Goal: Task Accomplishment & Management: Manage account settings

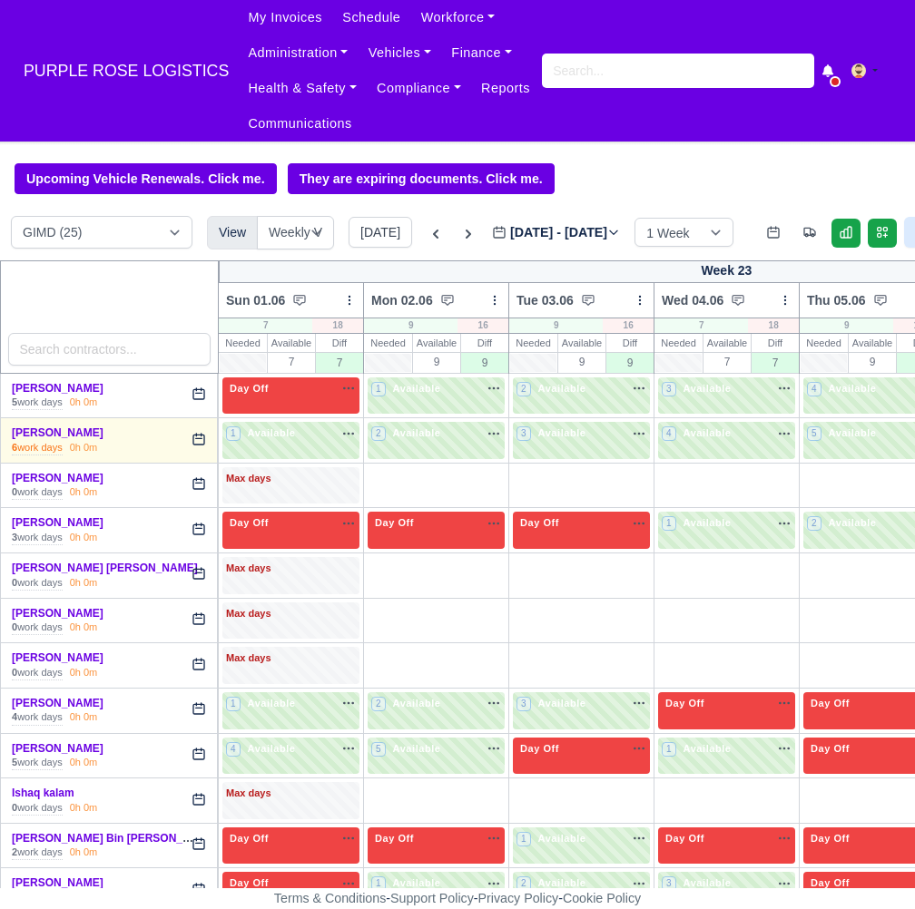
select select "5"
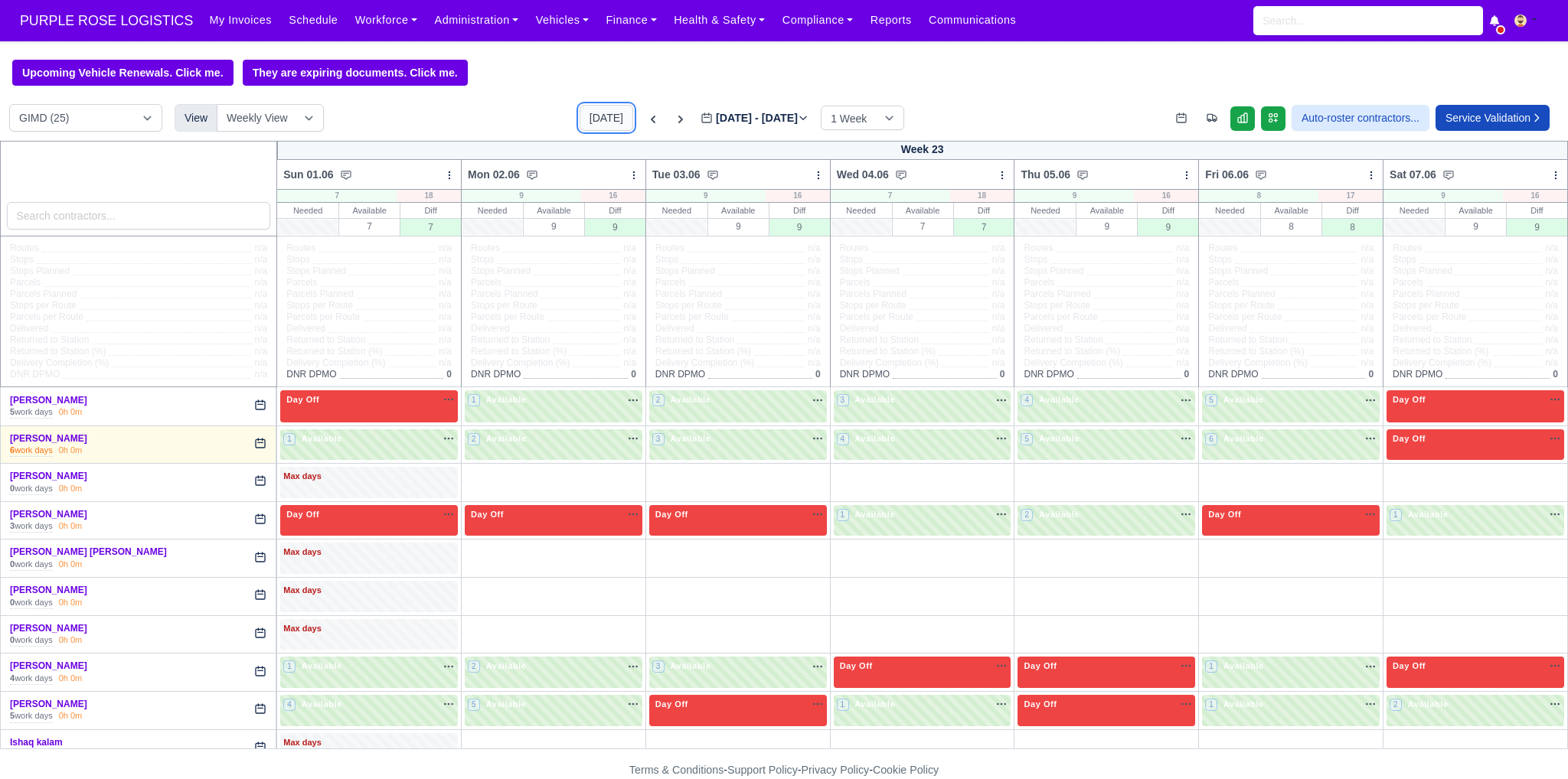
click at [592, 114] on button "[DATE]" at bounding box center [606, 117] width 54 height 26
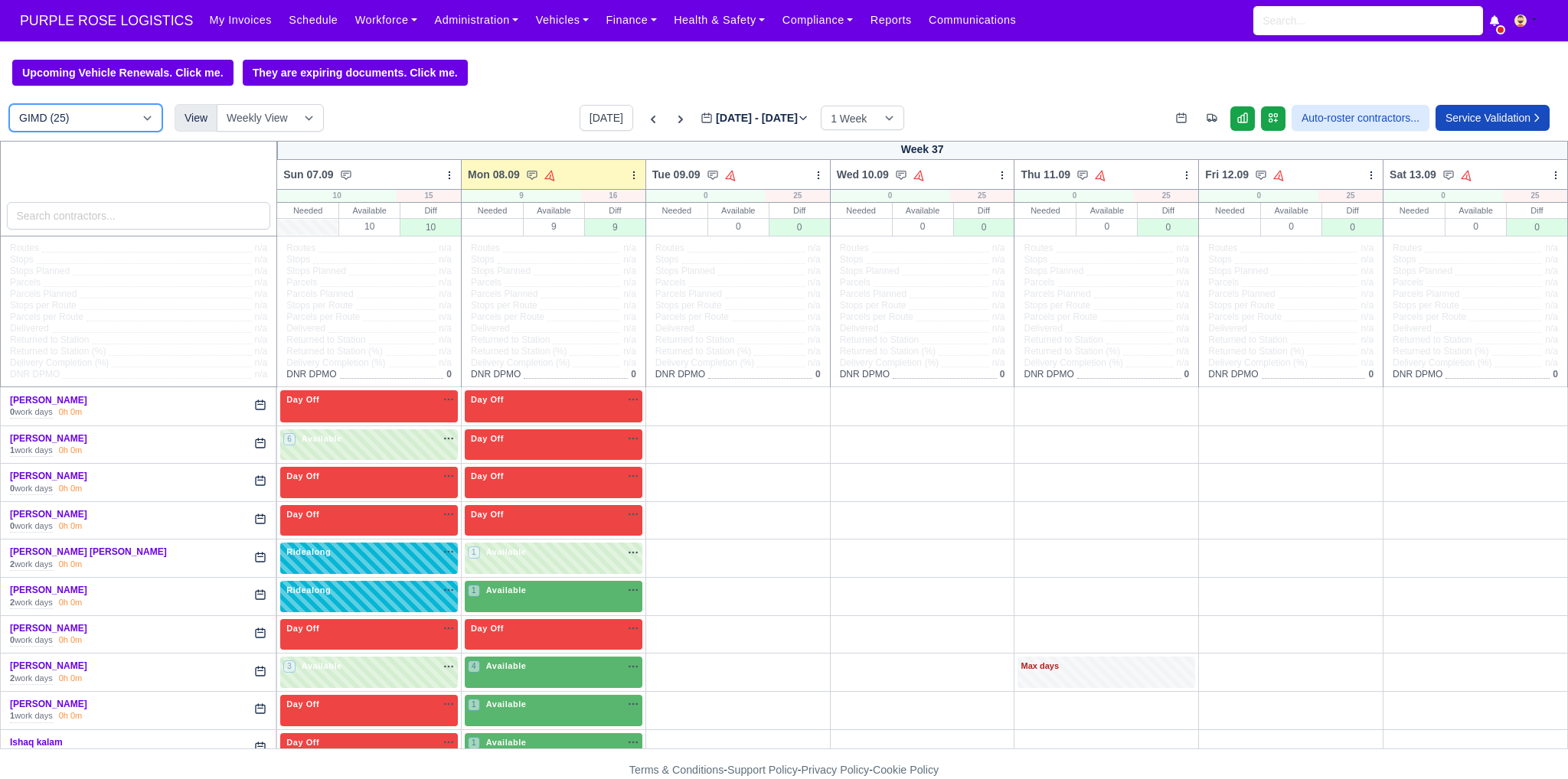
type input "[DATE]"
click at [90, 117] on select "DIG1 (189) DAK1 (1) GIMD (25)" at bounding box center [86, 117] width 154 height 28
select select "1"
click at [9, 105] on select "DIG1 (189) DAK1 (1) GIMD (25)" at bounding box center [86, 117] width 154 height 28
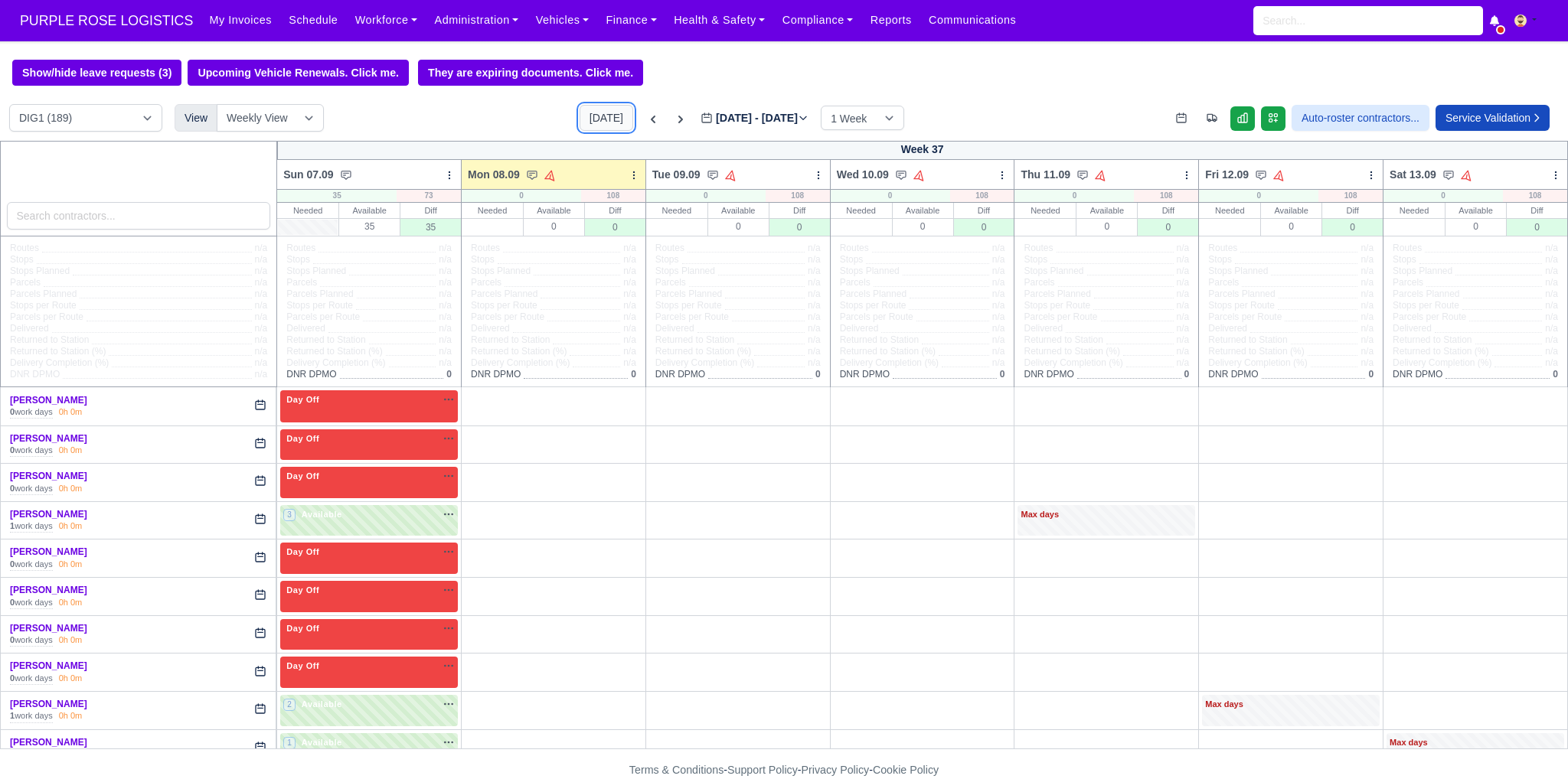
click at [591, 114] on button "[DATE]" at bounding box center [606, 117] width 54 height 26
click at [629, 175] on icon at bounding box center [633, 175] width 11 height 11
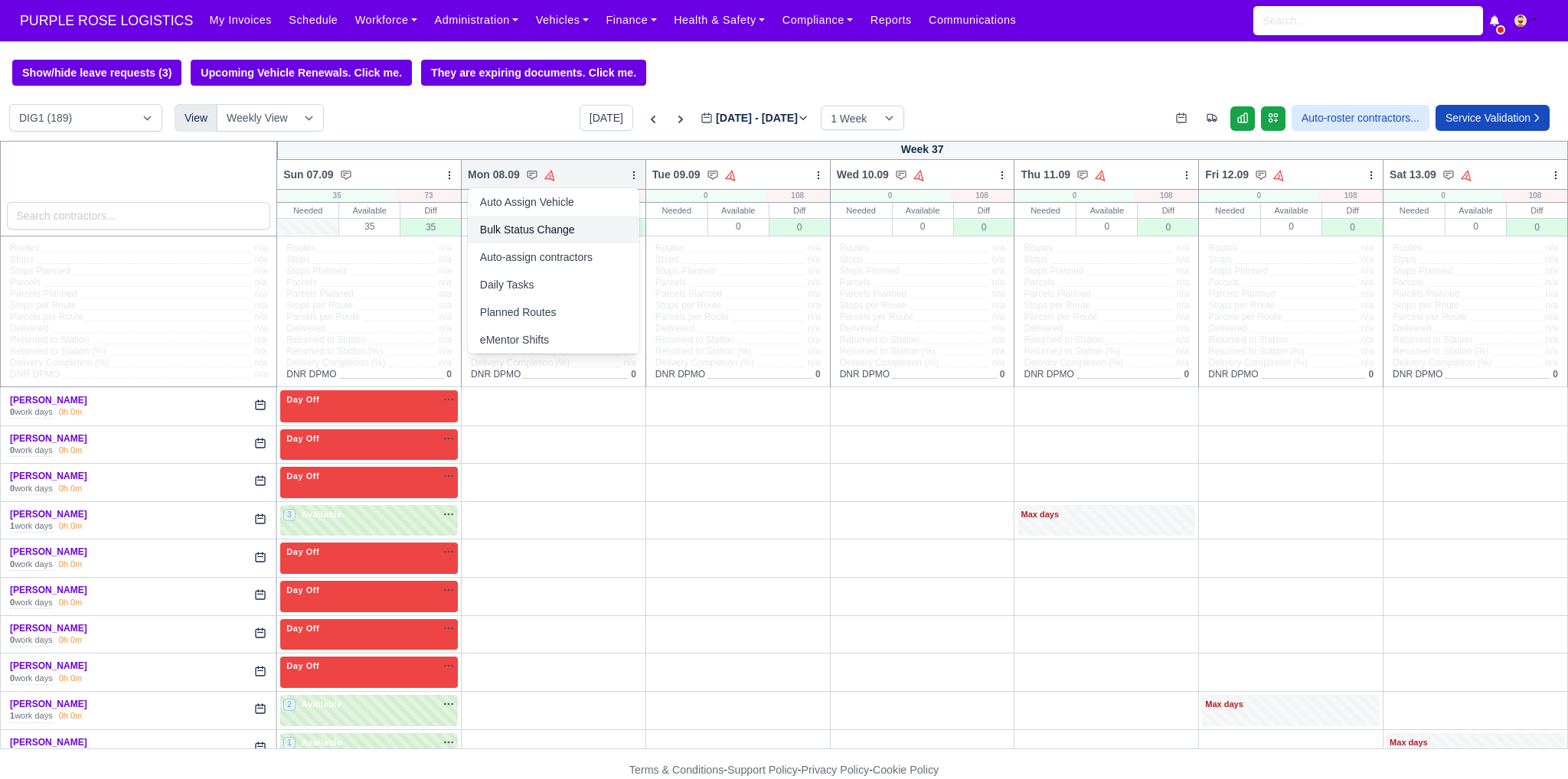
click at [566, 236] on link "Bulk Status Change" at bounding box center [553, 229] width 171 height 28
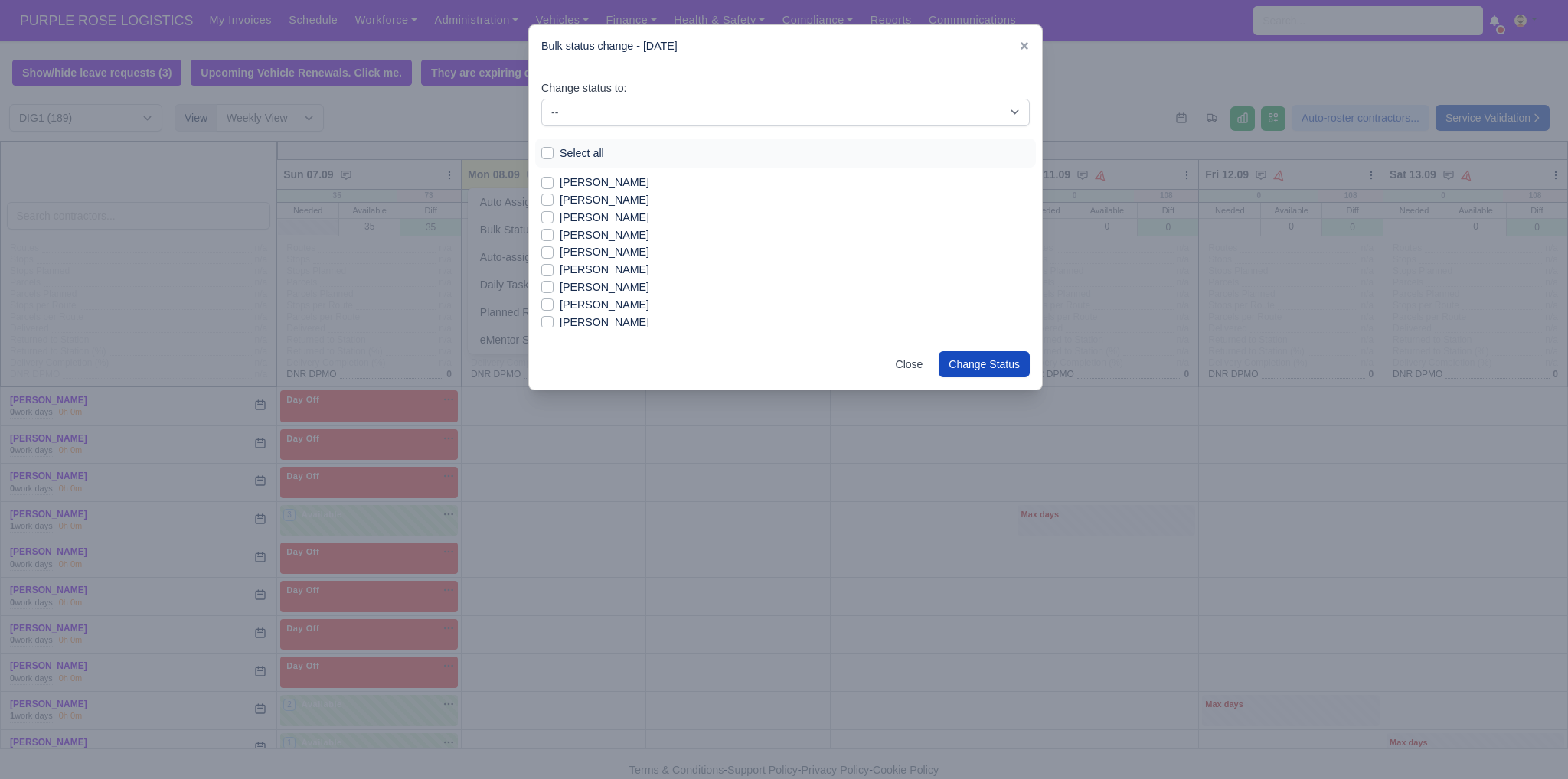
click at [567, 148] on label "Select all" at bounding box center [581, 153] width 45 height 18
click at [553, 148] on input "Select all" at bounding box center [547, 151] width 13 height 13
checkbox input "true"
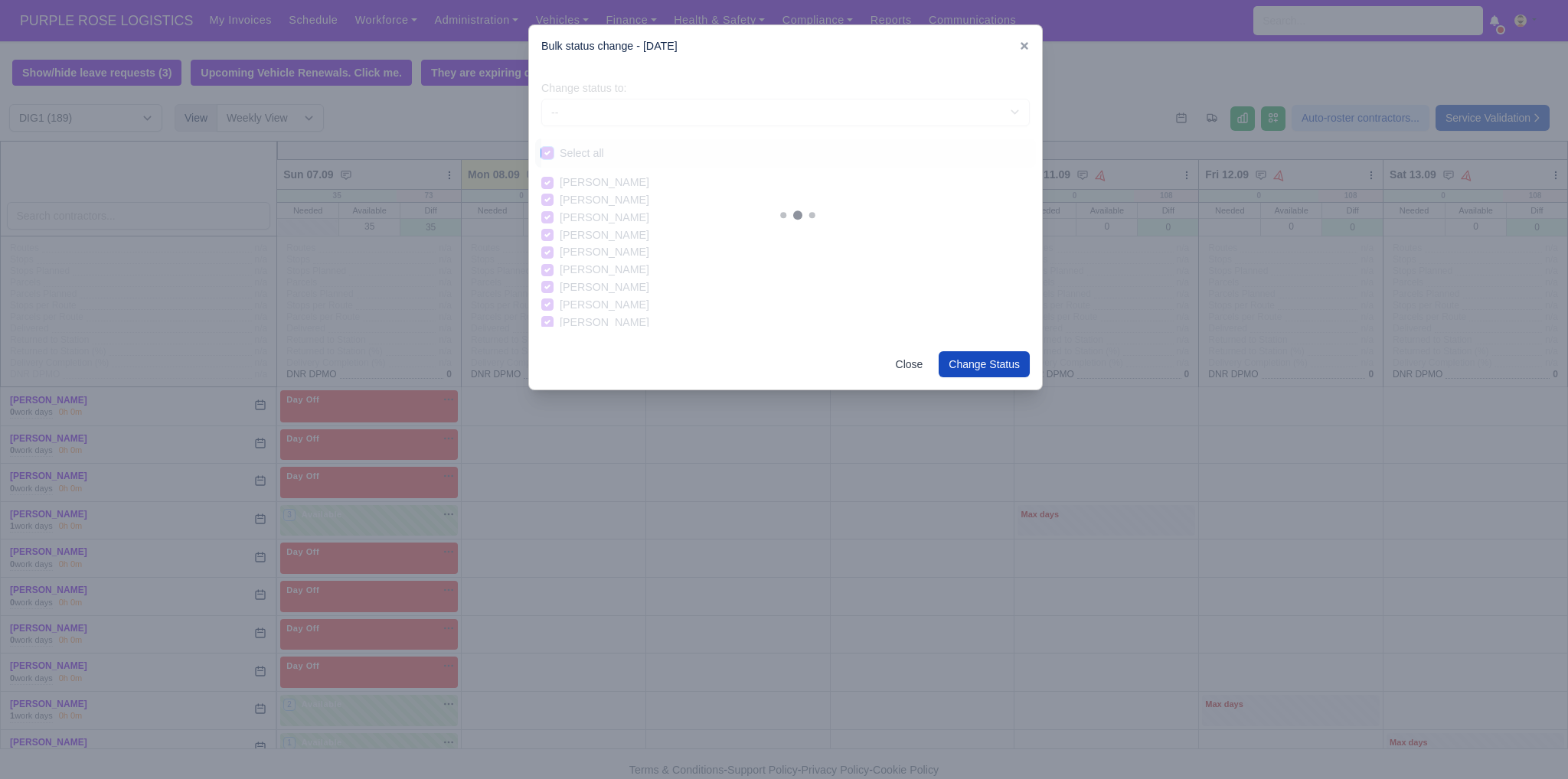
checkbox input "true"
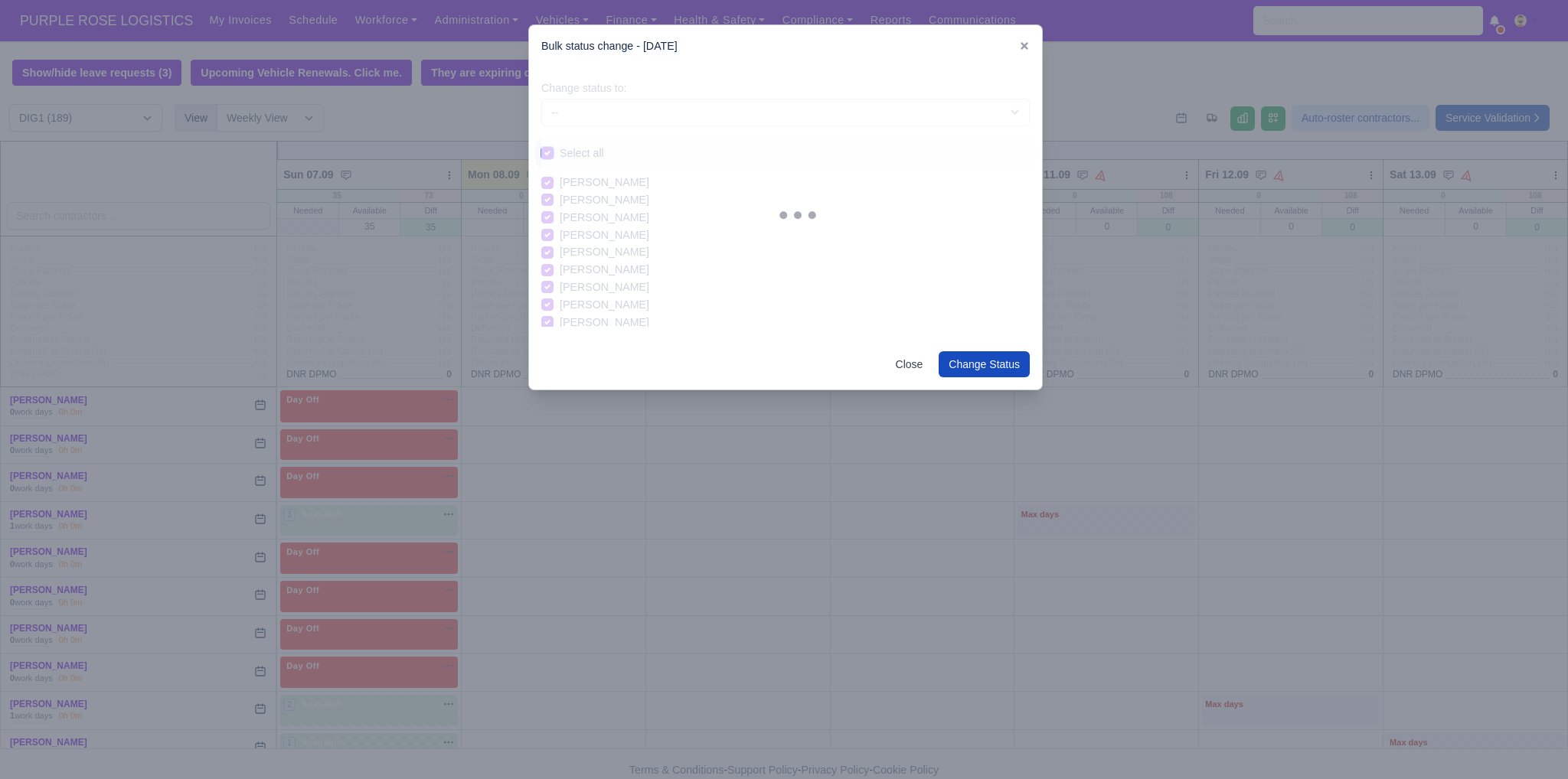
checkbox input "true"
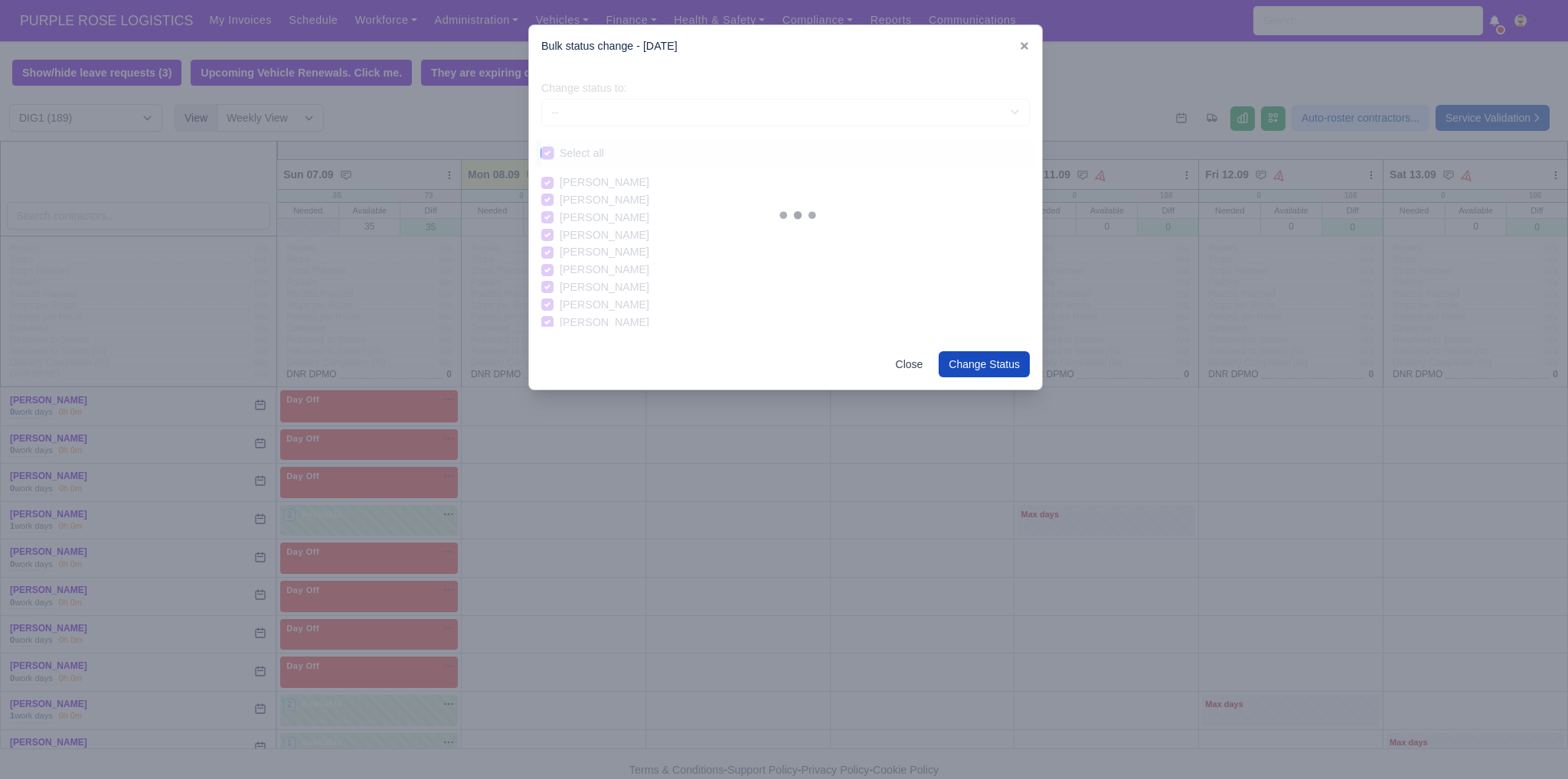
checkbox input "true"
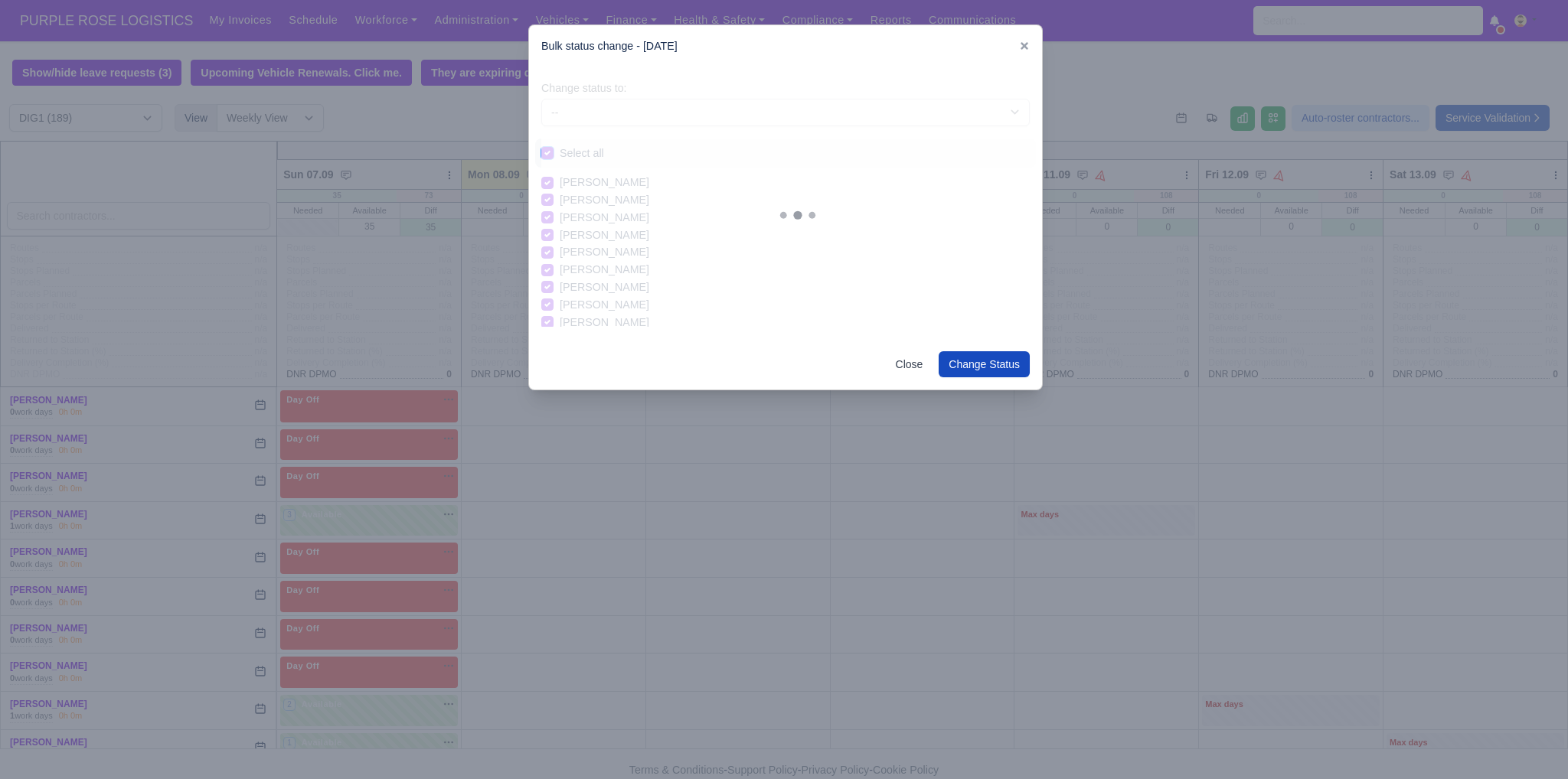
checkbox input "true"
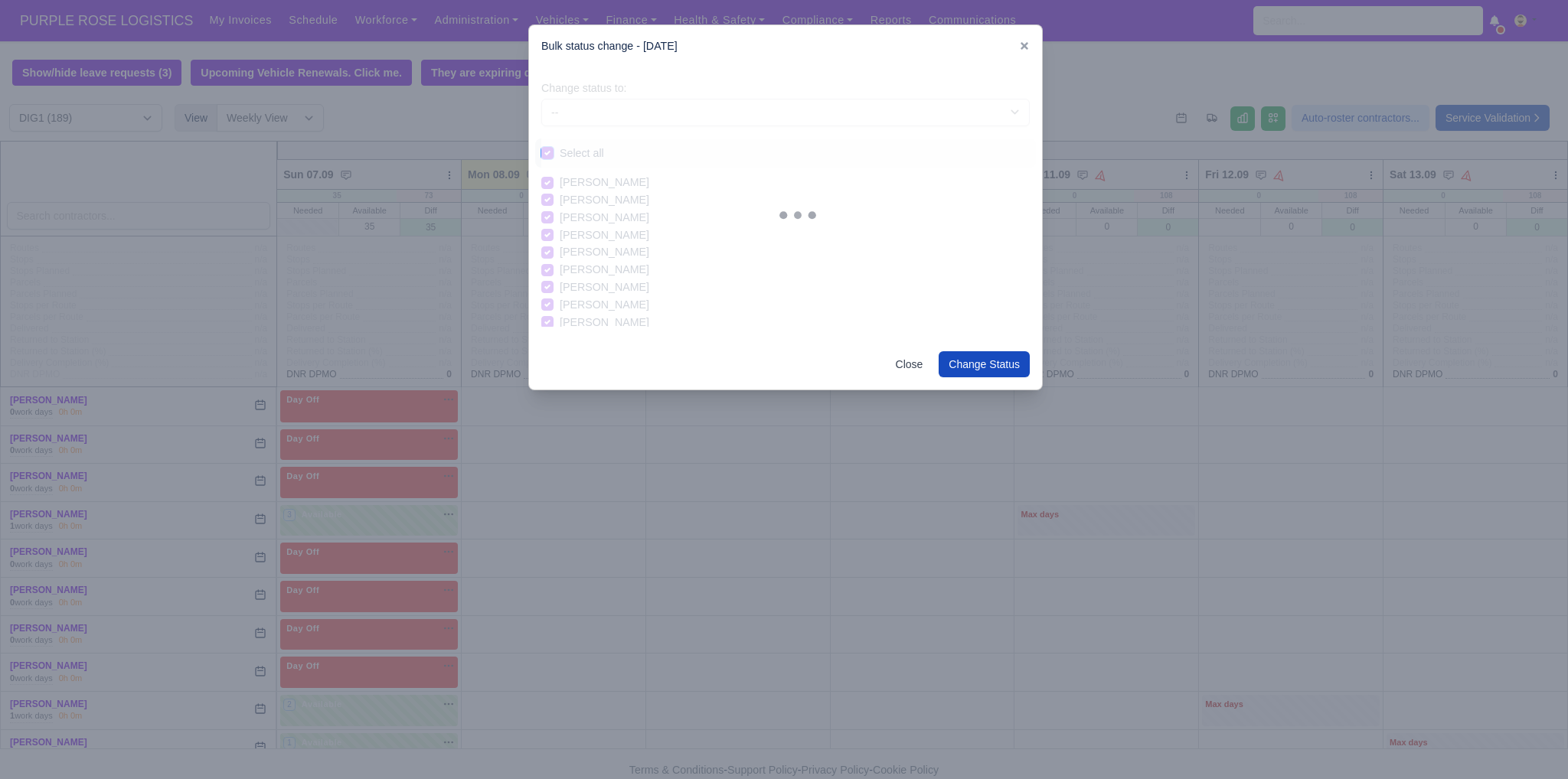
checkbox input "true"
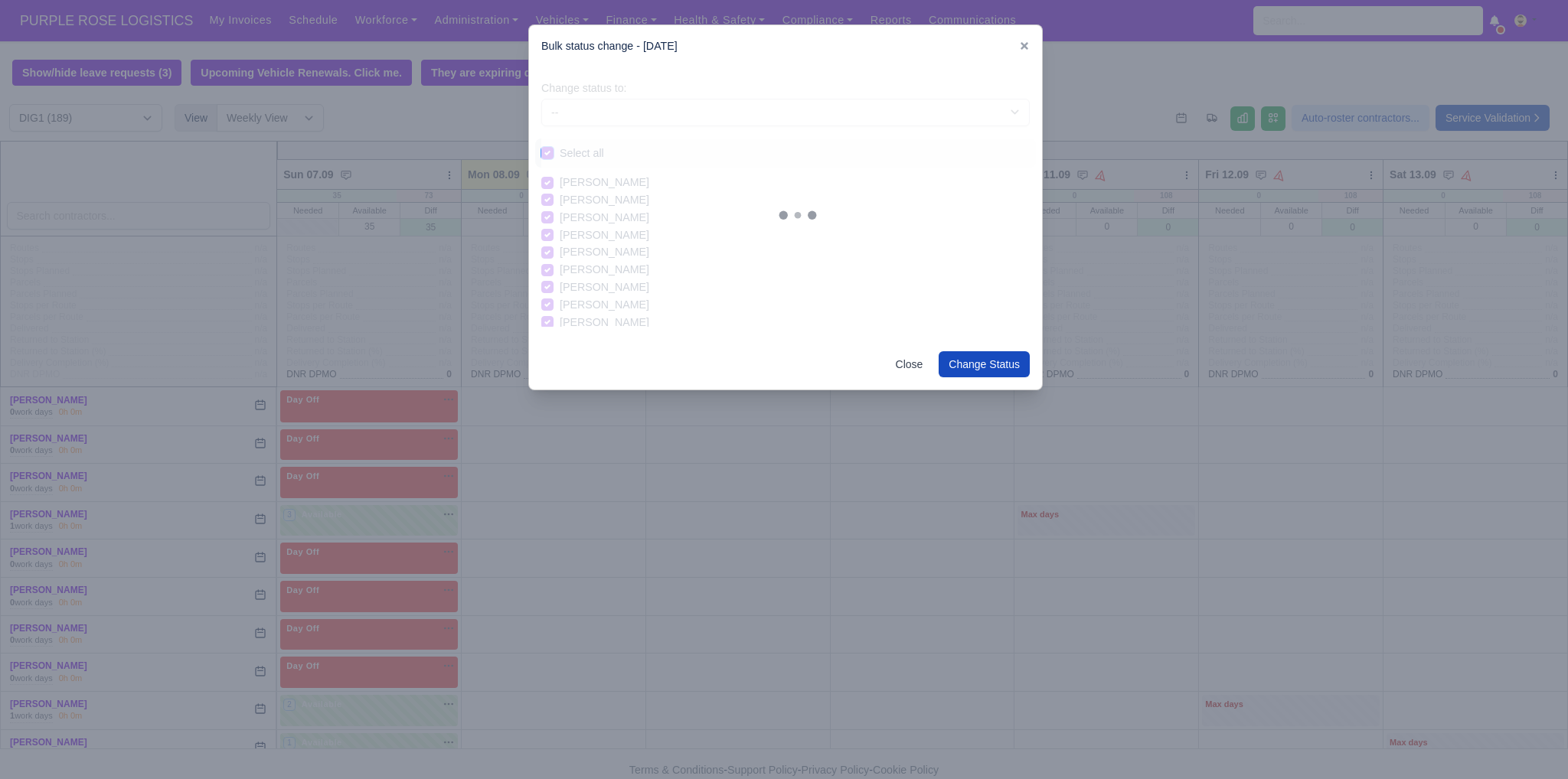
checkbox input "true"
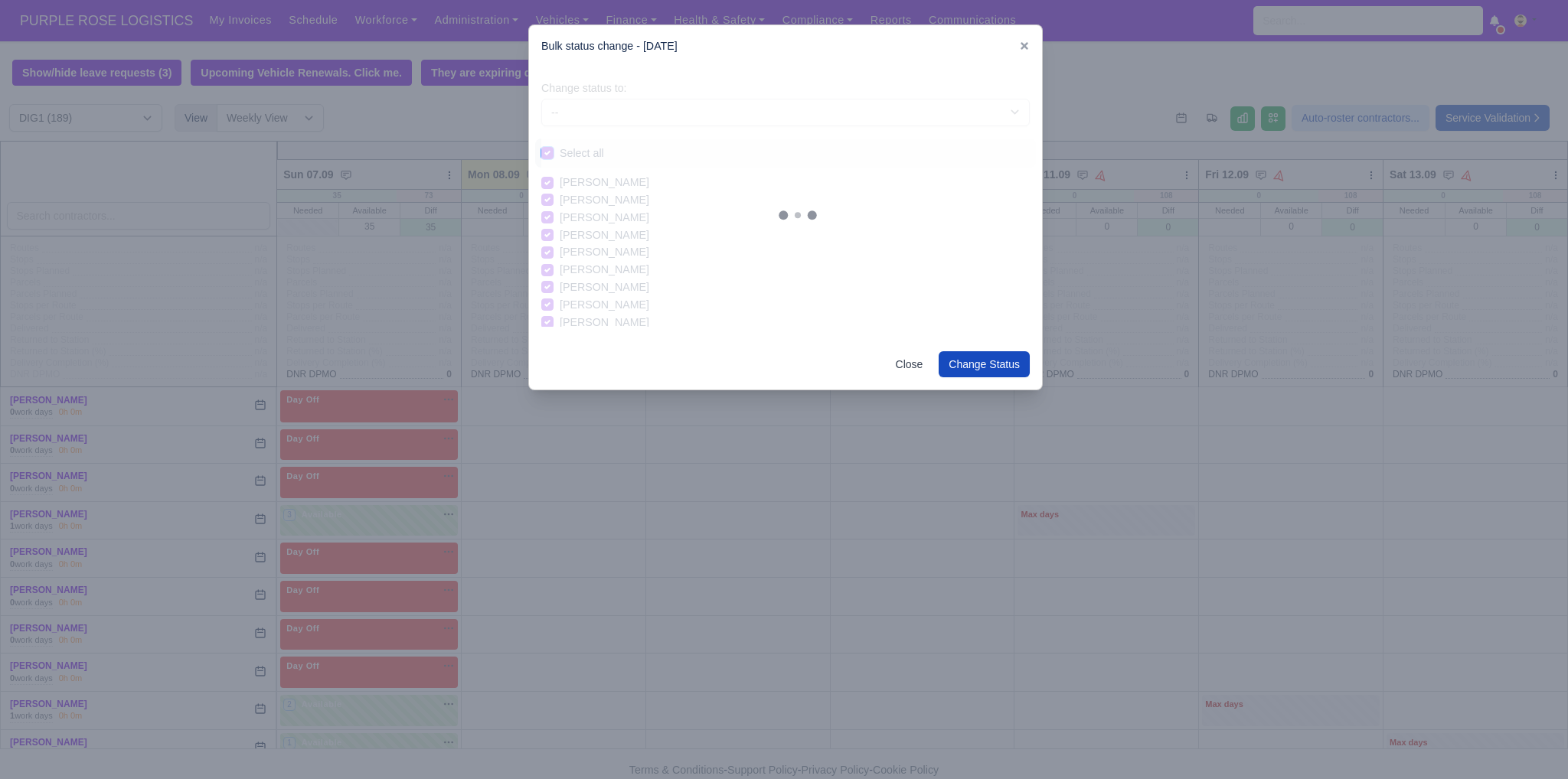
checkbox input "true"
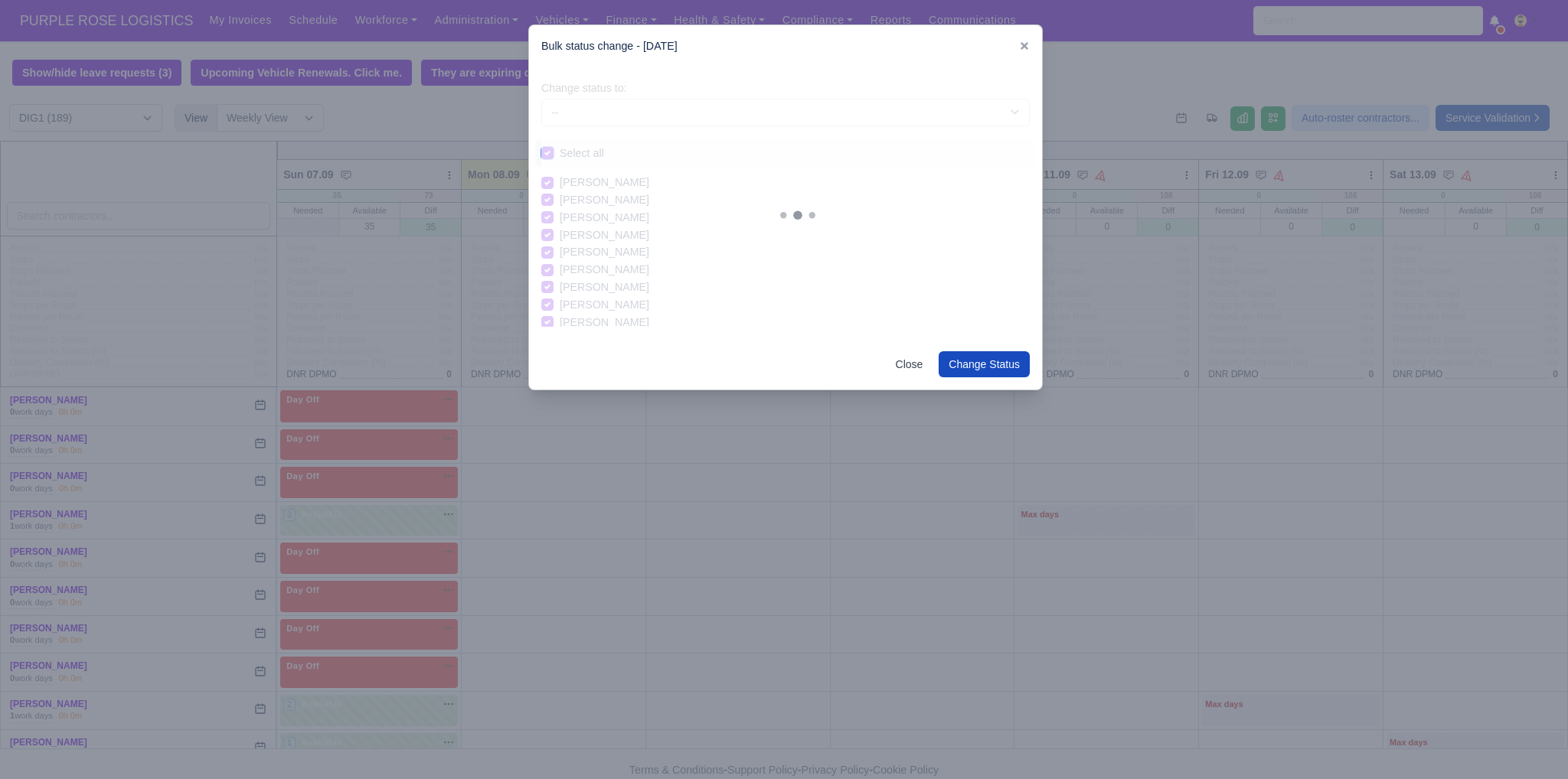
checkbox input "true"
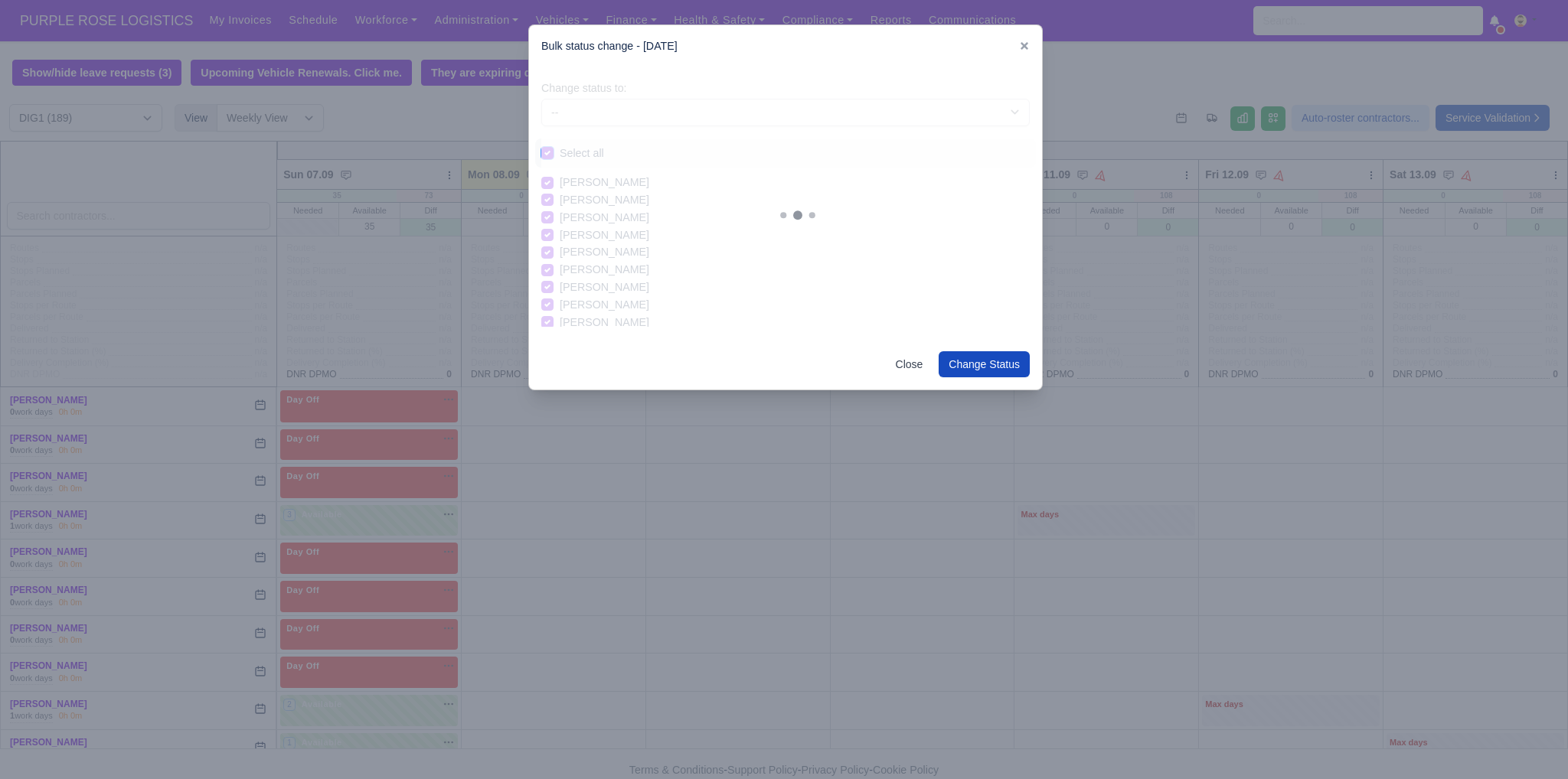
checkbox input "true"
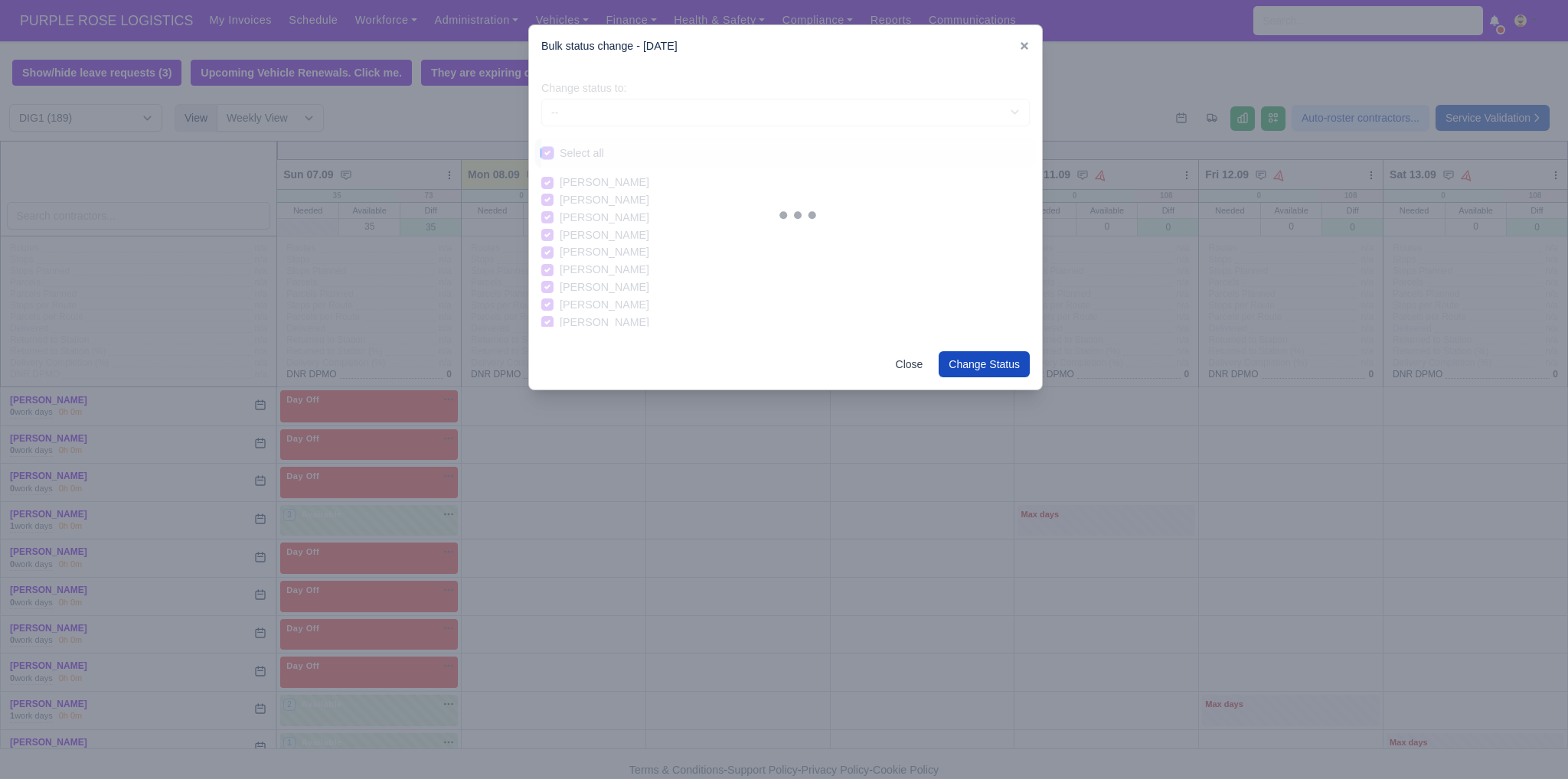
checkbox input "true"
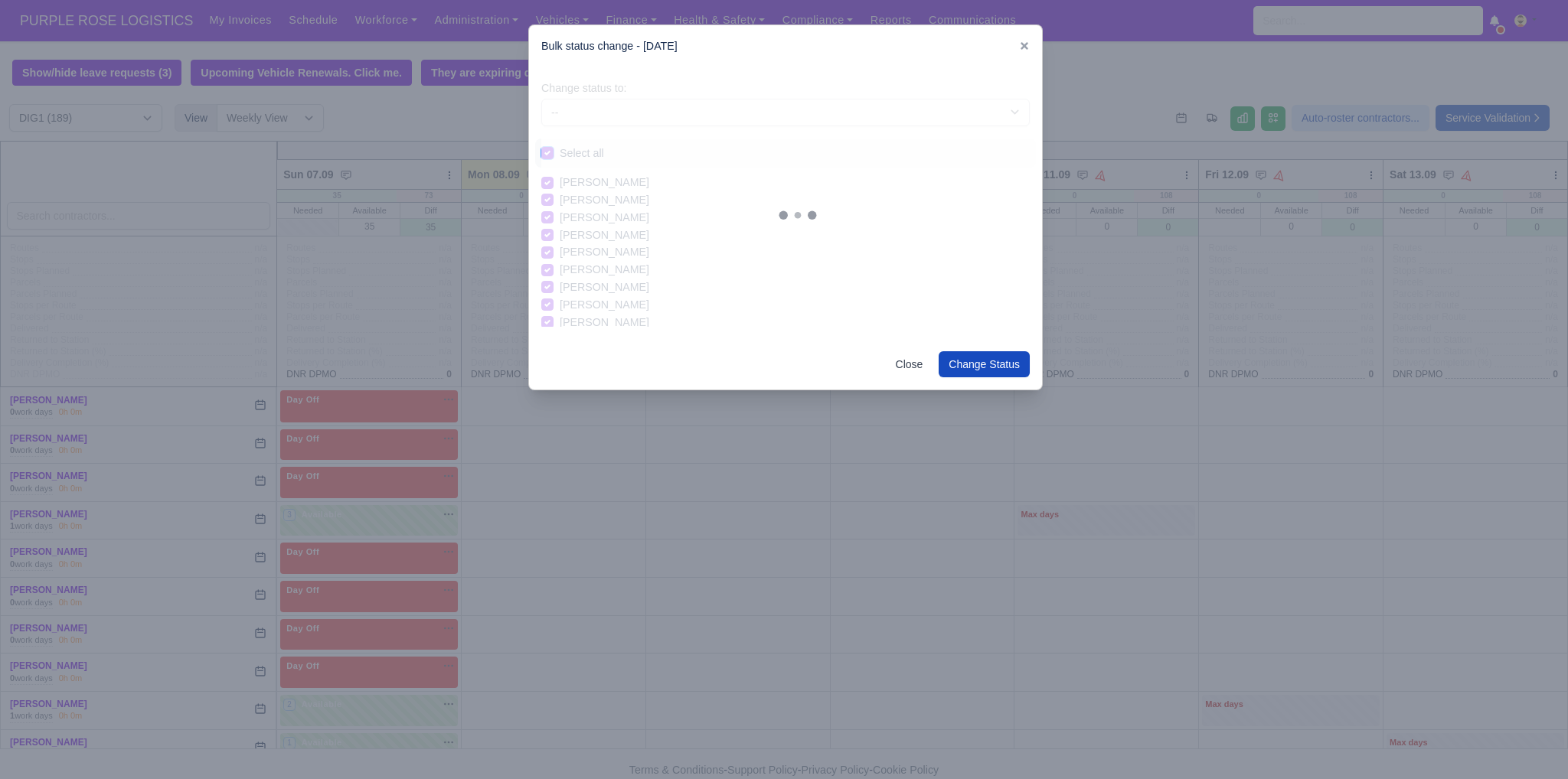
checkbox input "true"
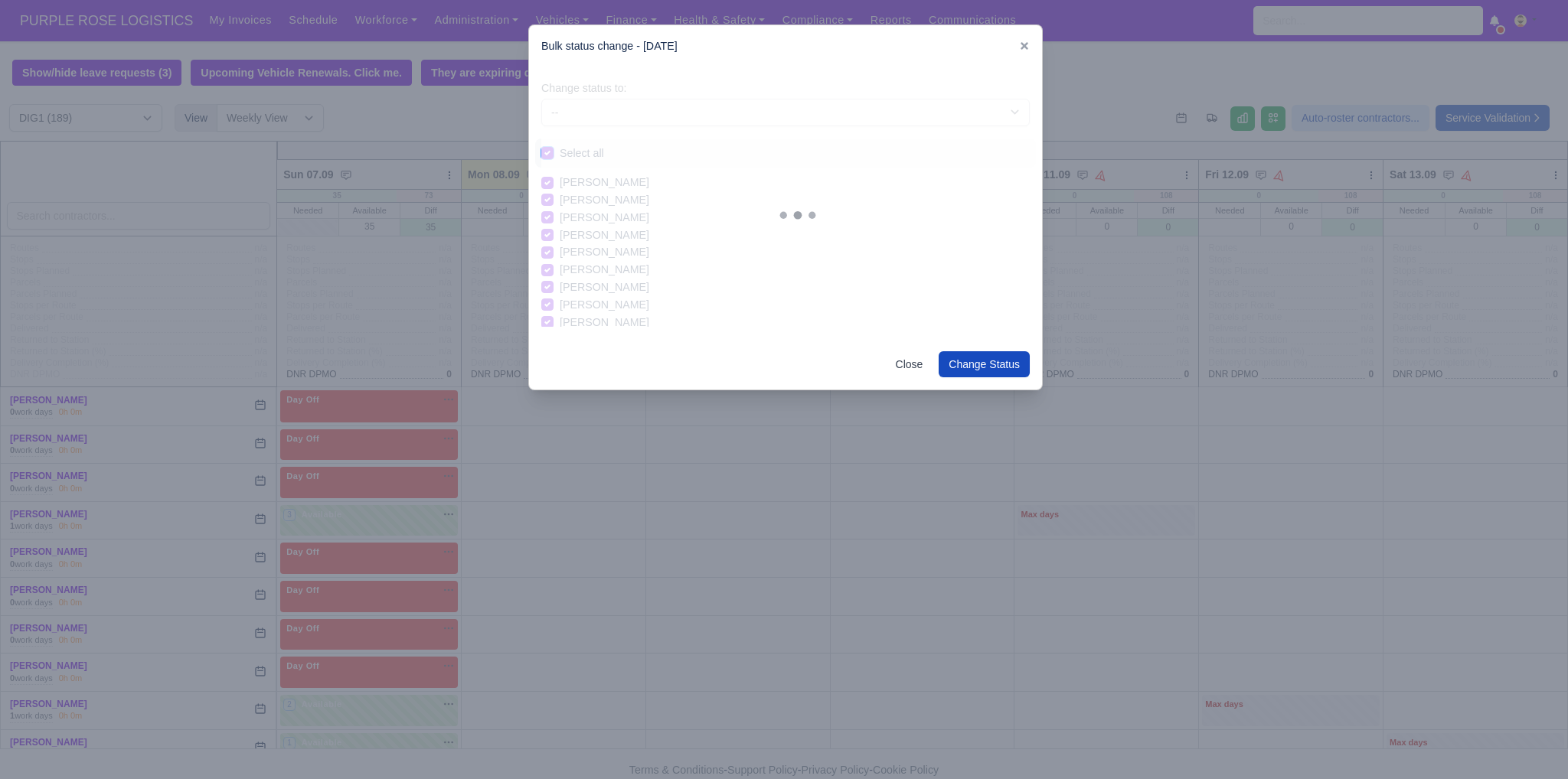
checkbox input "true"
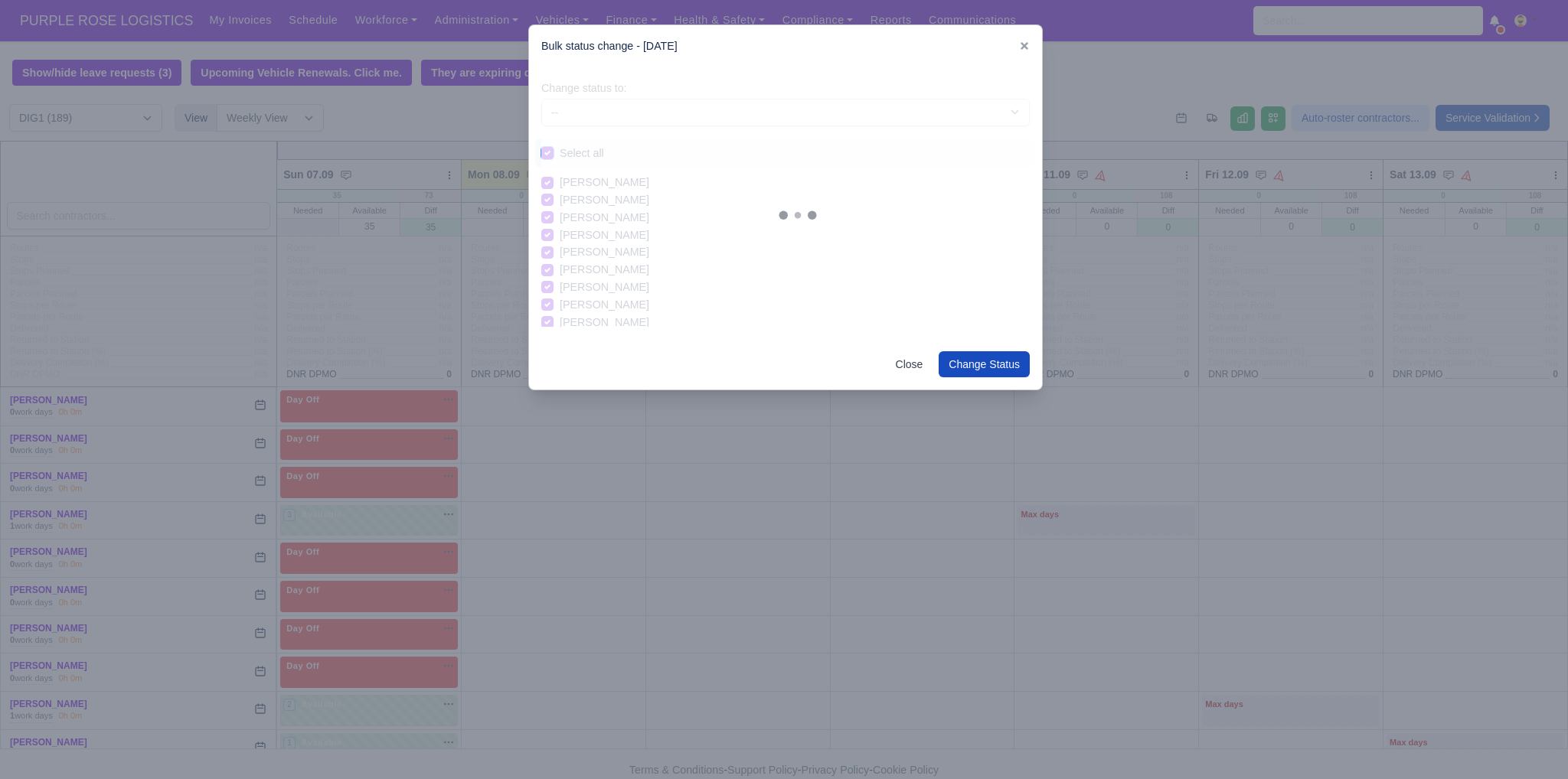
checkbox input "true"
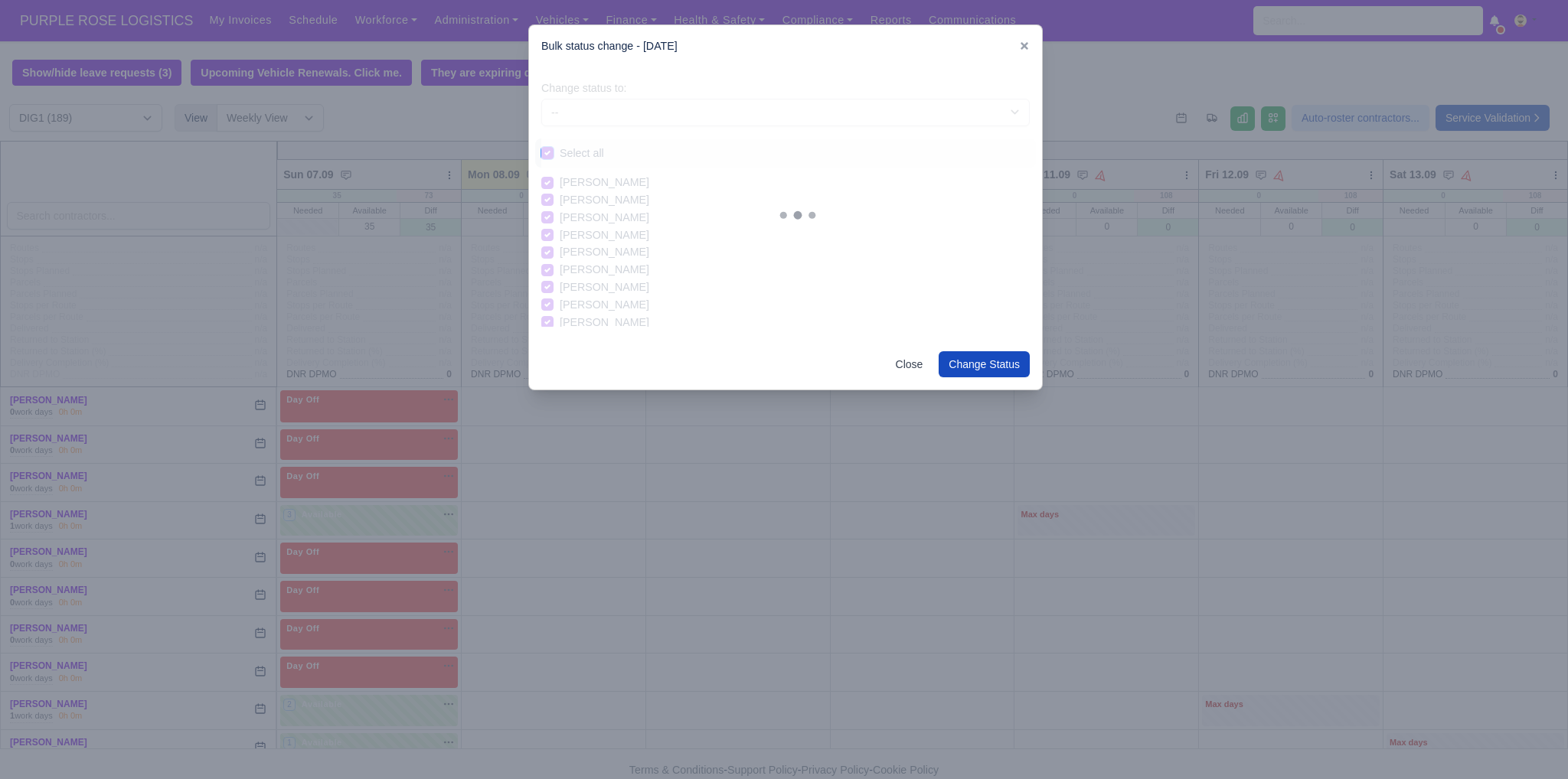
checkbox input "true"
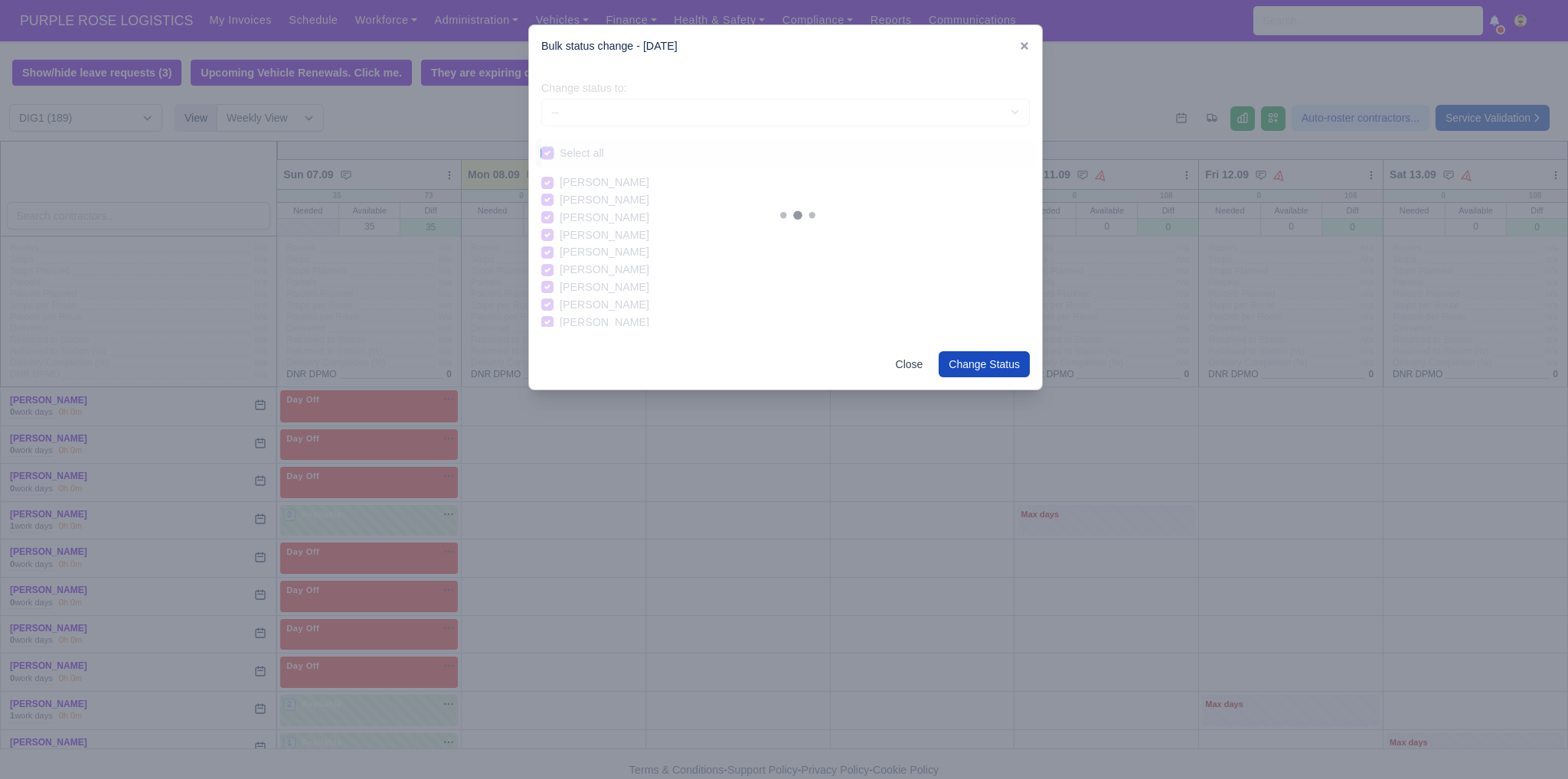
checkbox input "true"
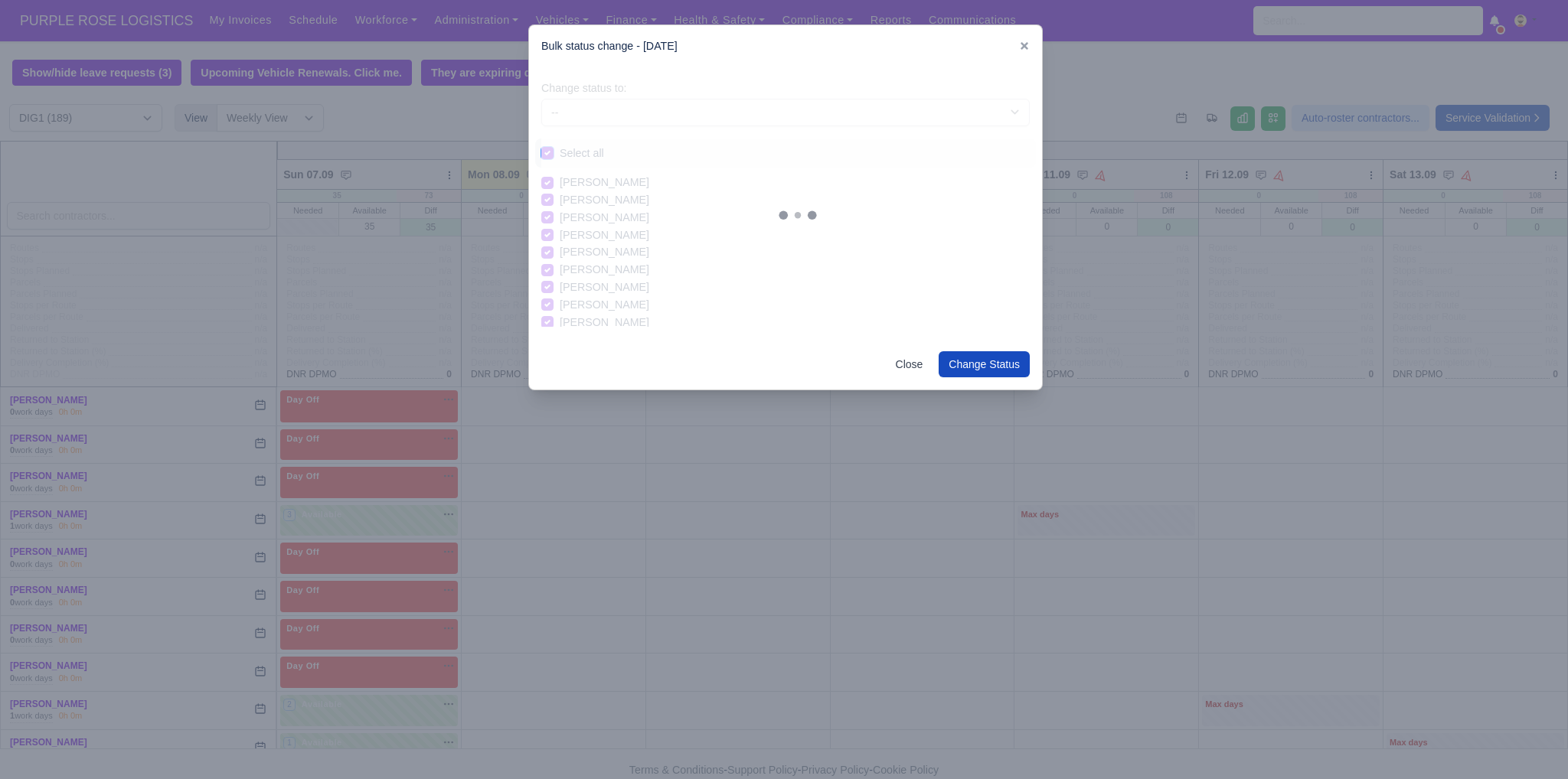
checkbox input "true"
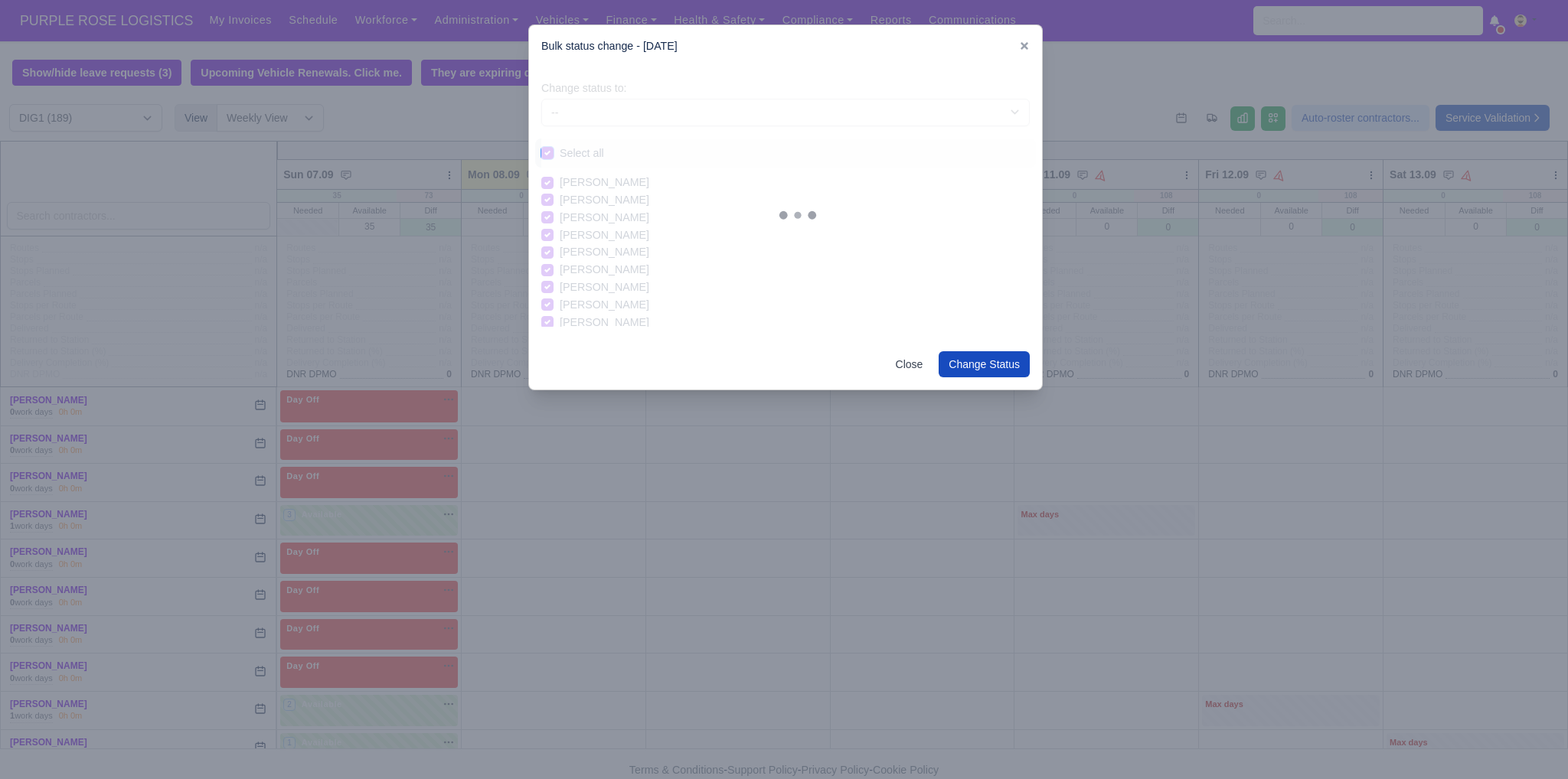
checkbox input "true"
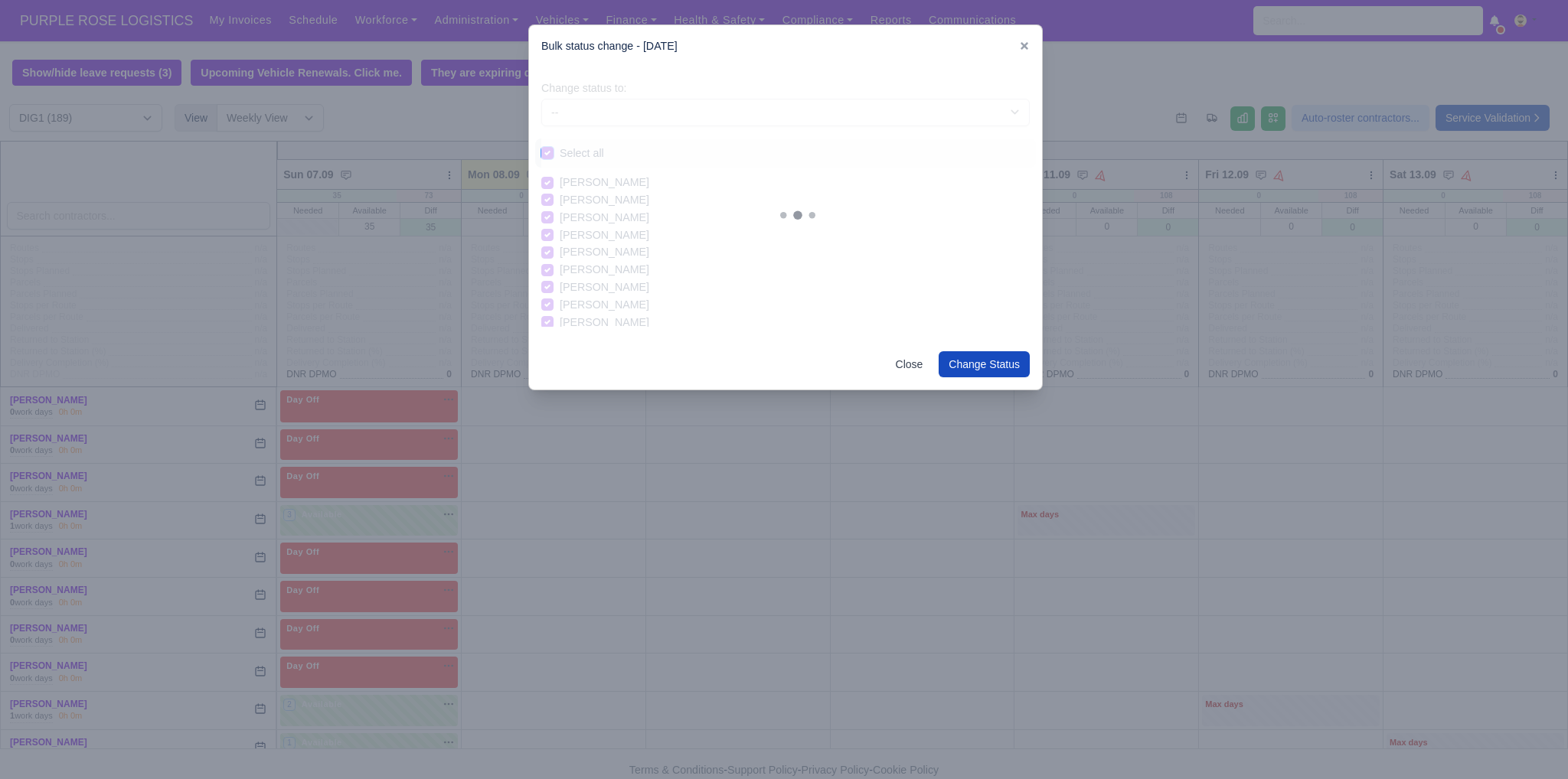
checkbox input "true"
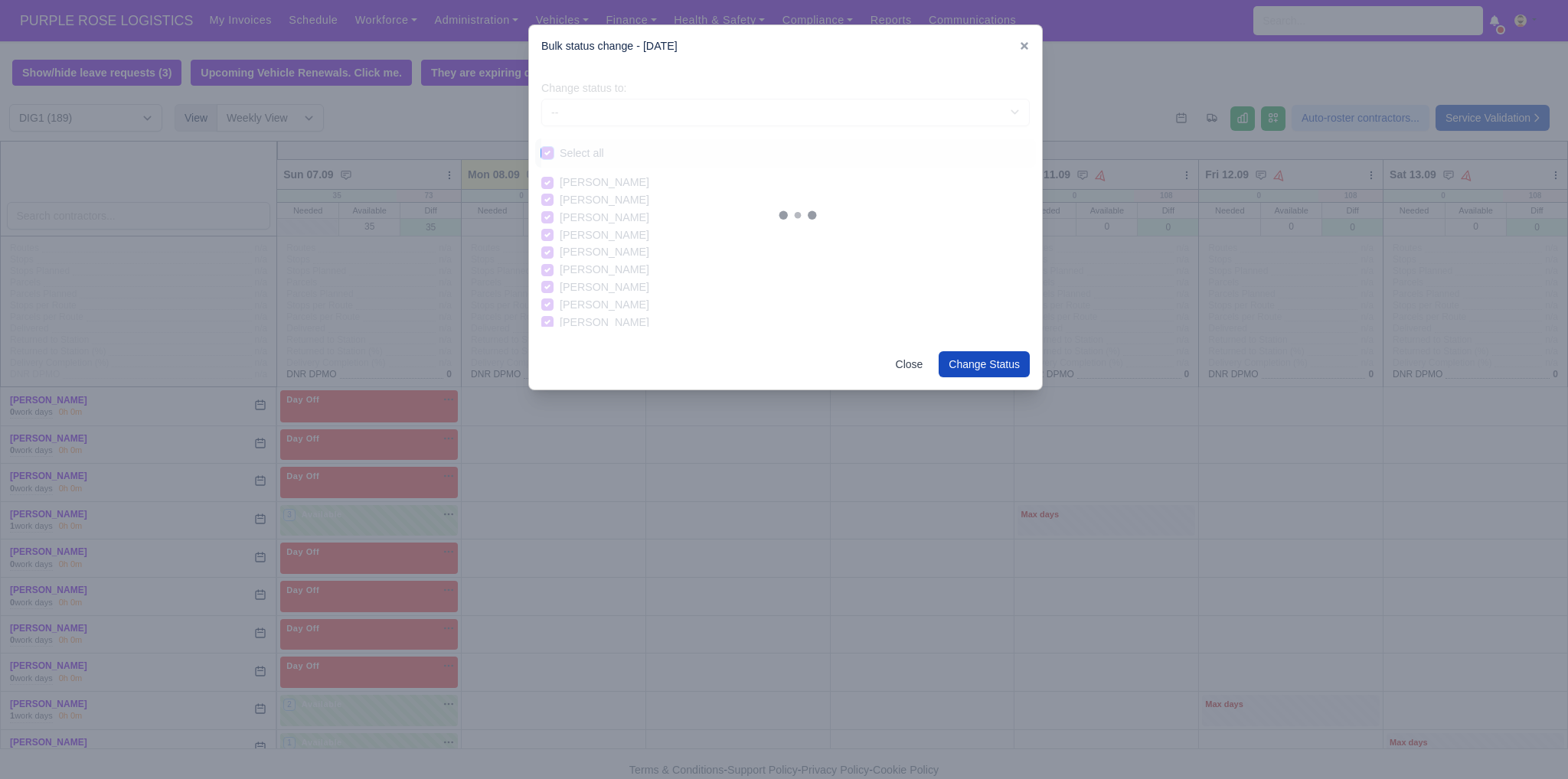
checkbox input "true"
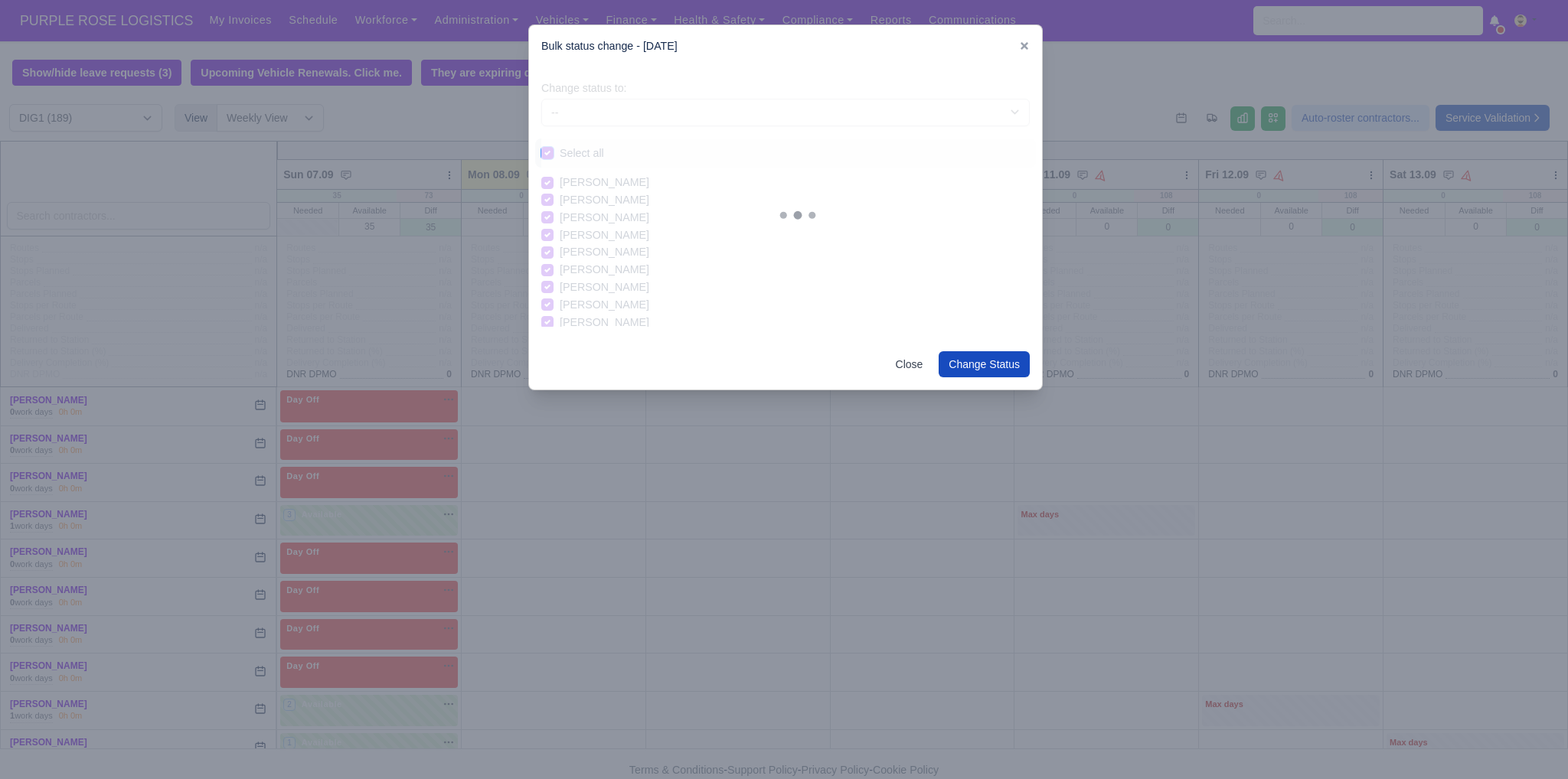
checkbox input "true"
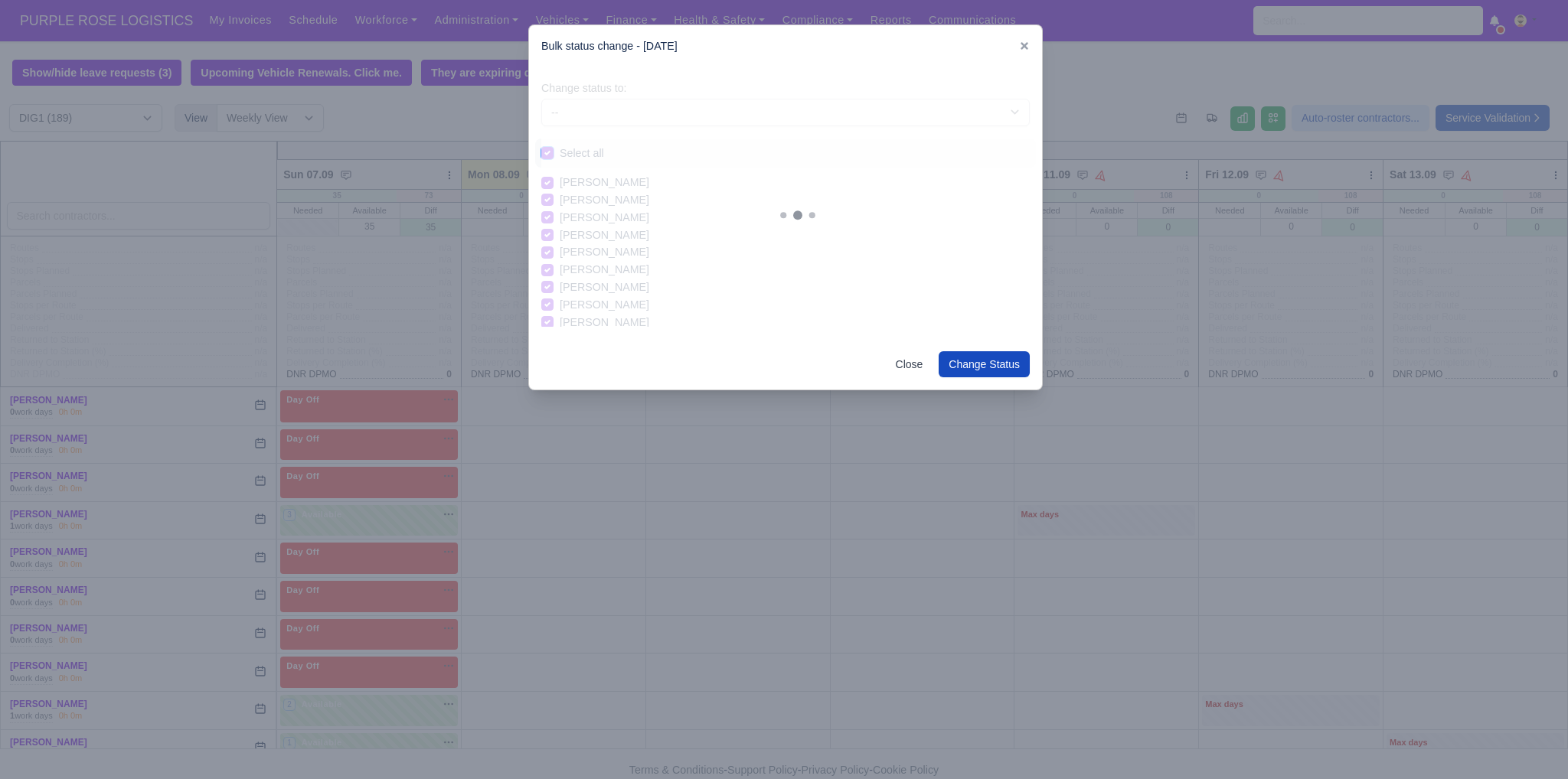
checkbox input "true"
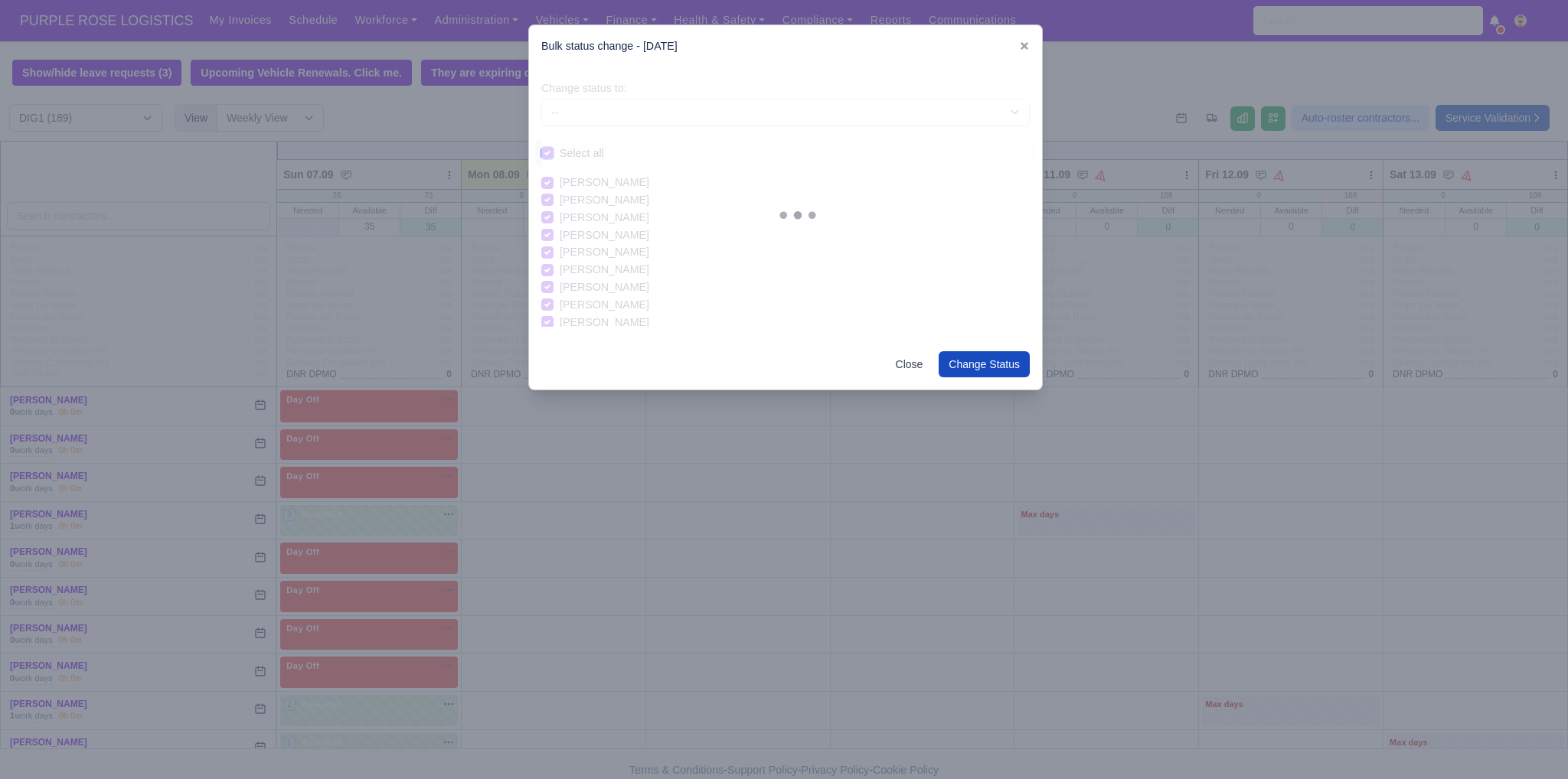
checkbox input "true"
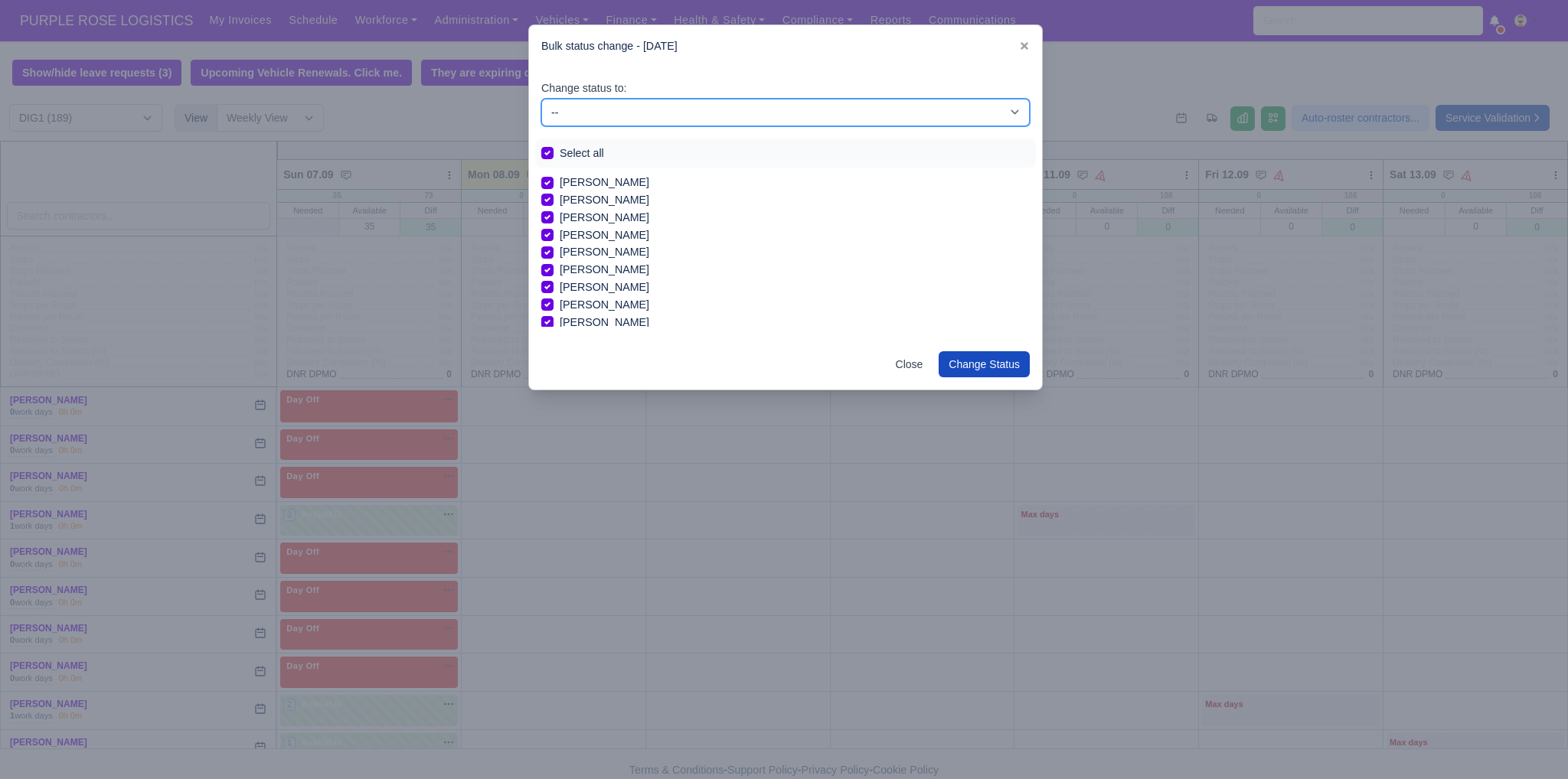
click at [598, 119] on select "-- Unasigned Available Day Off Stand By Other Depot" at bounding box center [785, 112] width 488 height 28
select select "Day Off"
click at [542, 99] on select "-- Unasigned Available Day Off Stand By Other Depot" at bounding box center [785, 112] width 488 height 28
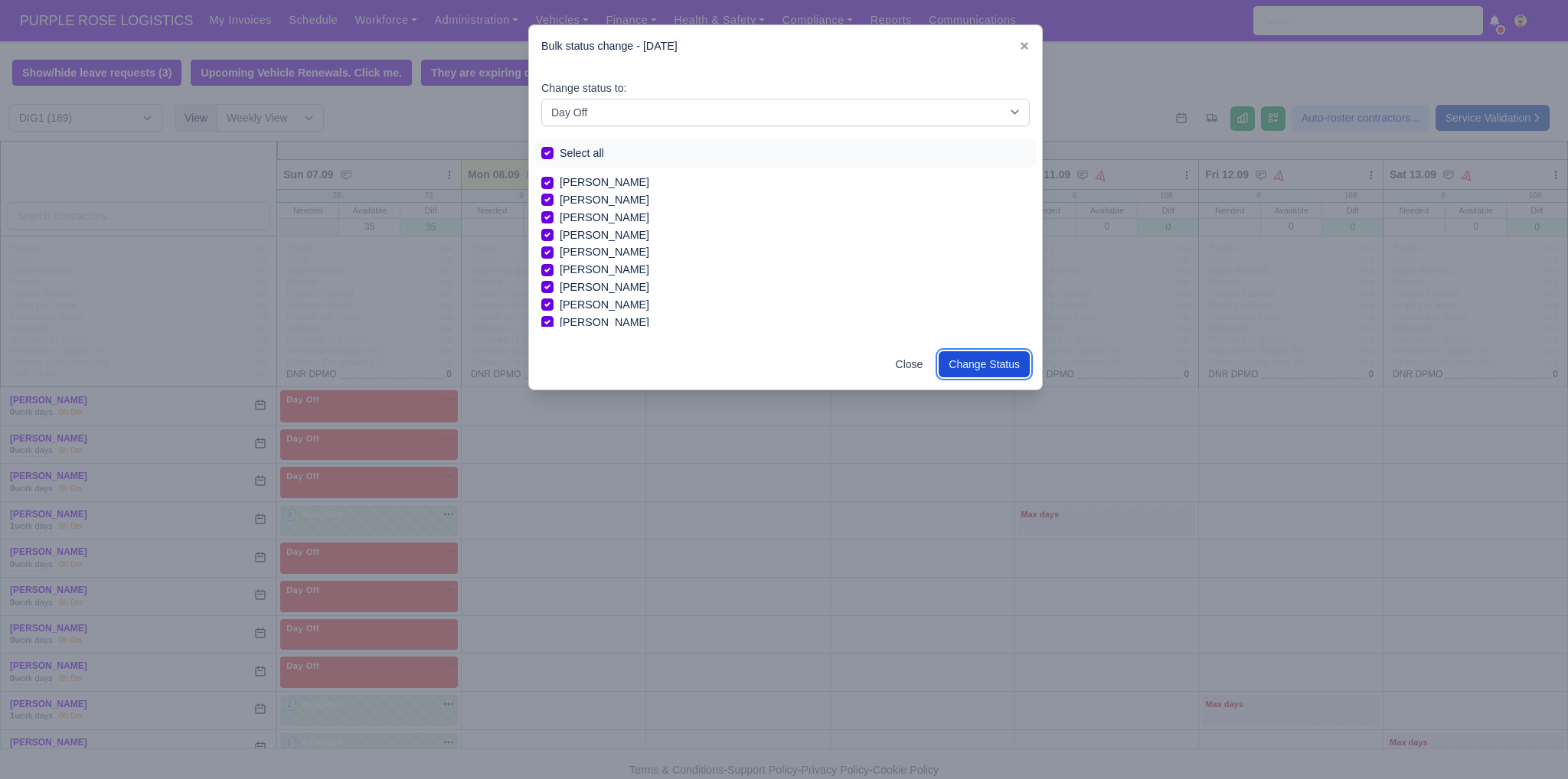
click at [771, 361] on button "Change Status" at bounding box center [984, 364] width 91 height 26
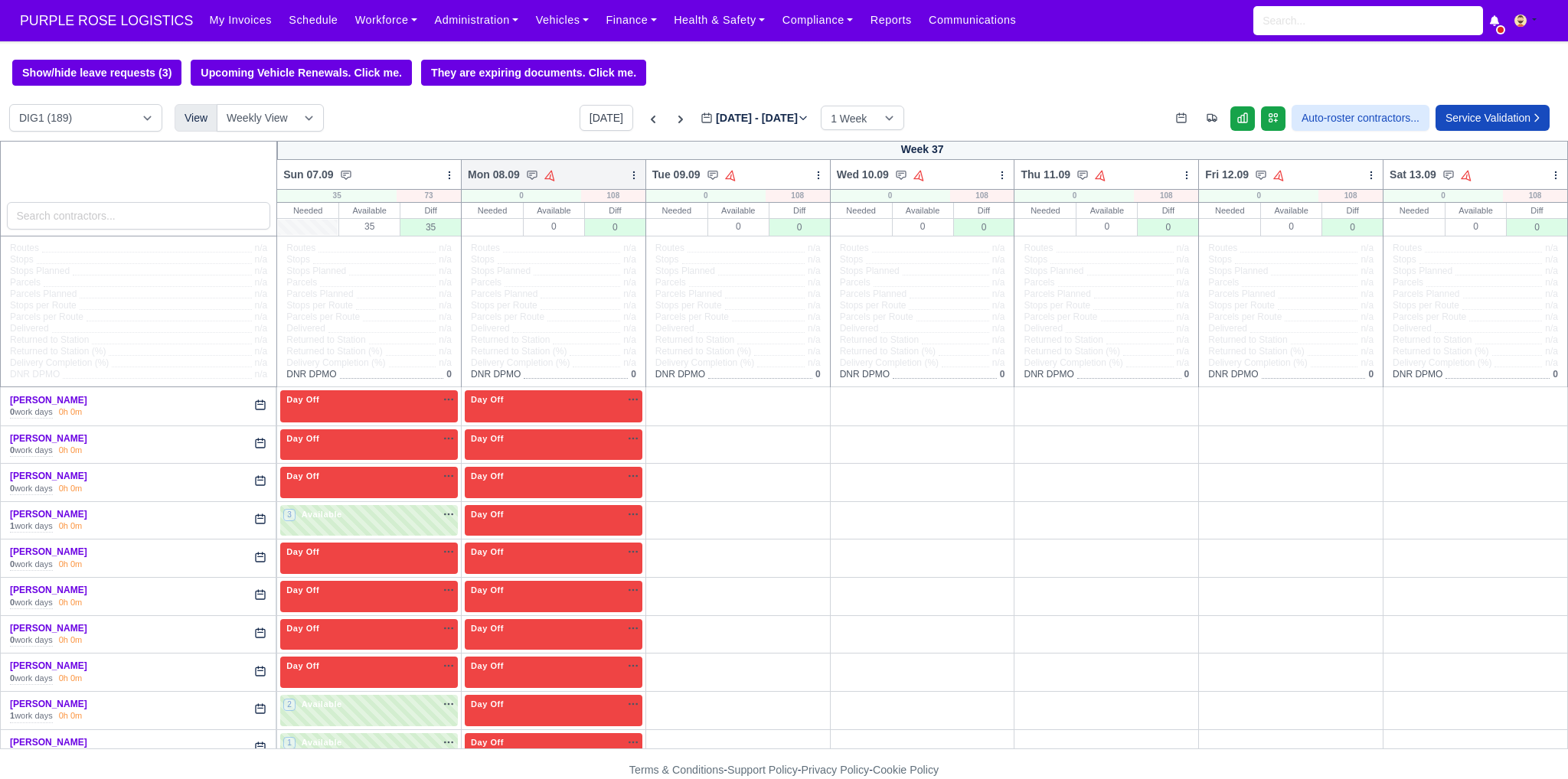
click at [628, 178] on icon at bounding box center [633, 175] width 11 height 11
click at [565, 239] on link "Bulk Status Change" at bounding box center [553, 229] width 171 height 28
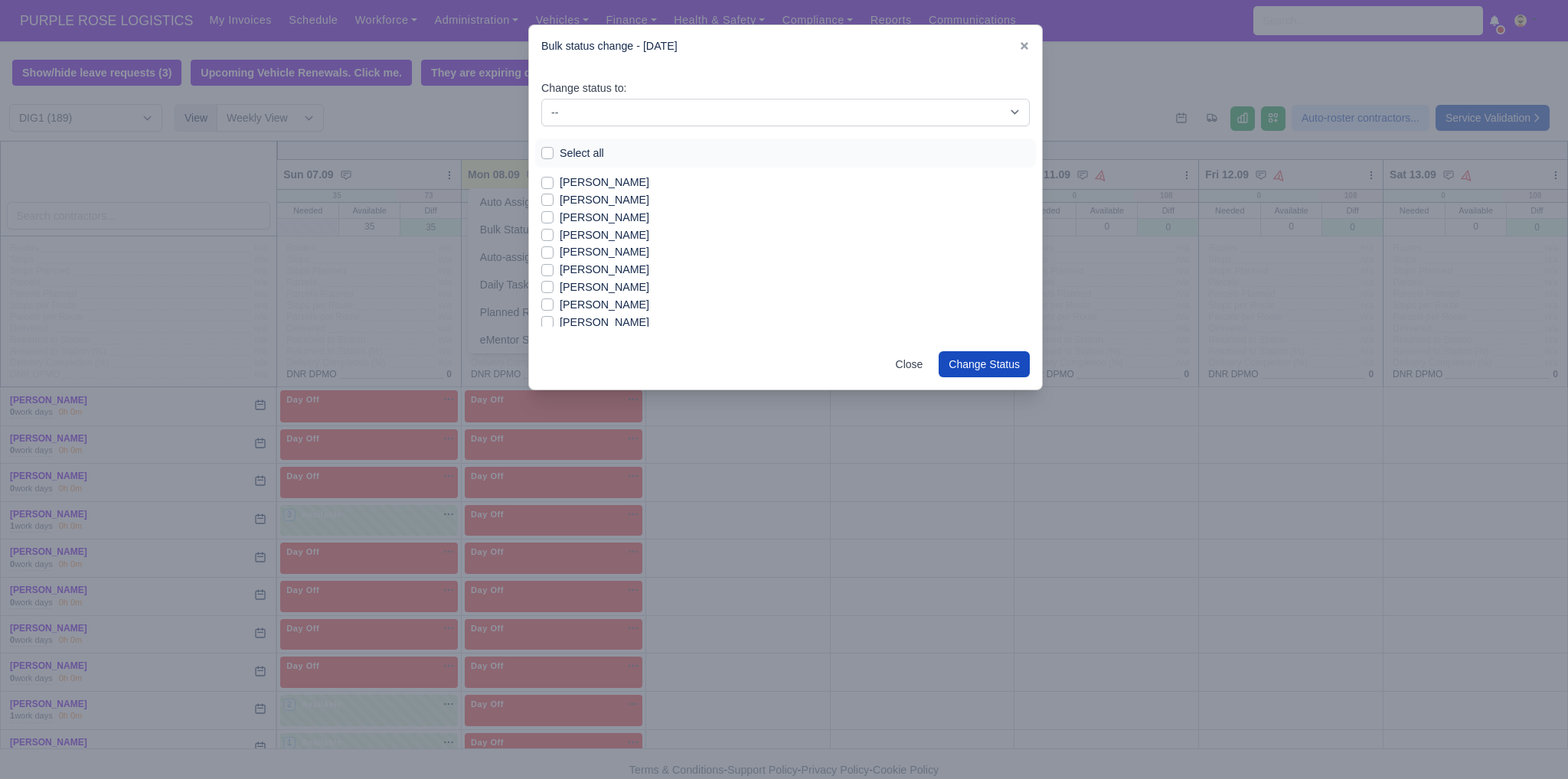
click at [584, 202] on label "[PERSON_NAME]" at bounding box center [604, 200] width 89 height 18
click at [553, 202] on input "[PERSON_NAME]" at bounding box center [547, 197] width 13 height 13
checkbox input "true"
click at [584, 232] on label "[PERSON_NAME]" at bounding box center [604, 235] width 89 height 18
click at [553, 232] on input "[PERSON_NAME]" at bounding box center [547, 233] width 13 height 13
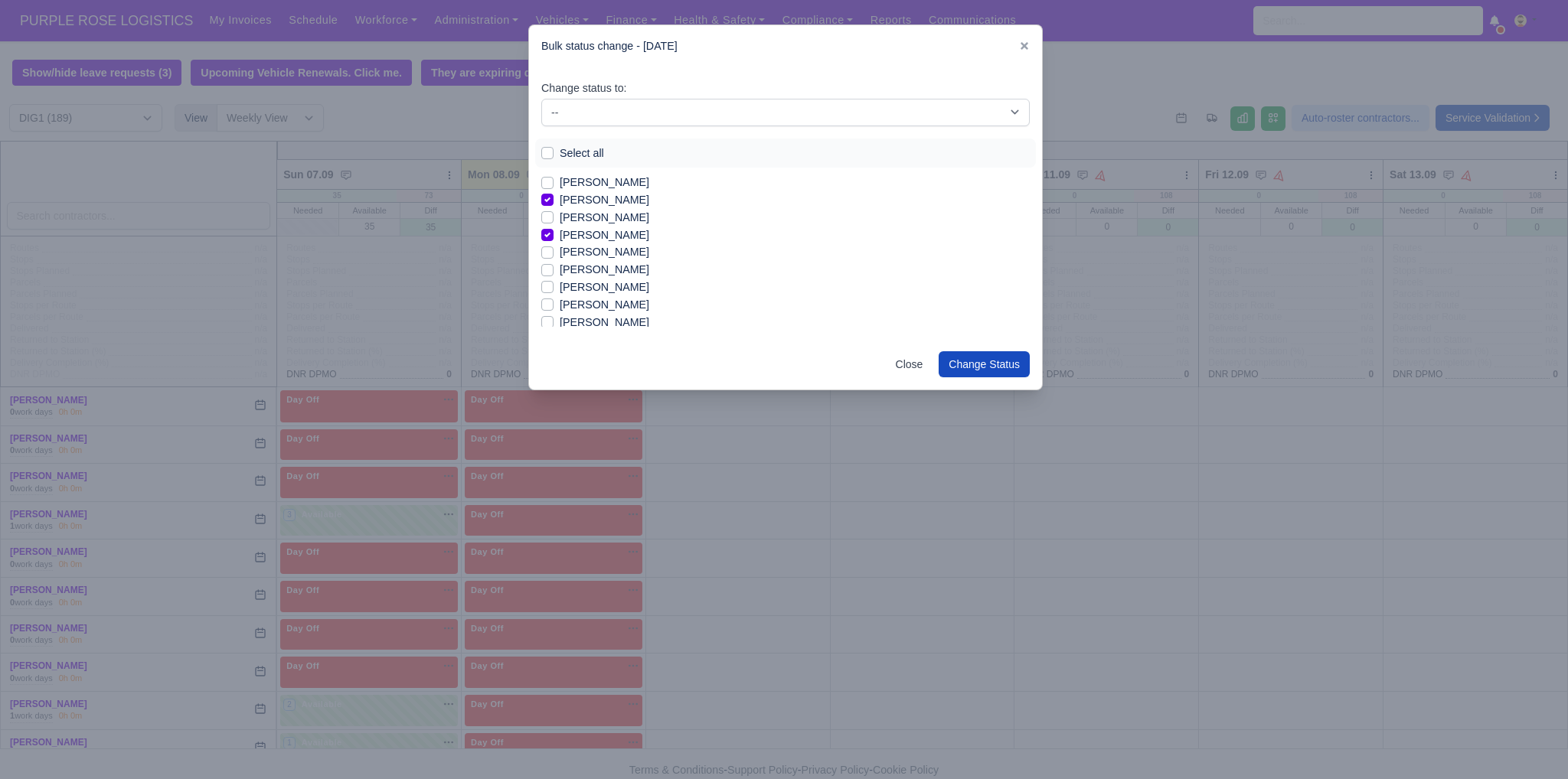
click at [584, 232] on label "[PERSON_NAME]" at bounding box center [604, 235] width 89 height 18
click at [553, 232] on input "[PERSON_NAME]" at bounding box center [547, 233] width 13 height 13
checkbox input "false"
click at [712, 264] on div "[PERSON_NAME]" at bounding box center [785, 270] width 488 height 18
click at [616, 286] on label "[PERSON_NAME]" at bounding box center [604, 287] width 89 height 18
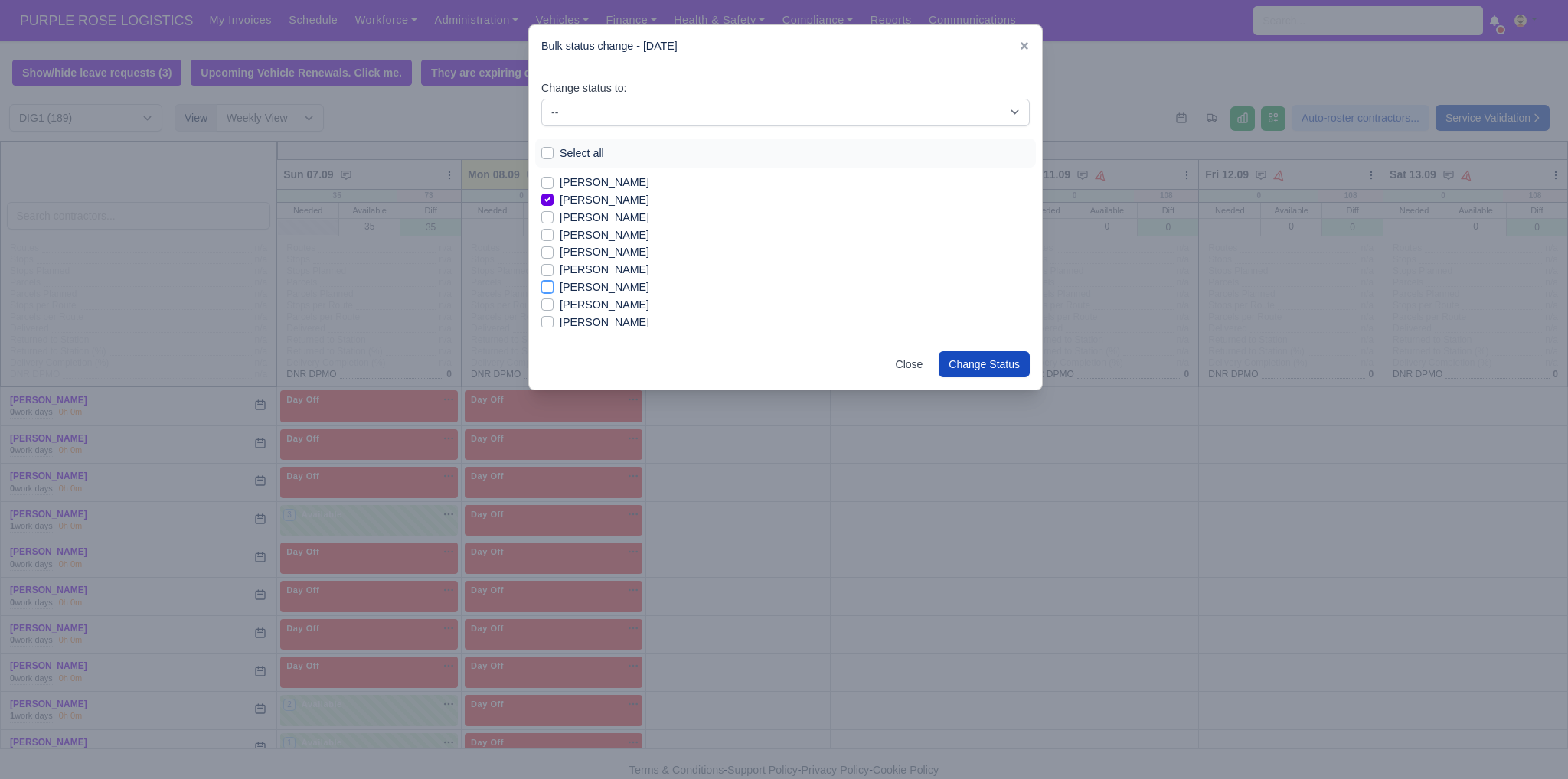
click at [553, 286] on input "[PERSON_NAME]" at bounding box center [547, 284] width 13 height 13
checkbox input "true"
click at [615, 325] on label "[PERSON_NAME]" at bounding box center [604, 322] width 89 height 18
click at [553, 325] on input "[PERSON_NAME]" at bounding box center [547, 320] width 13 height 13
checkbox input "true"
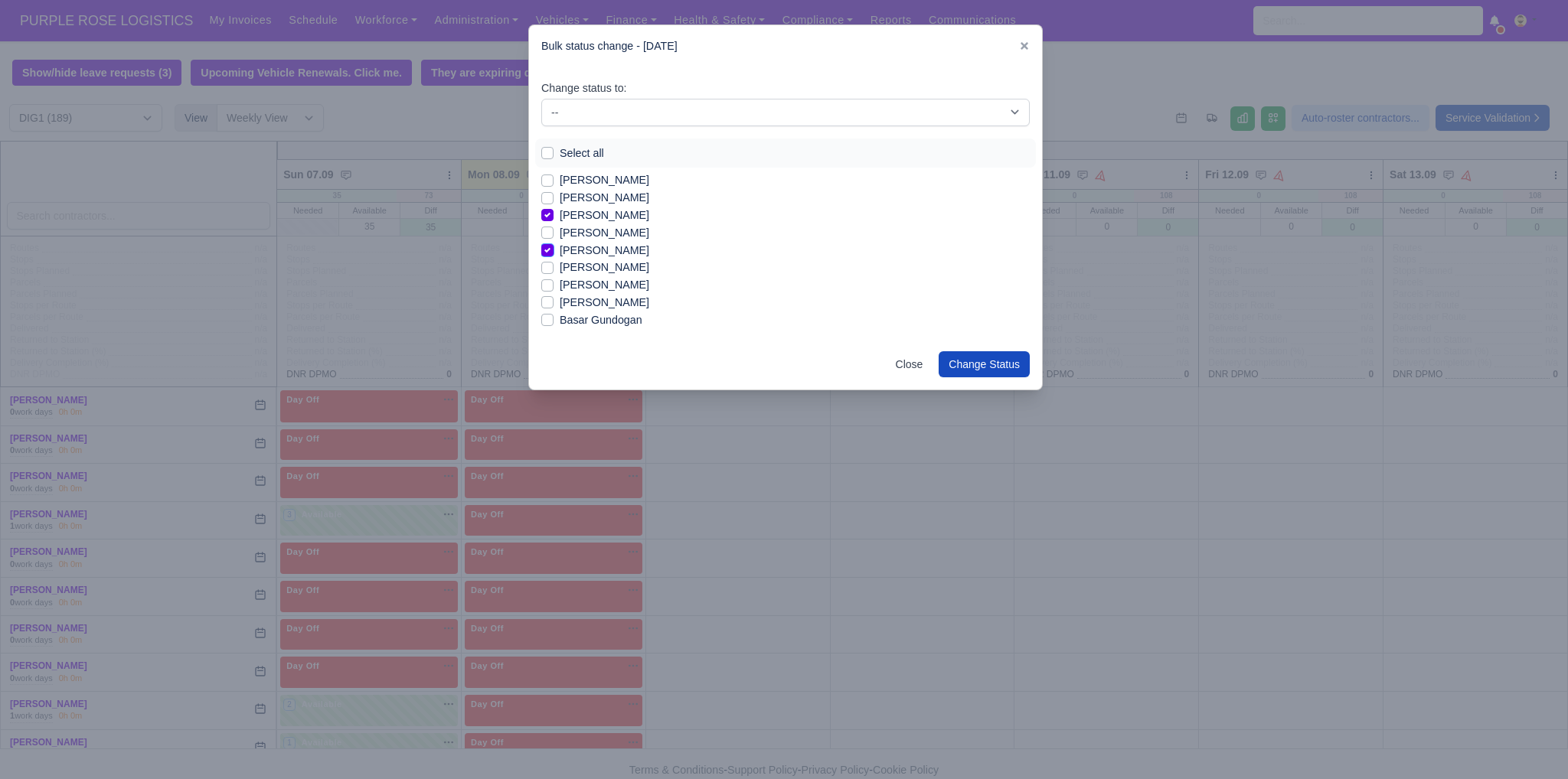
scroll to position [92, 0]
click at [561, 245] on label "[PERSON_NAME]" at bounding box center [604, 247] width 89 height 18
click at [553, 245] on input "[PERSON_NAME]" at bounding box center [547, 244] width 13 height 13
checkbox input "true"
click at [568, 261] on label "[PERSON_NAME]" at bounding box center [604, 265] width 89 height 18
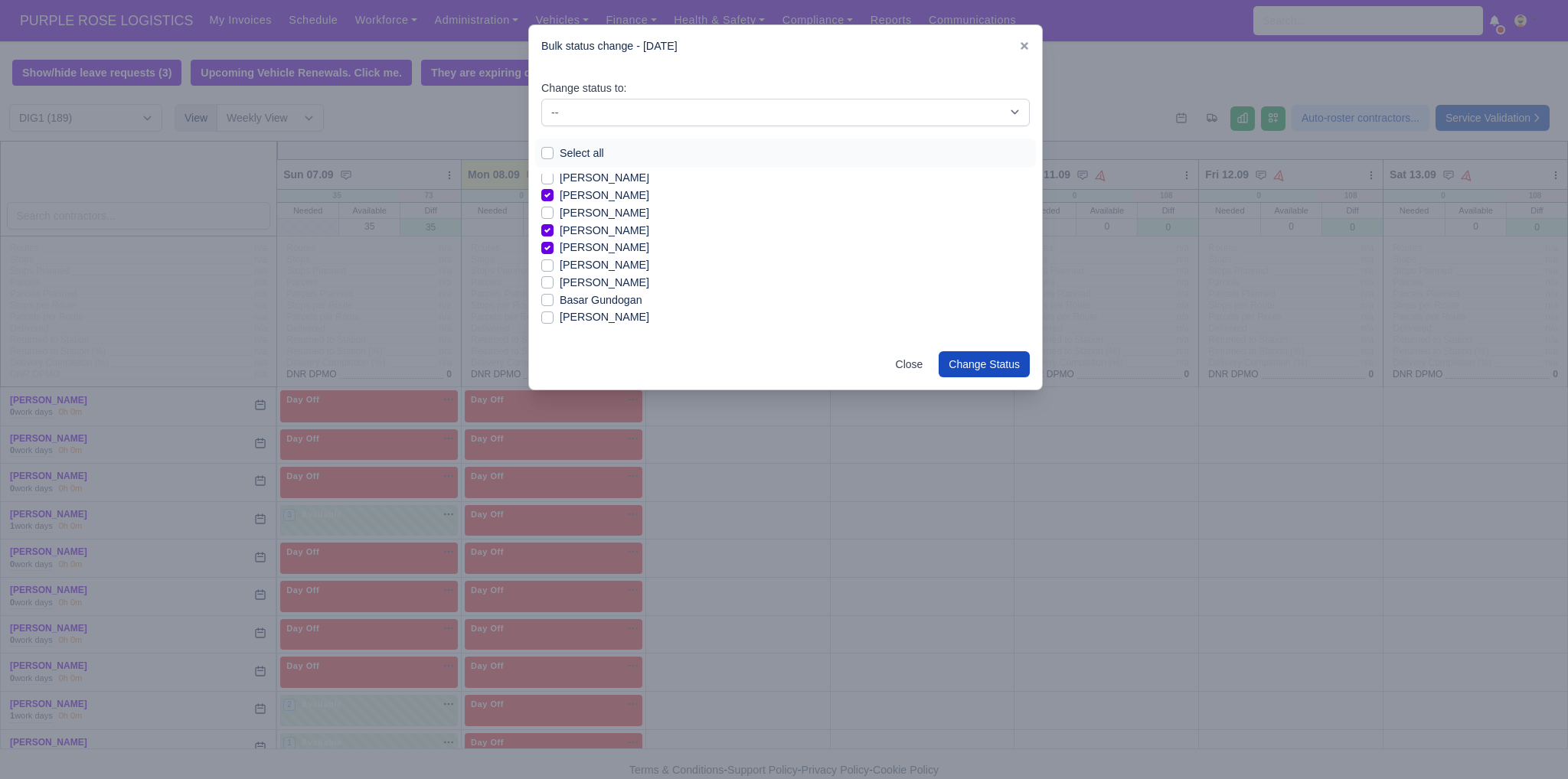
click at [568, 261] on label "[PERSON_NAME]" at bounding box center [604, 265] width 89 height 18
click at [553, 261] on input "[PERSON_NAME]" at bounding box center [547, 262] width 13 height 13
checkbox input "true"
click at [567, 309] on label "[PERSON_NAME]" at bounding box center [604, 309] width 89 height 18
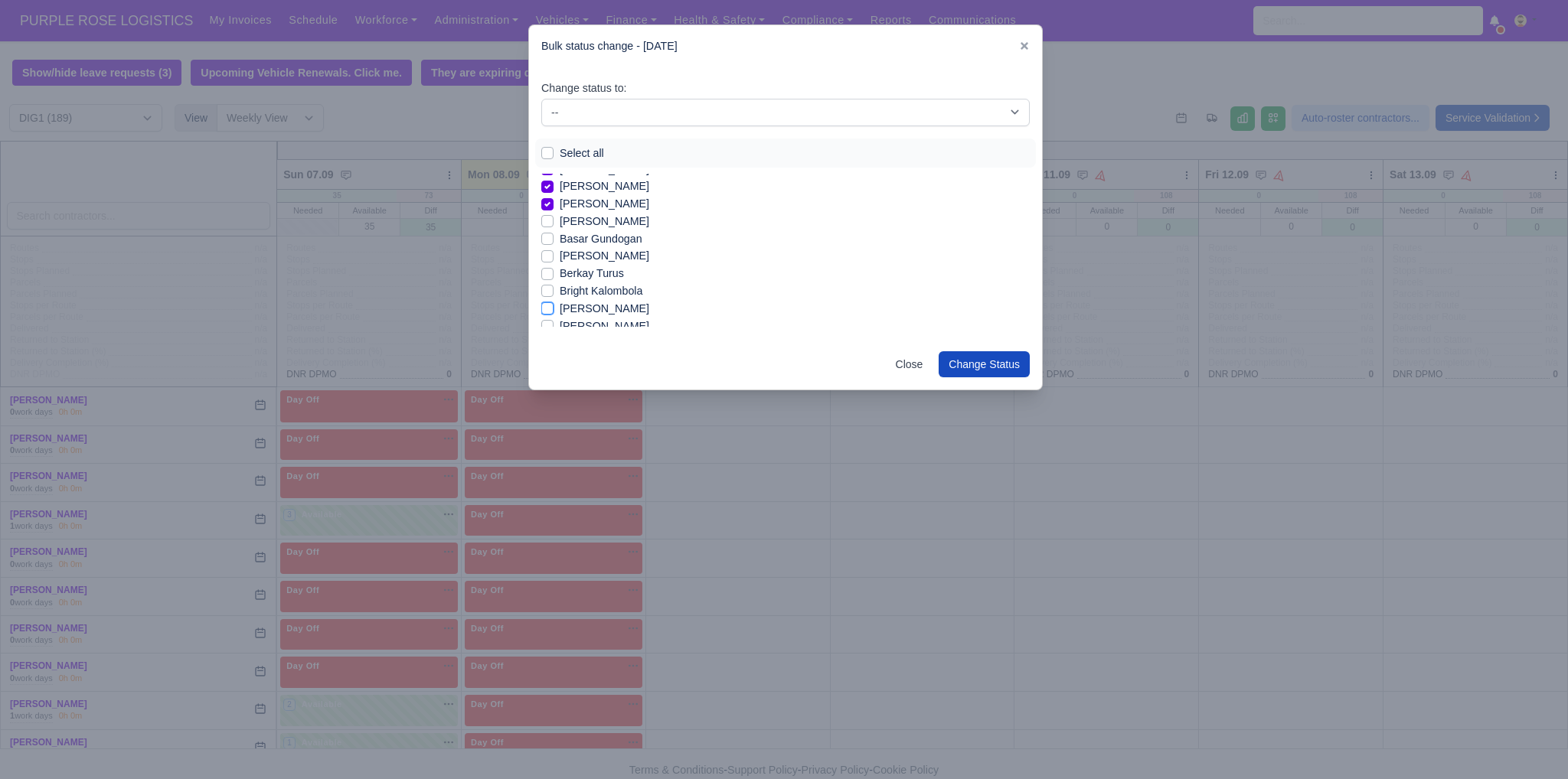
click at [553, 309] on input "[PERSON_NAME]" at bounding box center [547, 306] width 13 height 13
checkbox input "true"
click at [589, 300] on label "[PERSON_NAME]" at bounding box center [604, 299] width 89 height 18
click at [553, 300] on input "[PERSON_NAME]" at bounding box center [547, 297] width 13 height 13
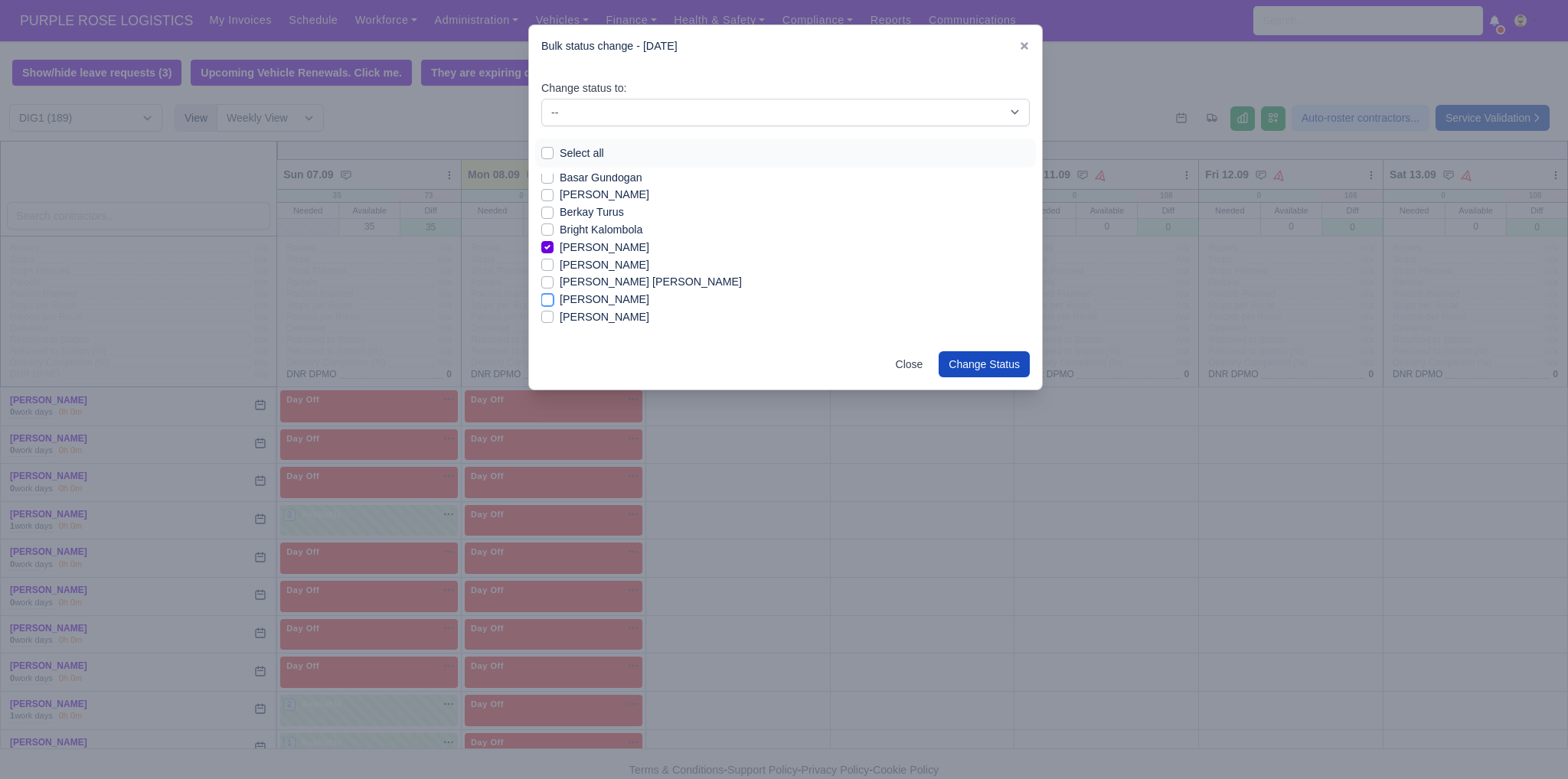
checkbox input "true"
click at [613, 272] on label "[PERSON_NAME]" at bounding box center [604, 273] width 89 height 18
click at [553, 272] on input "[PERSON_NAME]" at bounding box center [547, 271] width 13 height 13
checkbox input "true"
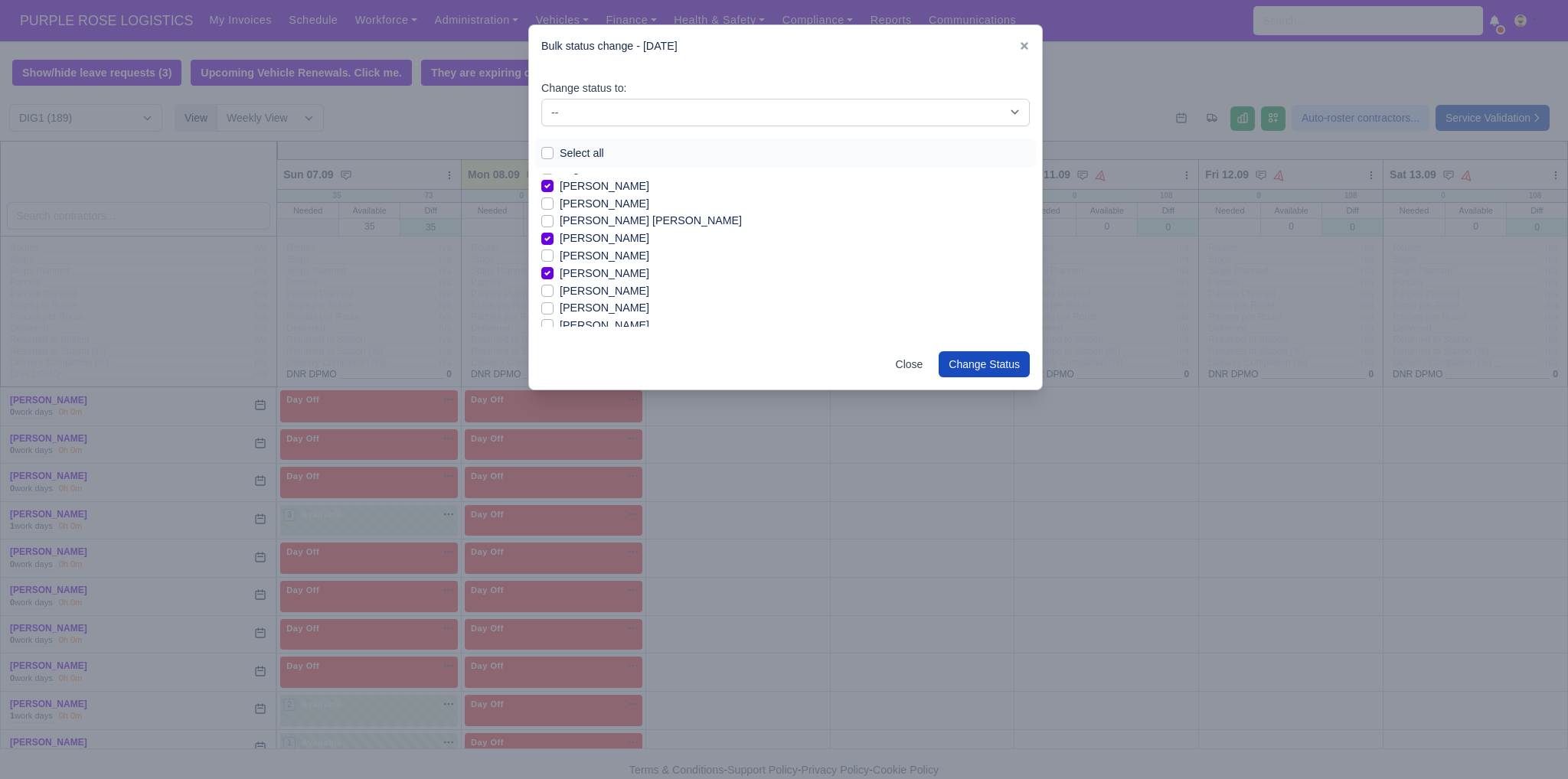
click at [601, 288] on label "[PERSON_NAME]" at bounding box center [604, 291] width 89 height 18
click at [553, 288] on input "[PERSON_NAME]" at bounding box center [547, 288] width 13 height 13
checkbox input "true"
click at [605, 309] on label "[PERSON_NAME]" at bounding box center [604, 308] width 89 height 18
click at [553, 309] on input "[PERSON_NAME]" at bounding box center [547, 305] width 13 height 13
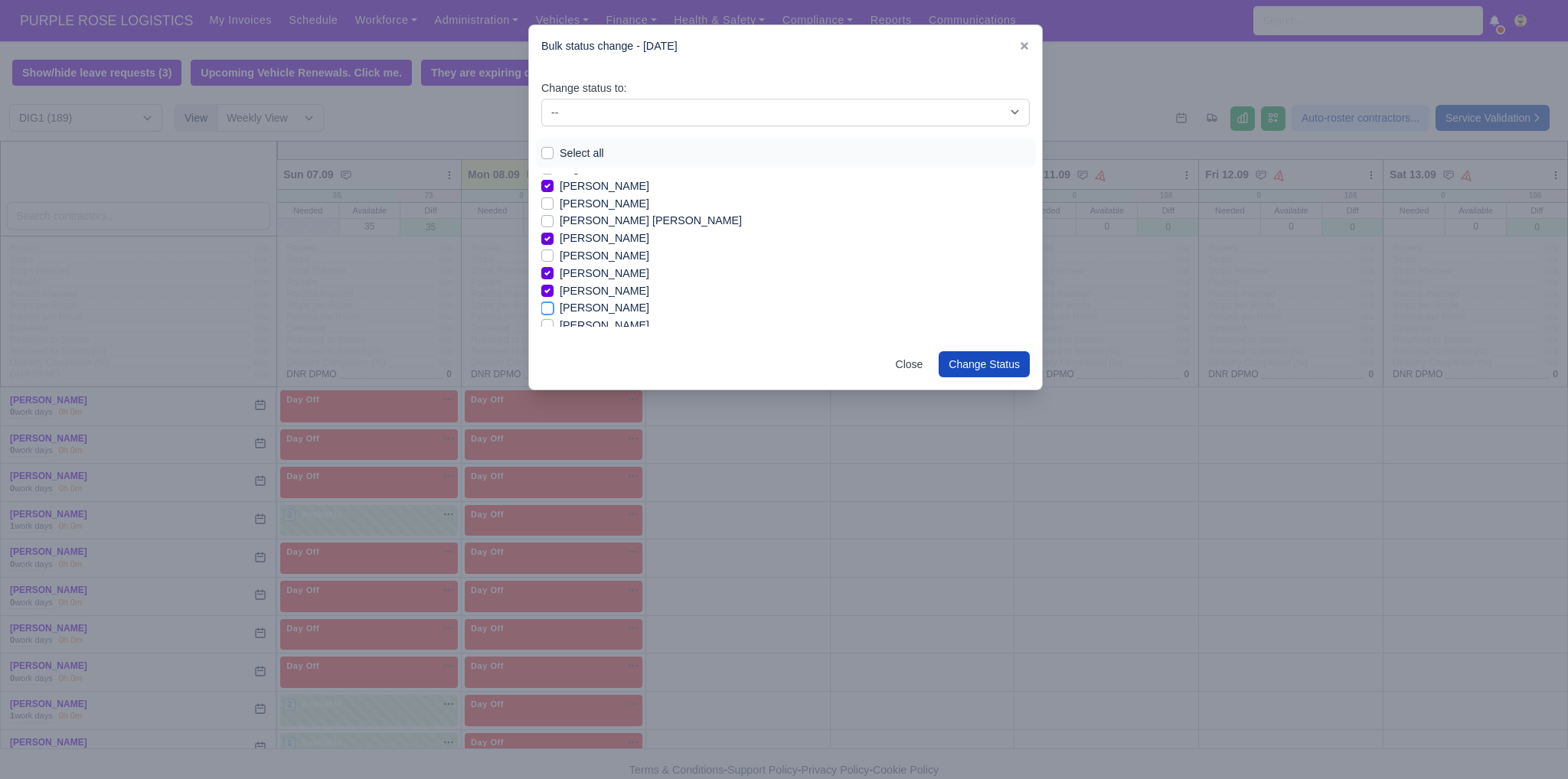
checkbox input "true"
click at [606, 324] on label "[PERSON_NAME]" at bounding box center [604, 325] width 89 height 18
click at [553, 324] on input "[PERSON_NAME]" at bounding box center [547, 323] width 13 height 13
checkbox input "true"
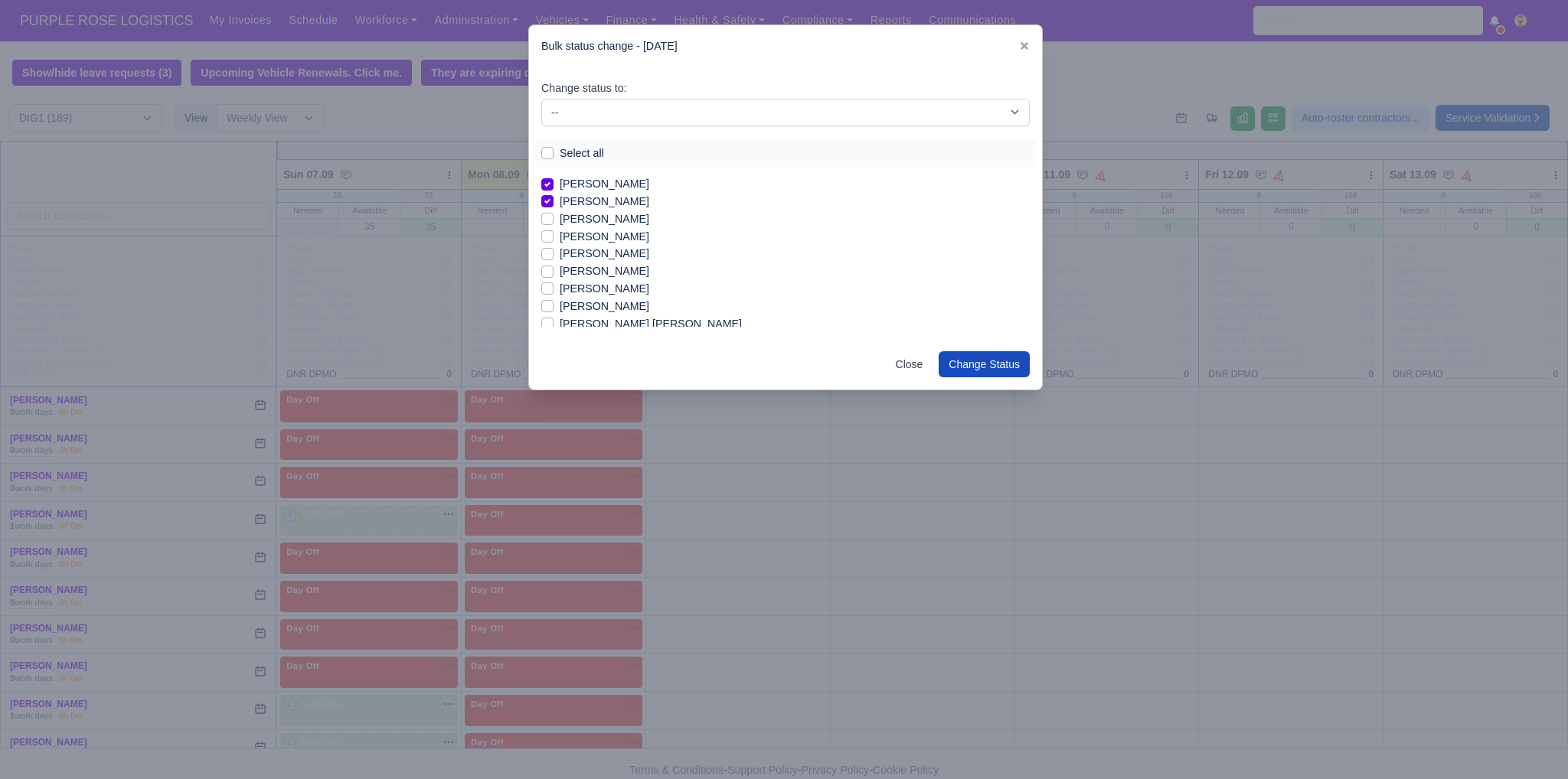
click at [573, 223] on label "[PERSON_NAME]" at bounding box center [604, 219] width 89 height 18
click at [553, 223] on input "[PERSON_NAME]" at bounding box center [547, 217] width 13 height 13
checkbox input "true"
click at [598, 285] on label "[PERSON_NAME]" at bounding box center [604, 288] width 89 height 18
click at [553, 285] on input "[PERSON_NAME]" at bounding box center [547, 286] width 13 height 13
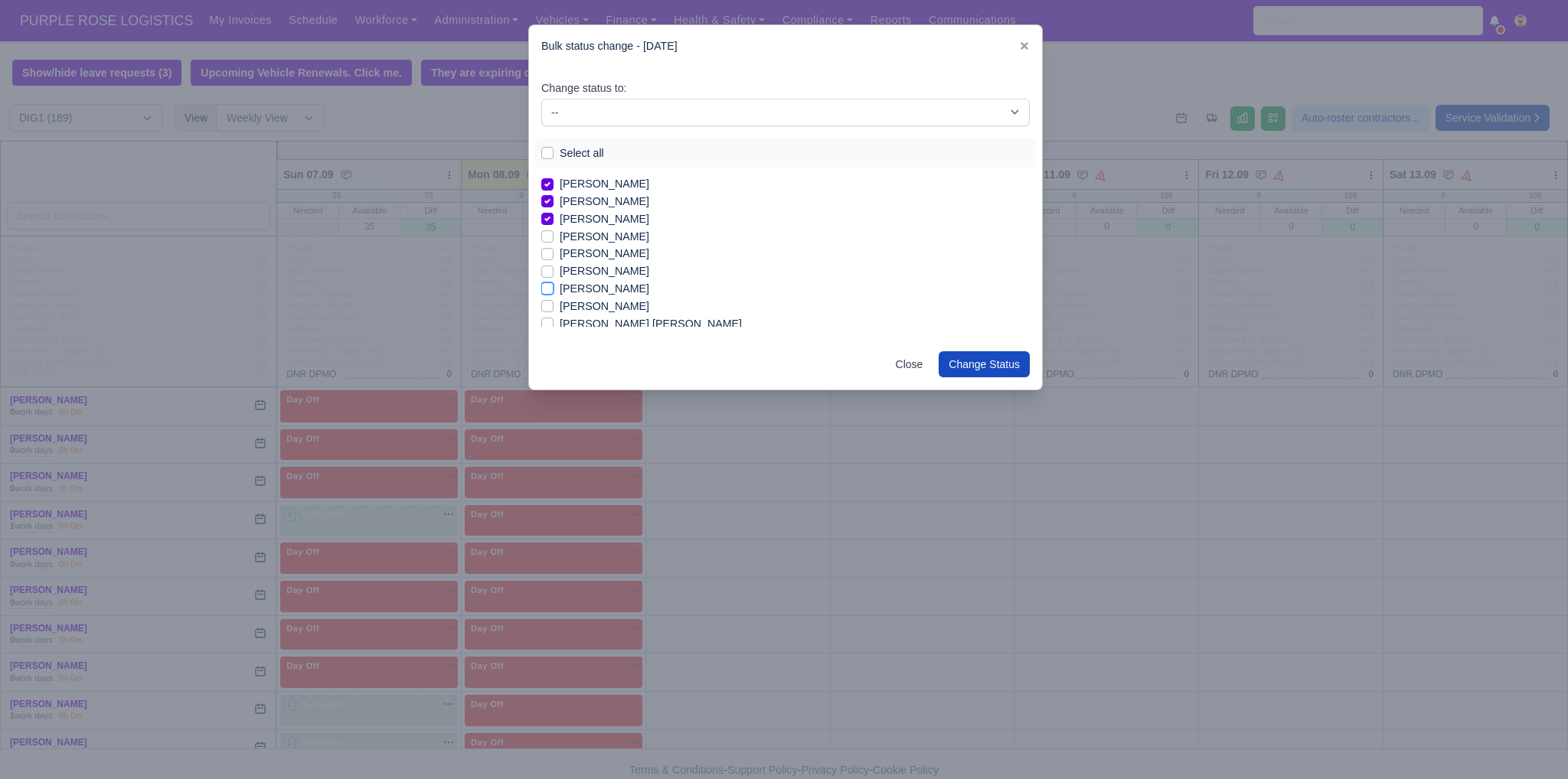
checkbox input "true"
click at [631, 307] on label "[PERSON_NAME]" at bounding box center [604, 306] width 89 height 18
click at [553, 307] on input "[PERSON_NAME]" at bounding box center [547, 304] width 13 height 13
checkbox input "true"
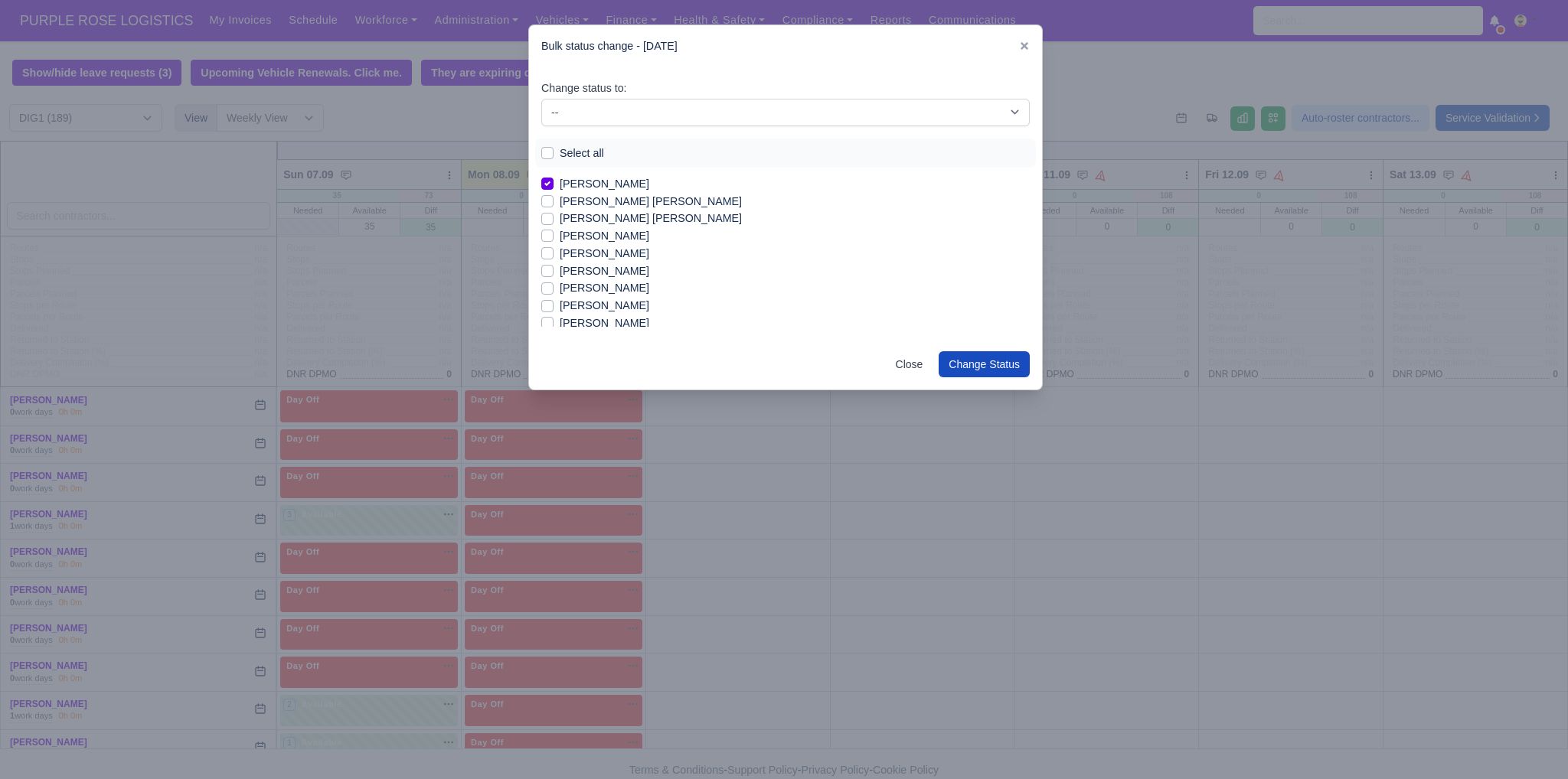
click at [579, 291] on label "[PERSON_NAME]" at bounding box center [604, 287] width 89 height 18
click at [553, 291] on input "[PERSON_NAME]" at bounding box center [547, 285] width 13 height 13
checkbox input "true"
click at [585, 322] on label "[PERSON_NAME]" at bounding box center [604, 323] width 89 height 18
click at [553, 322] on input "[PERSON_NAME]" at bounding box center [547, 320] width 13 height 13
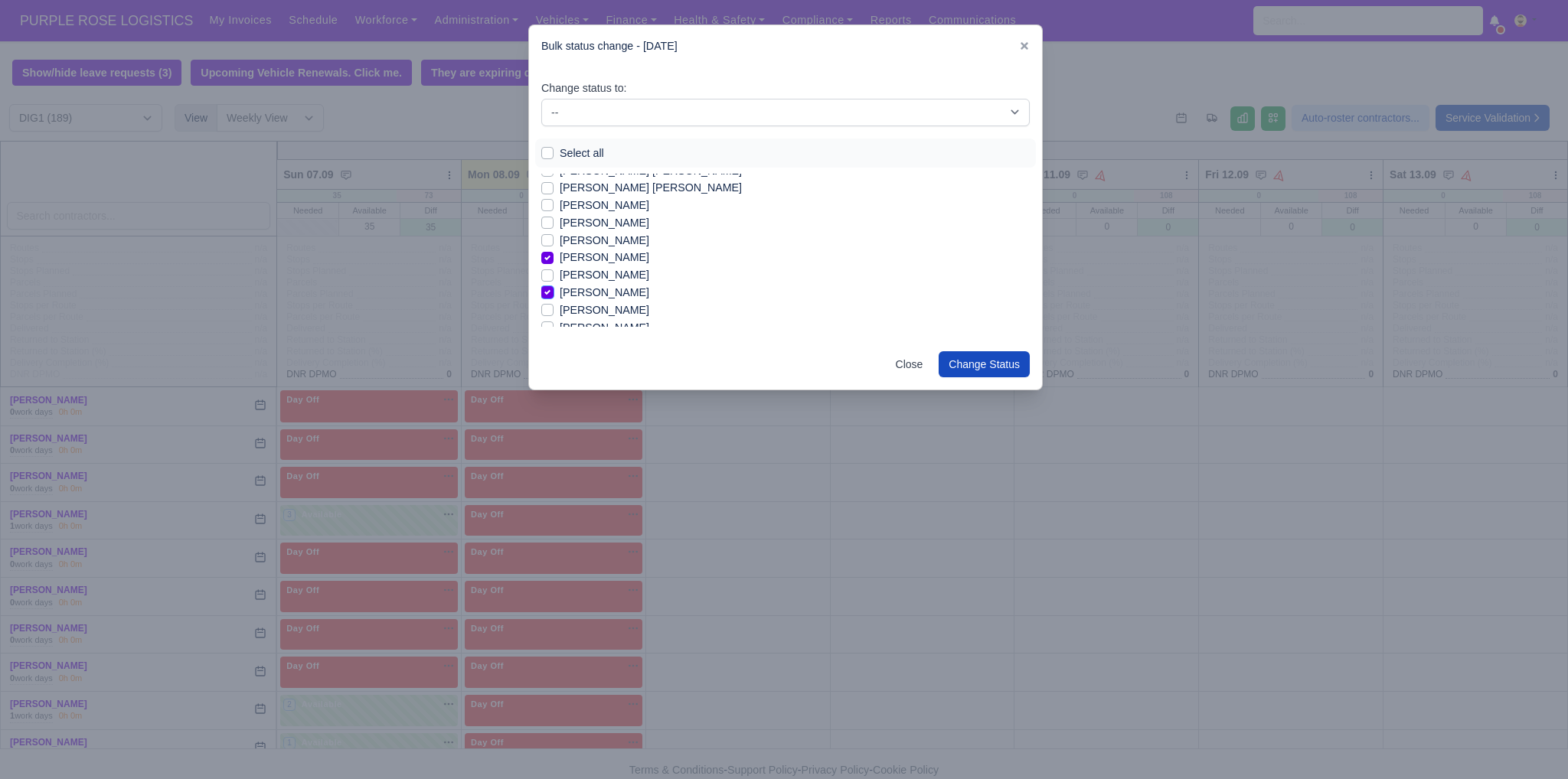
scroll to position [583, 0]
click at [617, 268] on label "[PERSON_NAME]" at bounding box center [604, 261] width 89 height 18
click at [553, 266] on input "[PERSON_NAME]" at bounding box center [547, 259] width 13 height 13
checkbox input "false"
click at [611, 282] on label "[PERSON_NAME]" at bounding box center [604, 279] width 89 height 18
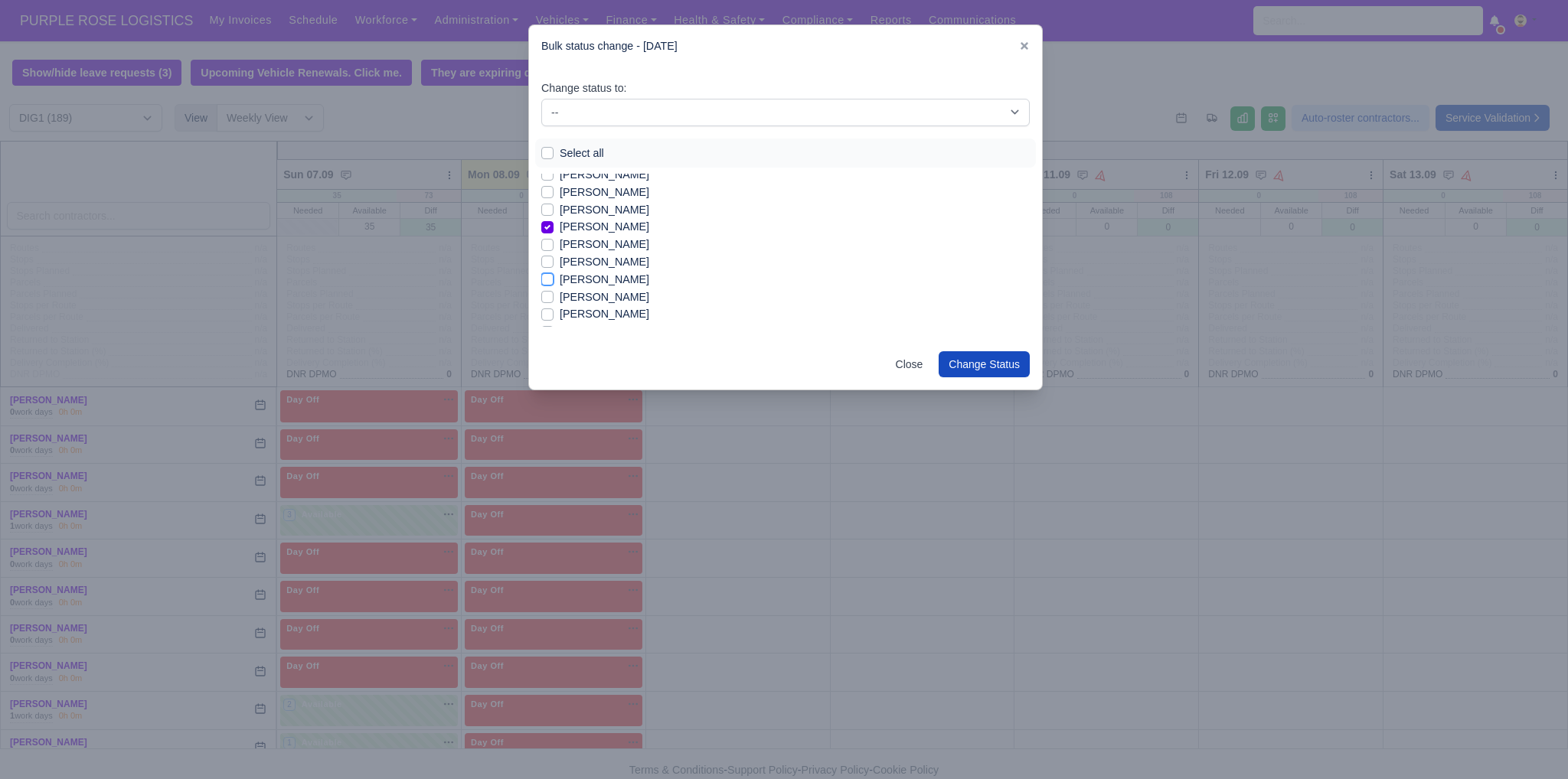
click at [553, 282] on input "[PERSON_NAME]" at bounding box center [547, 277] width 13 height 13
checkbox input "true"
click at [622, 296] on label "[PERSON_NAME]" at bounding box center [604, 297] width 89 height 18
click at [553, 296] on input "[PERSON_NAME]" at bounding box center [547, 294] width 13 height 13
checkbox input "true"
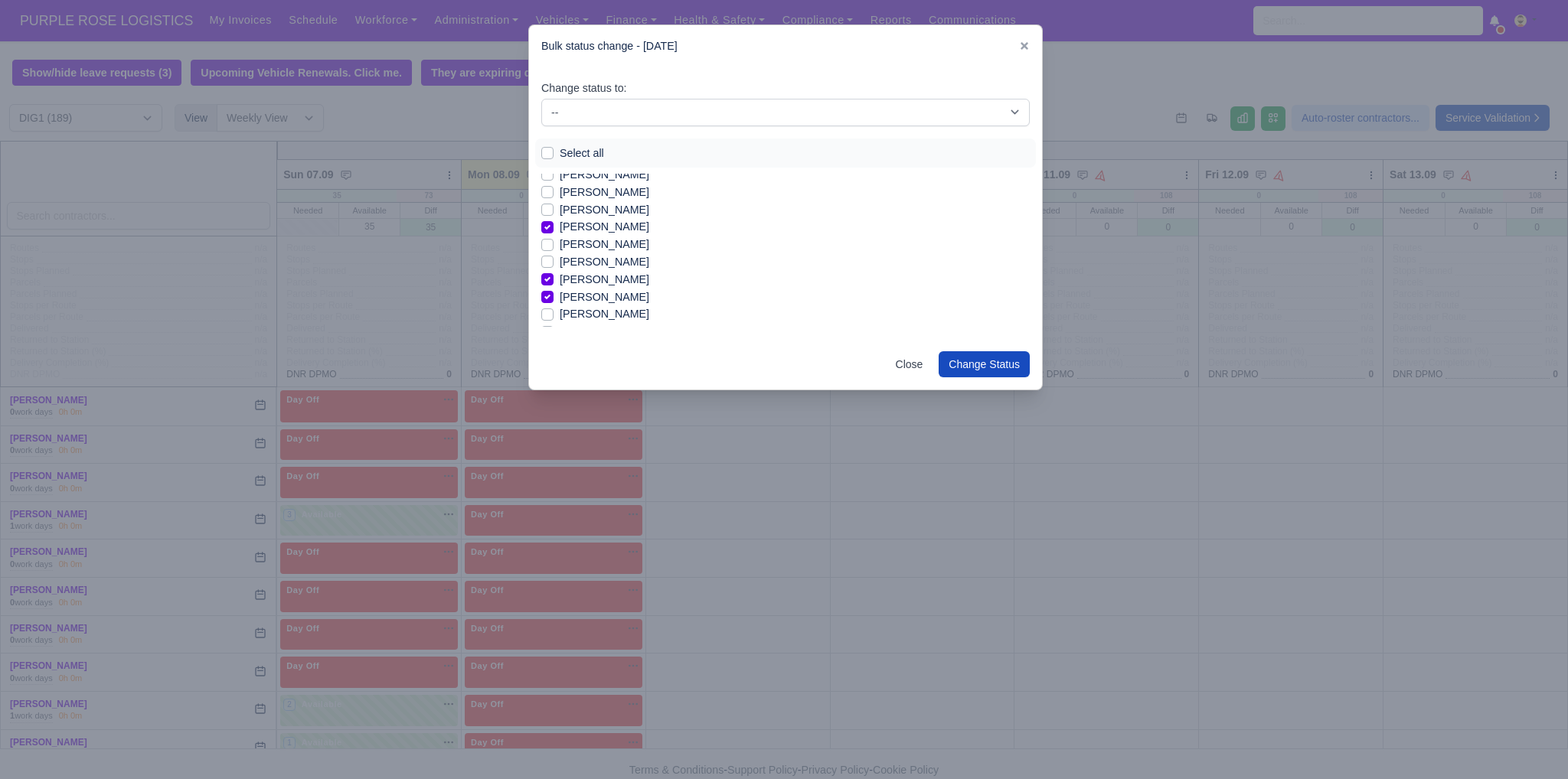
click at [585, 315] on label "[PERSON_NAME]" at bounding box center [604, 314] width 89 height 18
click at [553, 315] on input "[PERSON_NAME]" at bounding box center [547, 311] width 13 height 13
checkbox input "true"
click at [634, 273] on label "Iqram [PERSON_NAME]" at bounding box center [619, 270] width 120 height 18
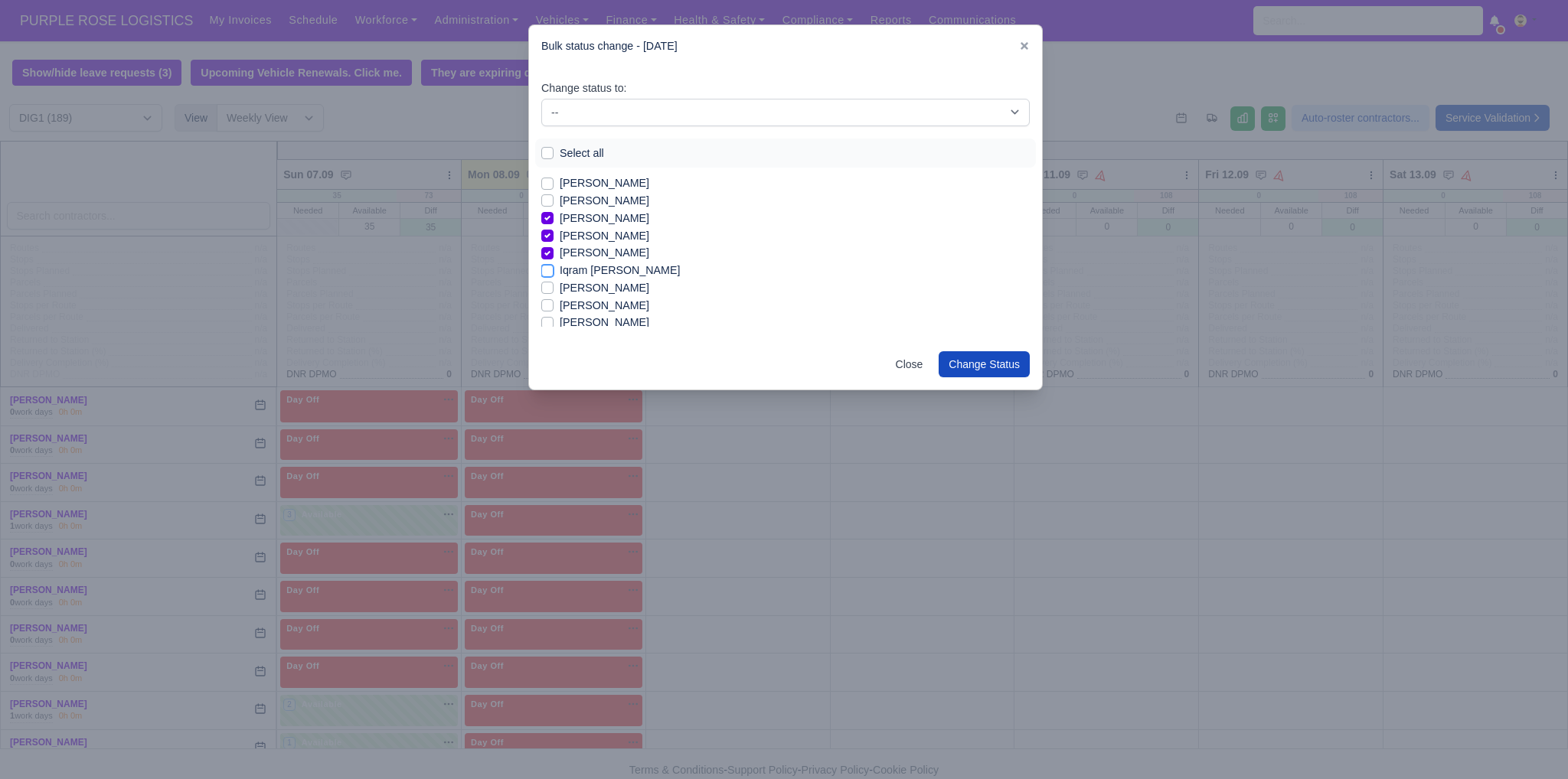
click at [553, 273] on input "Iqram [PERSON_NAME]" at bounding box center [547, 267] width 13 height 13
checkbox input "true"
click at [599, 306] on label "[PERSON_NAME]" at bounding box center [604, 305] width 89 height 18
click at [553, 306] on input "[PERSON_NAME]" at bounding box center [547, 303] width 13 height 13
checkbox input "true"
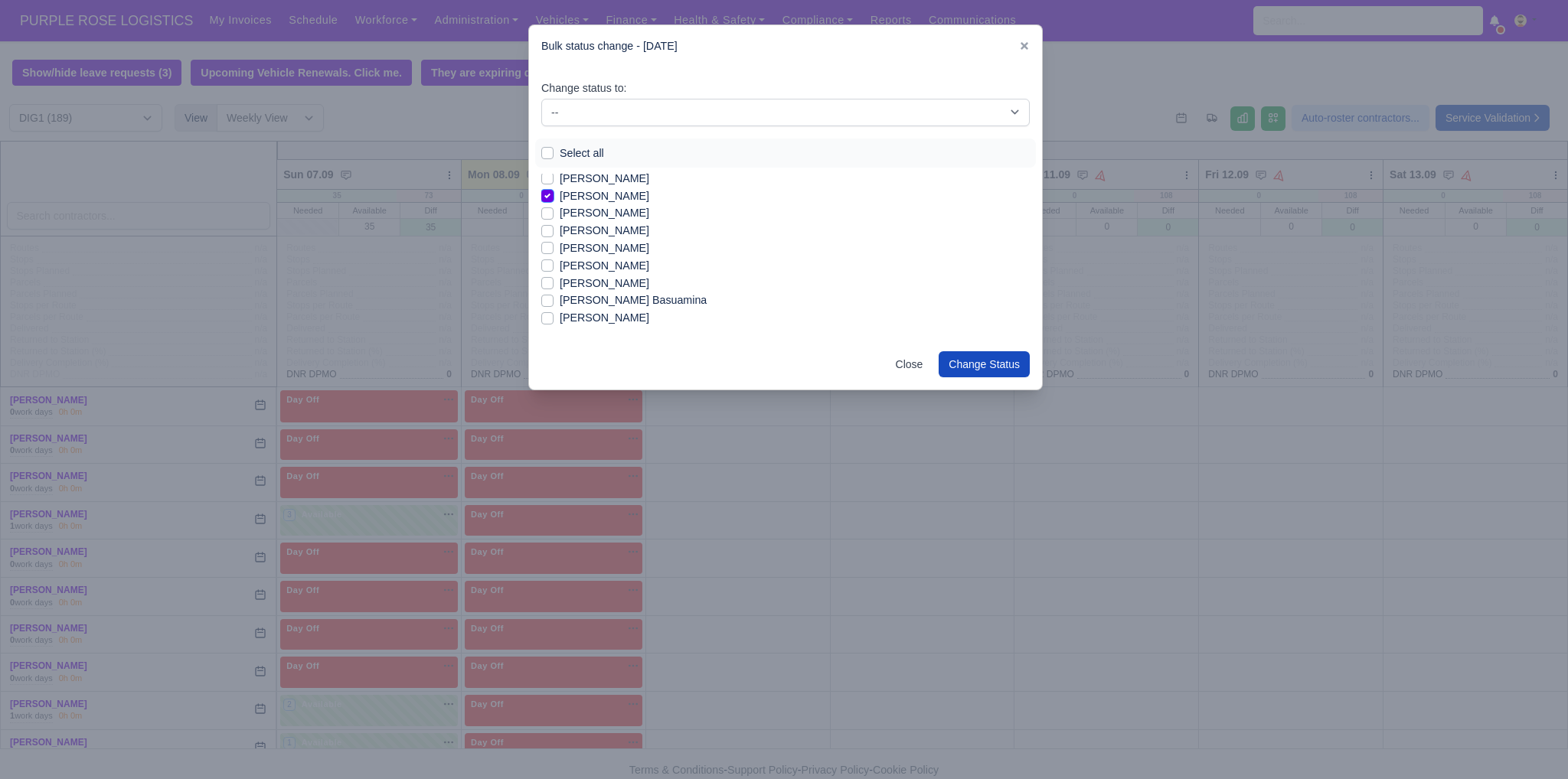
scroll to position [766, 0]
click at [588, 277] on label "[PERSON_NAME]" at bounding box center [604, 270] width 89 height 18
click at [553, 274] on input "[PERSON_NAME]" at bounding box center [547, 267] width 13 height 13
checkbox input "true"
click at [606, 292] on label "[PERSON_NAME] Basuamina" at bounding box center [633, 287] width 147 height 18
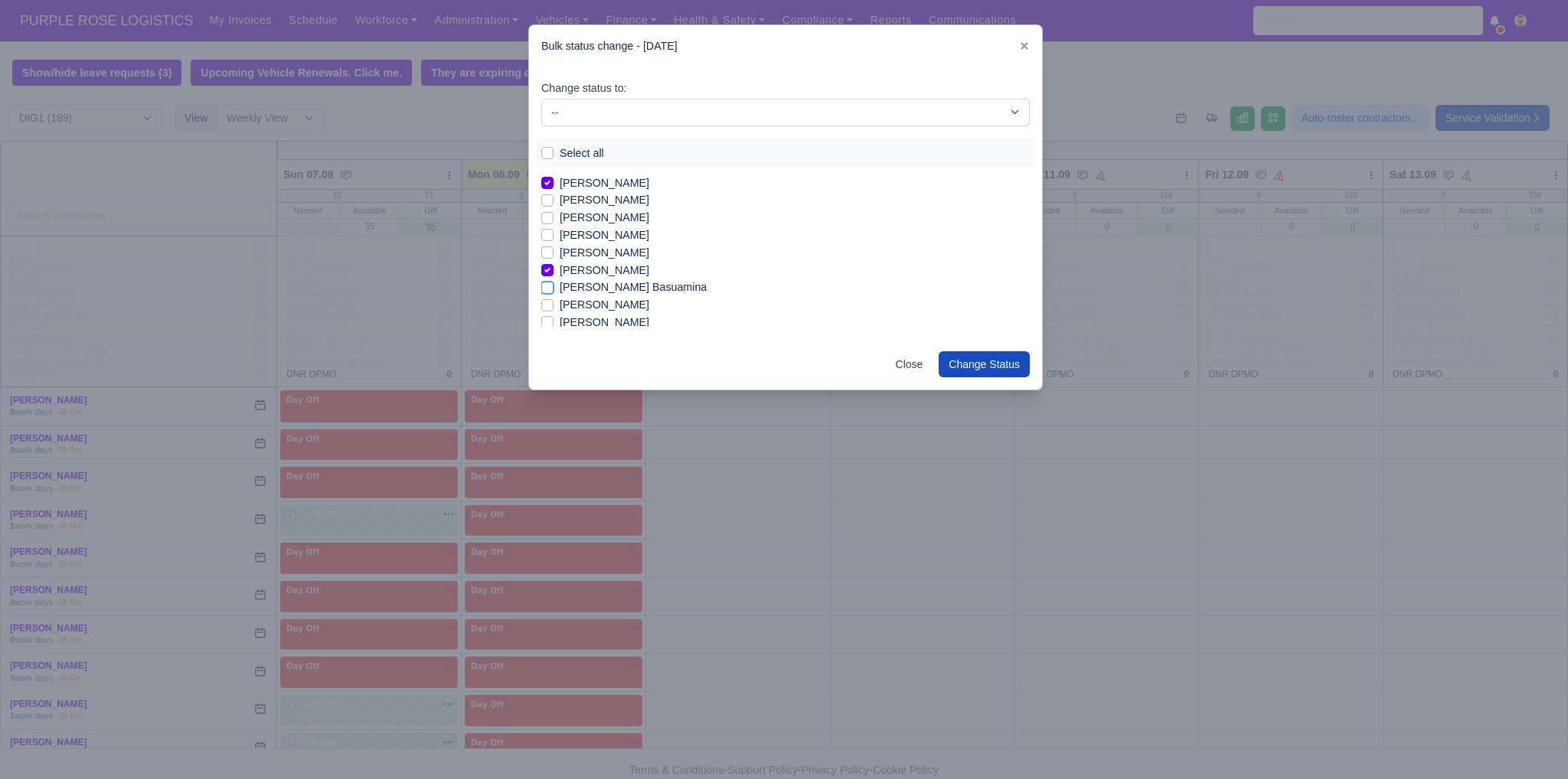
click at [553, 291] on input "[PERSON_NAME] Basuamina" at bounding box center [547, 284] width 13 height 13
checkbox input "true"
click at [609, 277] on label "Leotrim Rexhepi" at bounding box center [599, 270] width 79 height 18
click at [553, 273] on input "Leotrim Rexhepi" at bounding box center [547, 267] width 13 height 13
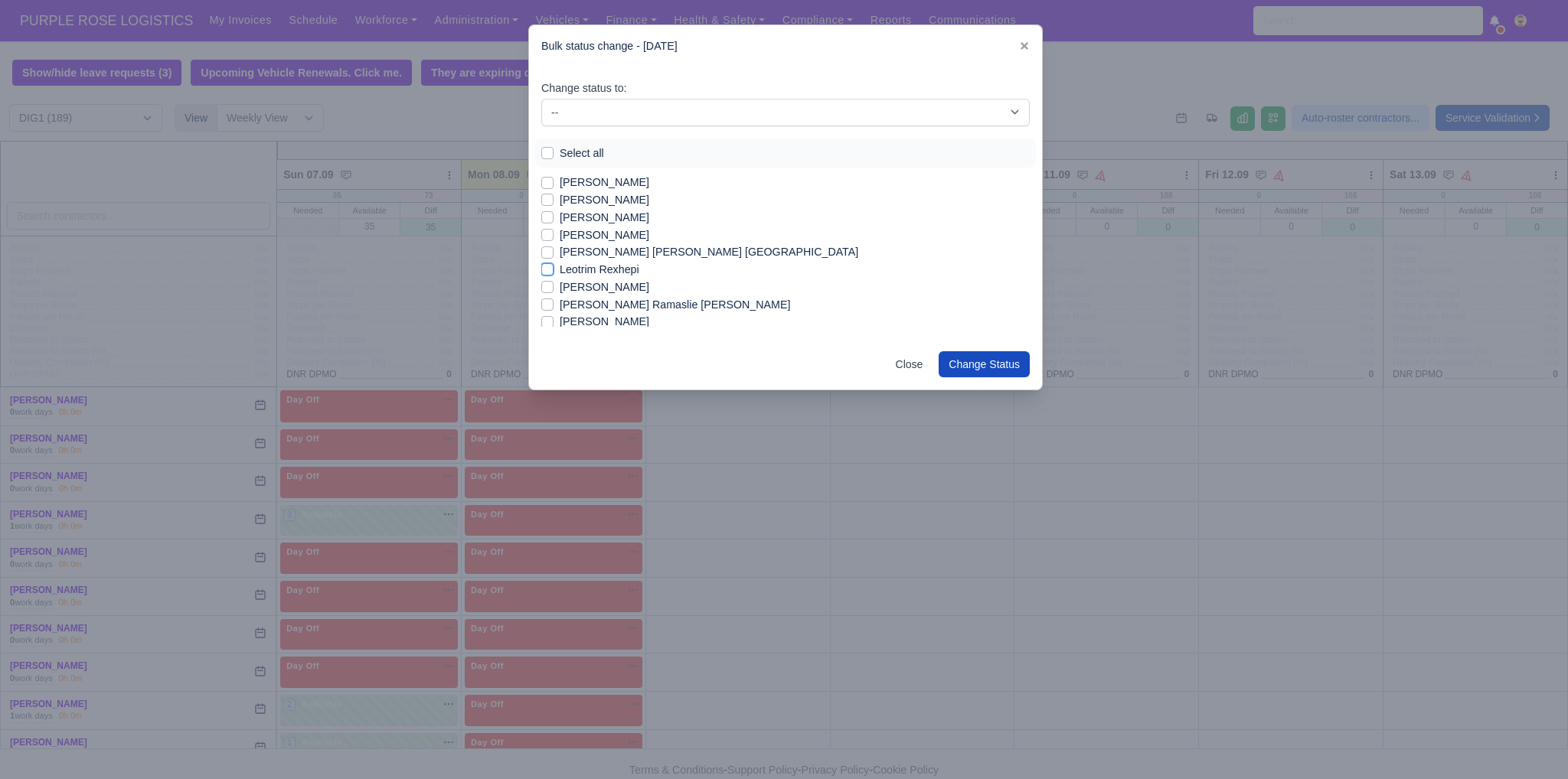
checkbox input "true"
click at [622, 298] on label "[PERSON_NAME] [PERSON_NAME]" at bounding box center [650, 300] width 182 height 18
click at [553, 298] on input "[PERSON_NAME] [PERSON_NAME]" at bounding box center [547, 298] width 13 height 13
checkbox input "true"
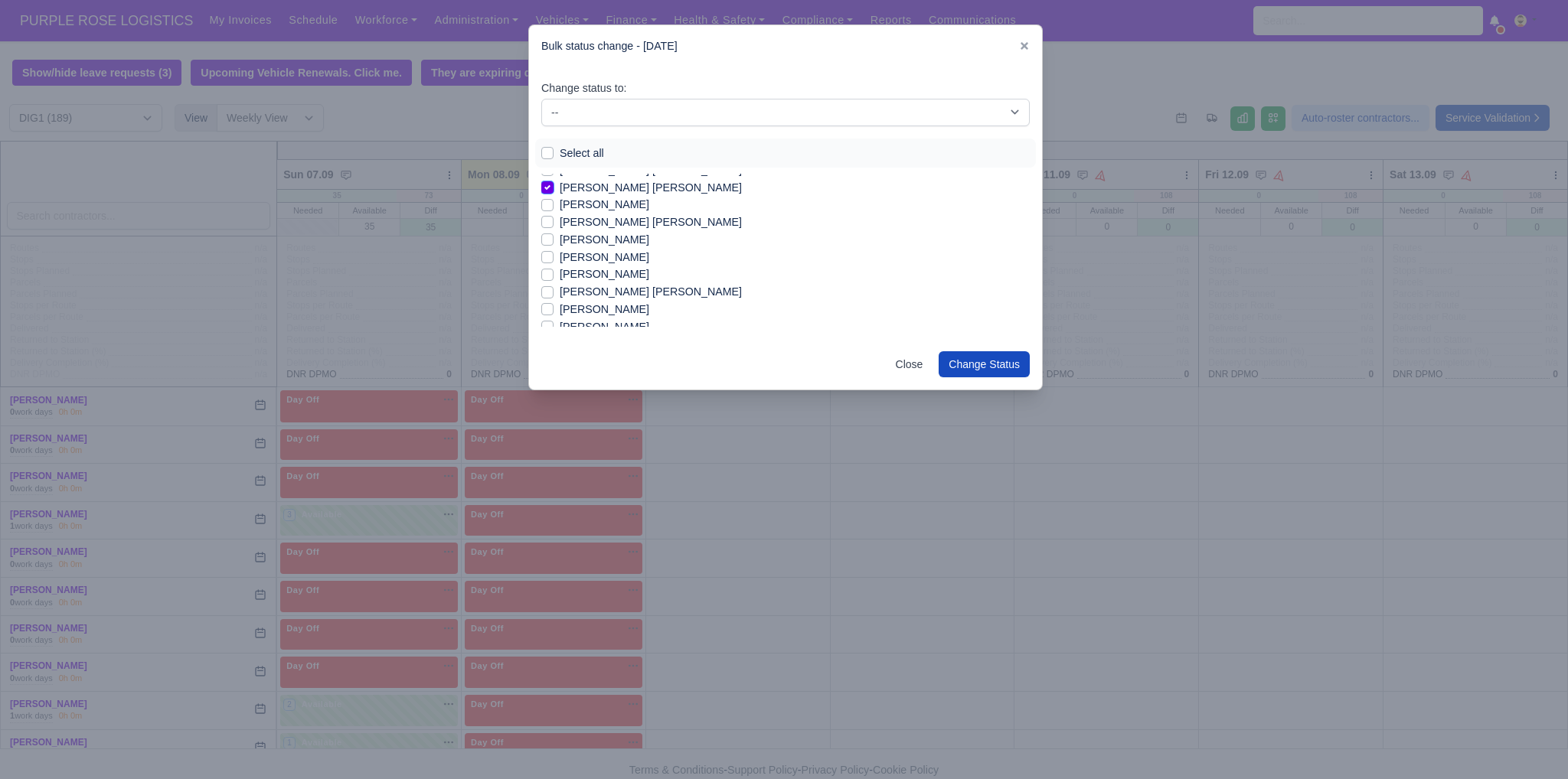
scroll to position [1104, 0]
click at [612, 251] on label "[PERSON_NAME]" at bounding box center [604, 247] width 89 height 18
click at [553, 251] on input "[PERSON_NAME]" at bounding box center [547, 244] width 13 height 13
checkbox input "true"
click at [604, 301] on label "[PERSON_NAME]" at bounding box center [604, 299] width 89 height 18
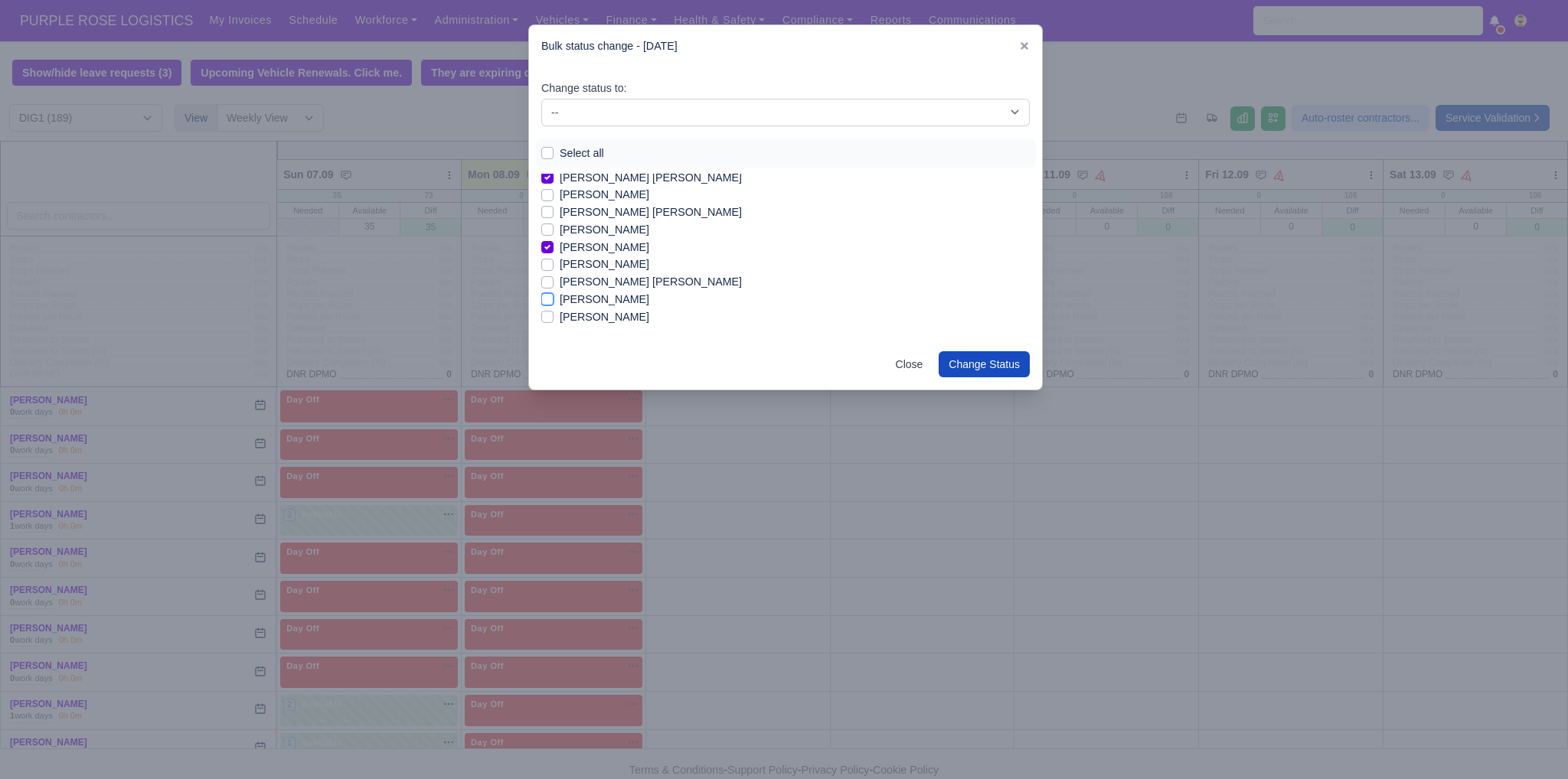
click at [553, 301] on input "[PERSON_NAME]" at bounding box center [547, 297] width 13 height 13
checkbox input "true"
click at [631, 257] on label "[PERSON_NAME]" at bounding box center [604, 255] width 89 height 18
click at [553, 257] on input "[PERSON_NAME]" at bounding box center [547, 253] width 13 height 13
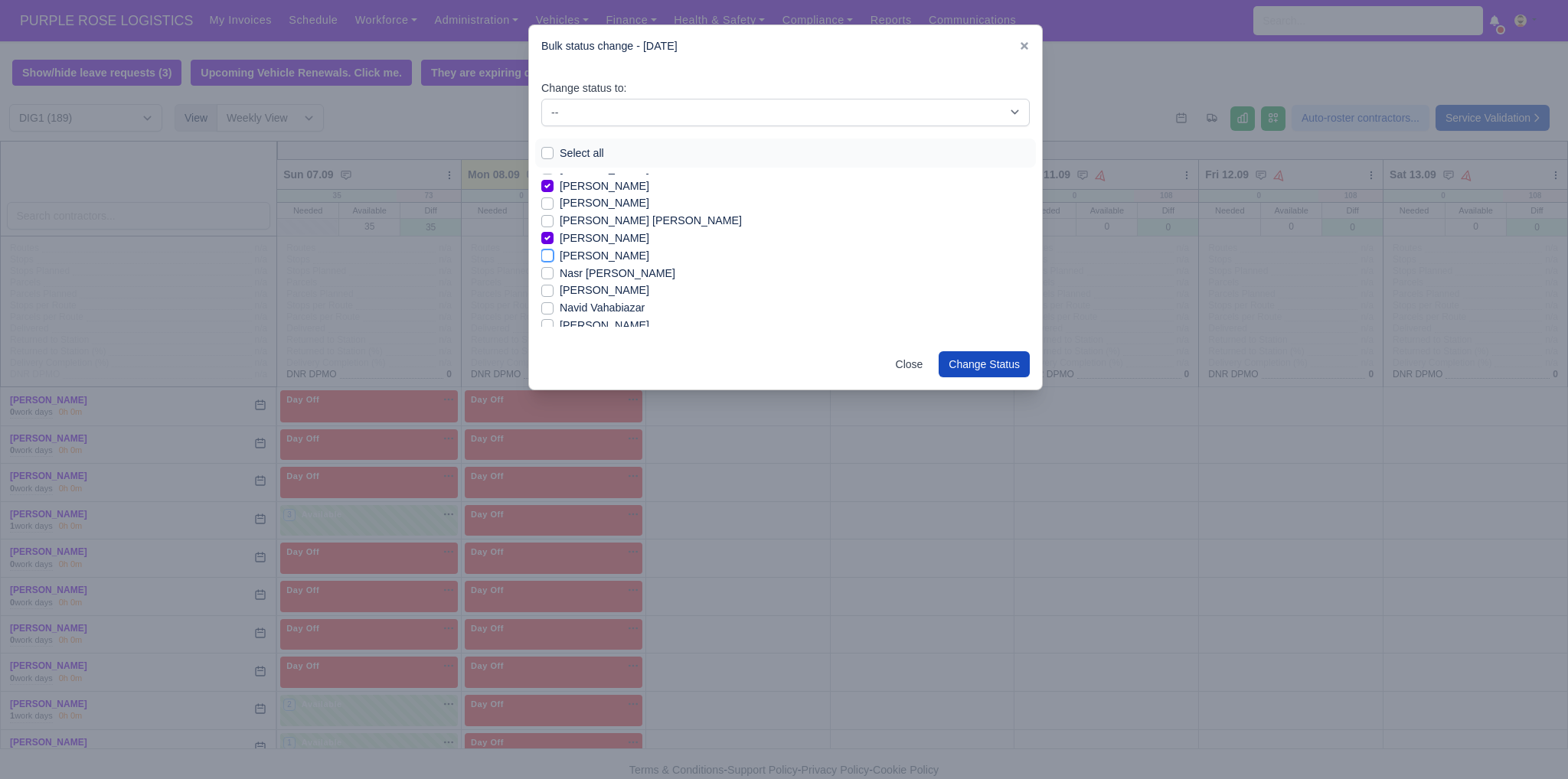
checkbox input "true"
click at [628, 292] on label "[PERSON_NAME]" at bounding box center [604, 290] width 89 height 18
click at [553, 292] on input "[PERSON_NAME]" at bounding box center [547, 287] width 13 height 13
checkbox input "true"
click at [641, 325] on label "[PERSON_NAME]" at bounding box center [604, 325] width 89 height 18
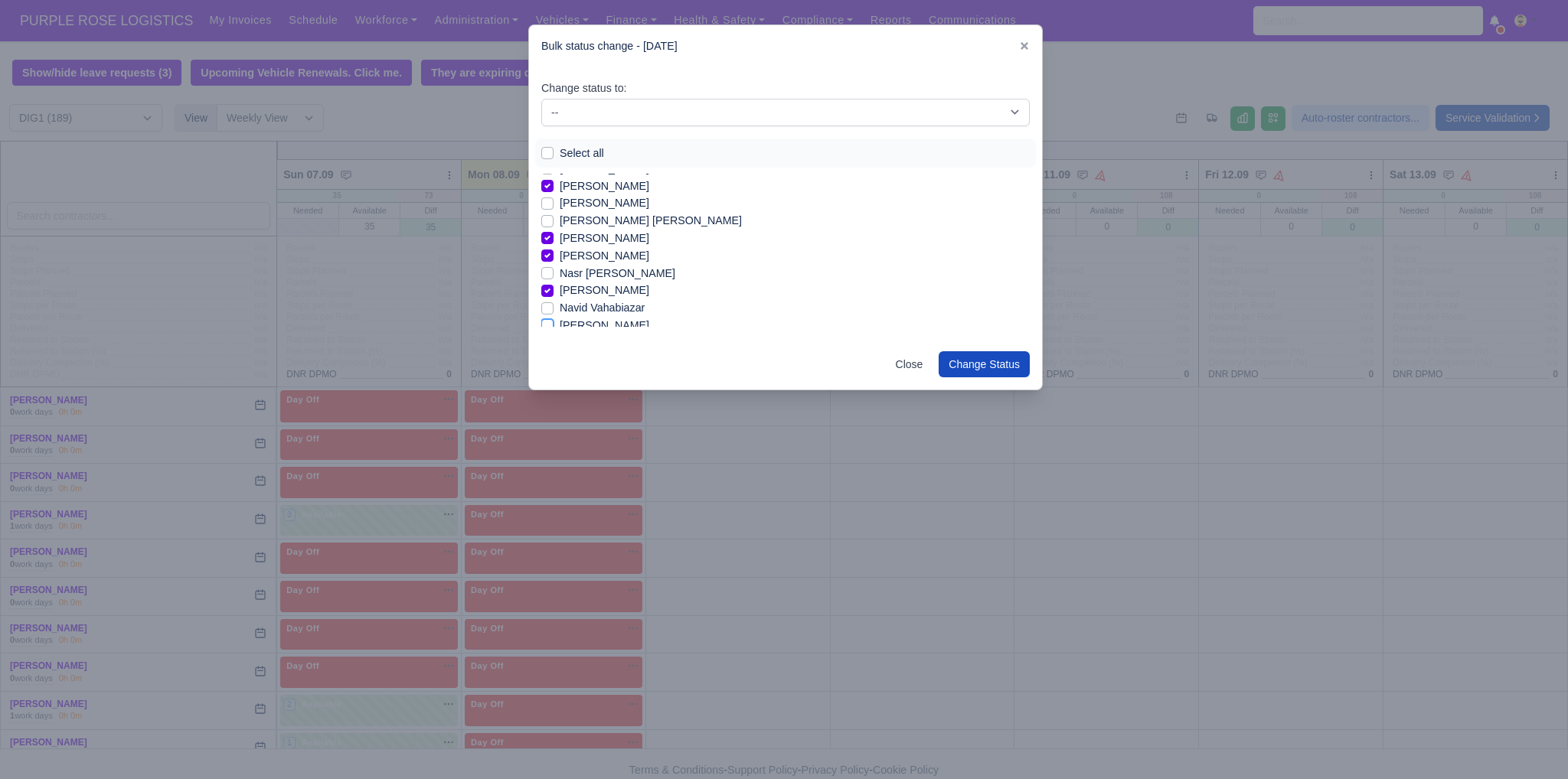
click at [553, 325] on input "[PERSON_NAME]" at bounding box center [547, 323] width 13 height 13
click at [618, 234] on label "[PERSON_NAME]" at bounding box center [604, 232] width 89 height 18
click at [553, 234] on input "[PERSON_NAME]" at bounding box center [547, 229] width 13 height 13
checkbox input "false"
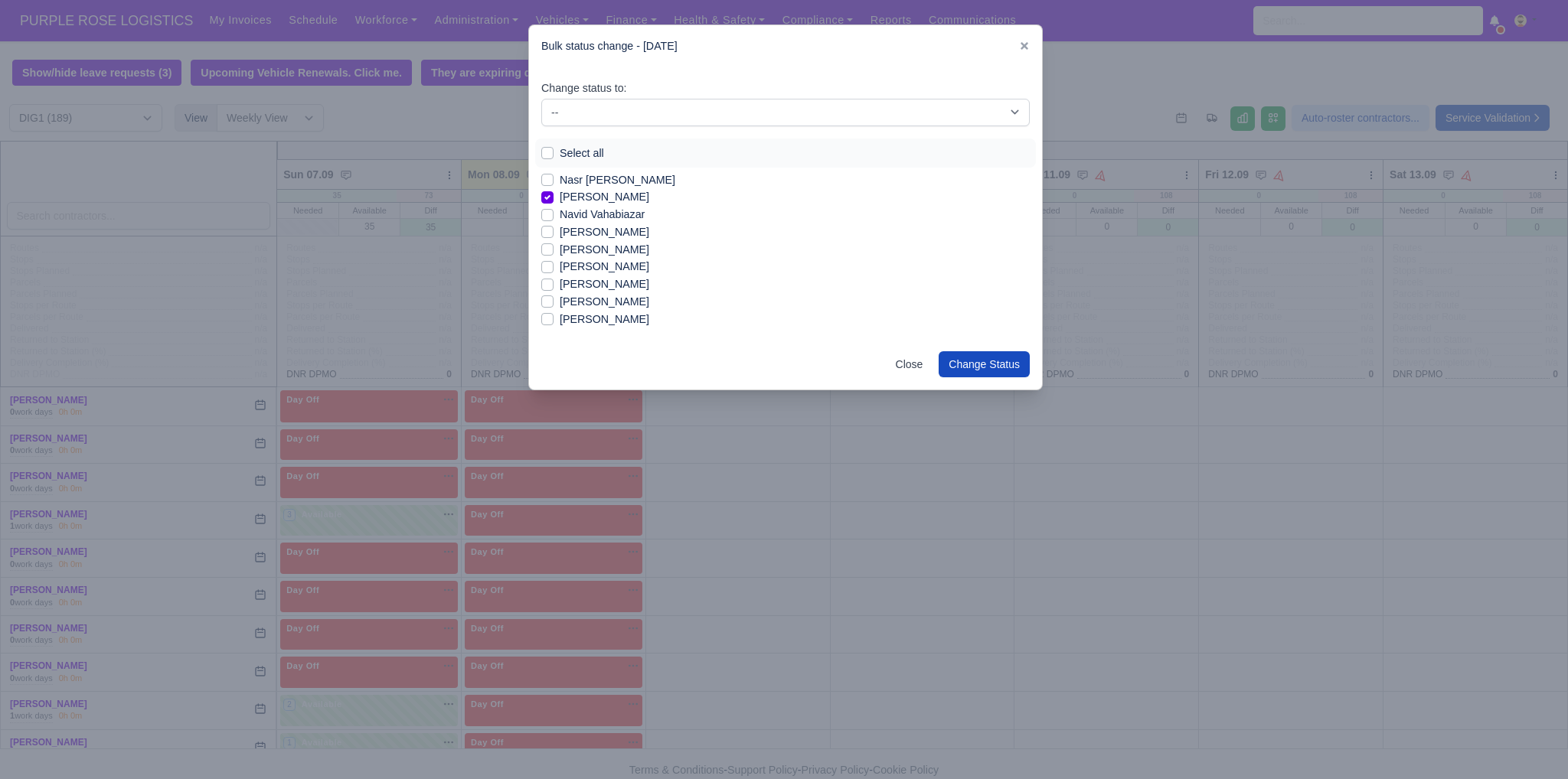
click at [625, 251] on label "[PERSON_NAME]" at bounding box center [604, 250] width 89 height 18
click at [553, 251] on input "[PERSON_NAME]" at bounding box center [547, 247] width 13 height 13
checkbox input "true"
click at [617, 298] on label "[PERSON_NAME]" at bounding box center [604, 302] width 89 height 18
click at [553, 298] on input "[PERSON_NAME]" at bounding box center [547, 299] width 13 height 13
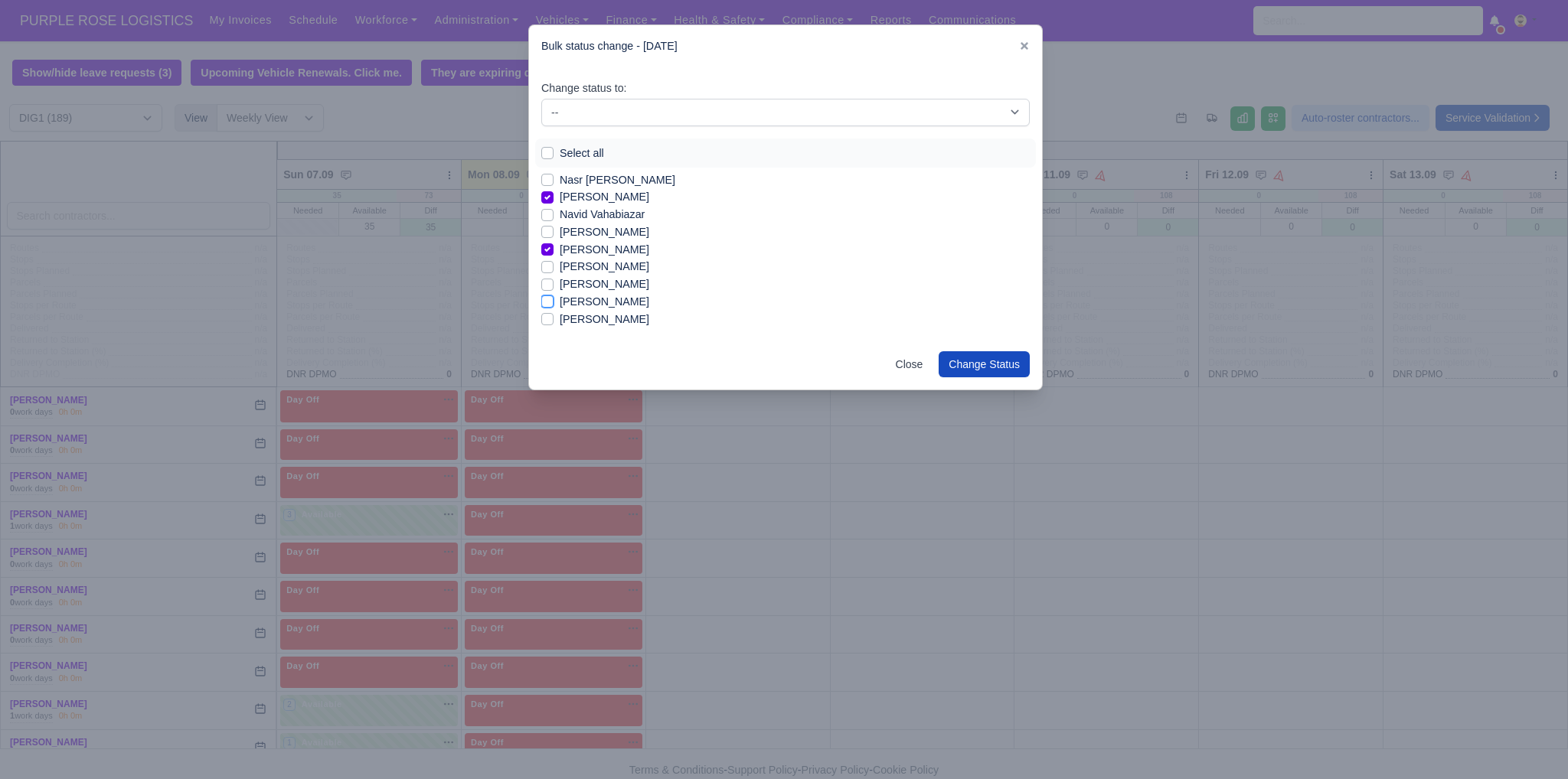
checkbox input "true"
click at [601, 322] on label "[PERSON_NAME]" at bounding box center [604, 320] width 89 height 18
click at [553, 322] on input "[PERSON_NAME]" at bounding box center [547, 317] width 13 height 13
checkbox input "true"
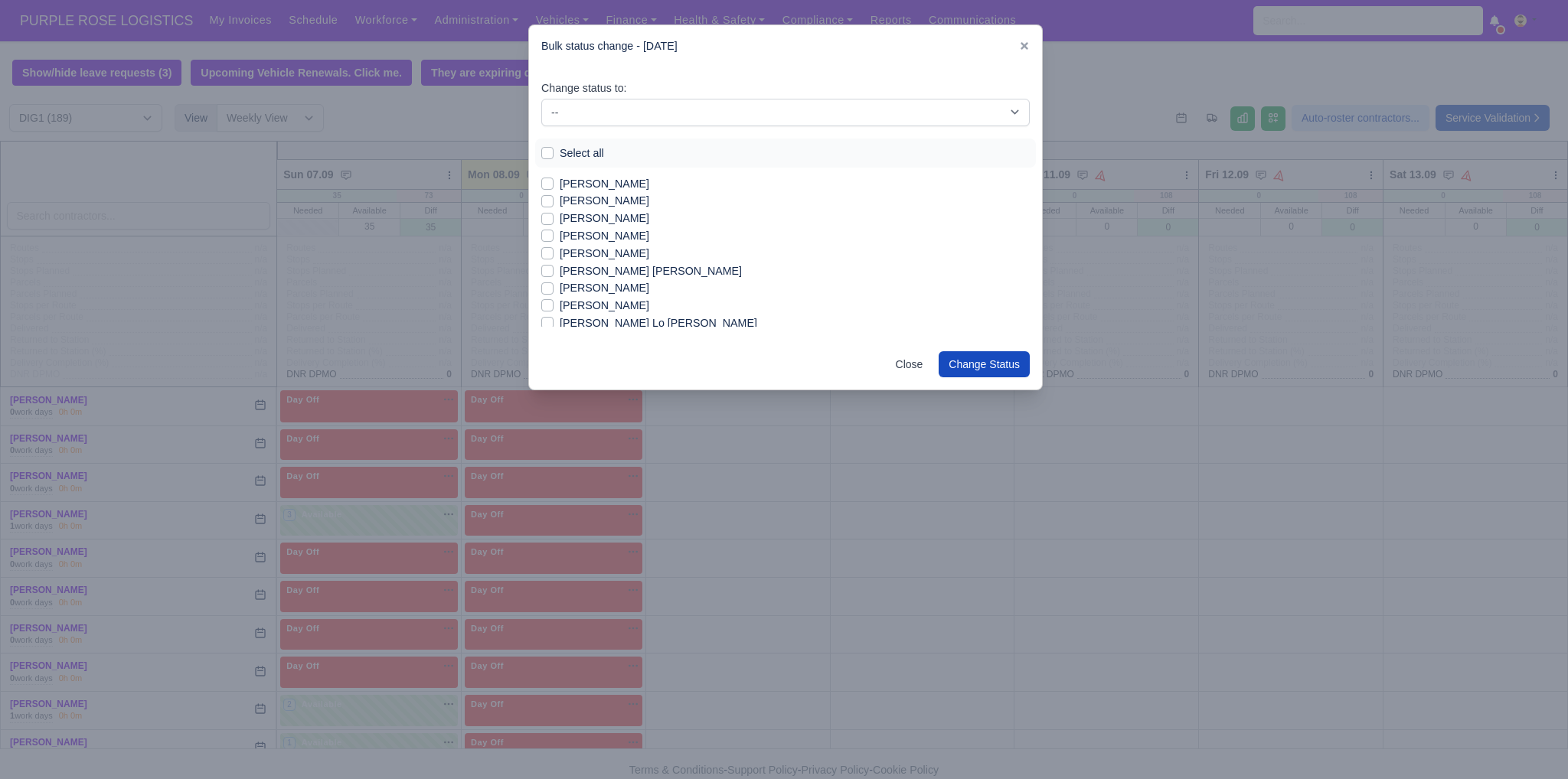
click at [601, 297] on label "[PERSON_NAME]" at bounding box center [604, 305] width 89 height 18
click at [553, 297] on input "[PERSON_NAME]" at bounding box center [547, 303] width 13 height 13
click at [604, 307] on label "[PERSON_NAME]" at bounding box center [604, 305] width 89 height 18
click at [553, 307] on input "[PERSON_NAME]" at bounding box center [547, 303] width 13 height 13
checkbox input "false"
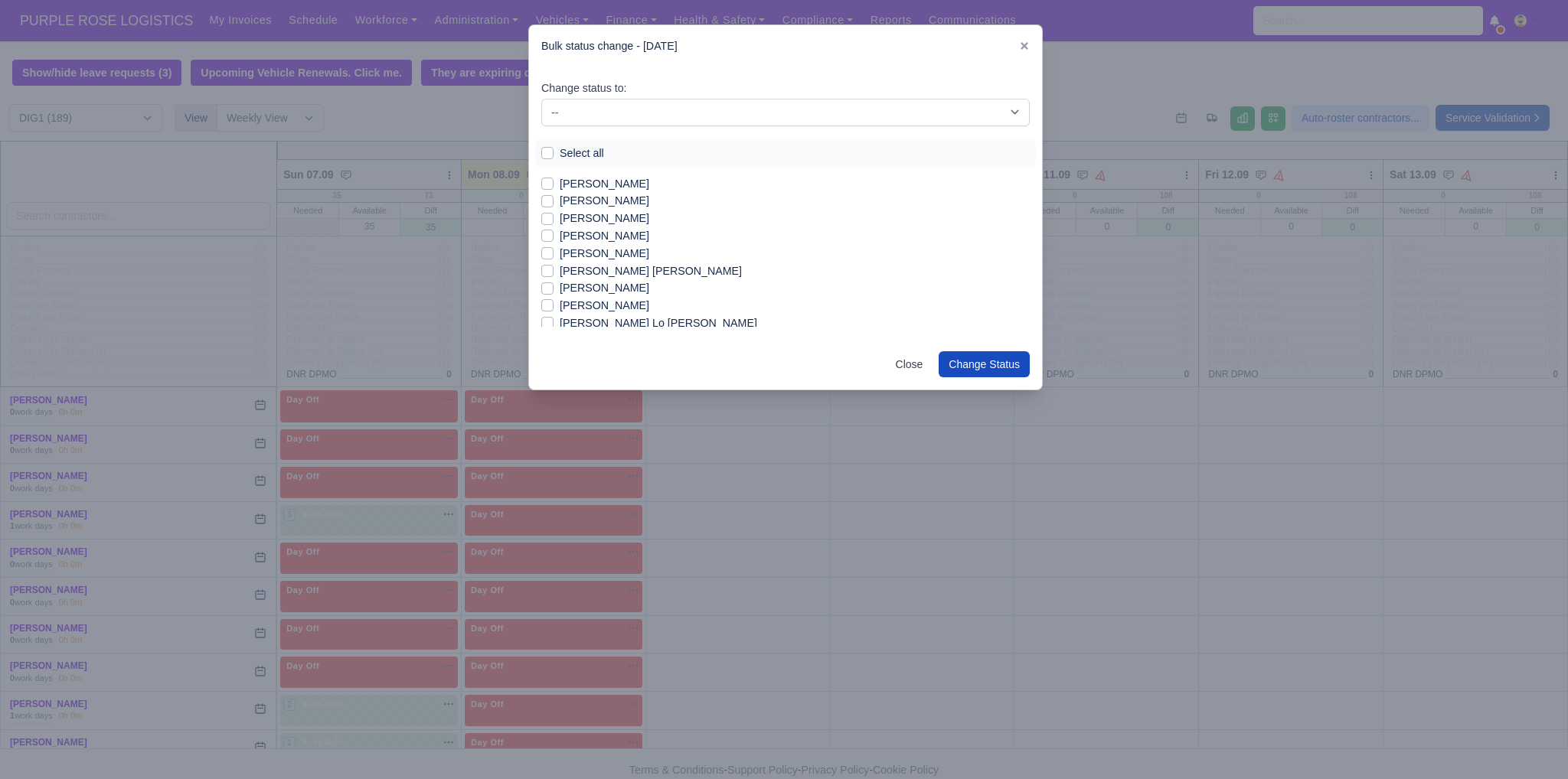
click at [606, 287] on label "[PERSON_NAME]" at bounding box center [604, 287] width 89 height 18
click at [553, 287] on input "[PERSON_NAME]" at bounding box center [547, 285] width 13 height 13
checkbox input "true"
click at [617, 323] on label "[PERSON_NAME] Lo [PERSON_NAME]" at bounding box center [658, 323] width 197 height 18
click at [553, 323] on input "[PERSON_NAME] Lo [PERSON_NAME]" at bounding box center [547, 320] width 13 height 13
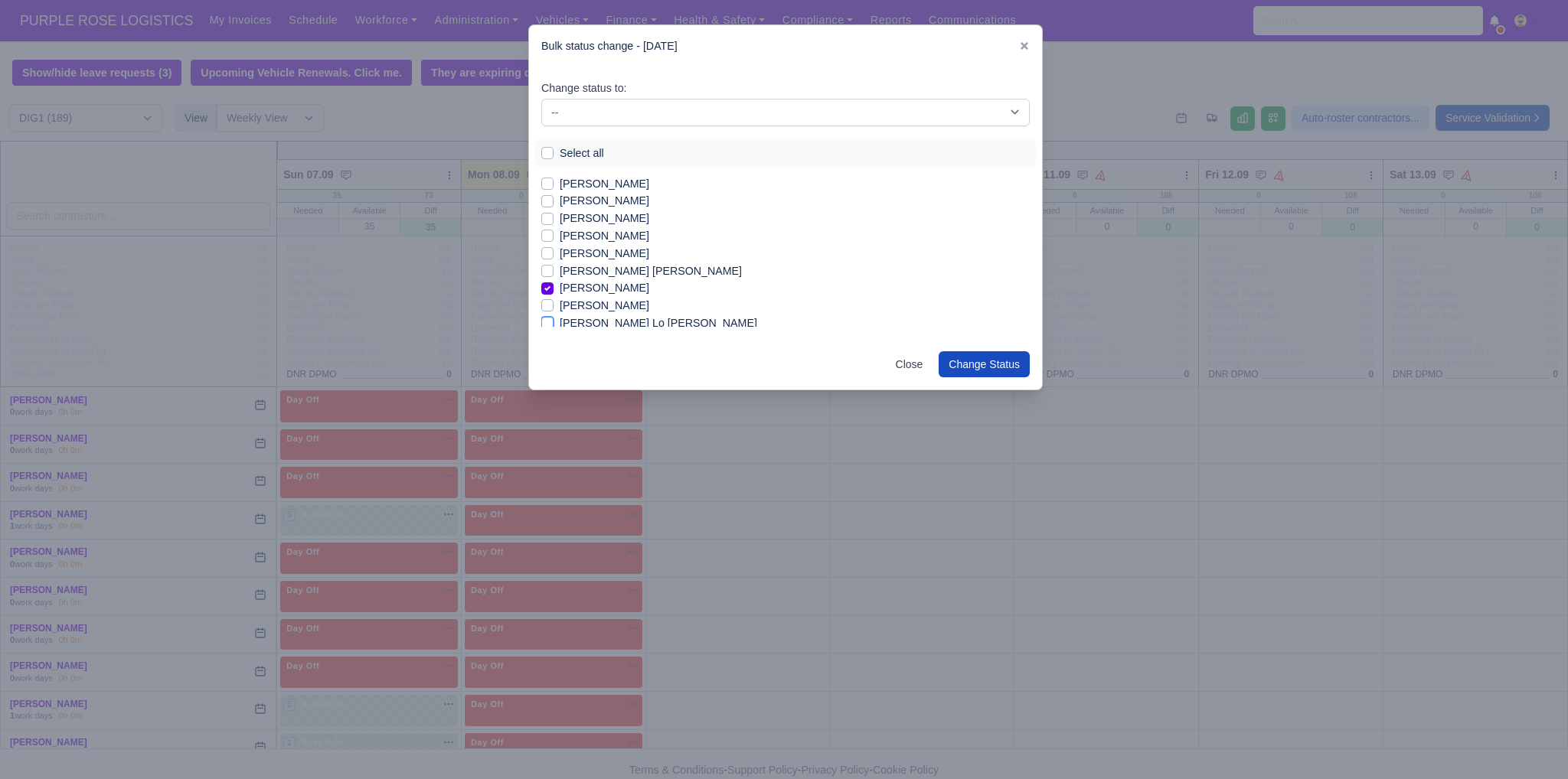
checkbox input "true"
click at [639, 279] on label "[PERSON_NAME]" at bounding box center [604, 279] width 89 height 18
click at [553, 279] on input "[PERSON_NAME]" at bounding box center [547, 277] width 13 height 13
checkbox input "true"
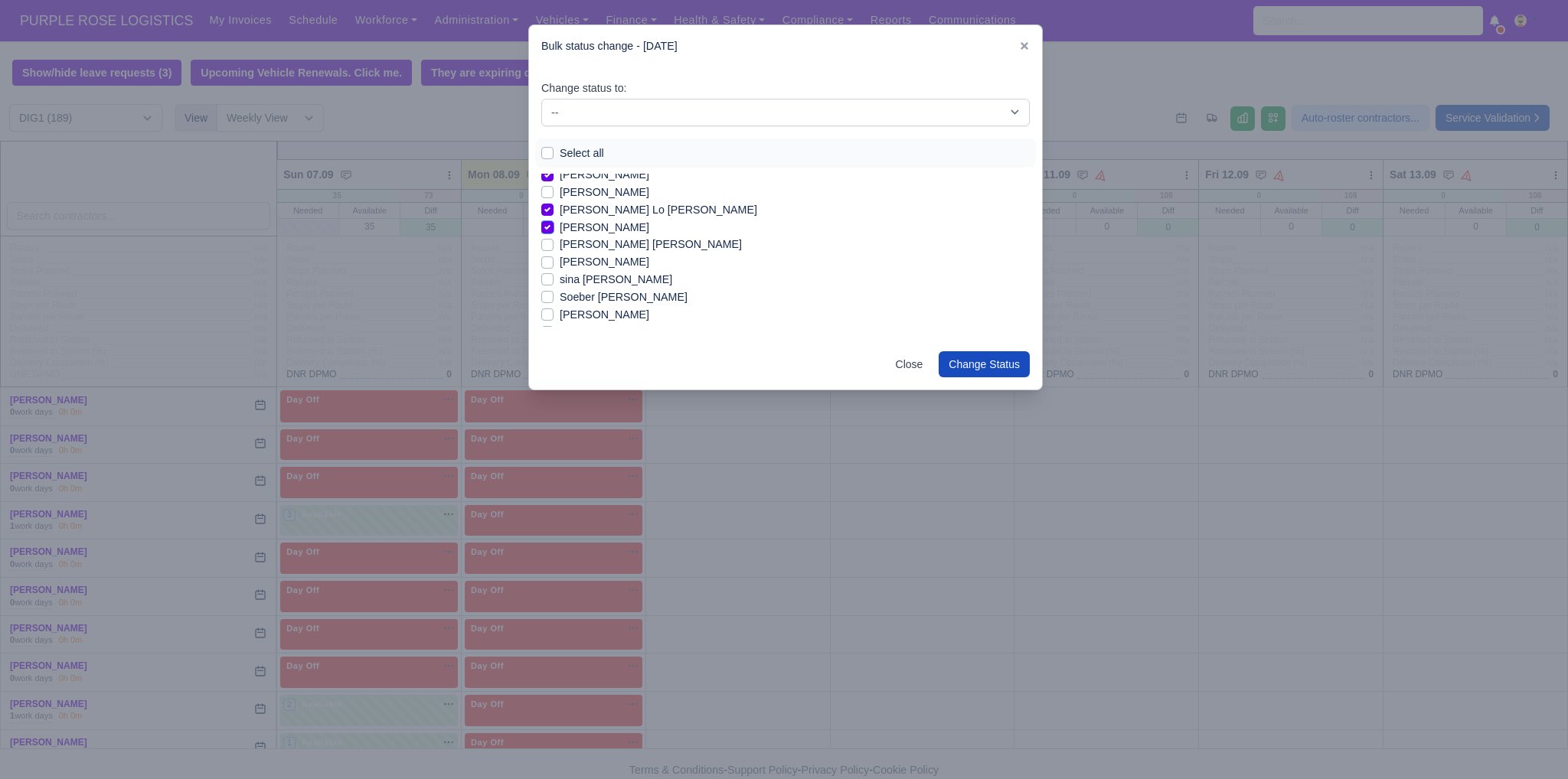
scroll to position [1534, 0]
click at [559, 271] on label "sina [PERSON_NAME]" at bounding box center [615, 270] width 112 height 18
click at [552, 271] on input "sina [PERSON_NAME]" at bounding box center [547, 267] width 13 height 13
checkbox input "true"
click at [571, 307] on label "[PERSON_NAME]" at bounding box center [604, 305] width 89 height 18
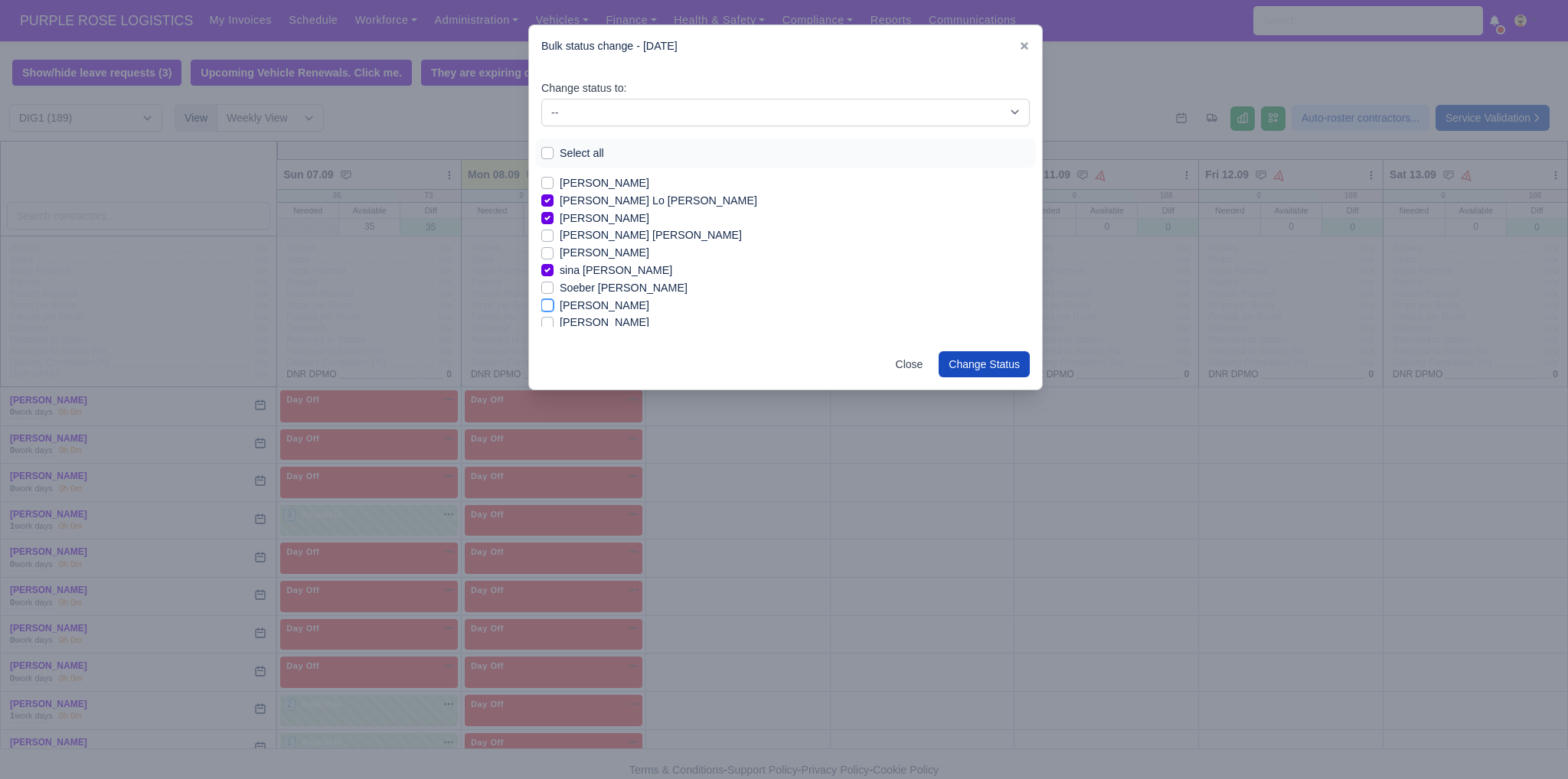
click at [553, 307] on input "[PERSON_NAME]" at bounding box center [547, 303] width 13 height 13
checkbox input "true"
click at [577, 320] on label "[PERSON_NAME]" at bounding box center [604, 322] width 89 height 18
click at [553, 320] on input "[PERSON_NAME]" at bounding box center [547, 320] width 13 height 13
checkbox input "true"
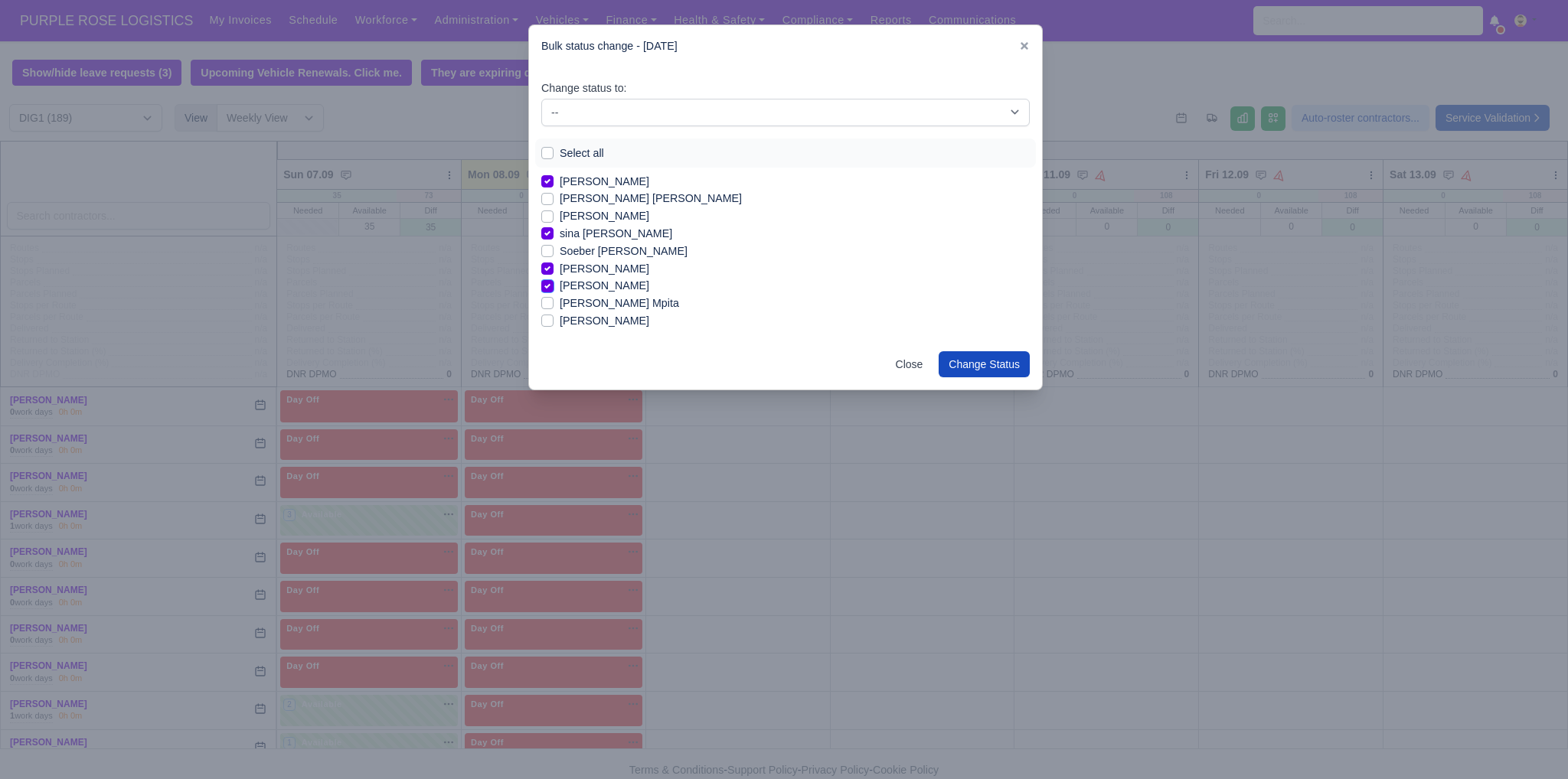
scroll to position [1595, 0]
click at [597, 282] on label "[PERSON_NAME] Mpita" at bounding box center [619, 278] width 120 height 18
click at [553, 282] on input "[PERSON_NAME] Mpita" at bounding box center [547, 276] width 13 height 13
checkbox input "true"
click at [596, 313] on label "[PERSON_NAME]" at bounding box center [604, 314] width 89 height 18
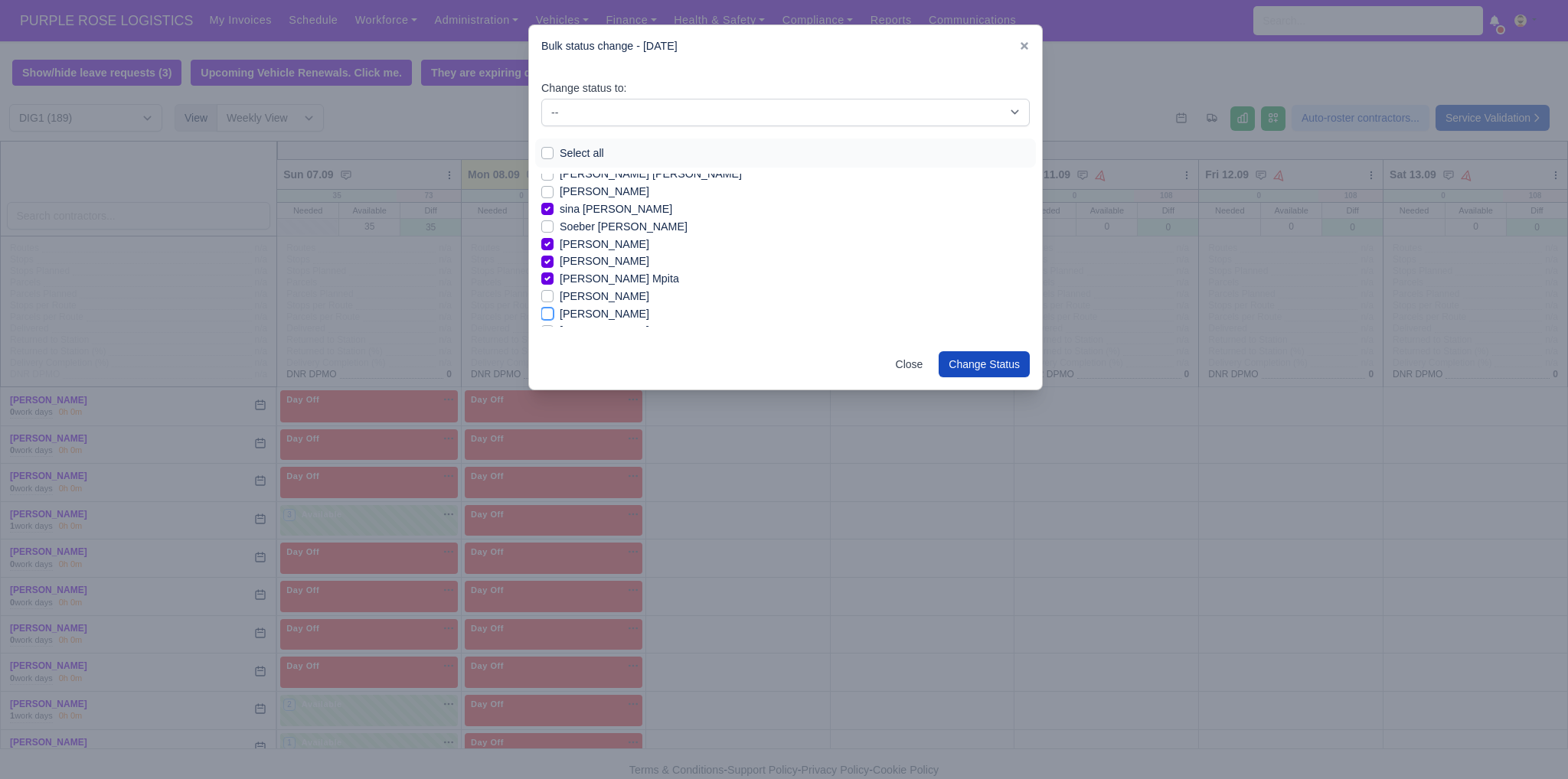
click at [553, 313] on input "[PERSON_NAME]" at bounding box center [547, 311] width 13 height 13
checkbox input "true"
click at [601, 292] on label "[PERSON_NAME]" at bounding box center [604, 288] width 89 height 18
click at [553, 292] on input "[PERSON_NAME]" at bounding box center [547, 286] width 13 height 13
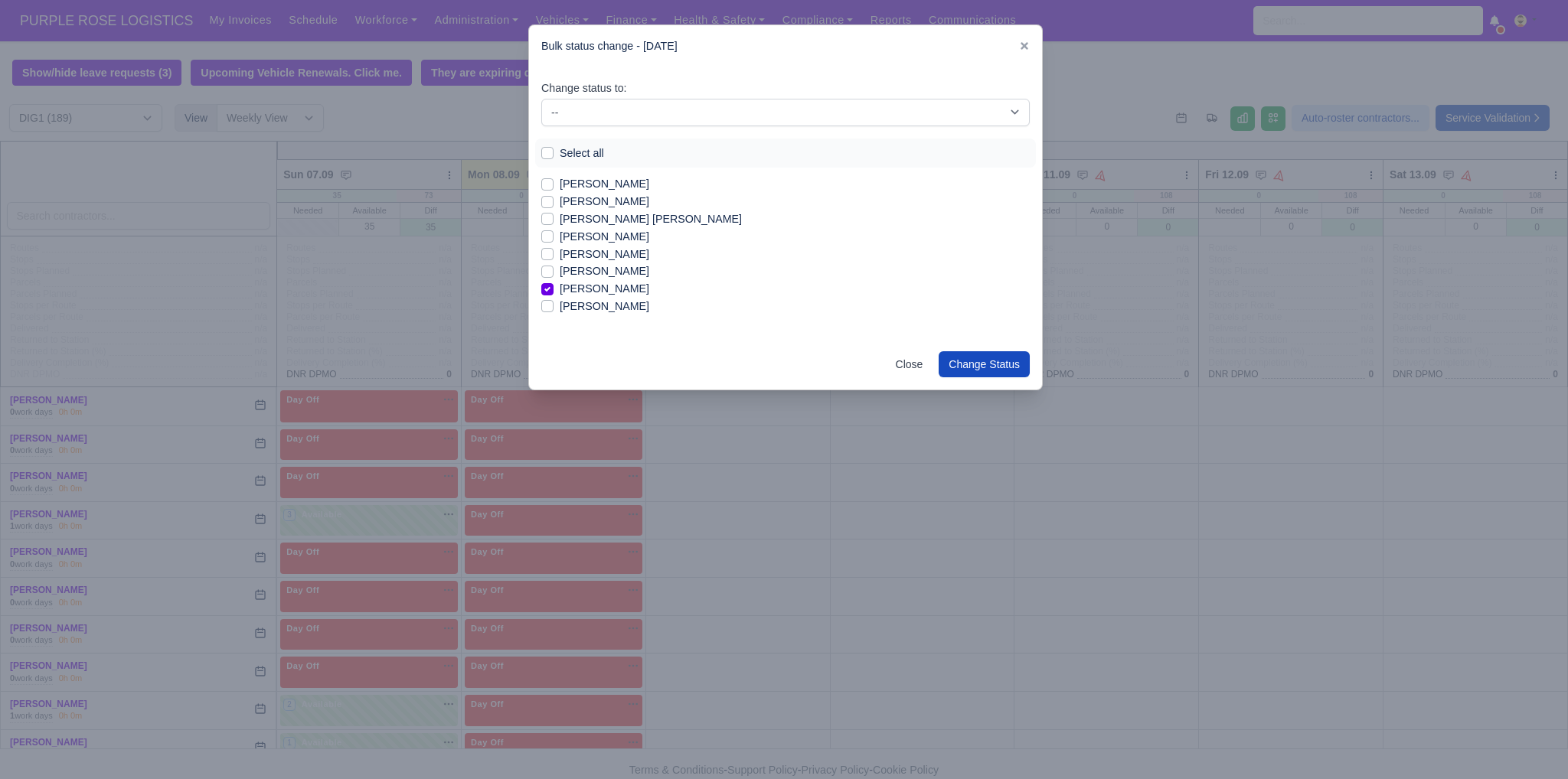
click at [601, 292] on label "[PERSON_NAME]" at bounding box center [604, 288] width 89 height 18
click at [553, 292] on input "[PERSON_NAME]" at bounding box center [547, 286] width 13 height 13
checkbox input "false"
click at [597, 310] on label "[PERSON_NAME]" at bounding box center [604, 306] width 89 height 18
click at [553, 310] on input "[PERSON_NAME]" at bounding box center [547, 304] width 13 height 13
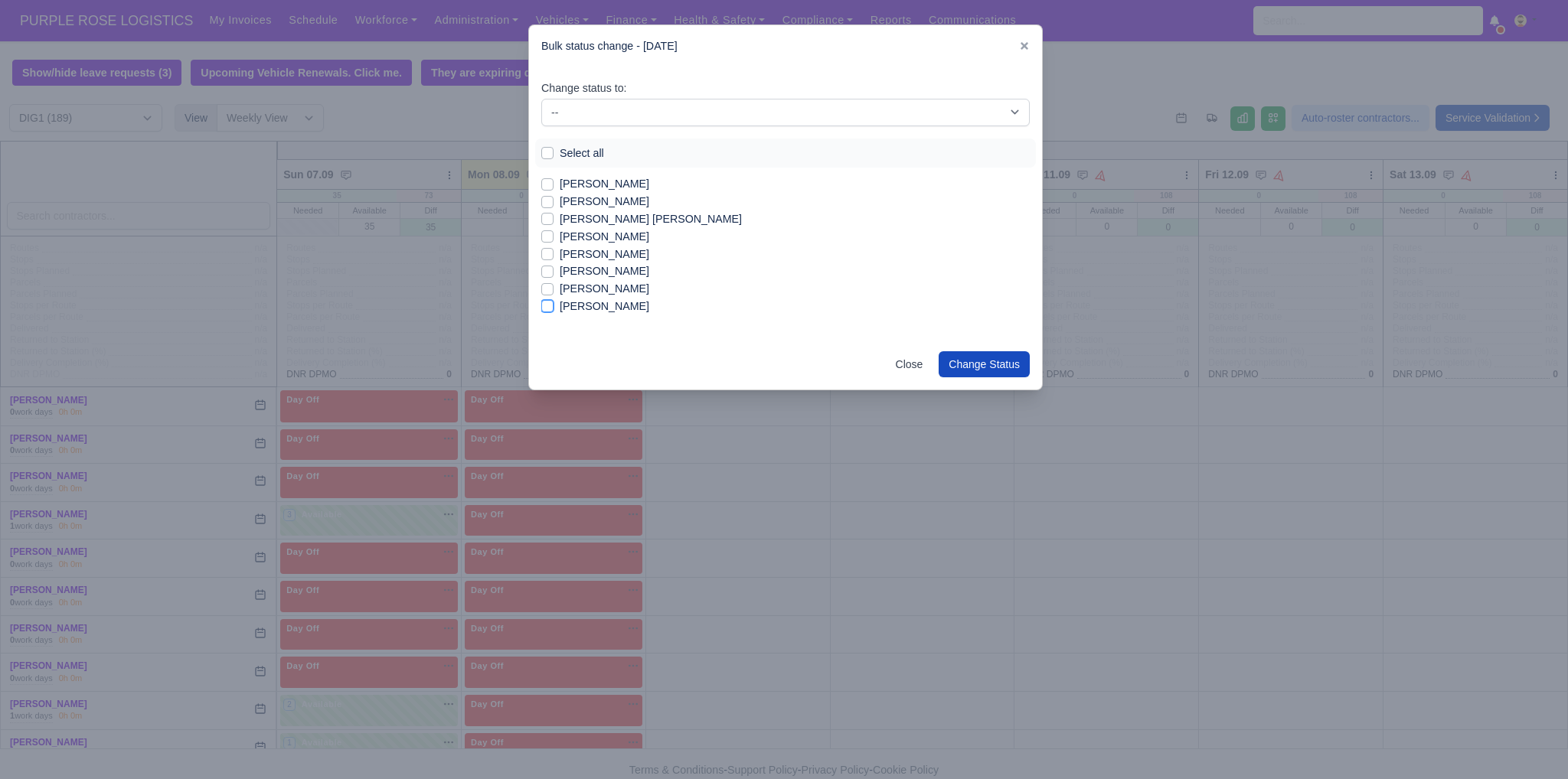
checkbox input "true"
click at [584, 271] on label "[PERSON_NAME]" at bounding box center [604, 271] width 89 height 18
click at [553, 271] on input "[PERSON_NAME]" at bounding box center [547, 268] width 13 height 13
checkbox input "true"
click at [589, 249] on label "[PERSON_NAME]" at bounding box center [604, 254] width 89 height 18
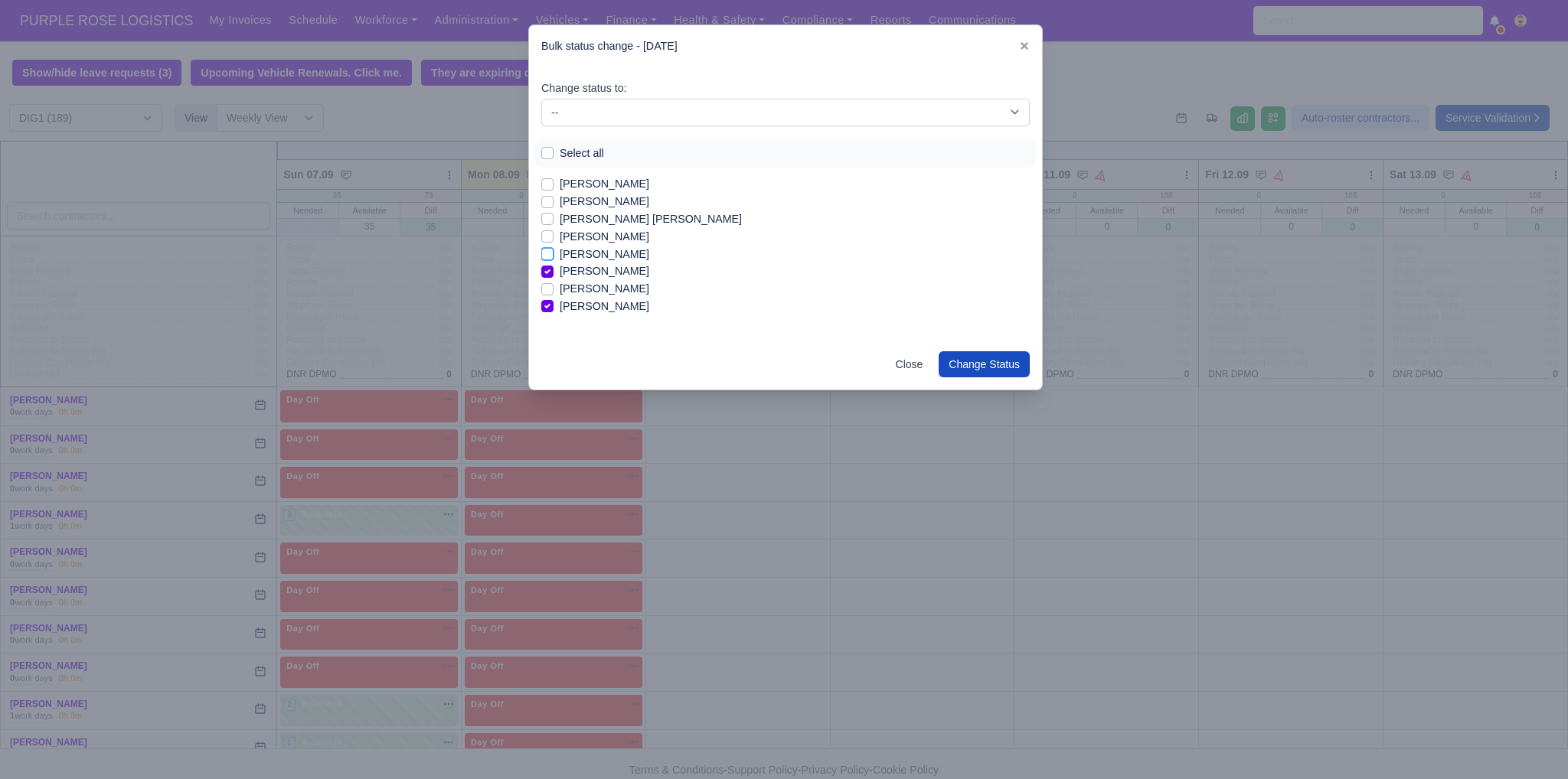
click at [553, 249] on input "[PERSON_NAME]" at bounding box center [547, 251] width 13 height 13
checkbox input "true"
click at [683, 102] on select "-- Unasigned Available Day Off Stand By Other Depot" at bounding box center [785, 112] width 488 height 28
select select "Available"
click at [542, 99] on select "-- Unasigned Available Day Off Stand By Other Depot" at bounding box center [785, 112] width 488 height 28
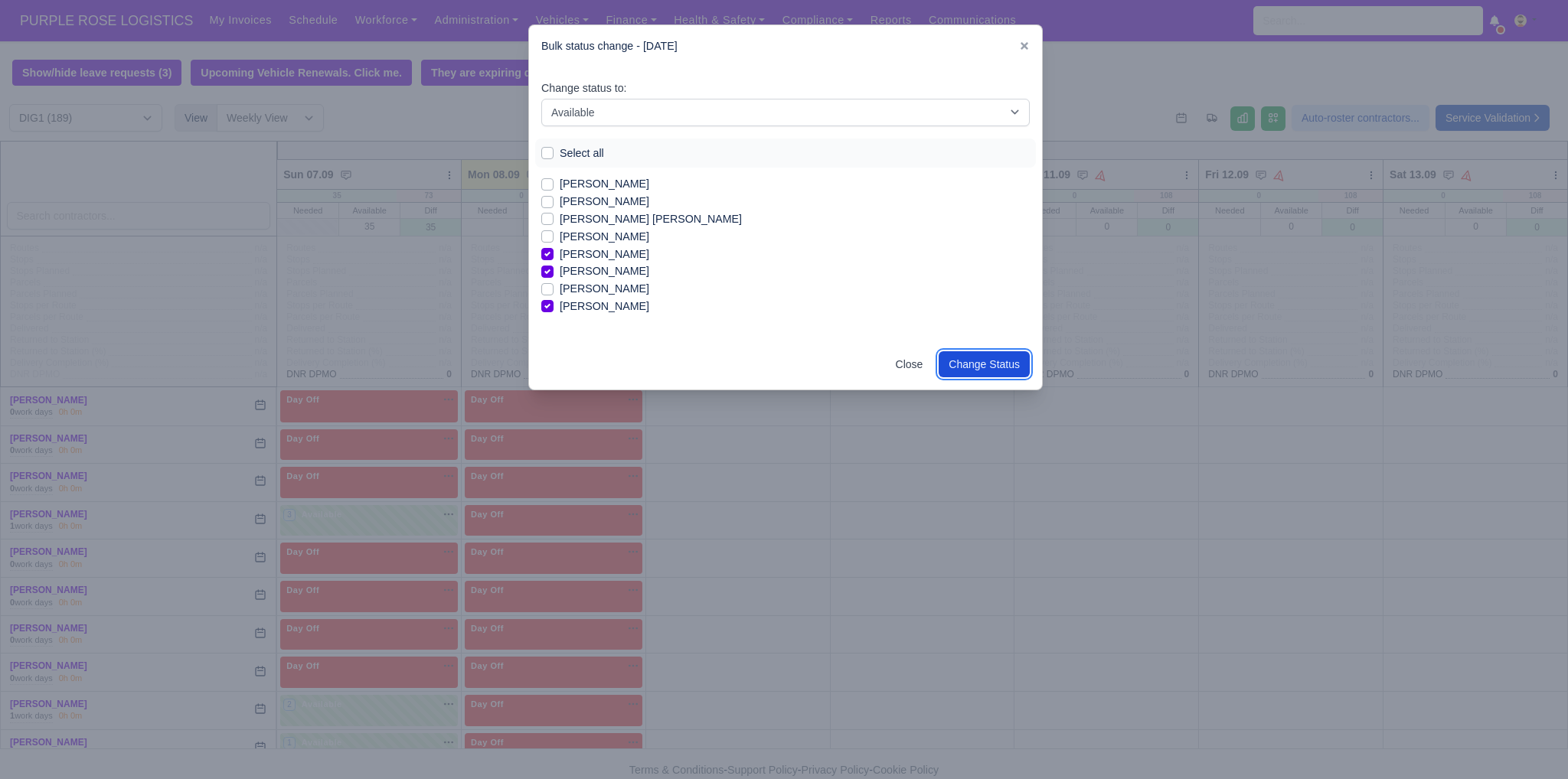
click at [771, 362] on button "Change Status" at bounding box center [984, 364] width 91 height 26
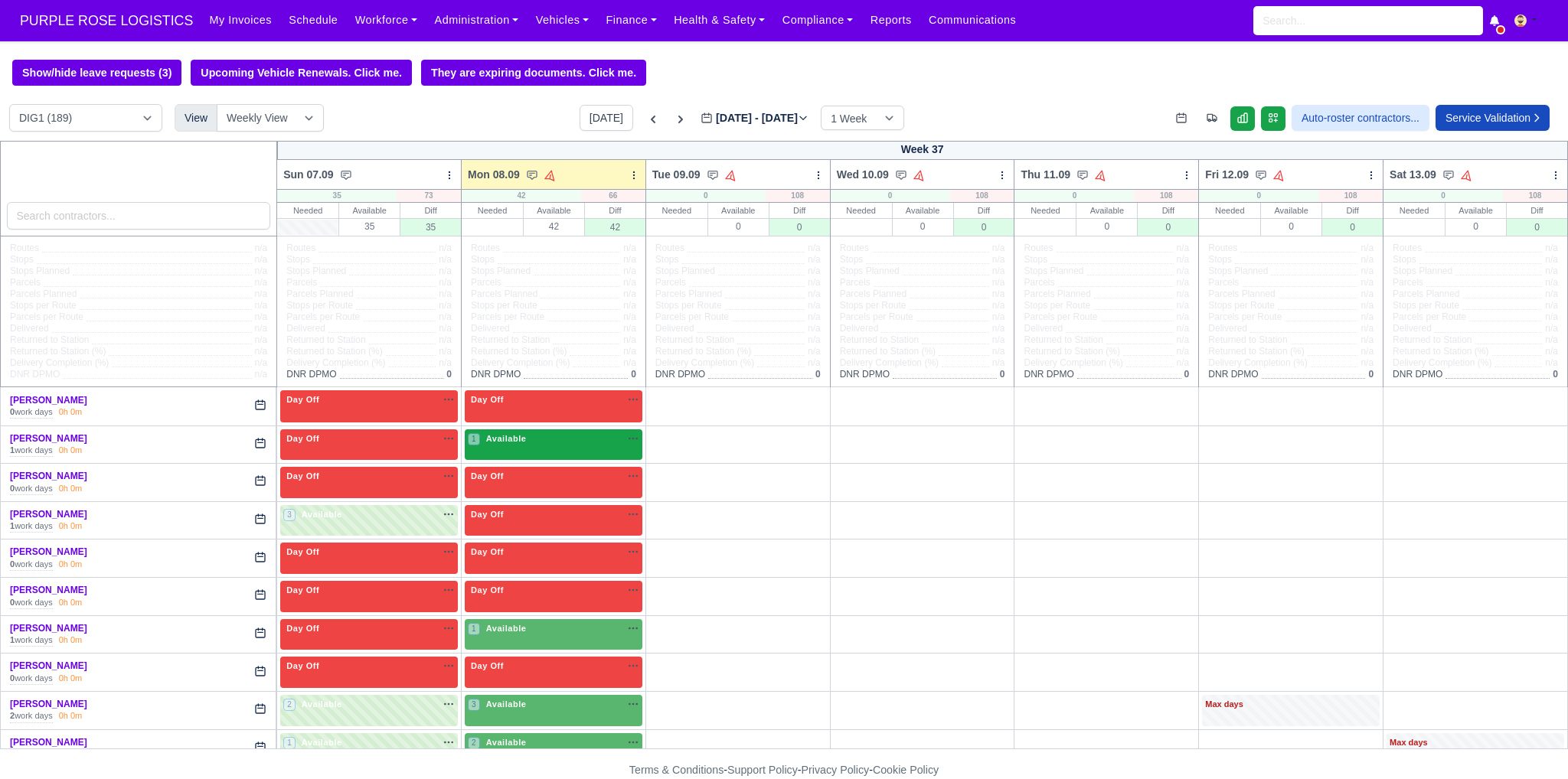
click at [627, 437] on icon "button" at bounding box center [633, 438] width 13 height 13
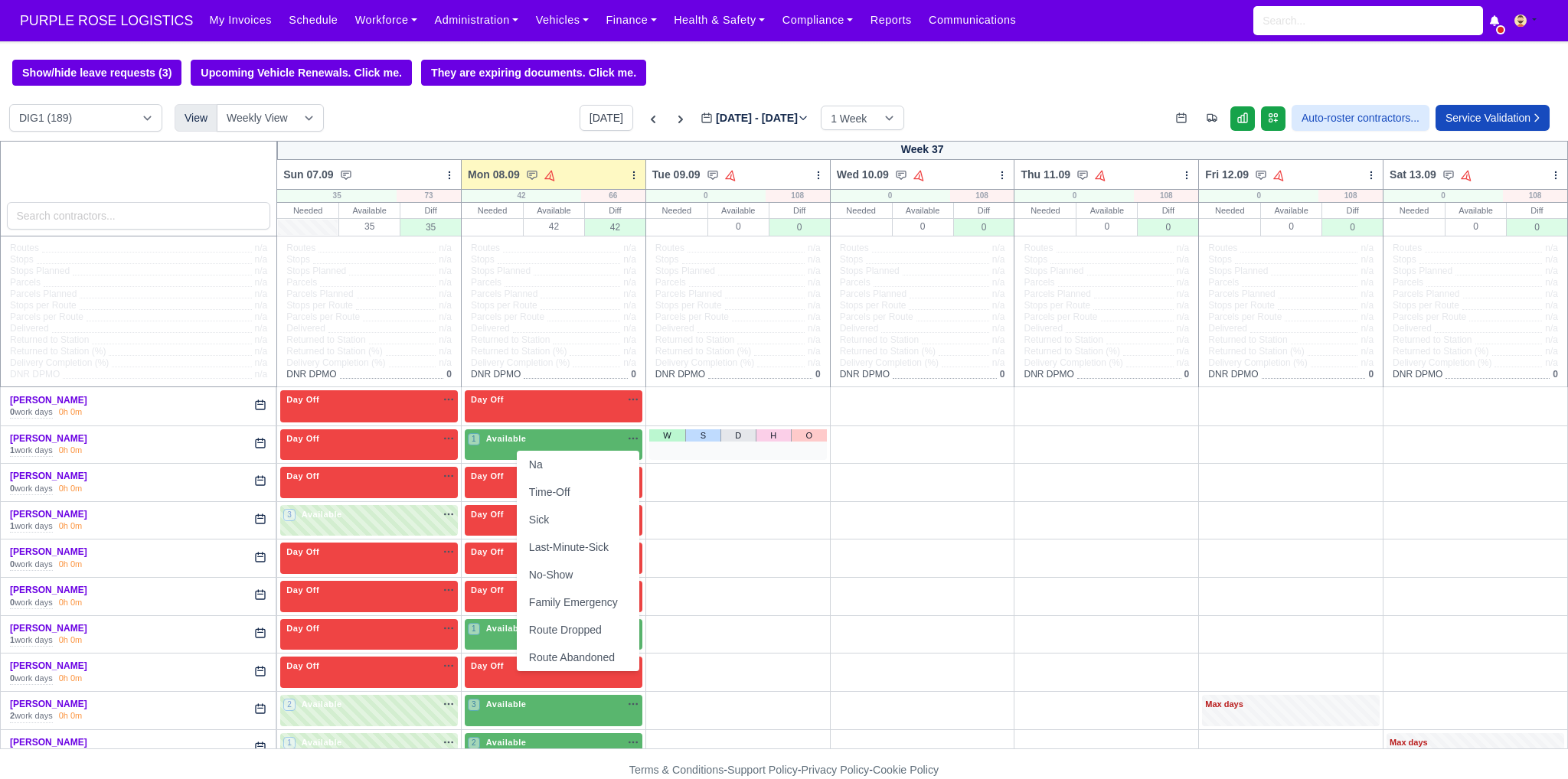
click at [731, 449] on div "W S D H O" at bounding box center [738, 444] width 178 height 31
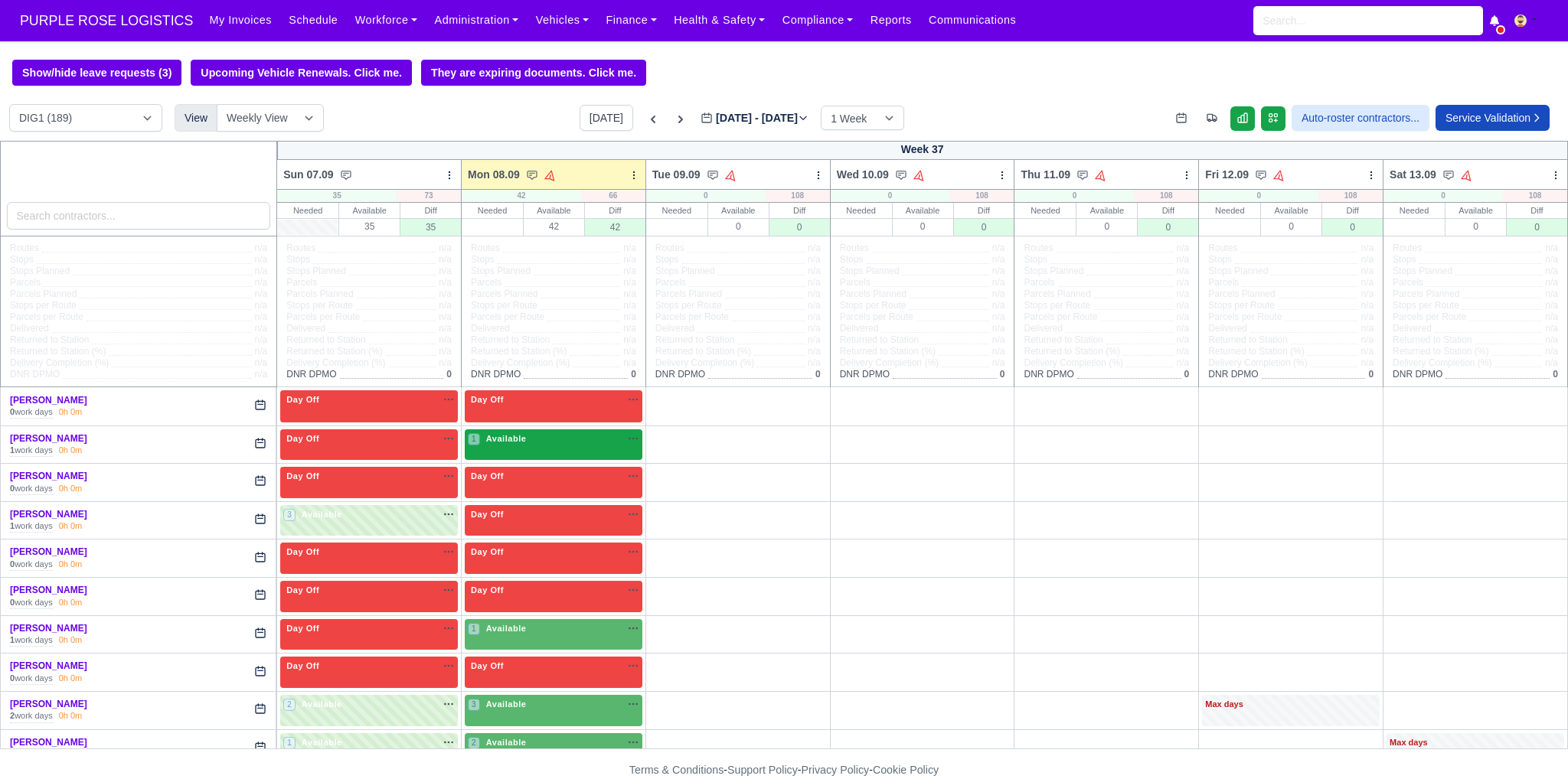
click at [507, 448] on div "1 Available na" at bounding box center [553, 440] width 171 height 16
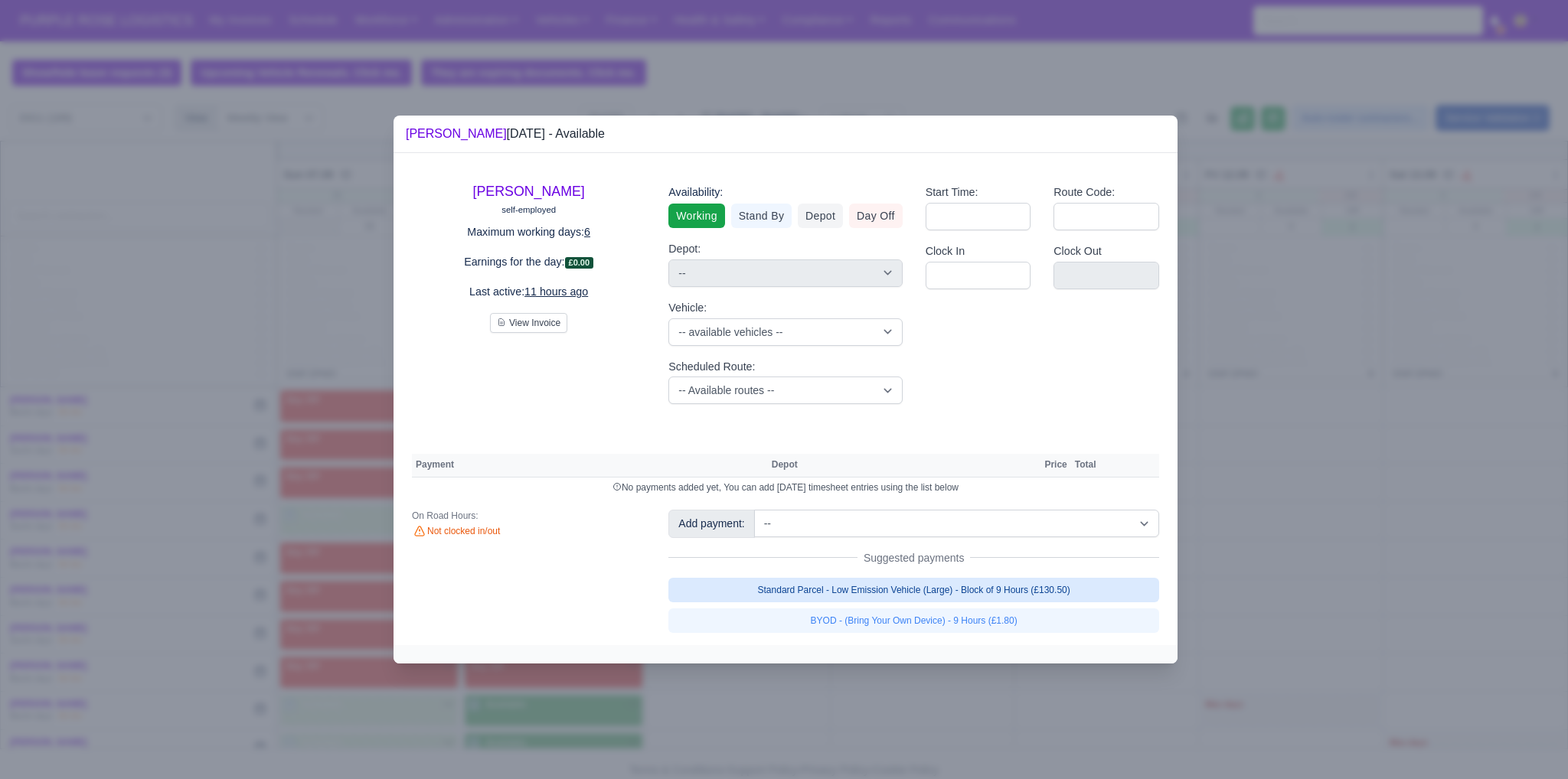
click at [771, 592] on link "Standard Parcel - Low Emission Vehicle (Large) - Block of 9 Hours (£130.50)" at bounding box center [913, 589] width 491 height 24
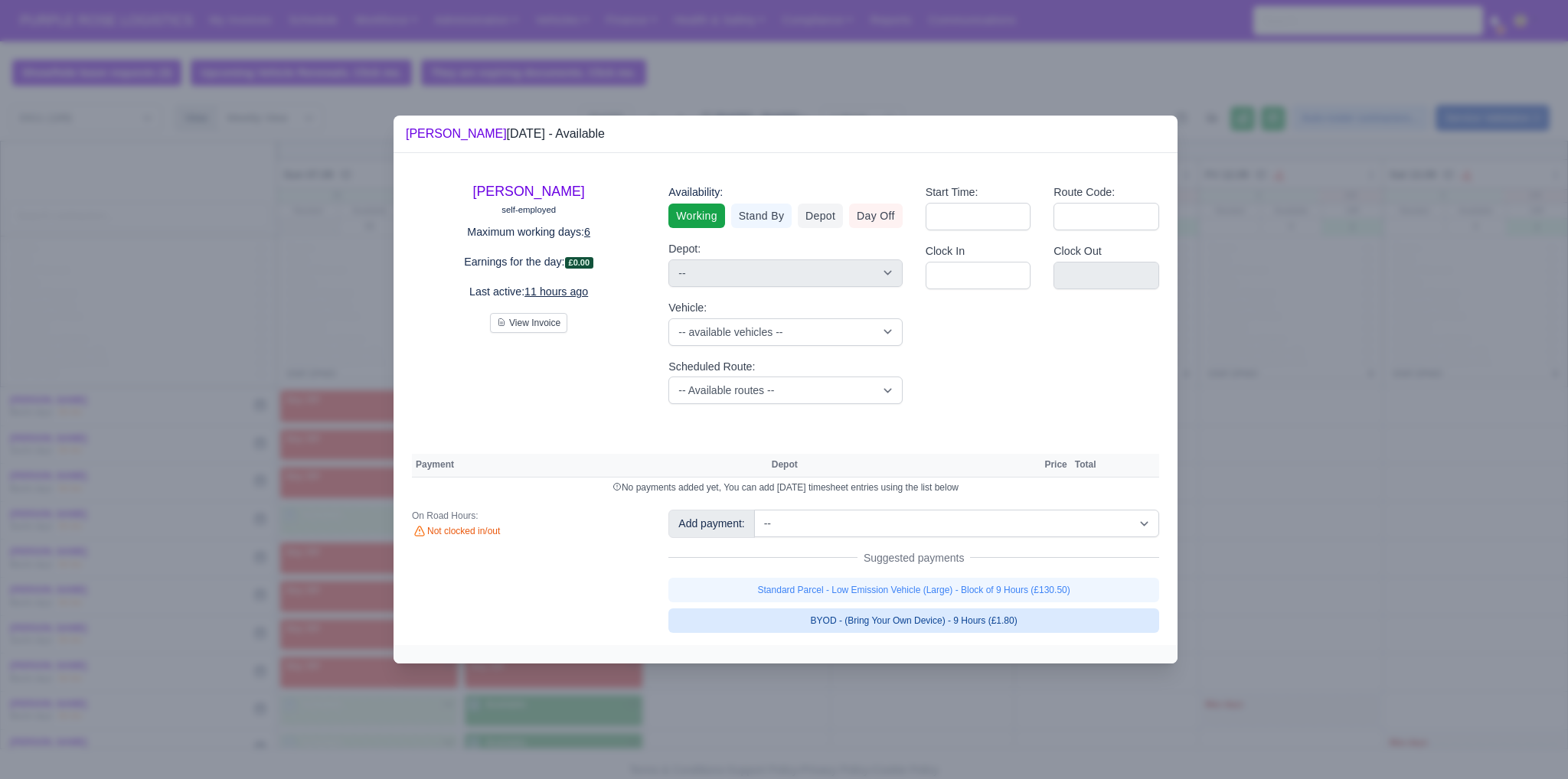
select select "1"
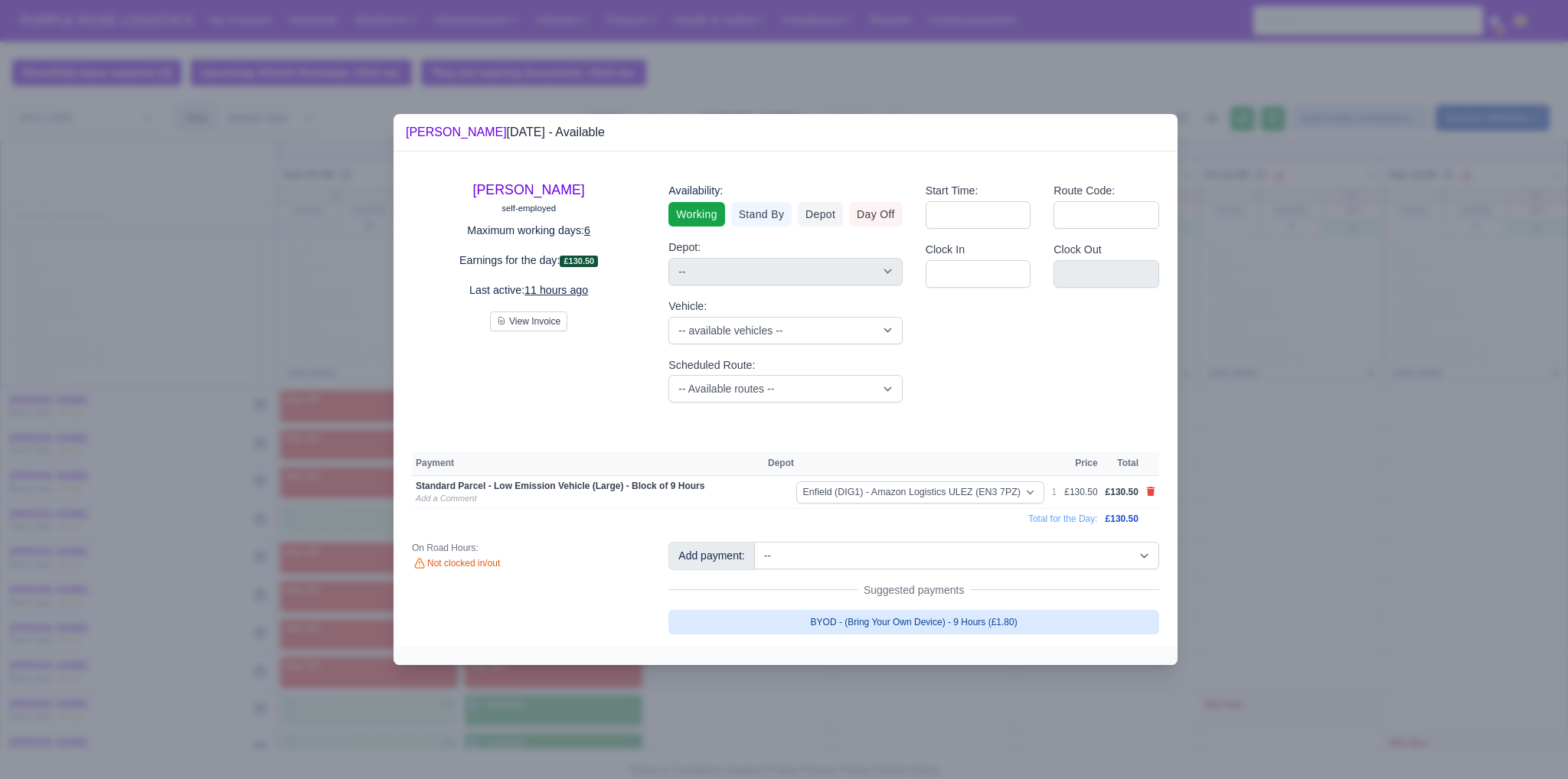
click at [771, 616] on link "BYOD - (Bring Your Own Device) - 9 Hours (£1.80)" at bounding box center [913, 621] width 491 height 24
select select "1"
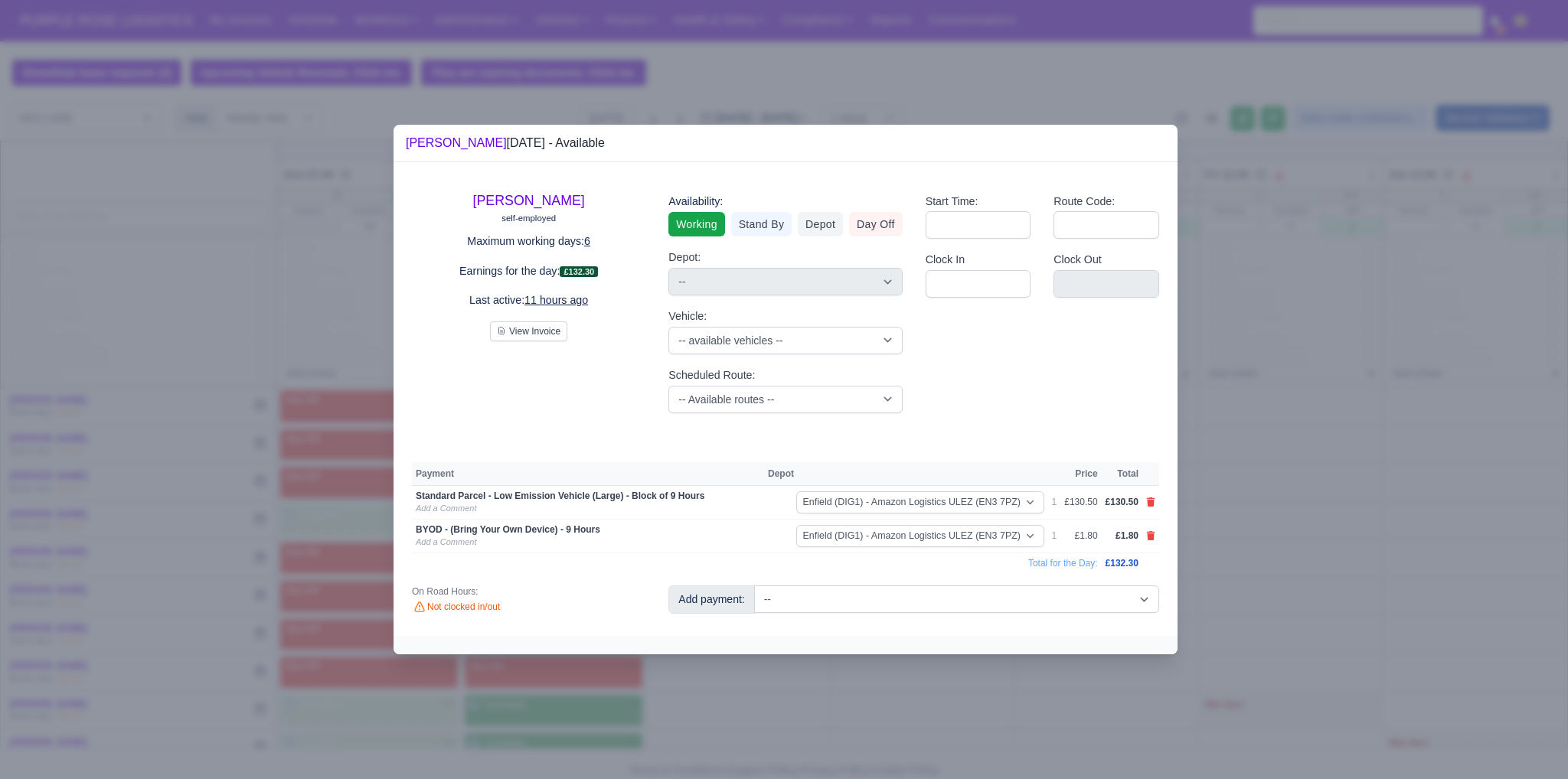
click at [771, 560] on div at bounding box center [784, 390] width 1568 height 779
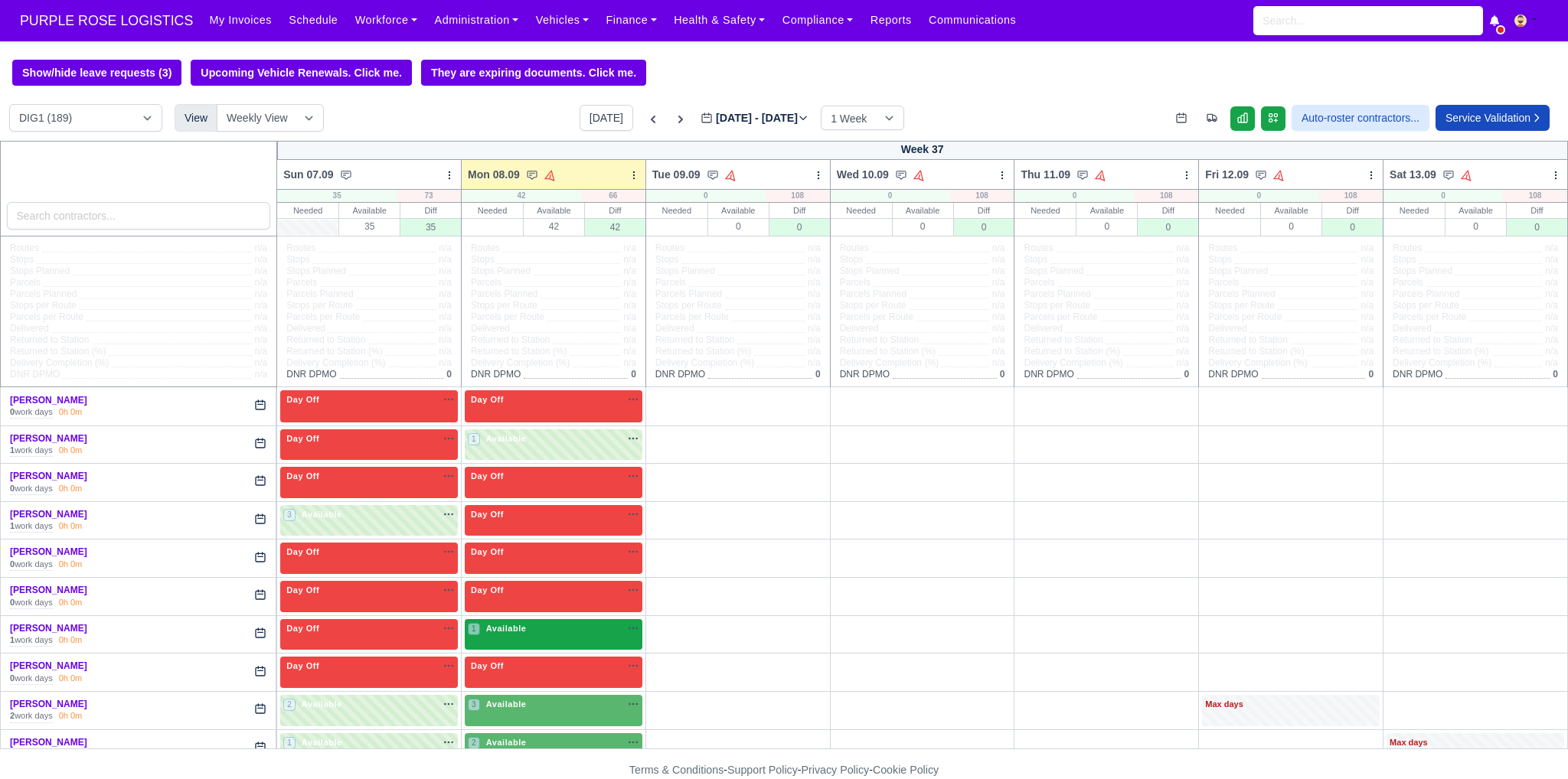
click at [516, 634] on span "Available" at bounding box center [506, 628] width 46 height 11
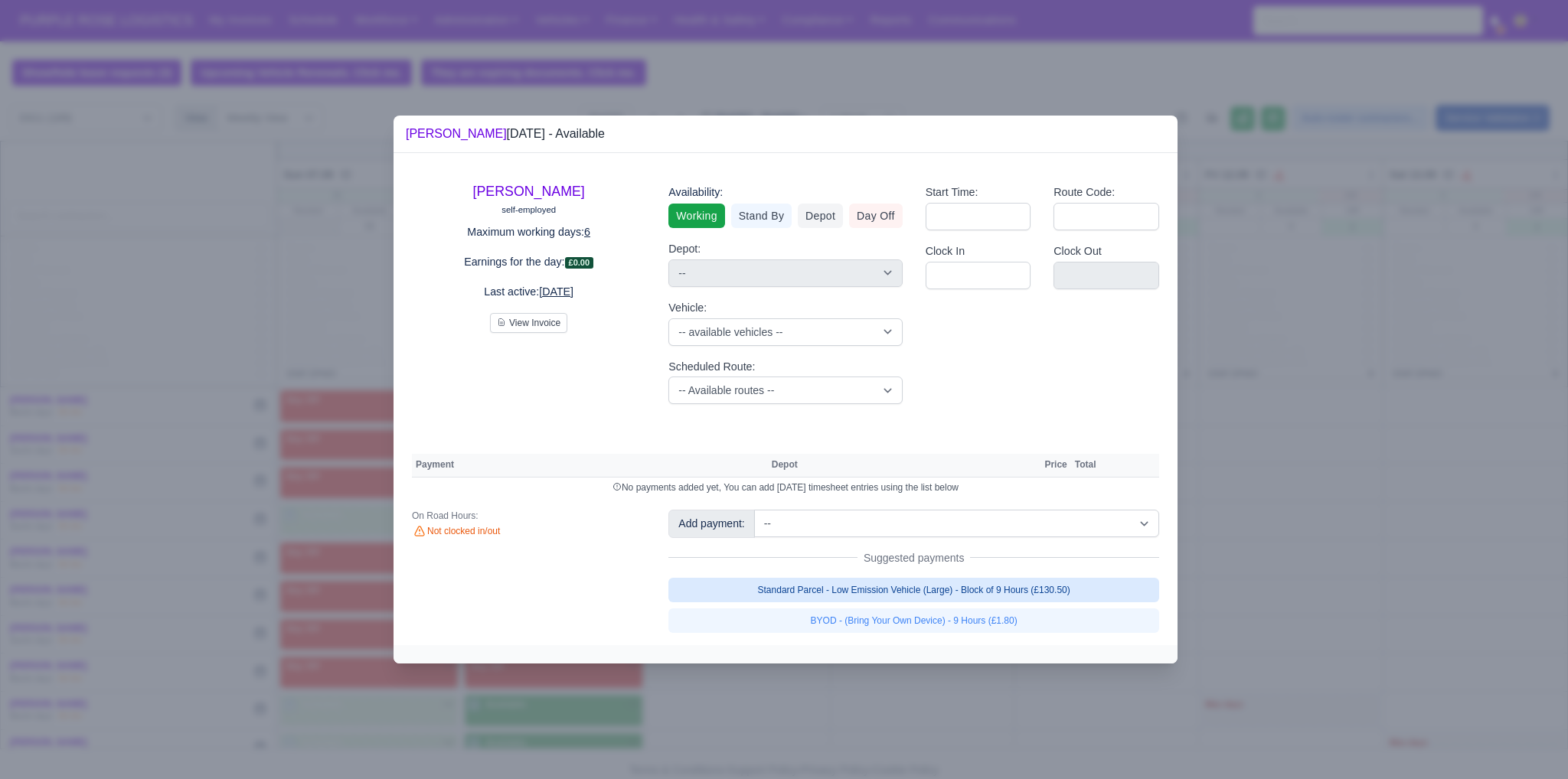
click at [771, 592] on link "Standard Parcel - Low Emission Vehicle (Large) - Block of 9 Hours (£130.50)" at bounding box center [913, 589] width 491 height 24
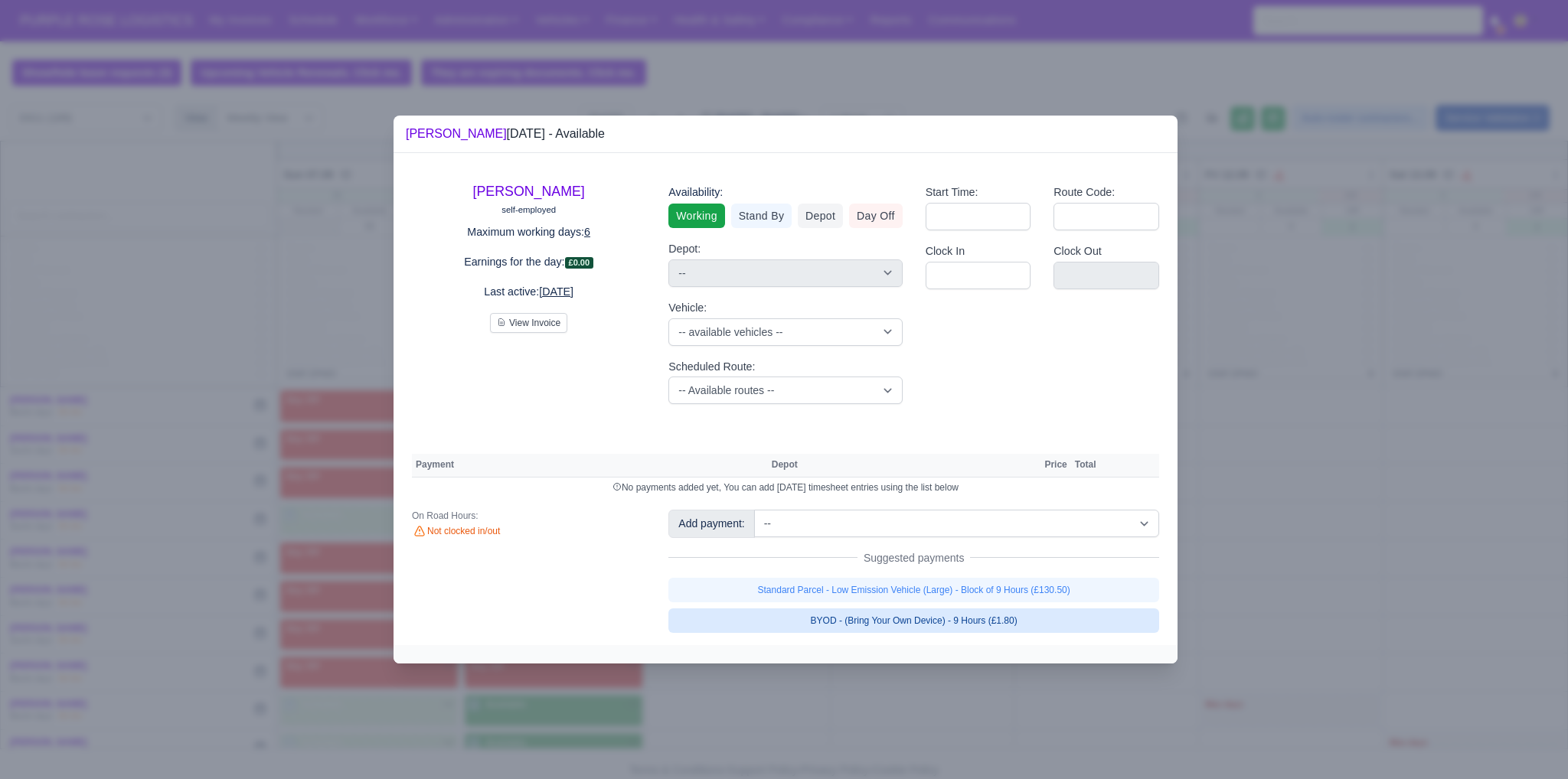
select select "1"
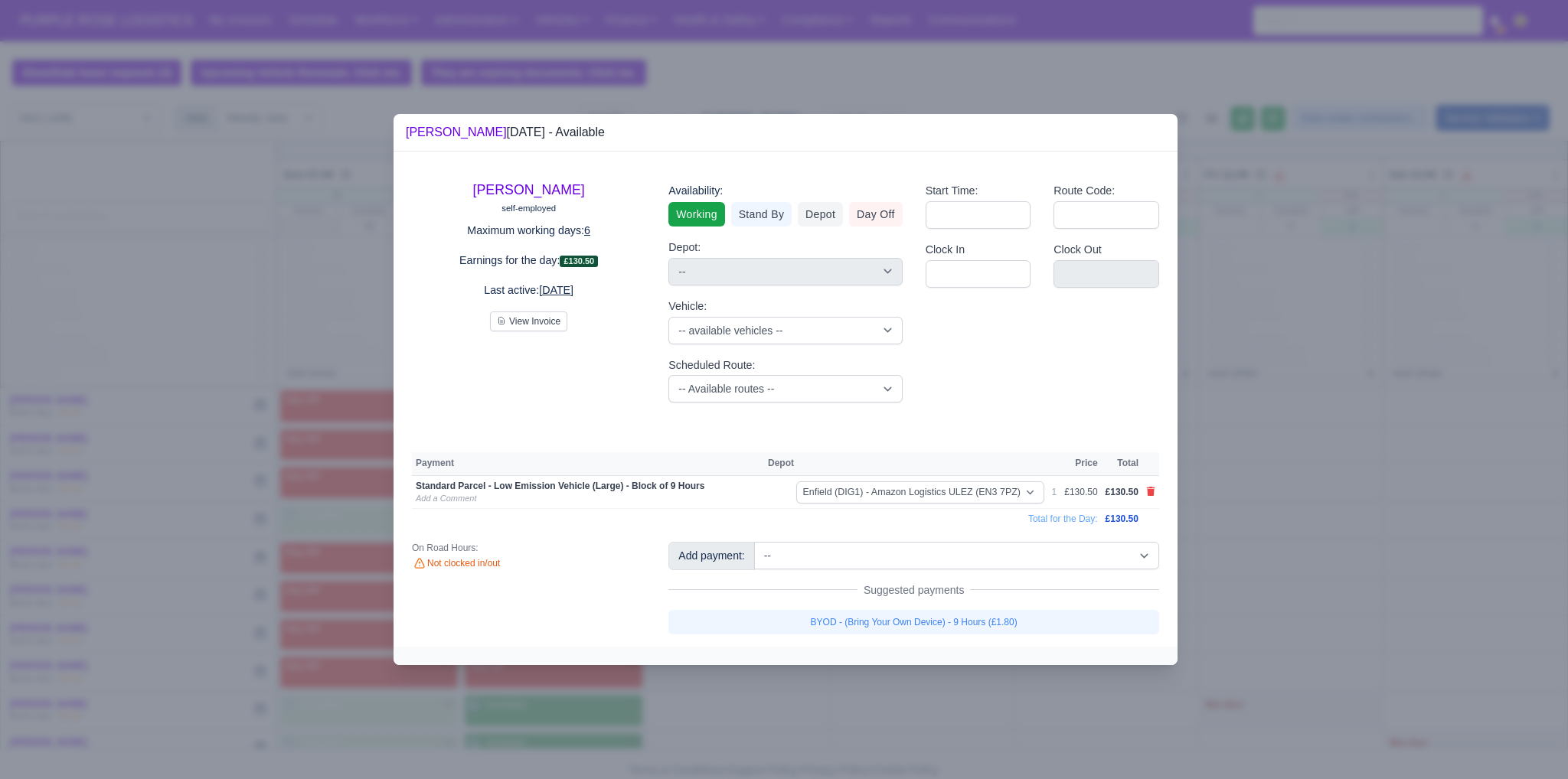
click at [771, 615] on link "BYOD - (Bring Your Own Device) - 9 Hours (£1.80)" at bounding box center [913, 621] width 491 height 24
select select "1"
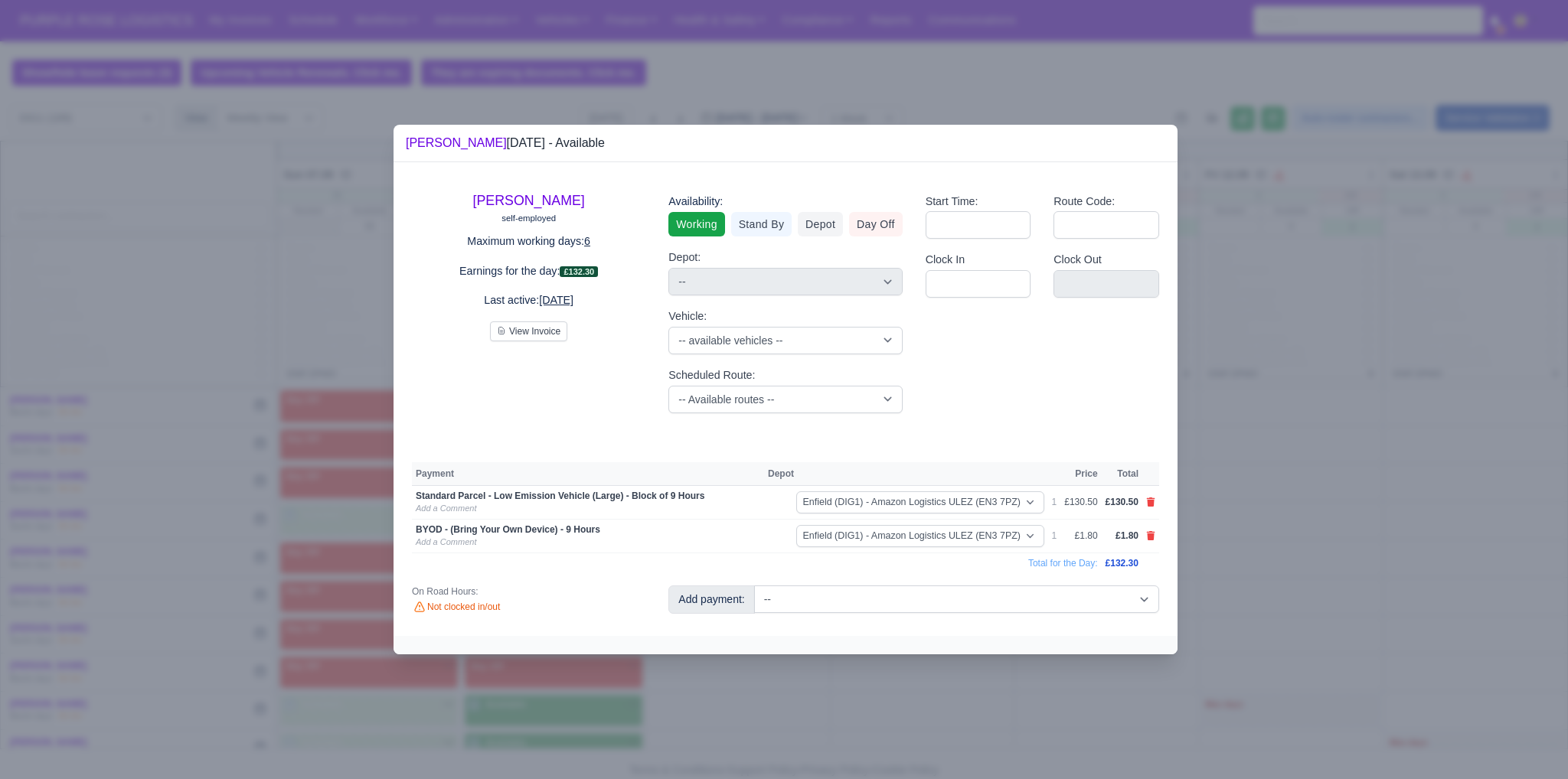
click at [771, 532] on div at bounding box center [784, 390] width 1568 height 779
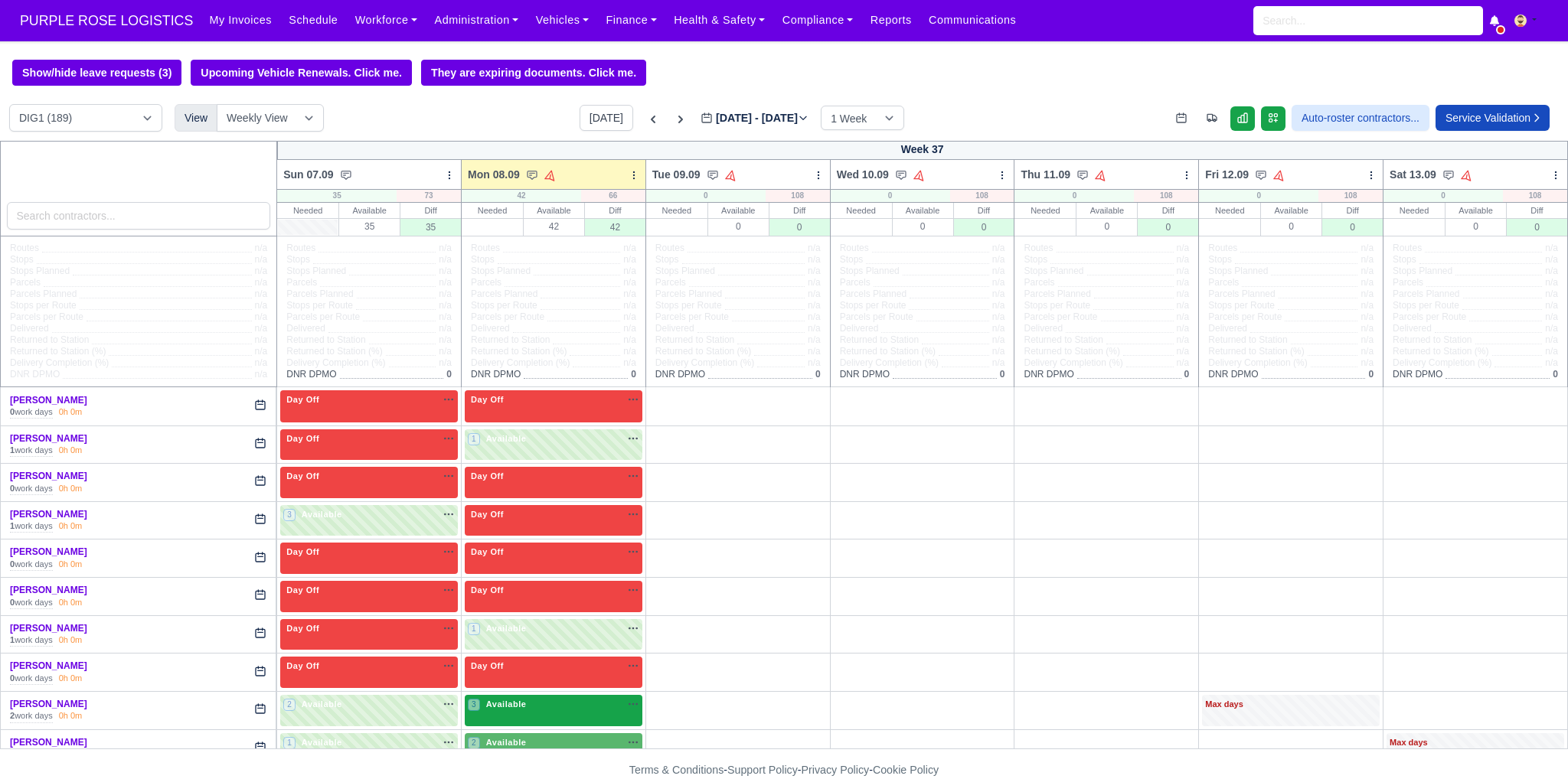
click at [545, 705] on div "3 Available na" at bounding box center [553, 704] width 171 height 13
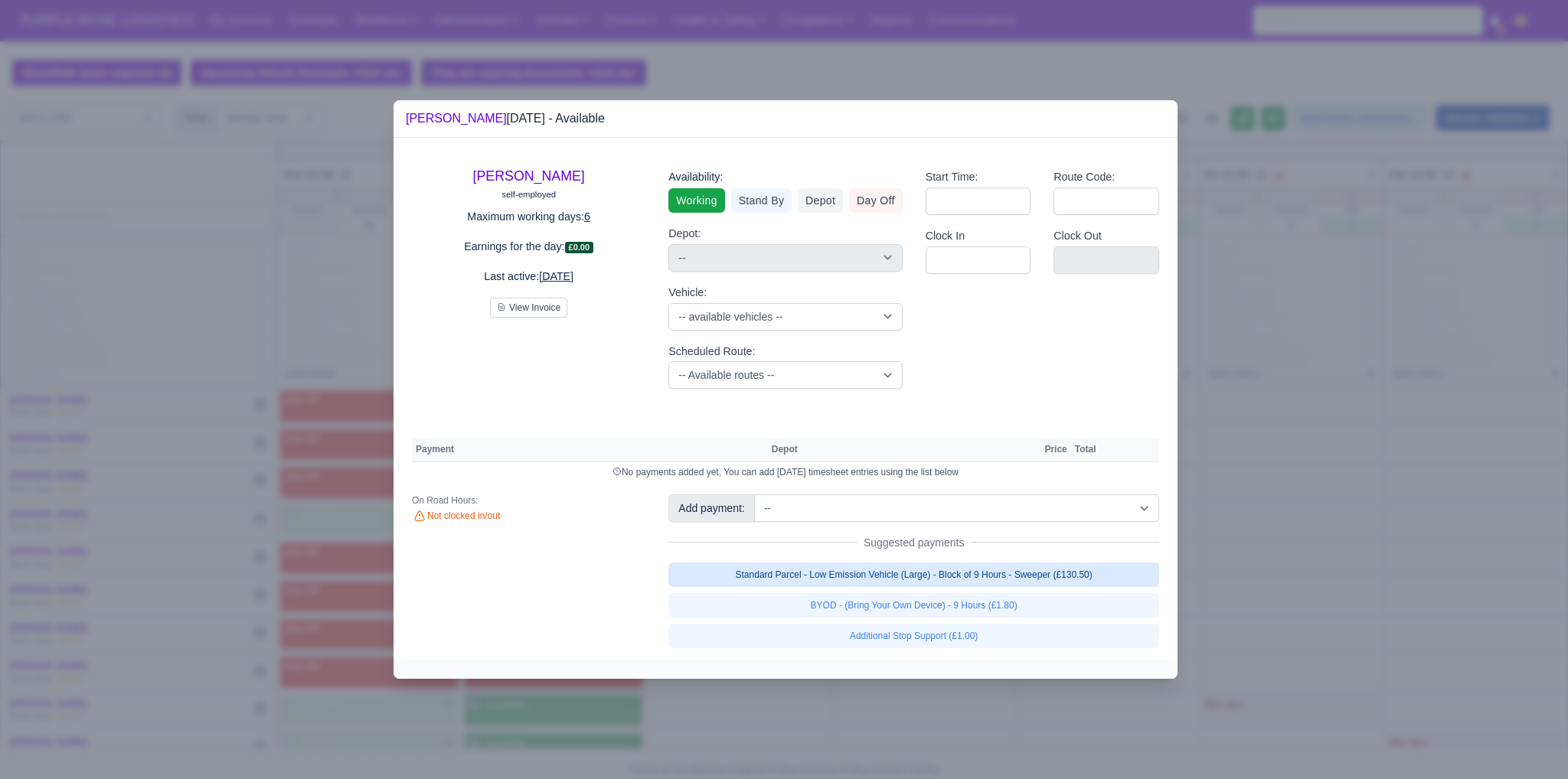
click at [771, 576] on link "Standard Parcel - Low Emission Vehicle (Large) - Block of 9 Hours - Sweeper (£1…" at bounding box center [913, 574] width 491 height 24
select select "1"
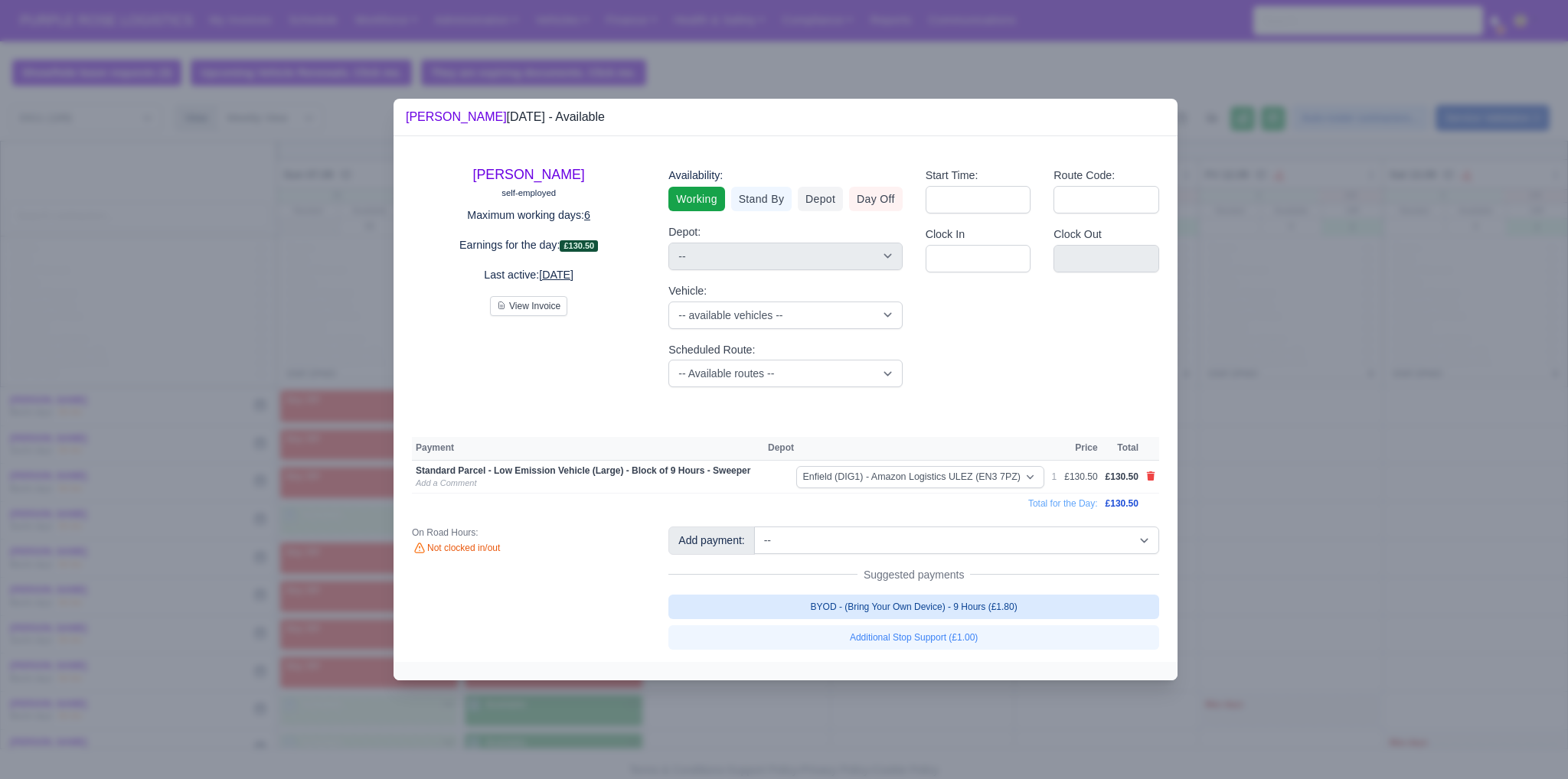
click at [771, 603] on link "BYOD - (Bring Your Own Device) - 9 Hours (£1.80)" at bounding box center [913, 606] width 491 height 24
select select "1"
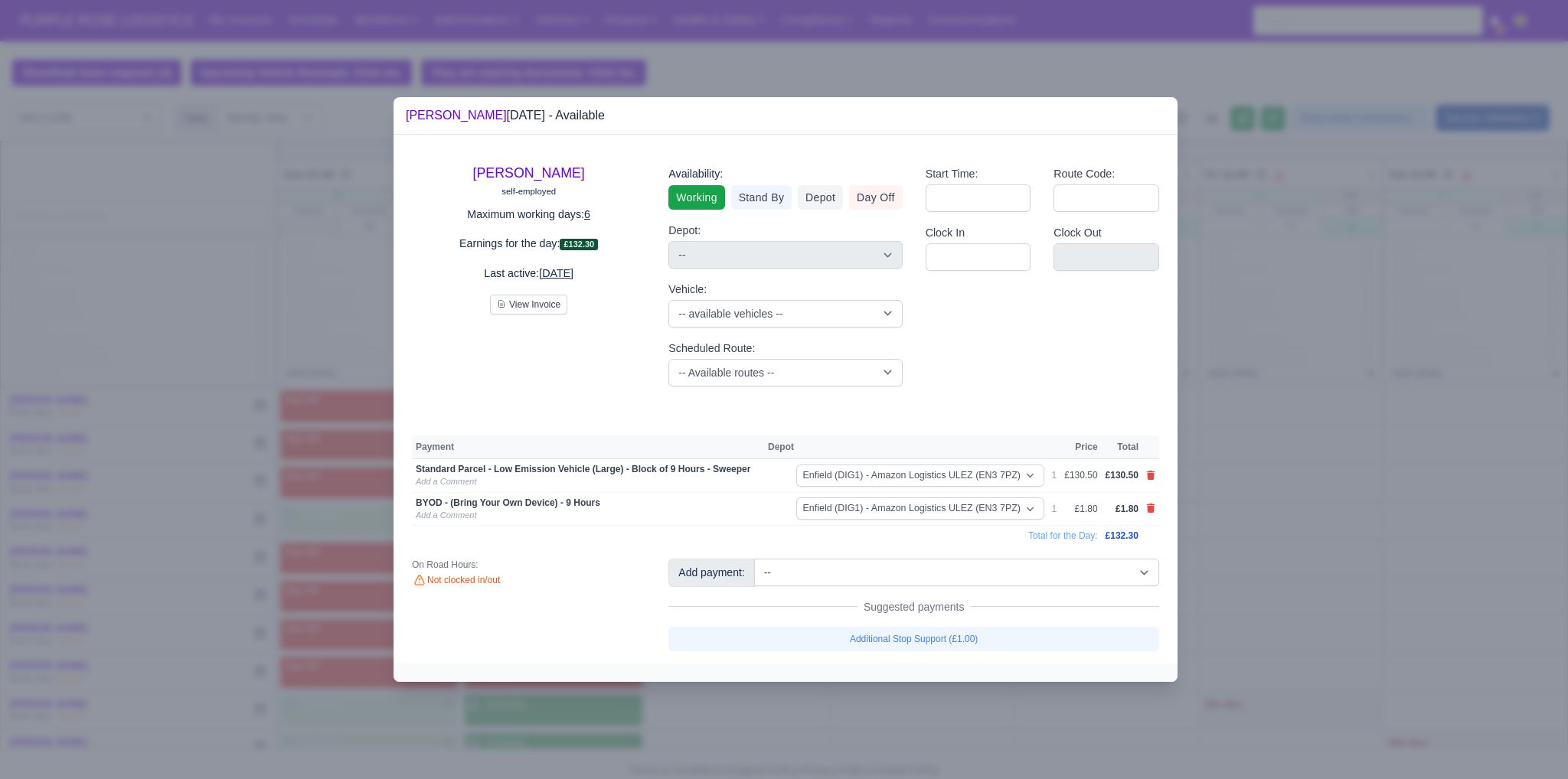
click at [771, 561] on div at bounding box center [784, 390] width 1568 height 779
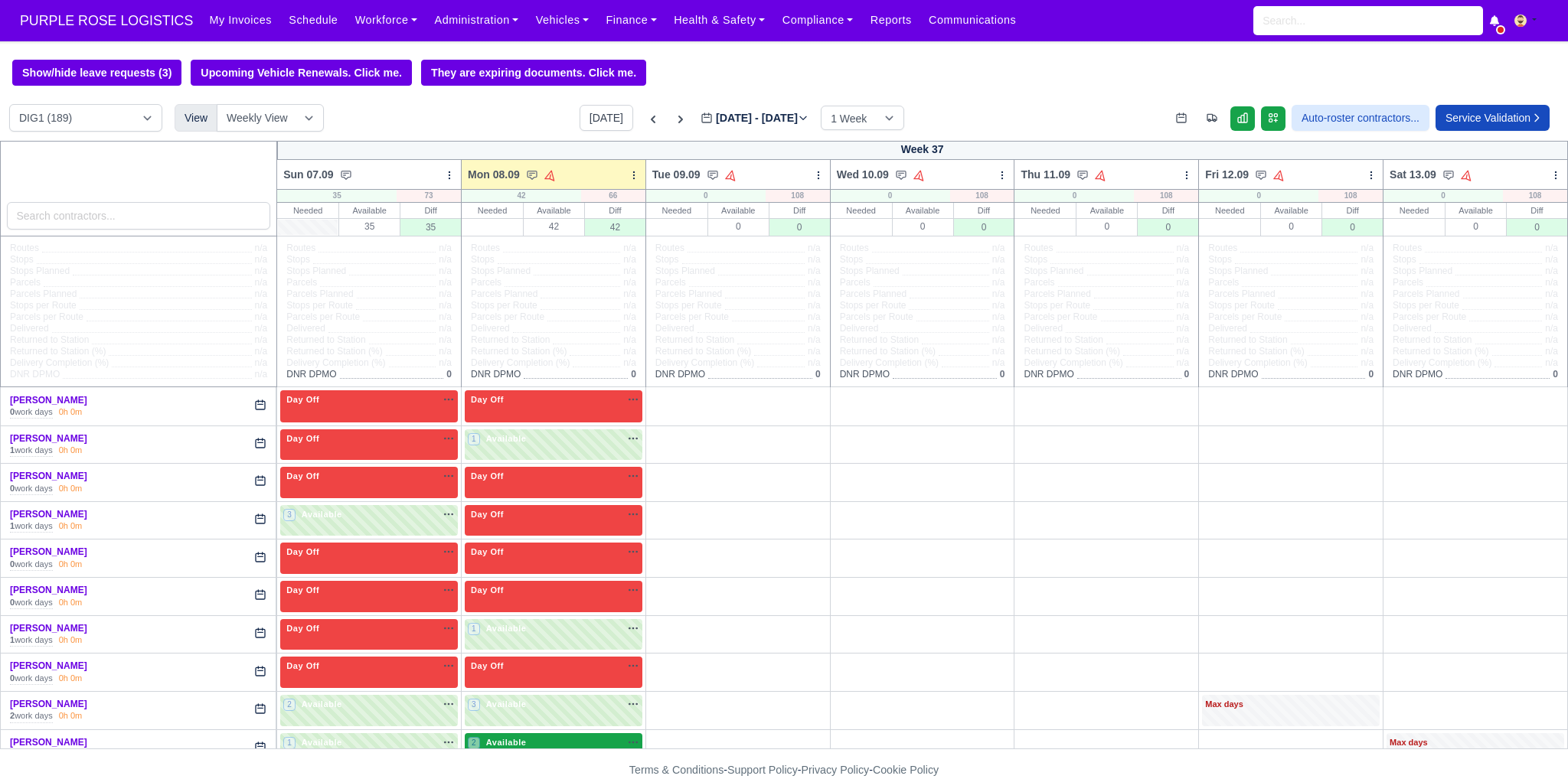
click at [553, 742] on div "2 Available na" at bounding box center [553, 742] width 171 height 13
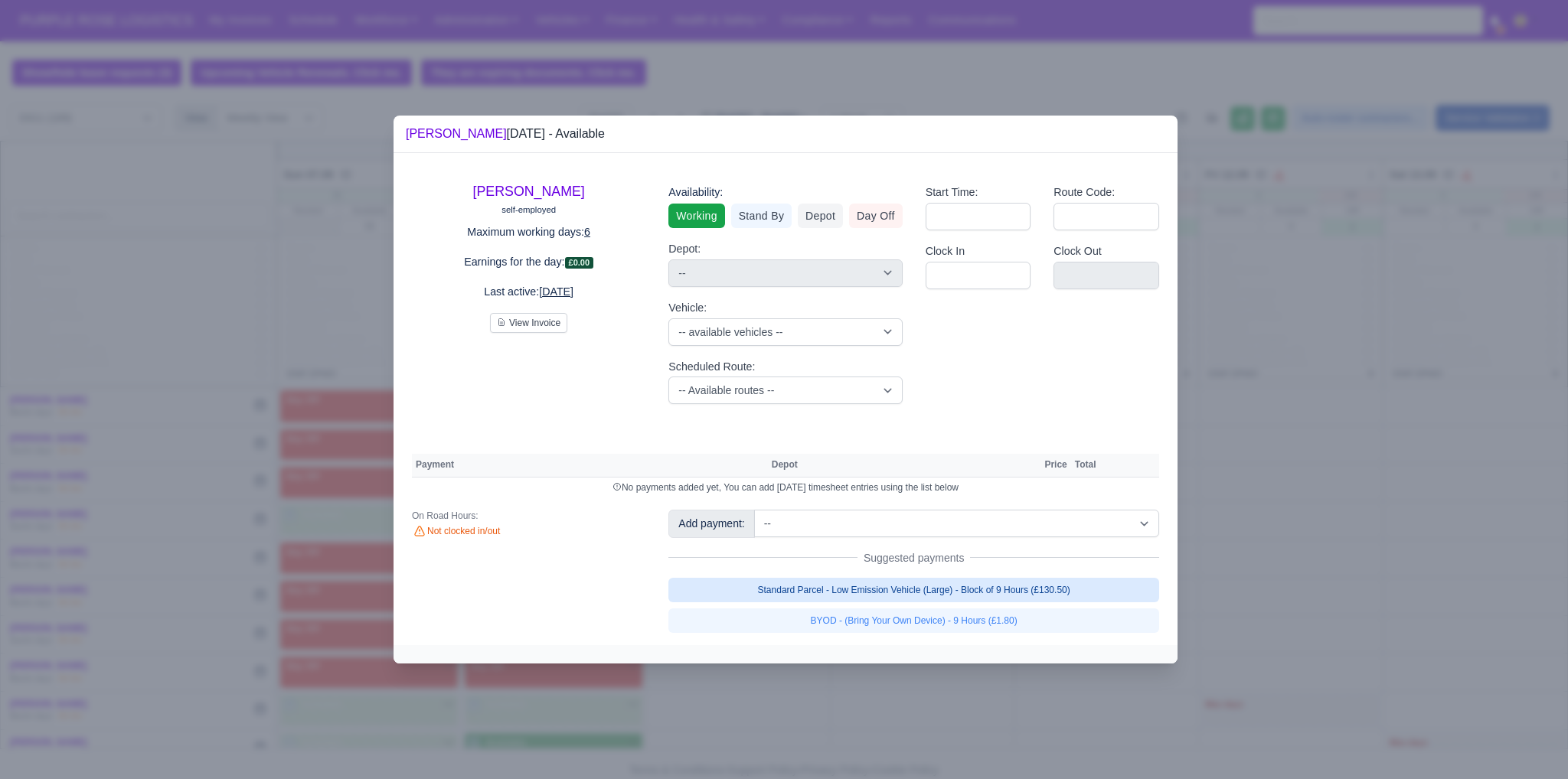
click at [771, 594] on link "Standard Parcel - Low Emission Vehicle (Large) - Block of 9 Hours (£130.50)" at bounding box center [913, 589] width 491 height 24
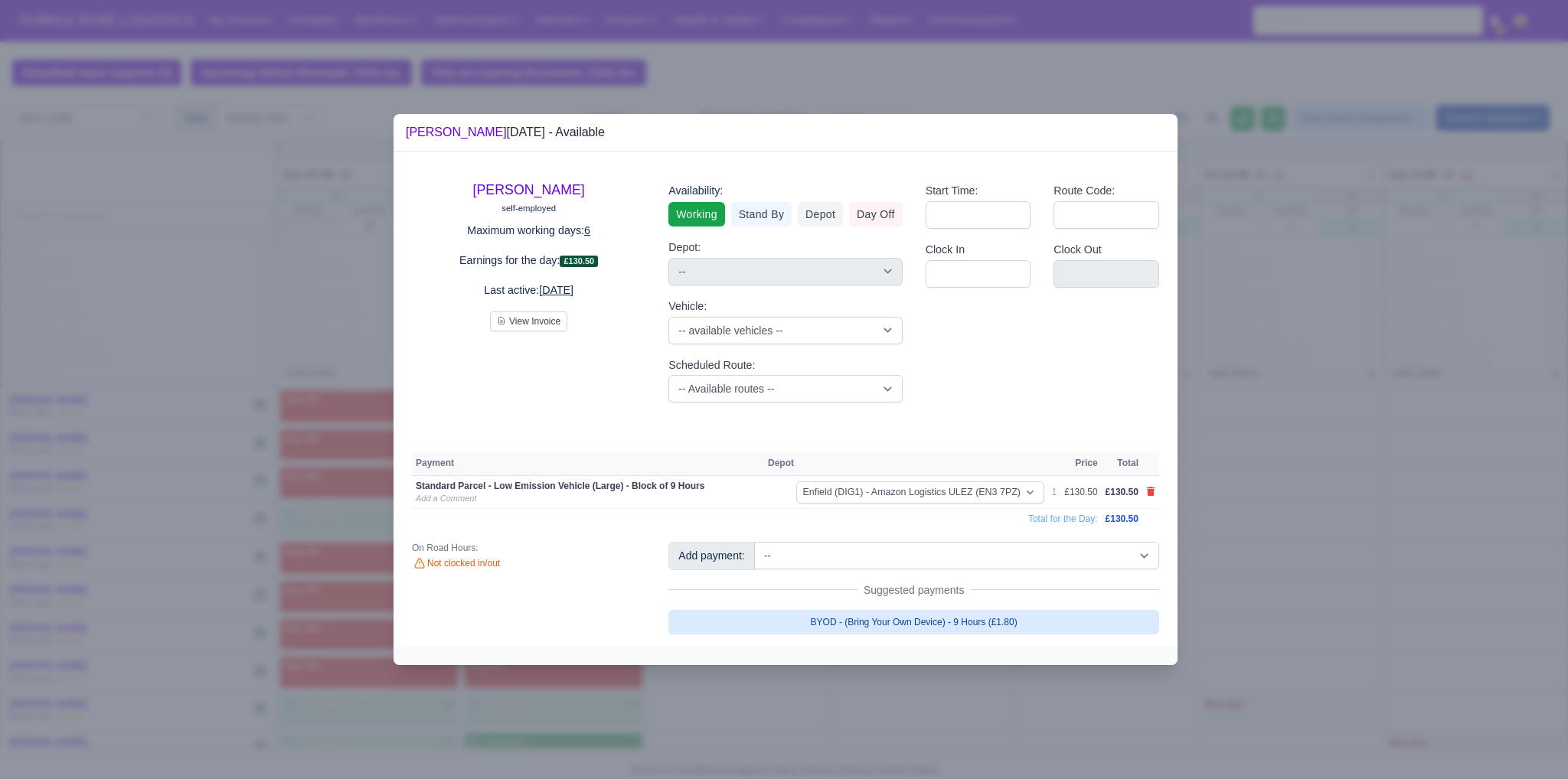
click at [771, 619] on link "BYOD - (Bring Your Own Device) - 9 Hours (£1.80)" at bounding box center [913, 621] width 491 height 24
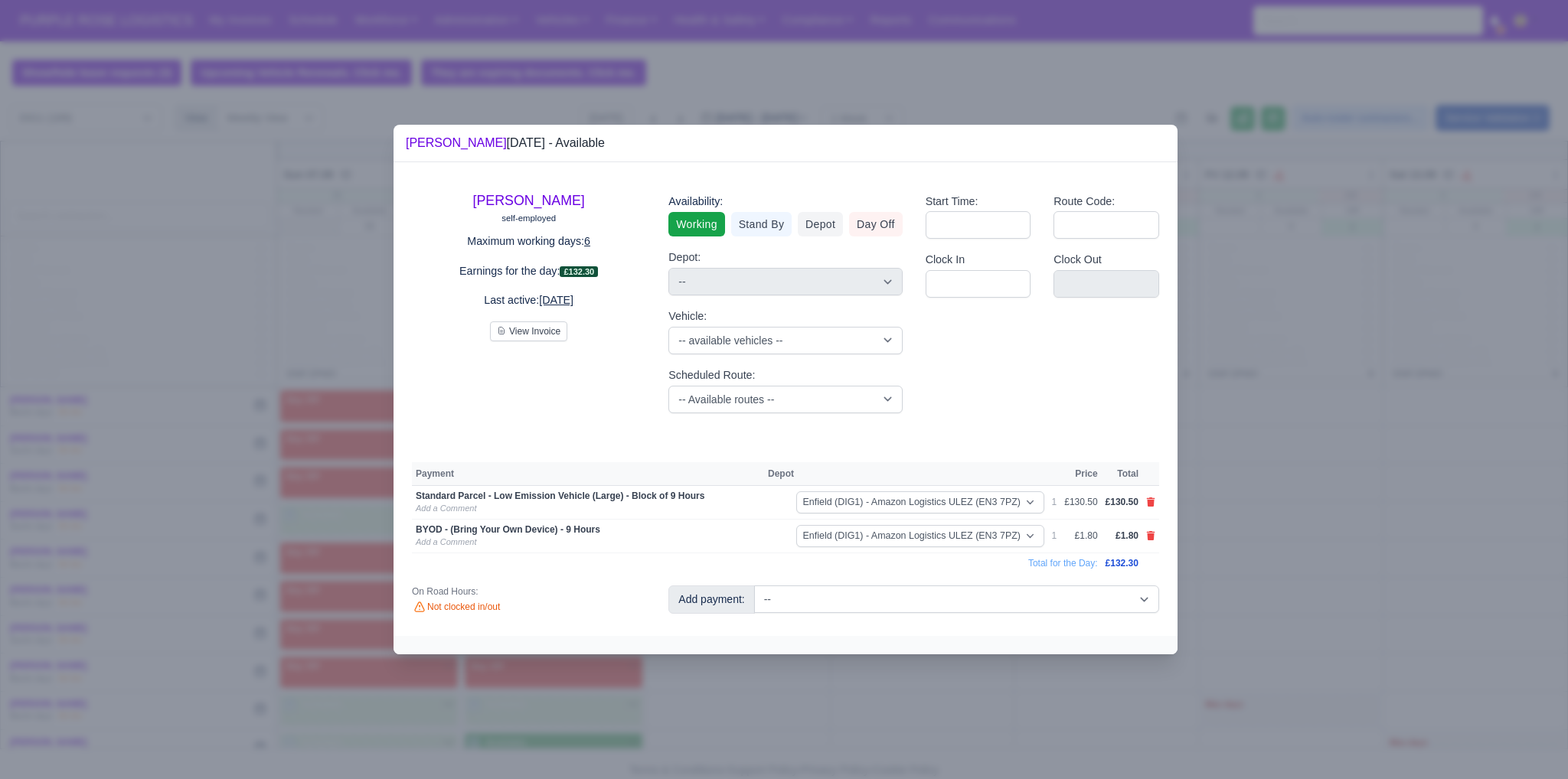
click at [771, 536] on div at bounding box center [784, 390] width 1568 height 779
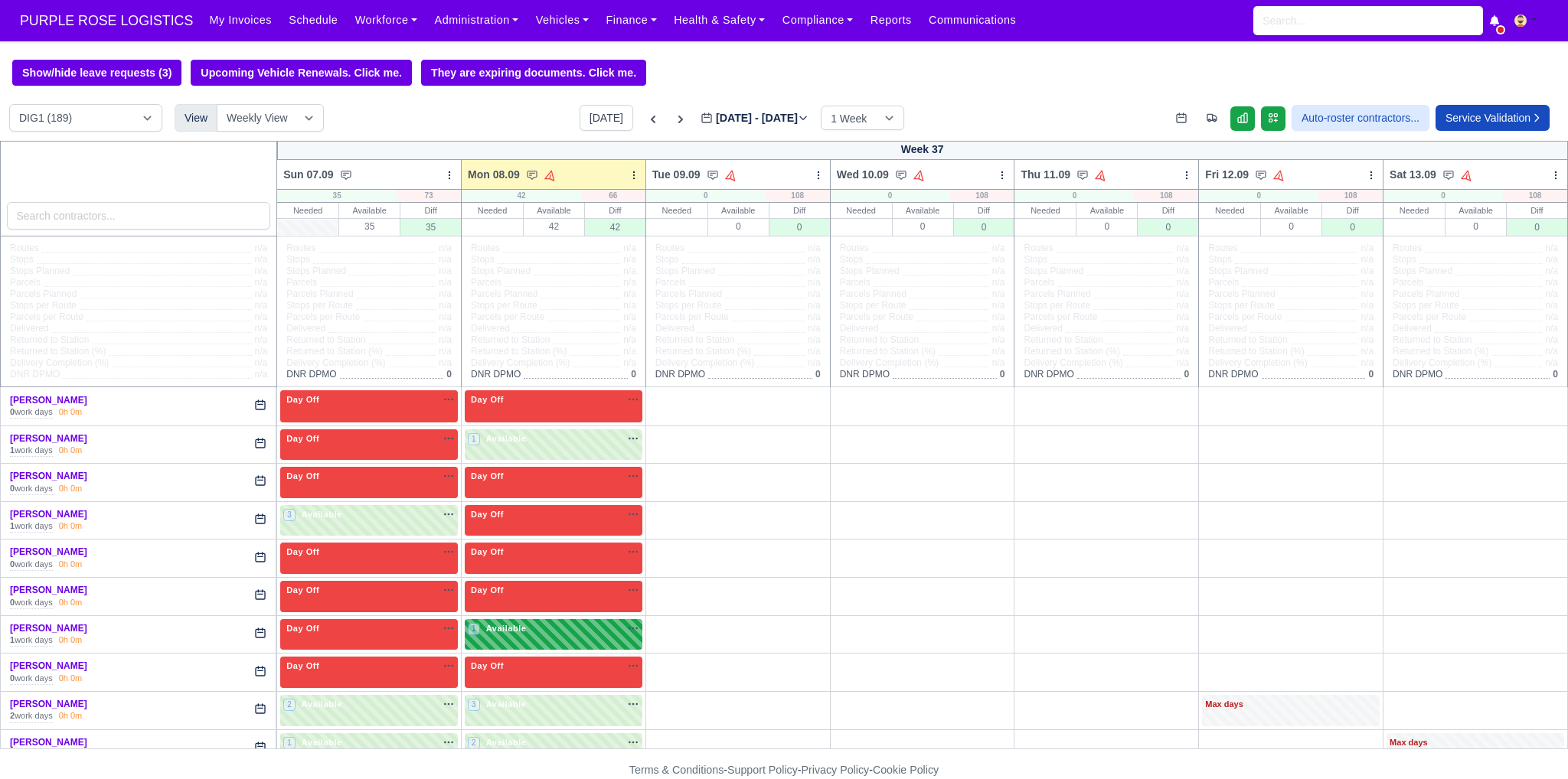
scroll to position [331, 0]
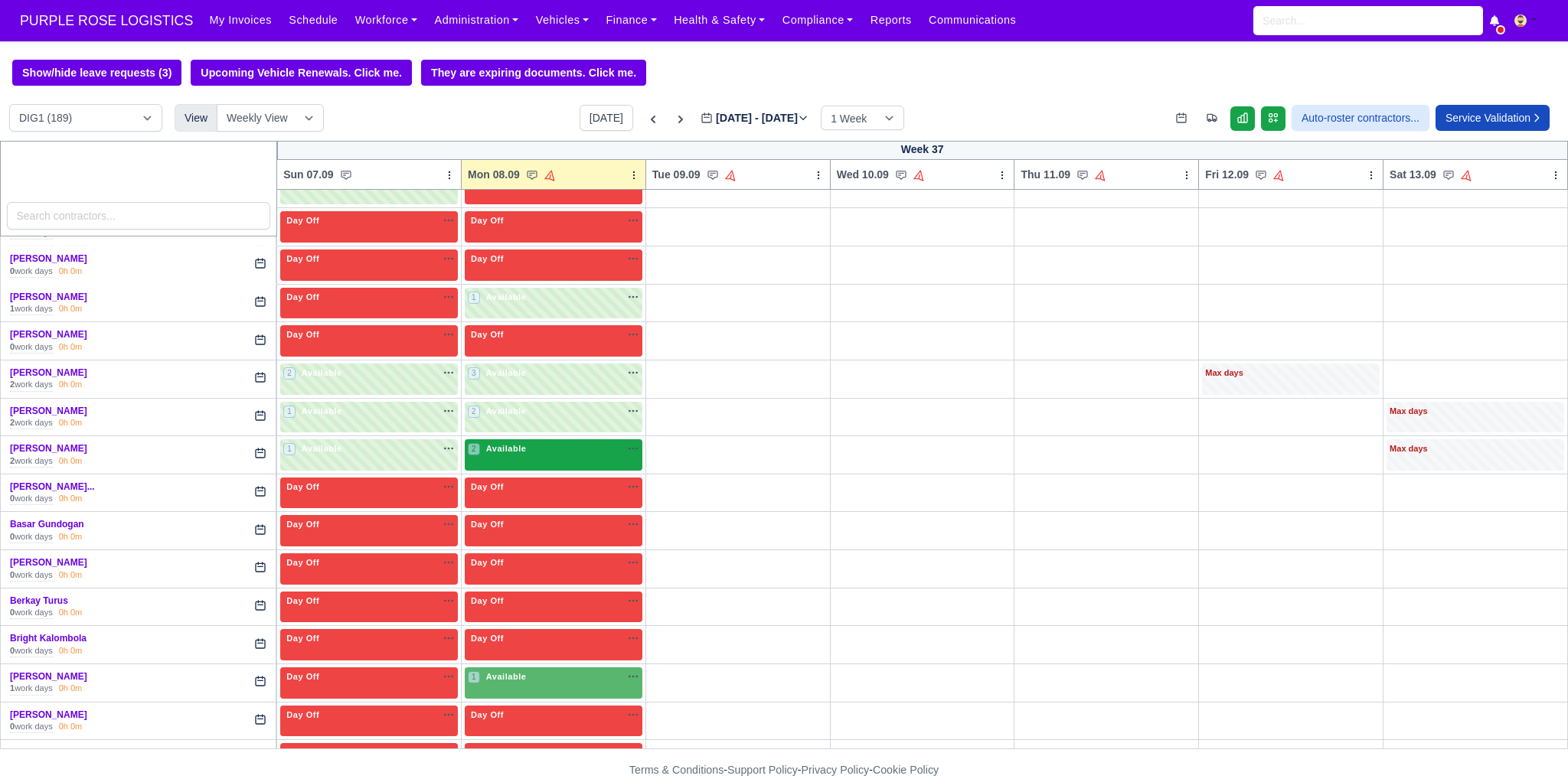
click at [552, 452] on div "2 Available na" at bounding box center [553, 449] width 171 height 13
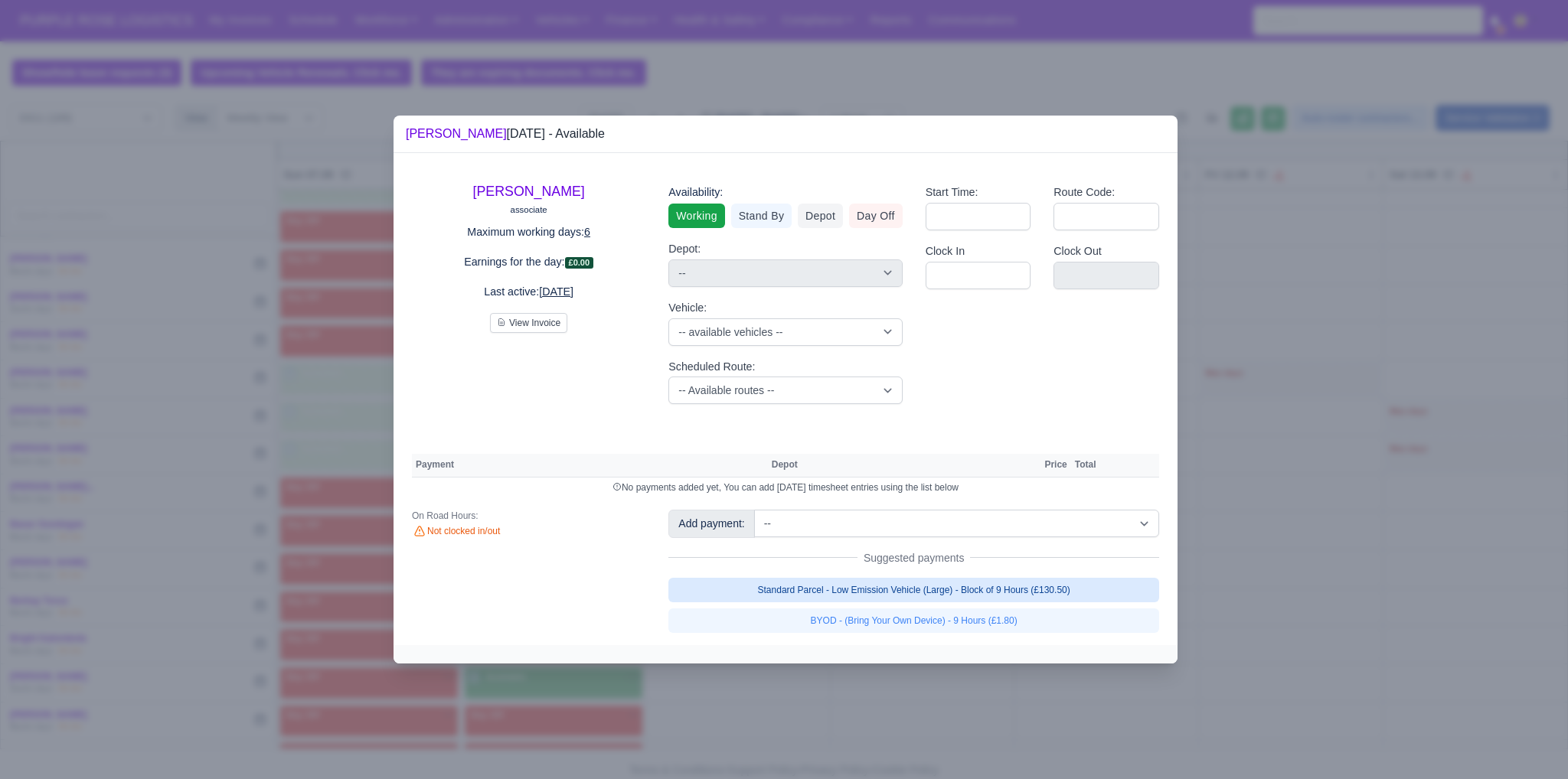
click at [771, 600] on link "Standard Parcel - Low Emission Vehicle (Large) - Block of 9 Hours (£130.50)" at bounding box center [913, 589] width 491 height 24
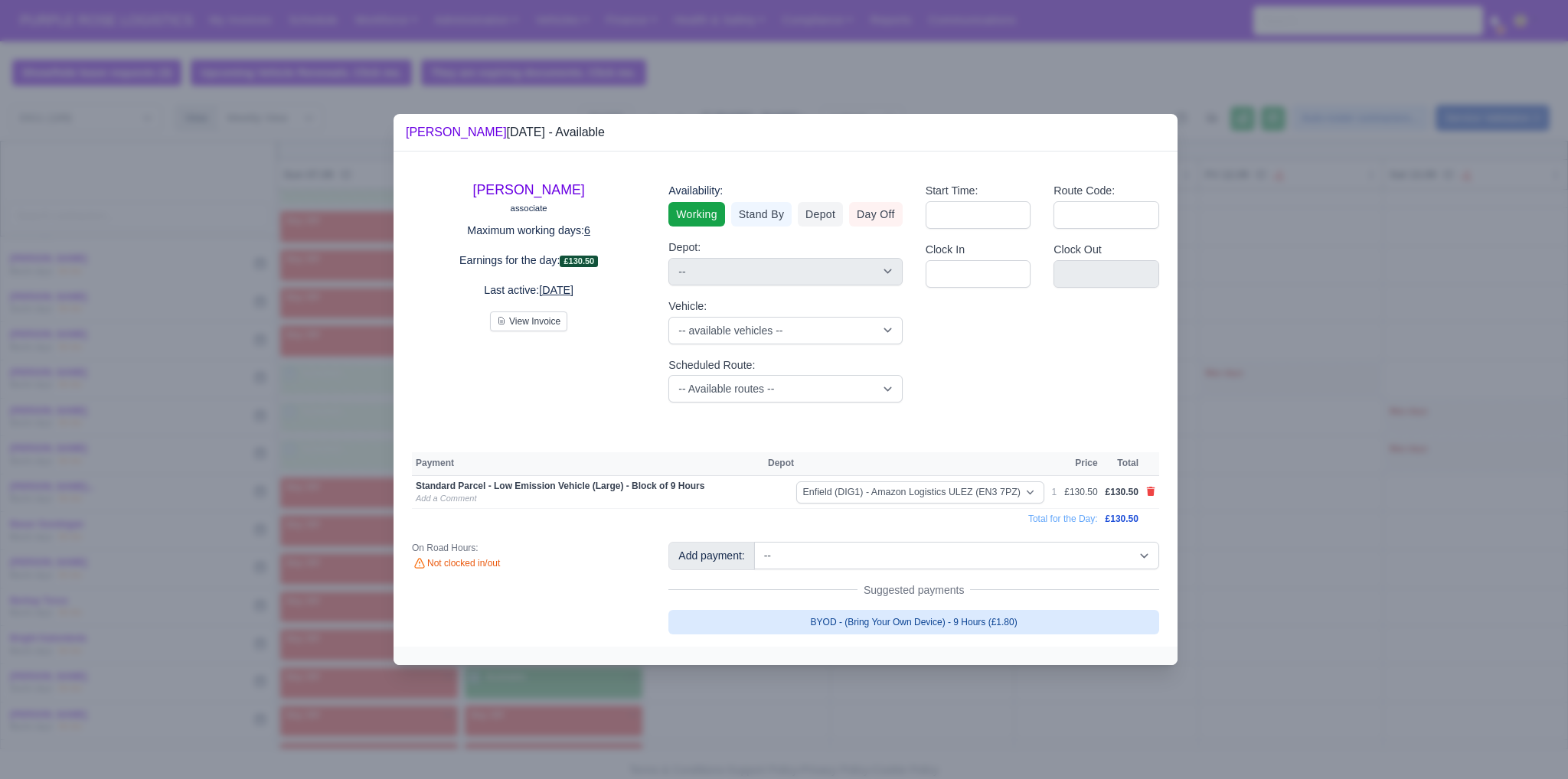
click at [771, 617] on link "BYOD - (Bring Your Own Device) - 9 Hours (£1.80)" at bounding box center [913, 621] width 491 height 24
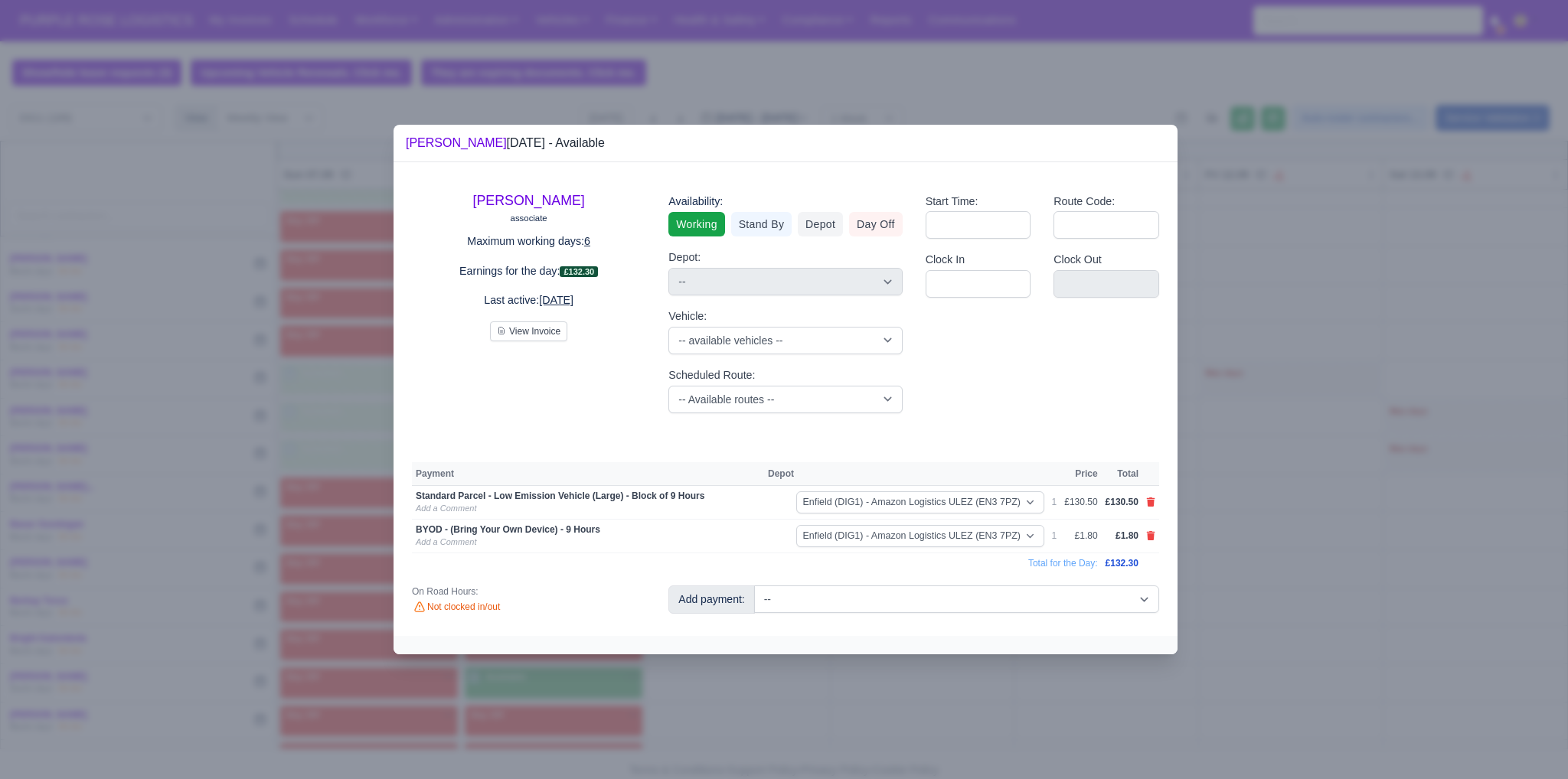
click at [771, 575] on div at bounding box center [784, 390] width 1568 height 779
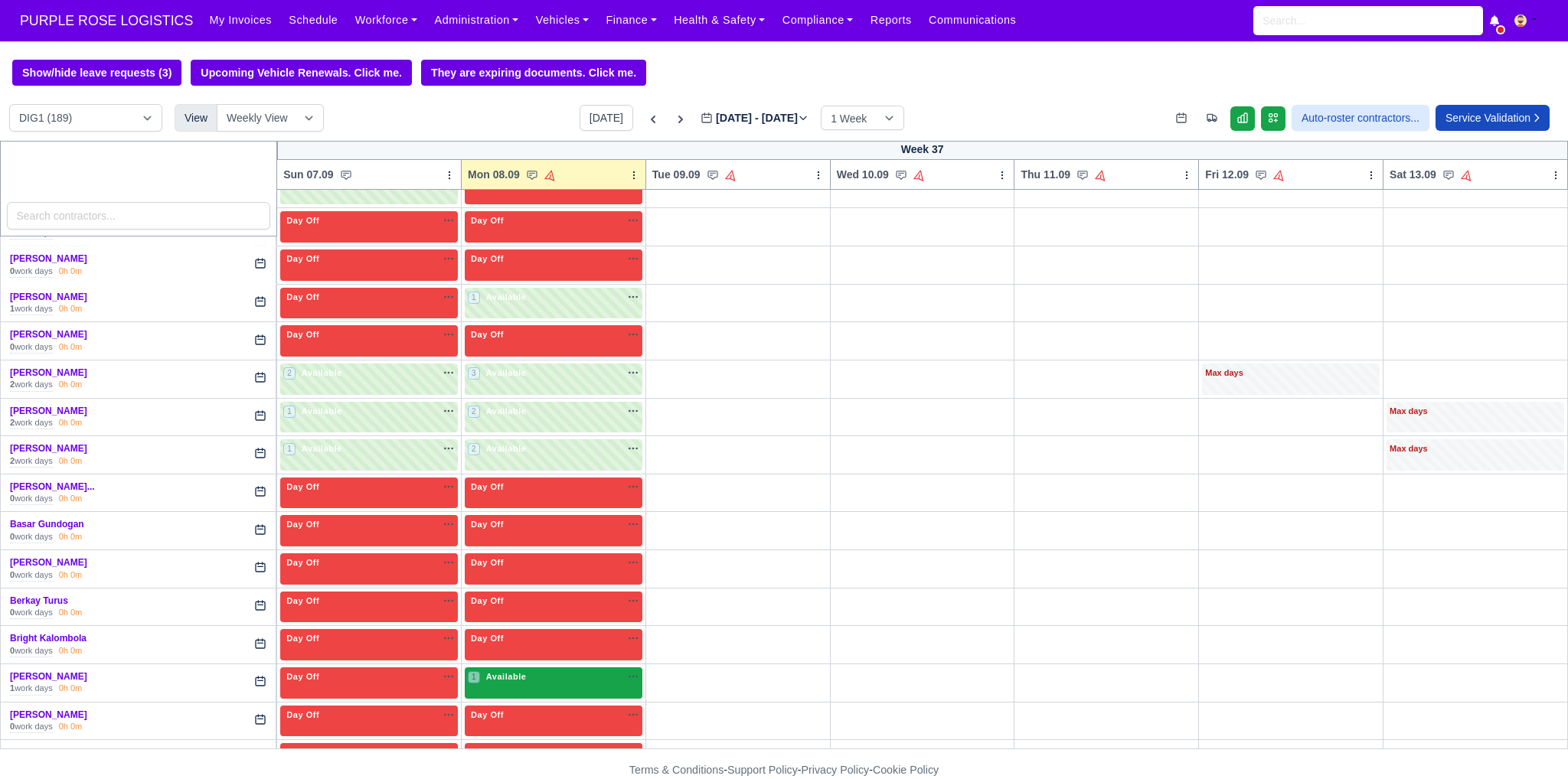
click at [548, 680] on div "1 Available na" at bounding box center [553, 678] width 171 height 16
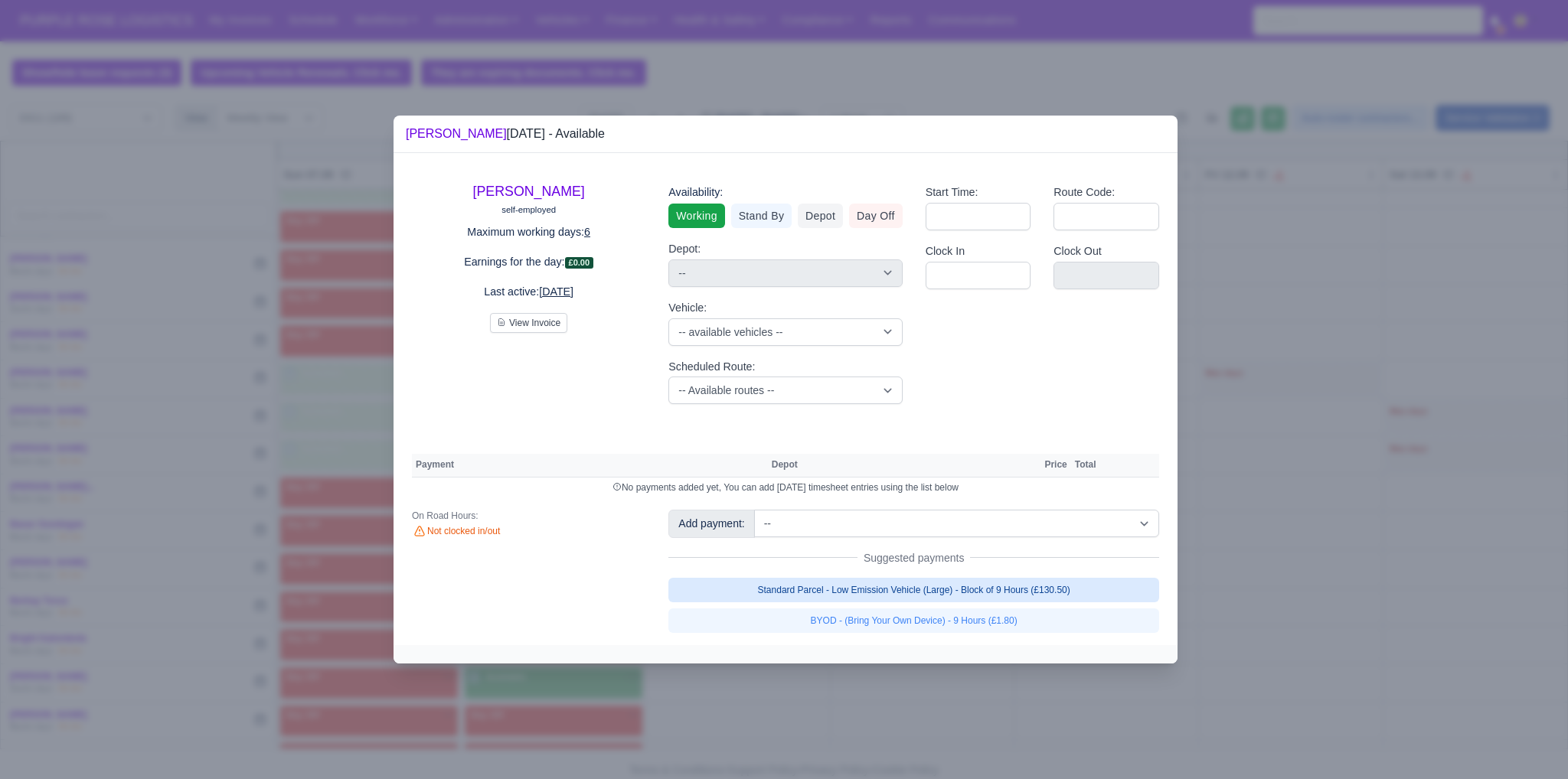
click at [771, 599] on link "Standard Parcel - Low Emission Vehicle (Large) - Block of 9 Hours (£130.50)" at bounding box center [913, 589] width 491 height 24
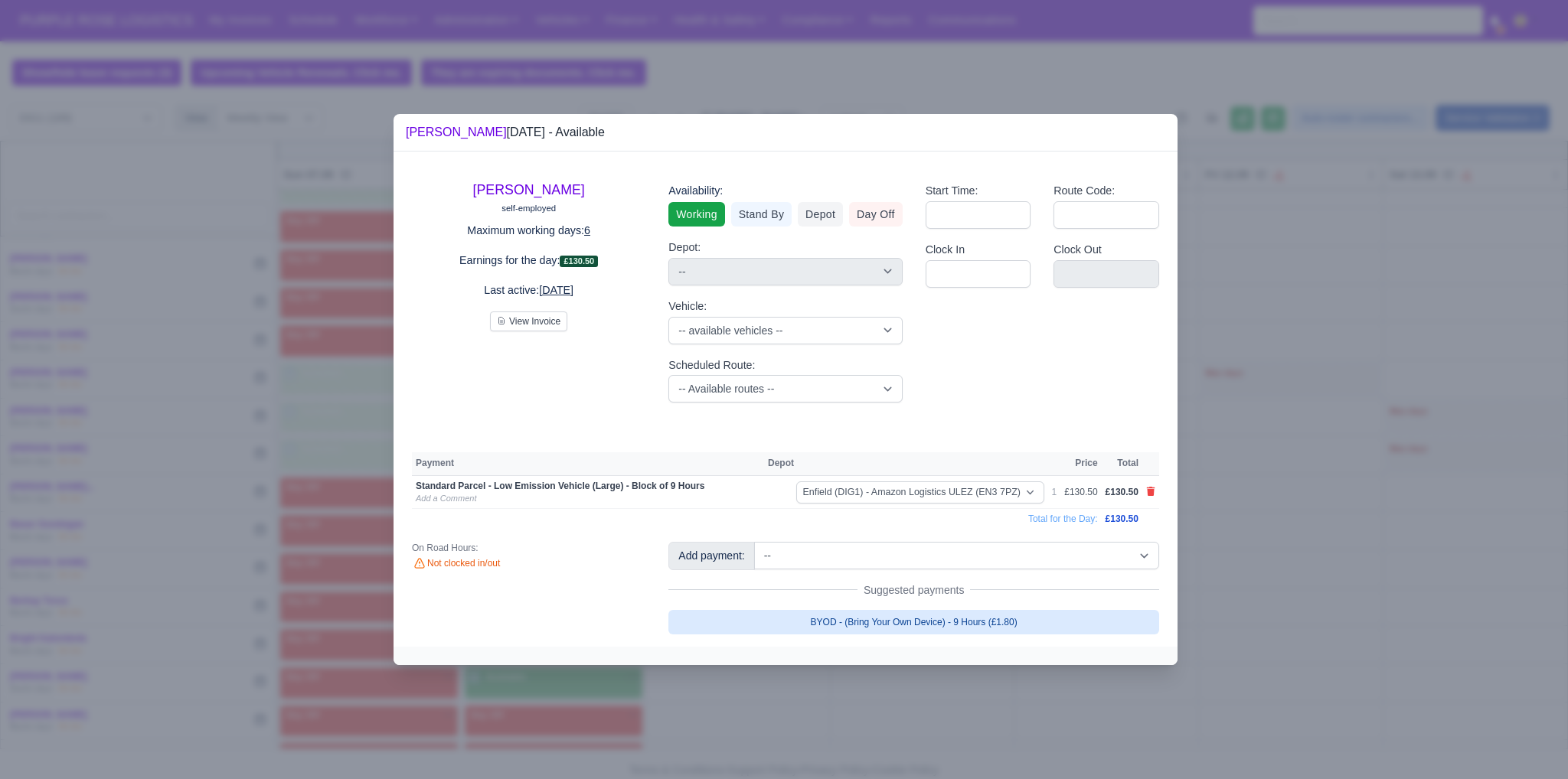
click at [771, 622] on link "BYOD - (Bring Your Own Device) - 9 Hours (£1.80)" at bounding box center [913, 621] width 491 height 24
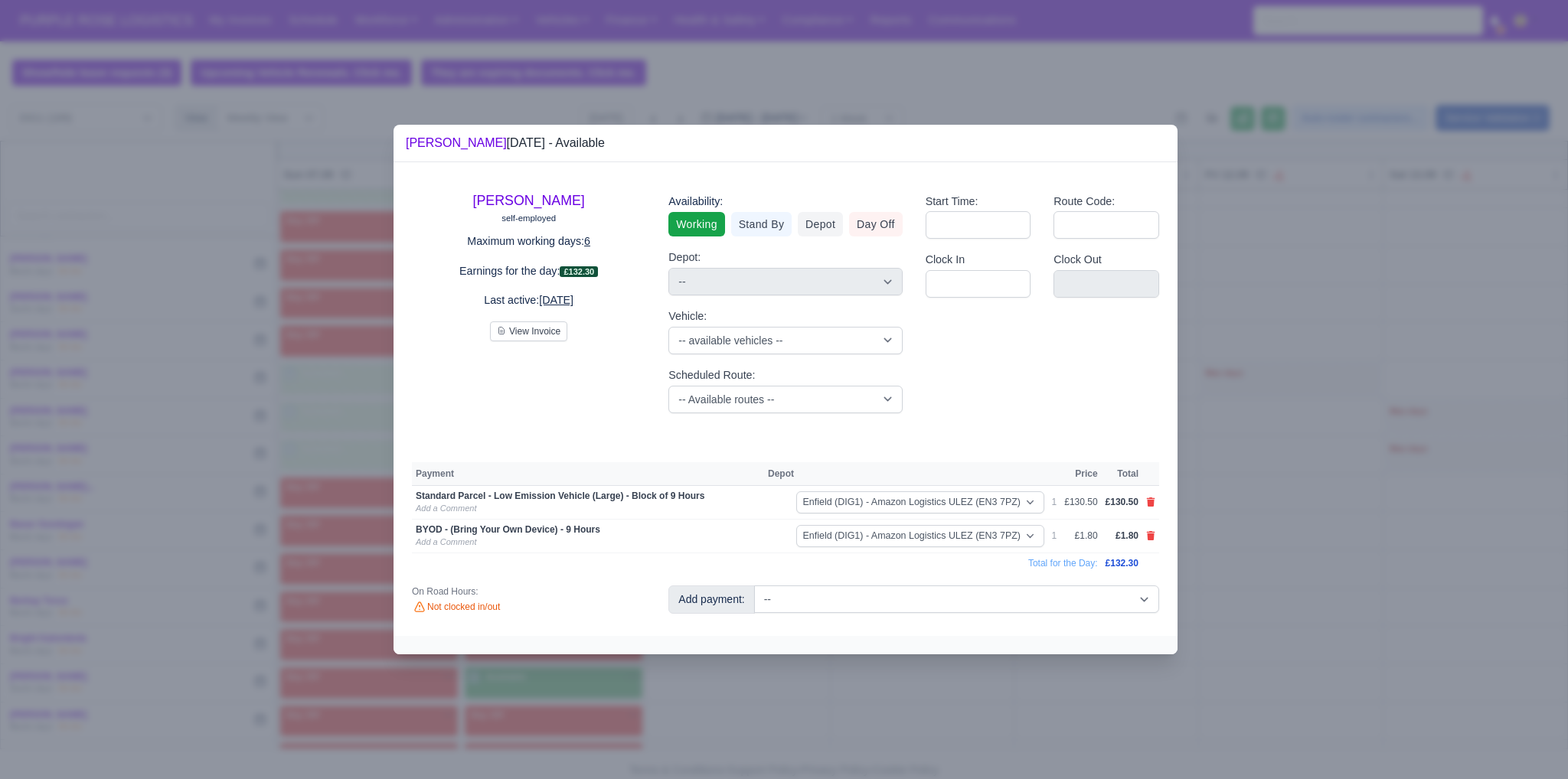
click at [771, 693] on div at bounding box center [784, 390] width 1568 height 779
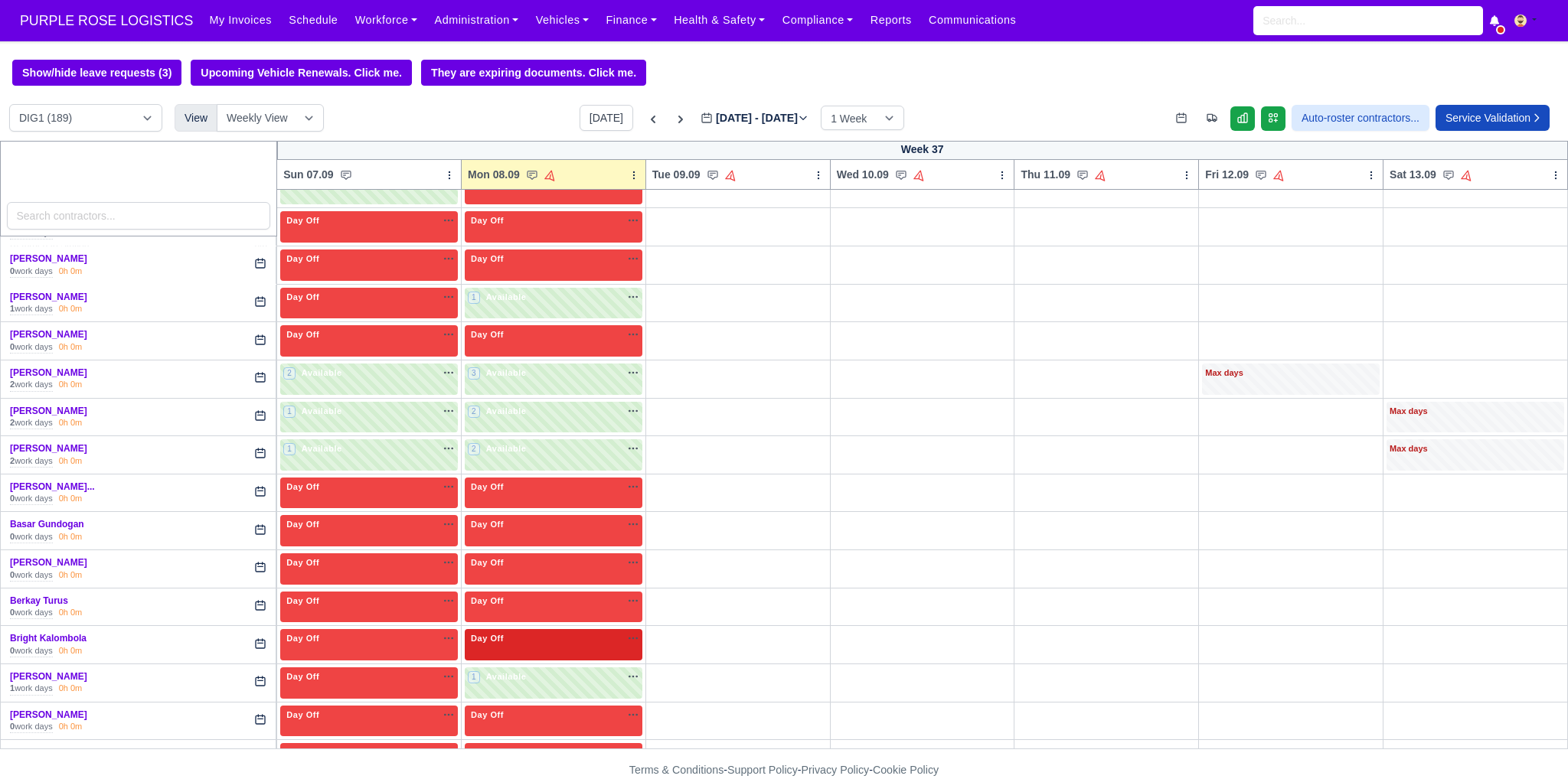
scroll to position [663, 0]
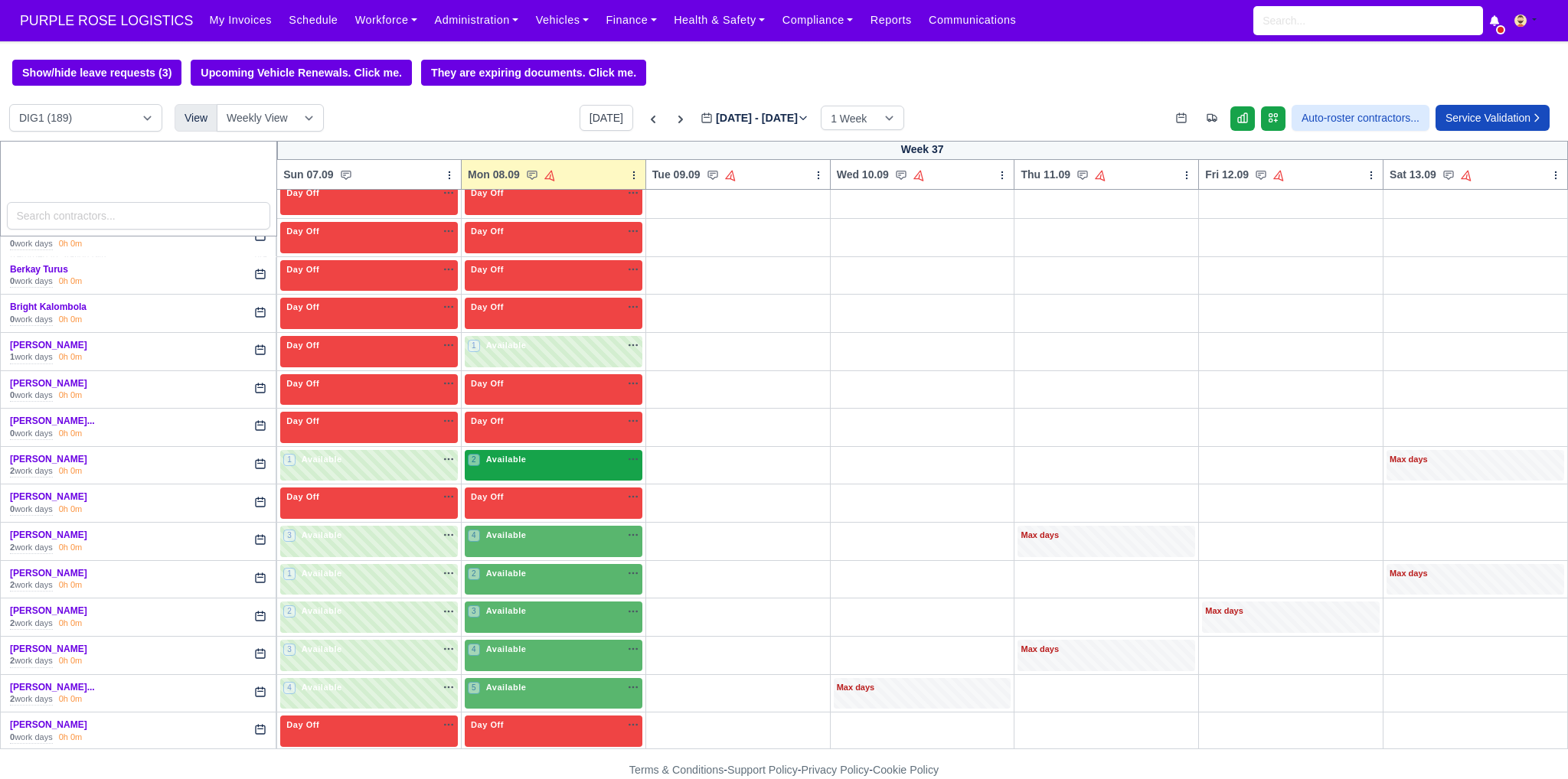
click at [545, 454] on div "2 Available na" at bounding box center [553, 459] width 171 height 13
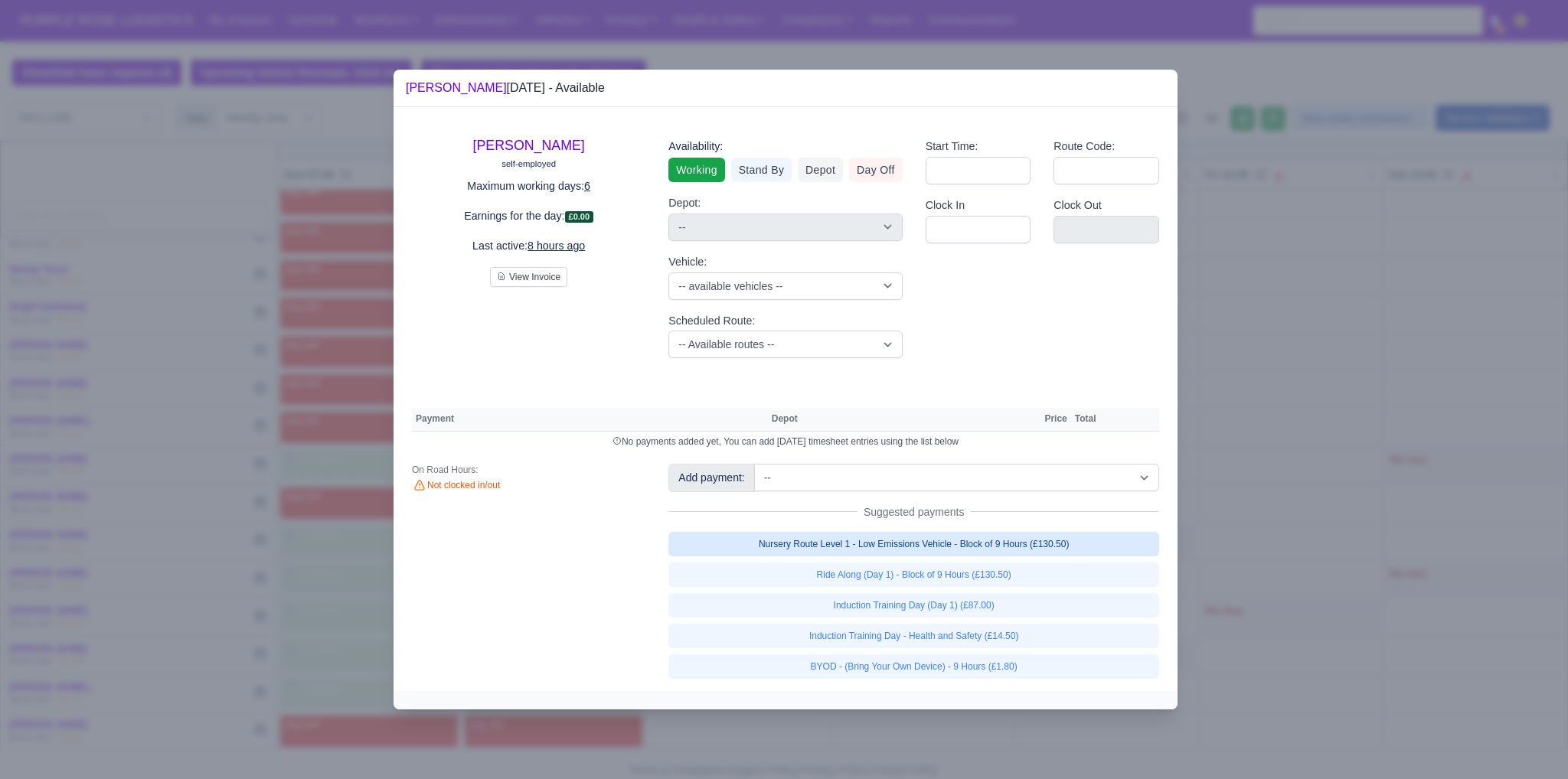
click at [771, 540] on link "Nursery Route Level 1 - Low Emissions Vehicle - Block of 9 Hours (£130.50)" at bounding box center [913, 544] width 491 height 24
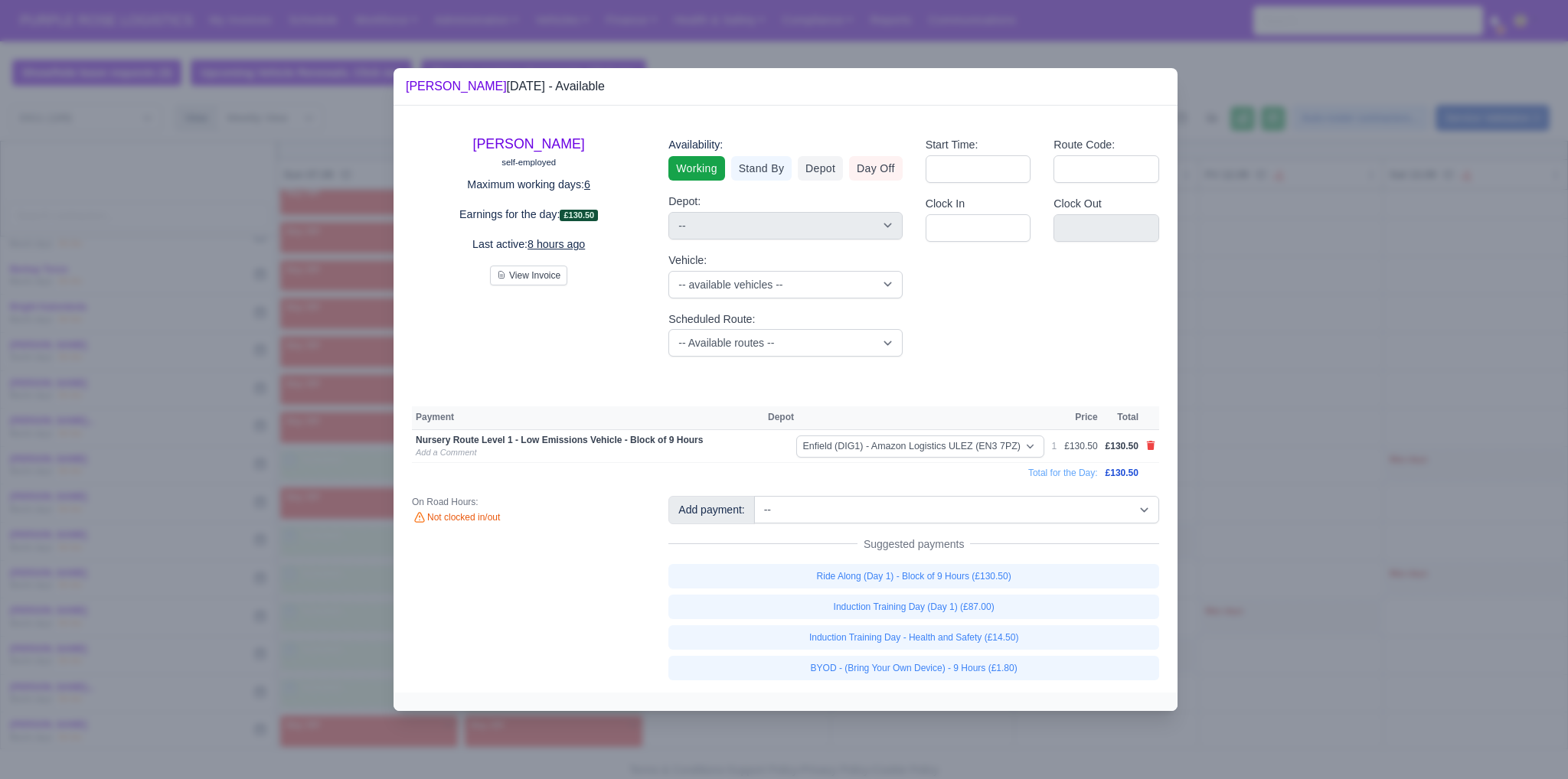
click at [771, 669] on link "BYOD - (Bring Your Own Device) - 9 Hours (£1.80)" at bounding box center [913, 668] width 491 height 24
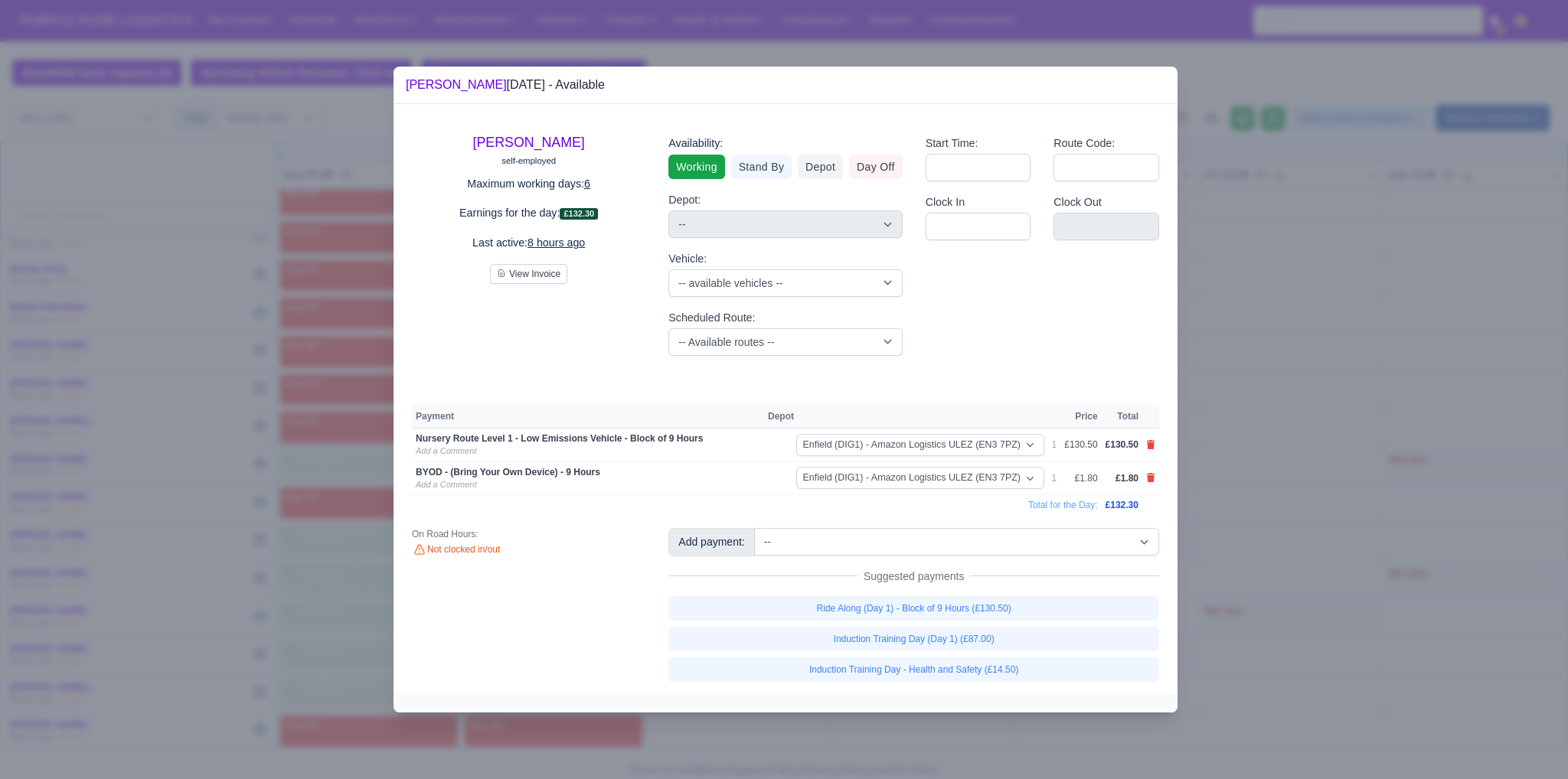
click at [771, 570] on div at bounding box center [784, 390] width 1568 height 779
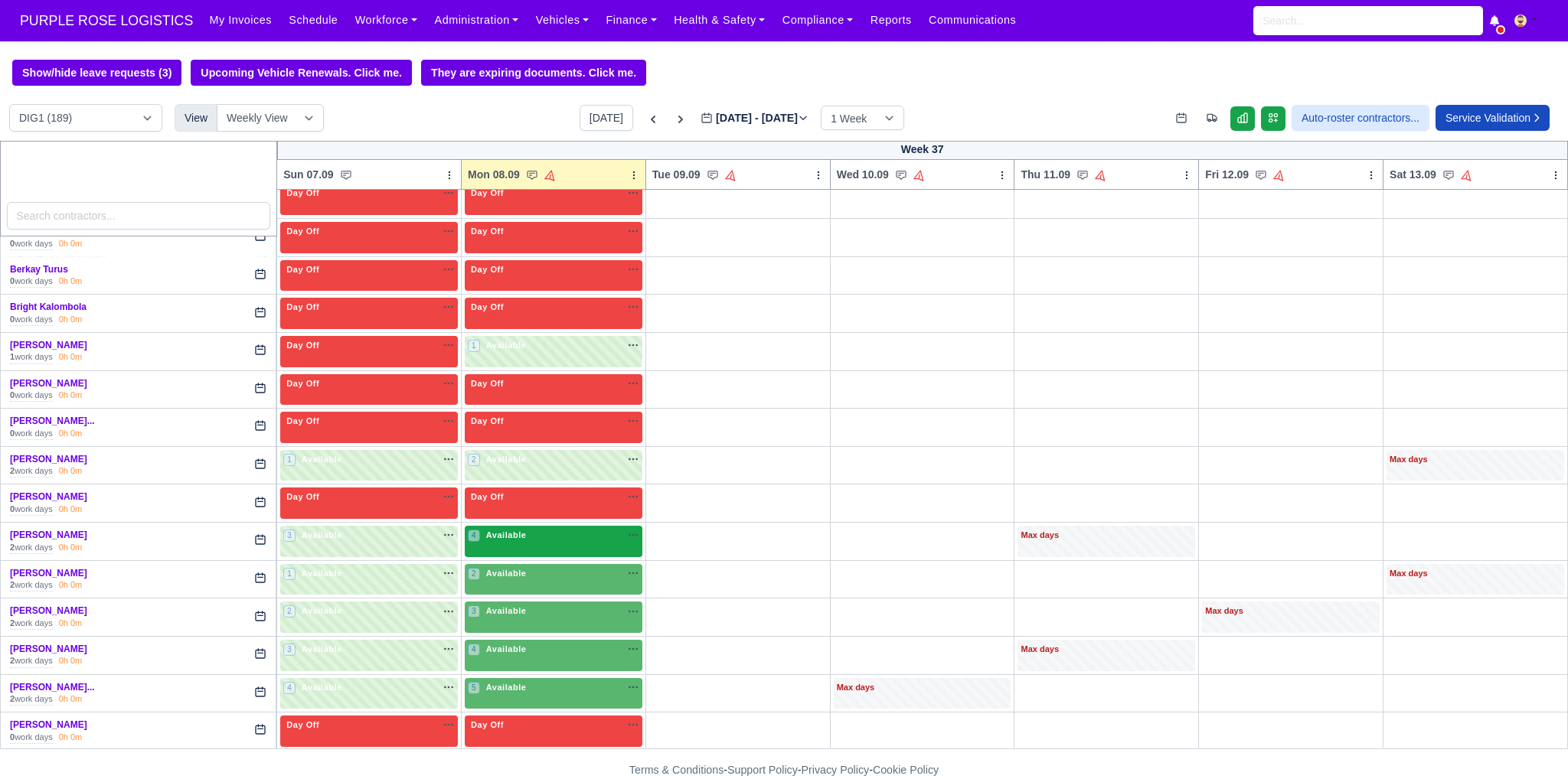
click at [533, 536] on div "4 Available na" at bounding box center [553, 536] width 171 height 16
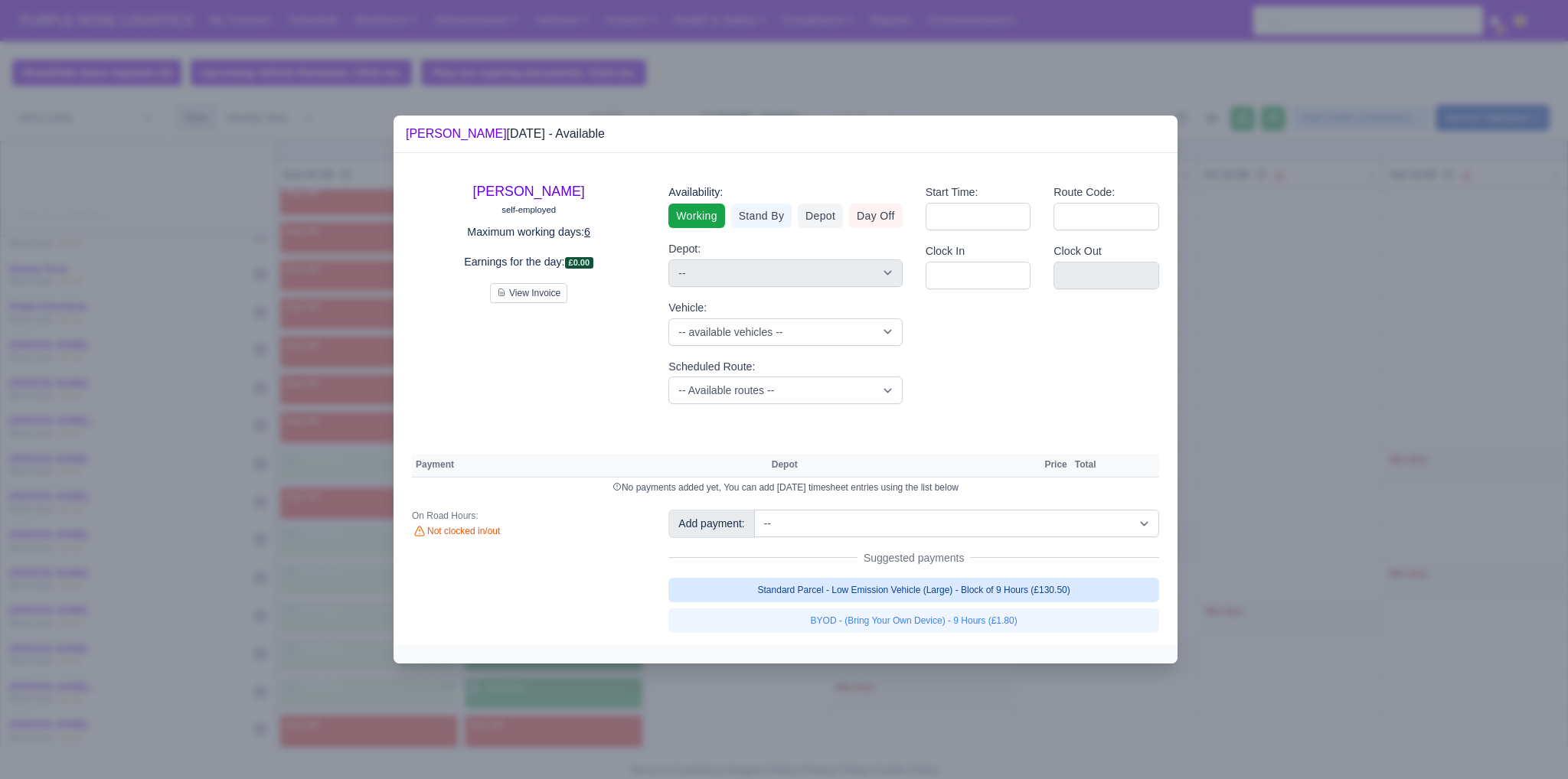
click at [771, 592] on link "Standard Parcel - Low Emission Vehicle (Large) - Block of 9 Hours (£130.50)" at bounding box center [913, 589] width 491 height 24
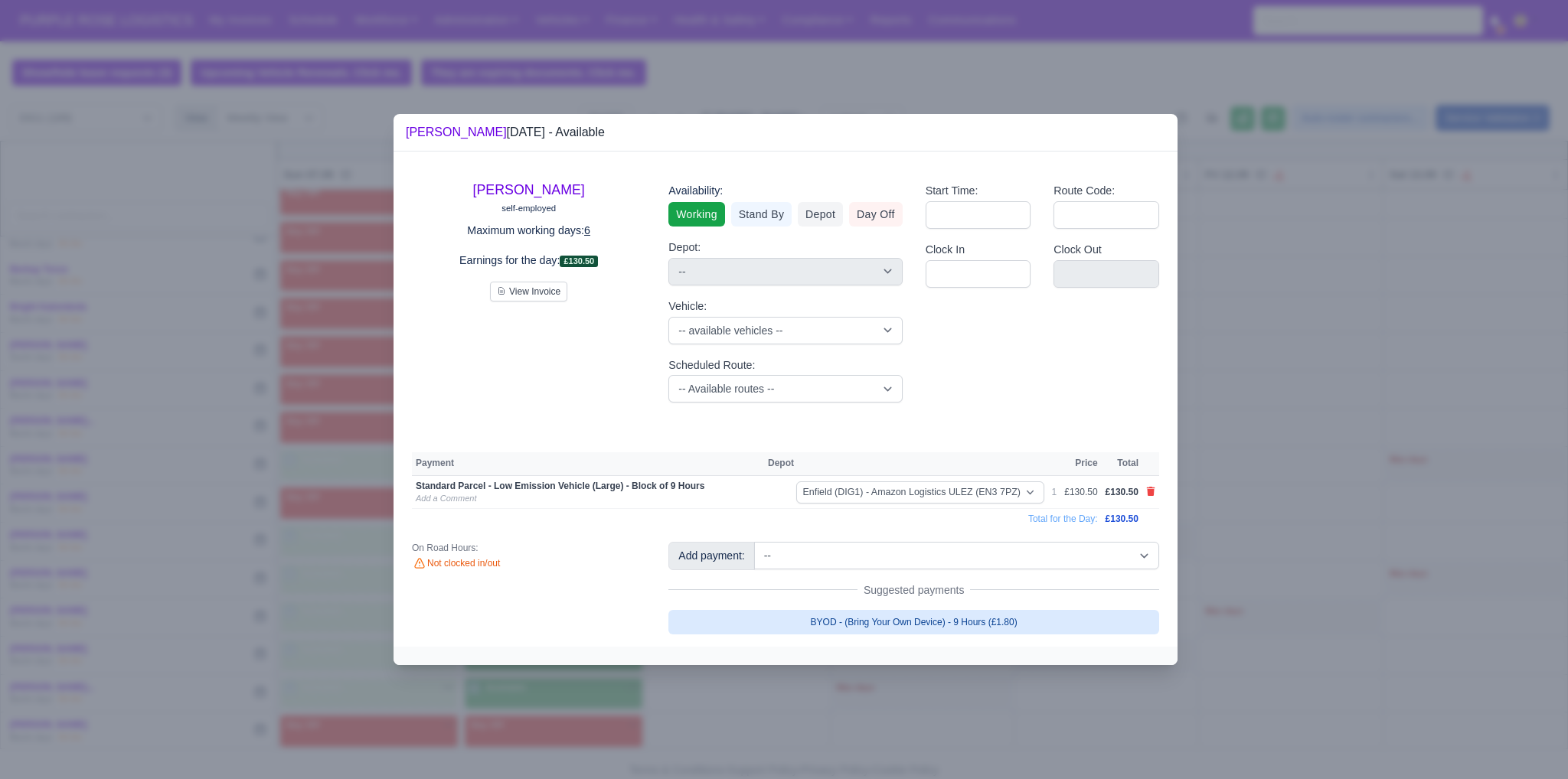
click at [771, 621] on link "BYOD - (Bring Your Own Device) - 9 Hours (£1.80)" at bounding box center [913, 621] width 491 height 24
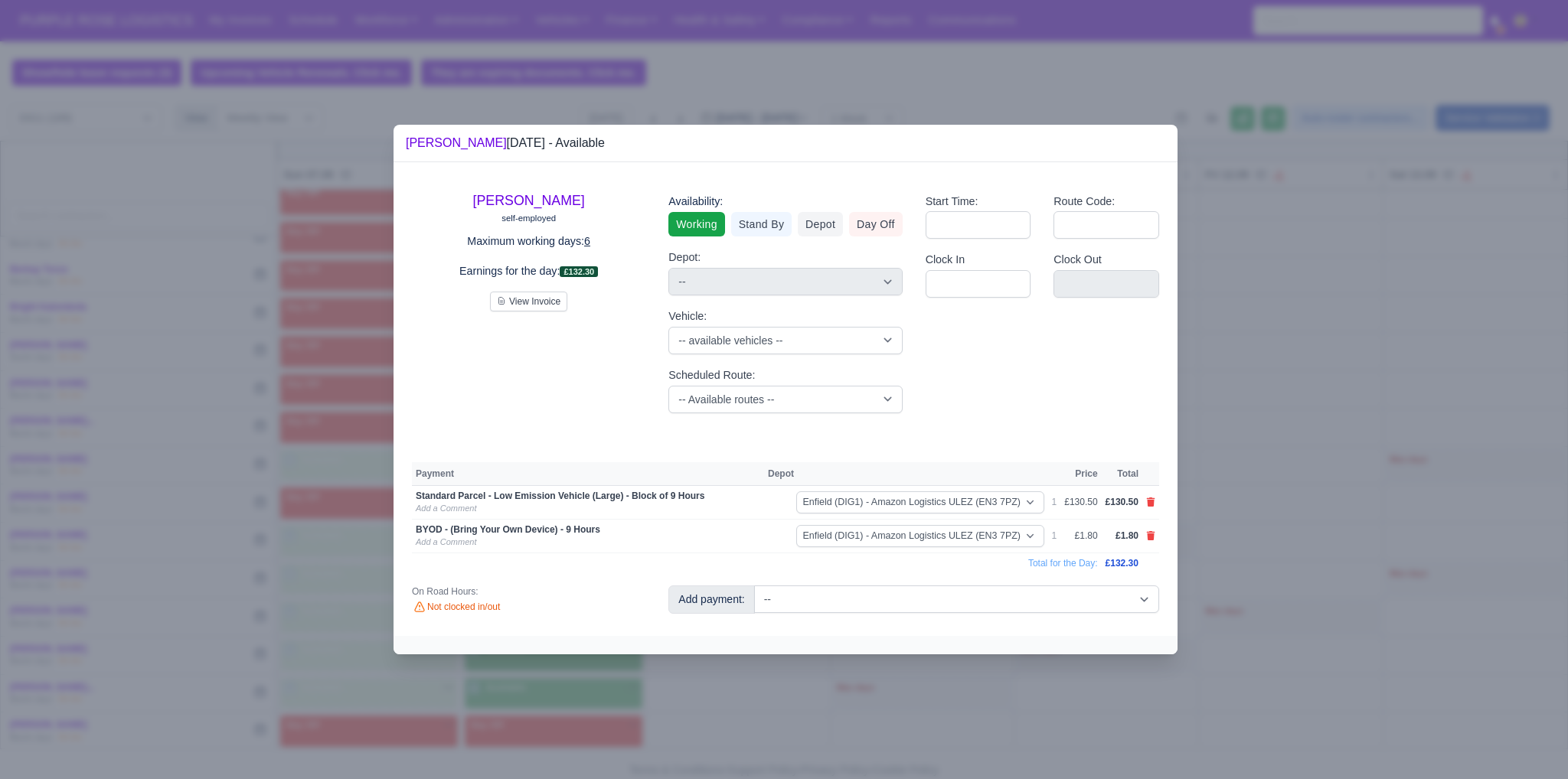
click at [771, 585] on div at bounding box center [784, 390] width 1568 height 779
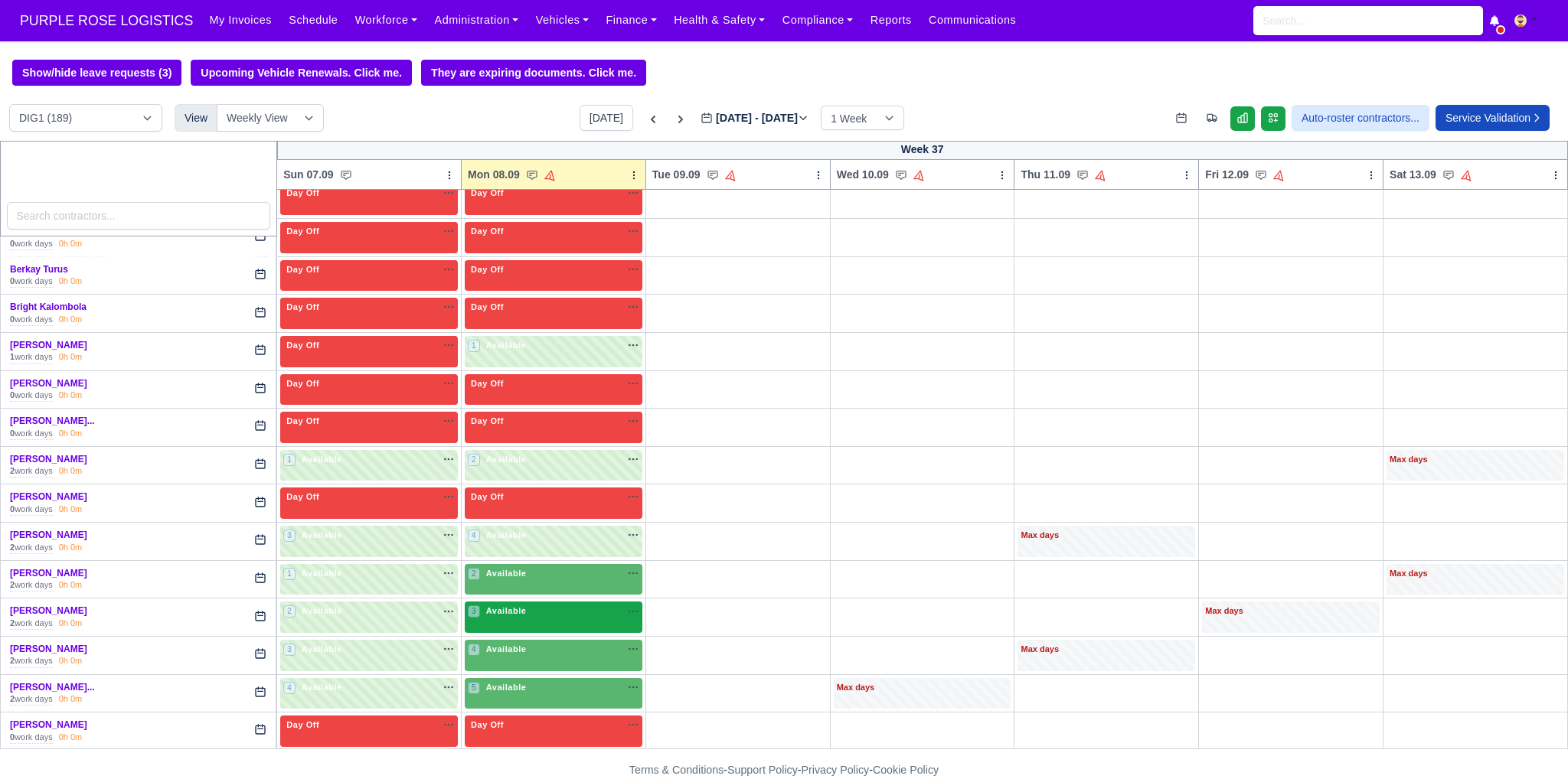
click at [530, 615] on div "3 Available na" at bounding box center [553, 612] width 171 height 16
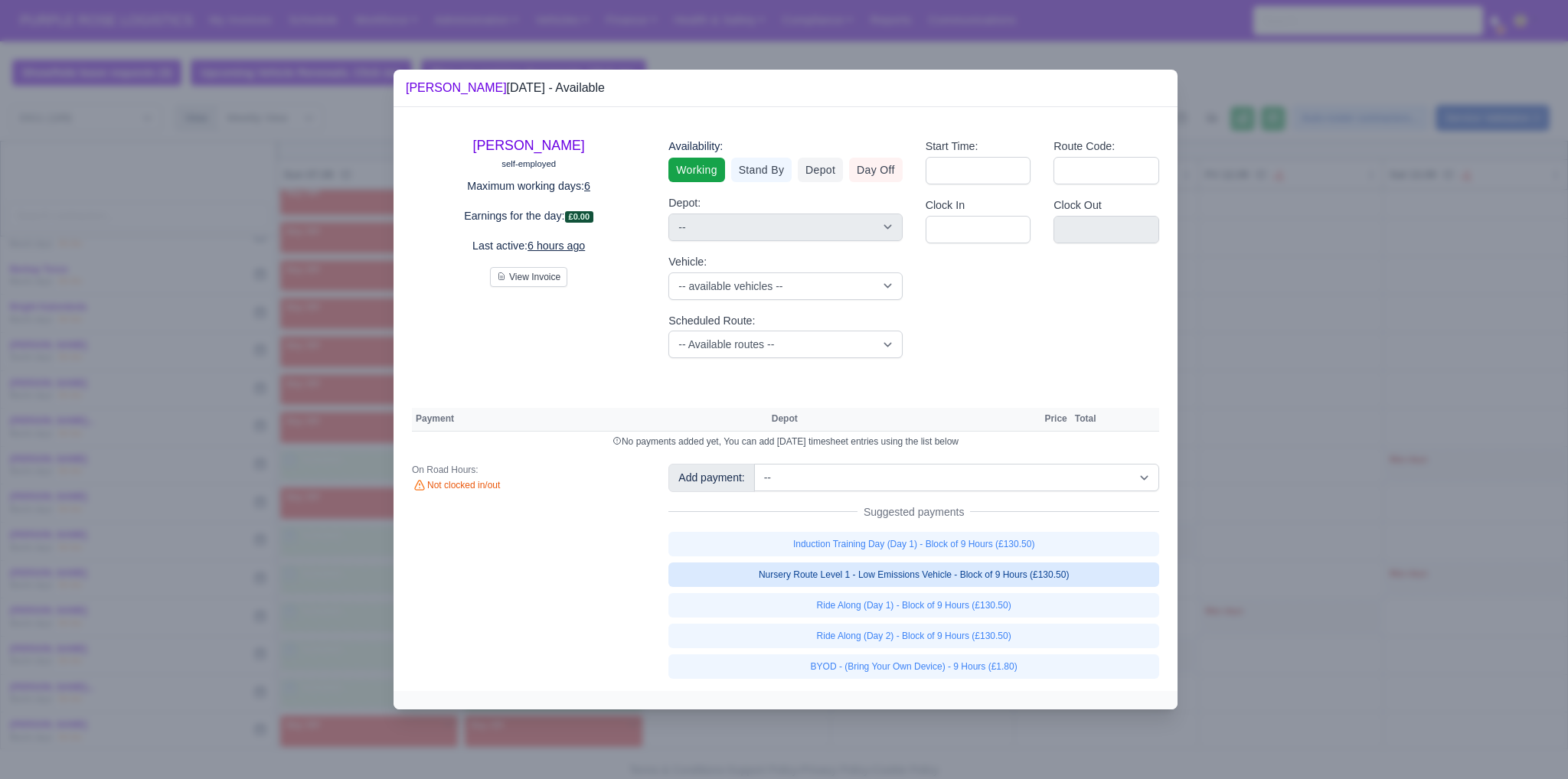
click at [771, 577] on link "Nursery Route Level 1 - Low Emissions Vehicle - Block of 9 Hours (£130.50)" at bounding box center [913, 574] width 491 height 24
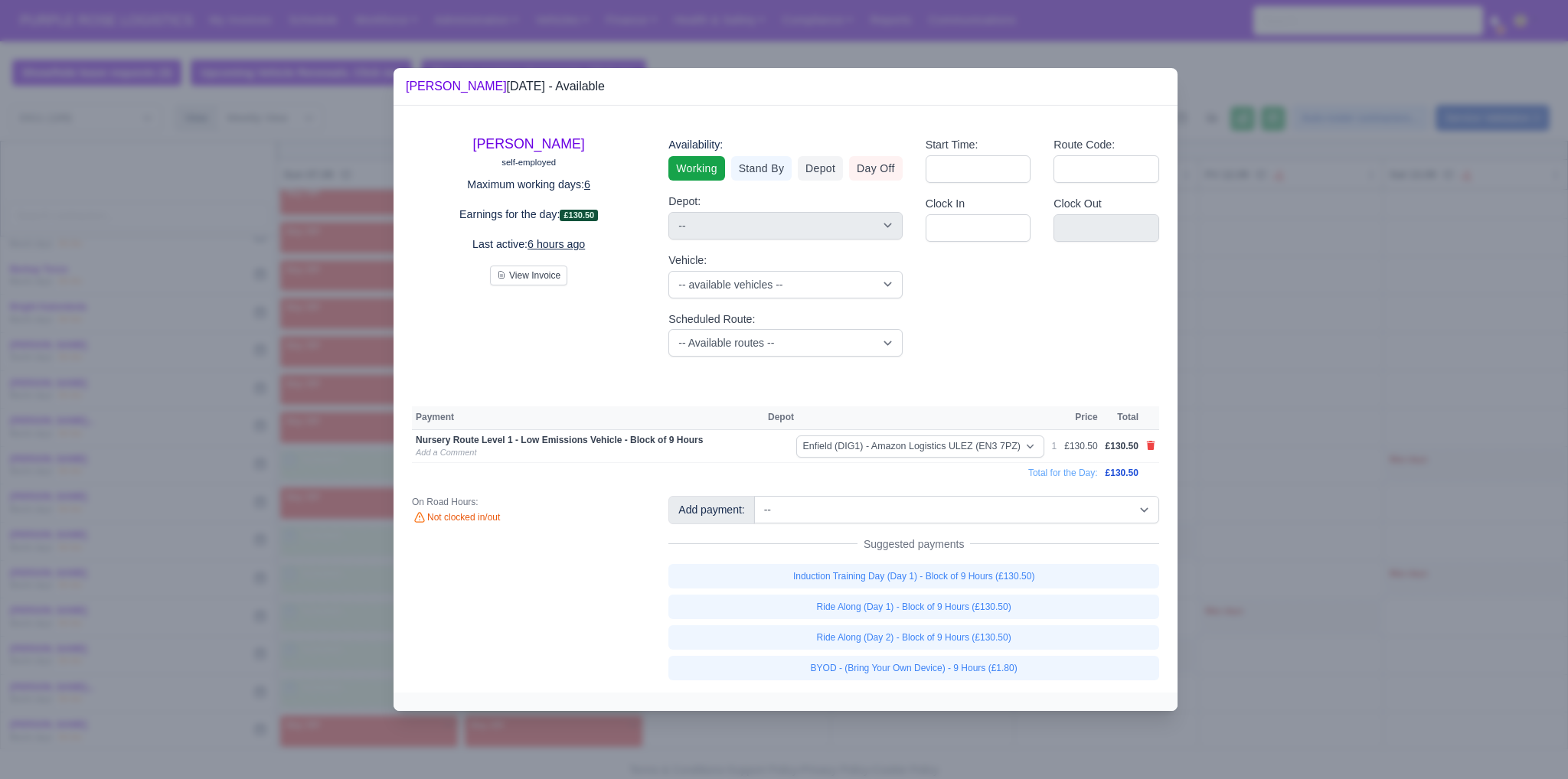
click at [771, 650] on div "Induction Training Day (Day 1) - Block of 9 Hours (£130.50) Ride Along (Day 1) …" at bounding box center [913, 622] width 491 height 116
click at [771, 667] on link "BYOD - (Bring Your Own Device) - 9 Hours (£1.80)" at bounding box center [913, 668] width 491 height 24
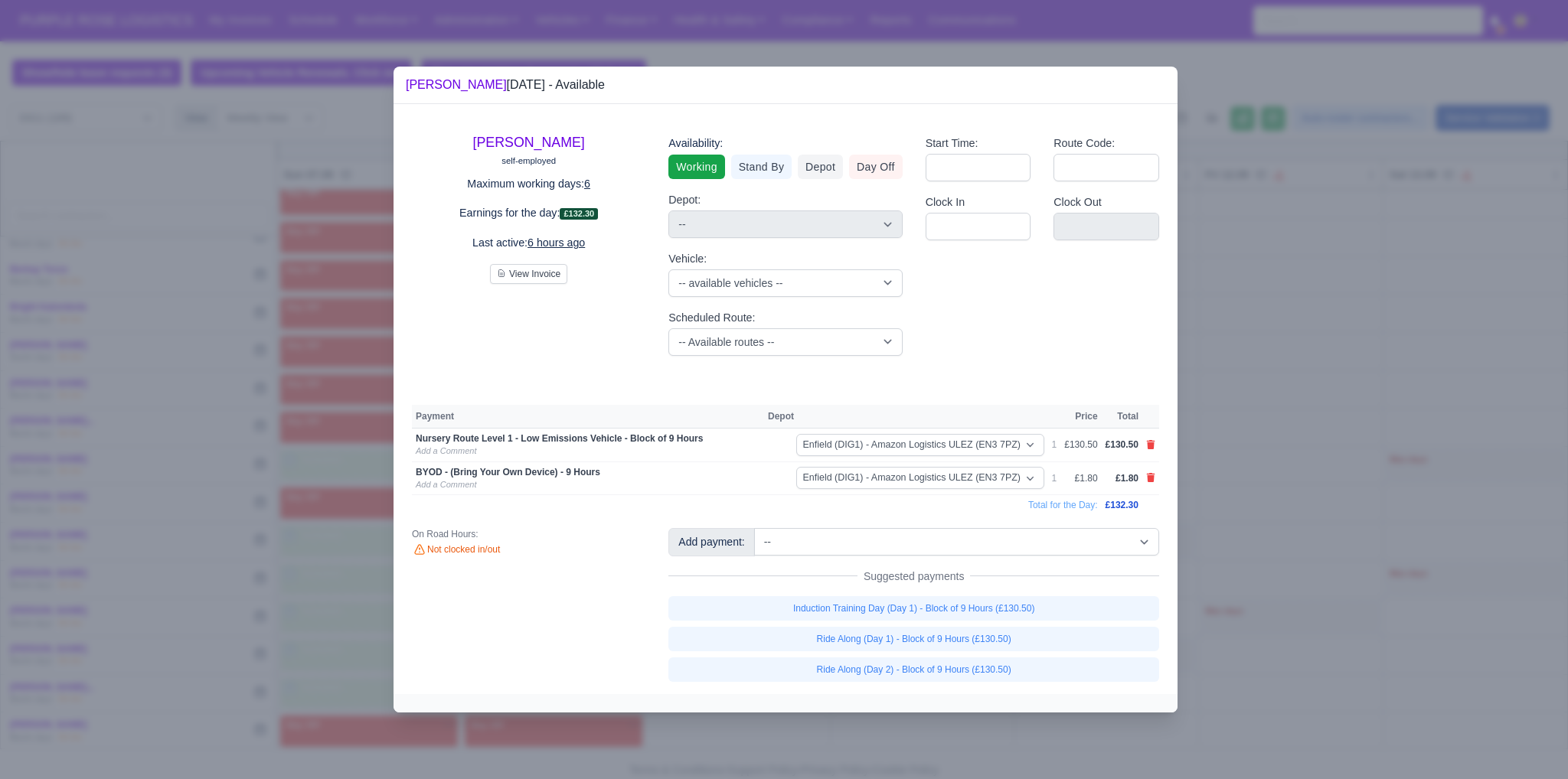
click at [771, 543] on div at bounding box center [784, 390] width 1568 height 779
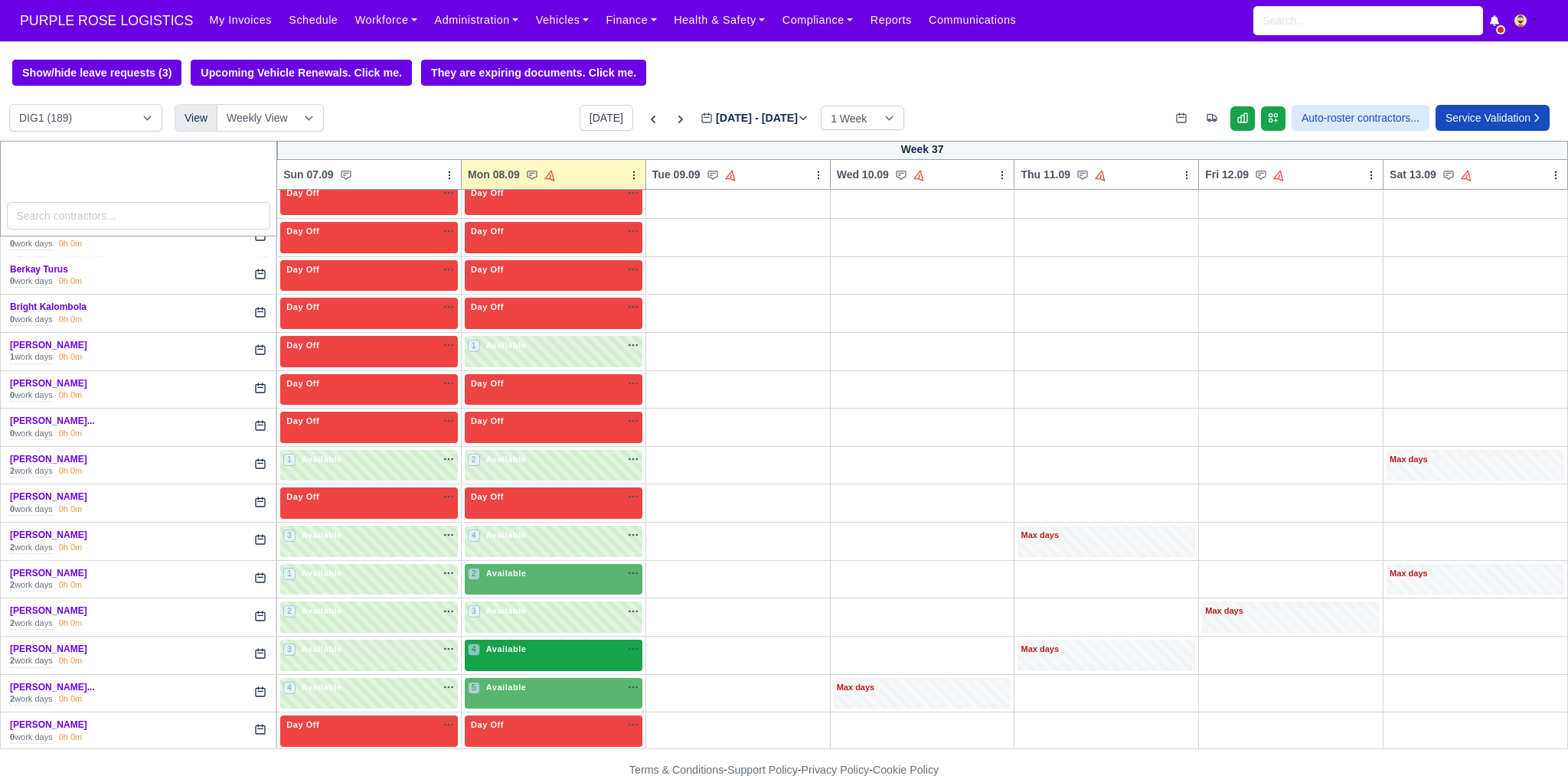
click at [551, 656] on div "4 Available" at bounding box center [553, 655] width 178 height 31
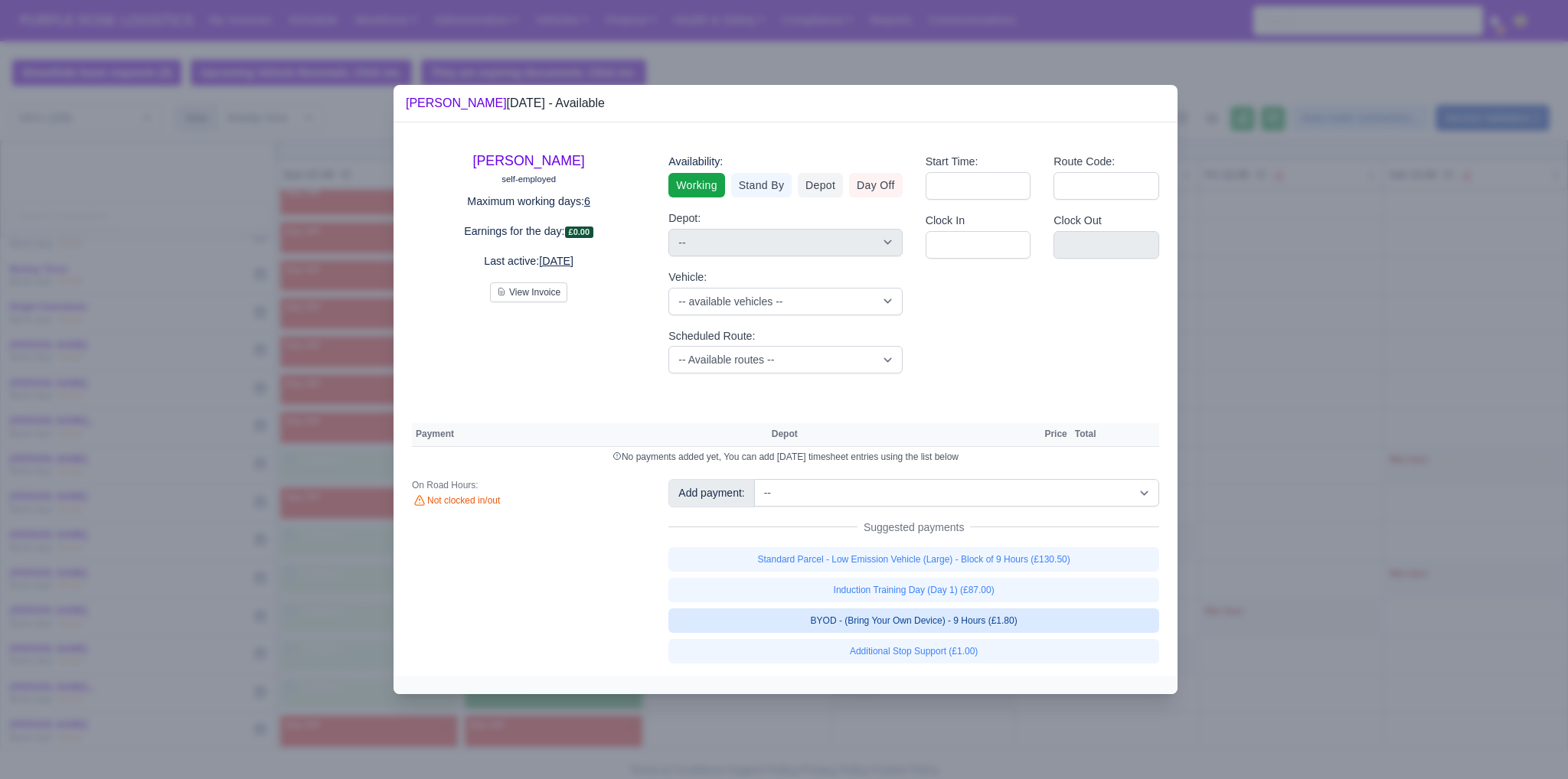
click at [771, 621] on link "BYOD - (Bring Your Own Device) - 9 Hours (£1.80)" at bounding box center [913, 621] width 491 height 24
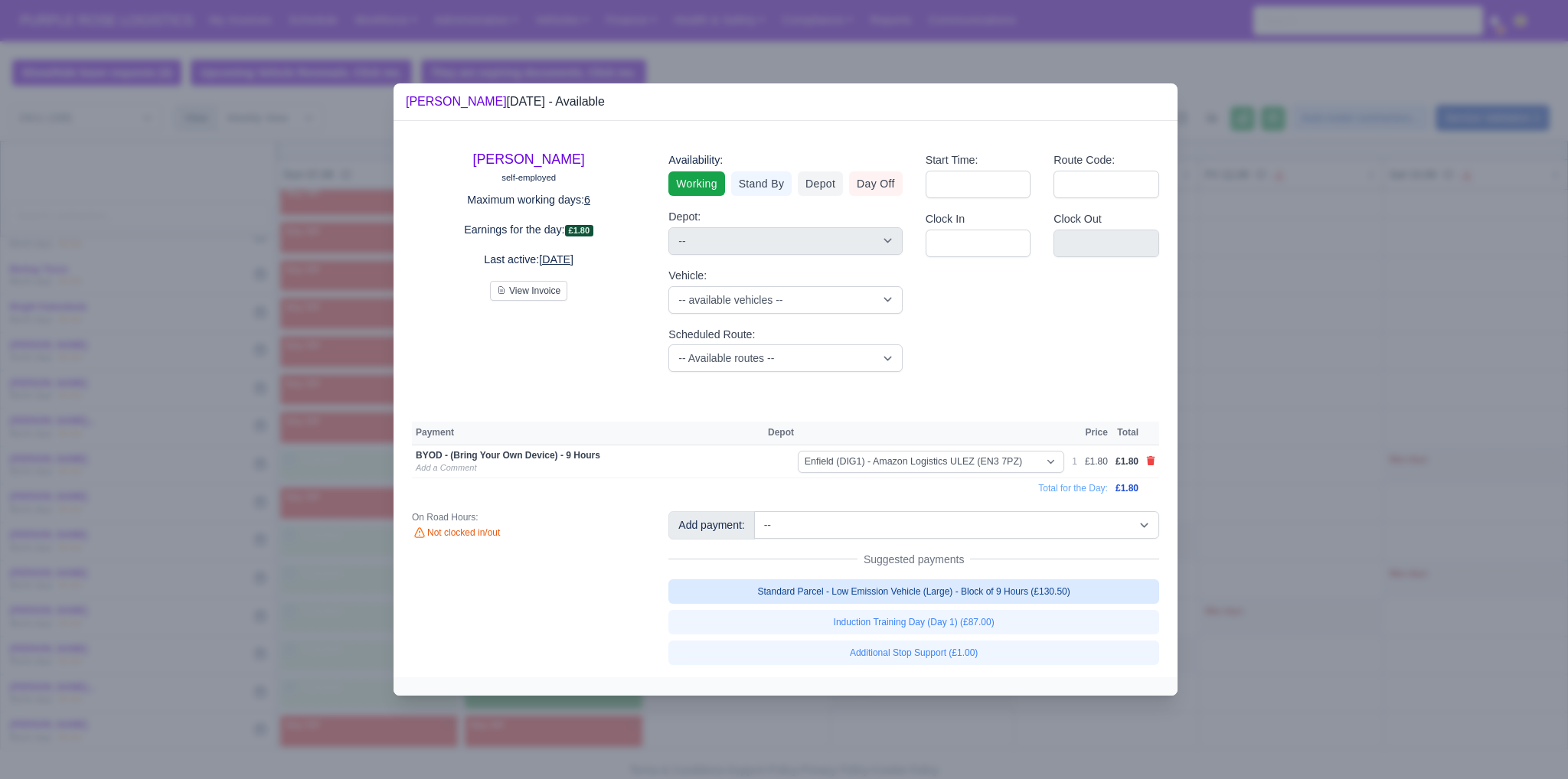
click at [771, 583] on link "Standard Parcel - Low Emission Vehicle (Large) - Block of 9 Hours (£130.50)" at bounding box center [913, 591] width 491 height 24
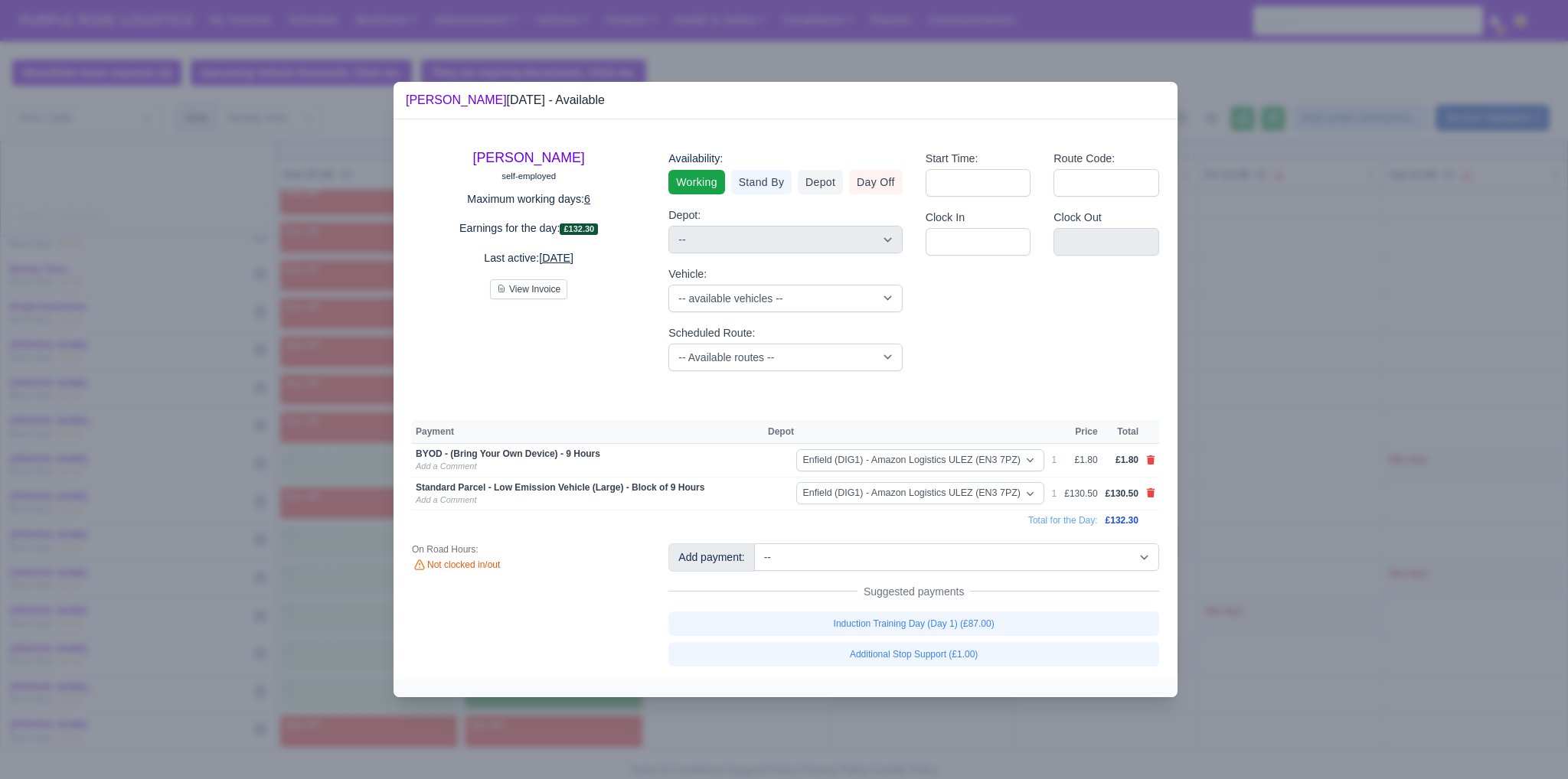
click at [771, 518] on div at bounding box center [784, 390] width 1568 height 779
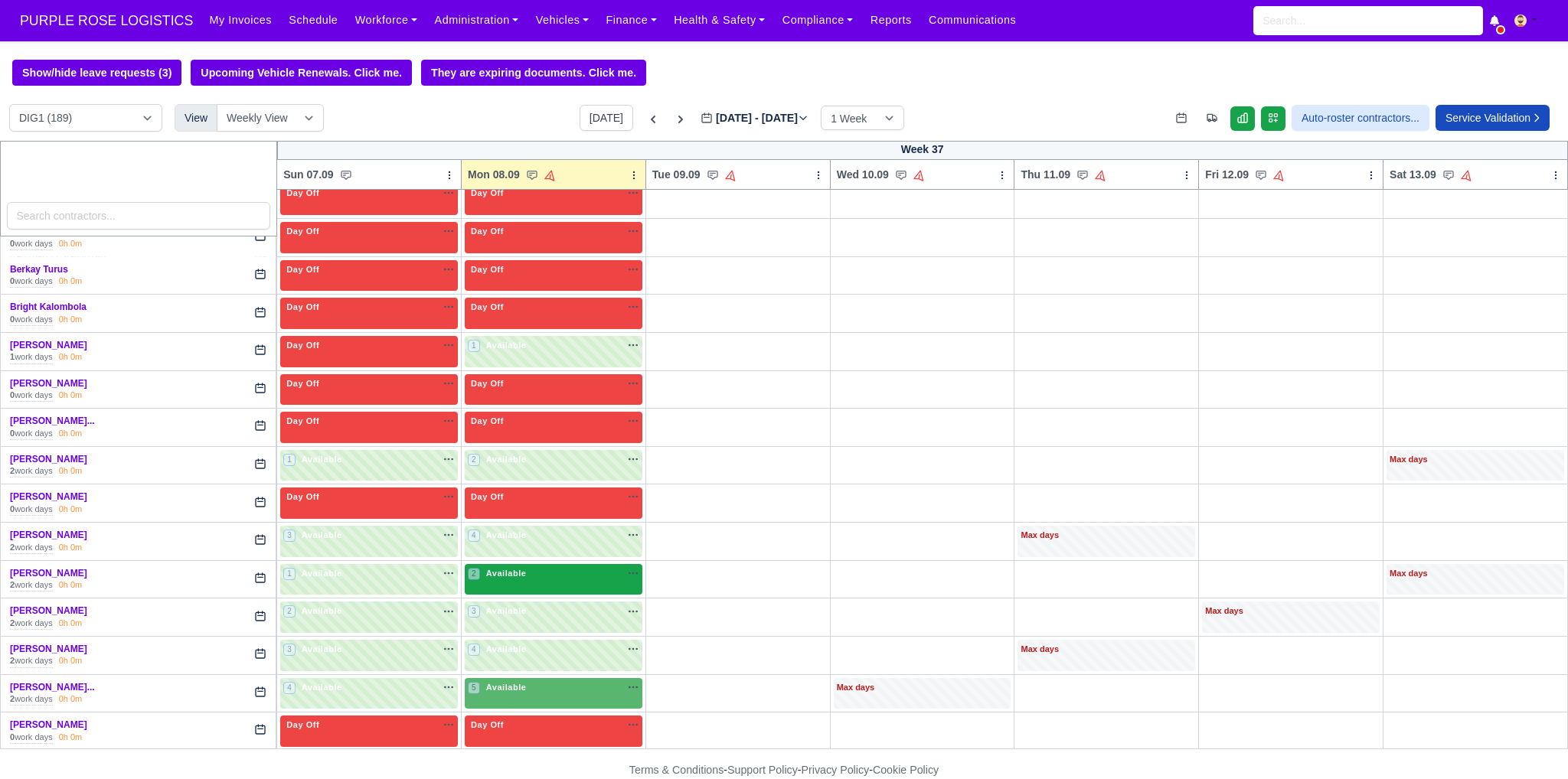
click at [581, 573] on div "2 Available na" at bounding box center [553, 573] width 171 height 13
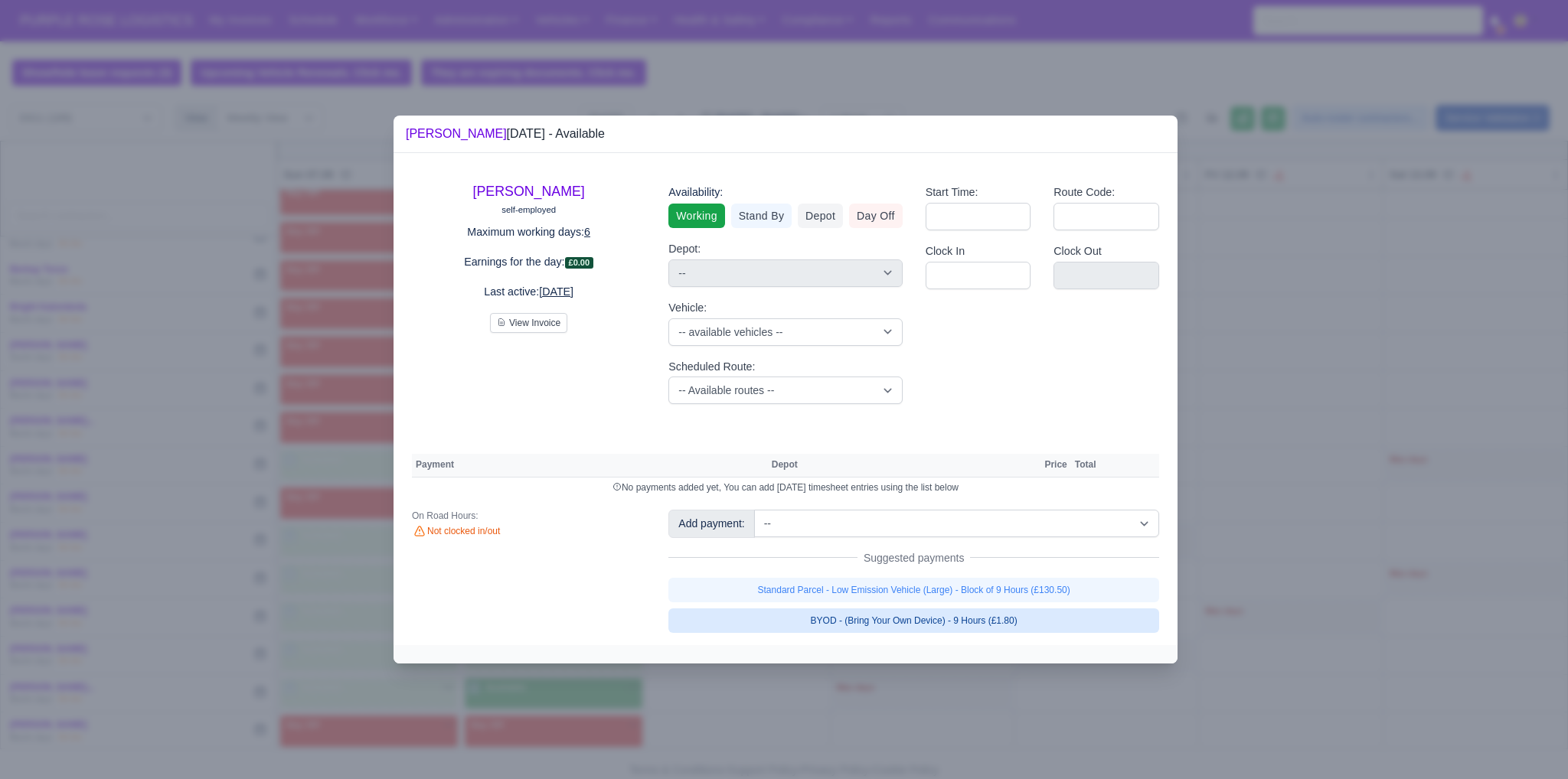
click at [771, 615] on link "BYOD - (Bring Your Own Device) - 9 Hours (£1.80)" at bounding box center [913, 621] width 491 height 24
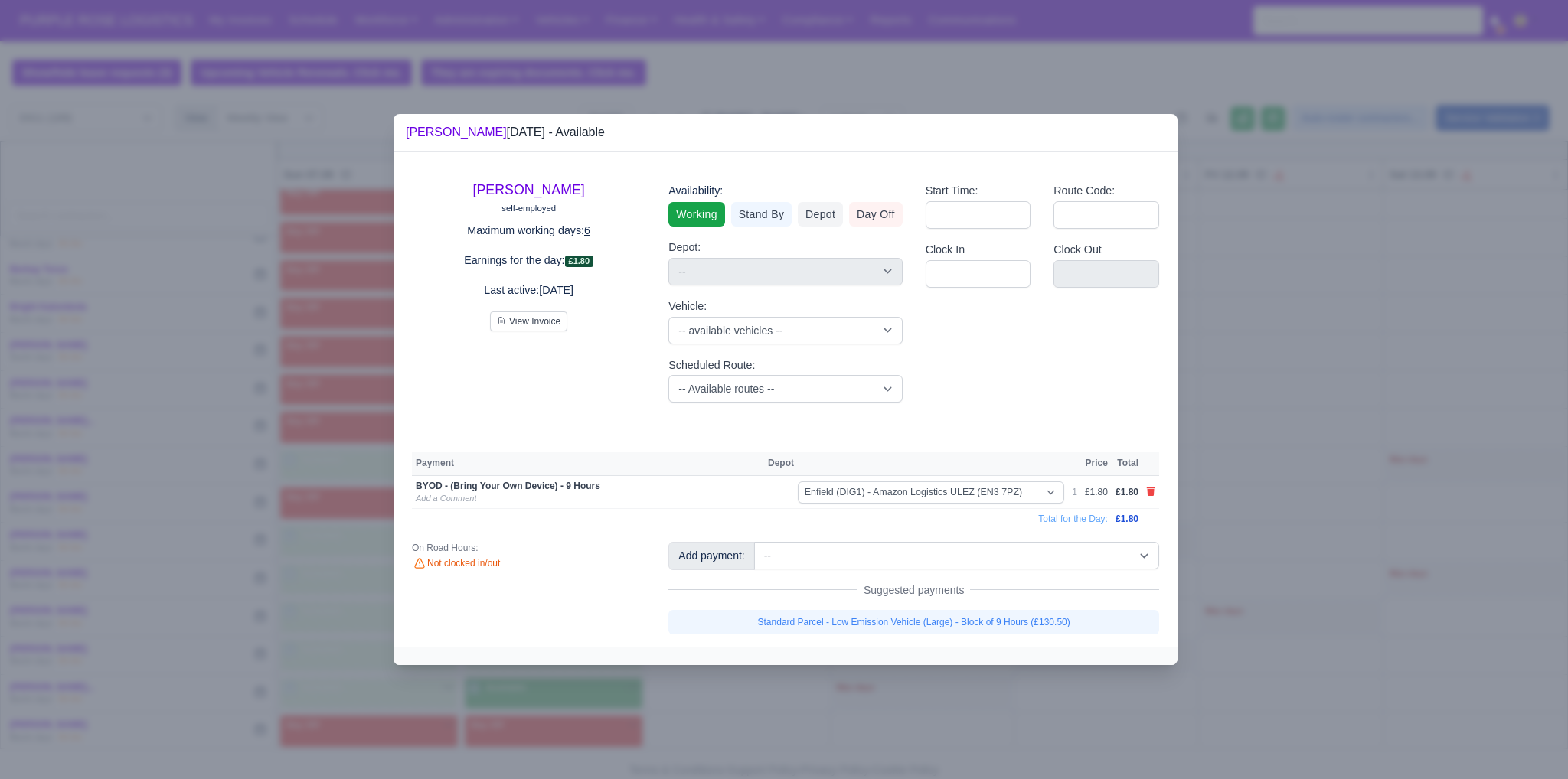
click at [771, 600] on div "Add payment: -- Additional Hour Support (£14.50) Additional Hour Support (Walke…" at bounding box center [913, 588] width 514 height 92
click at [771, 621] on link "Standard Parcel - Low Emission Vehicle (Large) - Block of 9 Hours (£130.50)" at bounding box center [913, 621] width 491 height 24
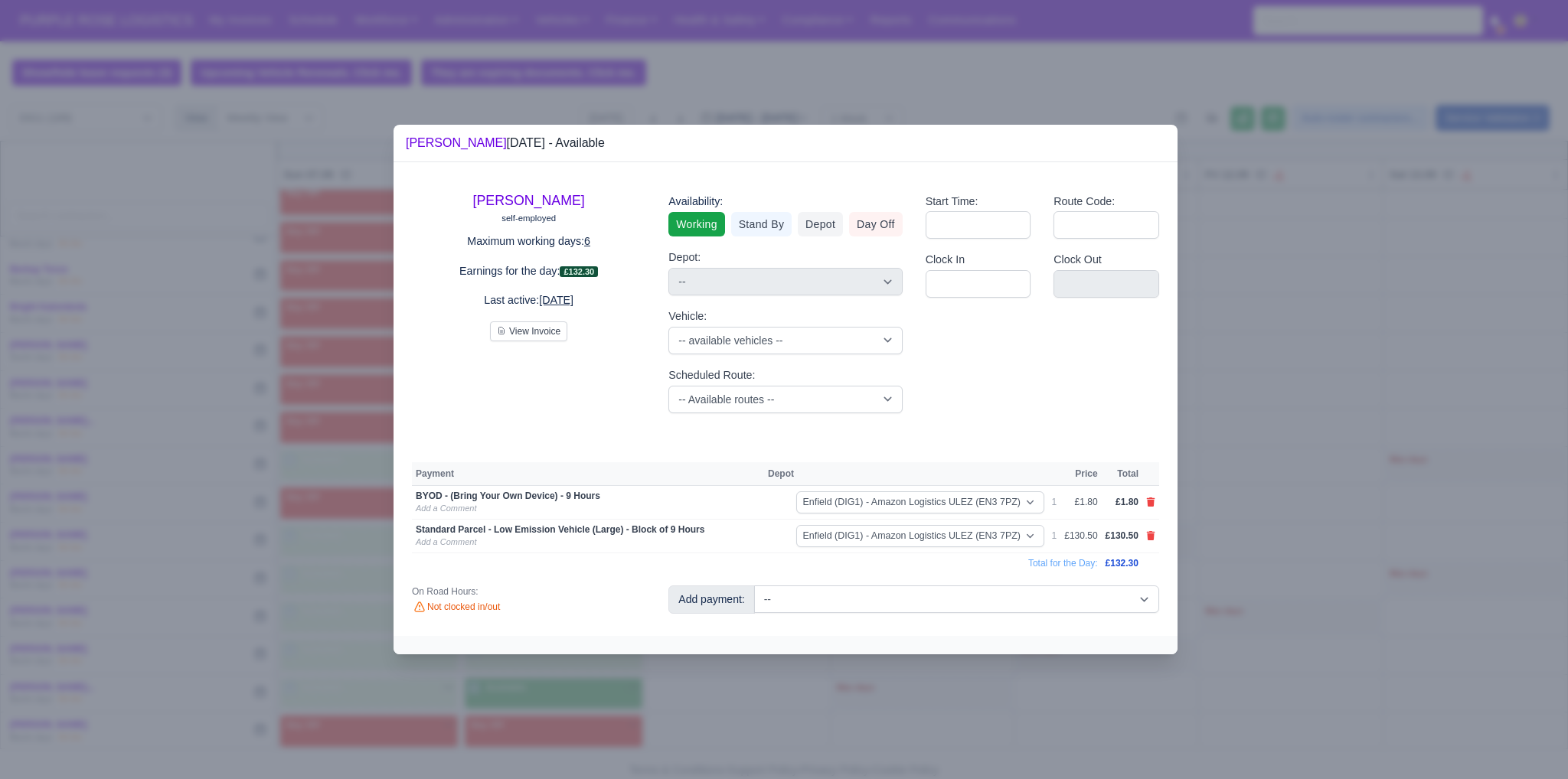
click at [771, 548] on div at bounding box center [784, 390] width 1568 height 779
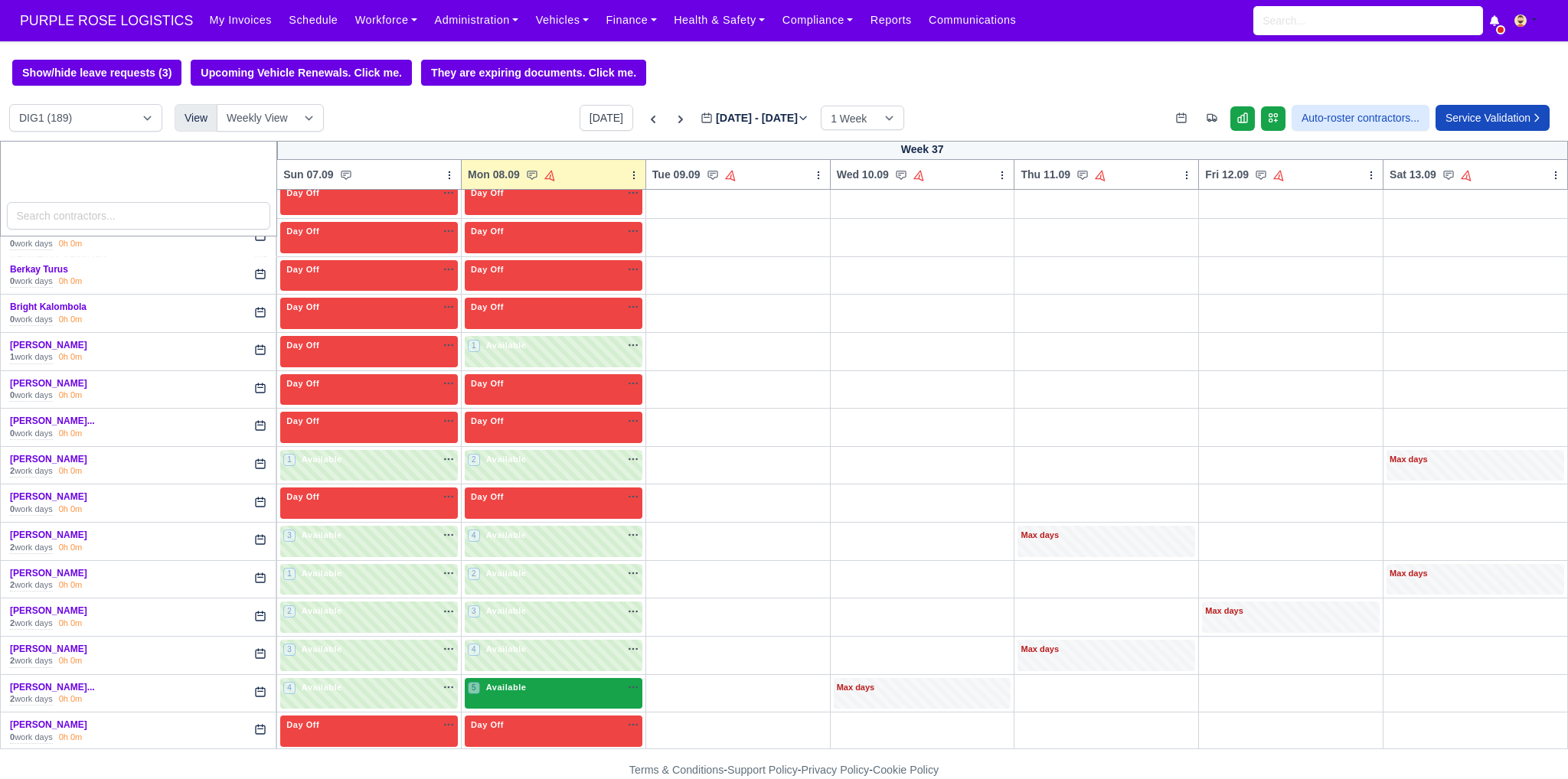
click at [569, 681] on div "5 Available na" at bounding box center [553, 687] width 171 height 13
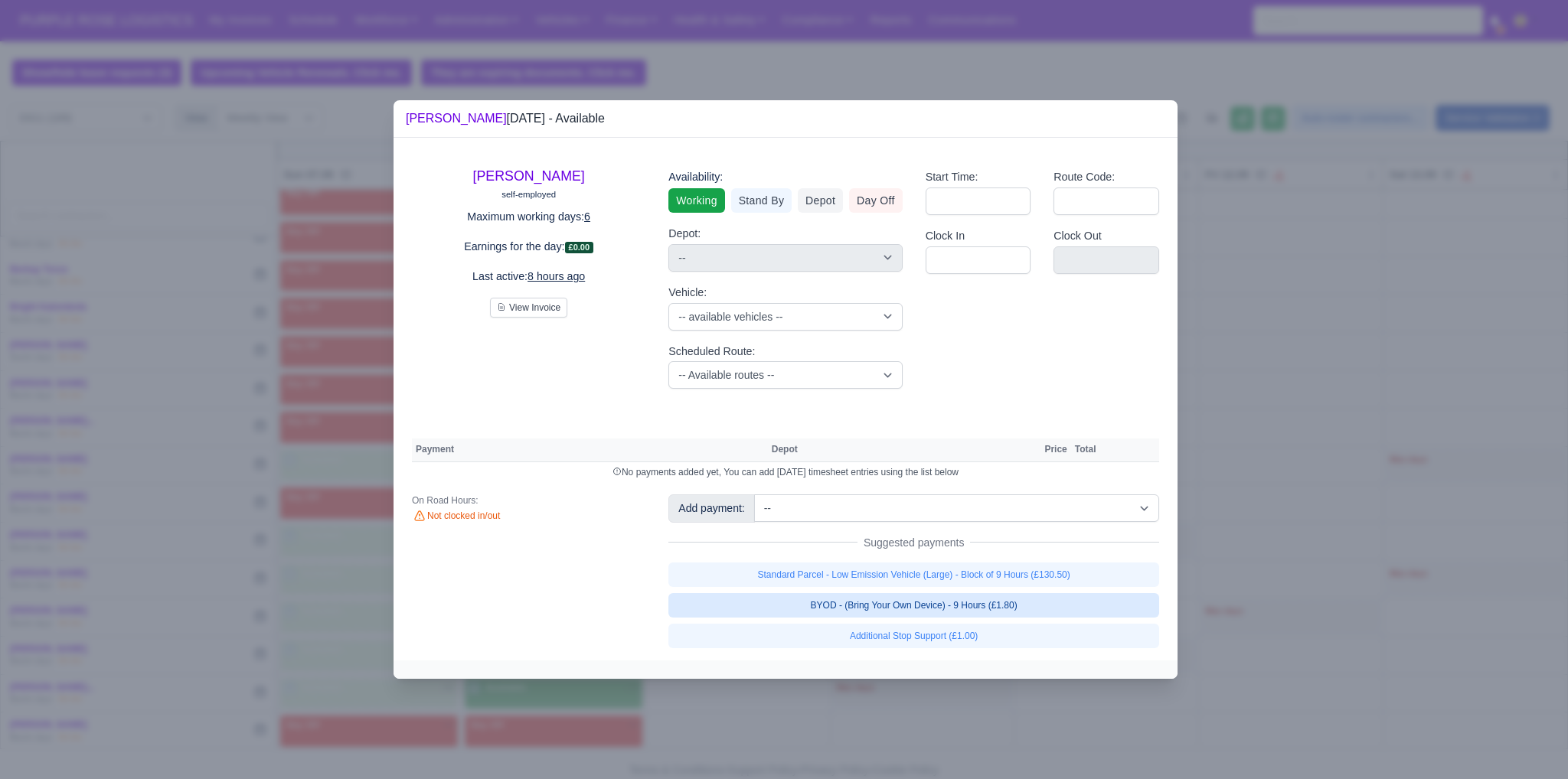
click at [771, 609] on link "BYOD - (Bring Your Own Device) - 9 Hours (£1.80)" at bounding box center [913, 604] width 491 height 24
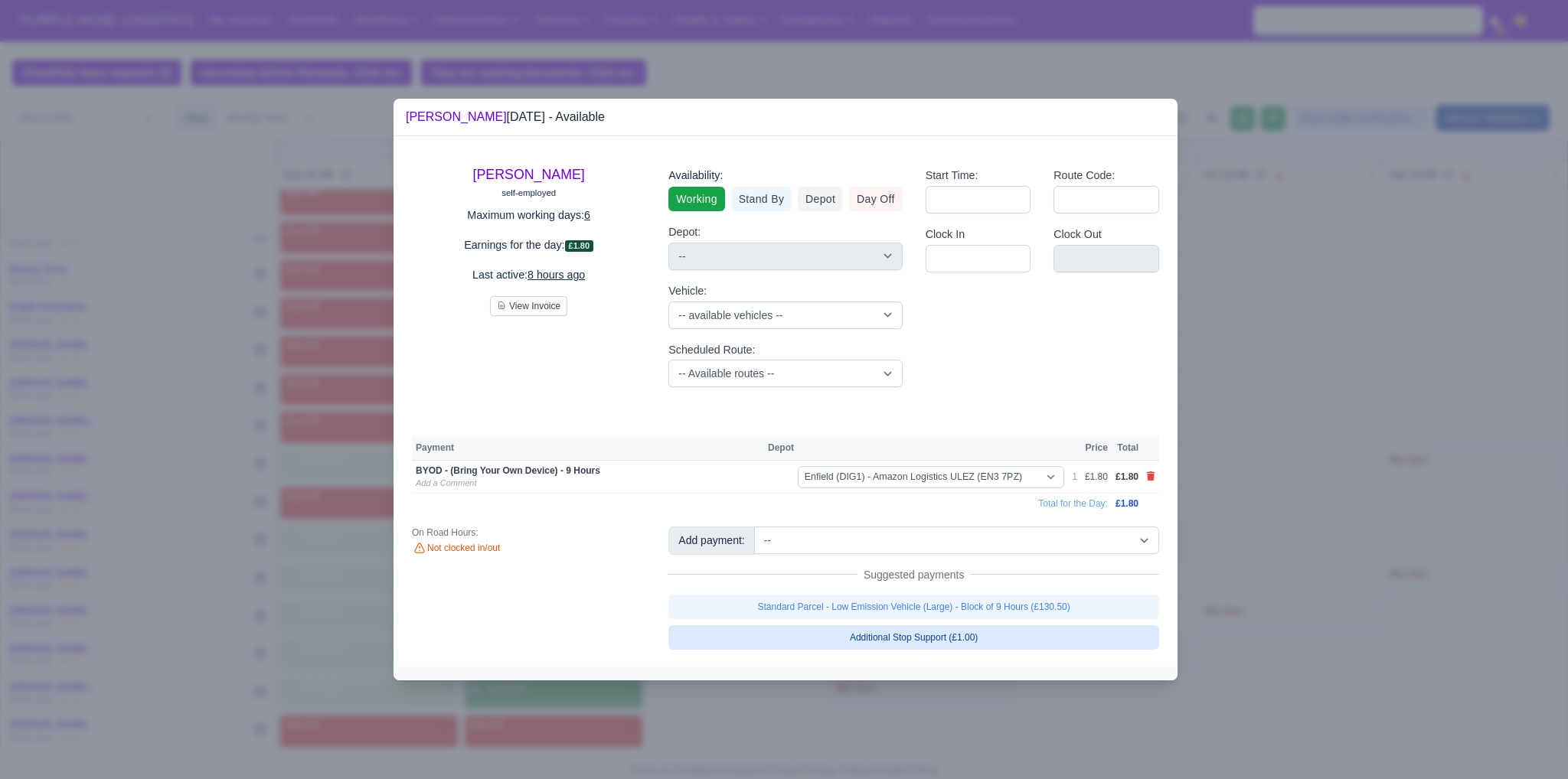
click at [771, 606] on link "Standard Parcel - Low Emission Vehicle (Large) - Block of 9 Hours (£130.50)" at bounding box center [913, 606] width 491 height 24
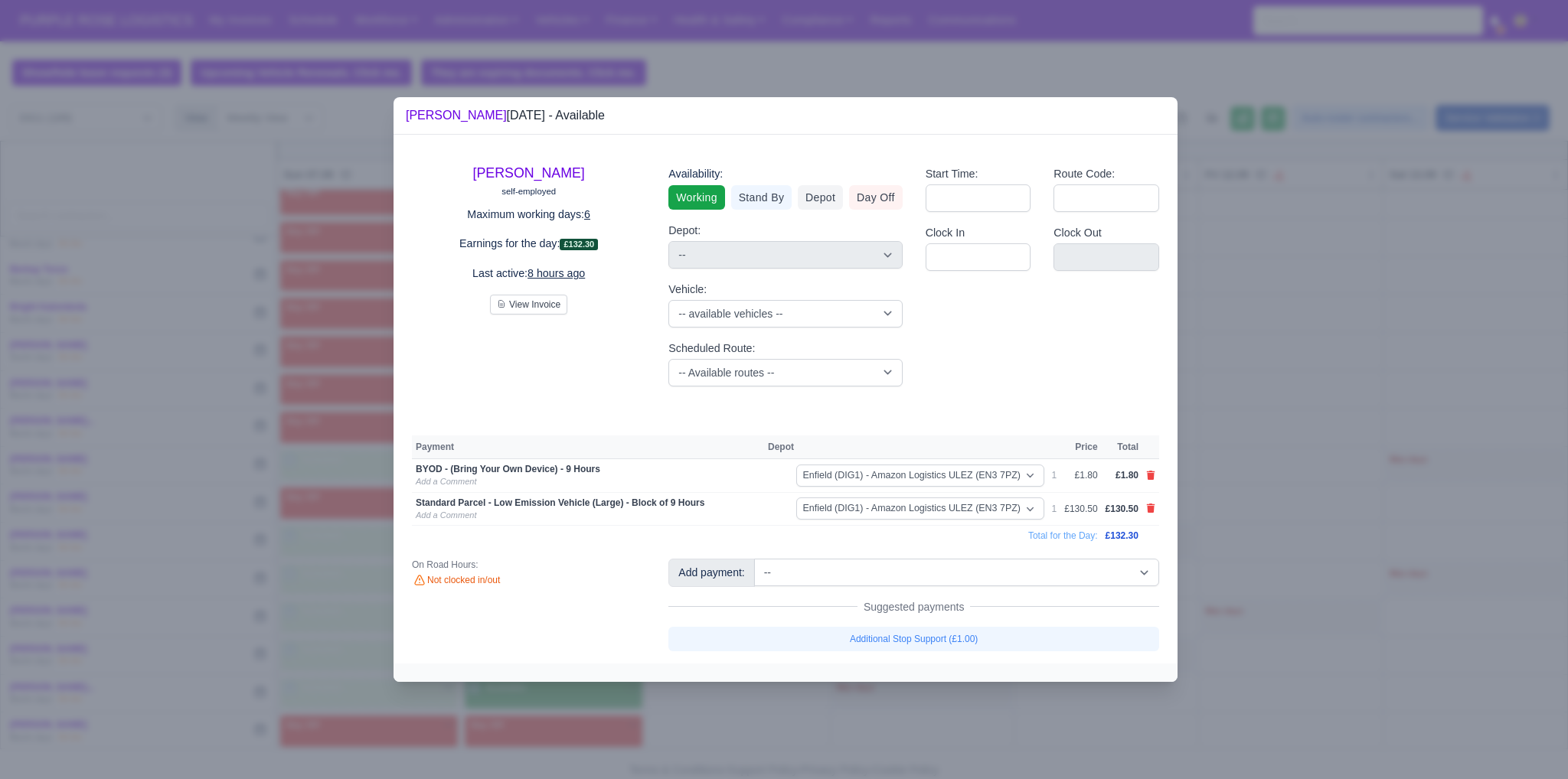
click at [771, 572] on div at bounding box center [784, 390] width 1568 height 779
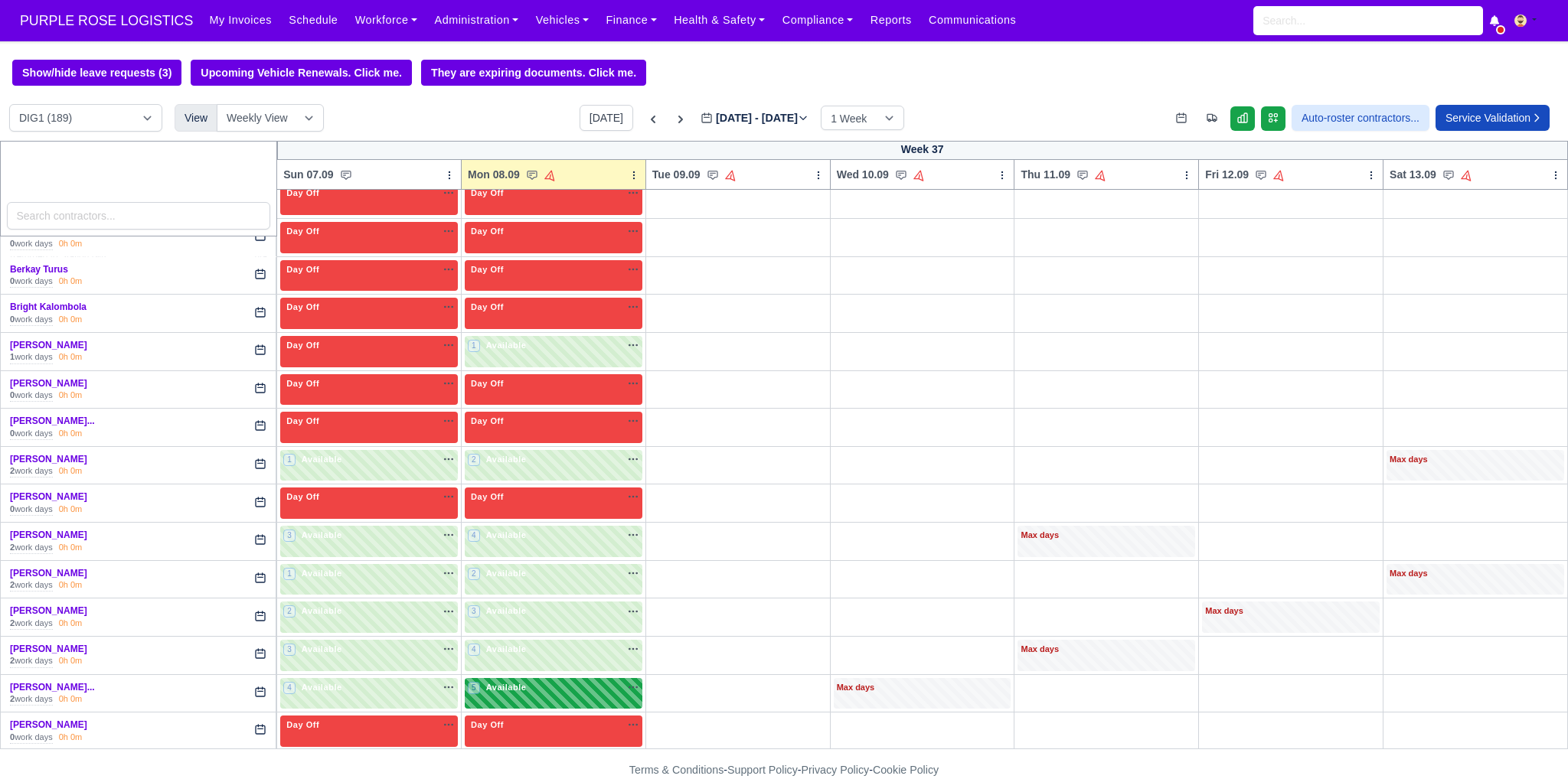
scroll to position [995, 0]
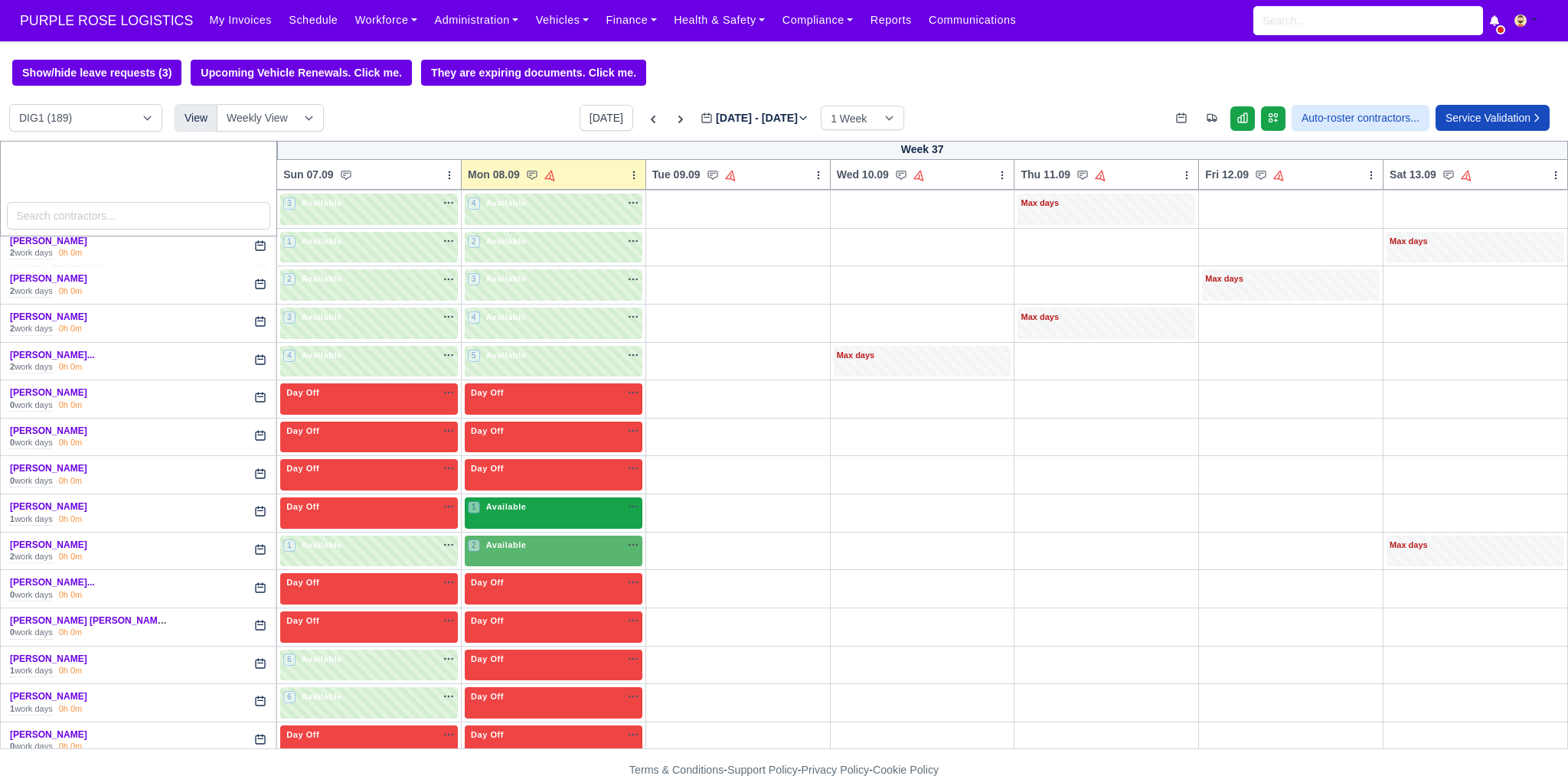
click at [528, 507] on div "1 Available na" at bounding box center [553, 508] width 171 height 16
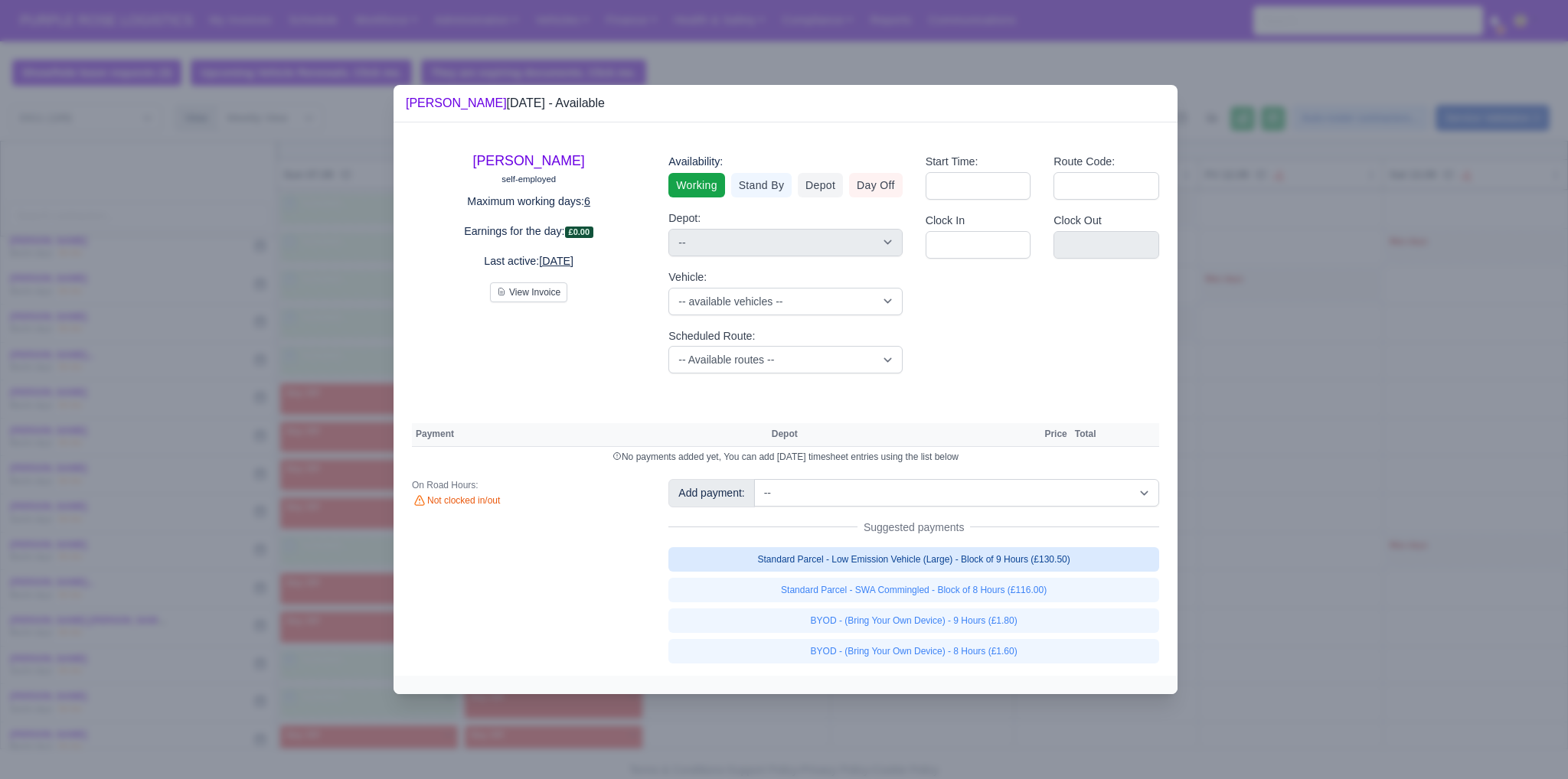
click at [771, 556] on link "Standard Parcel - Low Emission Vehicle (Large) - Block of 9 Hours (£130.50)" at bounding box center [913, 559] width 491 height 24
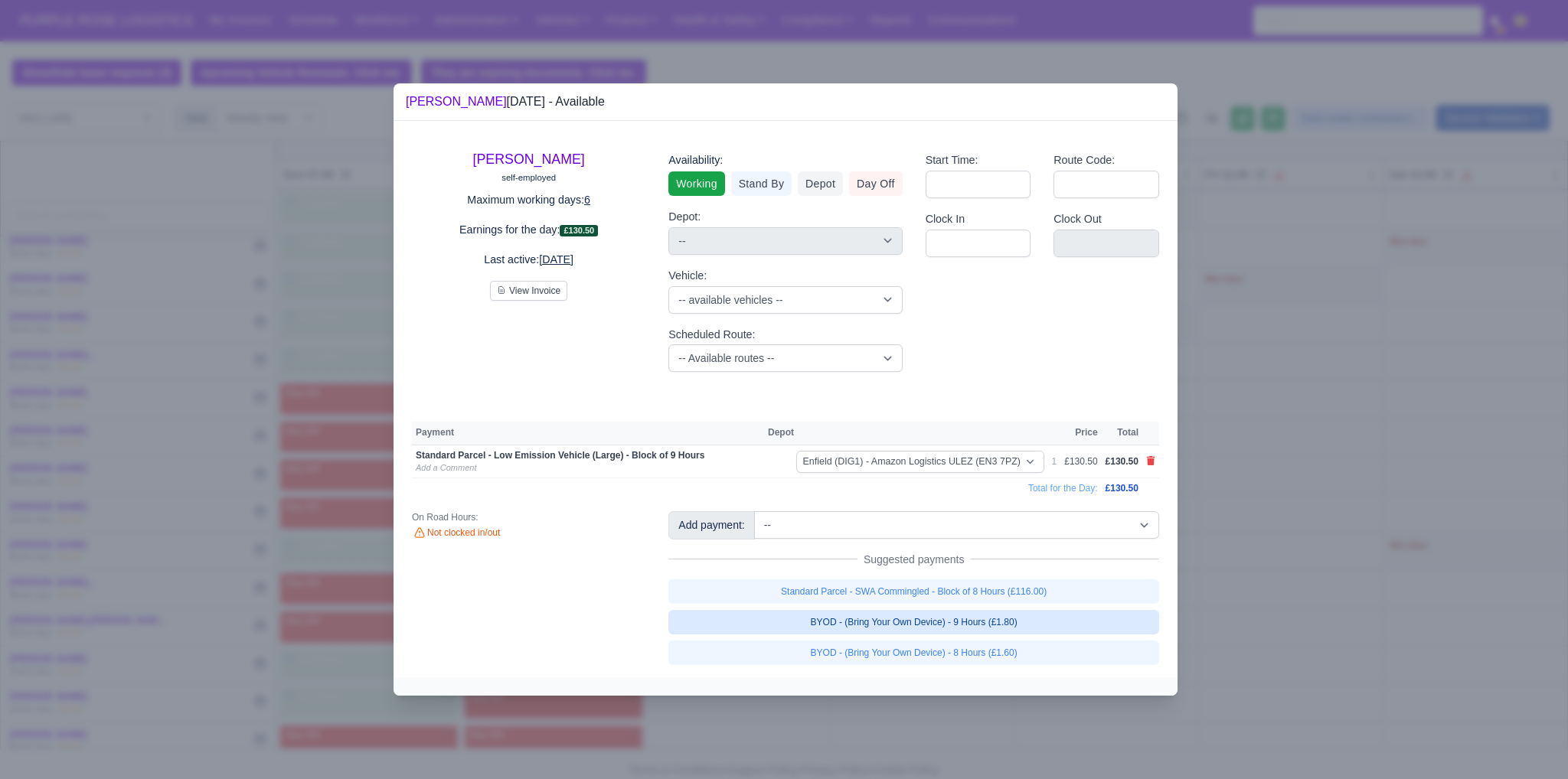
click at [771, 617] on link "BYOD - (Bring Your Own Device) - 9 Hours (£1.80)" at bounding box center [913, 621] width 491 height 24
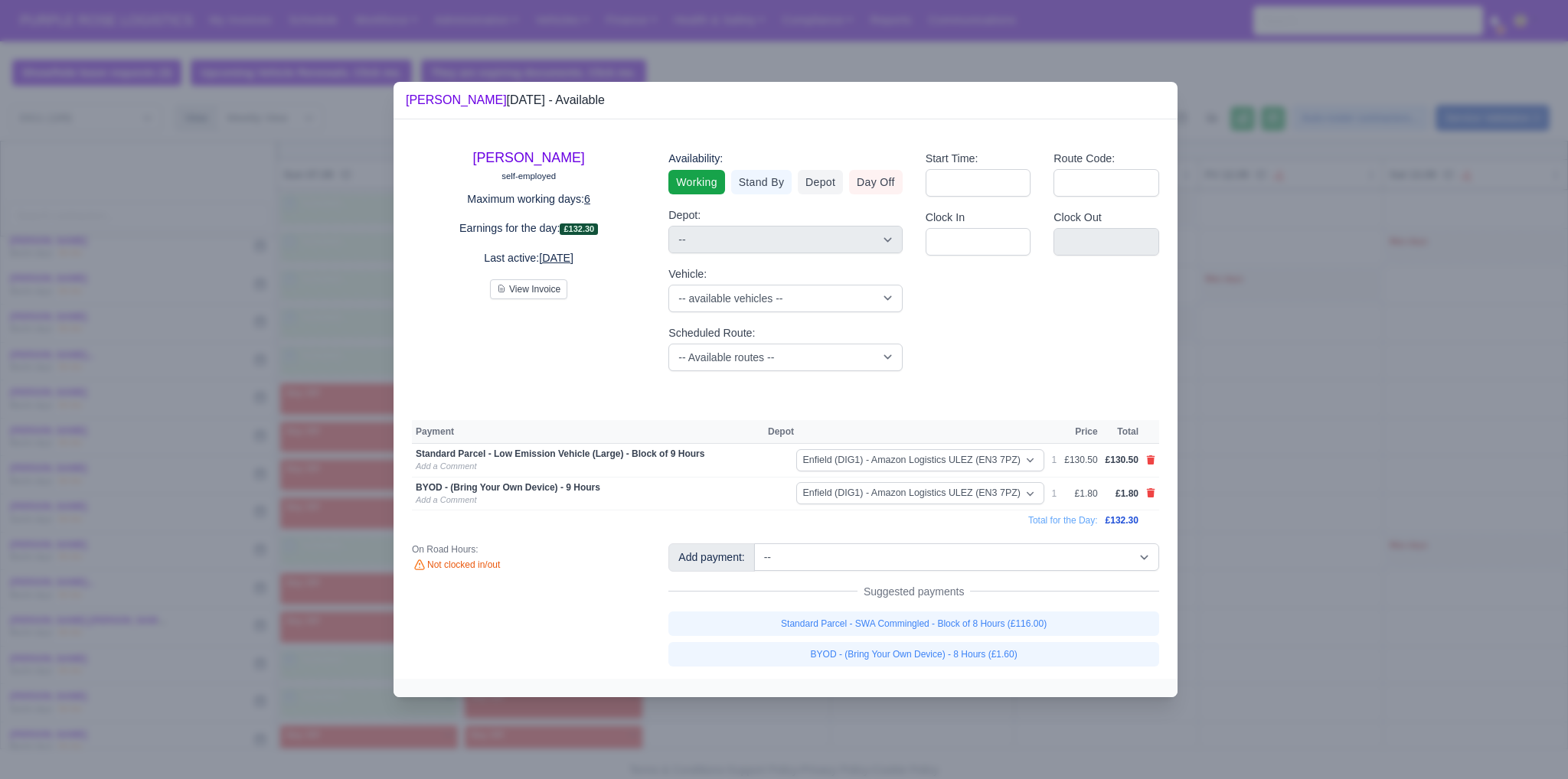
click at [771, 576] on div at bounding box center [784, 390] width 1568 height 779
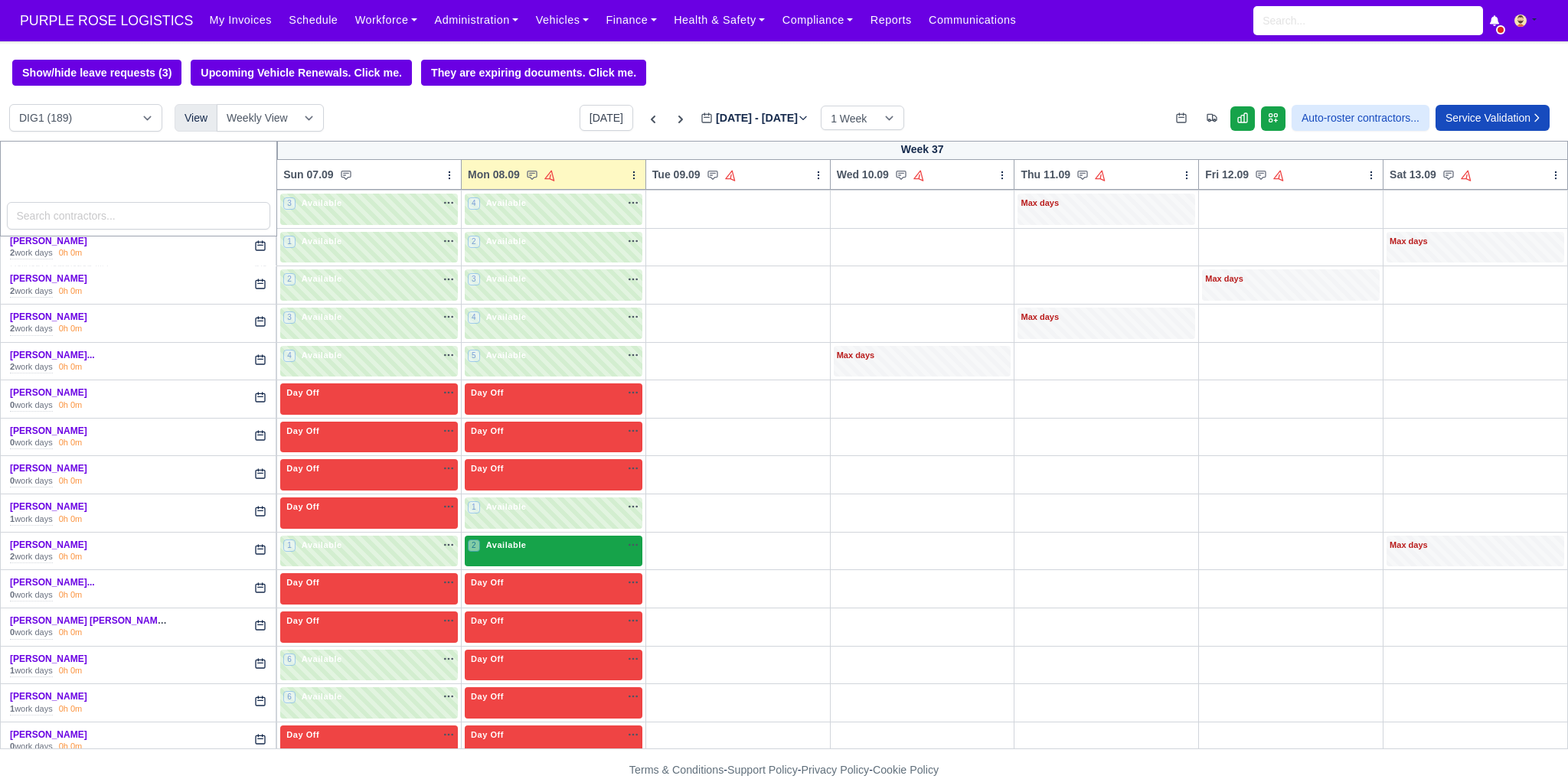
click at [525, 548] on div "2 Available" at bounding box center [553, 551] width 178 height 31
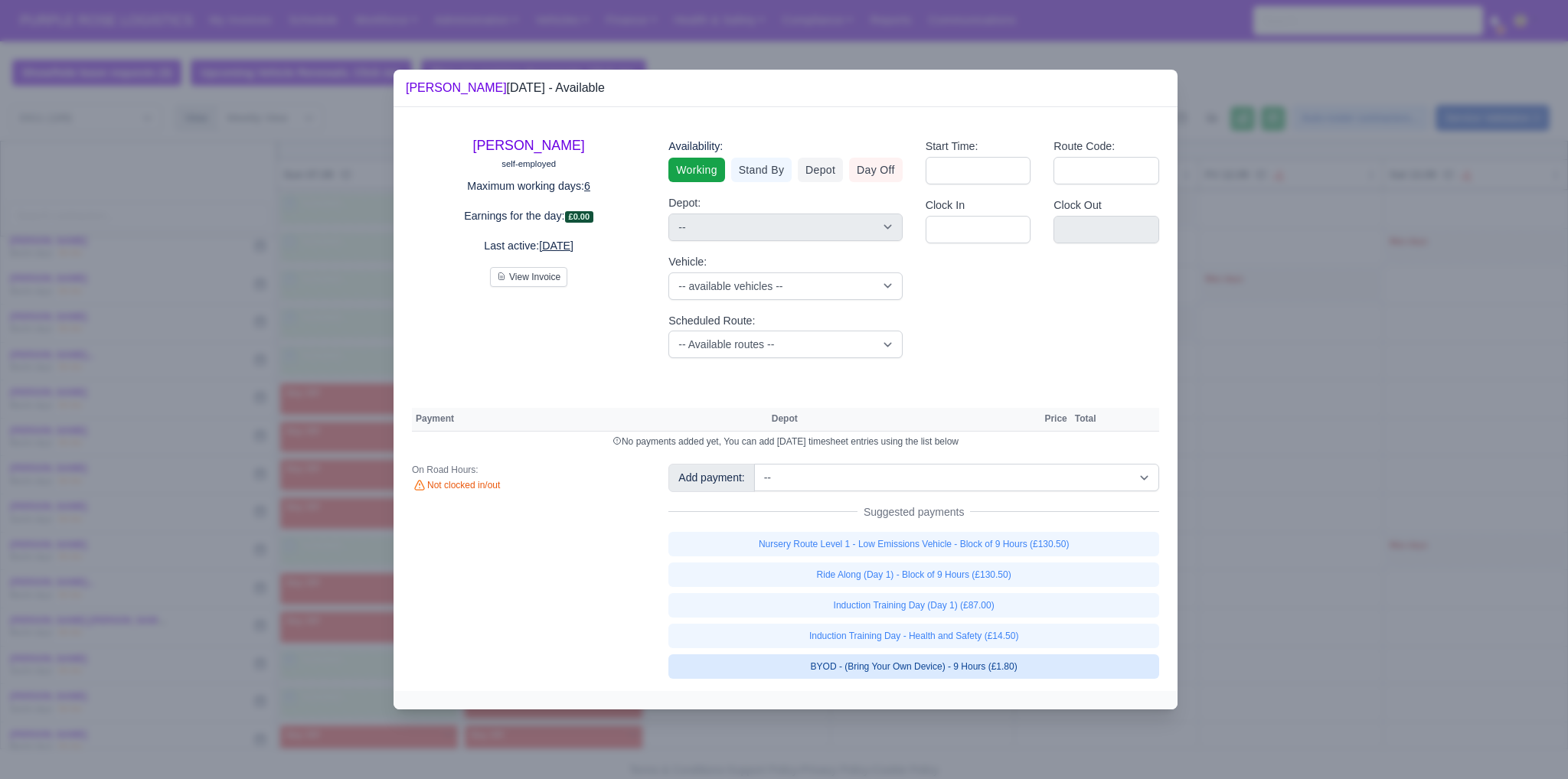
click at [771, 669] on link "BYOD - (Bring Your Own Device) - 9 Hours (£1.80)" at bounding box center [913, 666] width 491 height 24
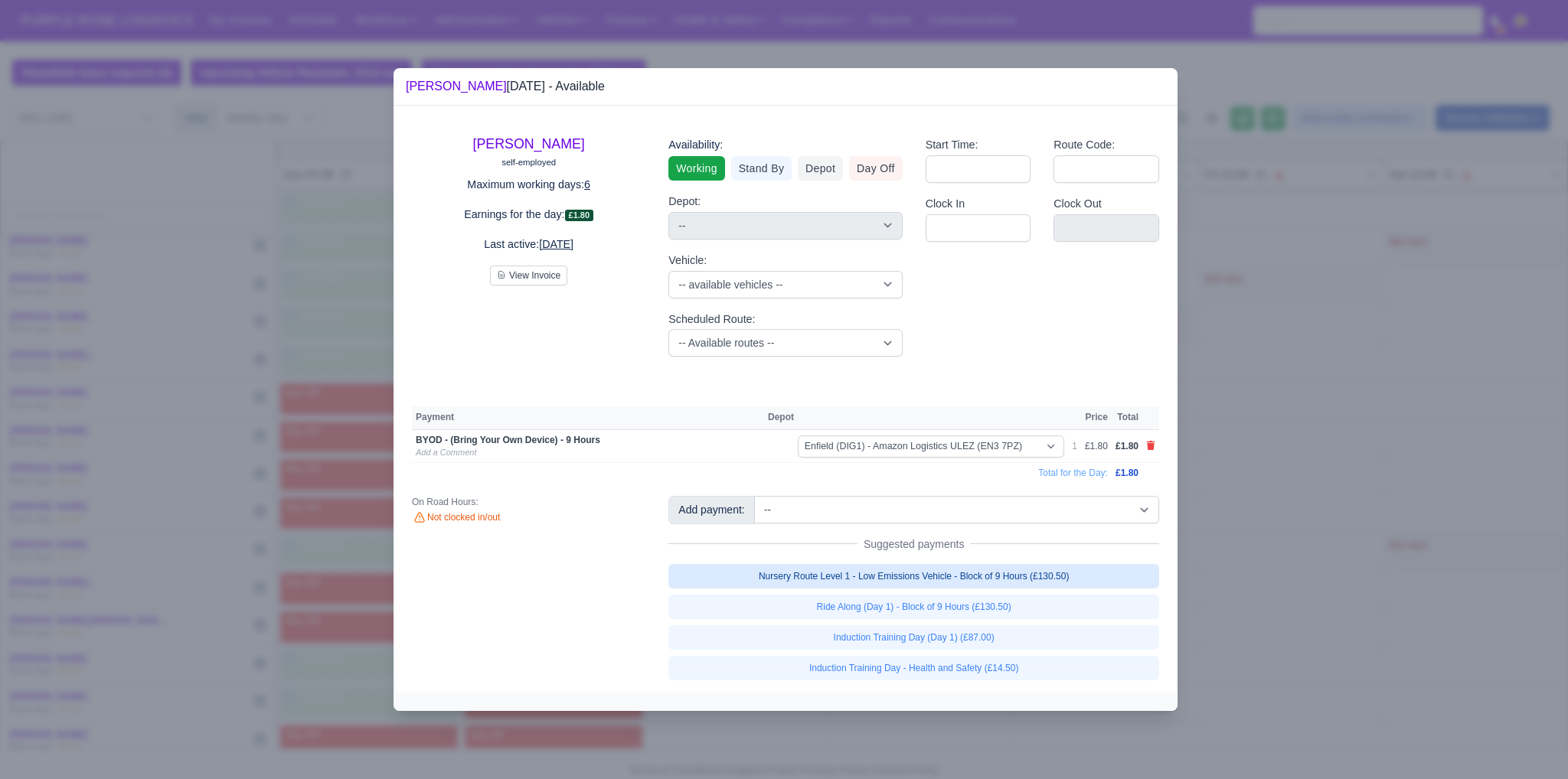
click at [771, 576] on link "Nursery Route Level 1 - Low Emissions Vehicle - Block of 9 Hours (£130.50)" at bounding box center [913, 576] width 491 height 24
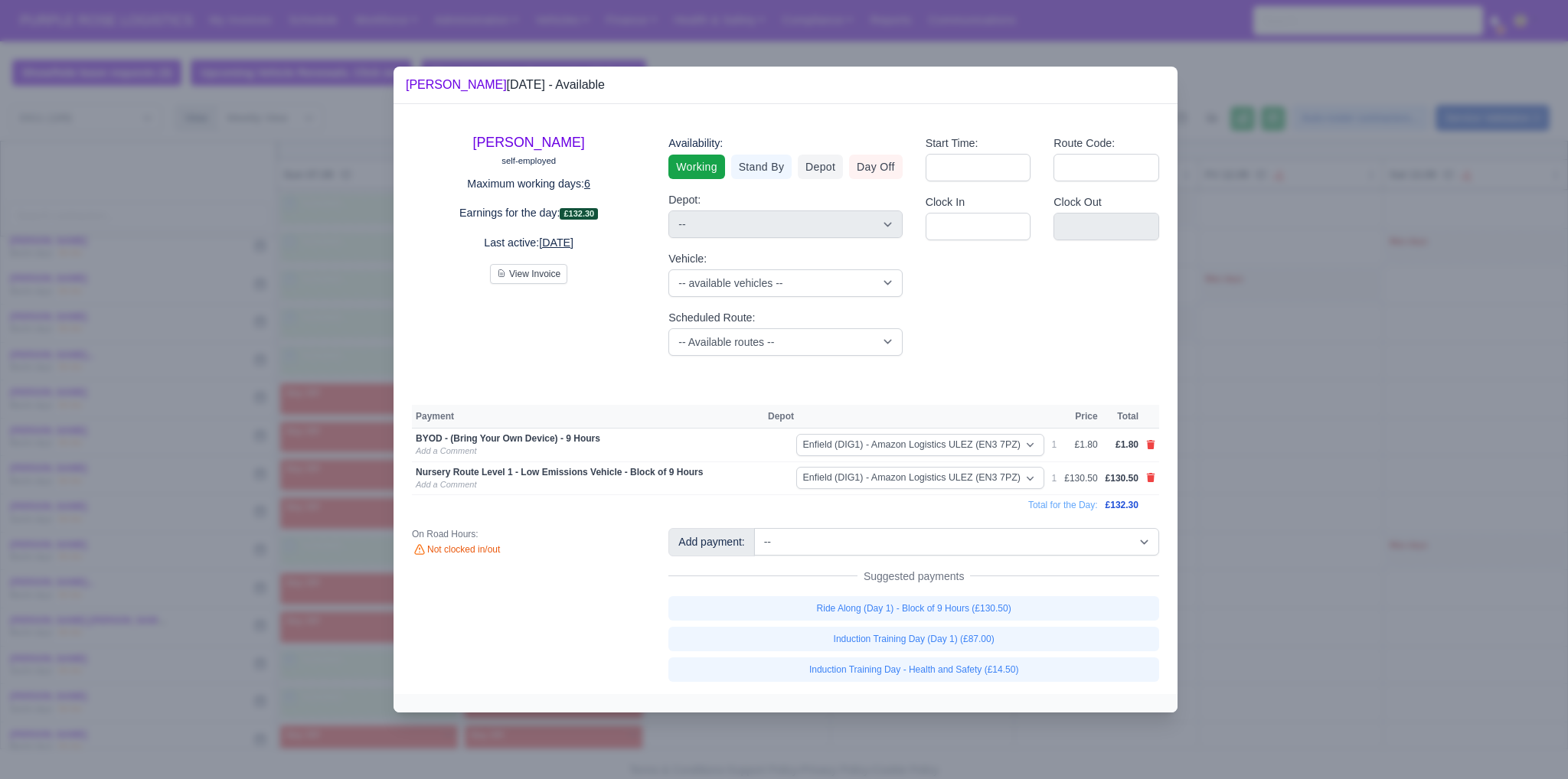
click at [771, 555] on div at bounding box center [784, 390] width 1568 height 779
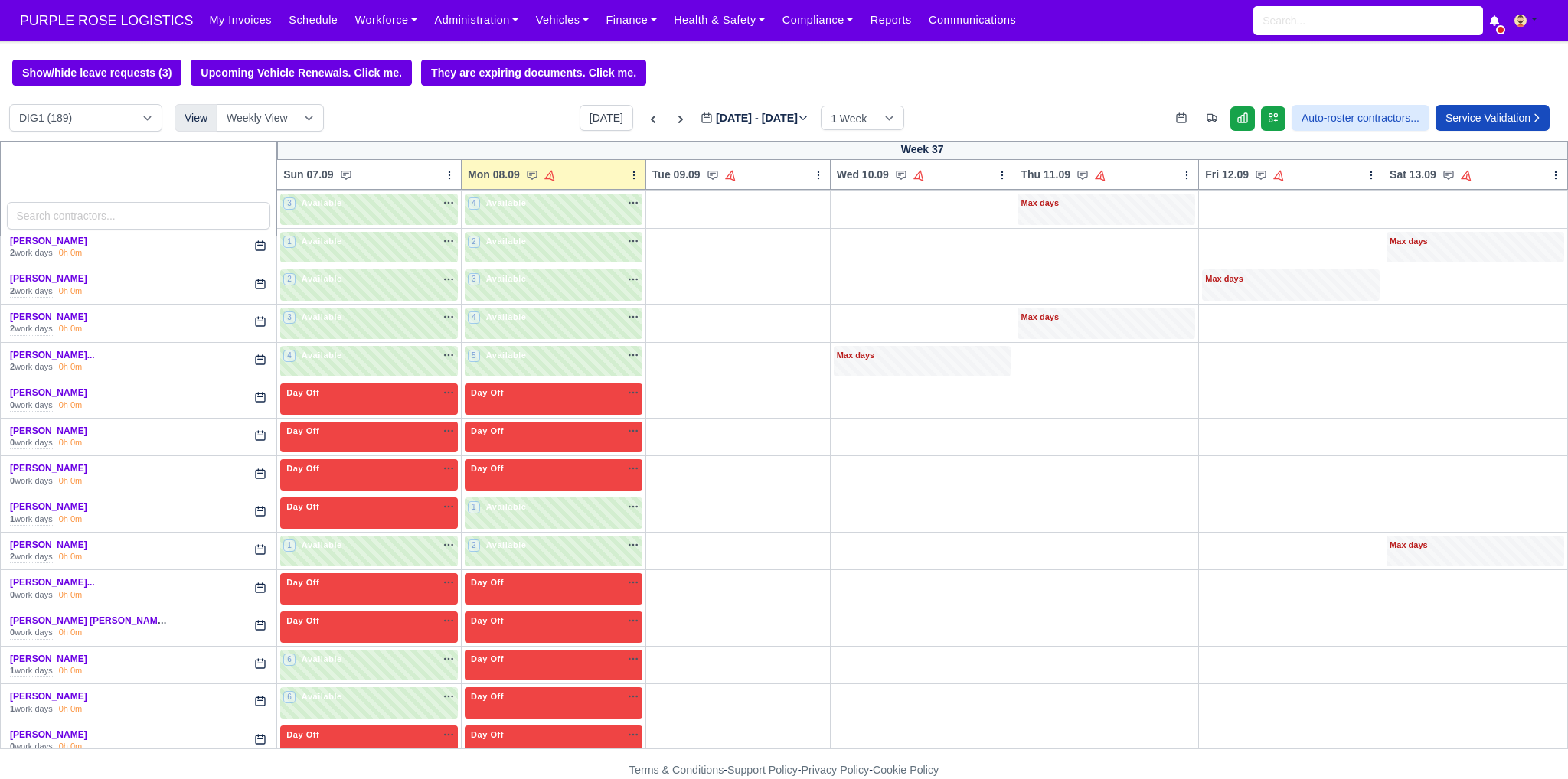
scroll to position [1326, 0]
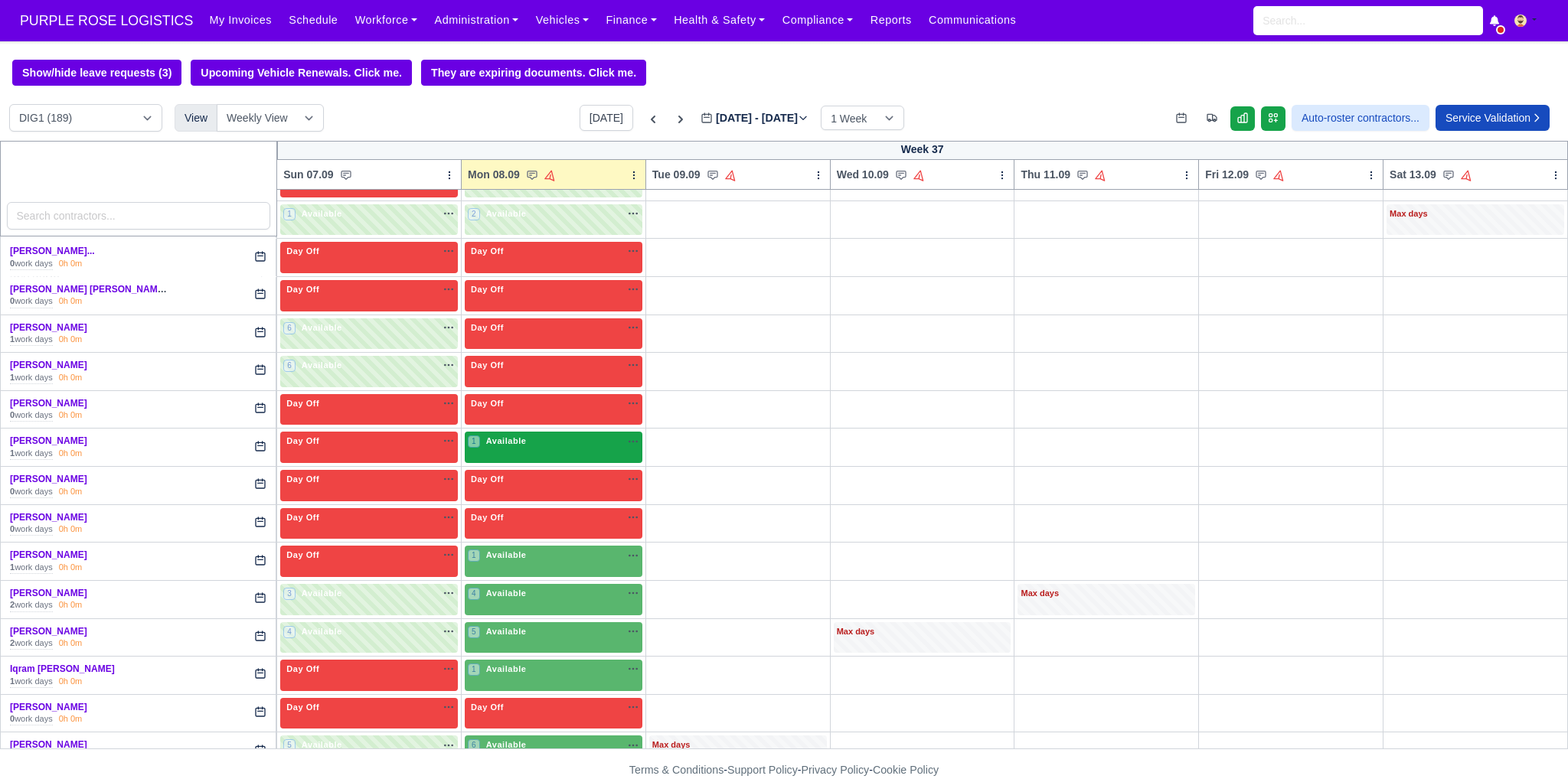
click at [545, 435] on div "1 Available na" at bounding box center [553, 441] width 171 height 13
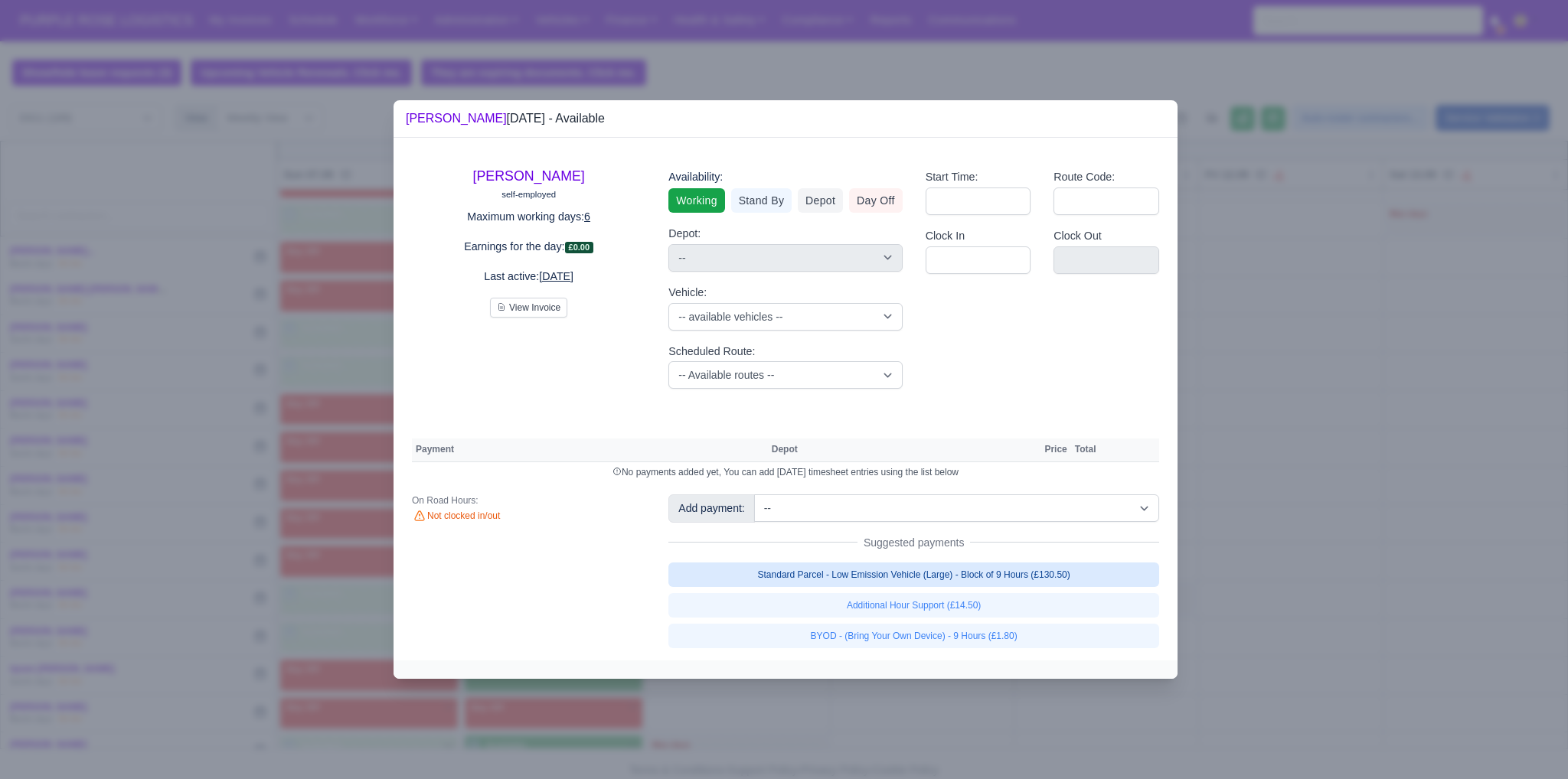
click at [771, 576] on link "Standard Parcel - Low Emission Vehicle (Large) - Block of 9 Hours (£130.50)" at bounding box center [913, 574] width 491 height 24
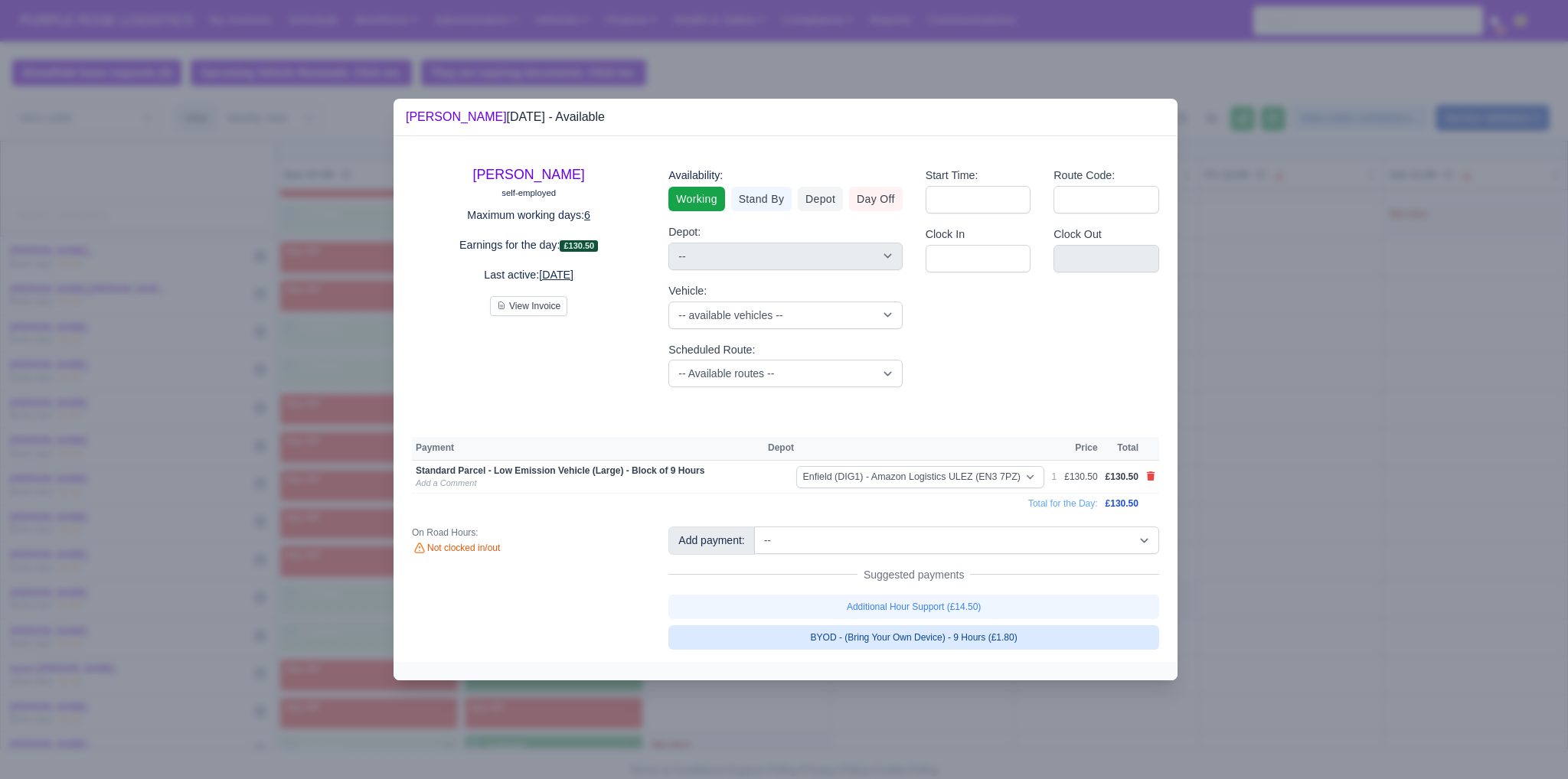
click at [771, 637] on link "BYOD - (Bring Your Own Device) - 9 Hours (£1.80)" at bounding box center [913, 637] width 491 height 24
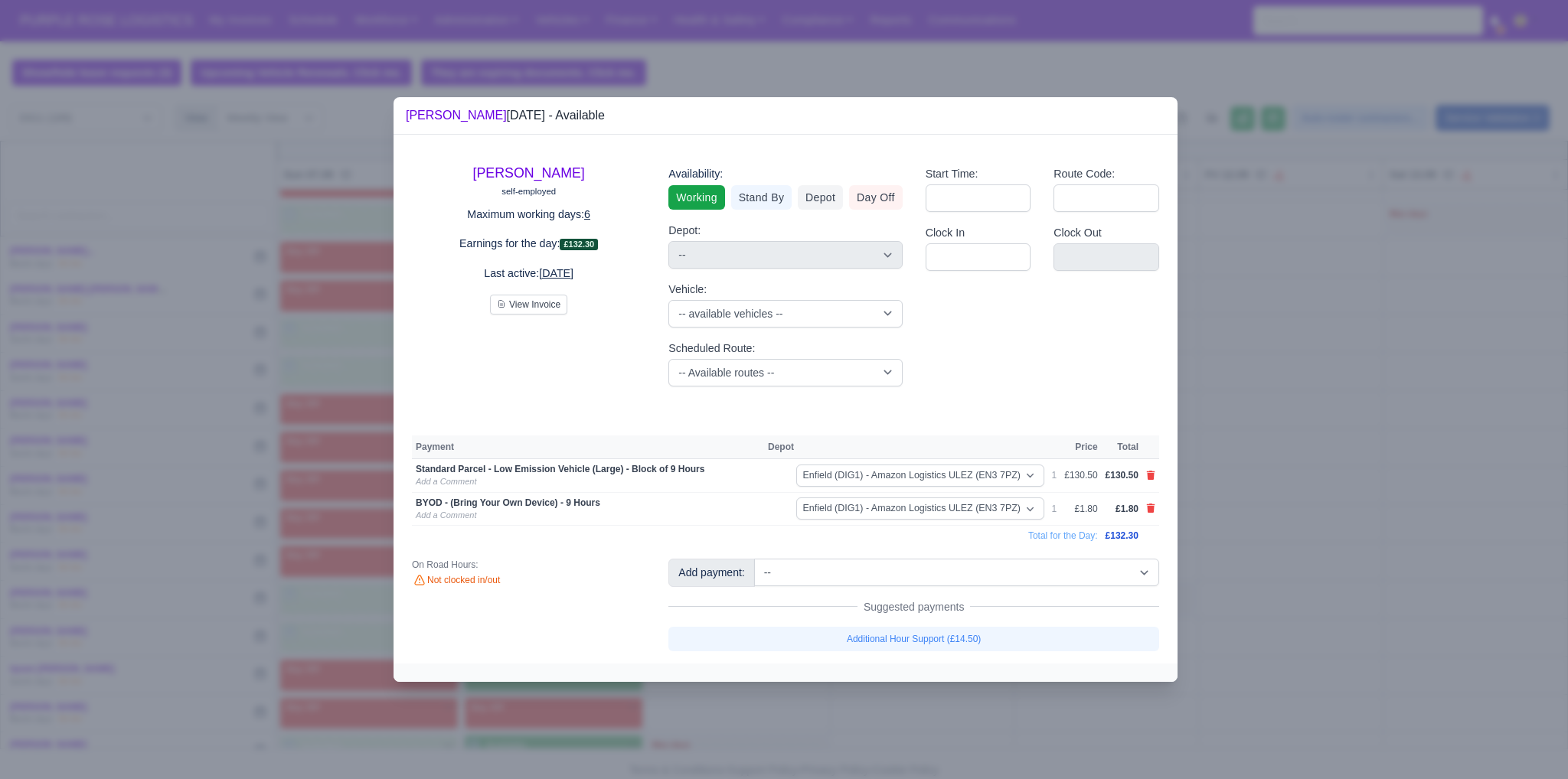
click at [771, 586] on div at bounding box center [784, 390] width 1568 height 779
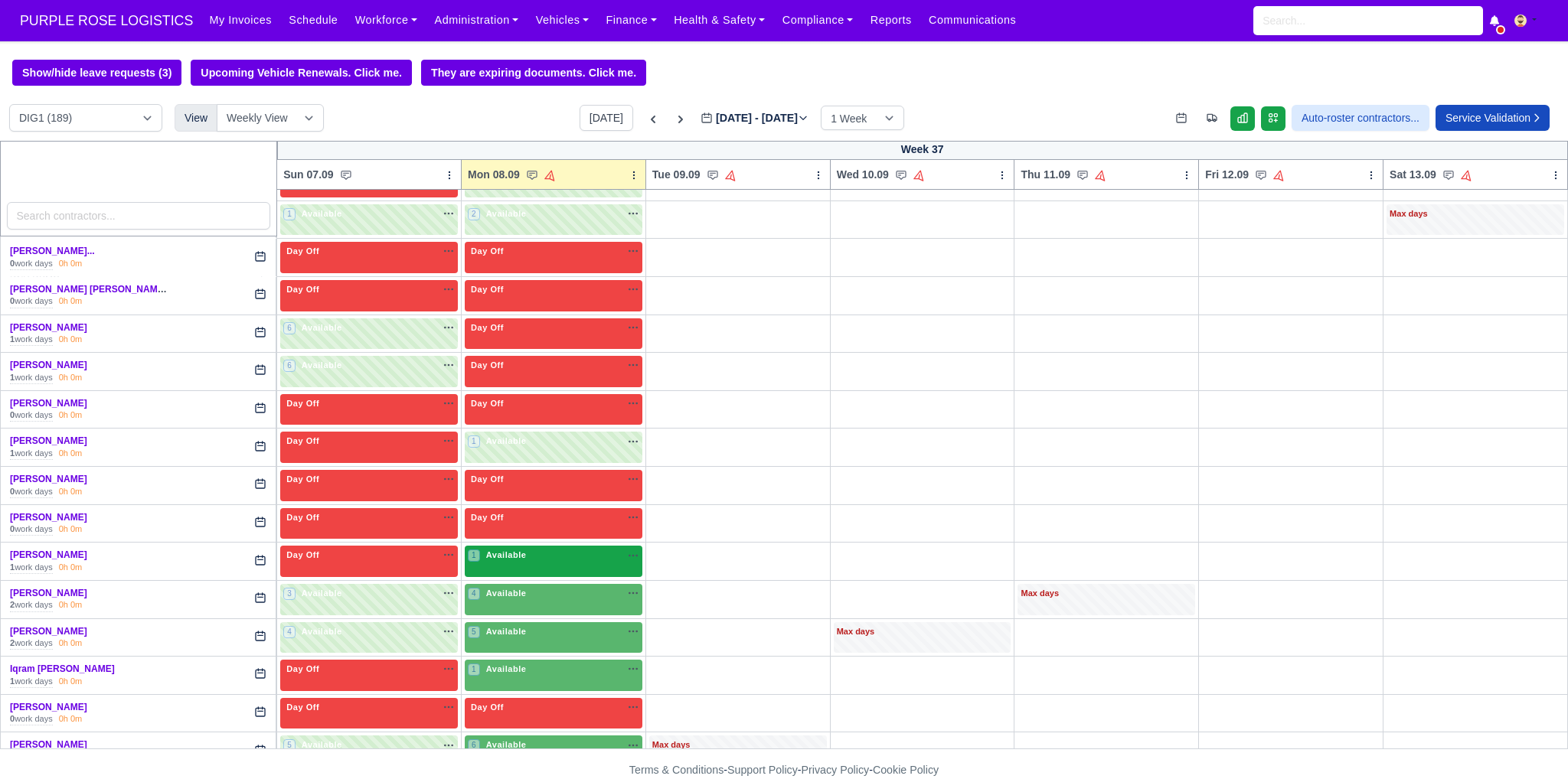
click at [579, 556] on div "1 Available" at bounding box center [553, 561] width 178 height 31
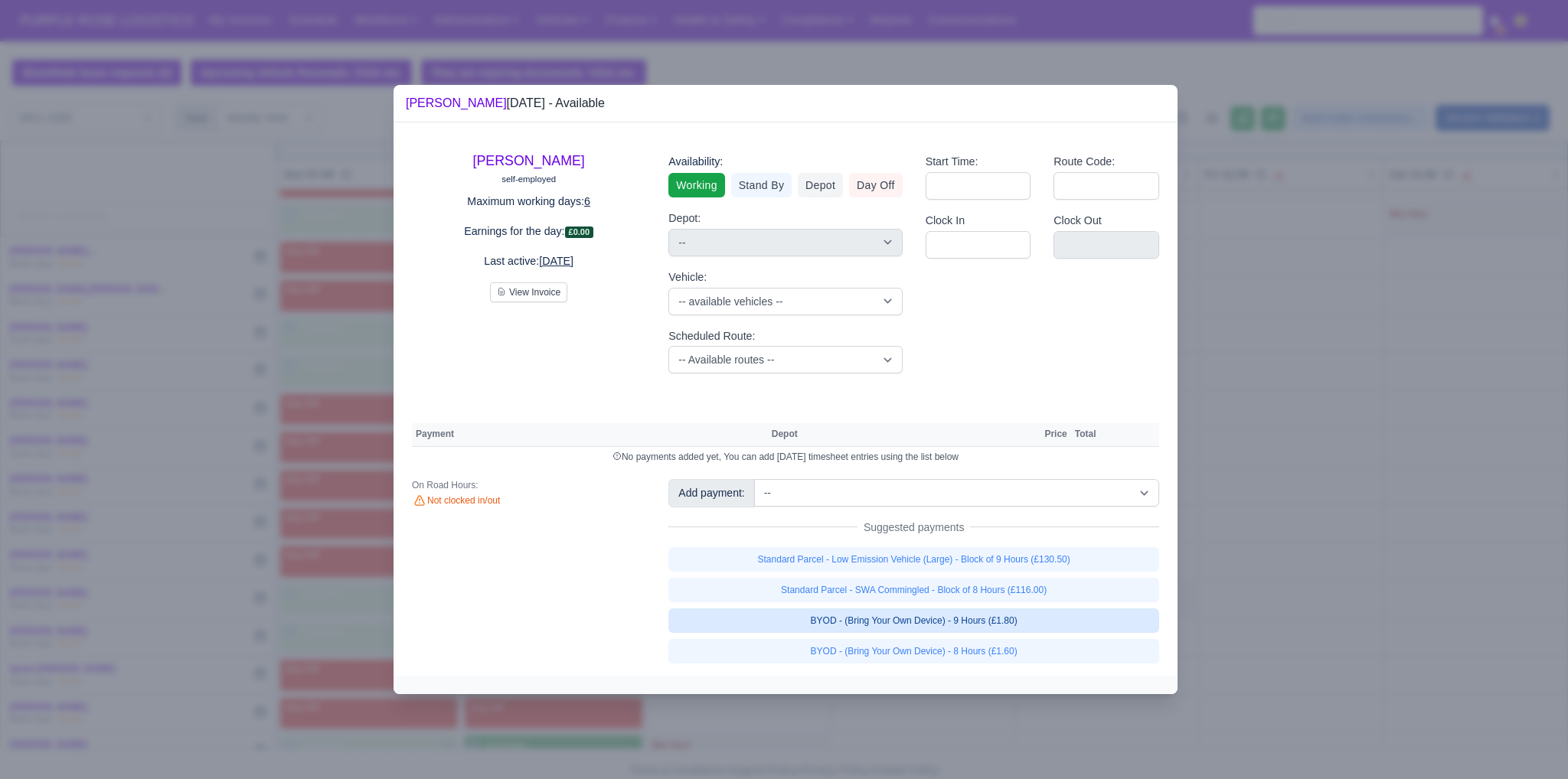
click at [771, 616] on link "BYOD - (Bring Your Own Device) - 9 Hours (£1.80)" at bounding box center [913, 621] width 491 height 24
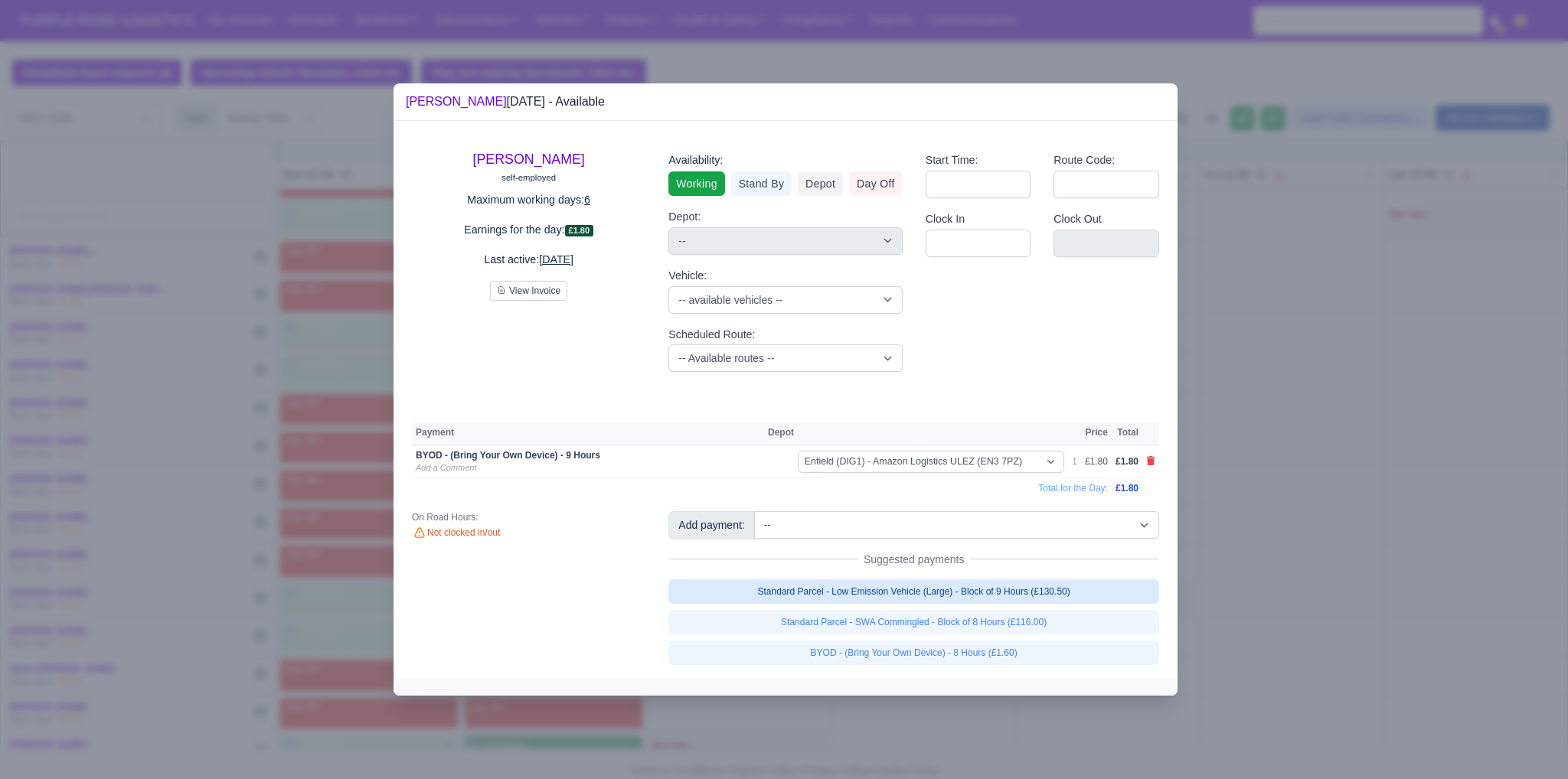
click at [771, 593] on link "Standard Parcel - Low Emission Vehicle (Large) - Block of 9 Hours (£130.50)" at bounding box center [913, 591] width 491 height 24
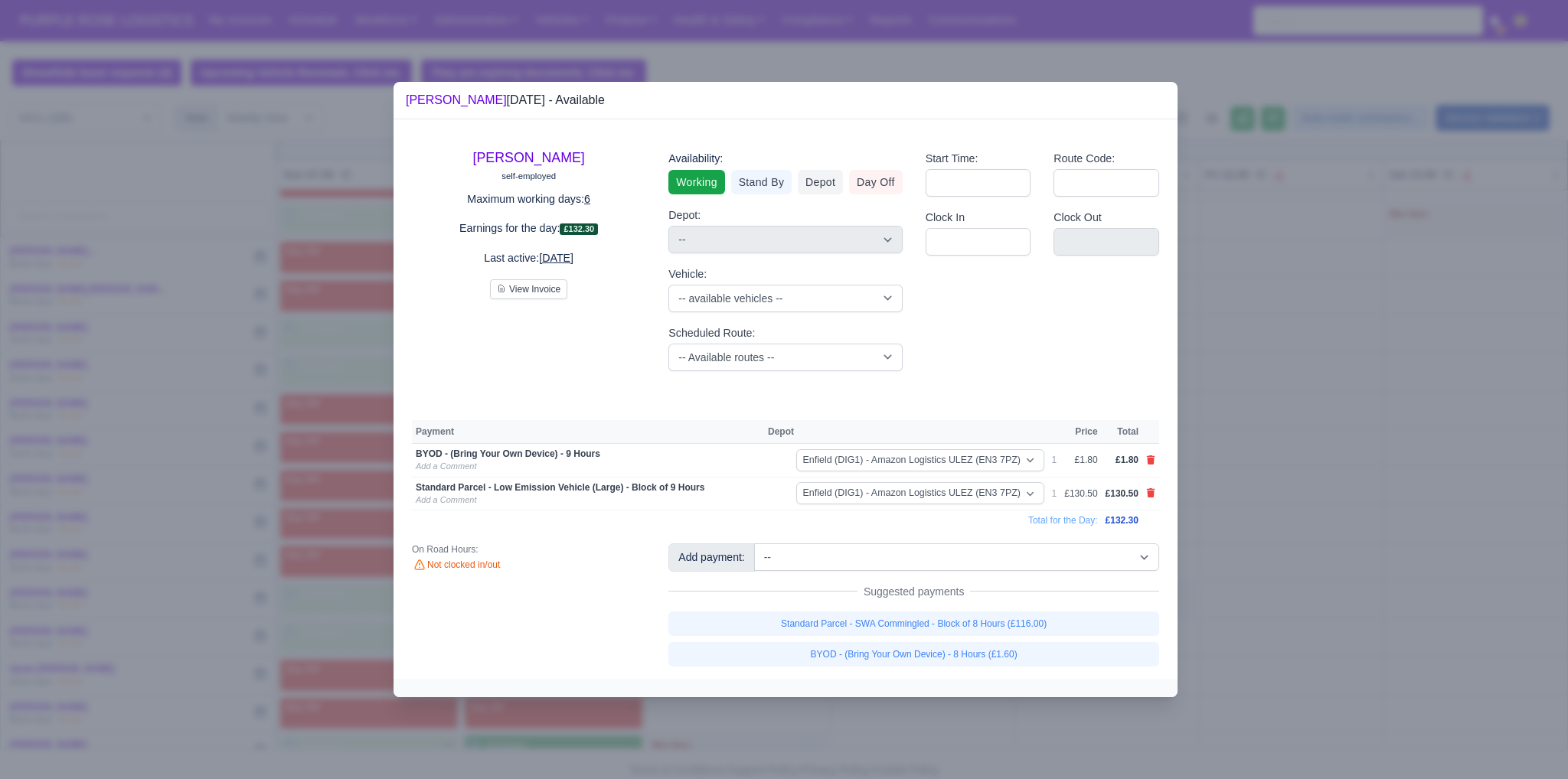
click at [771, 591] on div at bounding box center [784, 390] width 1568 height 779
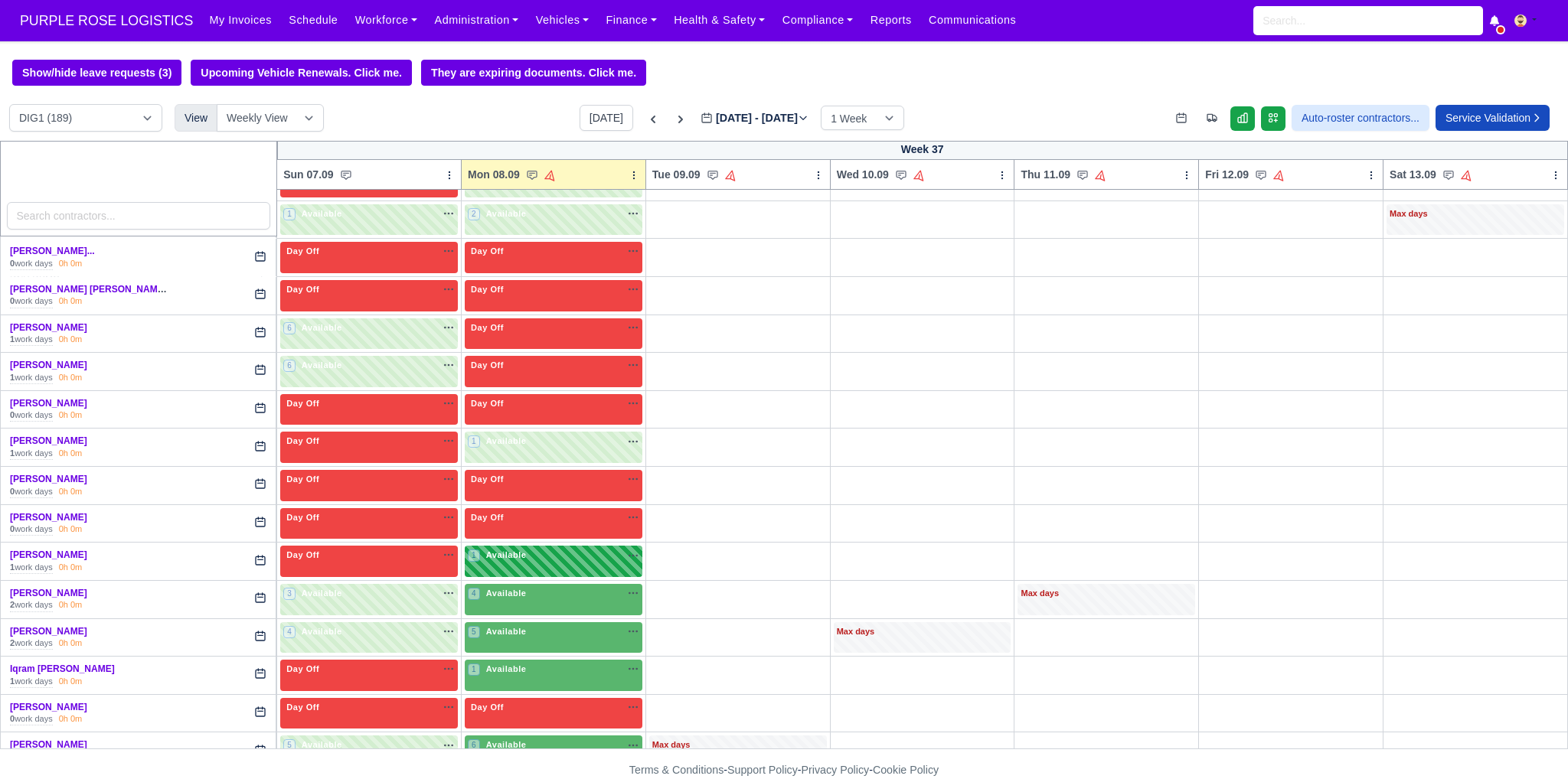
click at [578, 551] on div "1 Available na" at bounding box center [553, 555] width 171 height 13
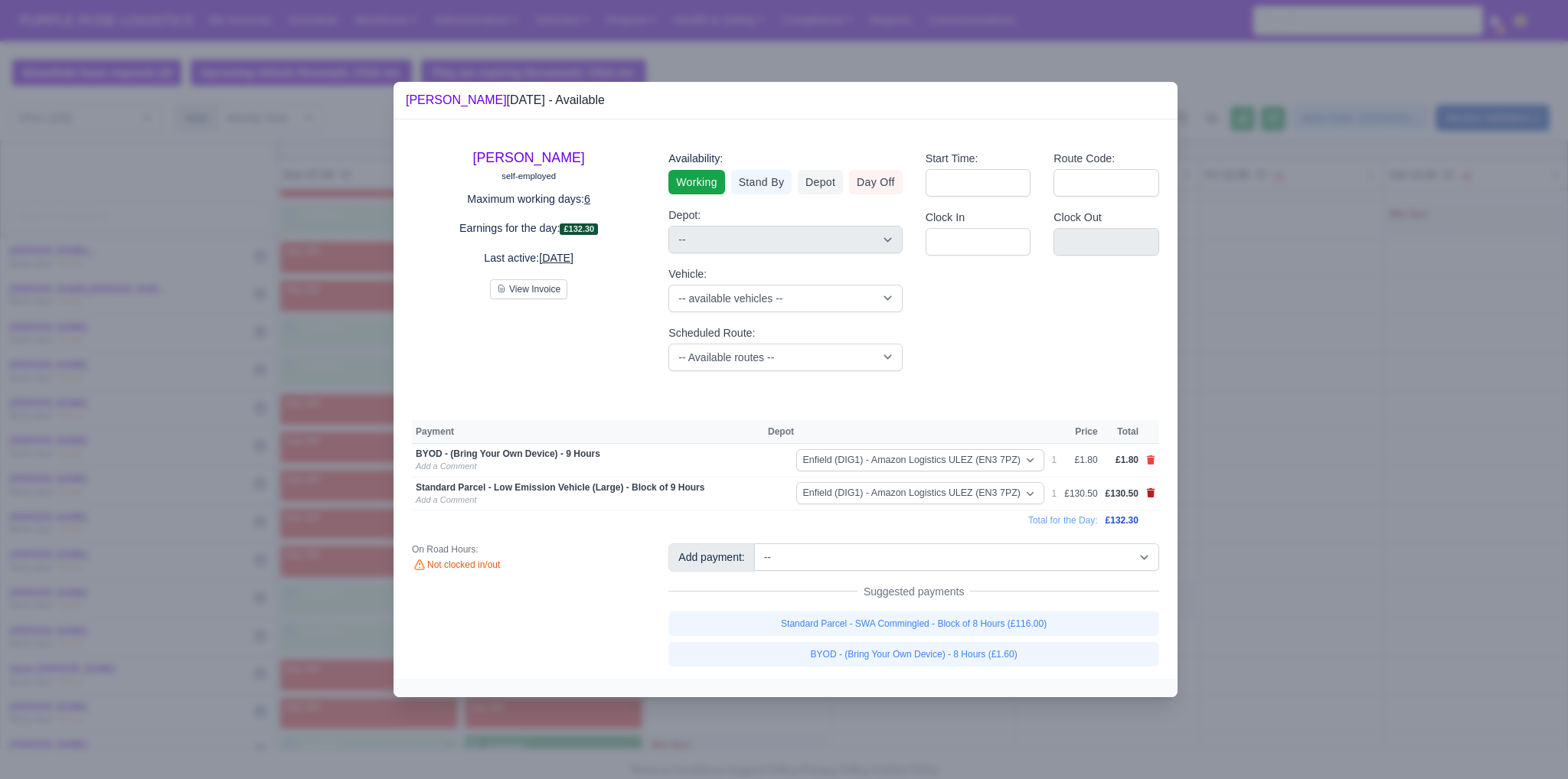
click at [771, 492] on icon at bounding box center [1151, 492] width 8 height 9
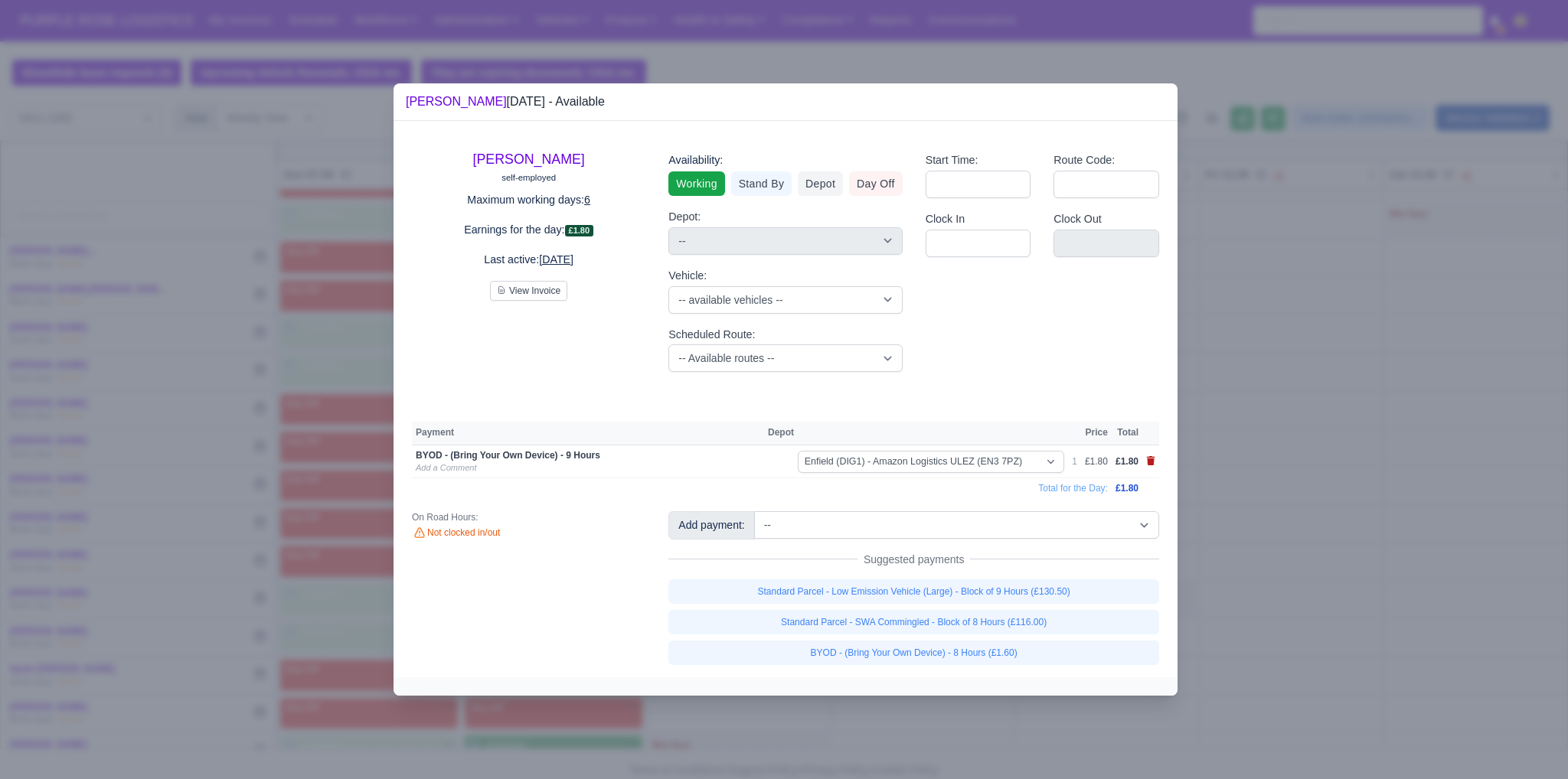
click at [771, 461] on icon at bounding box center [1150, 460] width 9 height 9
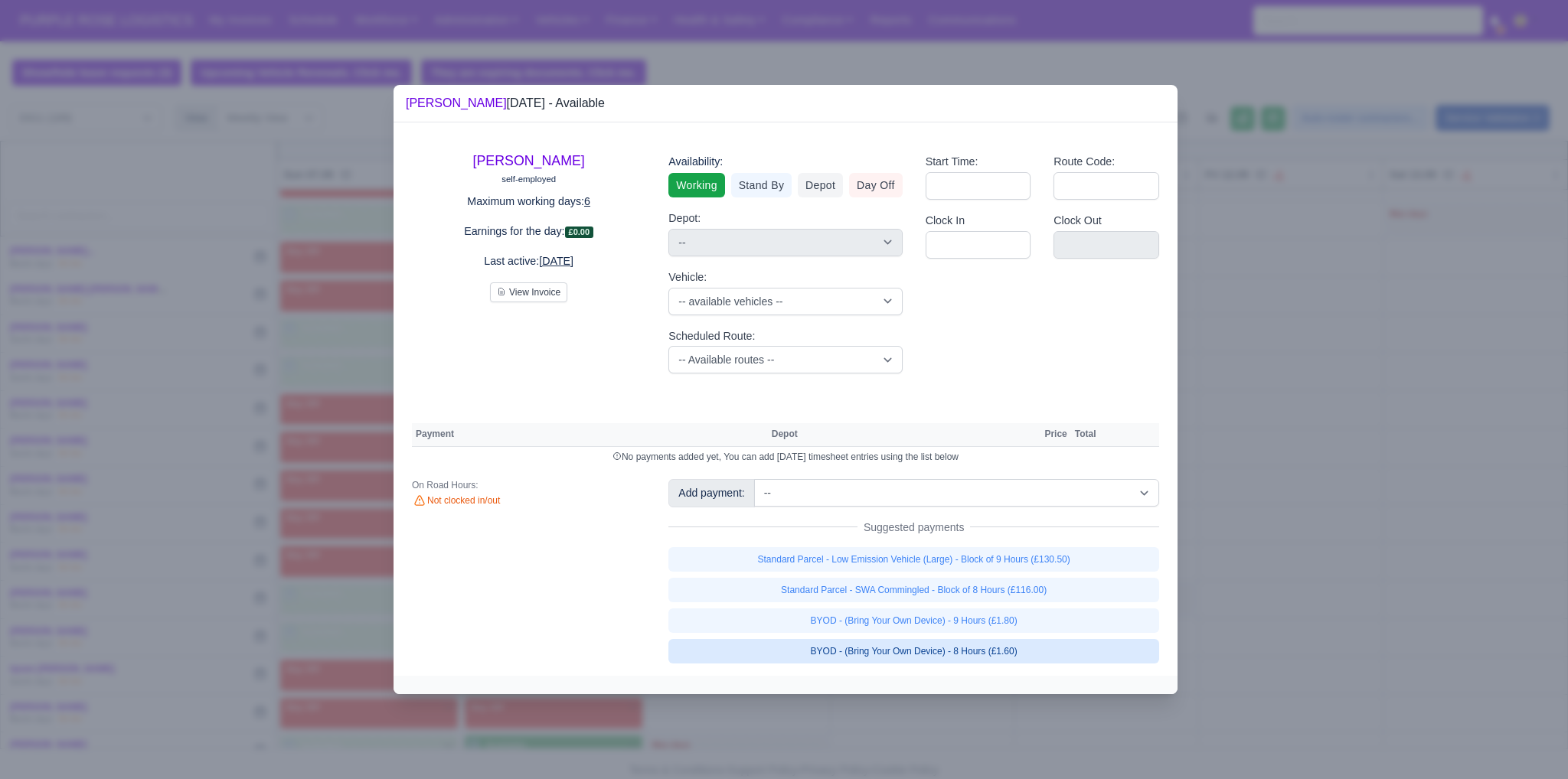
click at [771, 647] on link "BYOD - (Bring Your Own Device) - 8 Hours (£1.60)" at bounding box center [913, 651] width 491 height 24
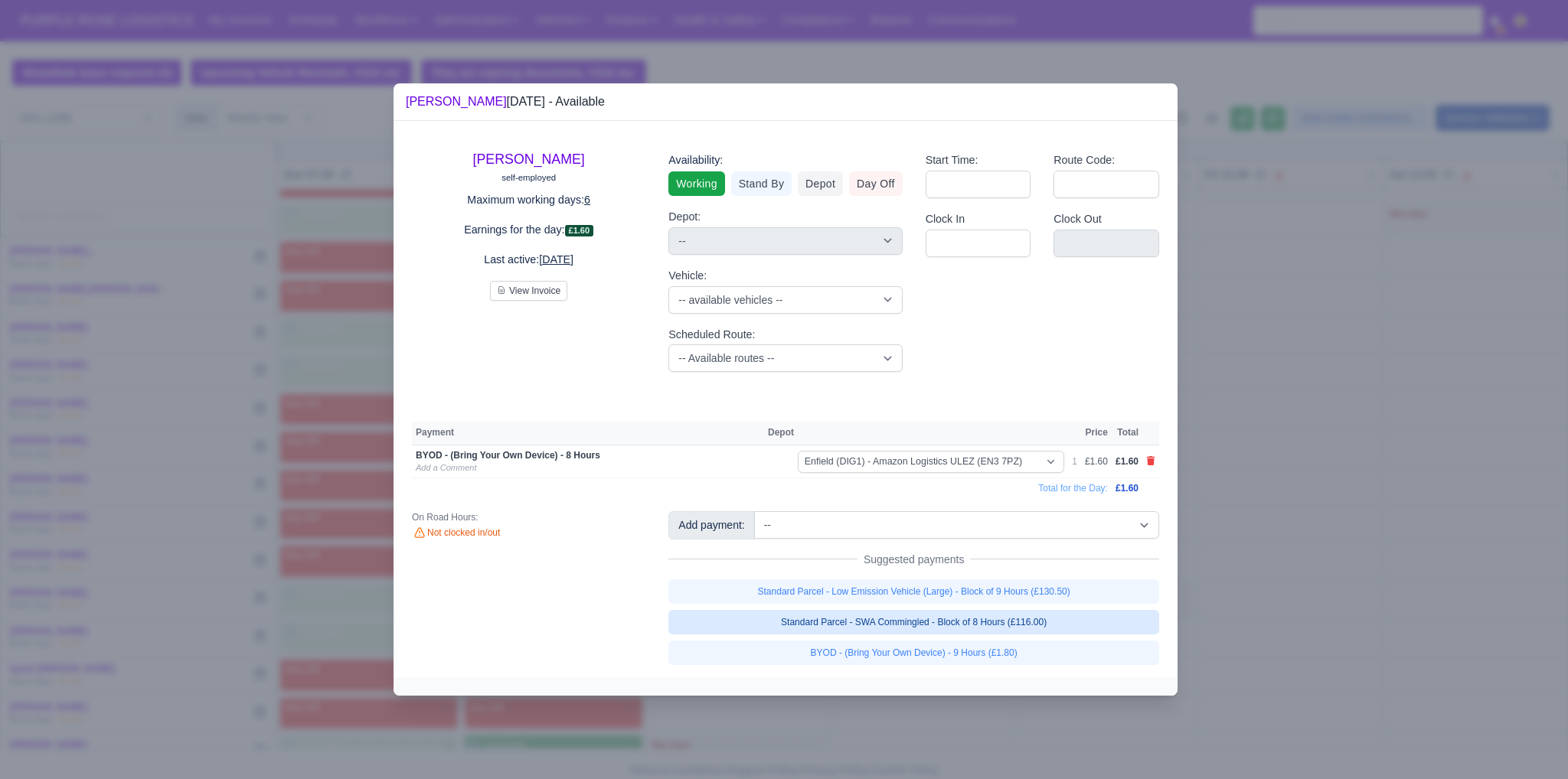
click at [771, 622] on link "Standard Parcel - SWA Commingled - Block of 8 Hours (£116.00)" at bounding box center [913, 621] width 491 height 24
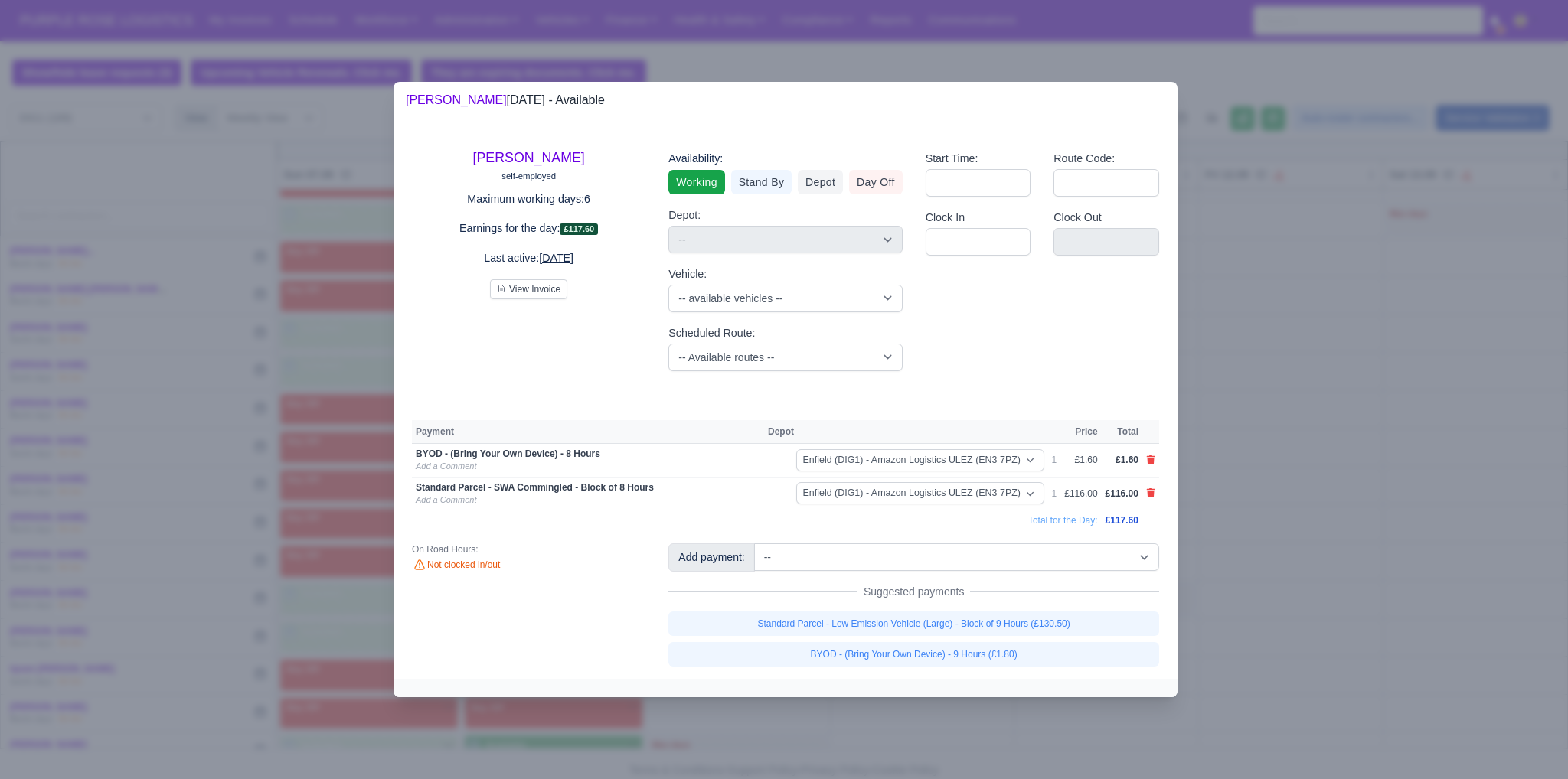
click at [771, 552] on div at bounding box center [784, 390] width 1568 height 779
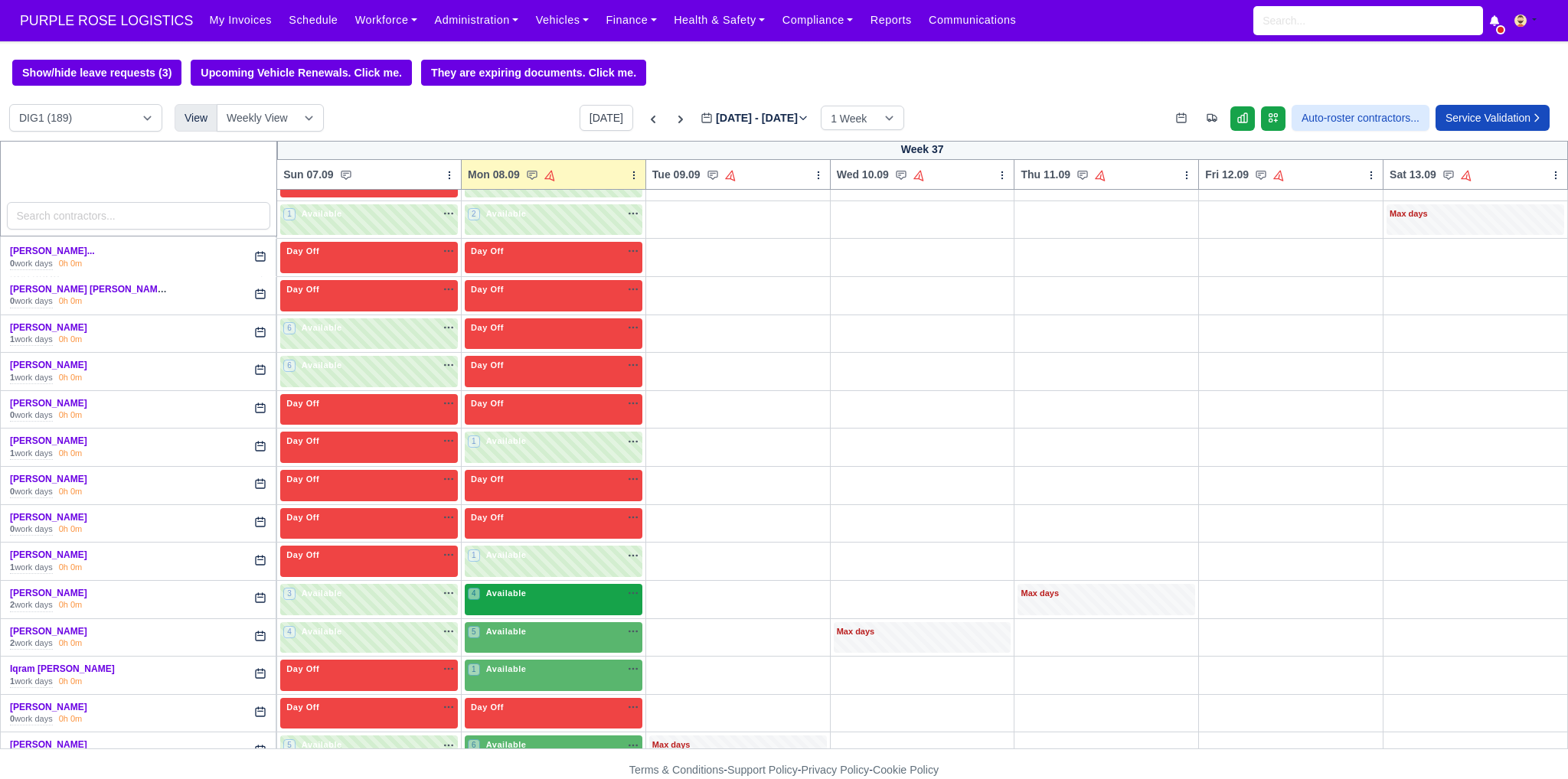
click at [561, 592] on div "4 Available na" at bounding box center [553, 594] width 171 height 16
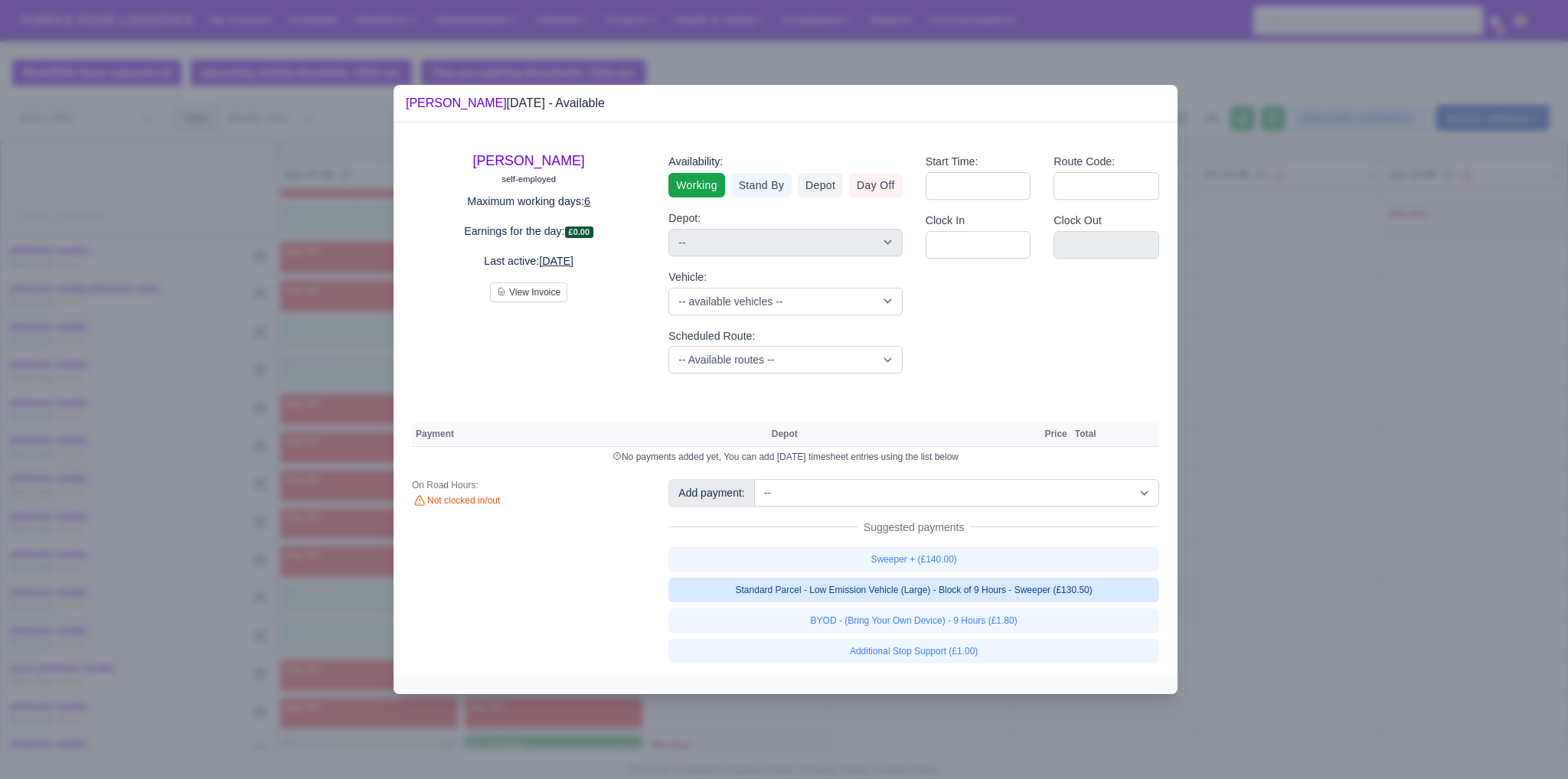
click at [771, 592] on link "Standard Parcel - Low Emission Vehicle (Large) - Block of 9 Hours - Sweeper (£1…" at bounding box center [913, 589] width 491 height 24
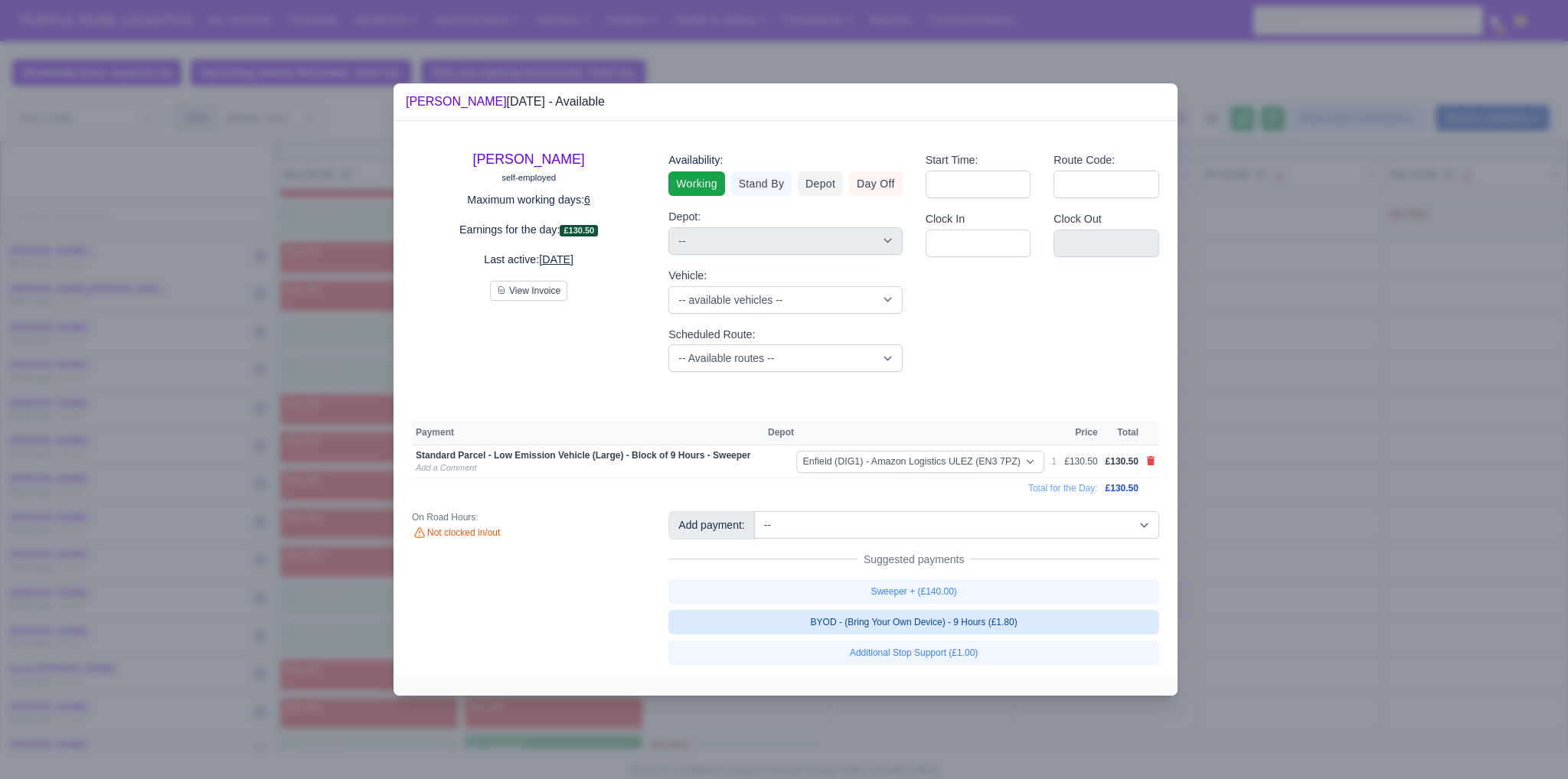
click at [771, 618] on link "BYOD - (Bring Your Own Device) - 9 Hours (£1.80)" at bounding box center [913, 621] width 491 height 24
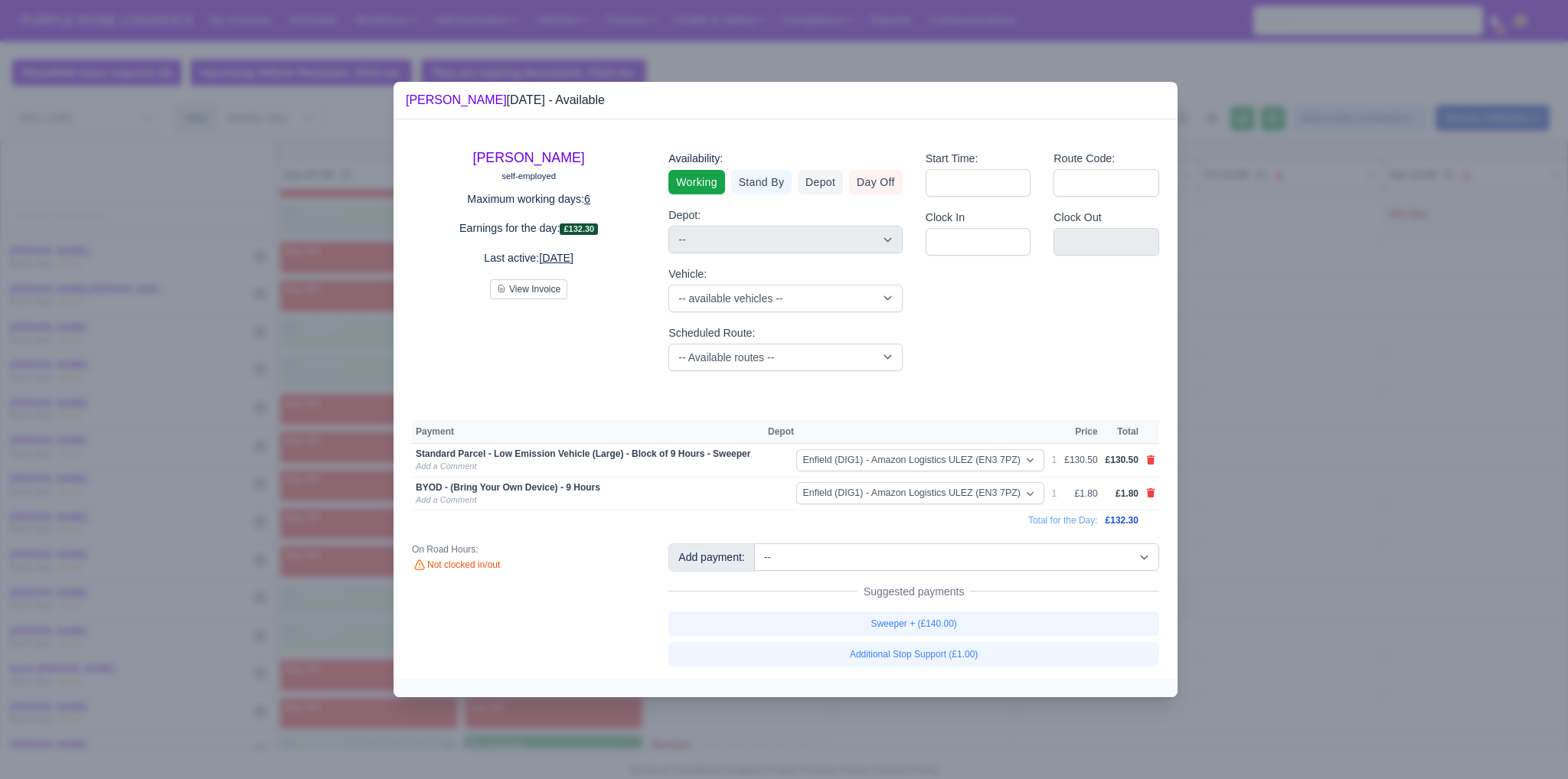
drag, startPoint x: 1299, startPoint y: 576, endPoint x: 595, endPoint y: 690, distance: 713.2
click at [771, 576] on div at bounding box center [784, 390] width 1568 height 779
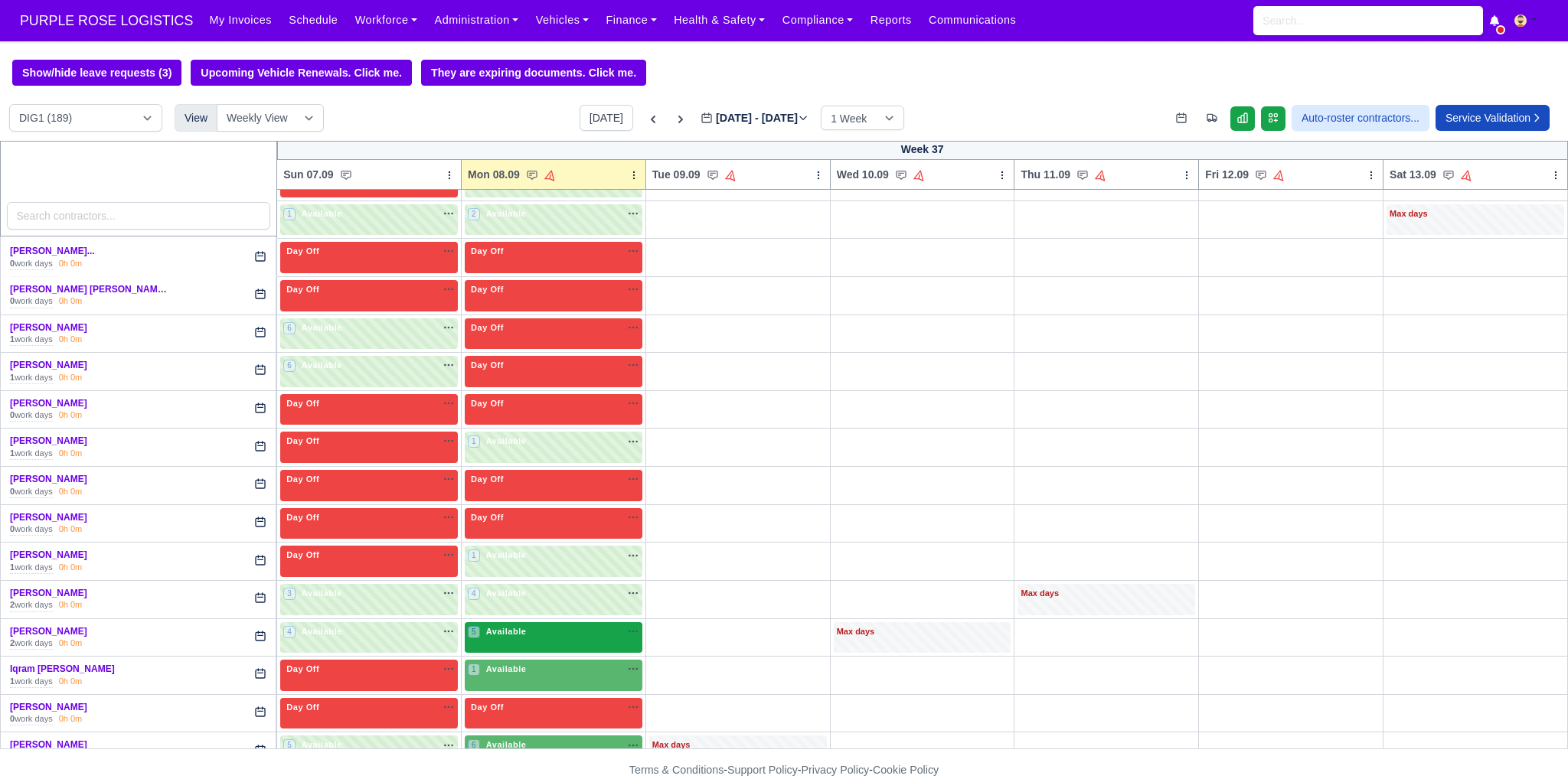
click at [527, 626] on div "5 Available na" at bounding box center [553, 633] width 171 height 16
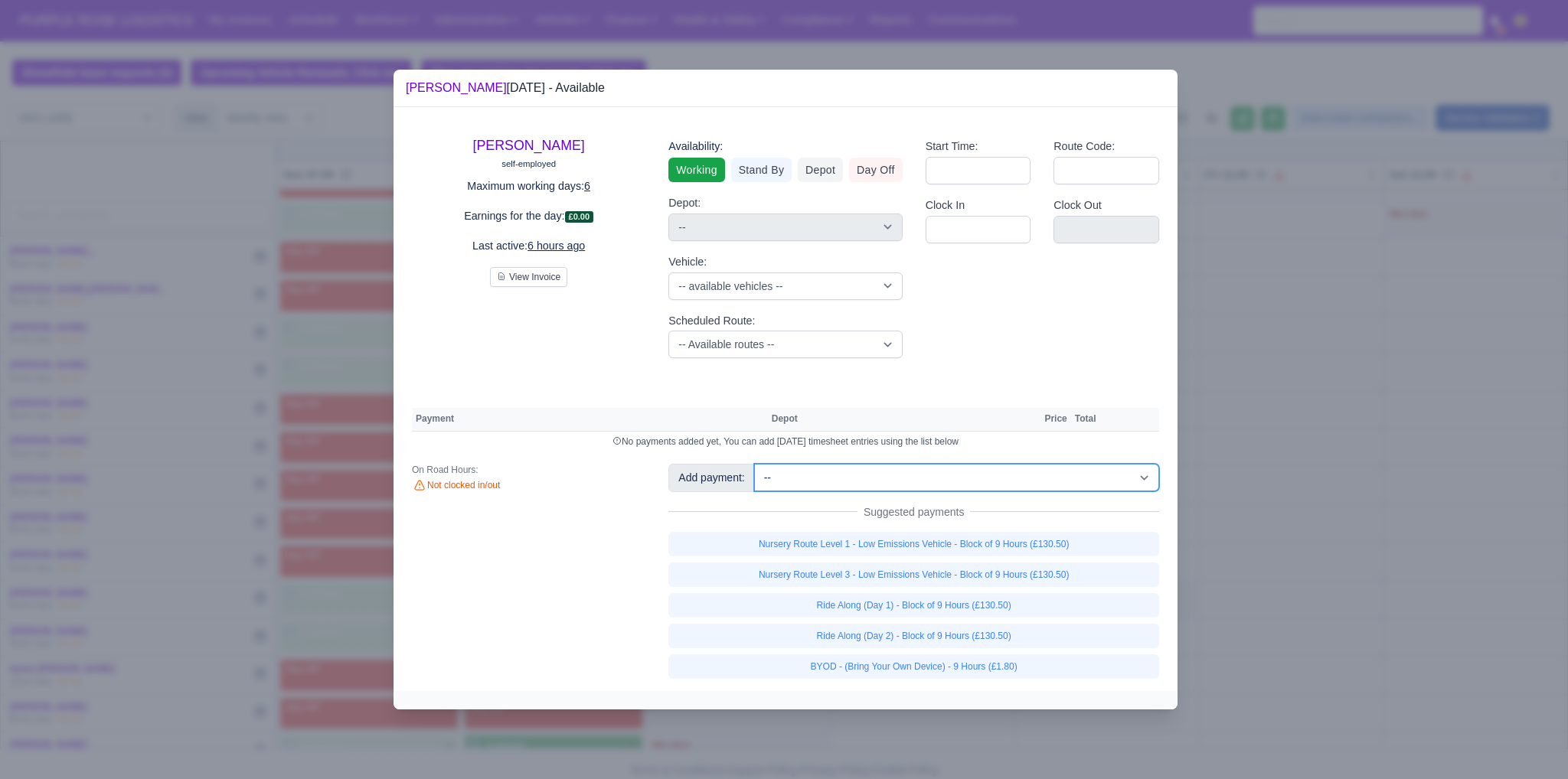
click at [771, 471] on select "-- Additional Hour Support (£14.50) Additional Hour Support (Walkers) (£13.50) …" at bounding box center [956, 477] width 405 height 28
click at [754, 464] on select "-- Additional Hour Support (£14.50) Additional Hour Support (Walkers) (£13.50) …" at bounding box center [956, 477] width 405 height 28
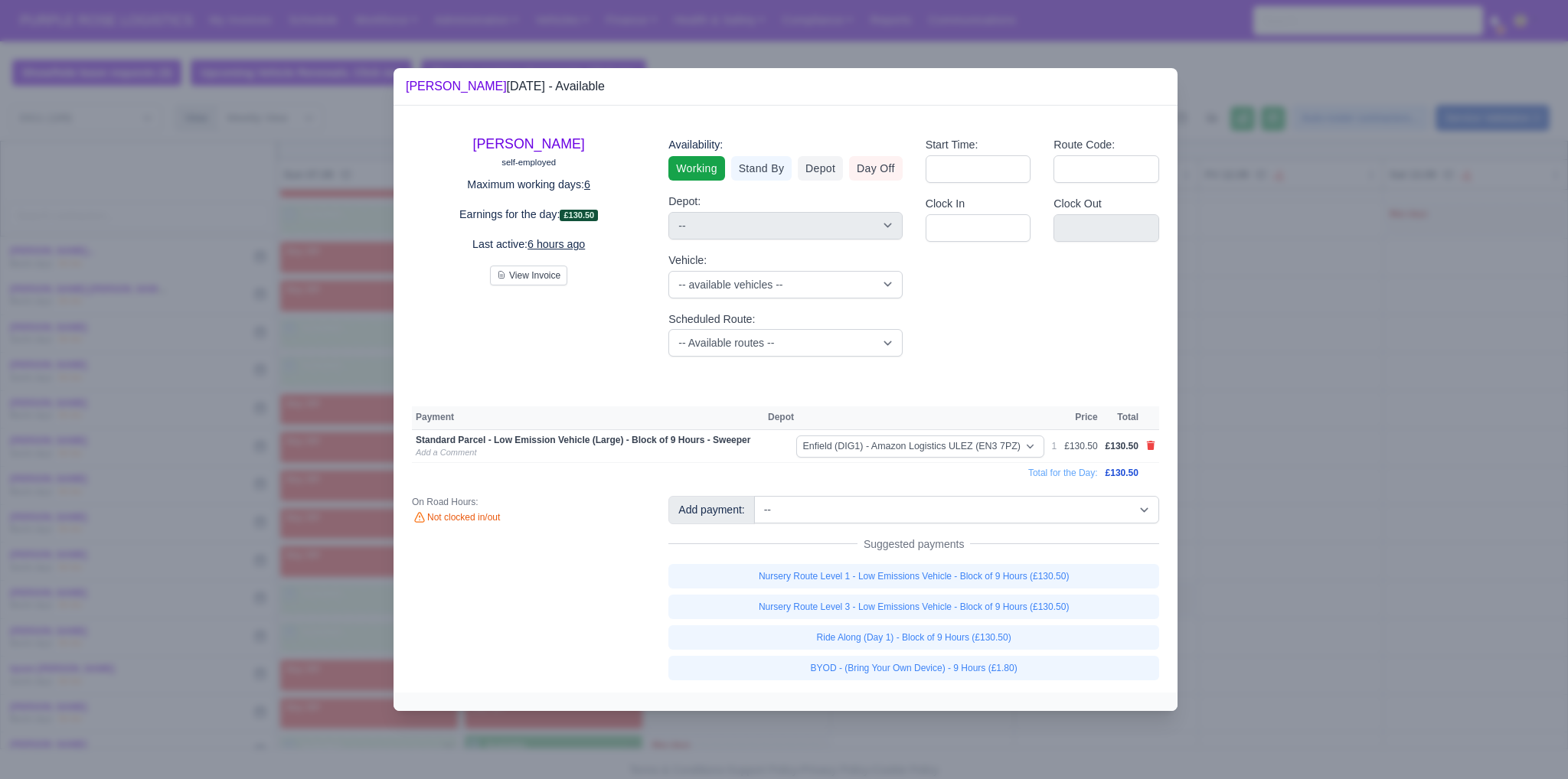
click at [771, 666] on link "BYOD - (Bring Your Own Device) - 9 Hours (£1.80)" at bounding box center [913, 668] width 491 height 24
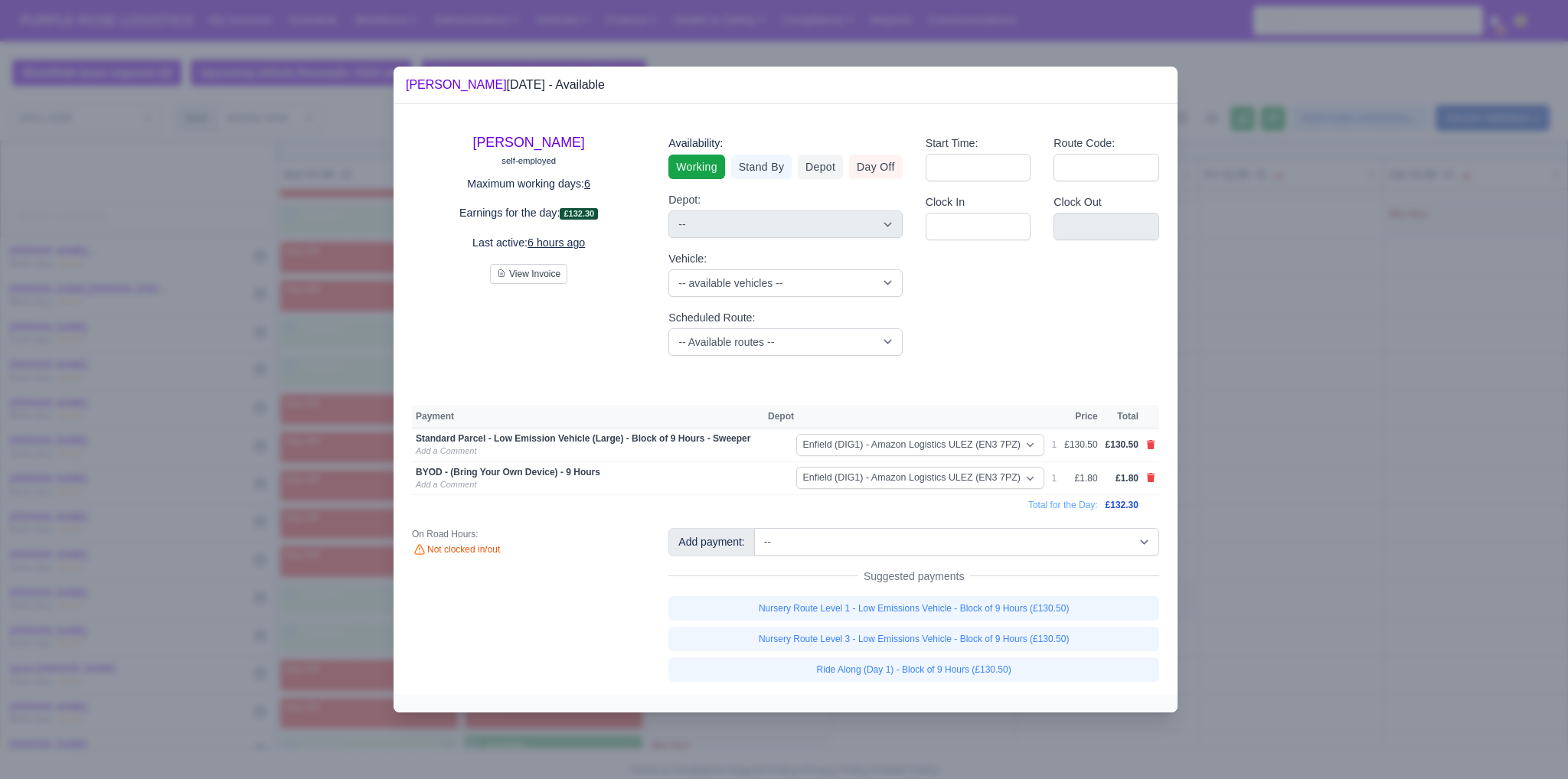
click at [771, 547] on div at bounding box center [784, 390] width 1568 height 779
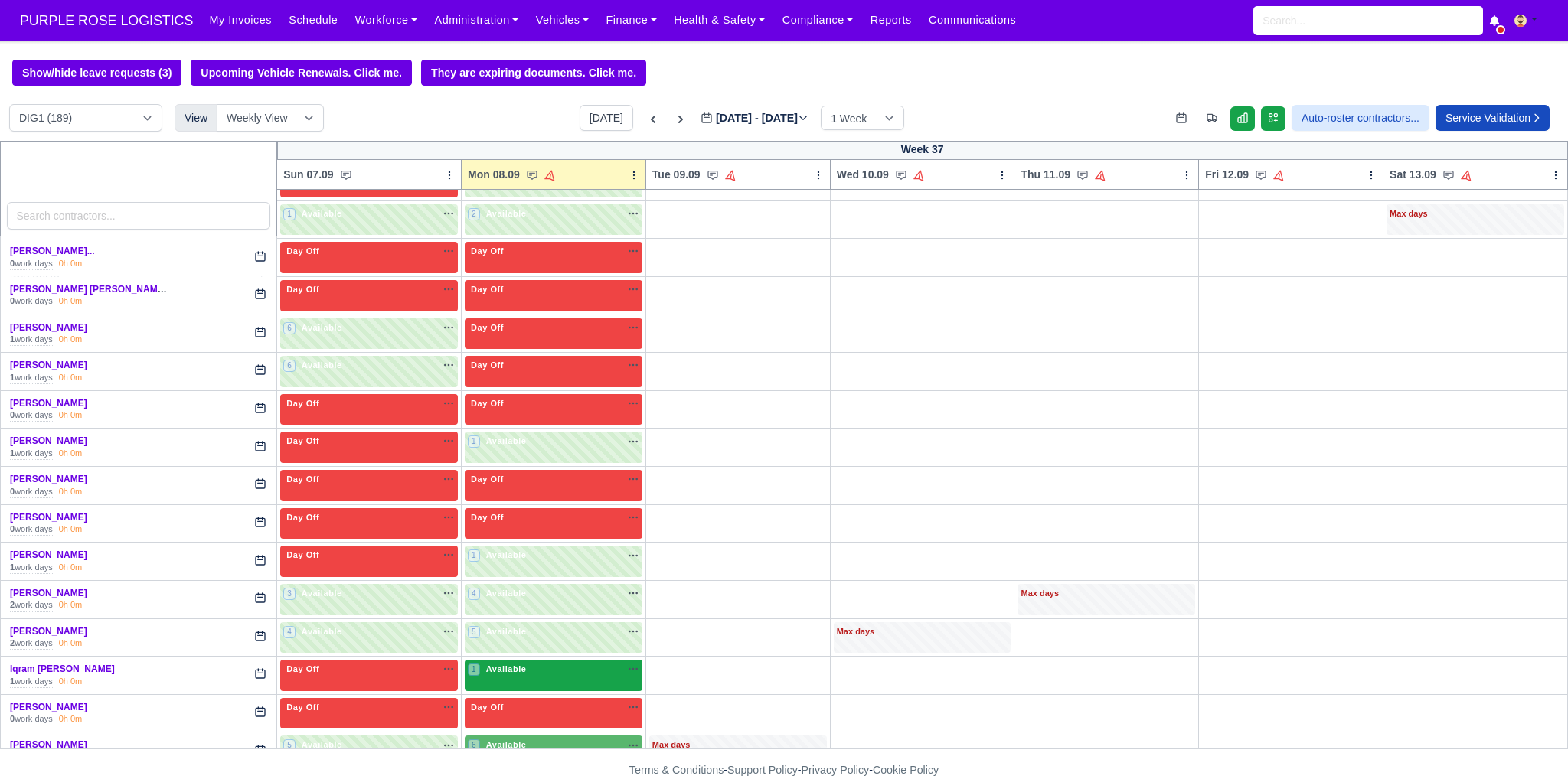
click at [549, 667] on div "1 Available" at bounding box center [553, 674] width 178 height 31
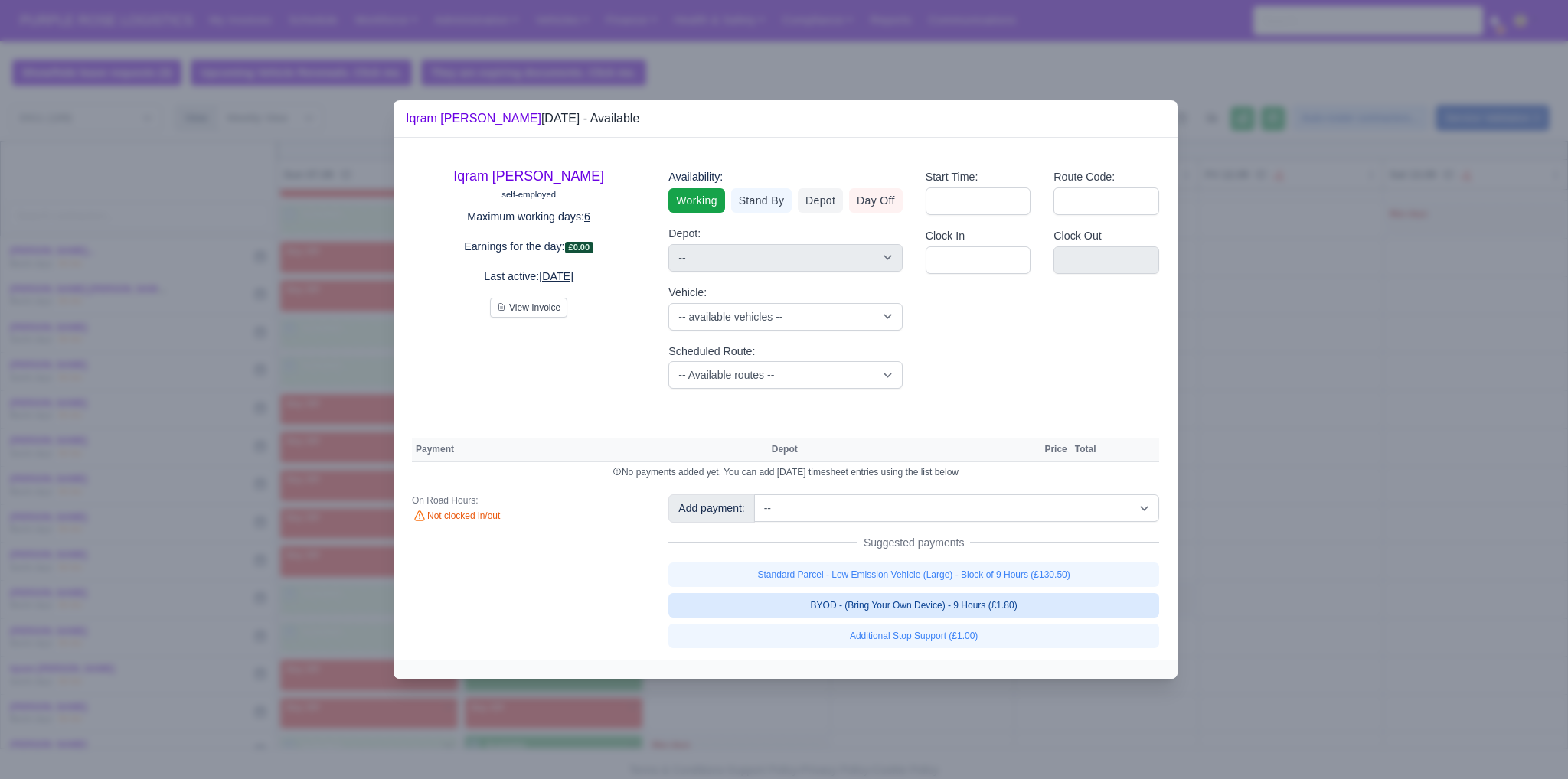
click at [771, 608] on link "BYOD - (Bring Your Own Device) - 9 Hours (£1.80)" at bounding box center [913, 604] width 491 height 24
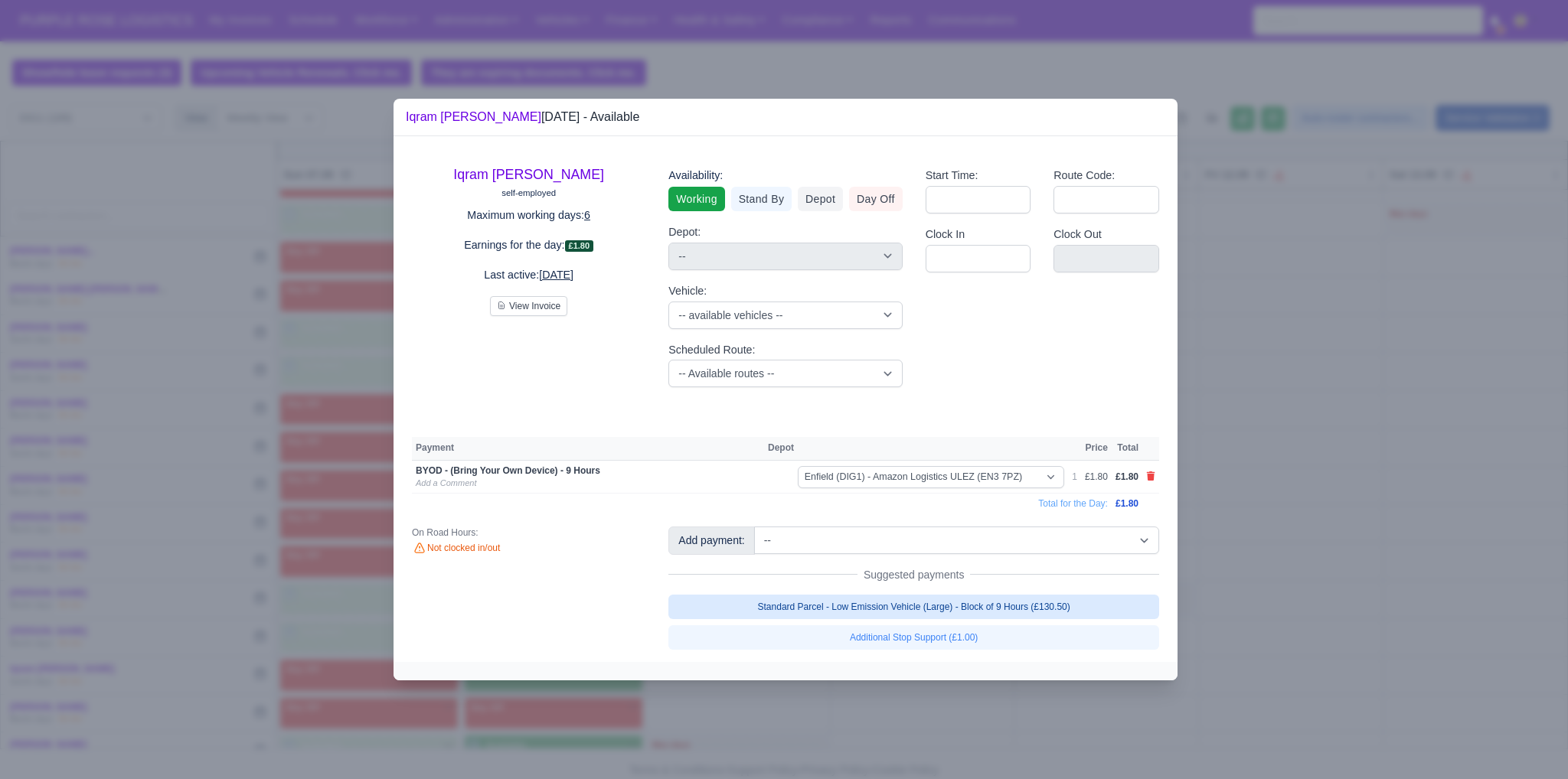
click at [771, 609] on link "Standard Parcel - Low Emission Vehicle (Large) - Block of 9 Hours (£130.50)" at bounding box center [913, 606] width 491 height 24
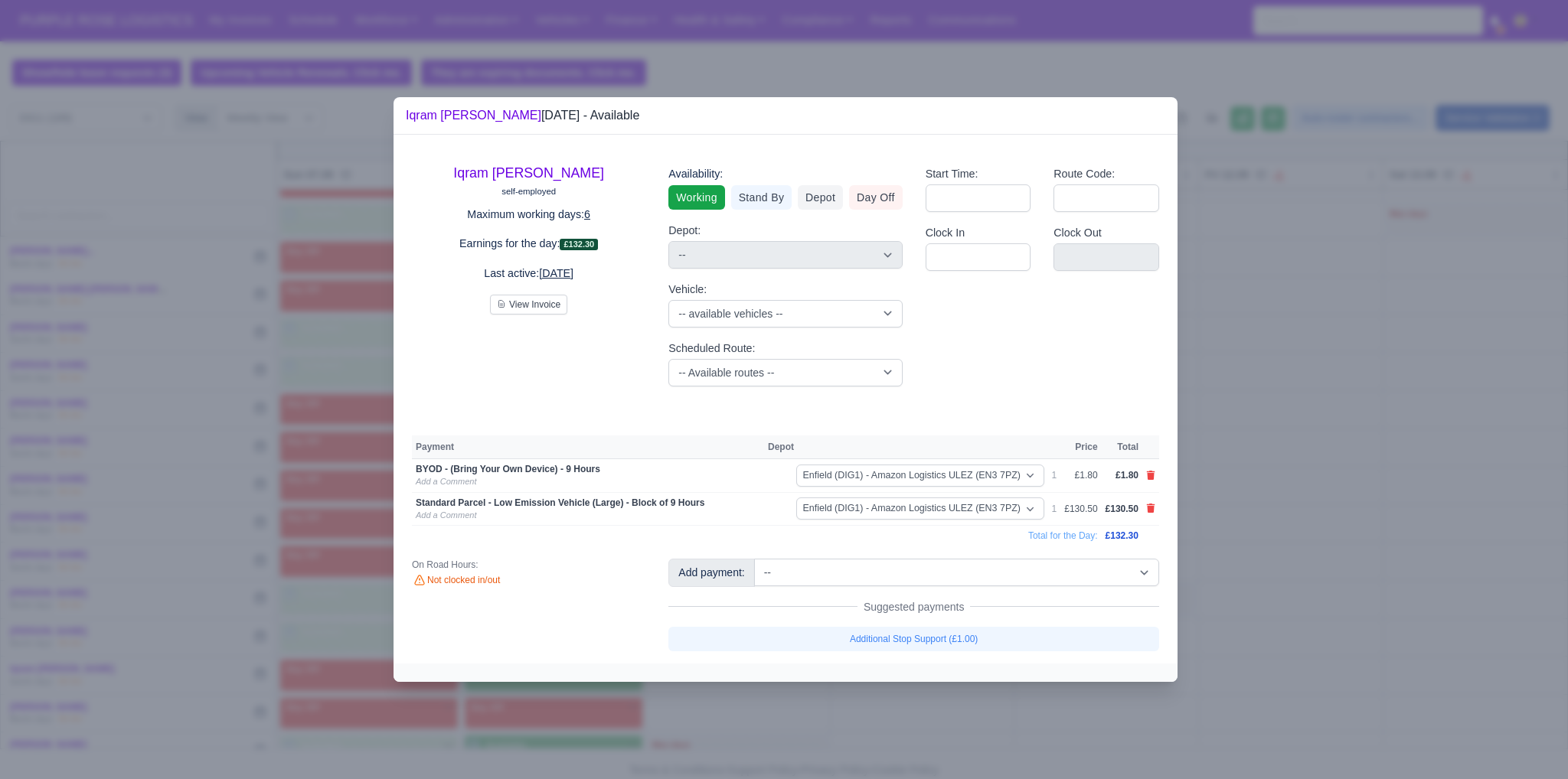
click at [771, 600] on div at bounding box center [784, 390] width 1568 height 779
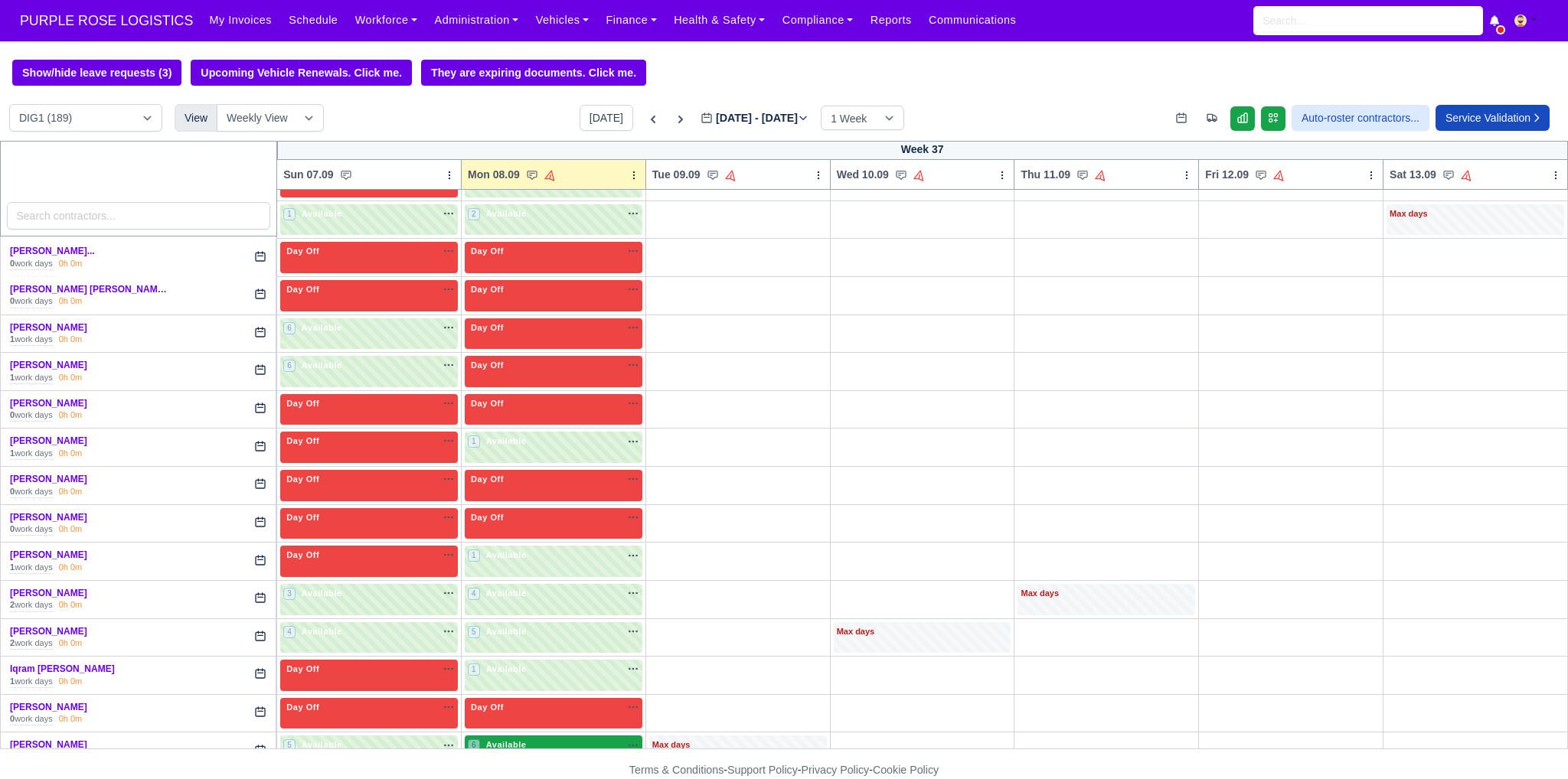
click at [573, 739] on div "6 Available na" at bounding box center [553, 744] width 171 height 13
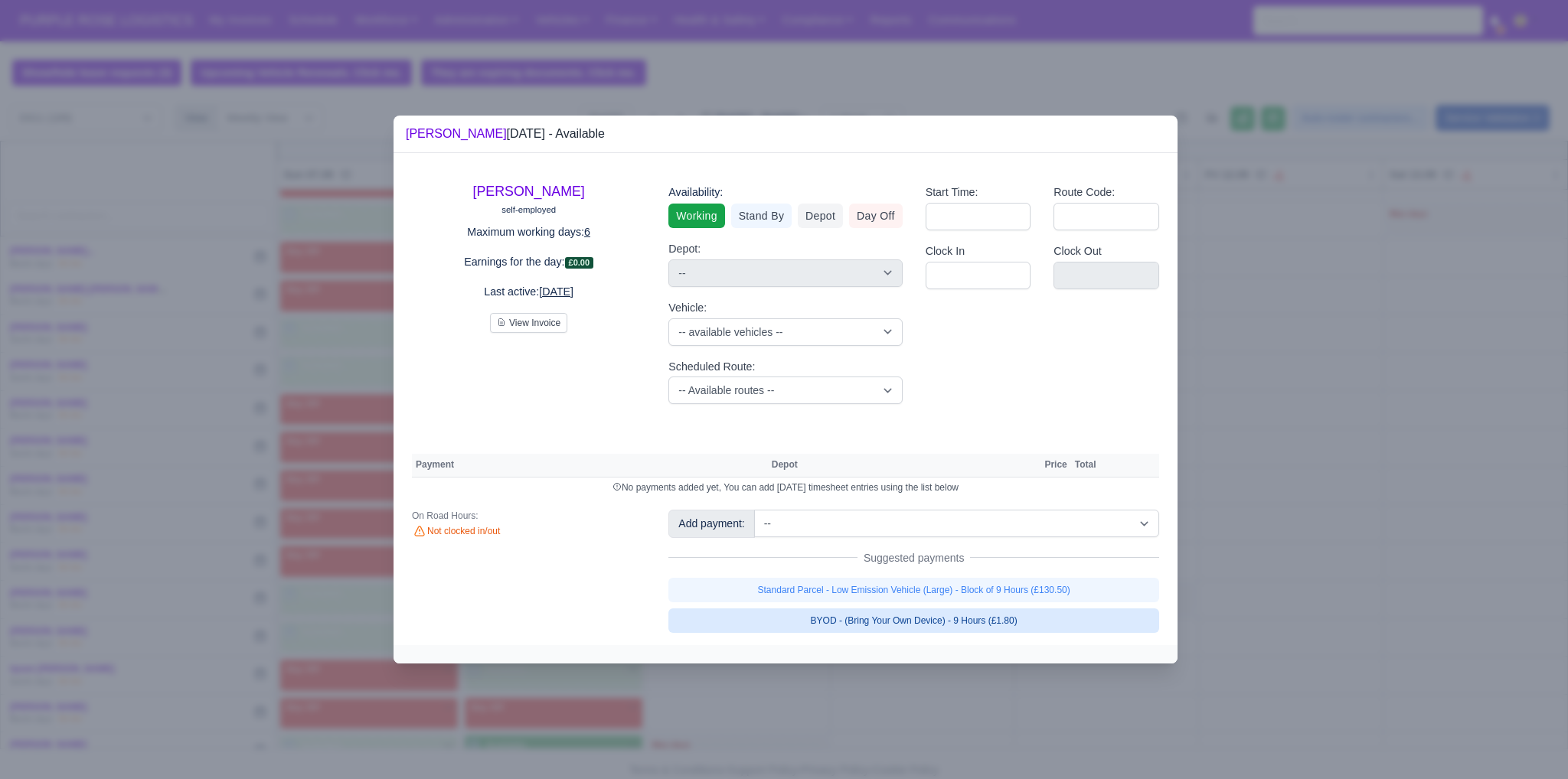
click at [771, 624] on link "BYOD - (Bring Your Own Device) - 9 Hours (£1.80)" at bounding box center [913, 621] width 491 height 24
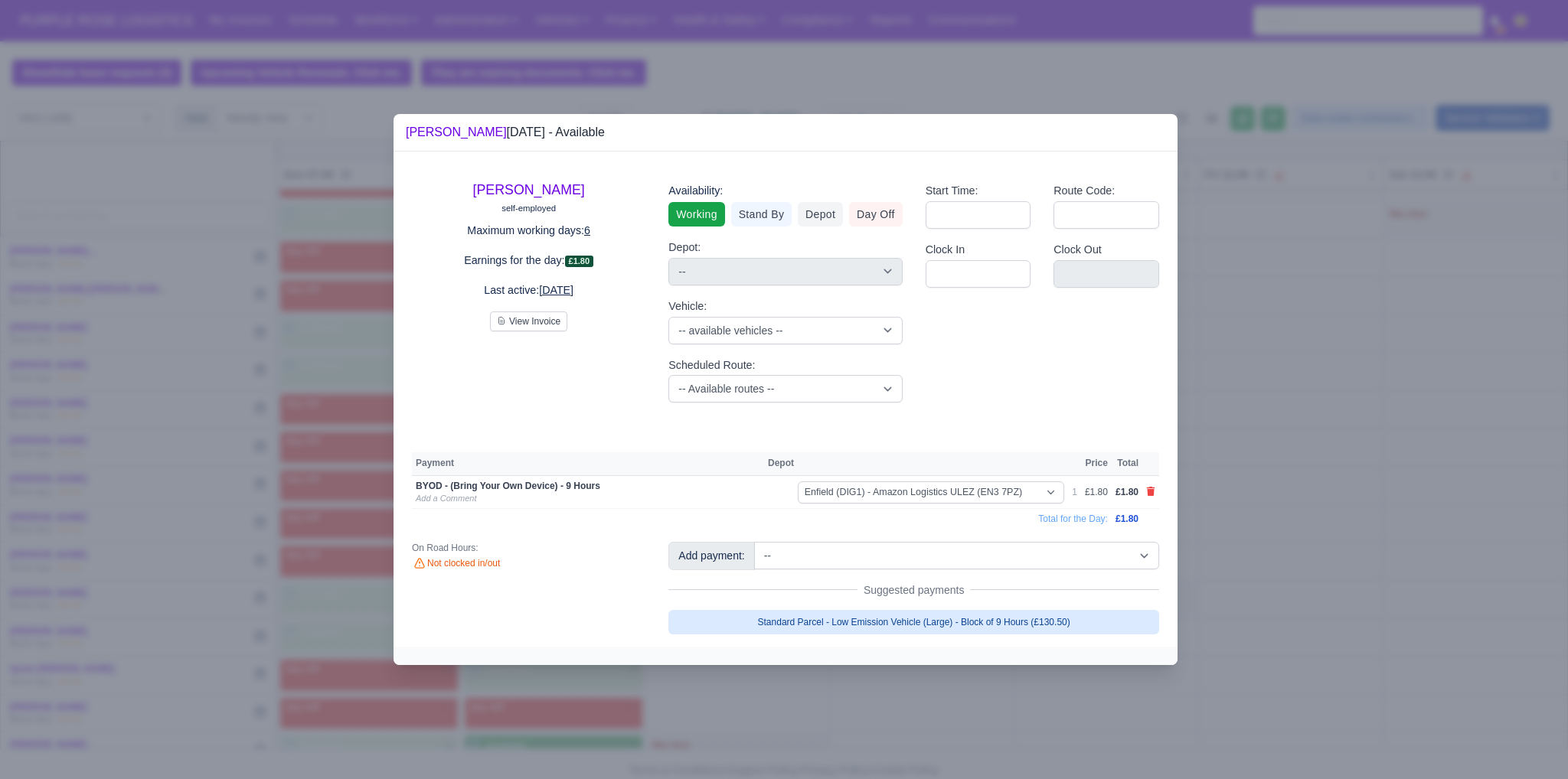
click at [771, 618] on link "Standard Parcel - Low Emission Vehicle (Large) - Block of 9 Hours (£130.50)" at bounding box center [913, 621] width 491 height 24
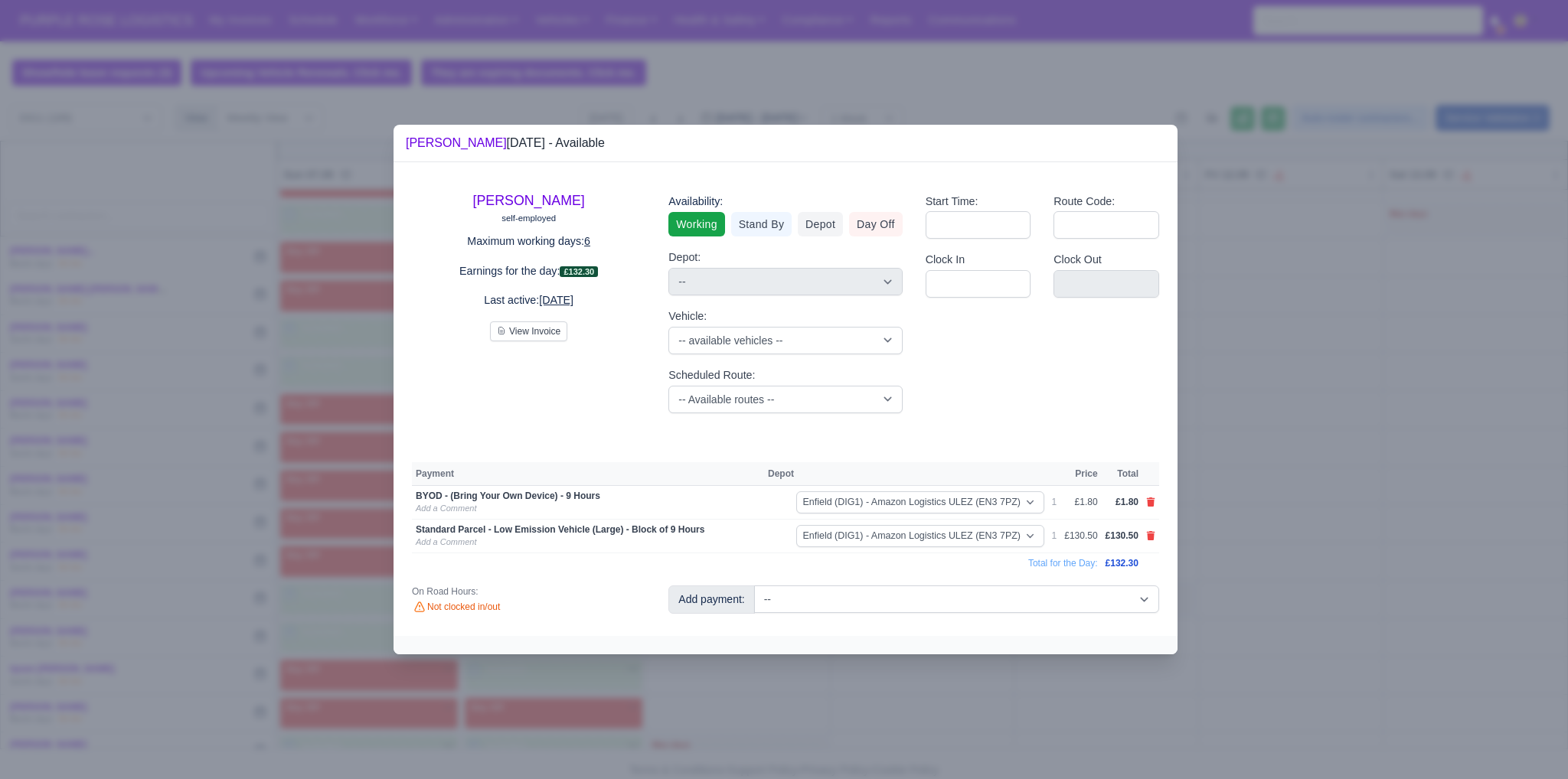
click at [771, 617] on div at bounding box center [784, 390] width 1568 height 779
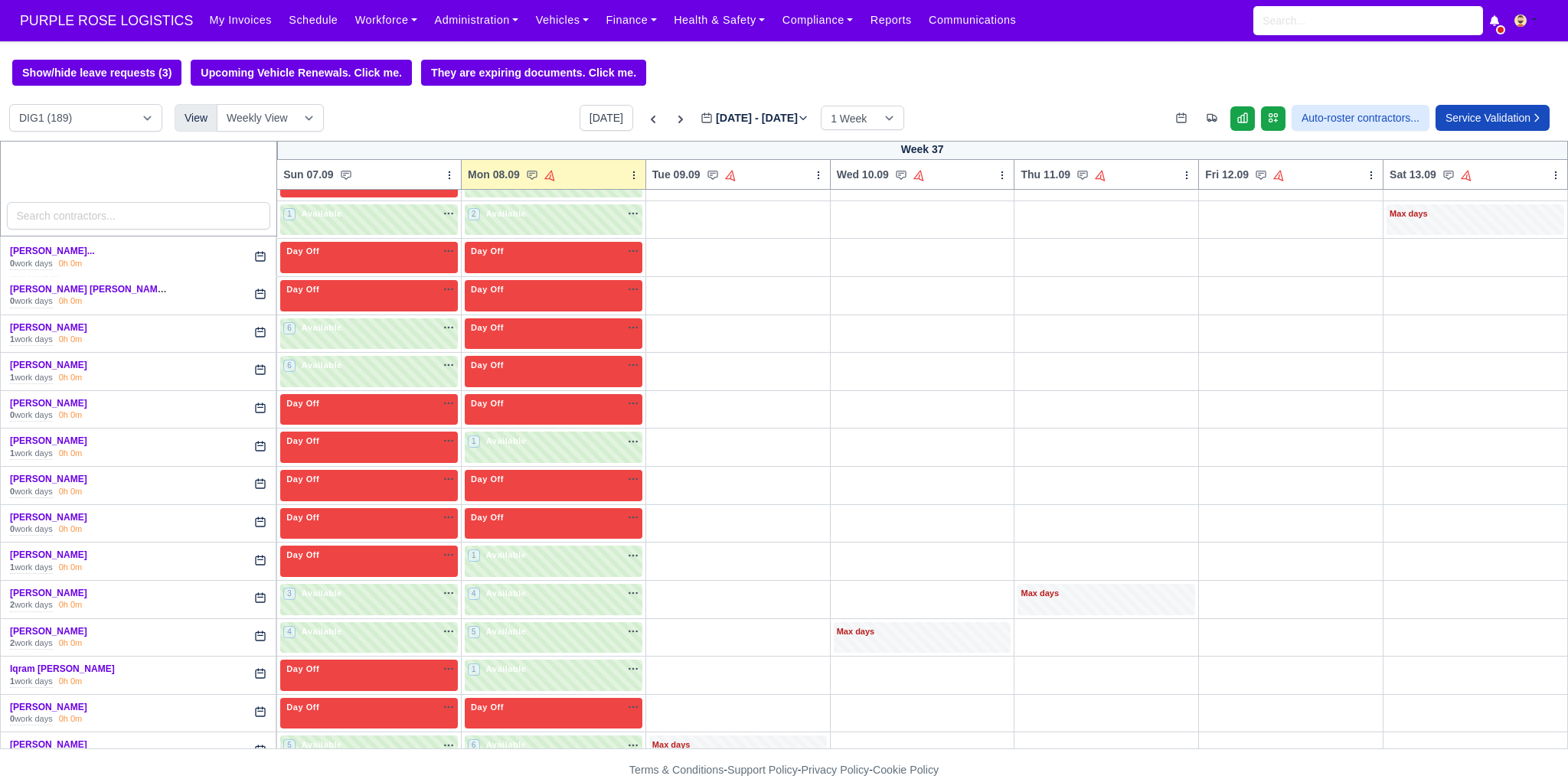
scroll to position [1657, 0]
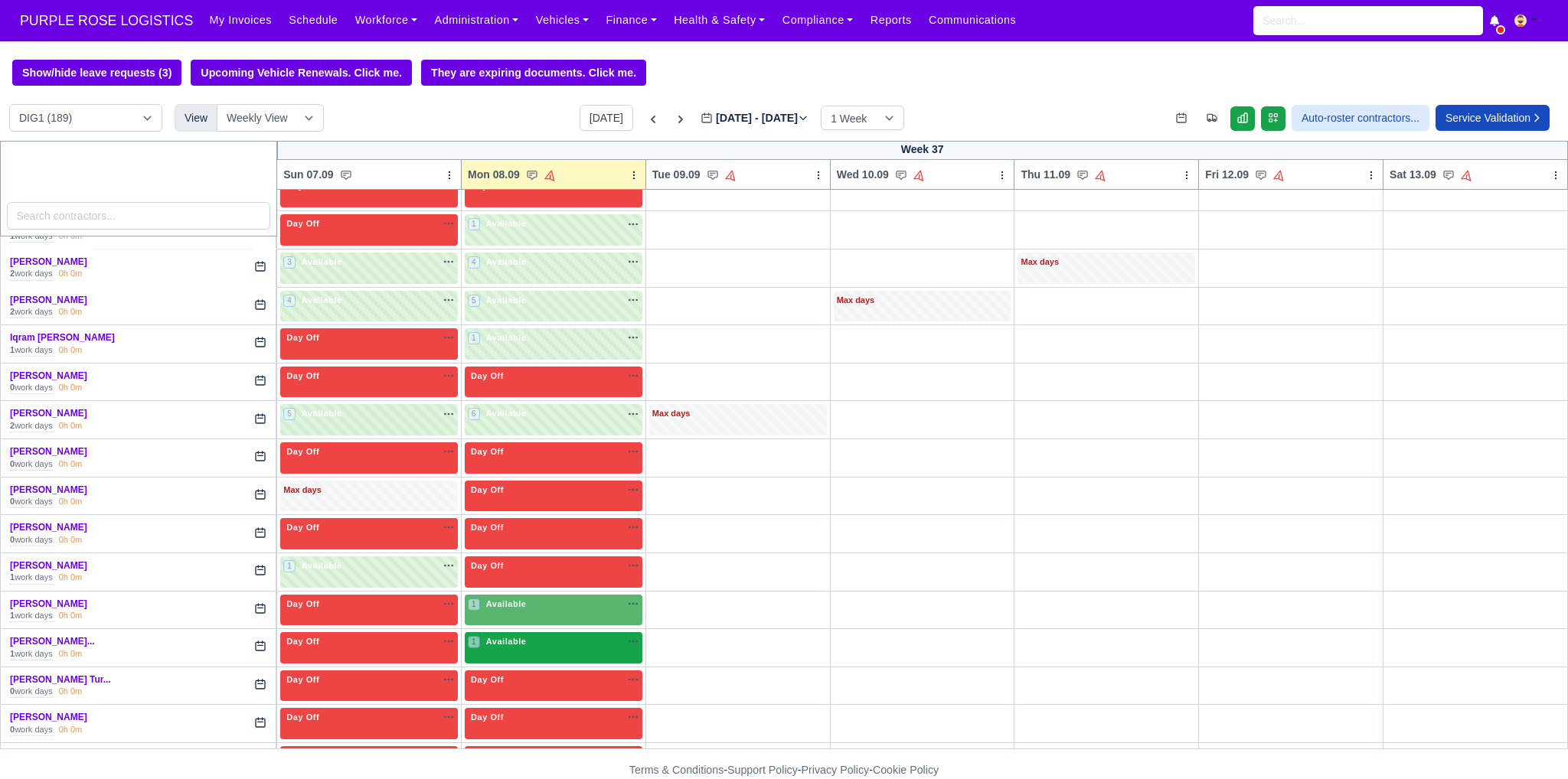
click at [543, 635] on div "1 Available na" at bounding box center [553, 641] width 171 height 13
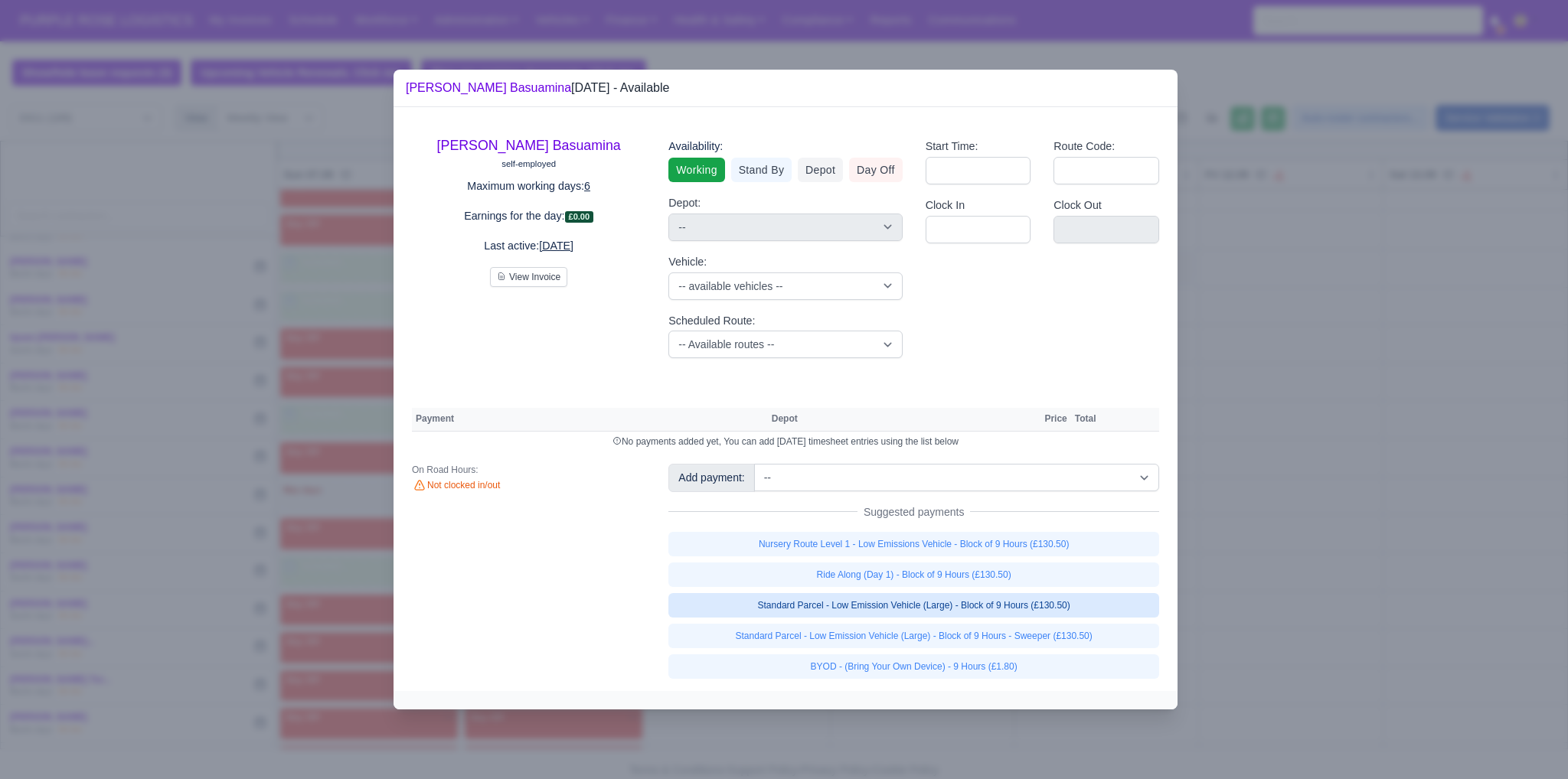
click at [771, 607] on link "Standard Parcel - Low Emission Vehicle (Large) - Block of 9 Hours (£130.50)" at bounding box center [913, 604] width 491 height 24
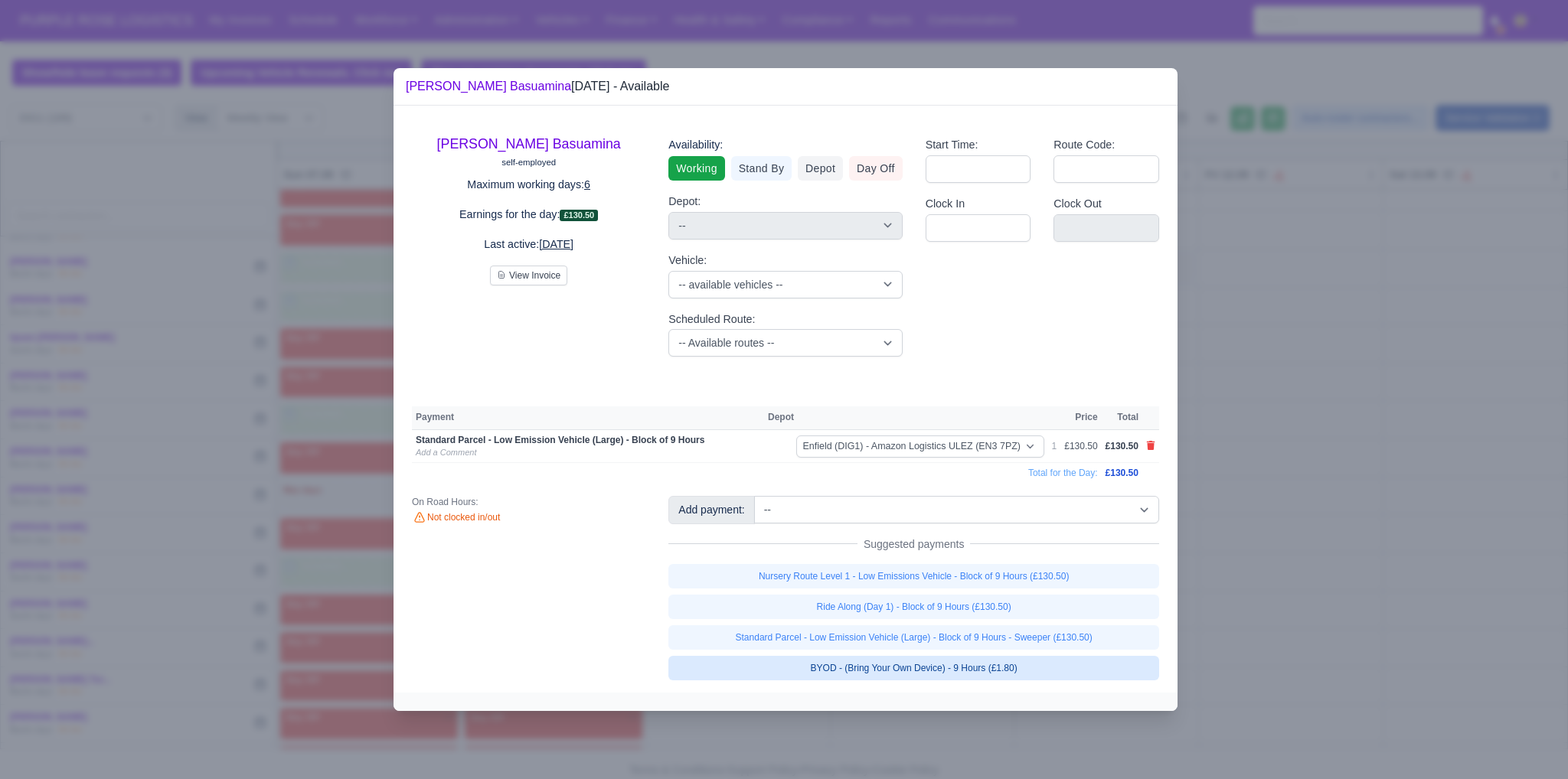
click at [771, 668] on link "BYOD - (Bring Your Own Device) - 9 Hours (£1.80)" at bounding box center [913, 668] width 491 height 24
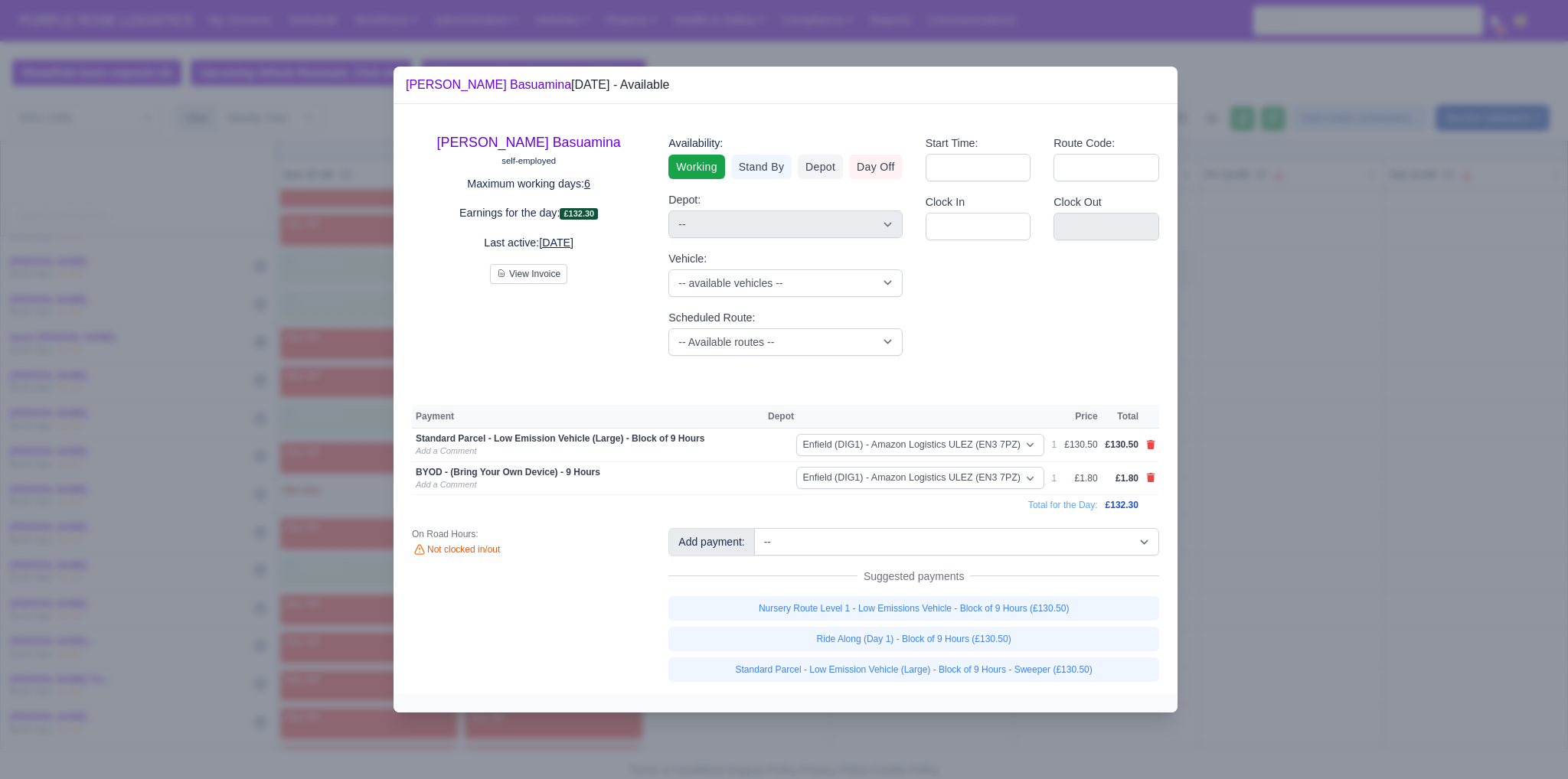
click at [771, 555] on div at bounding box center [784, 390] width 1568 height 779
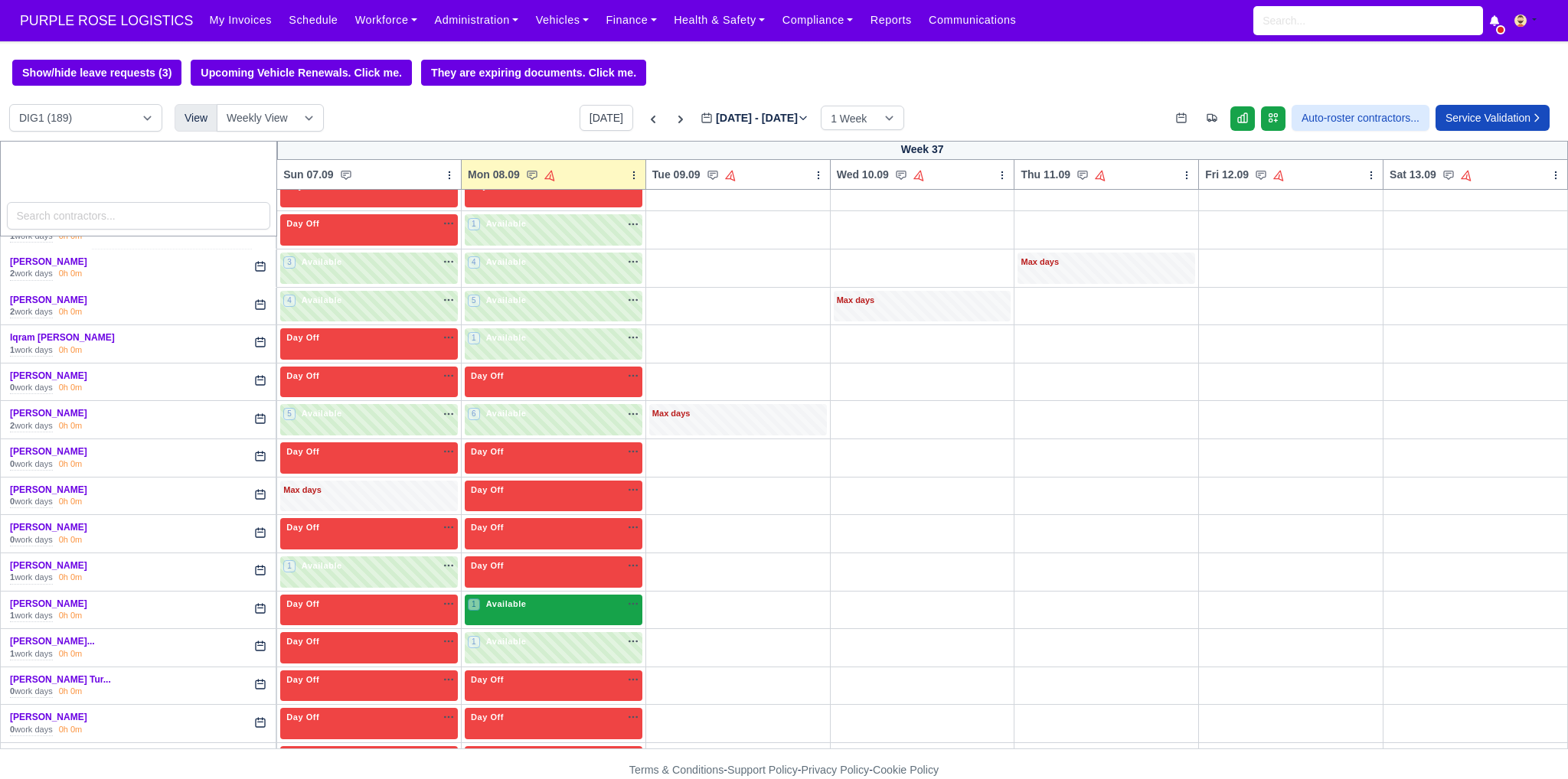
click at [575, 598] on div "1 Available na" at bounding box center [553, 604] width 171 height 13
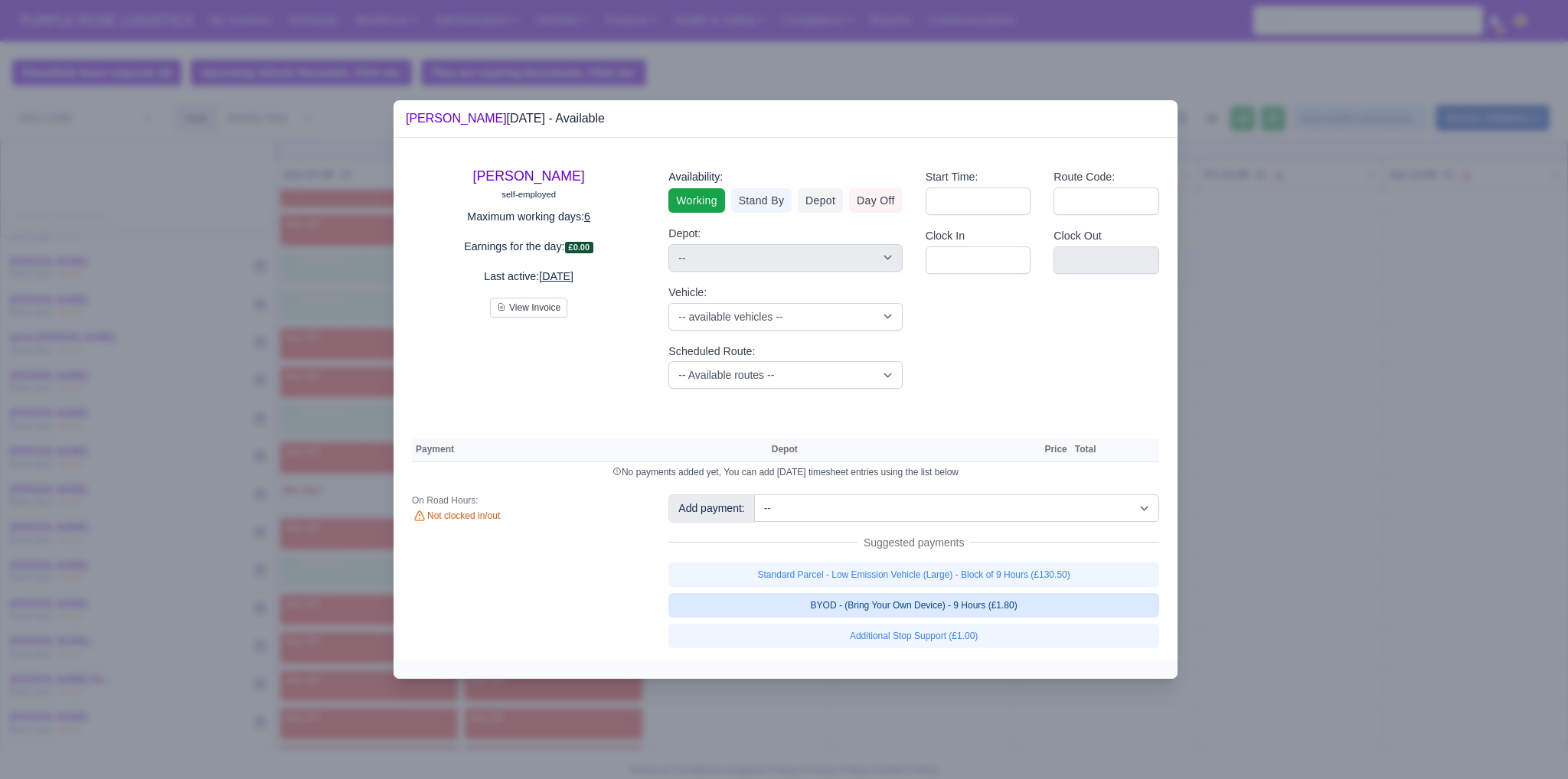
click at [771, 604] on link "BYOD - (Bring Your Own Device) - 9 Hours (£1.80)" at bounding box center [913, 604] width 491 height 24
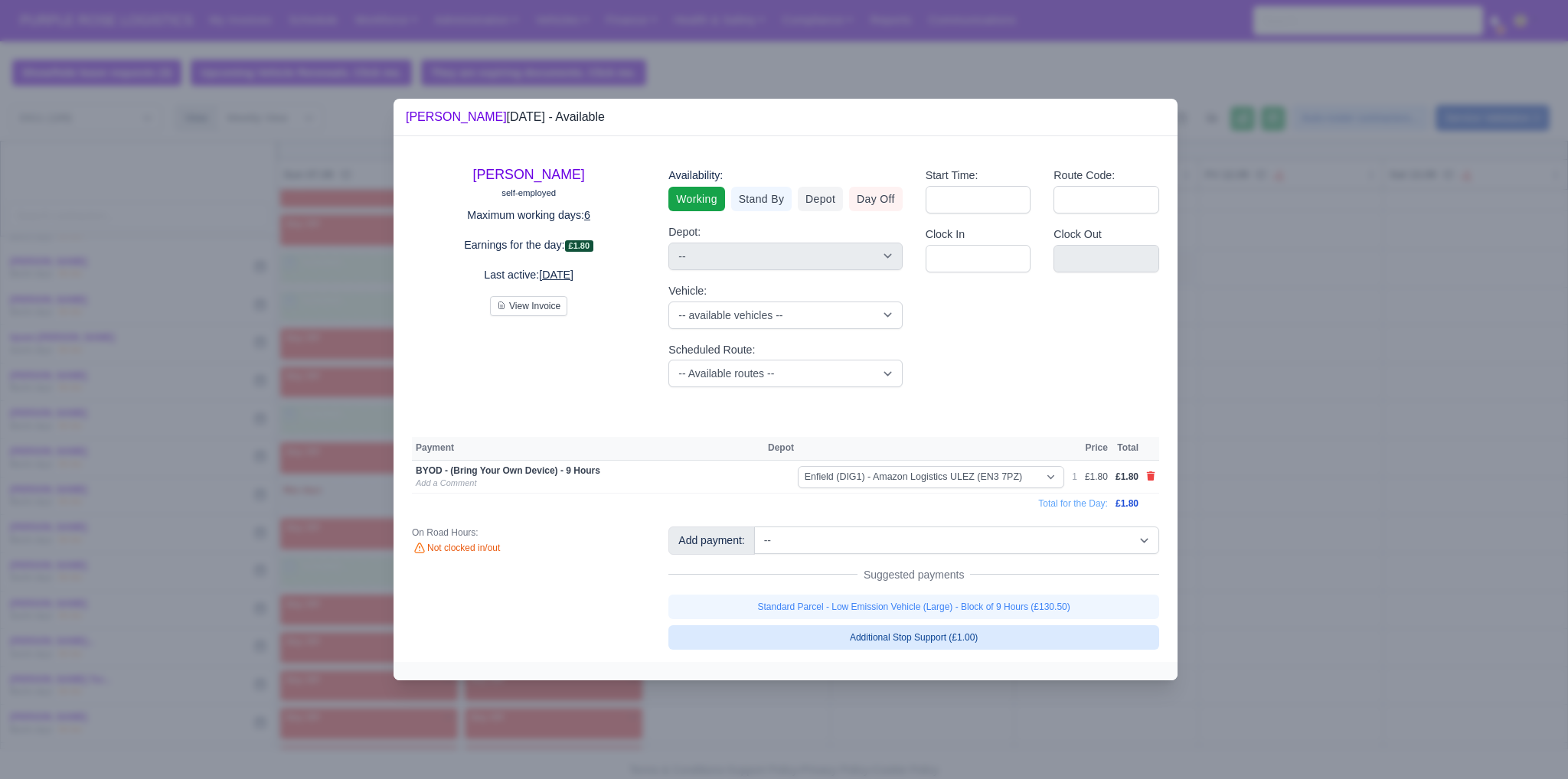
click at [771, 604] on link "Standard Parcel - Low Emission Vehicle (Large) - Block of 9 Hours (£130.50)" at bounding box center [913, 606] width 491 height 24
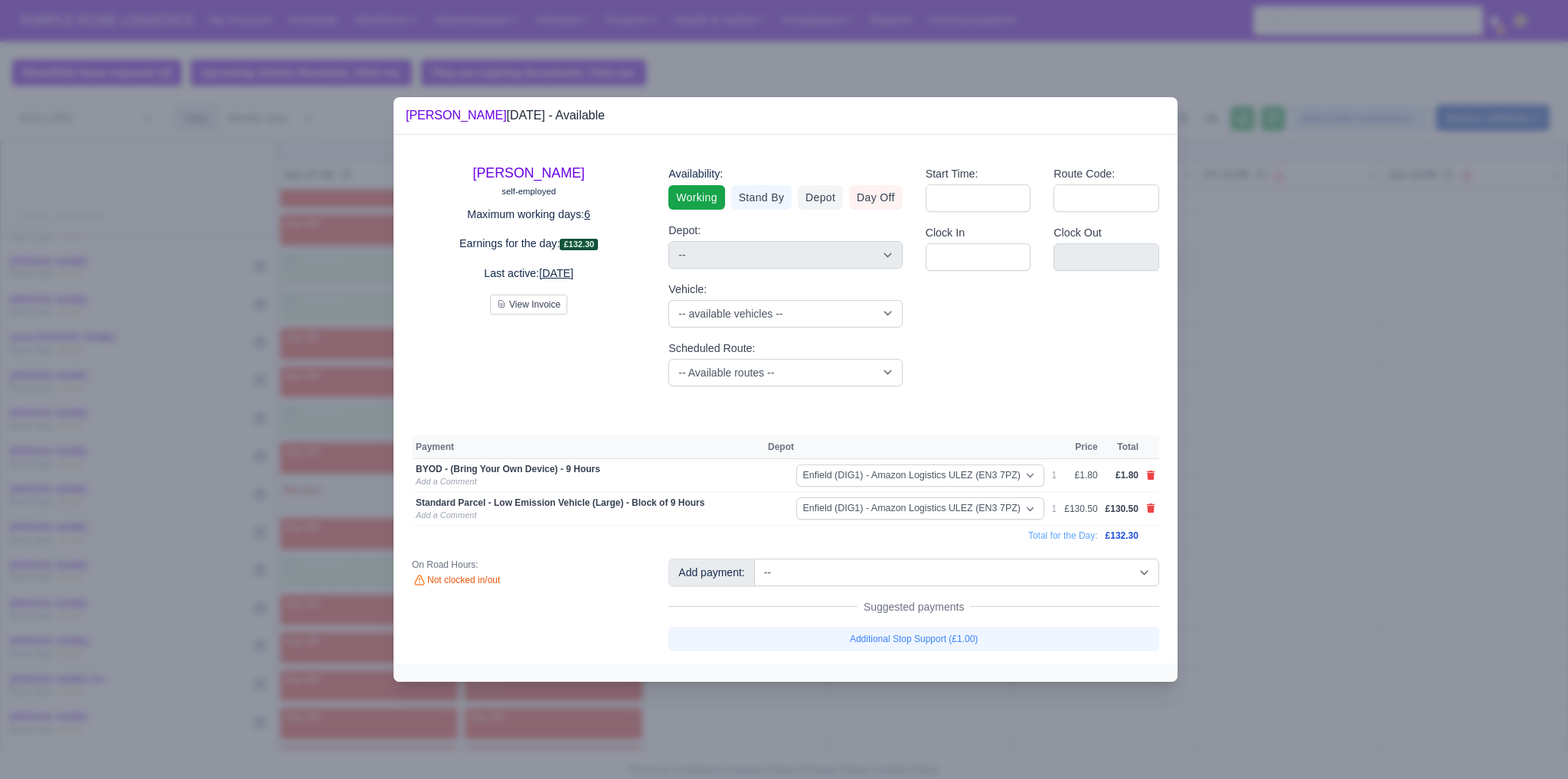
click at [771, 595] on div at bounding box center [784, 390] width 1568 height 779
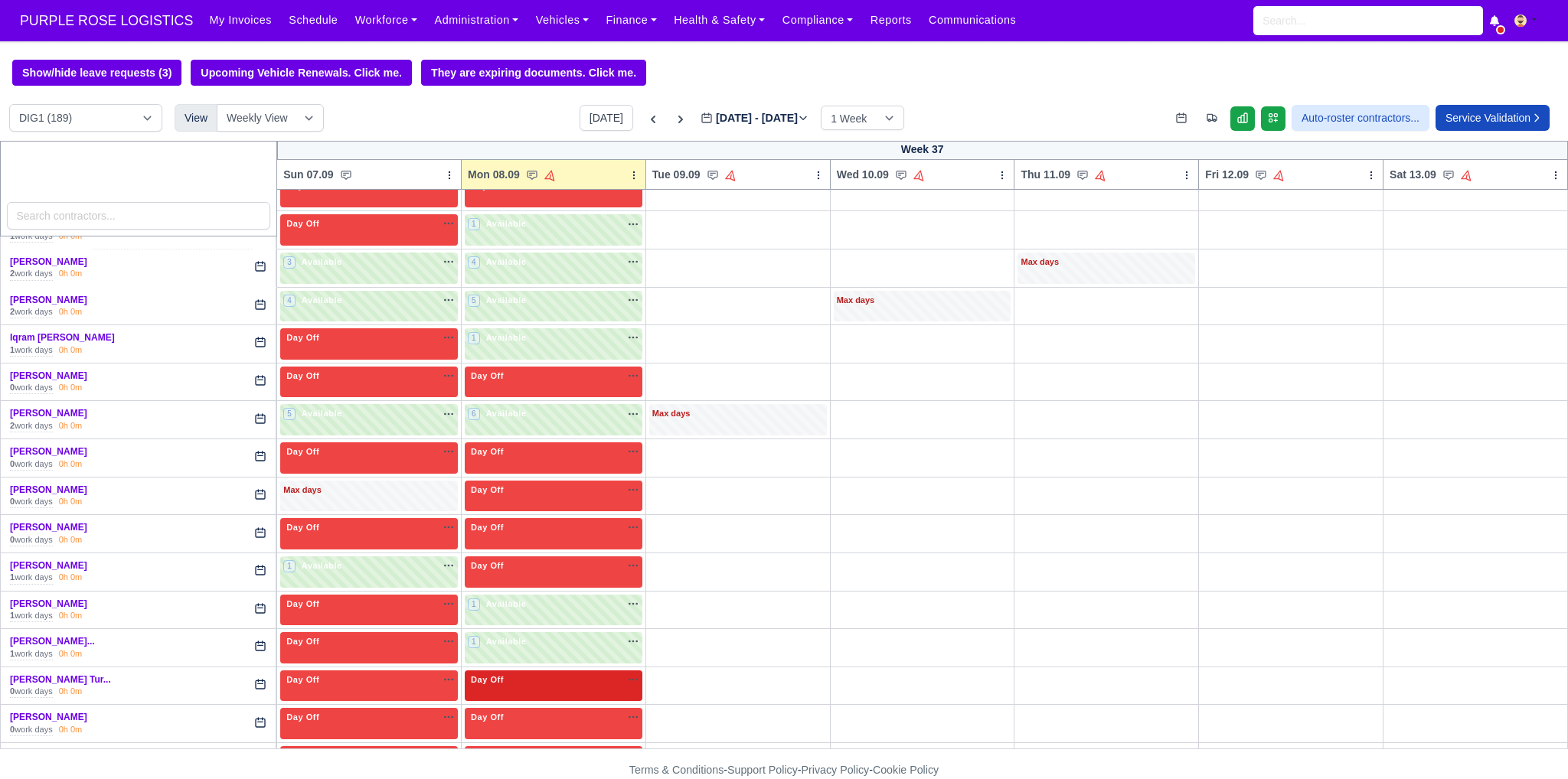
scroll to position [1990, 0]
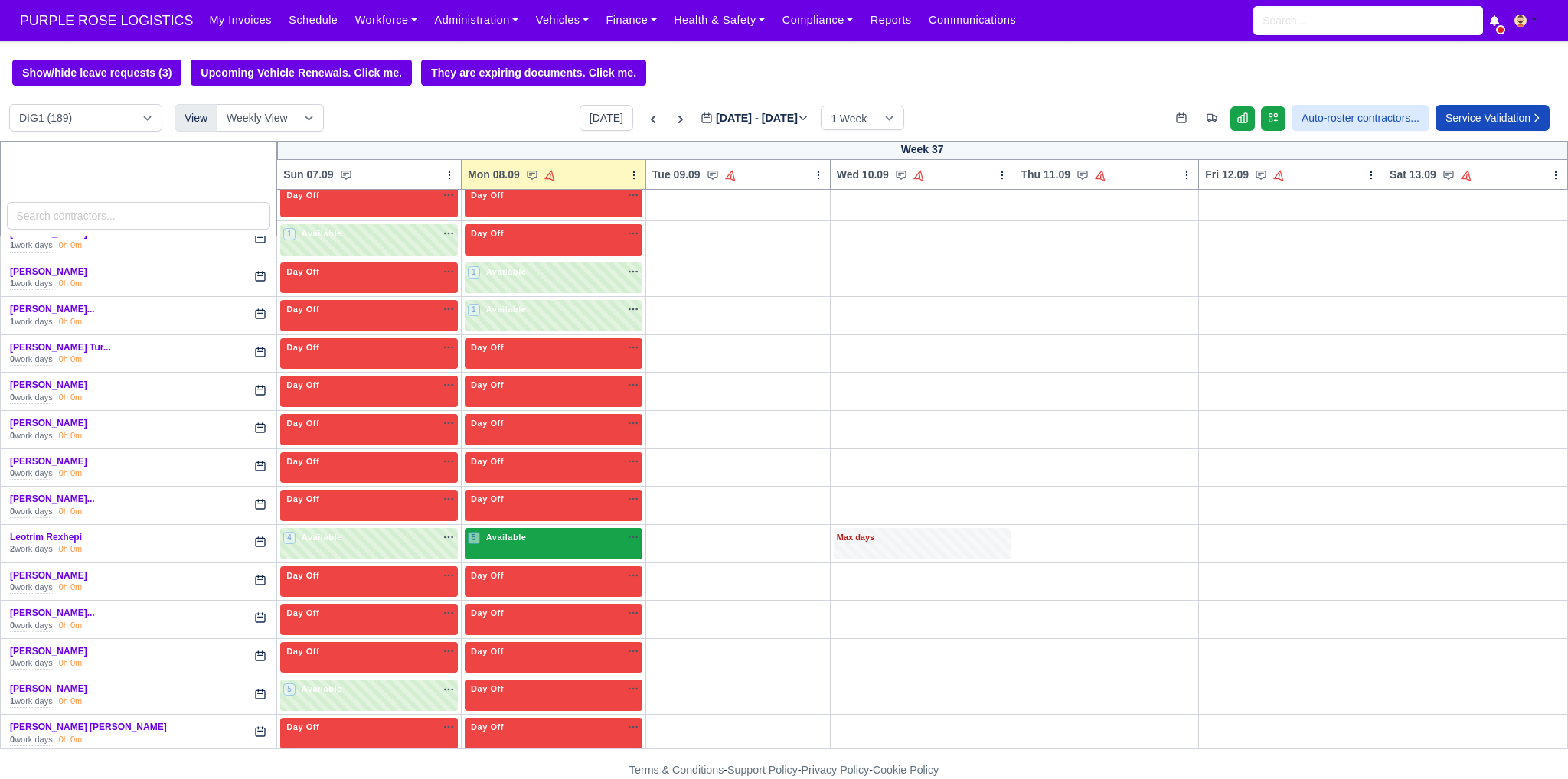
click at [539, 536] on div "5 Available" at bounding box center [553, 543] width 178 height 31
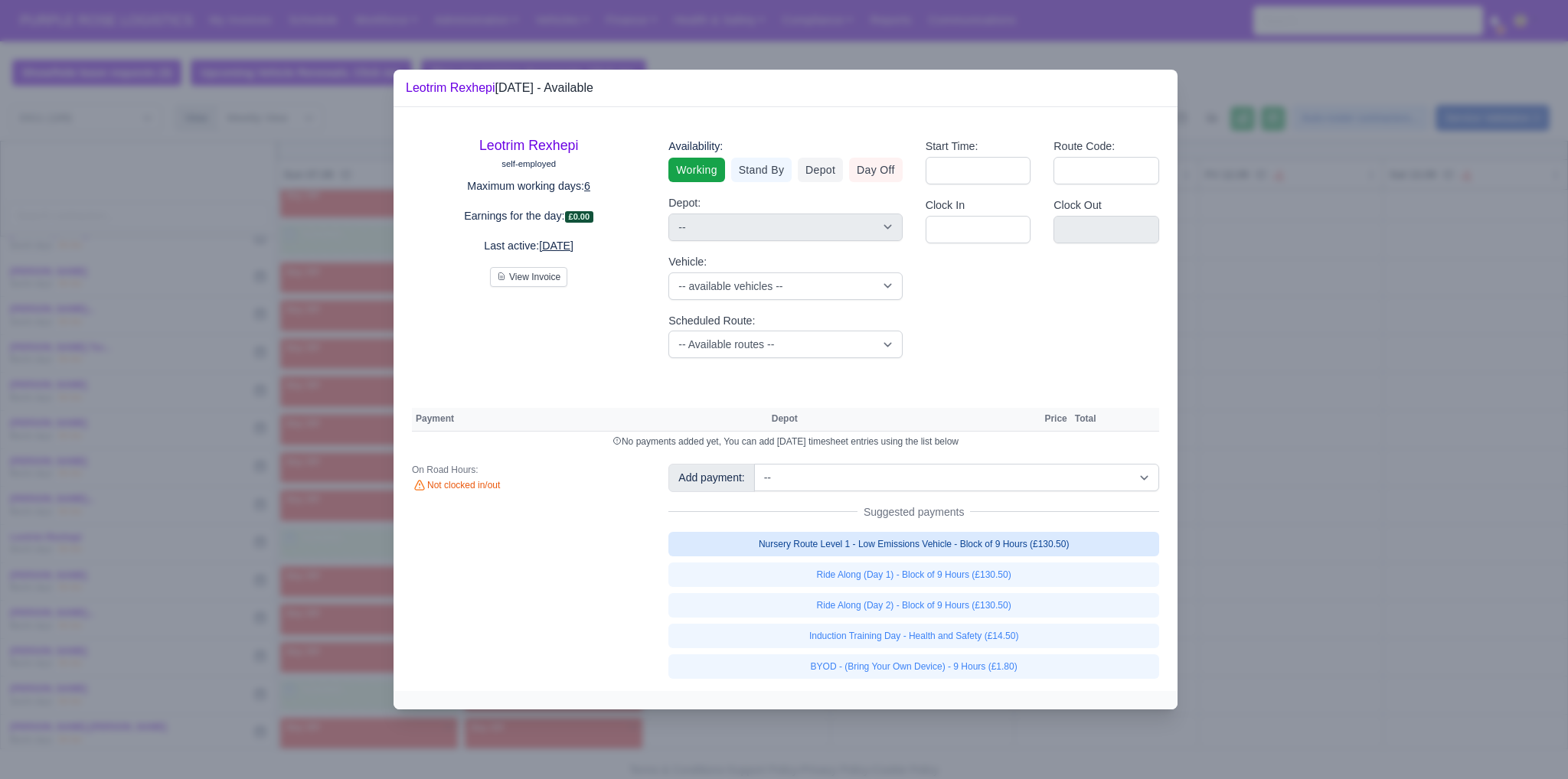
click at [771, 545] on link "Nursery Route Level 1 - Low Emissions Vehicle - Block of 9 Hours (£130.50)" at bounding box center [913, 544] width 491 height 24
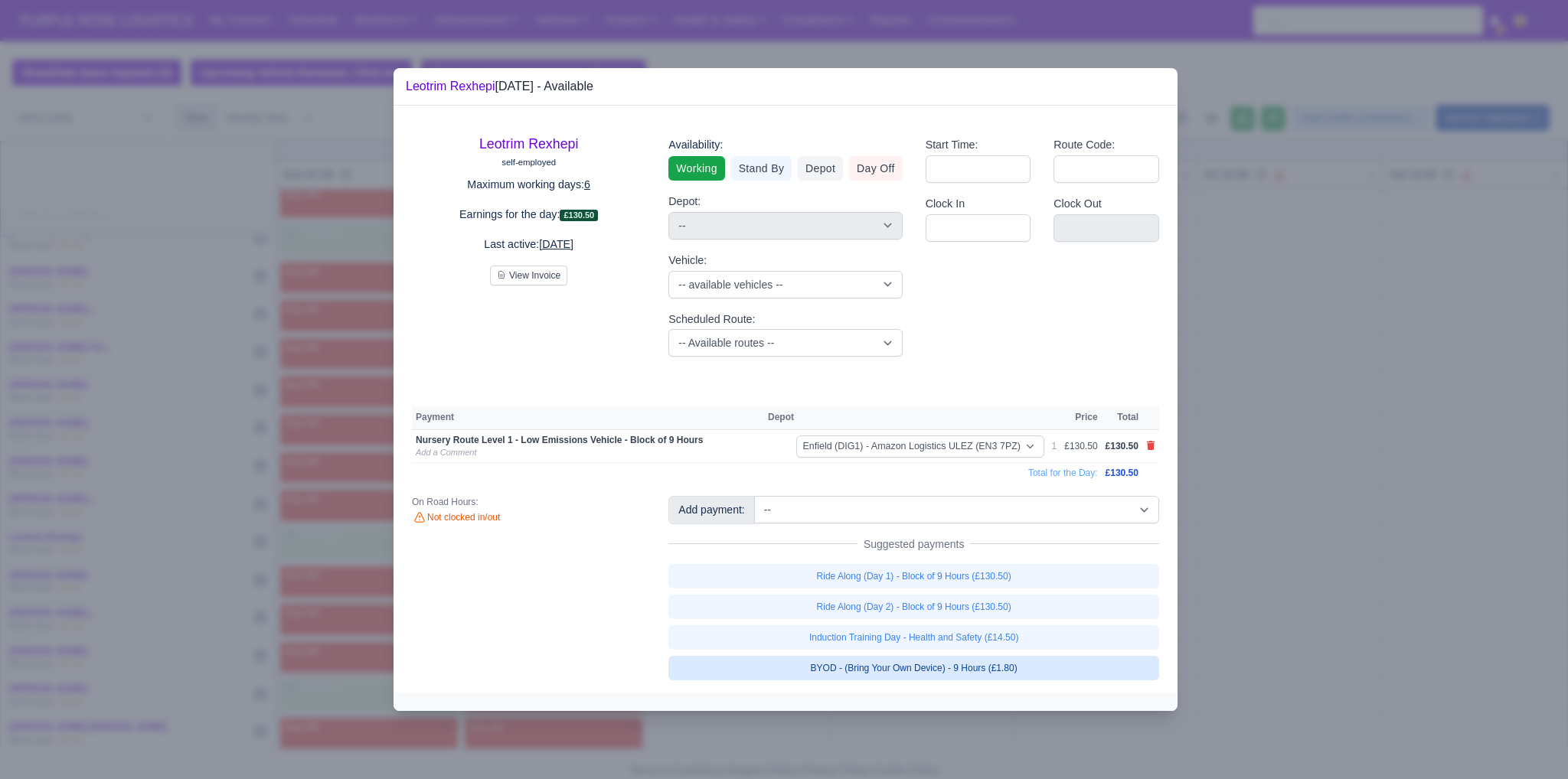
click at [771, 662] on link "BYOD - (Bring Your Own Device) - 9 Hours (£1.80)" at bounding box center [913, 668] width 491 height 24
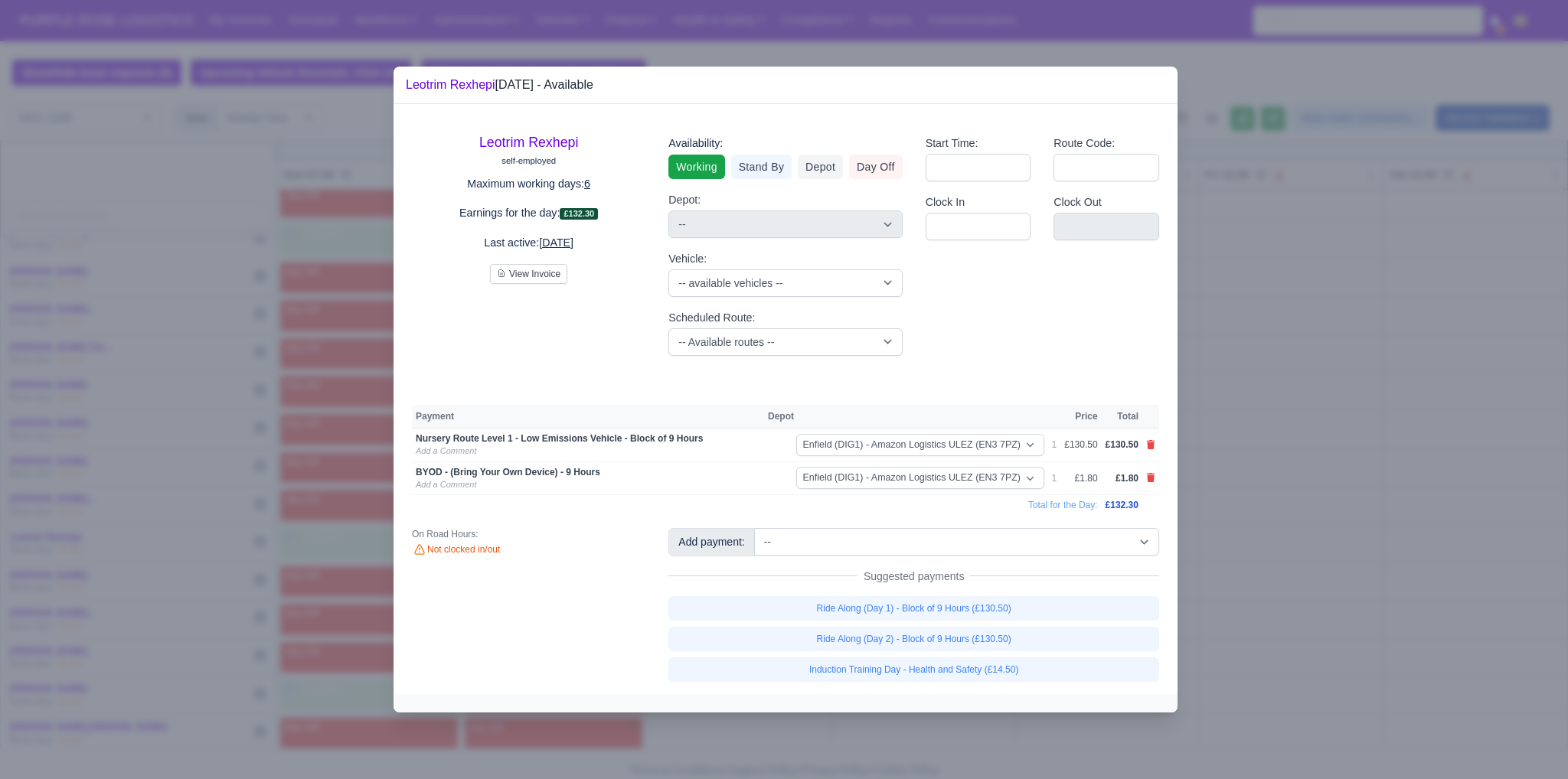
click at [771, 590] on div at bounding box center [784, 390] width 1568 height 779
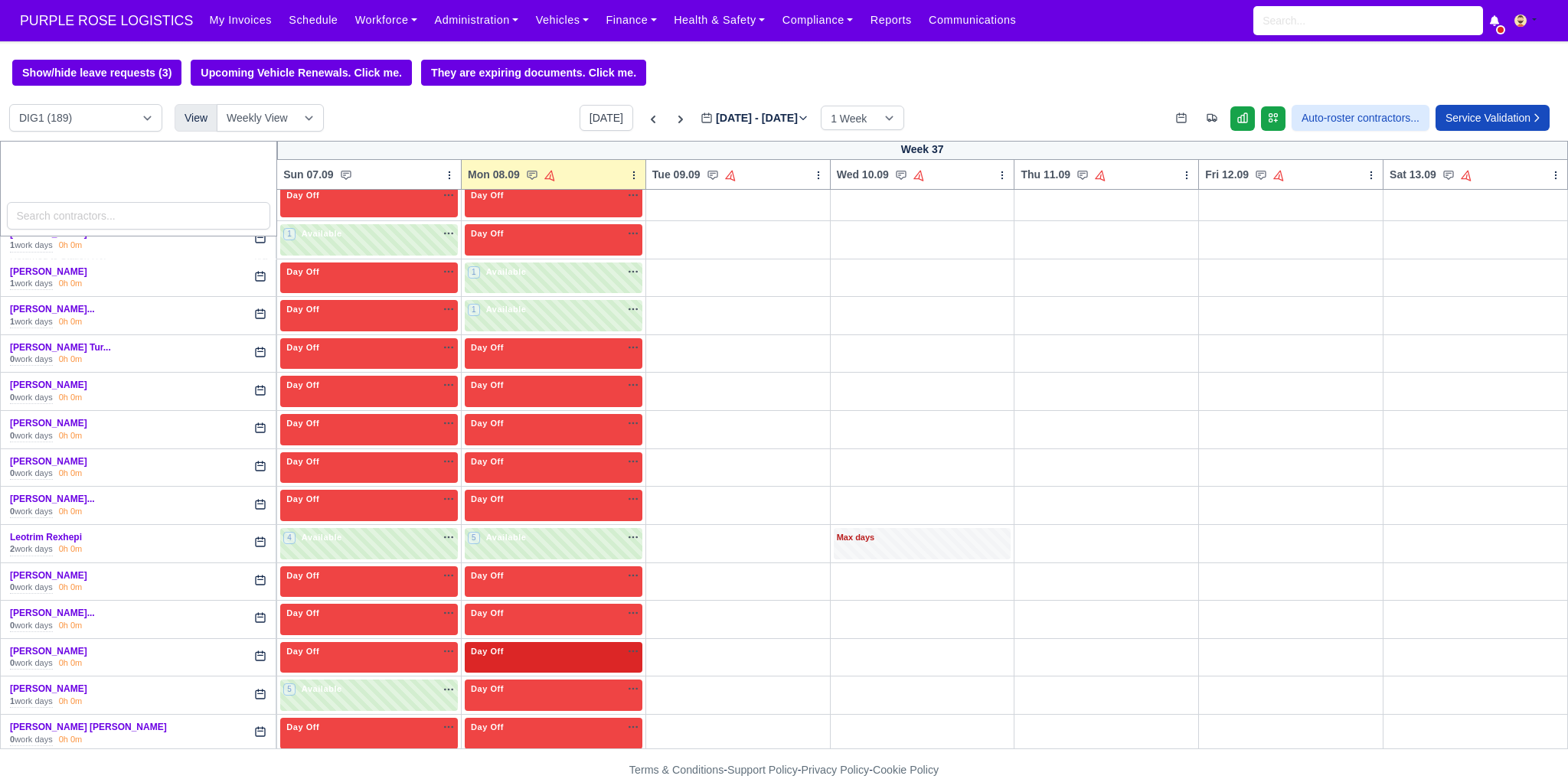
scroll to position [2321, 0]
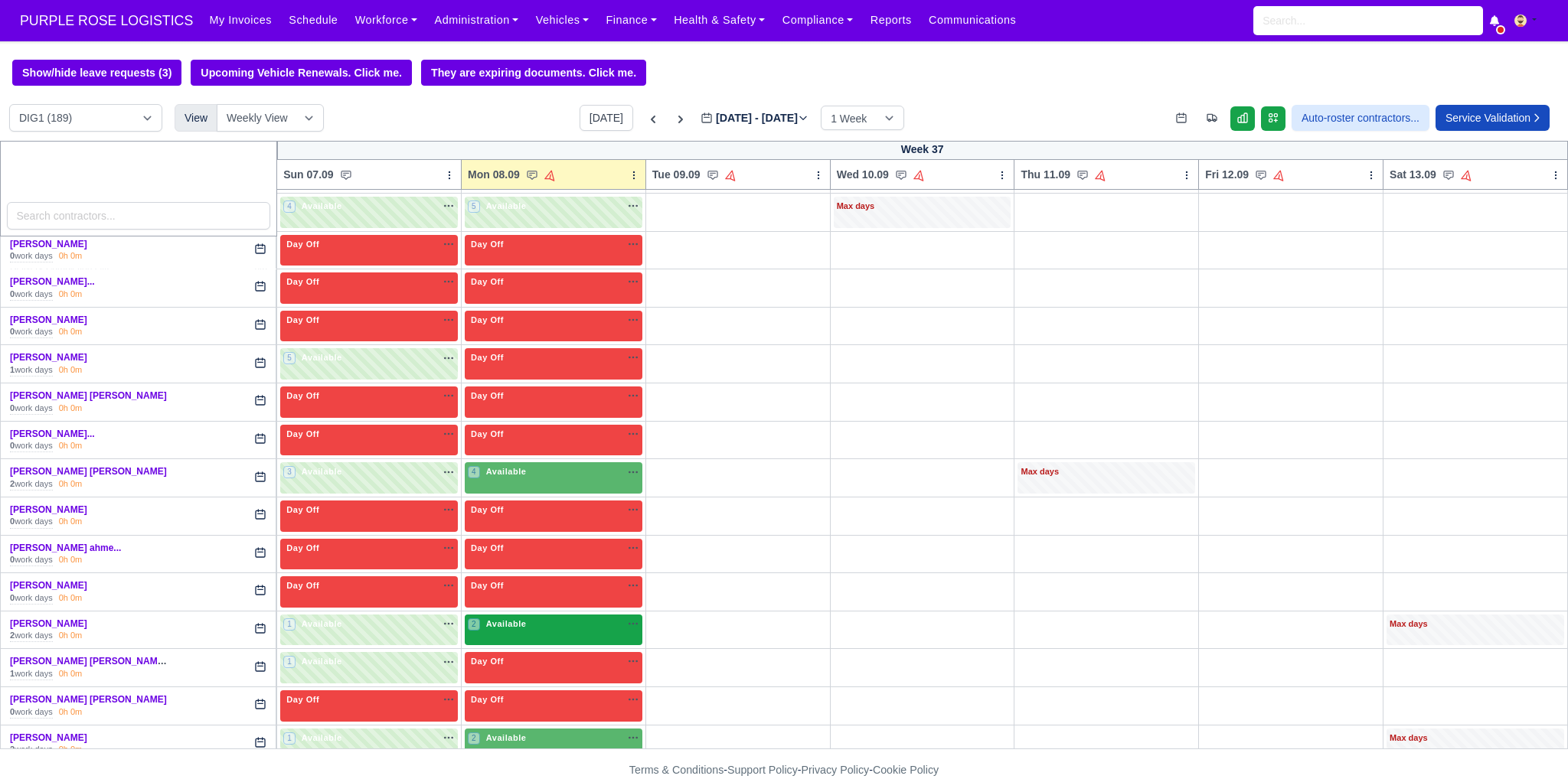
click at [539, 617] on div "2 Available na" at bounding box center [553, 623] width 171 height 13
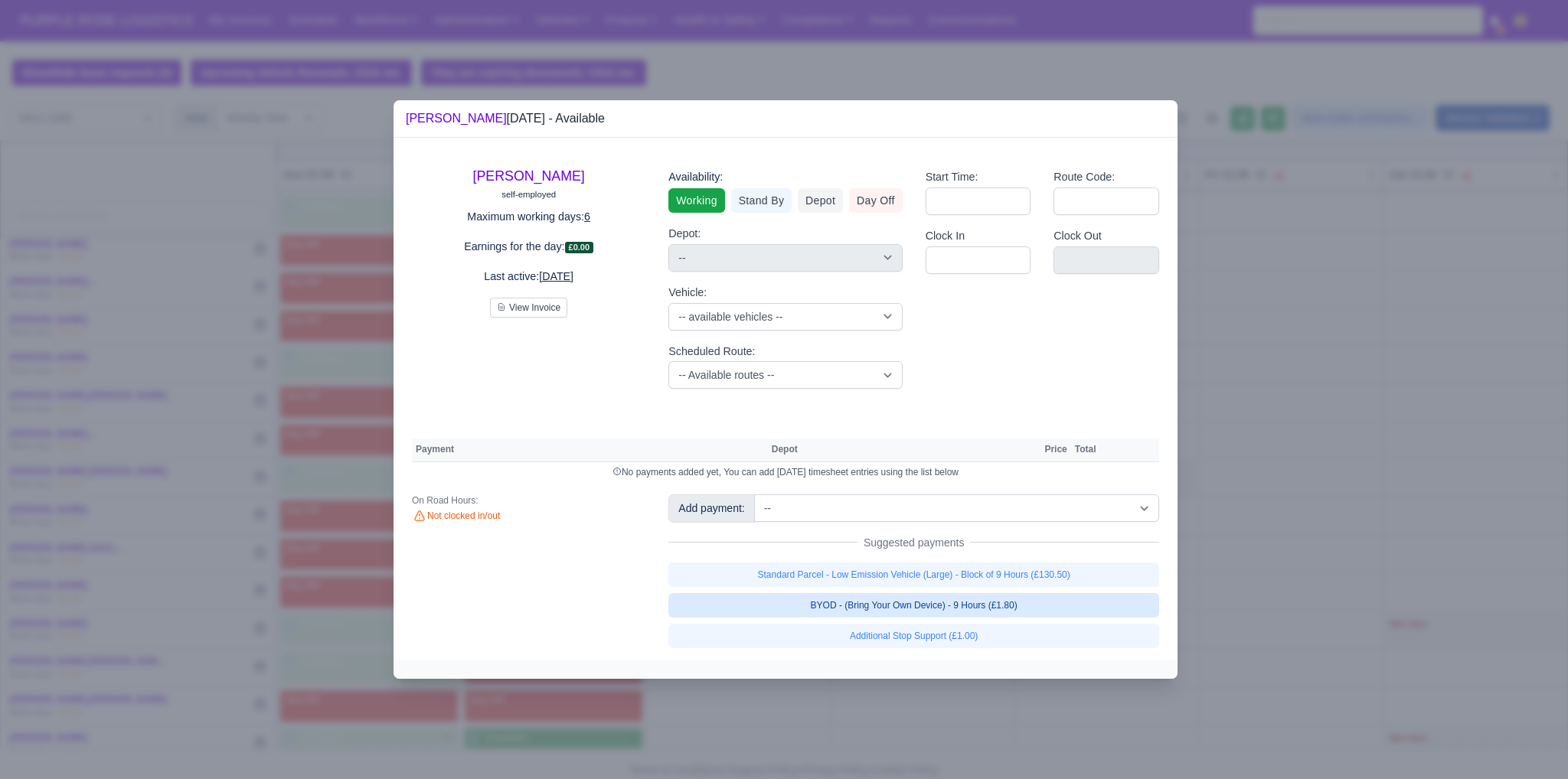
click at [771, 611] on link "BYOD - (Bring Your Own Device) - 9 Hours (£1.80)" at bounding box center [913, 604] width 491 height 24
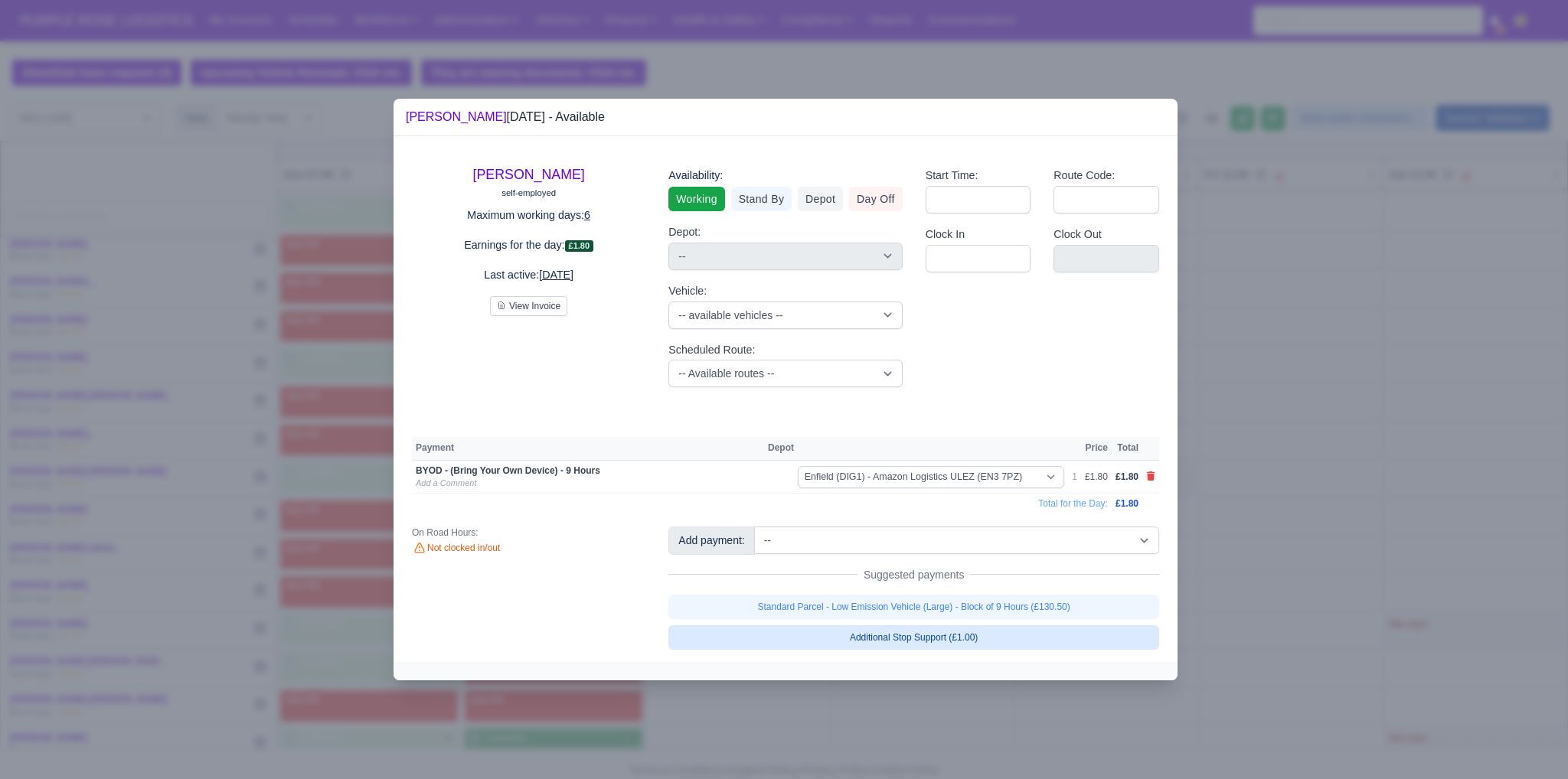
click at [771, 611] on link "Standard Parcel - Low Emission Vehicle (Large) - Block of 9 Hours (£130.50)" at bounding box center [913, 606] width 491 height 24
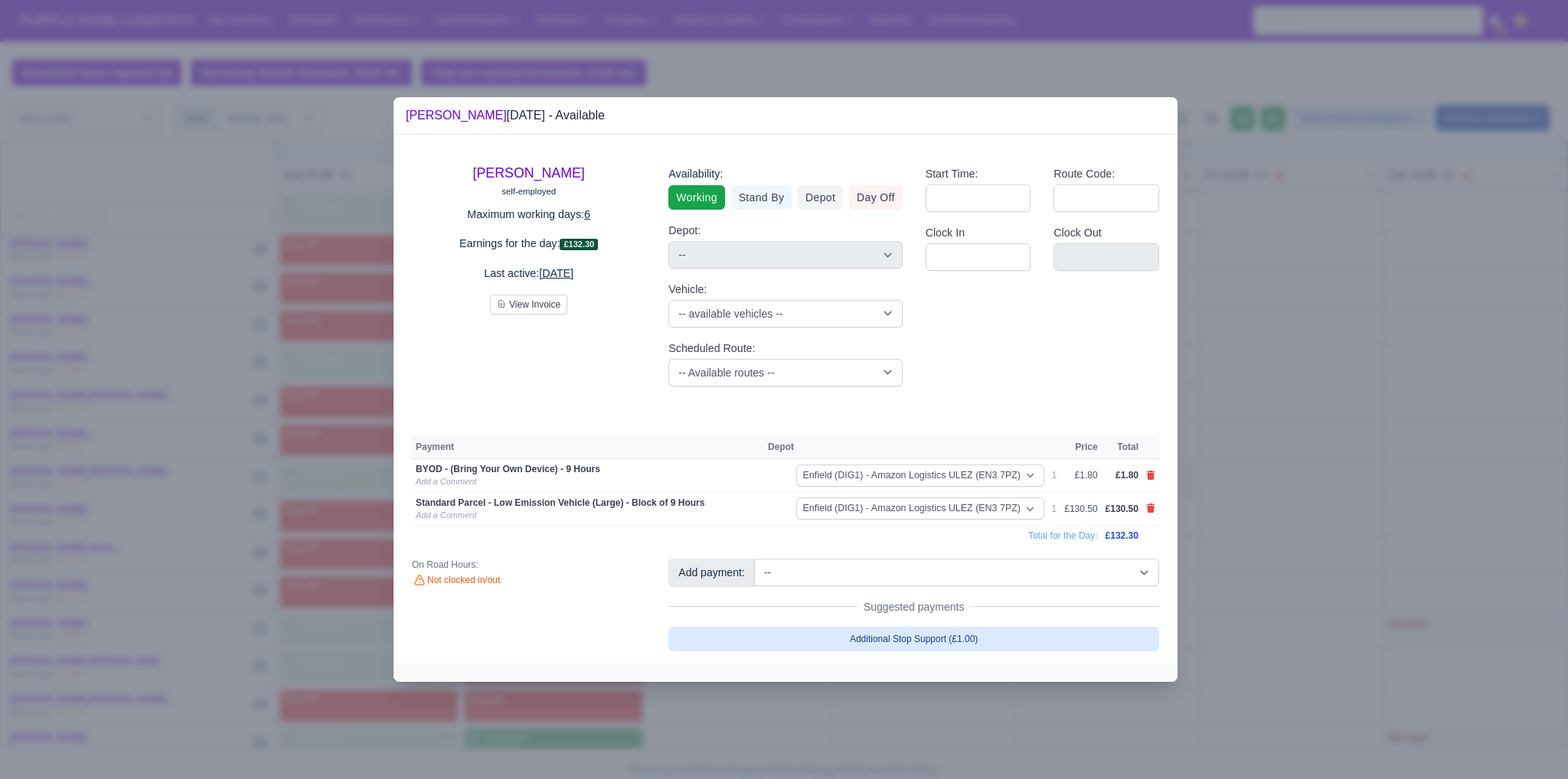
click at [771, 579] on div at bounding box center [784, 390] width 1568 height 779
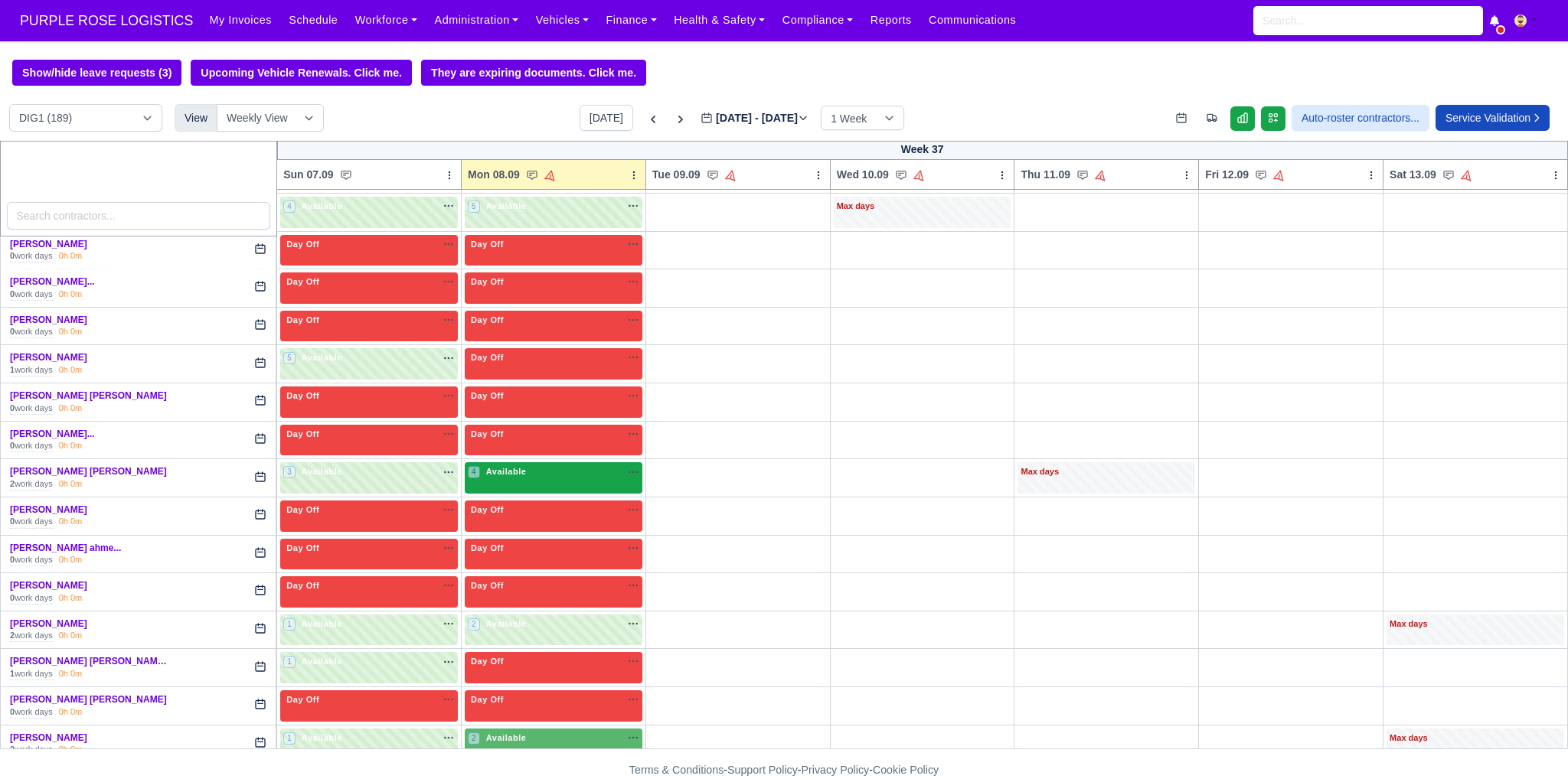
click at [539, 463] on div "4 Available" at bounding box center [553, 477] width 178 height 31
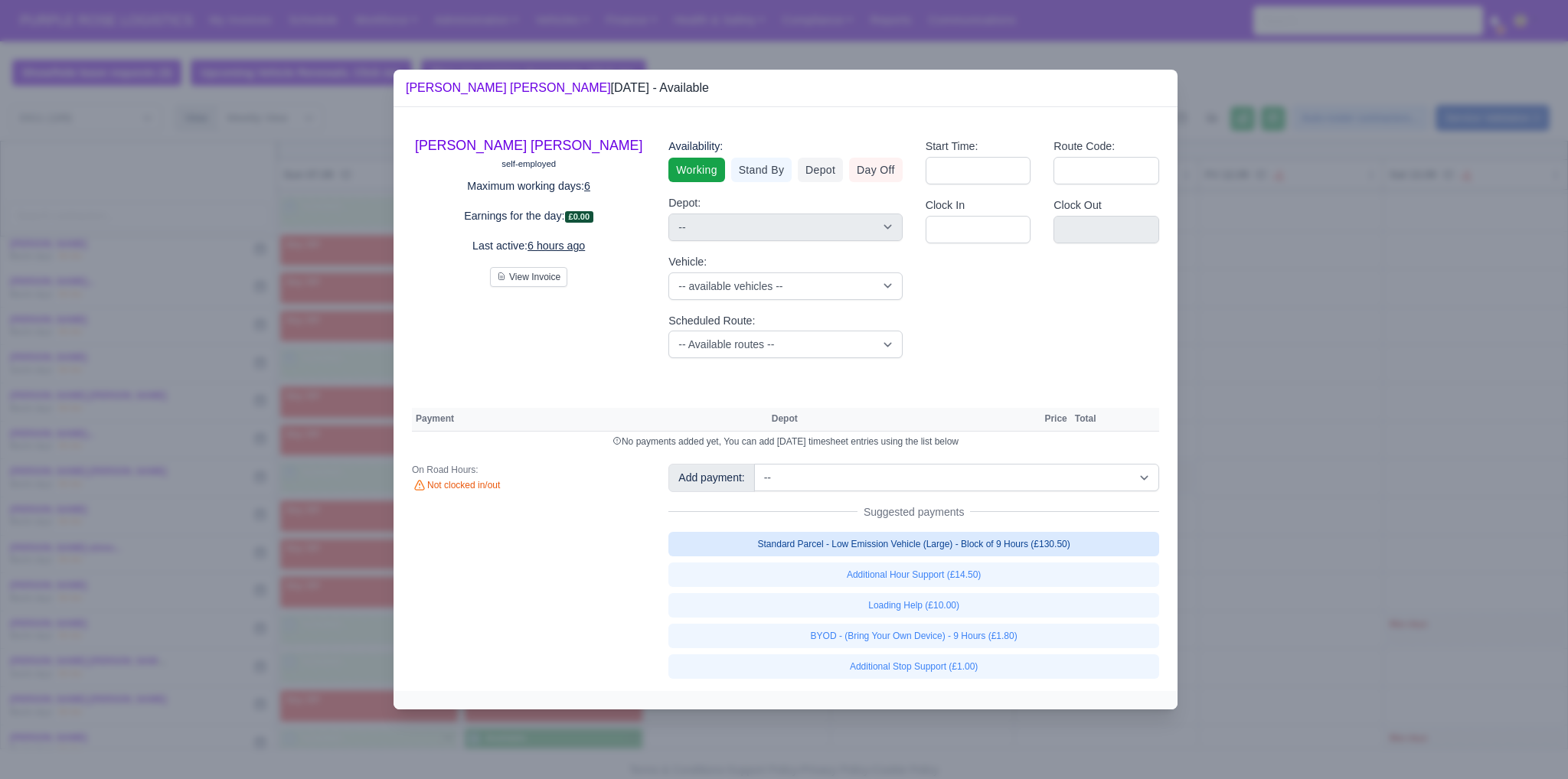
click at [771, 548] on link "Standard Parcel - Low Emission Vehicle (Large) - Block of 9 Hours (£130.50)" at bounding box center [913, 544] width 491 height 24
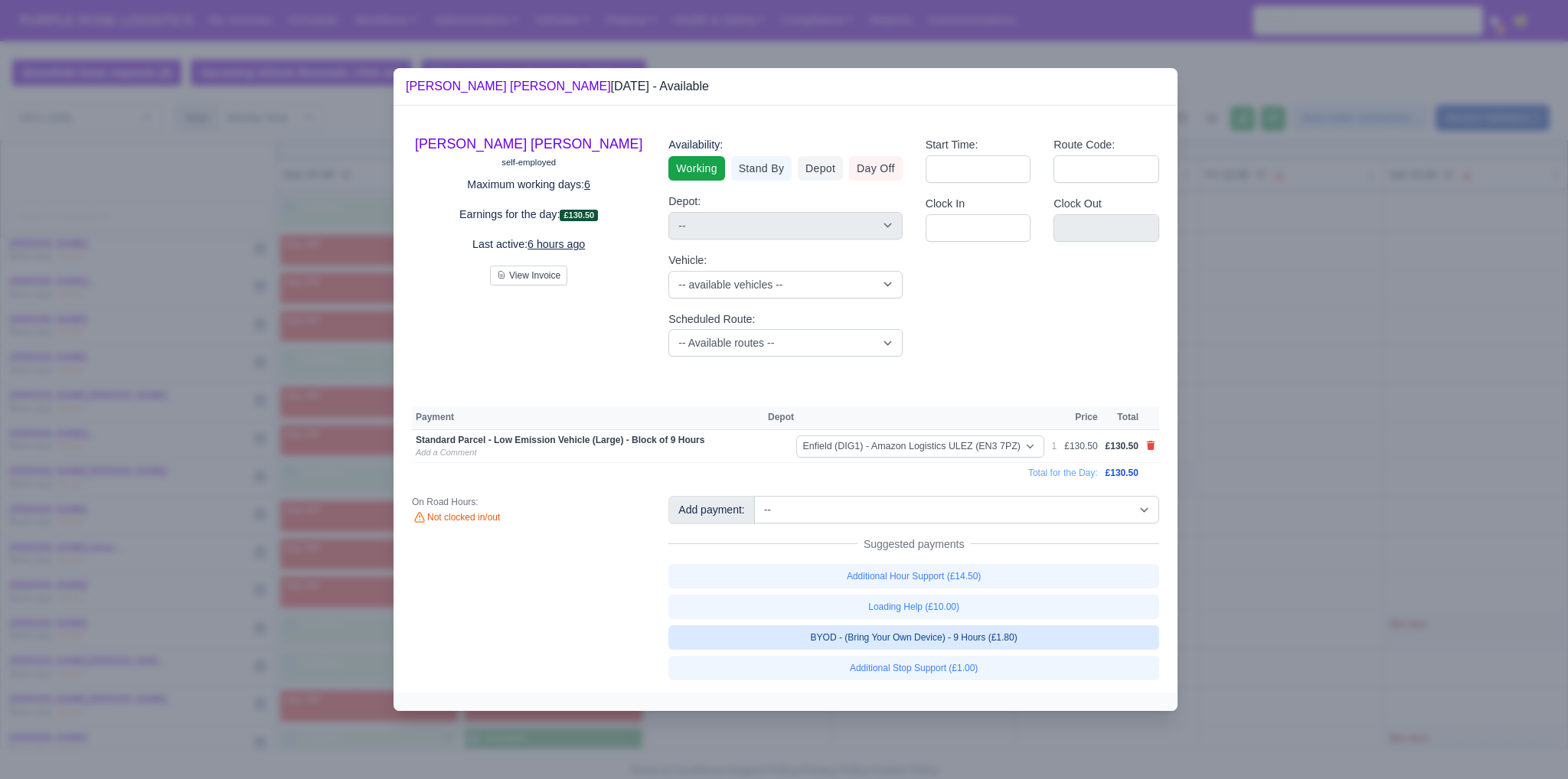
click at [771, 640] on link "BYOD - (Bring Your Own Device) - 9 Hours (£1.80)" at bounding box center [913, 637] width 491 height 24
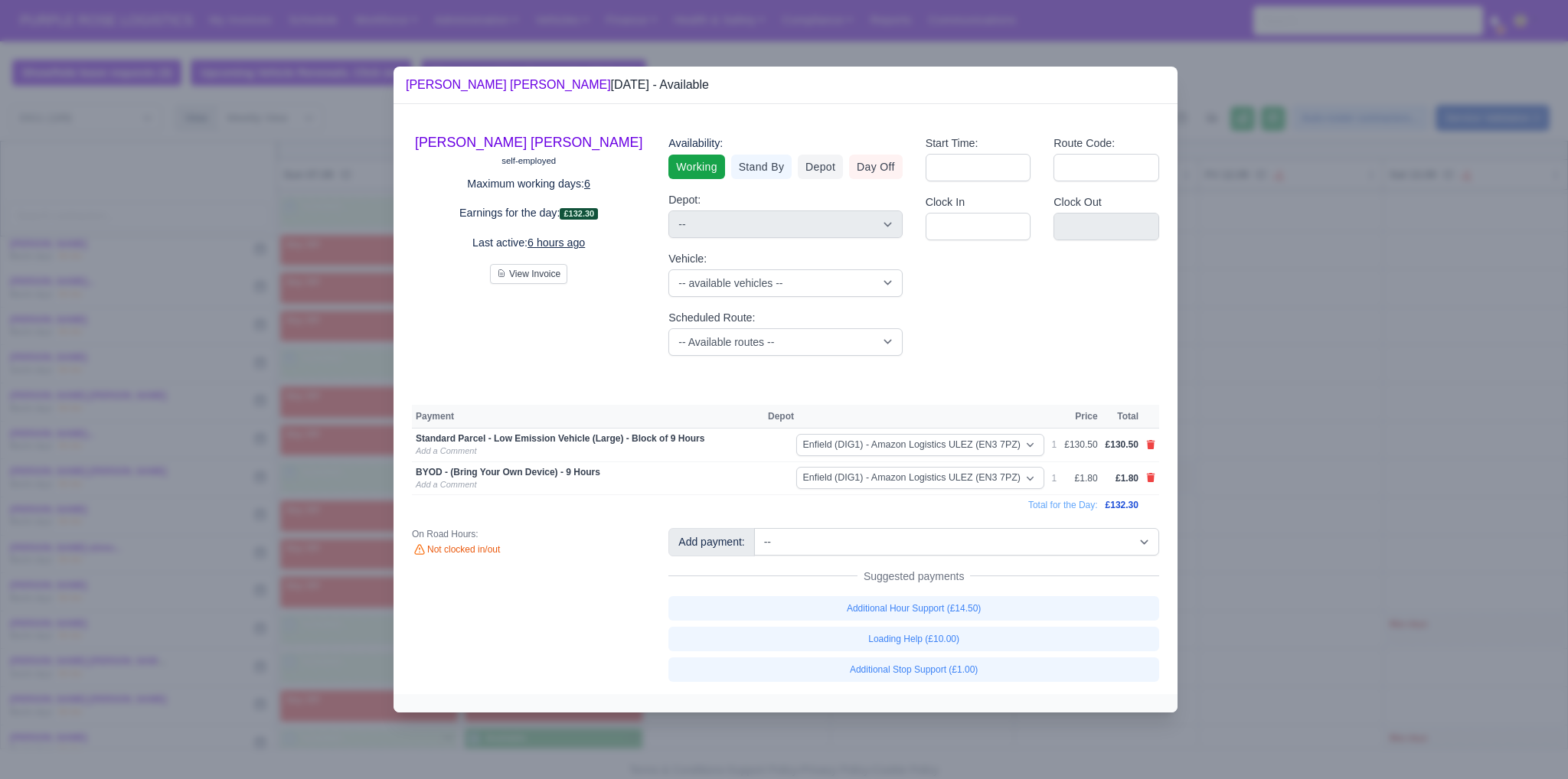
click at [771, 545] on div at bounding box center [784, 390] width 1568 height 779
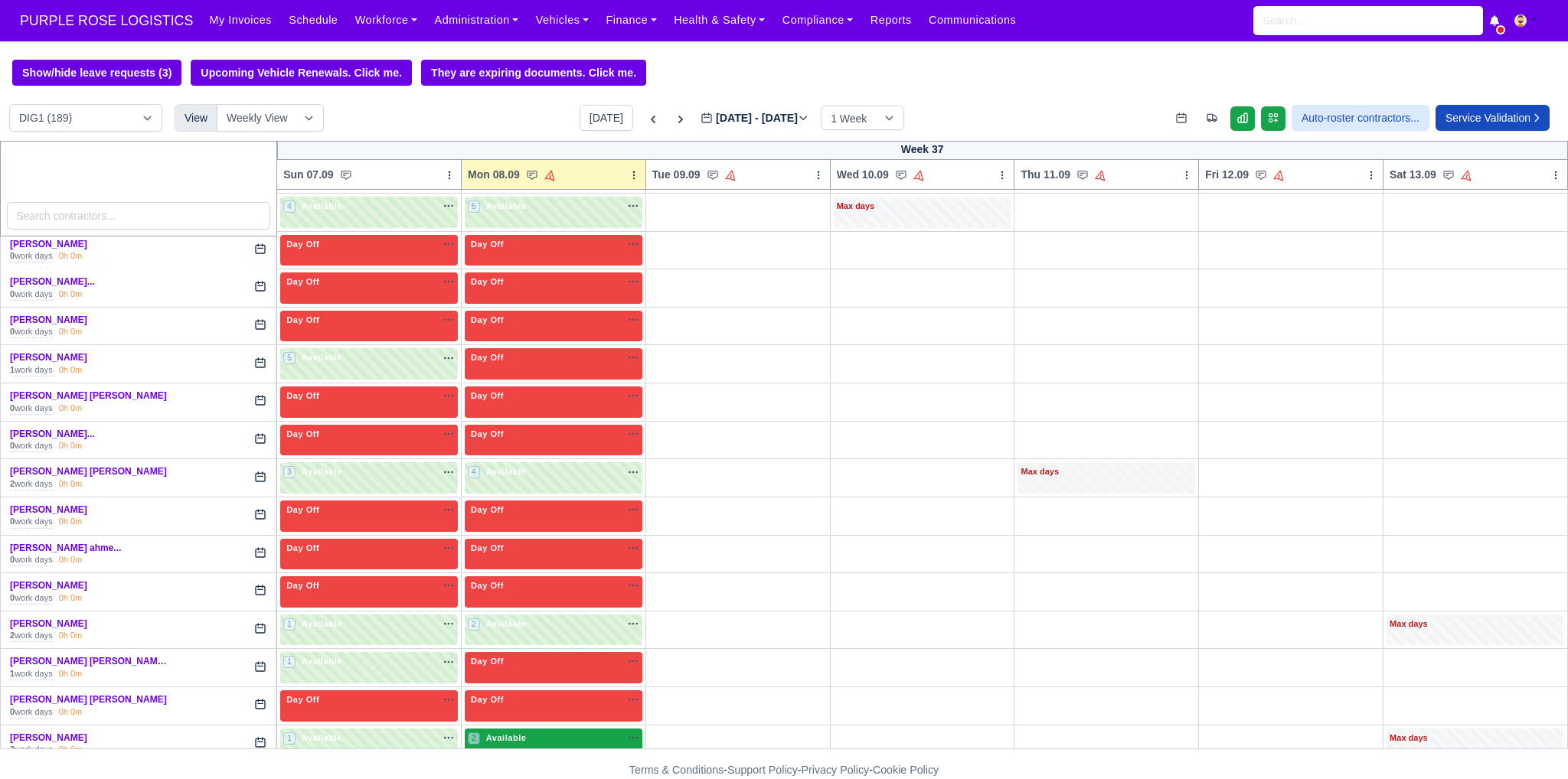
click at [563, 732] on div "2 Available na" at bounding box center [553, 738] width 171 height 13
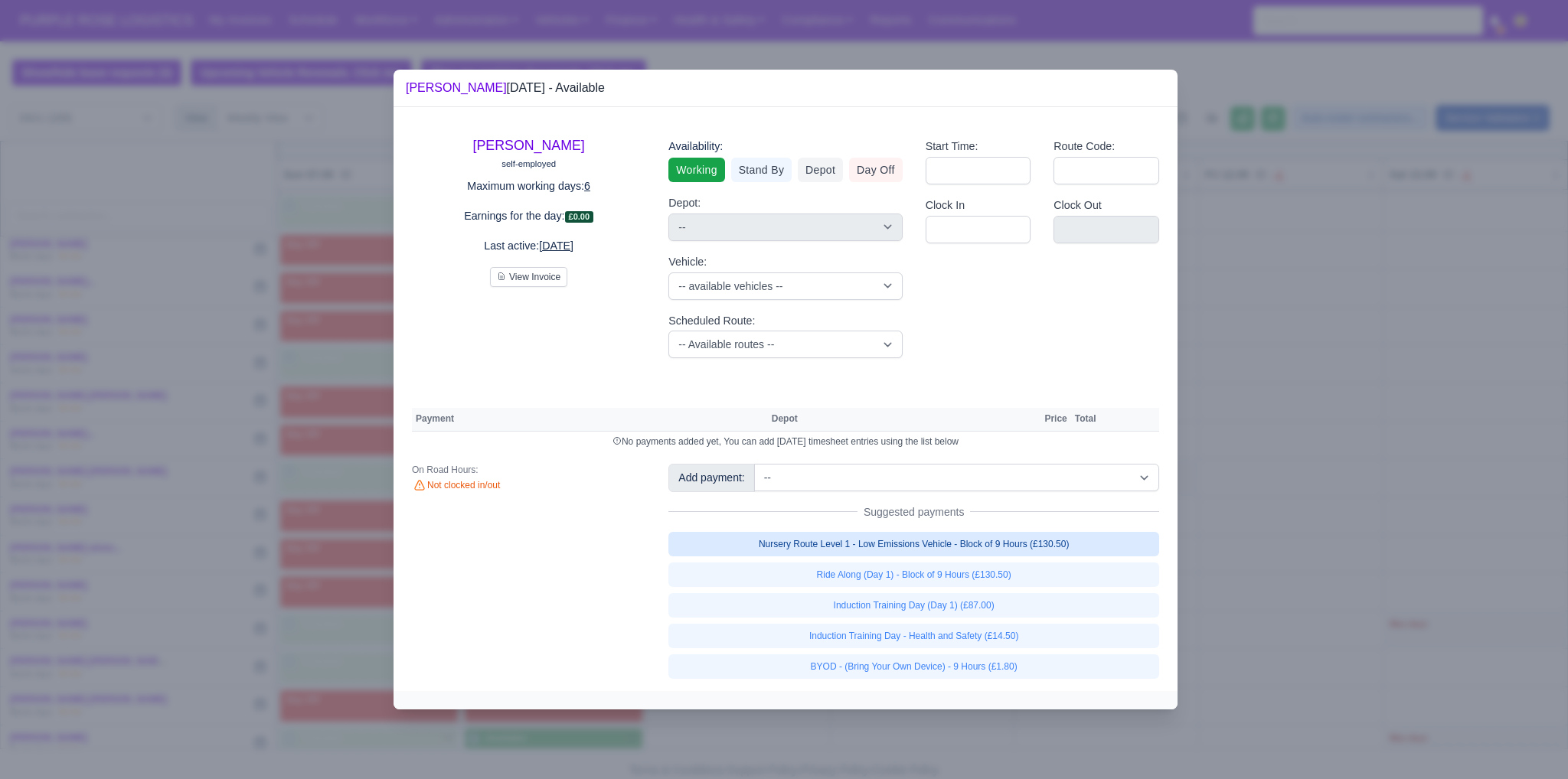
click at [771, 545] on link "Nursery Route Level 1 - Low Emissions Vehicle - Block of 9 Hours (£130.50)" at bounding box center [913, 544] width 491 height 24
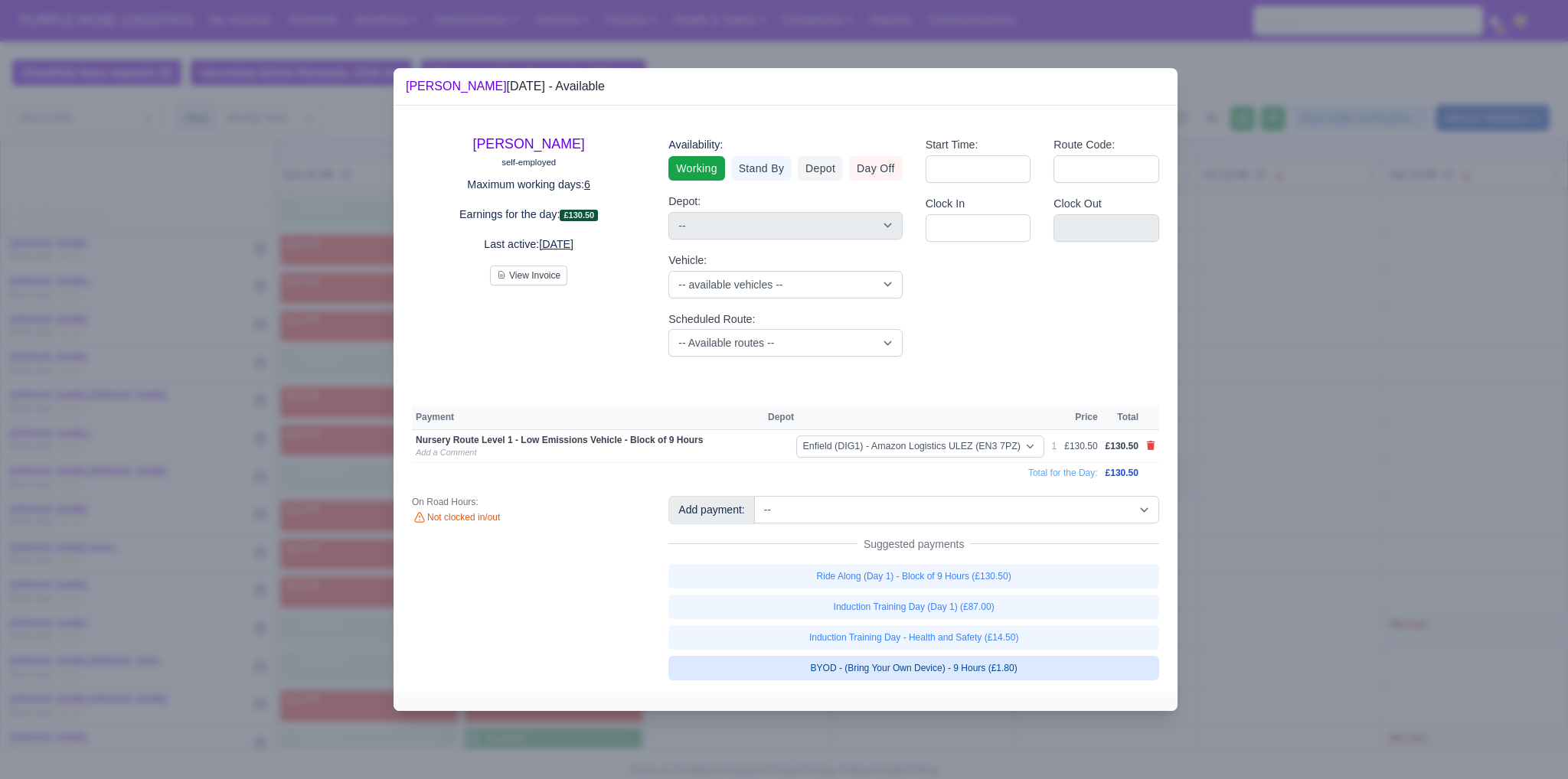
click at [771, 660] on link "BYOD - (Bring Your Own Device) - 9 Hours (£1.80)" at bounding box center [913, 668] width 491 height 24
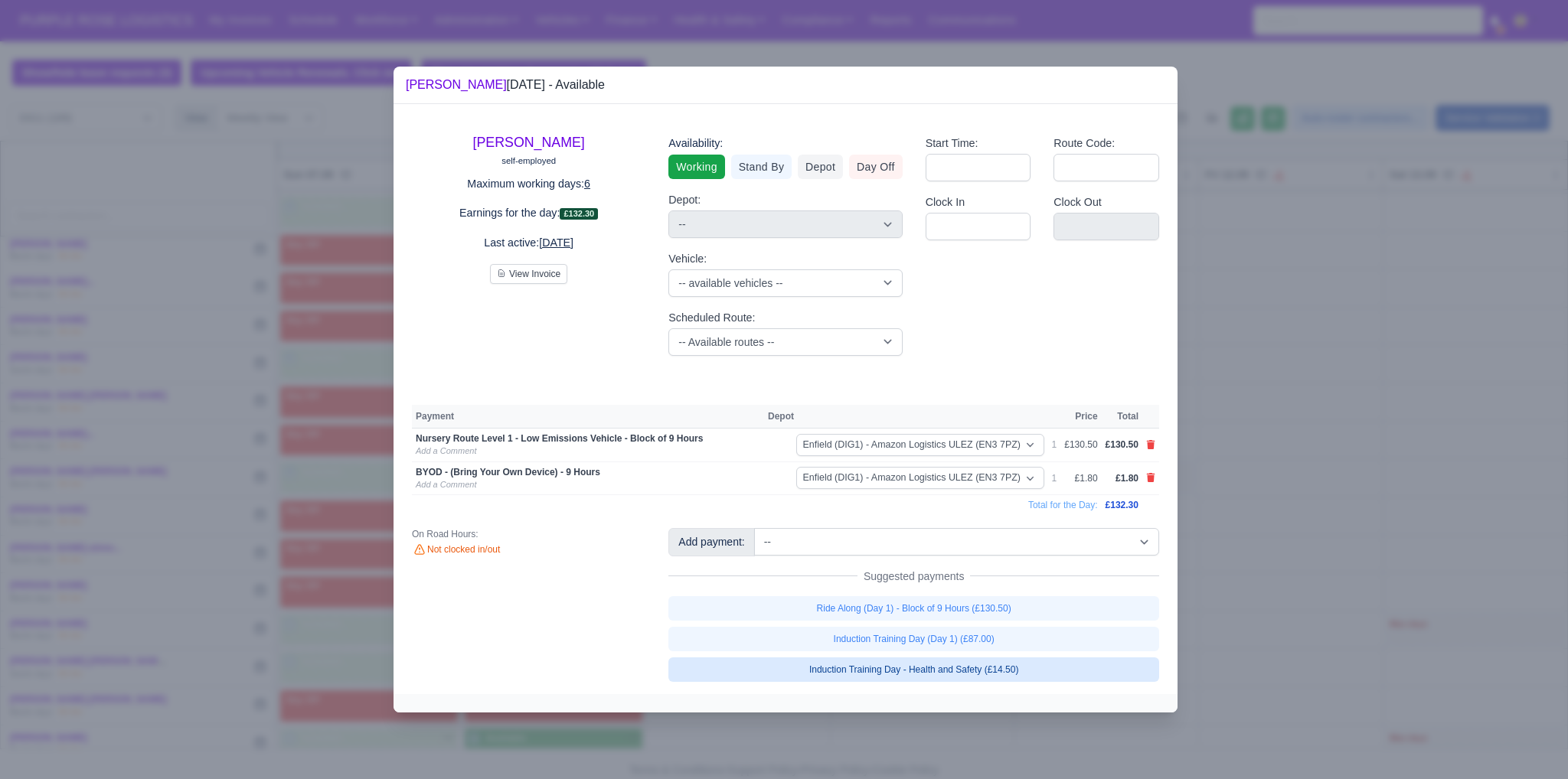
click at [771, 568] on div at bounding box center [784, 390] width 1568 height 779
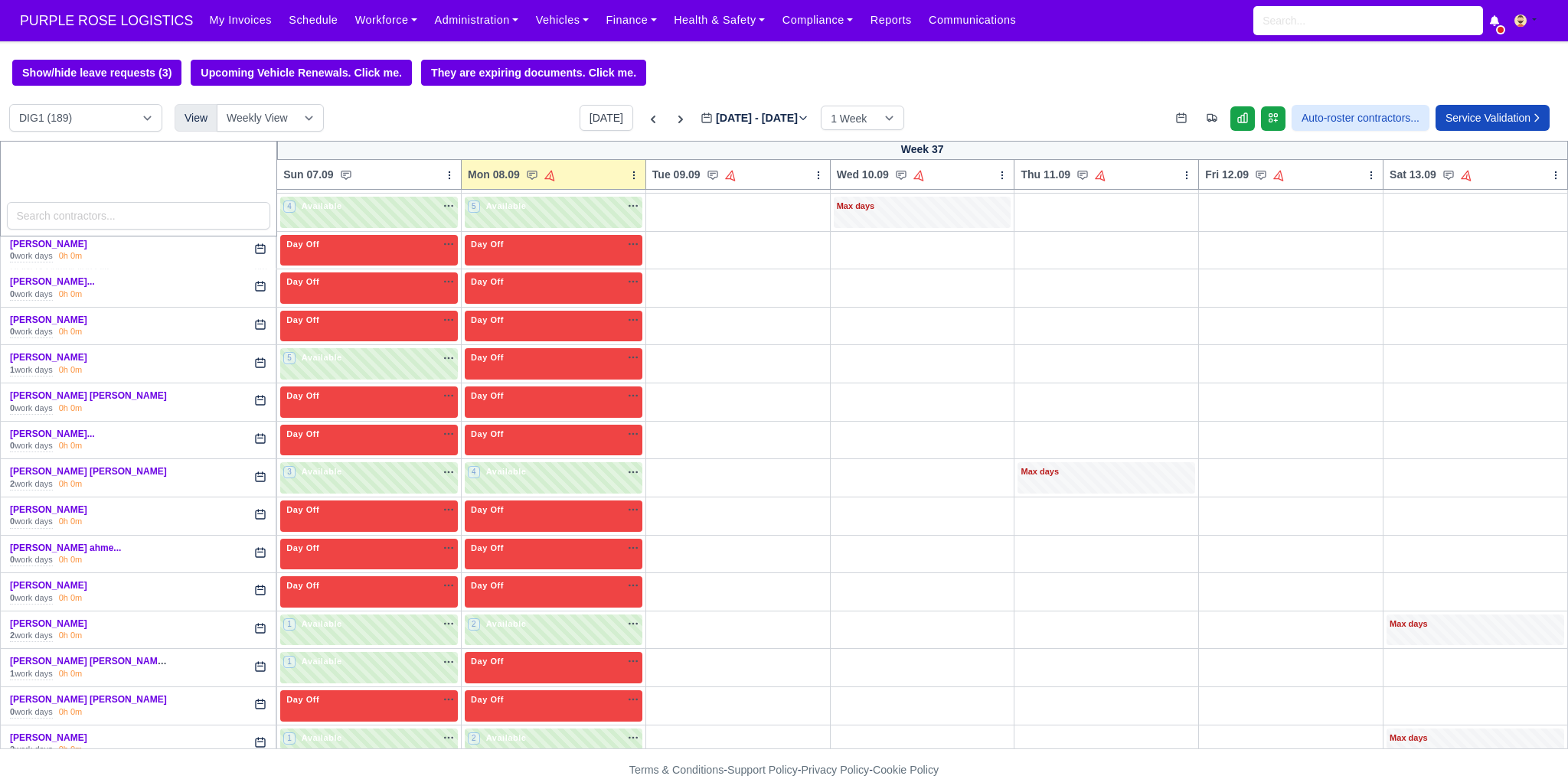
scroll to position [2652, 0]
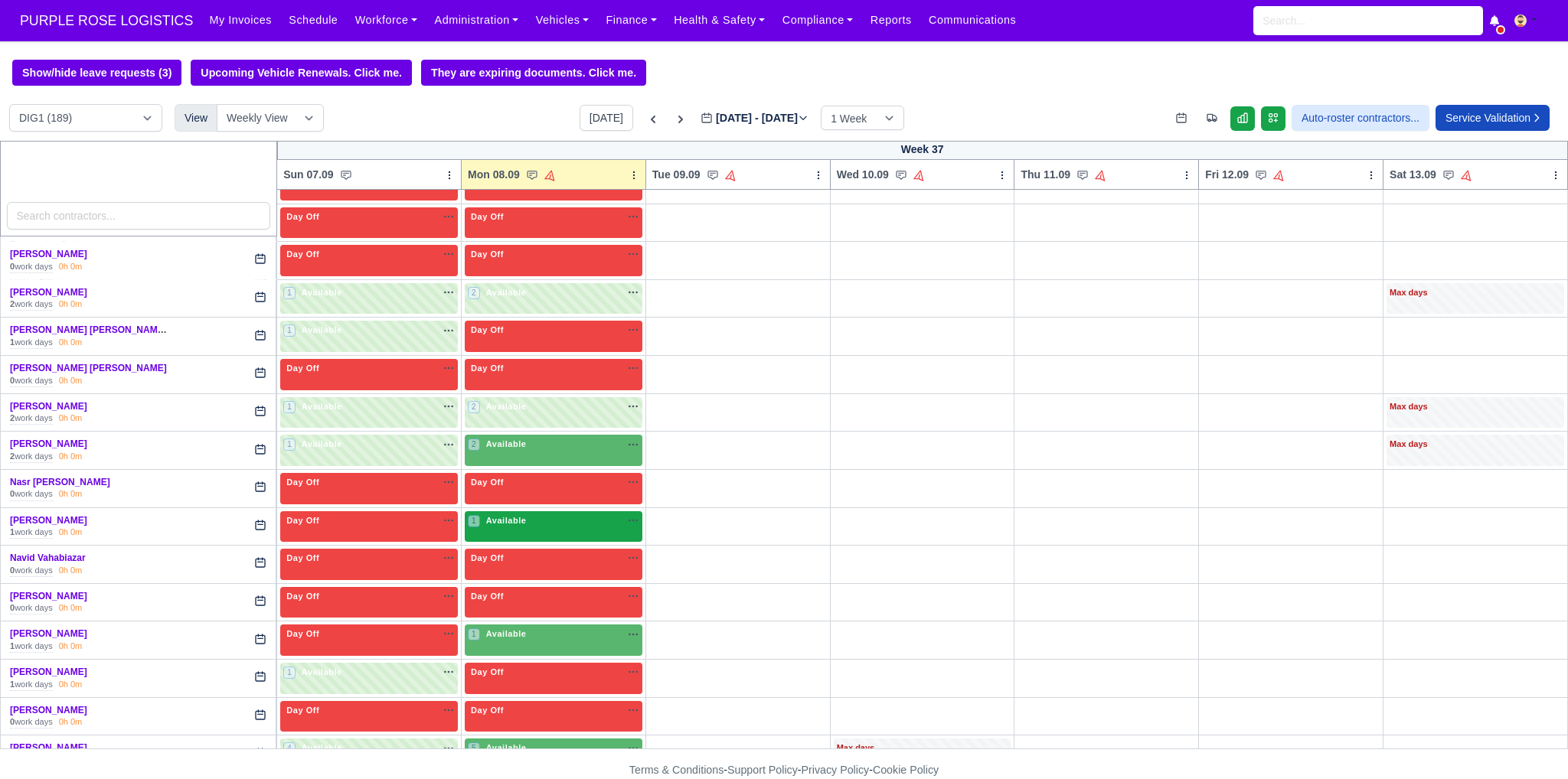
click at [559, 514] on div "1 Available na" at bounding box center [553, 520] width 171 height 13
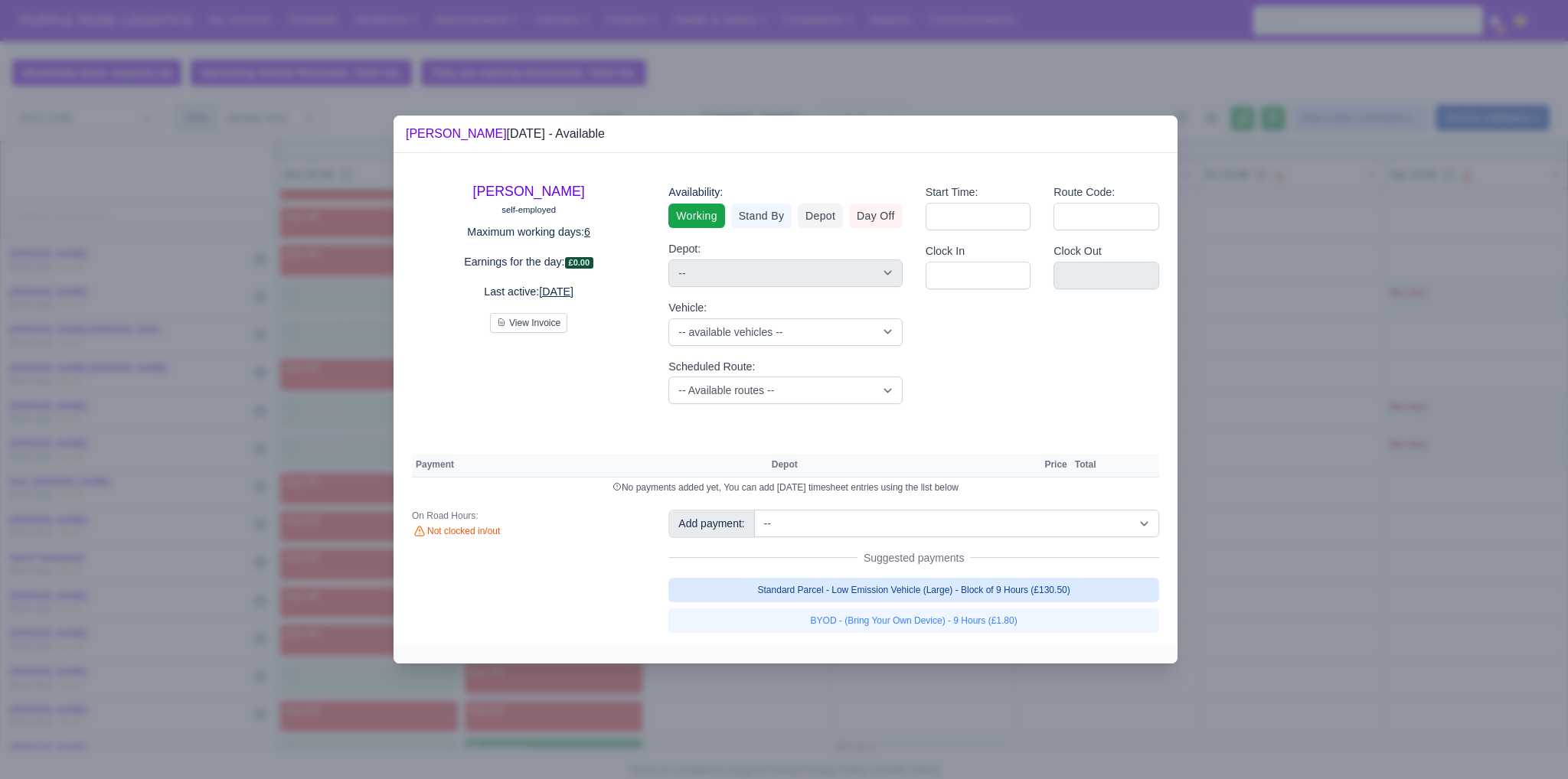
click at [771, 591] on link "Standard Parcel - Low Emission Vehicle (Large) - Block of 9 Hours (£130.50)" at bounding box center [913, 589] width 491 height 24
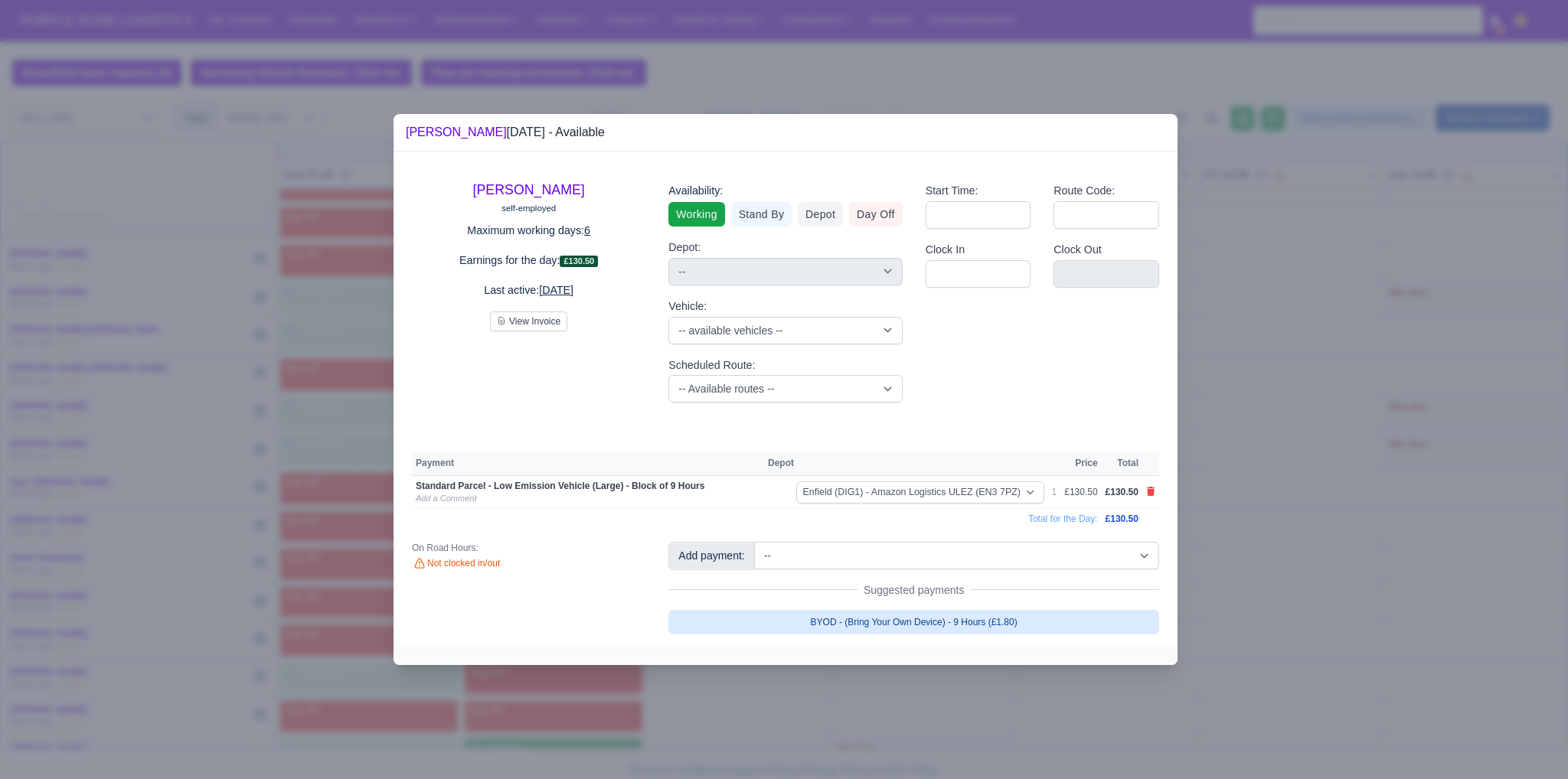
click at [771, 624] on link "BYOD - (Bring Your Own Device) - 9 Hours (£1.80)" at bounding box center [913, 621] width 491 height 24
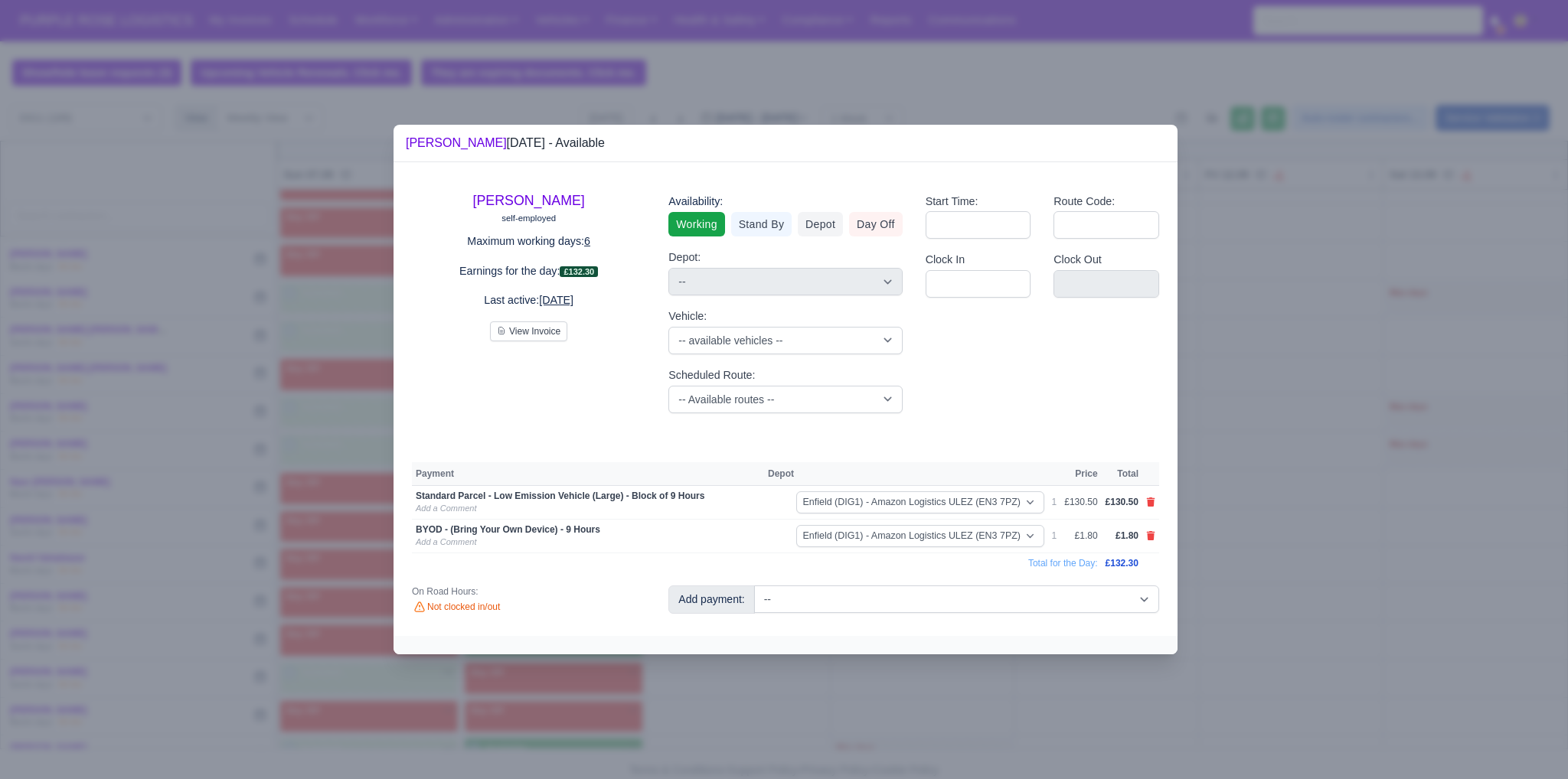
click at [771, 684] on div at bounding box center [784, 390] width 1568 height 779
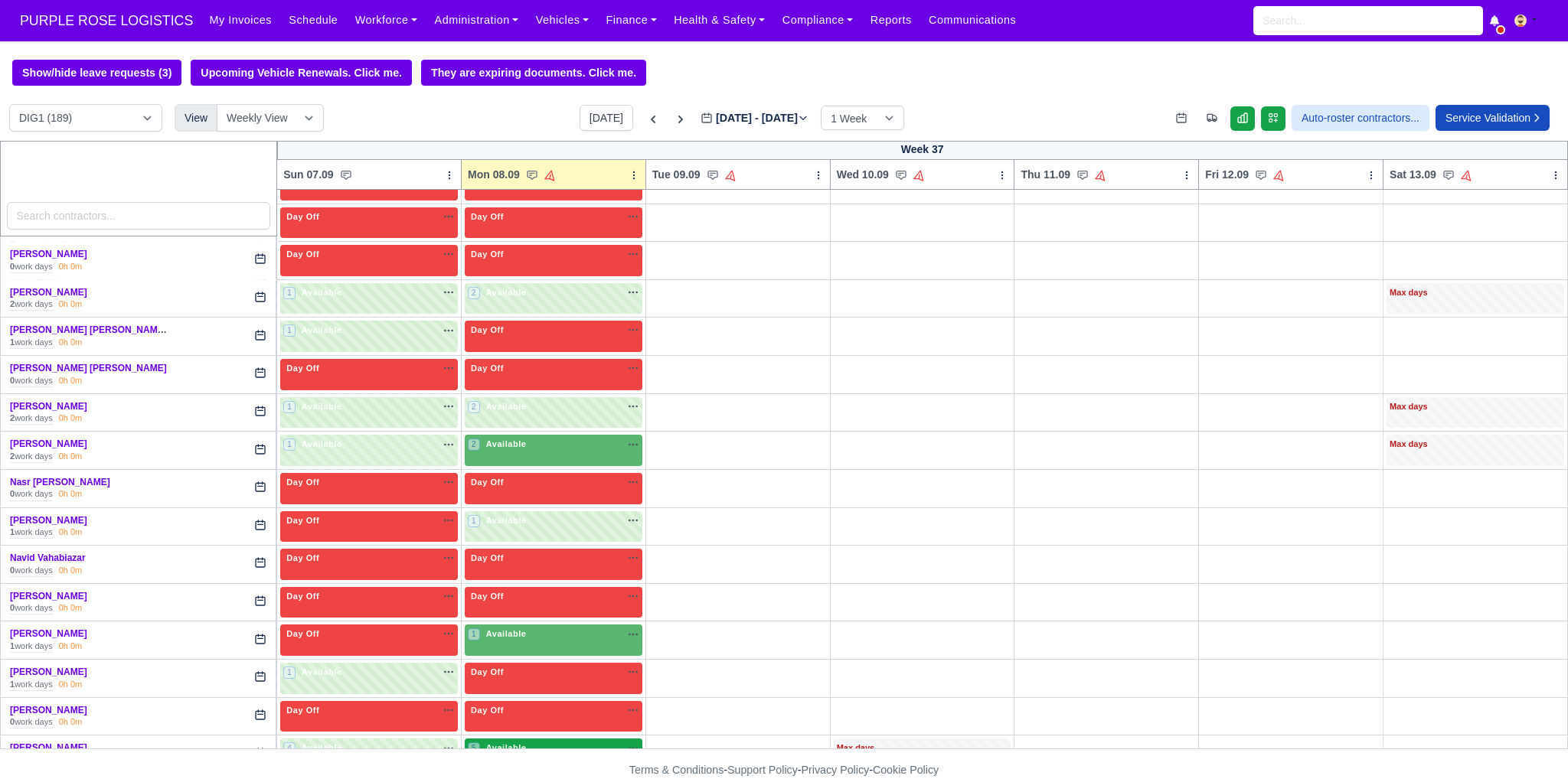
click at [559, 742] on div "5 Available na" at bounding box center [553, 748] width 171 height 13
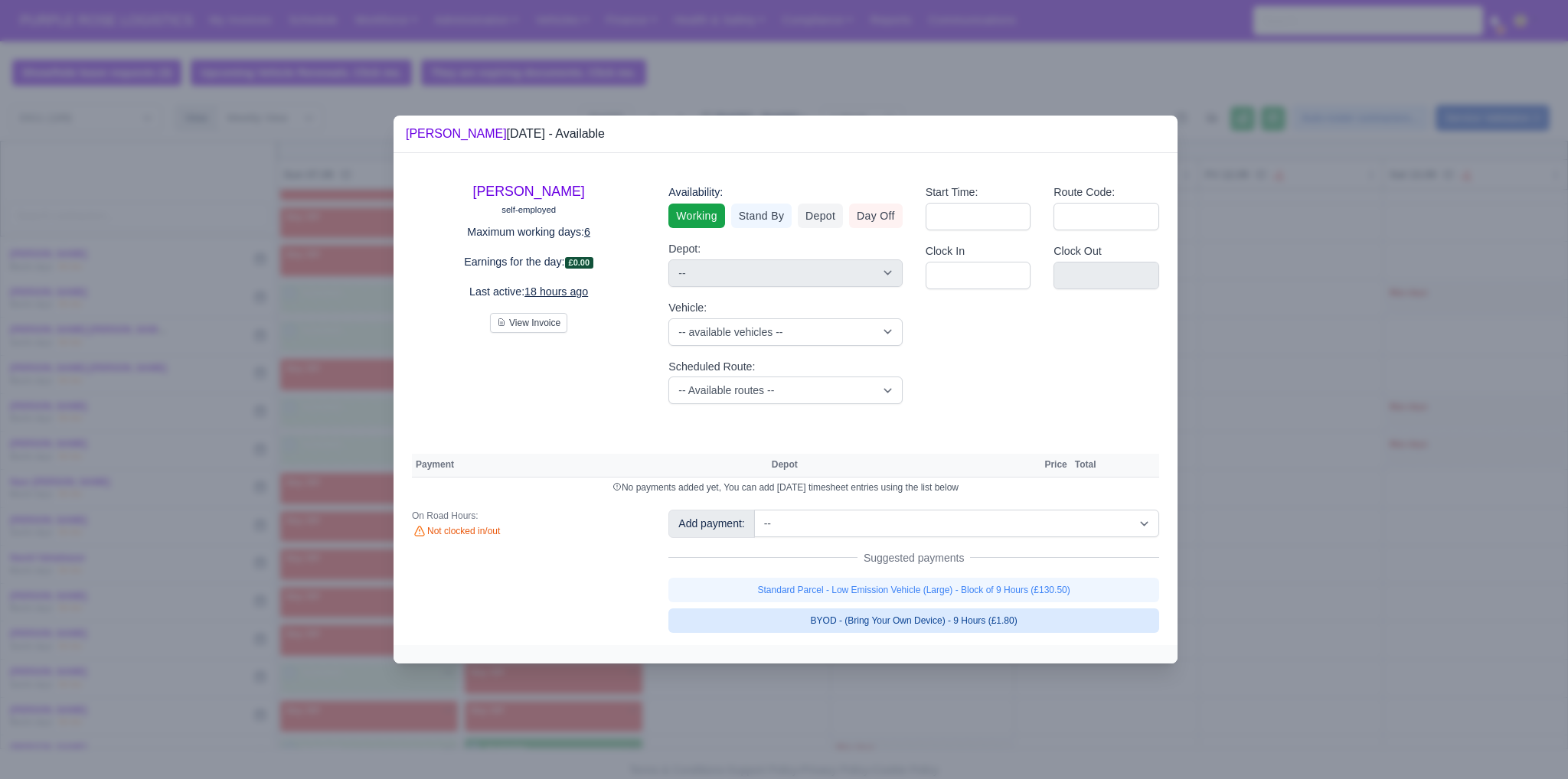
click at [771, 625] on link "BYOD - (Bring Your Own Device) - 9 Hours (£1.80)" at bounding box center [913, 621] width 491 height 24
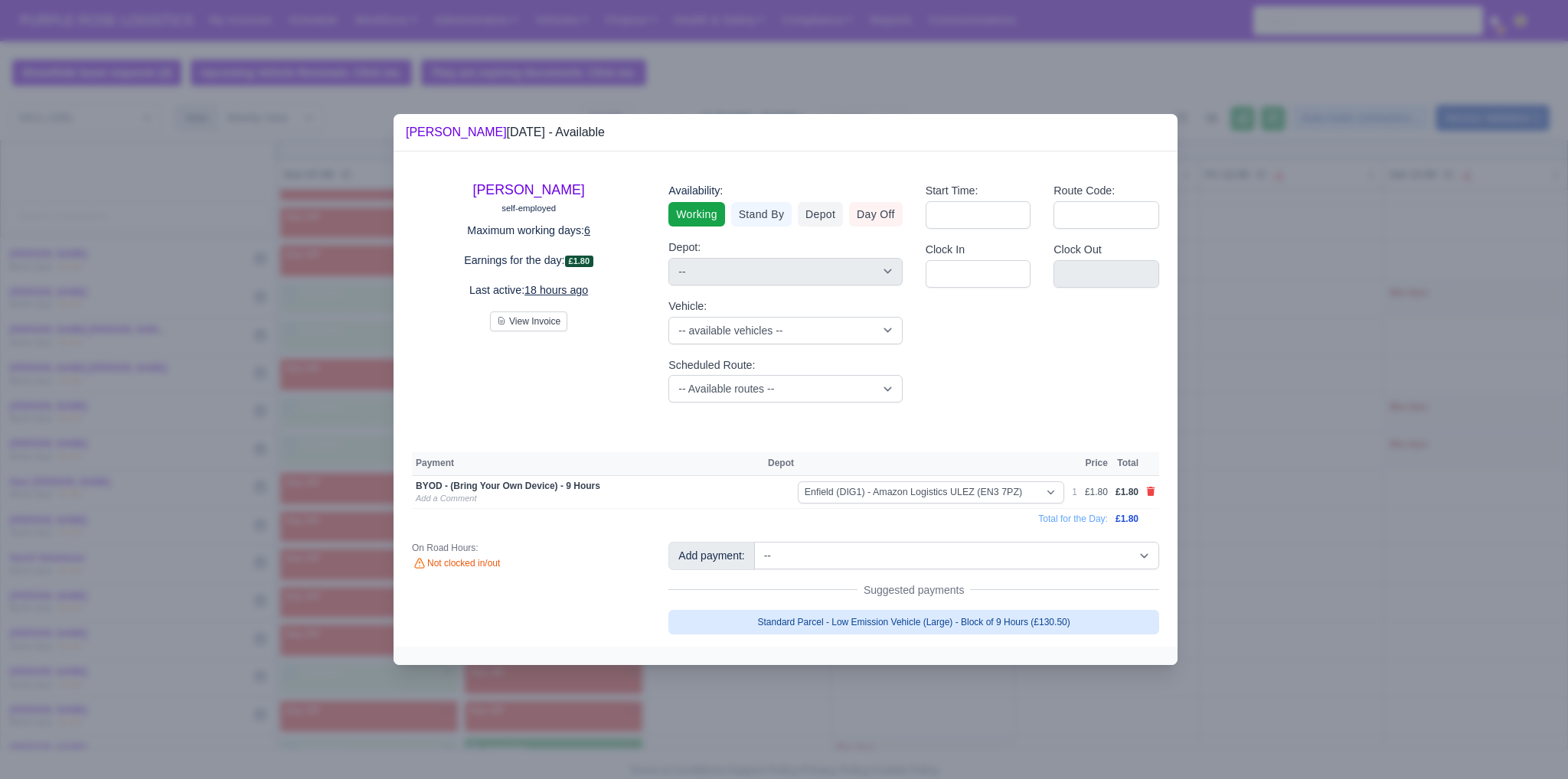
click at [771, 611] on link "Standard Parcel - Low Emission Vehicle (Large) - Block of 9 Hours (£130.50)" at bounding box center [913, 621] width 491 height 24
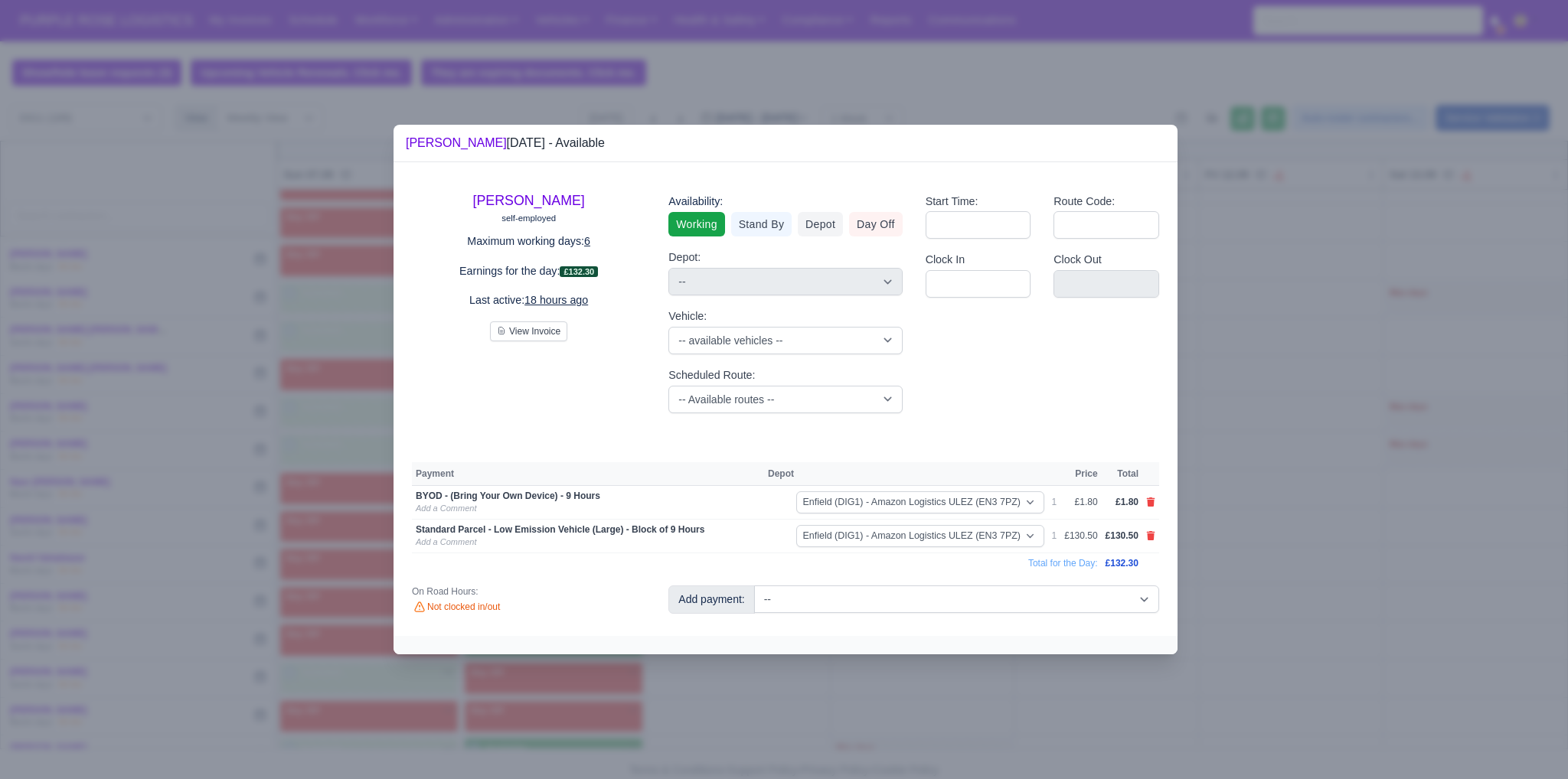
click at [771, 691] on div at bounding box center [784, 390] width 1568 height 779
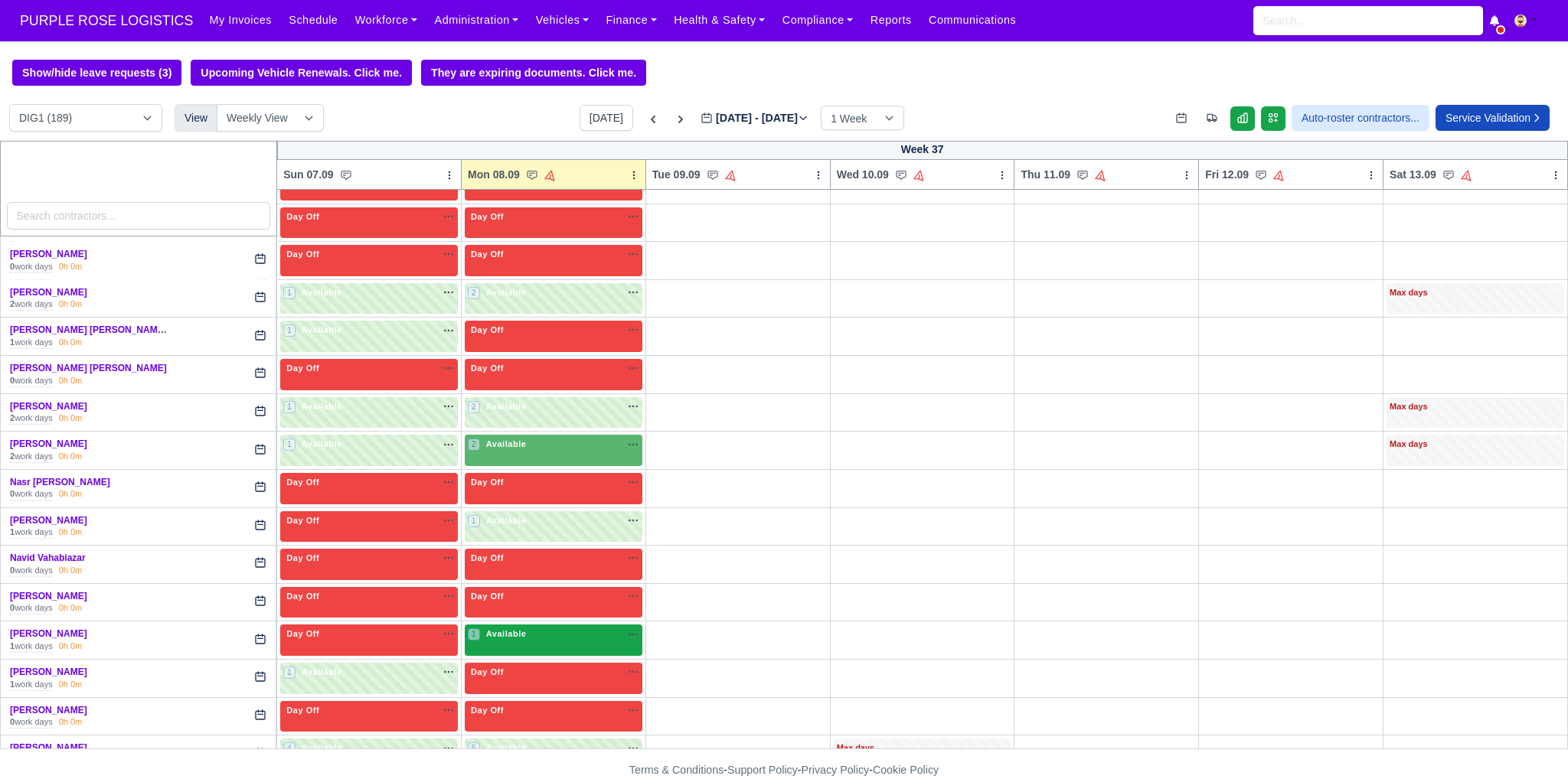
click at [542, 627] on div "1 Available na" at bounding box center [553, 633] width 171 height 13
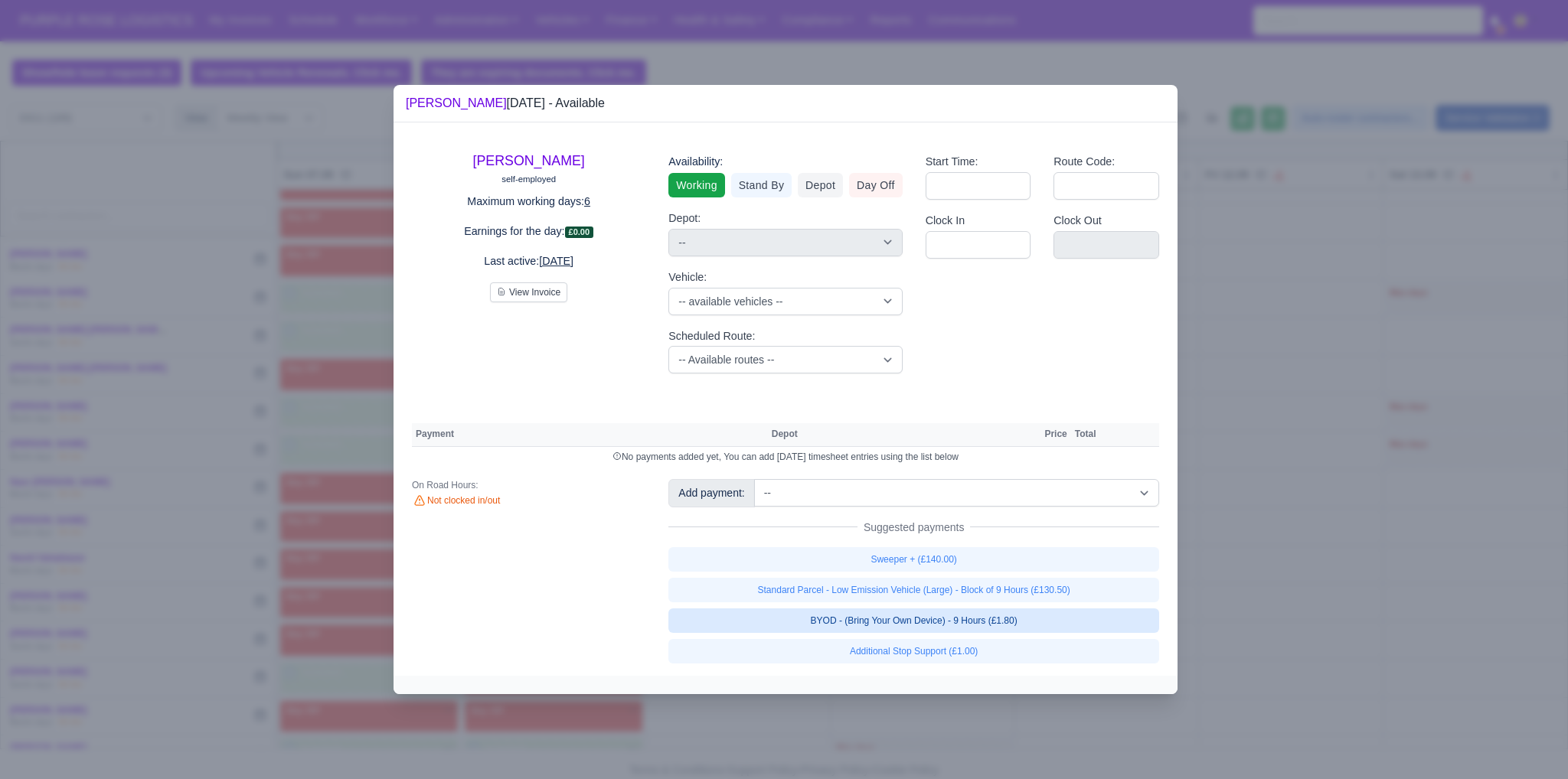
click at [771, 619] on link "BYOD - (Bring Your Own Device) - 9 Hours (£1.80)" at bounding box center [913, 621] width 491 height 24
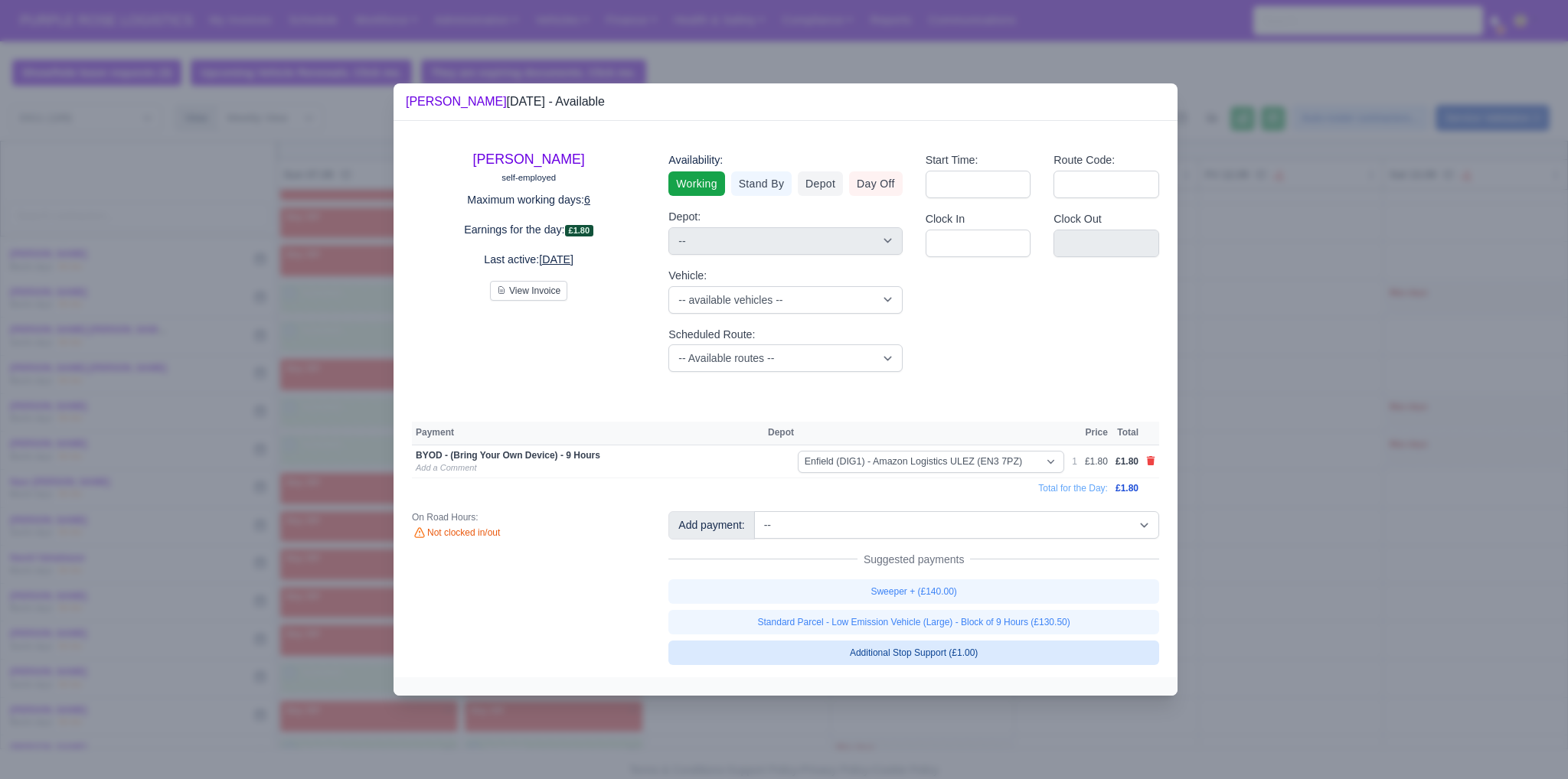
click at [771, 616] on link "Standard Parcel - Low Emission Vehicle (Large) - Block of 9 Hours (£130.50)" at bounding box center [913, 621] width 491 height 24
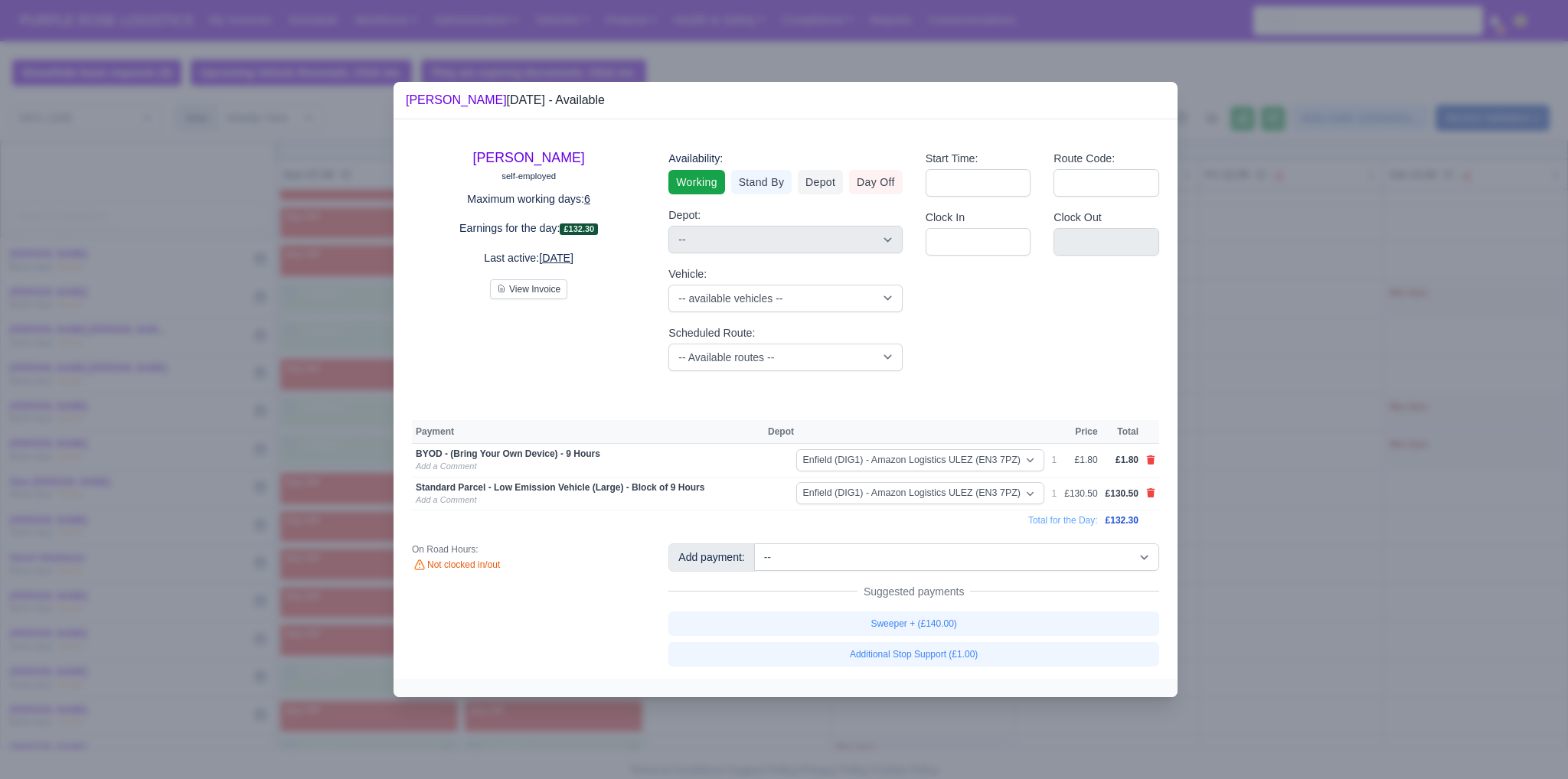
click at [771, 546] on div at bounding box center [784, 390] width 1568 height 779
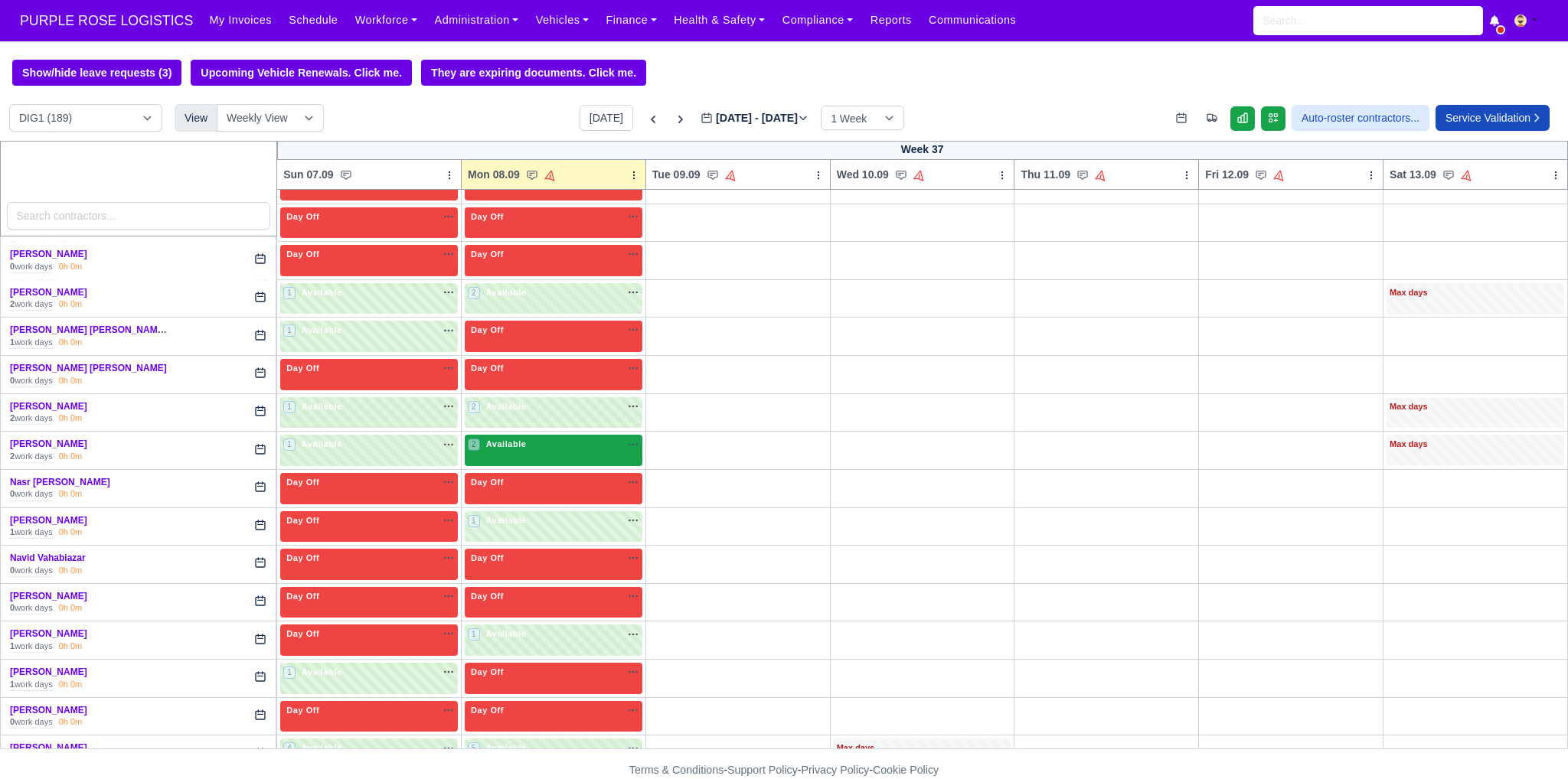
click at [542, 438] on div "2 Available na" at bounding box center [553, 443] width 171 height 13
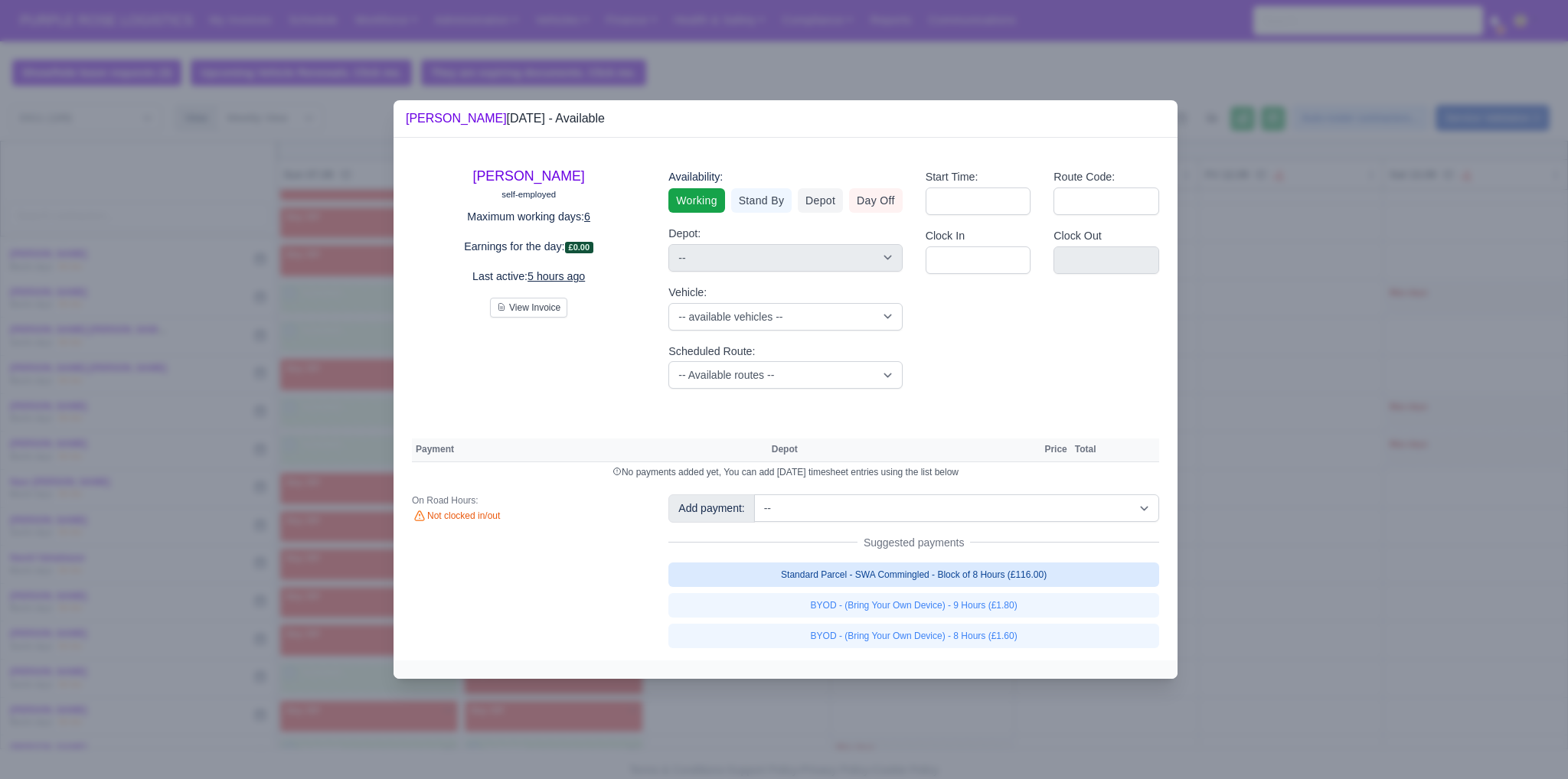
click at [771, 578] on link "Standard Parcel - SWA Commingled - Block of 8 Hours (£116.00)" at bounding box center [913, 574] width 491 height 24
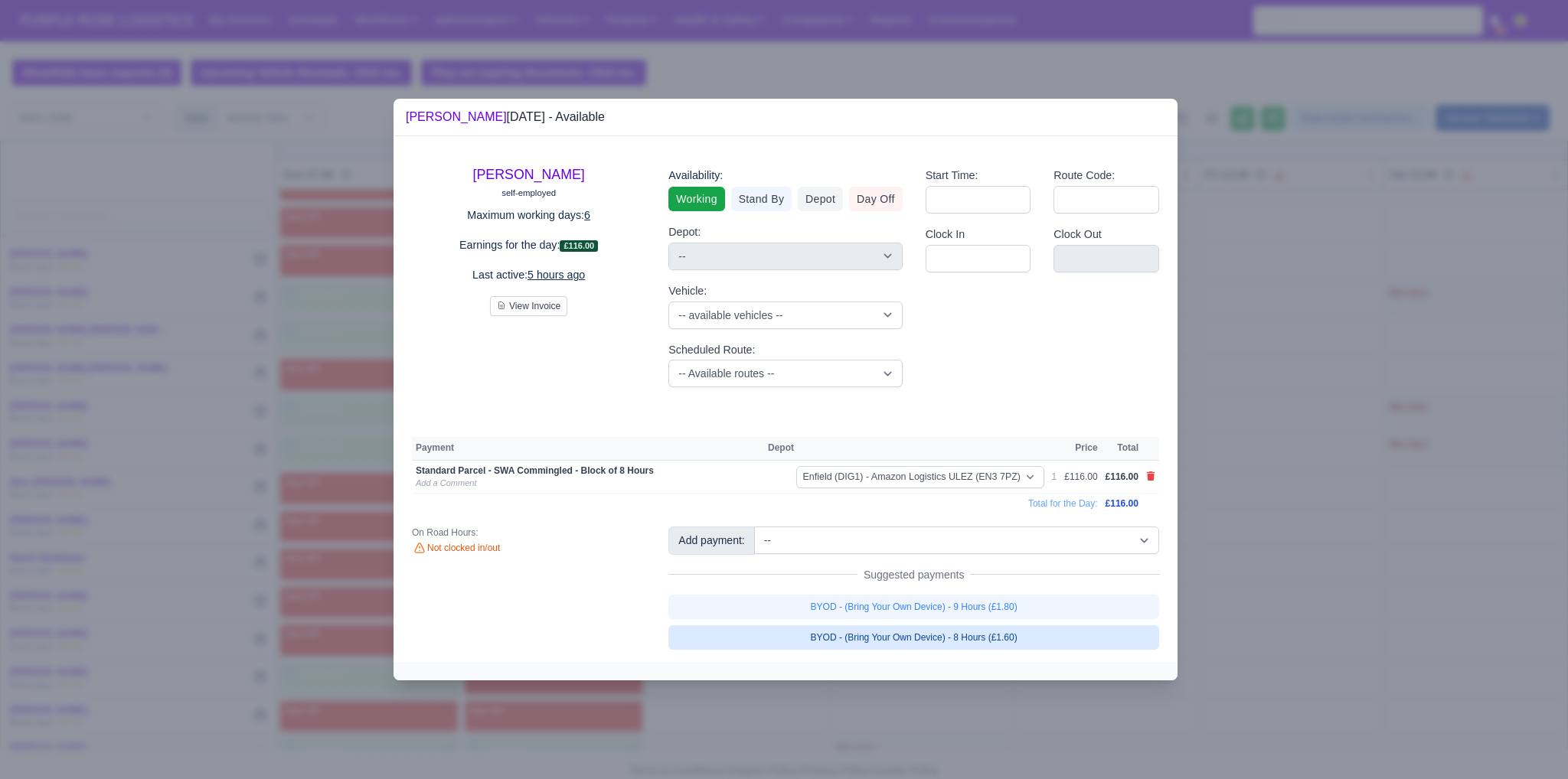
click at [771, 634] on link "BYOD - (Bring Your Own Device) - 8 Hours (£1.60)" at bounding box center [913, 637] width 491 height 24
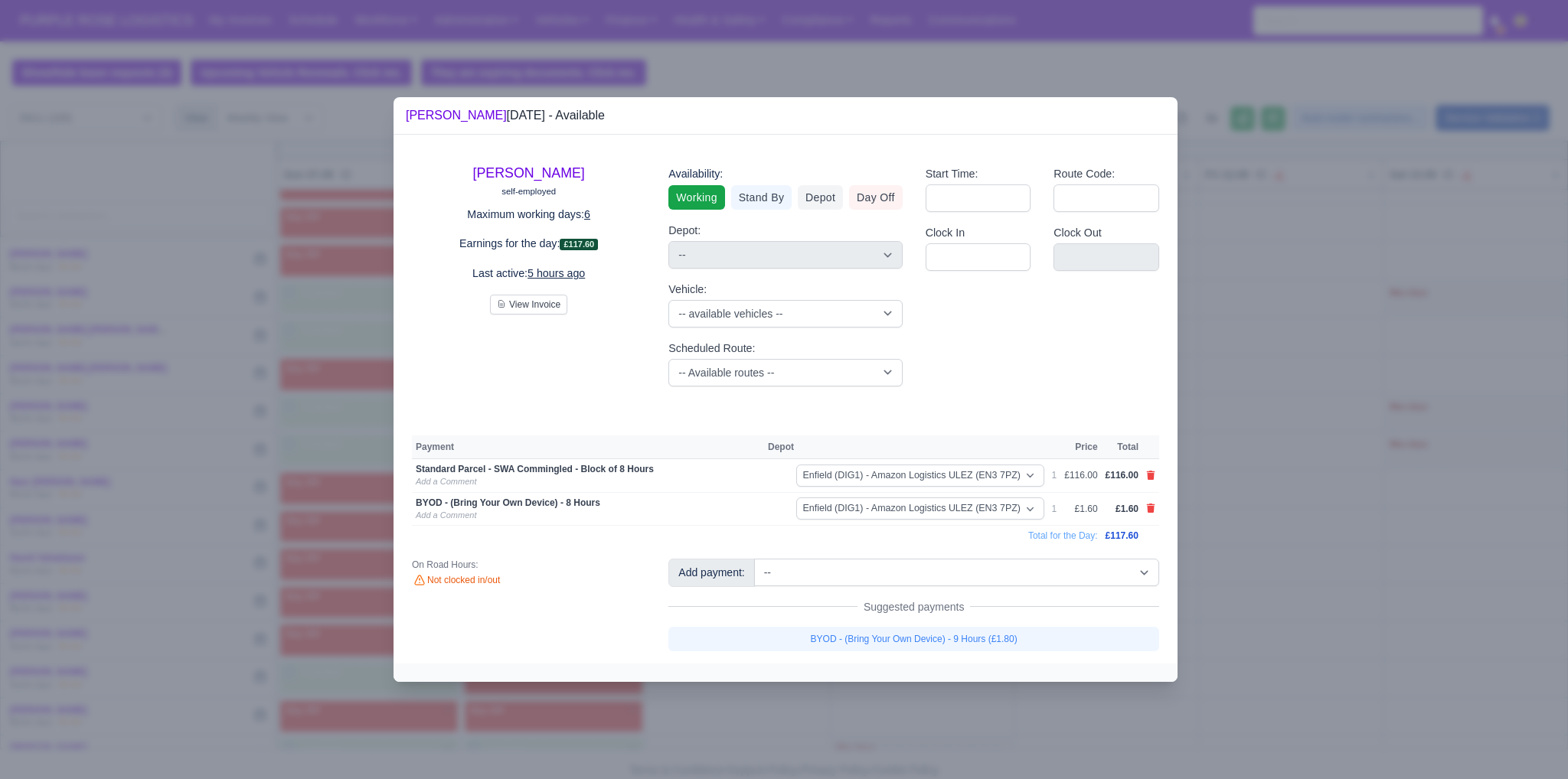
click at [771, 686] on div at bounding box center [784, 390] width 1568 height 779
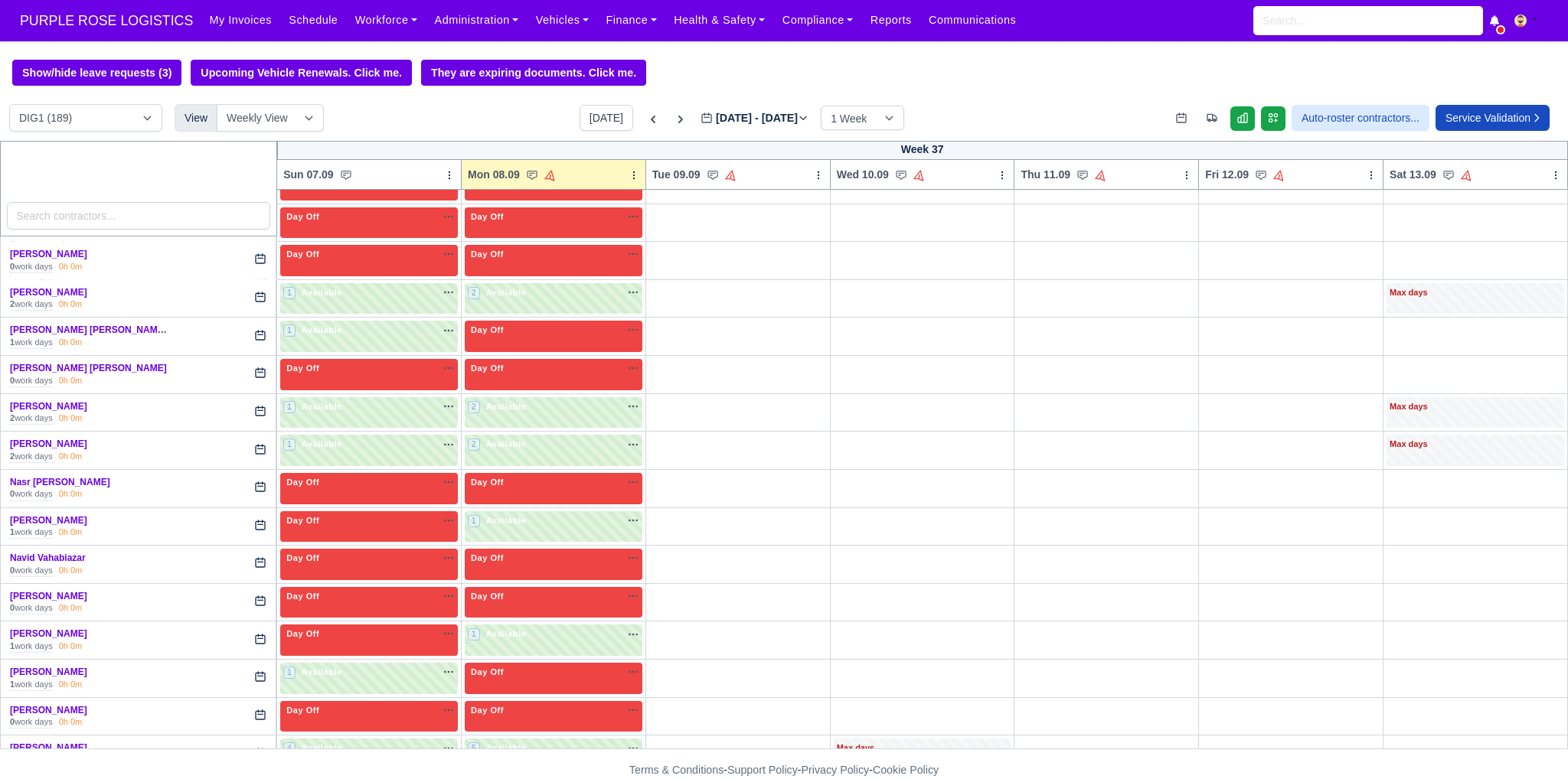
scroll to position [2984, 0]
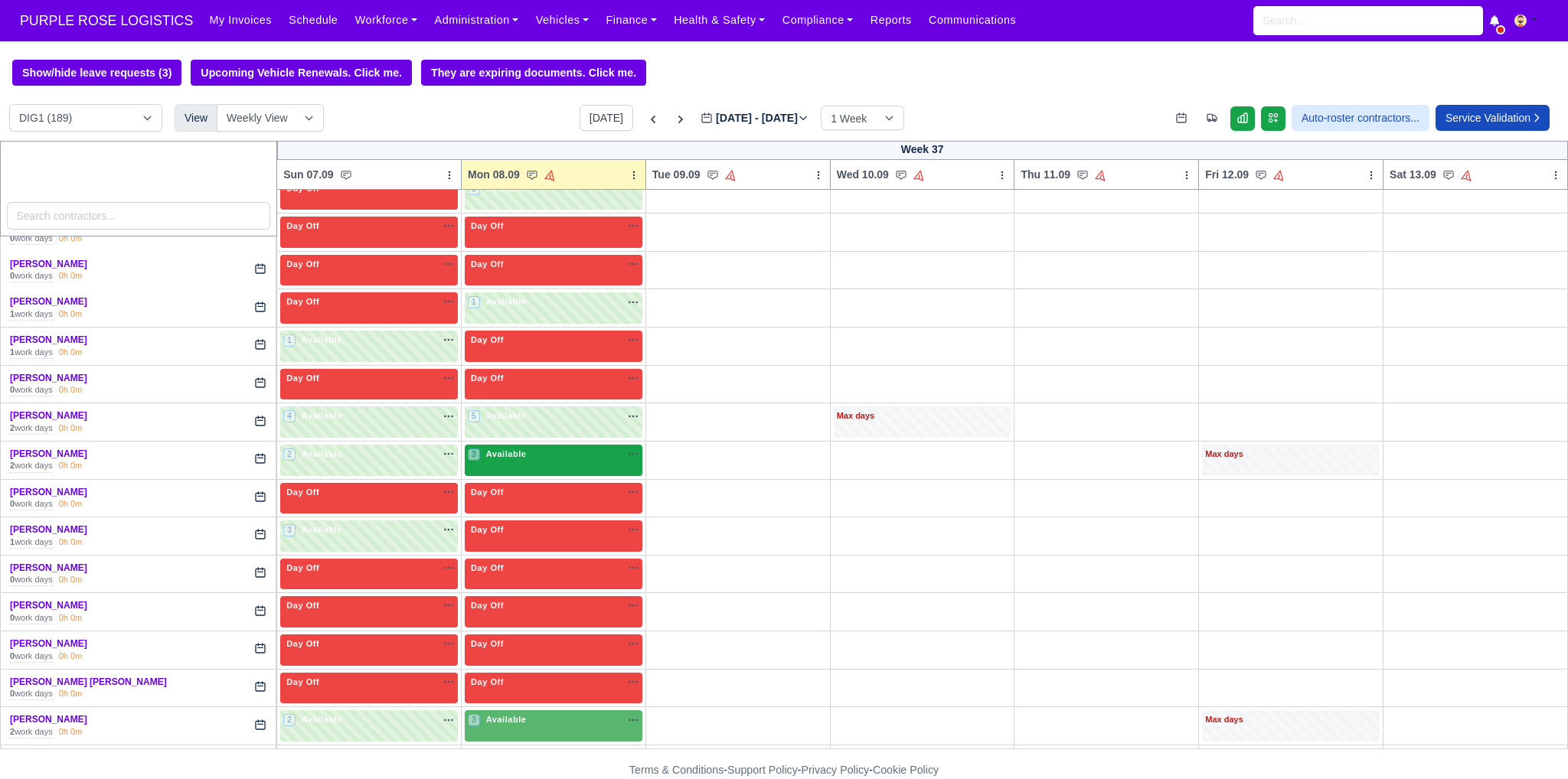
click at [568, 448] on div "3 Available na" at bounding box center [553, 455] width 171 height 16
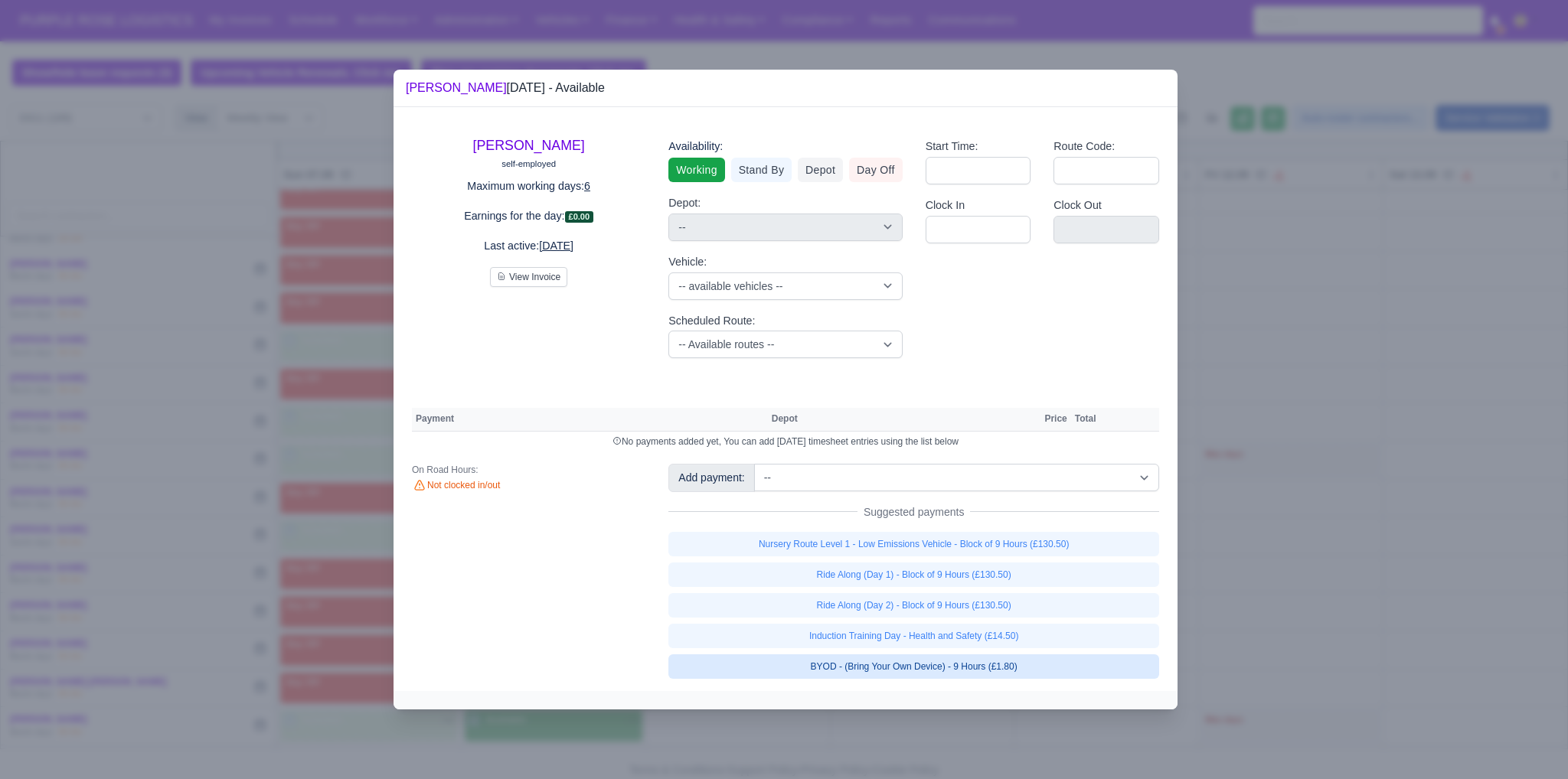
click at [771, 664] on link "BYOD - (Bring Your Own Device) - 9 Hours (£1.80)" at bounding box center [913, 666] width 491 height 24
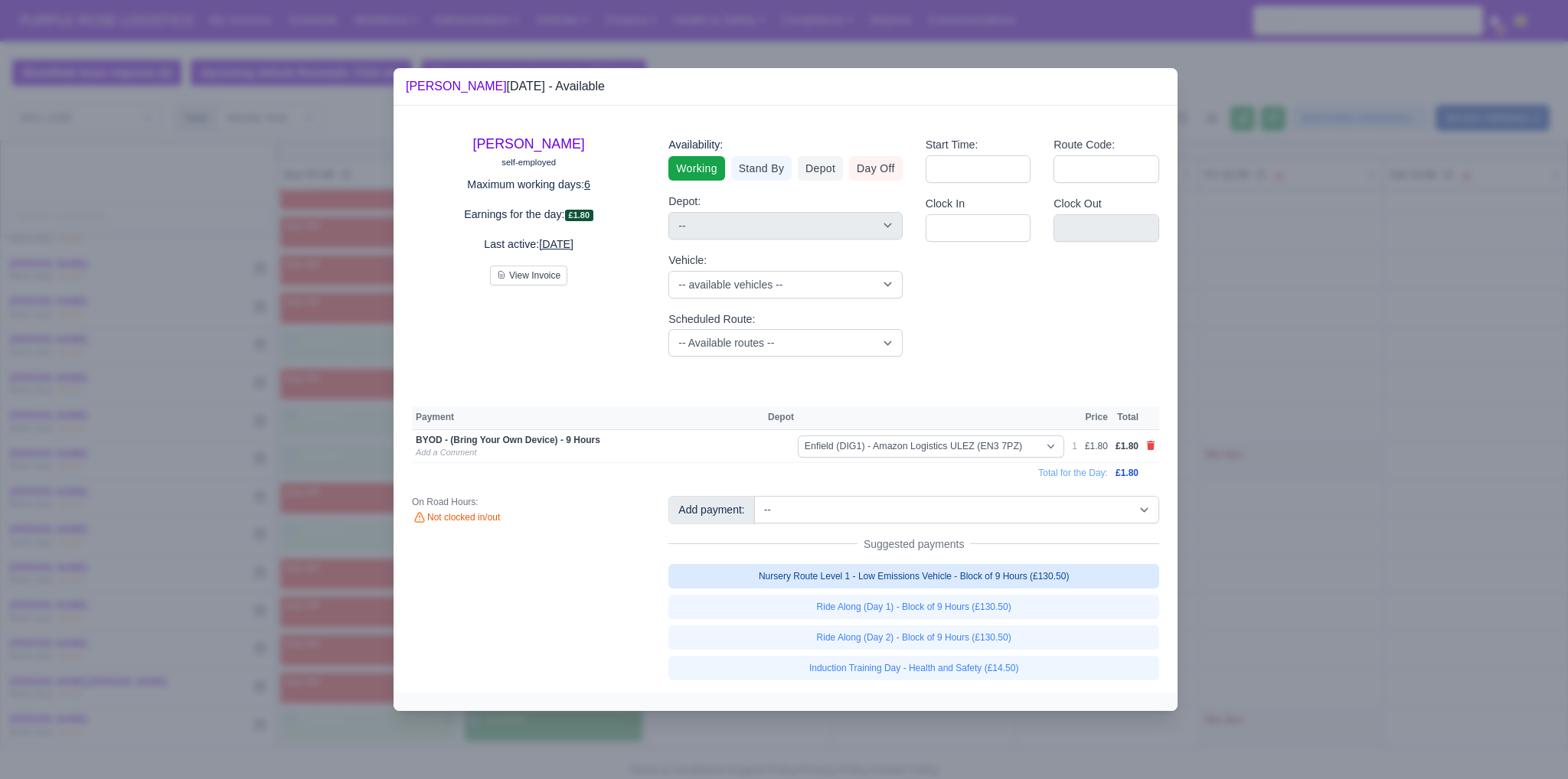
click at [771, 576] on link "Nursery Route Level 1 - Low Emissions Vehicle - Block of 9 Hours (£130.50)" at bounding box center [913, 576] width 491 height 24
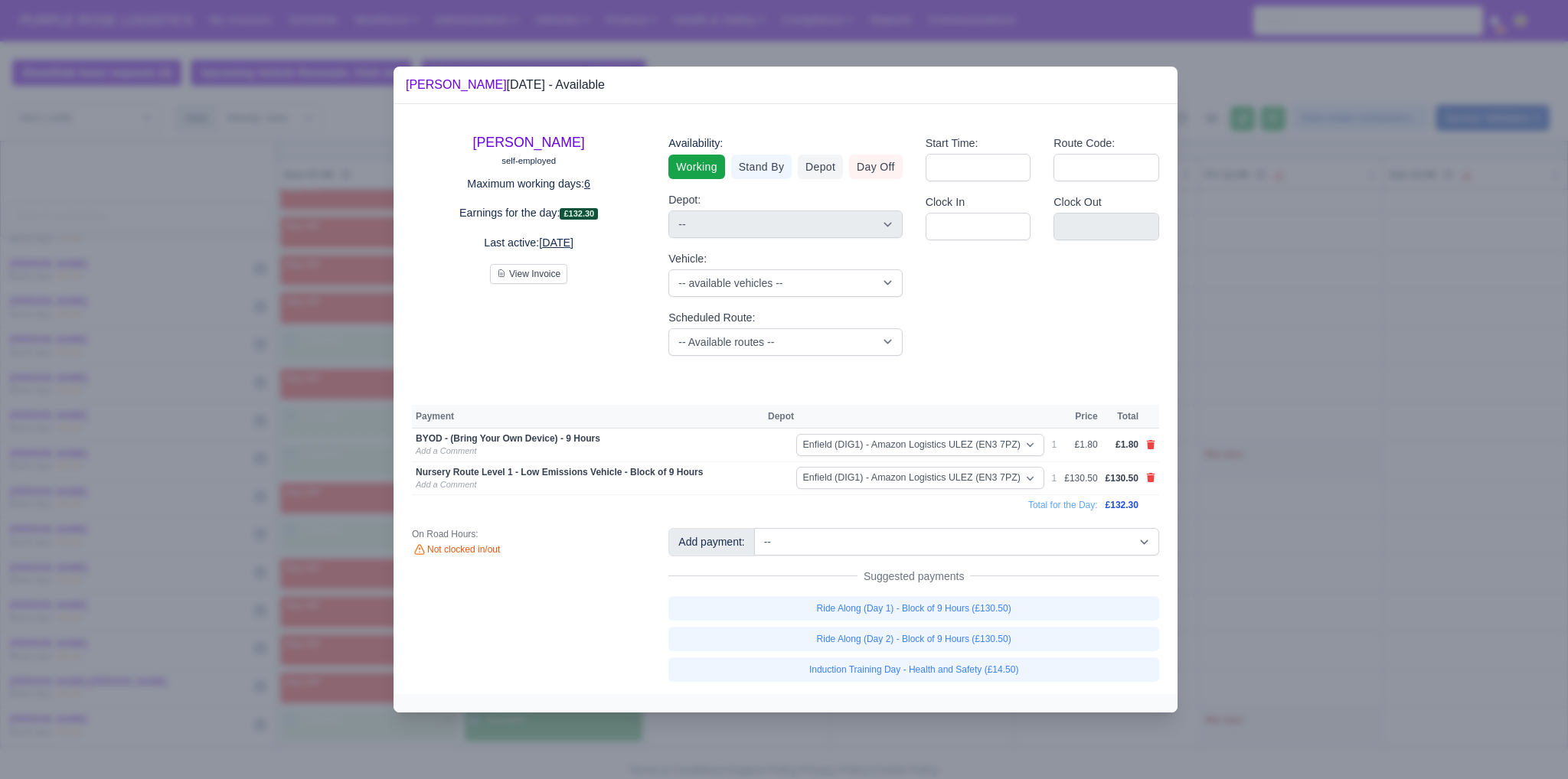
click at [771, 700] on div at bounding box center [785, 703] width 784 height 19
click at [771, 728] on div at bounding box center [784, 390] width 1568 height 779
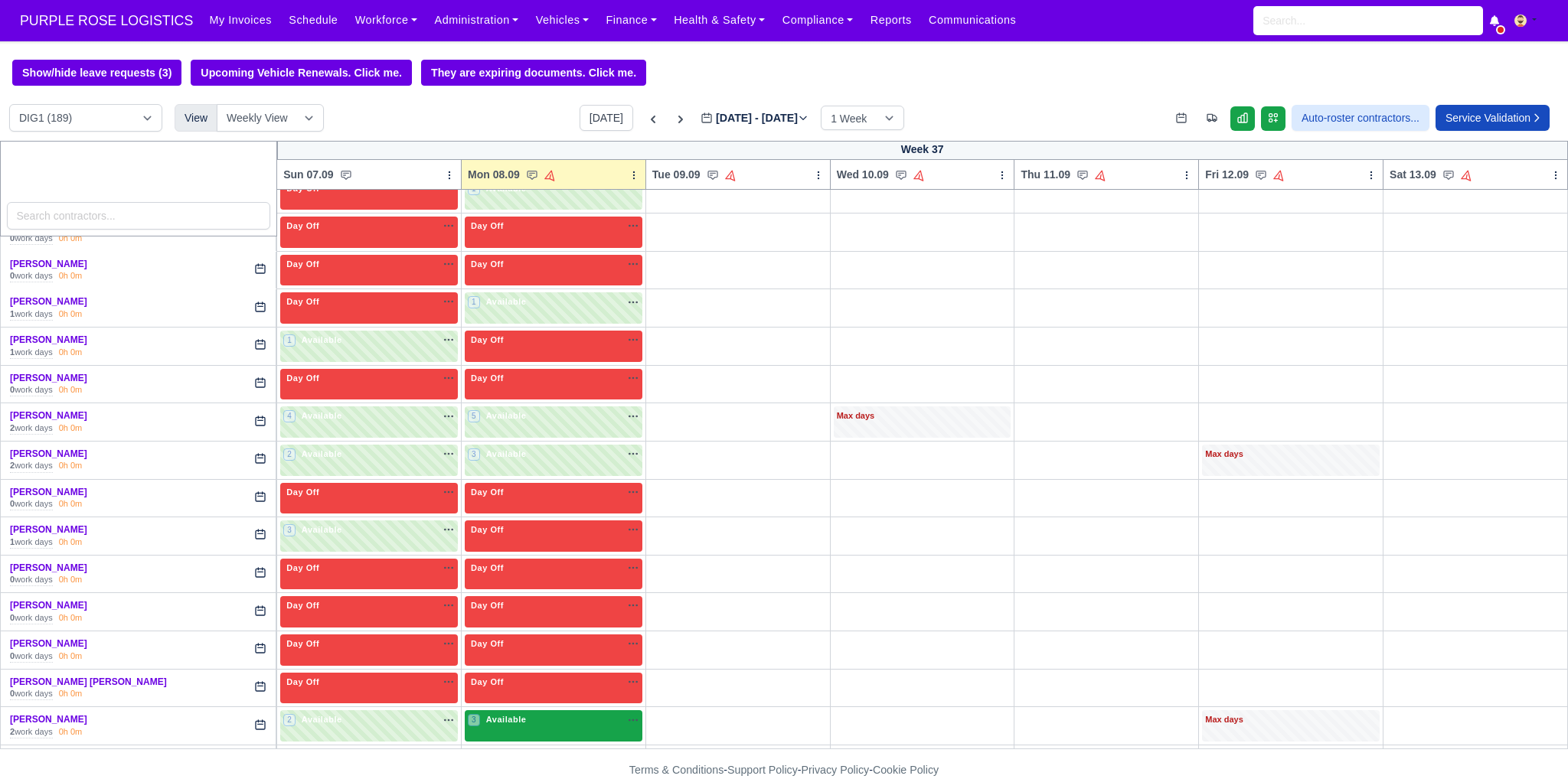
click at [533, 713] on div "3 Available na" at bounding box center [553, 721] width 171 height 16
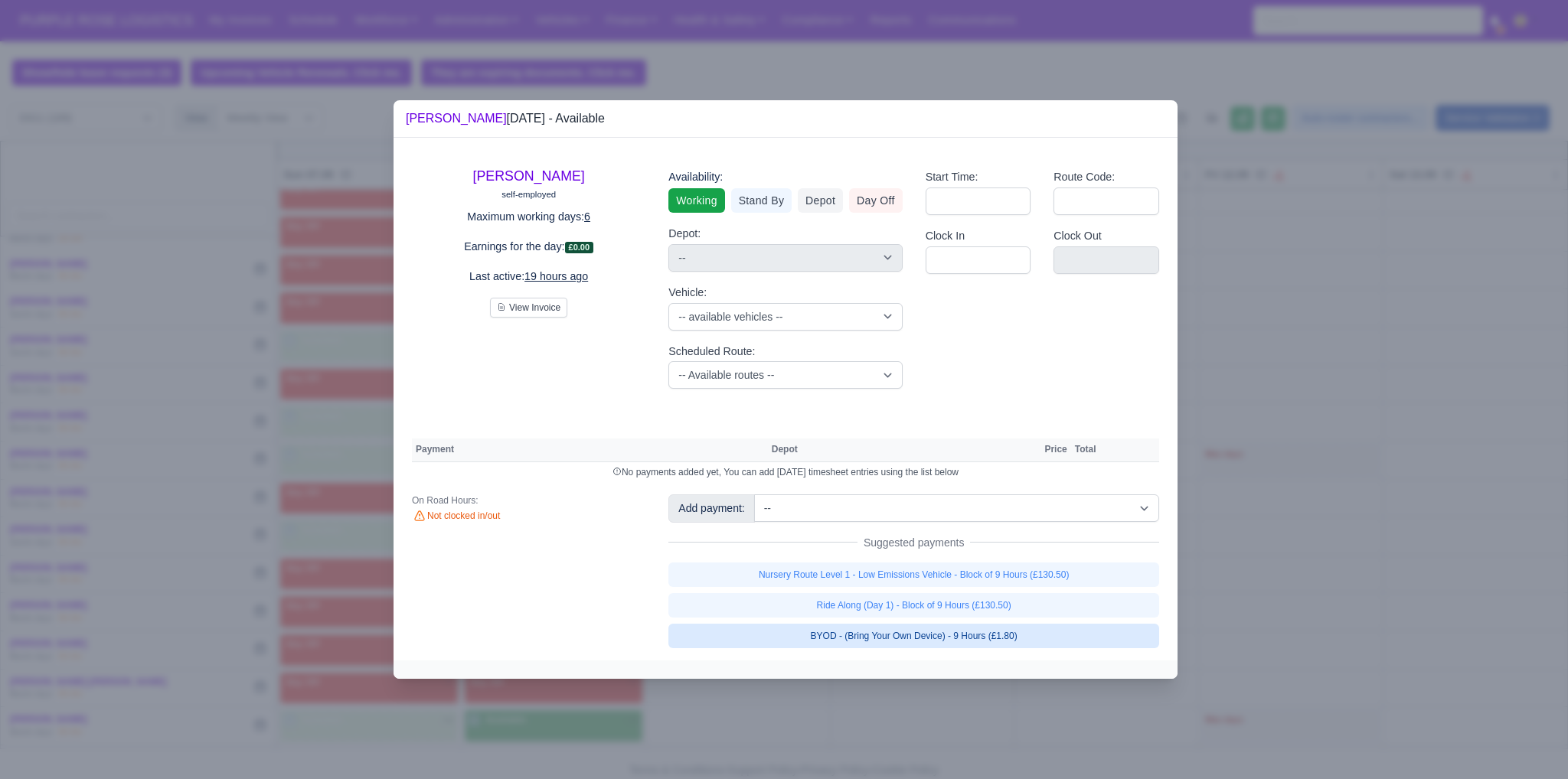
click at [771, 633] on link "BYOD - (Bring Your Own Device) - 9 Hours (£1.80)" at bounding box center [913, 636] width 491 height 24
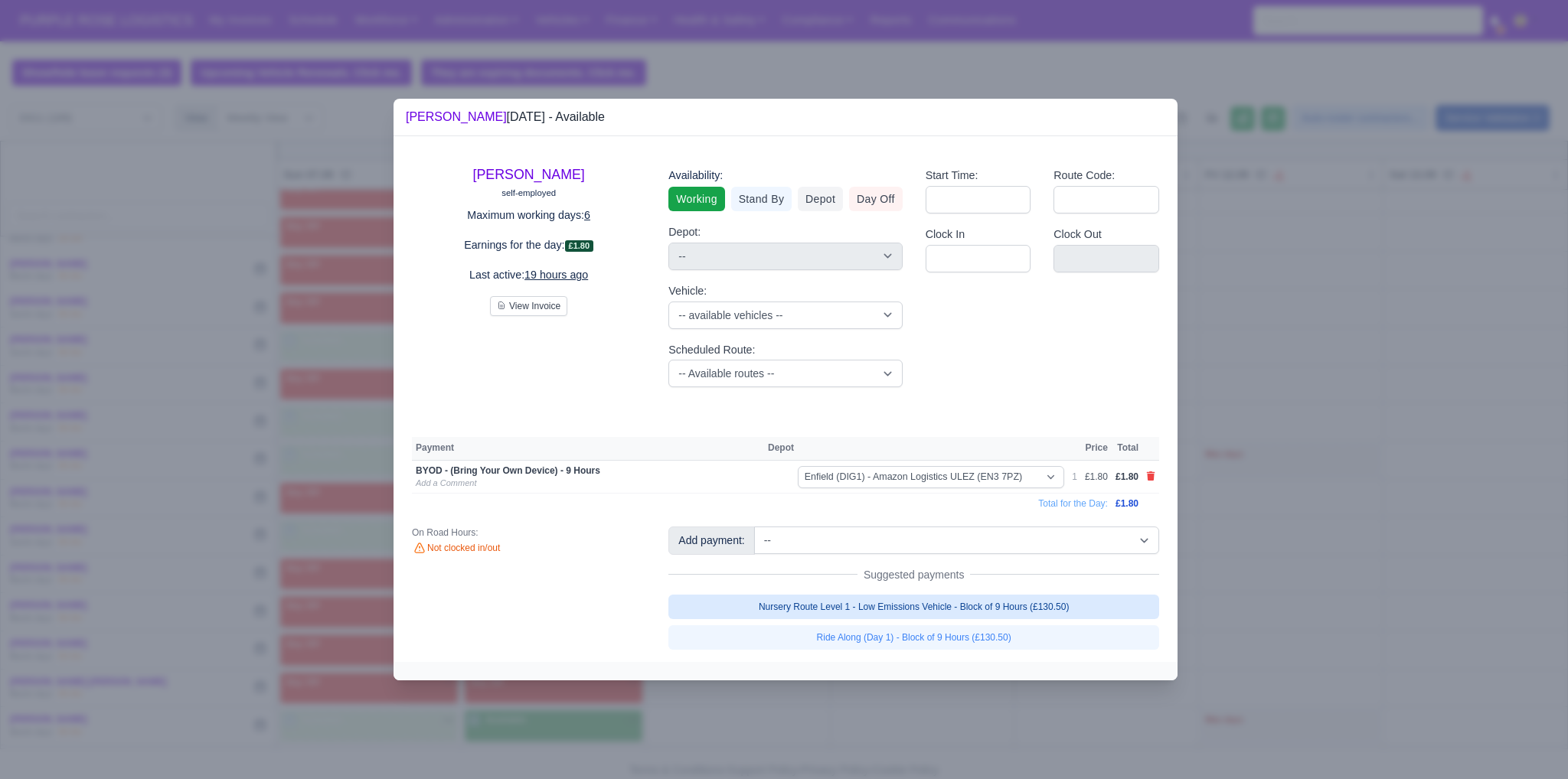
click at [771, 607] on link "Nursery Route Level 1 - Low Emissions Vehicle - Block of 9 Hours (£130.50)" at bounding box center [913, 606] width 491 height 24
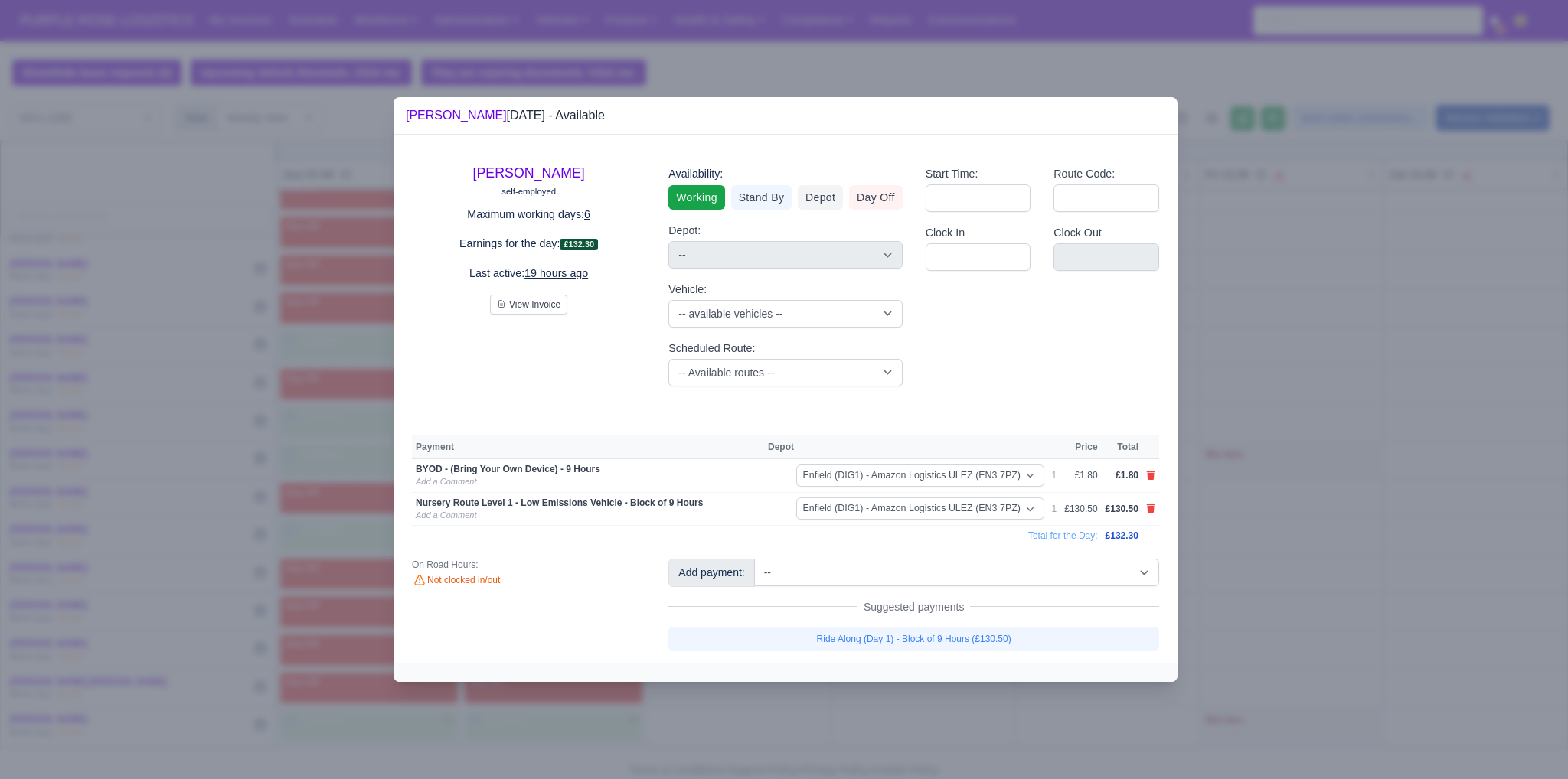
click at [771, 695] on div at bounding box center [784, 390] width 1568 height 779
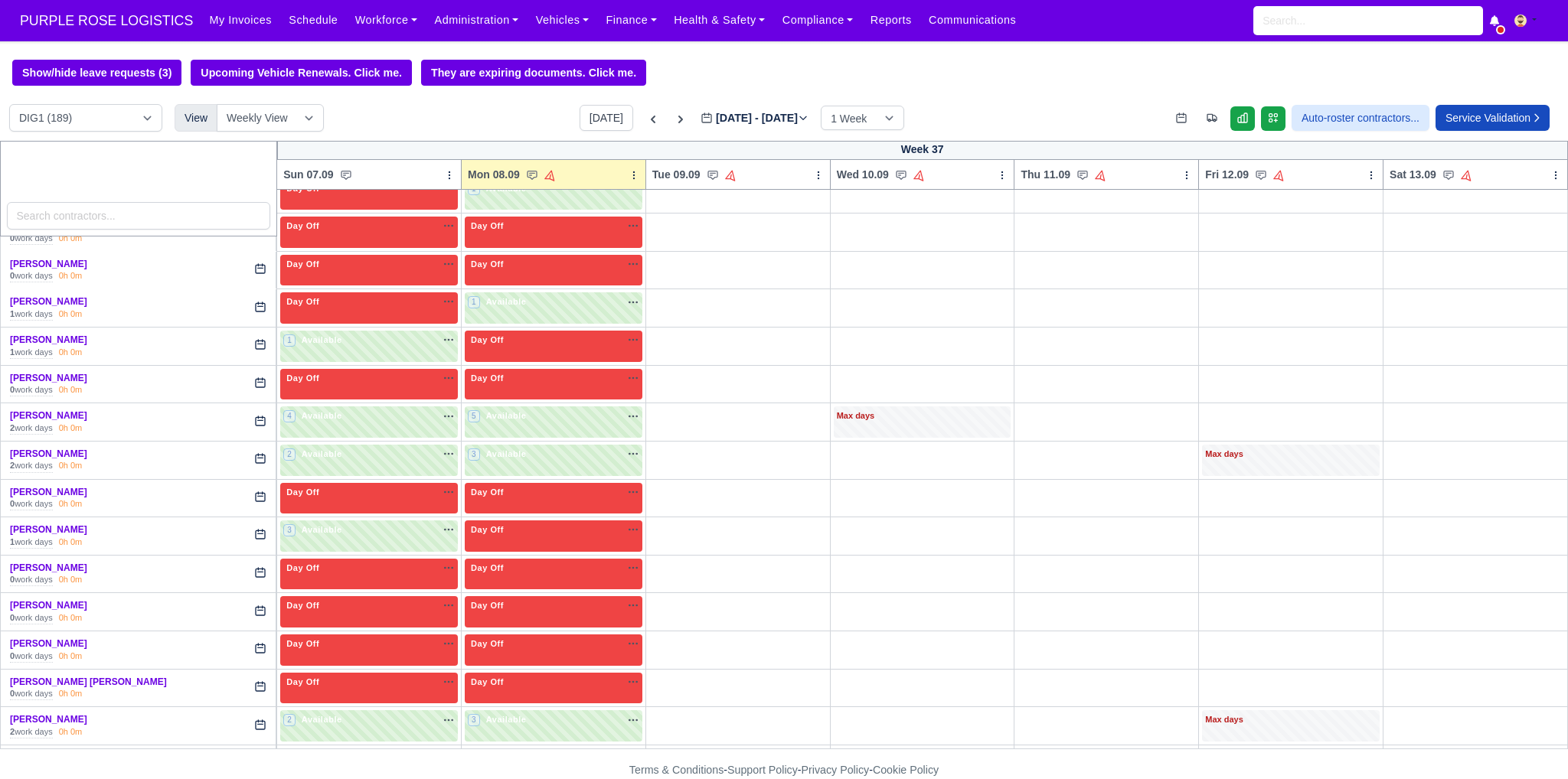
scroll to position [3316, 0]
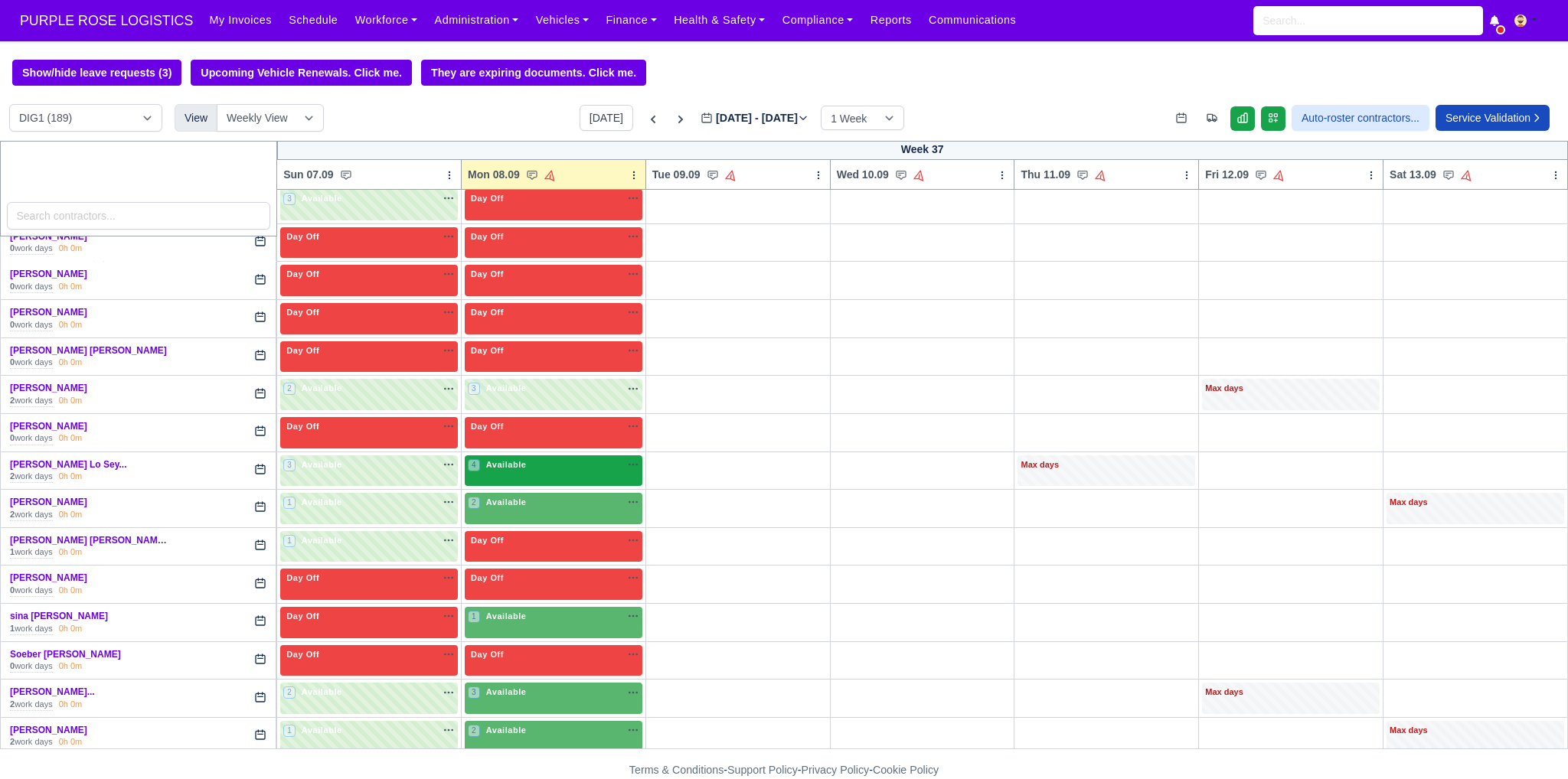
click at [560, 455] on div "4 Available" at bounding box center [553, 470] width 178 height 31
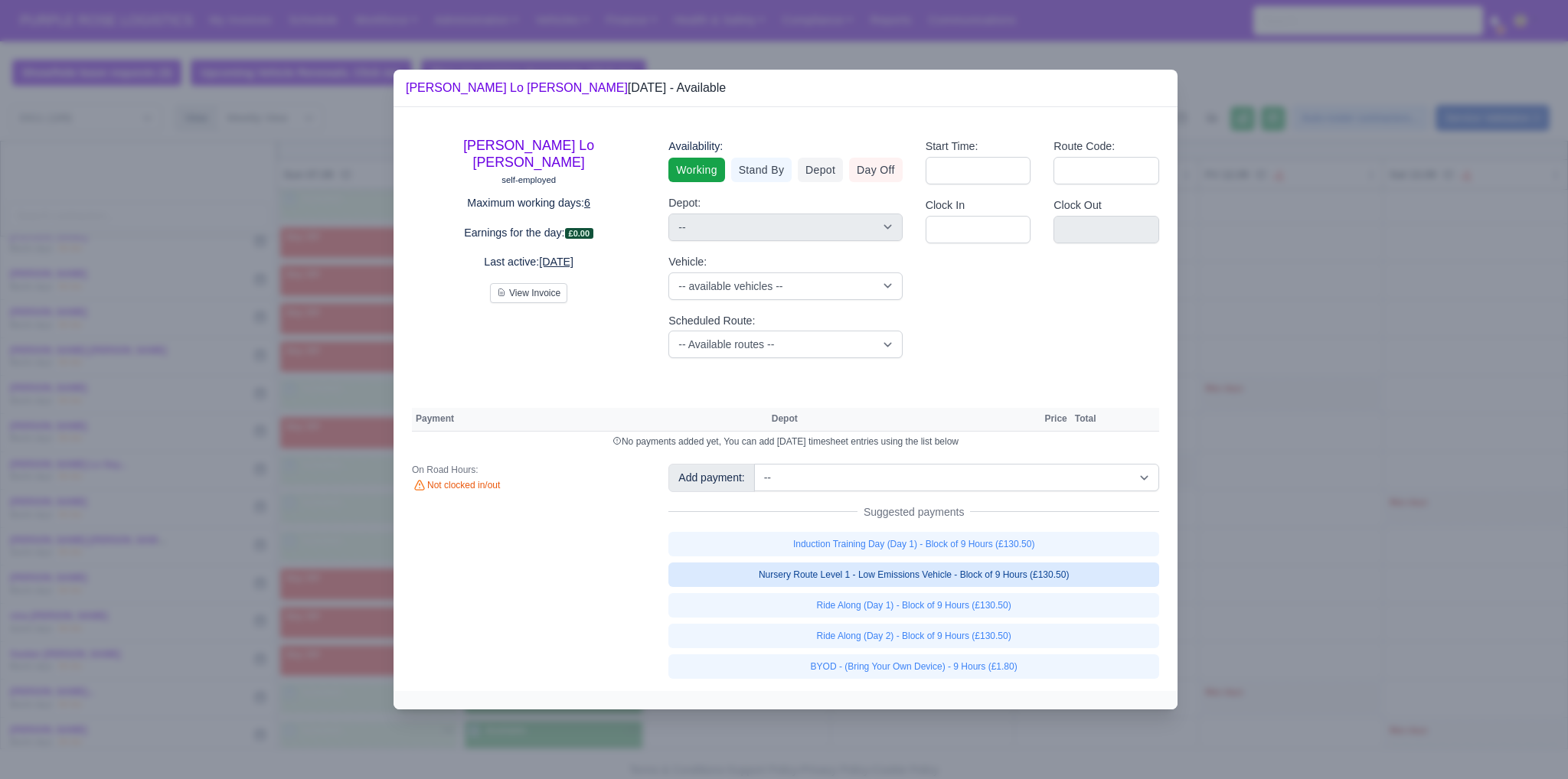
click at [771, 573] on link "Nursery Route Level 1 - Low Emissions Vehicle - Block of 9 Hours (£130.50)" at bounding box center [913, 574] width 491 height 24
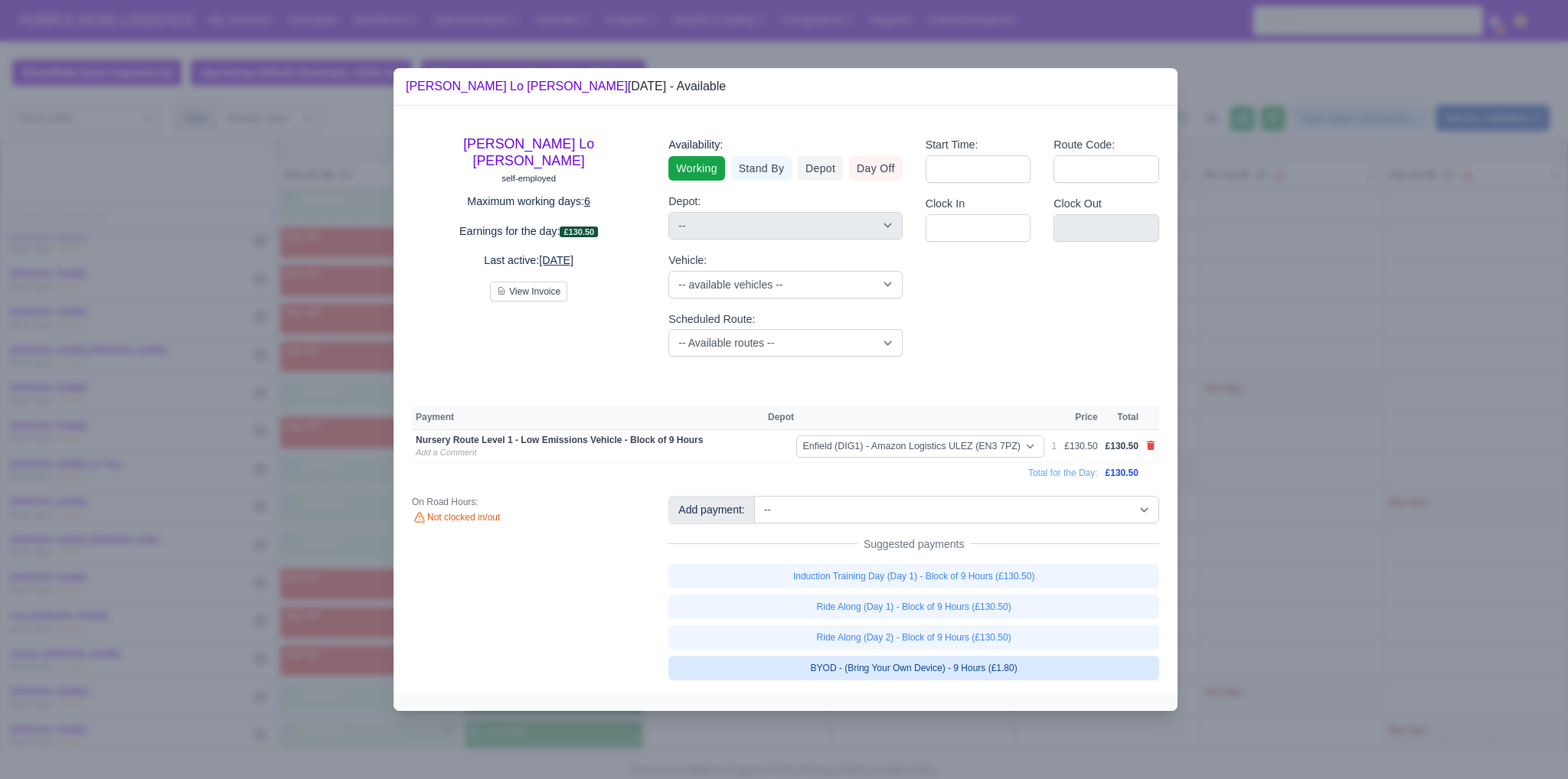
click at [771, 660] on link "BYOD - (Bring Your Own Device) - 9 Hours (£1.80)" at bounding box center [913, 668] width 491 height 24
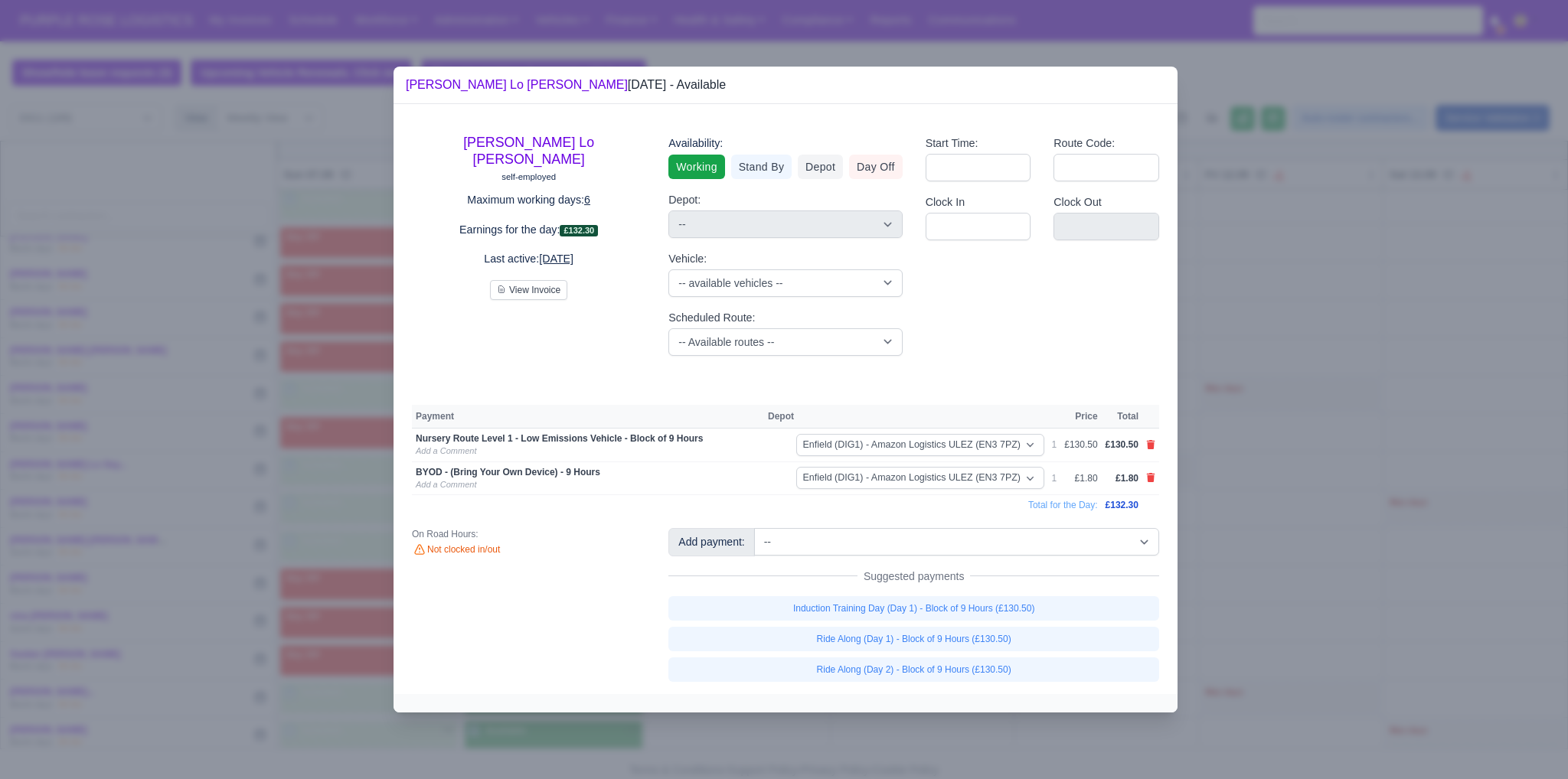
click at [771, 714] on div at bounding box center [784, 390] width 1568 height 779
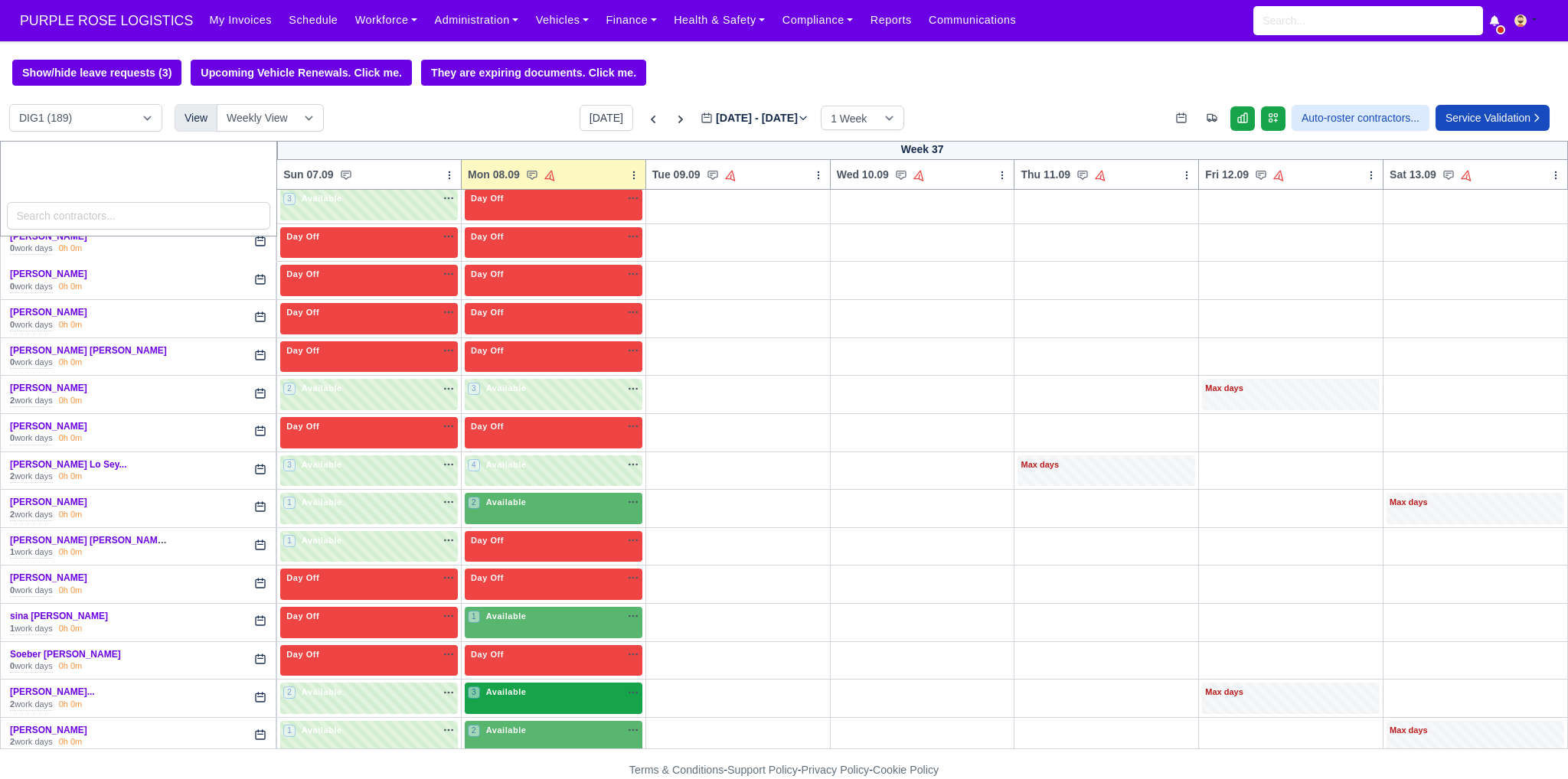
click at [542, 685] on div "3 Available na" at bounding box center [553, 691] width 171 height 13
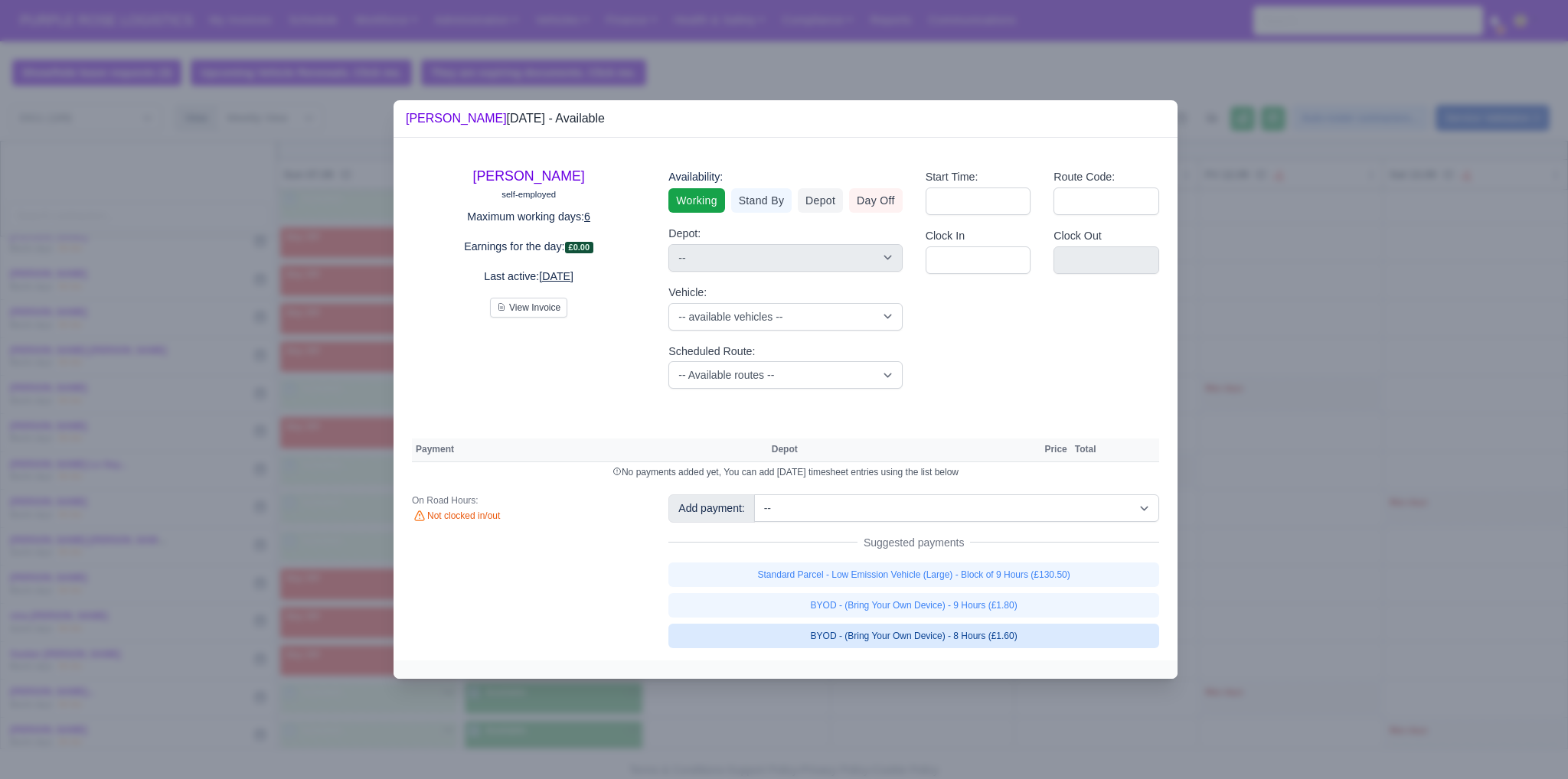
click at [771, 633] on link "BYOD - (Bring Your Own Device) - 8 Hours (£1.60)" at bounding box center [913, 636] width 491 height 24
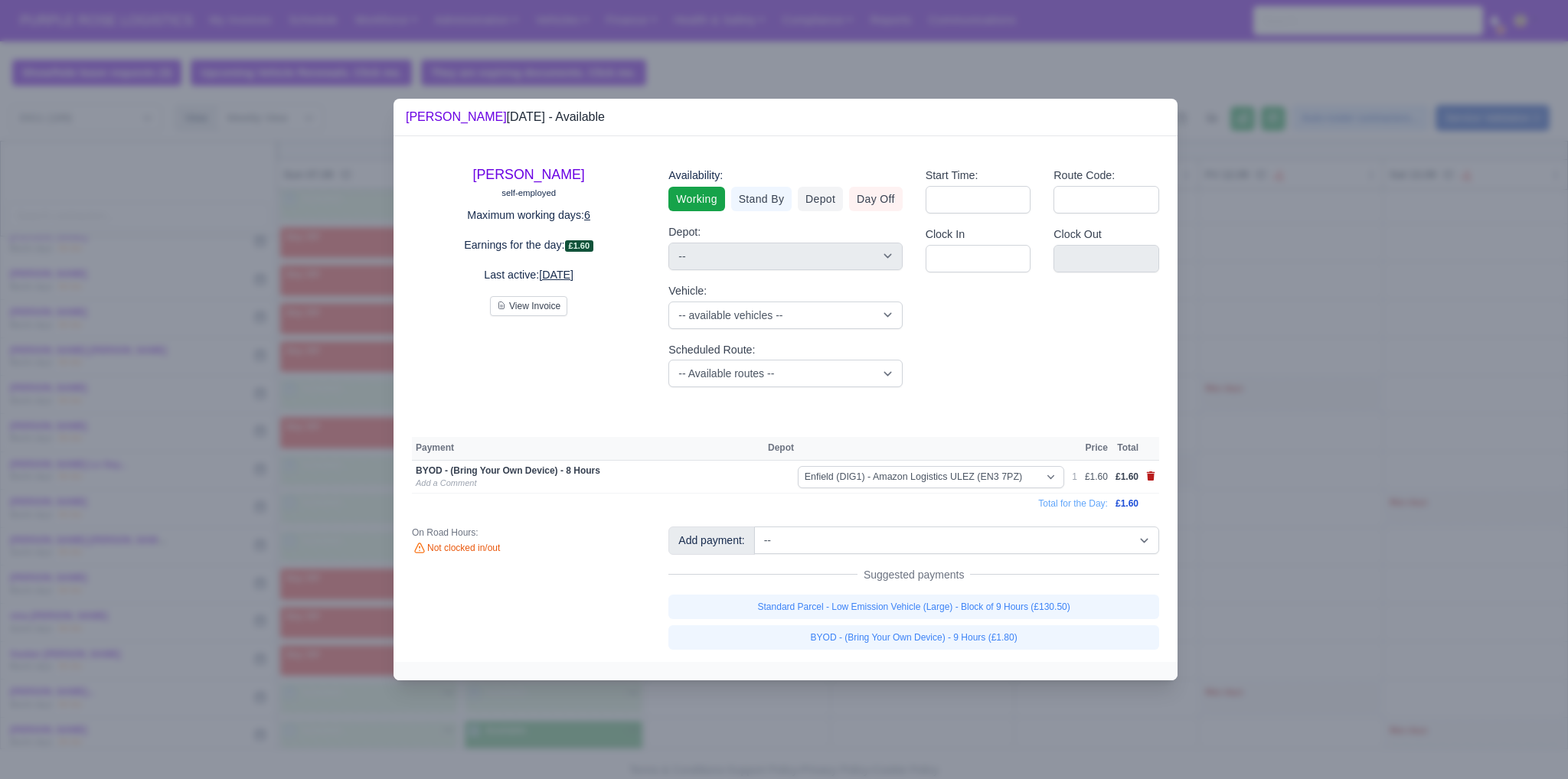
click at [771, 472] on icon at bounding box center [1150, 475] width 9 height 9
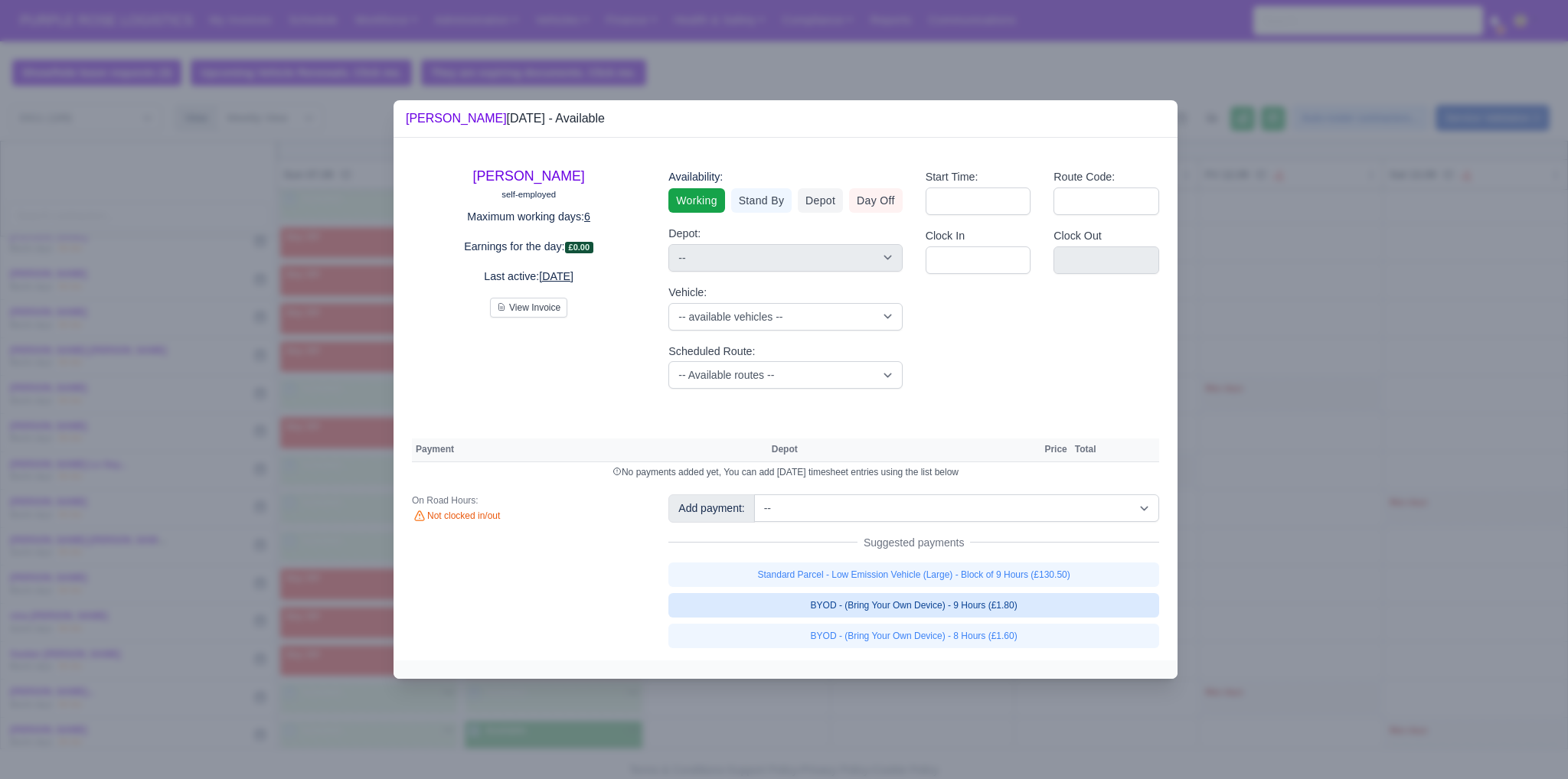
click at [771, 610] on link "BYOD - (Bring Your Own Device) - 9 Hours (£1.80)" at bounding box center [913, 604] width 491 height 24
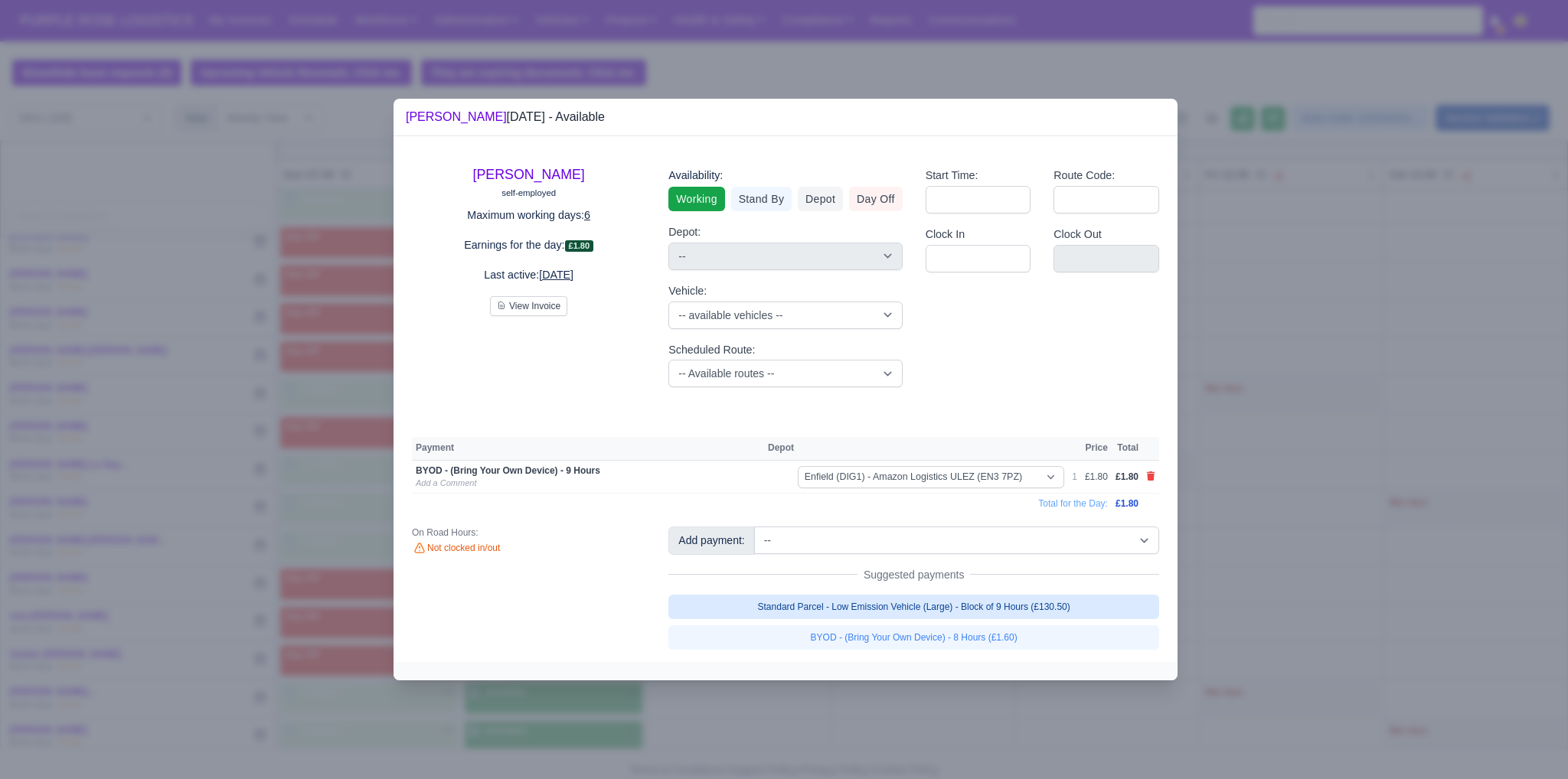
click at [771, 604] on link "Standard Parcel - Low Emission Vehicle (Large) - Block of 9 Hours (£130.50)" at bounding box center [913, 606] width 491 height 24
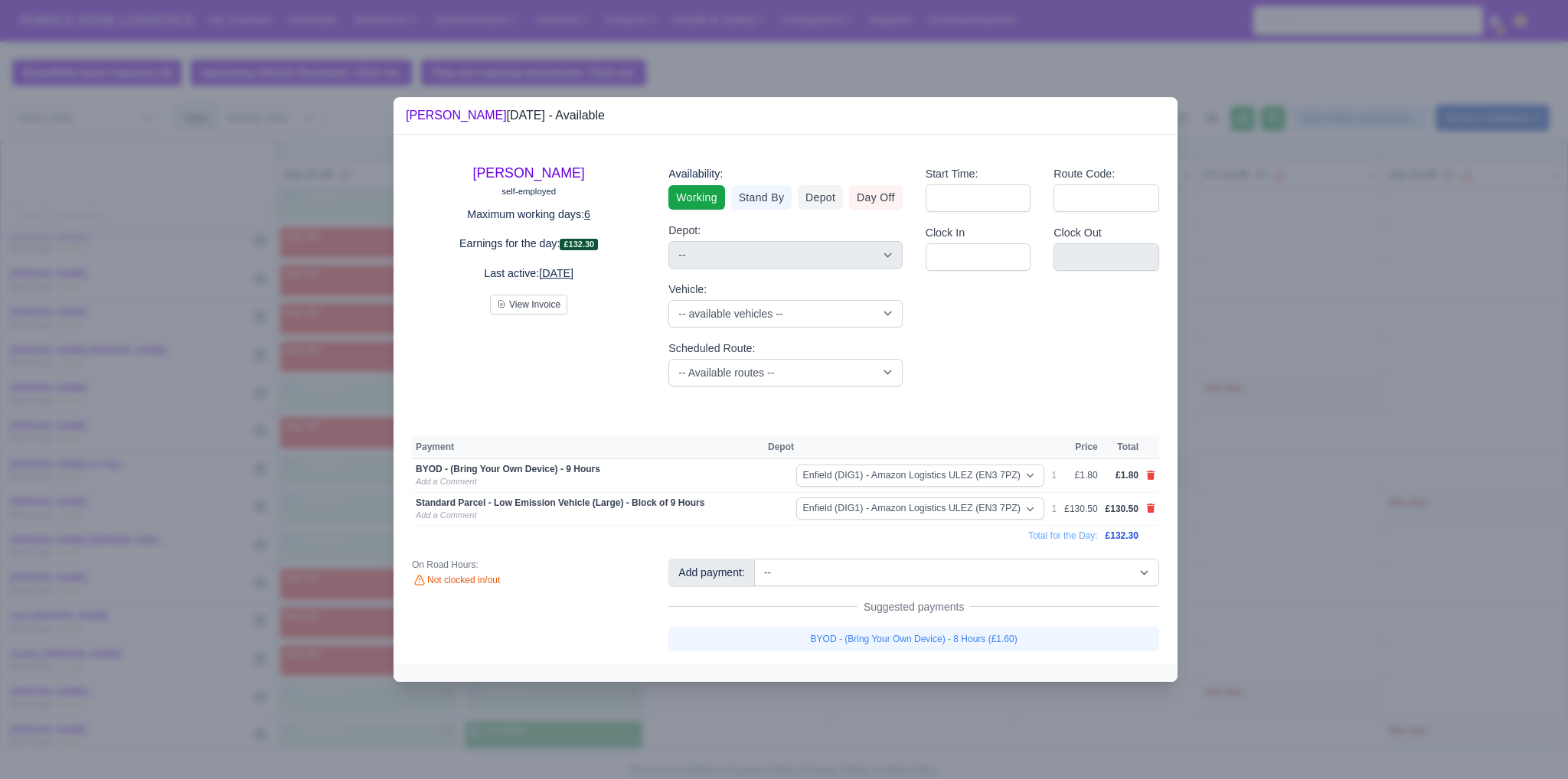
click at [771, 668] on div at bounding box center [785, 673] width 784 height 19
click at [557, 709] on div at bounding box center [784, 390] width 1568 height 779
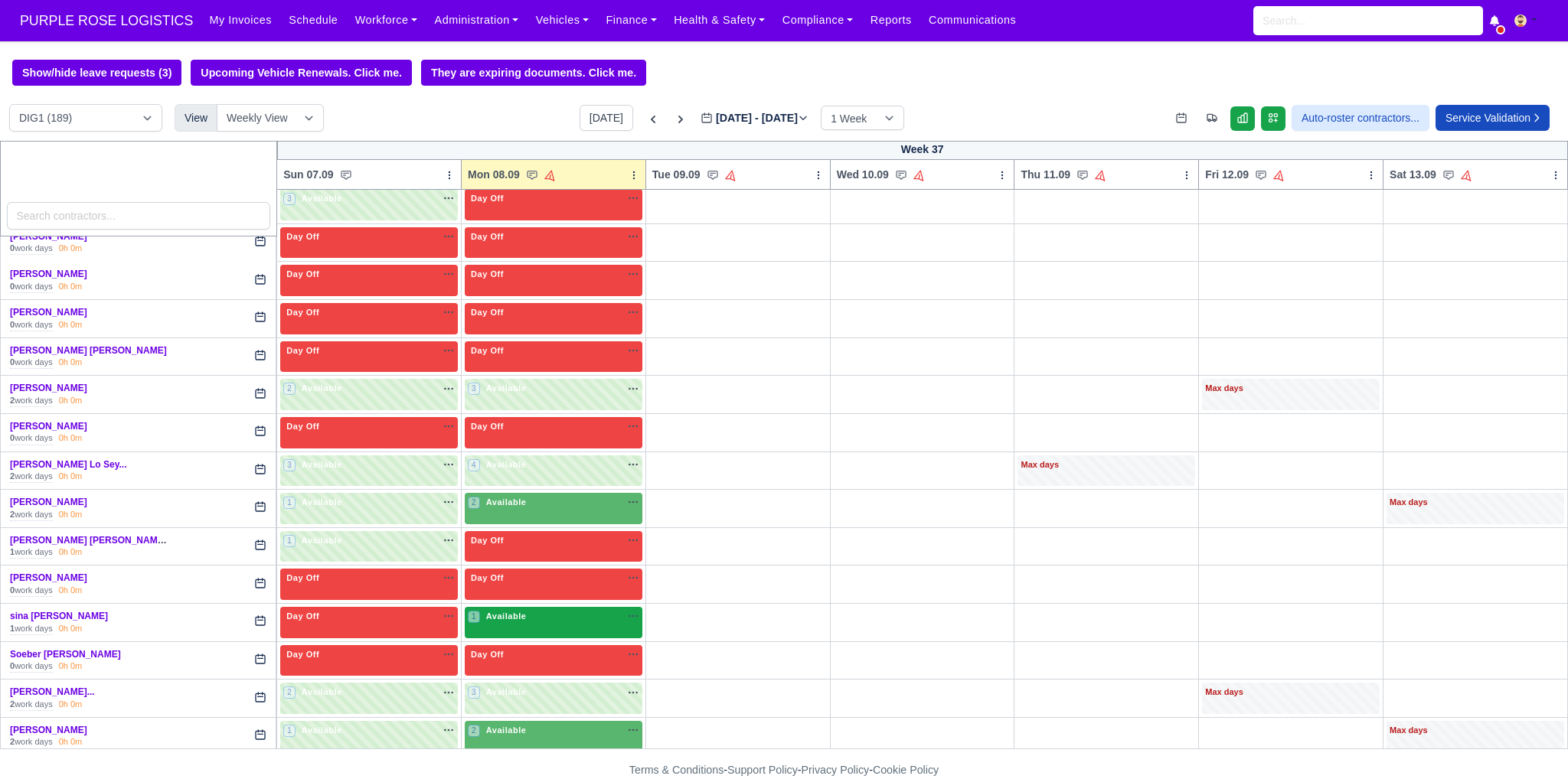
click at [542, 610] on div "1 Available na" at bounding box center [553, 615] width 171 height 13
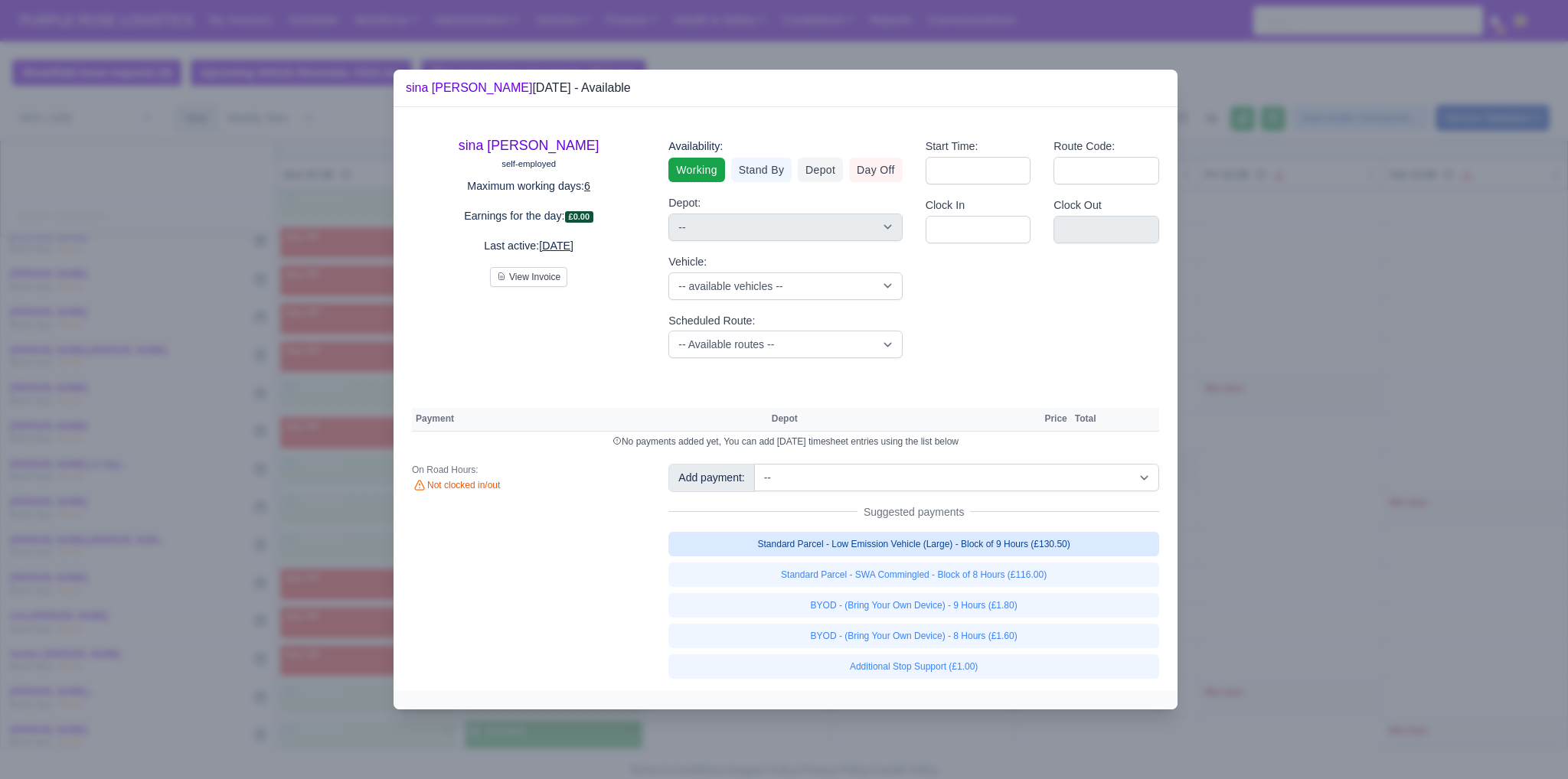
click at [771, 546] on link "Standard Parcel - Low Emission Vehicle (Large) - Block of 9 Hours (£130.50)" at bounding box center [913, 544] width 491 height 24
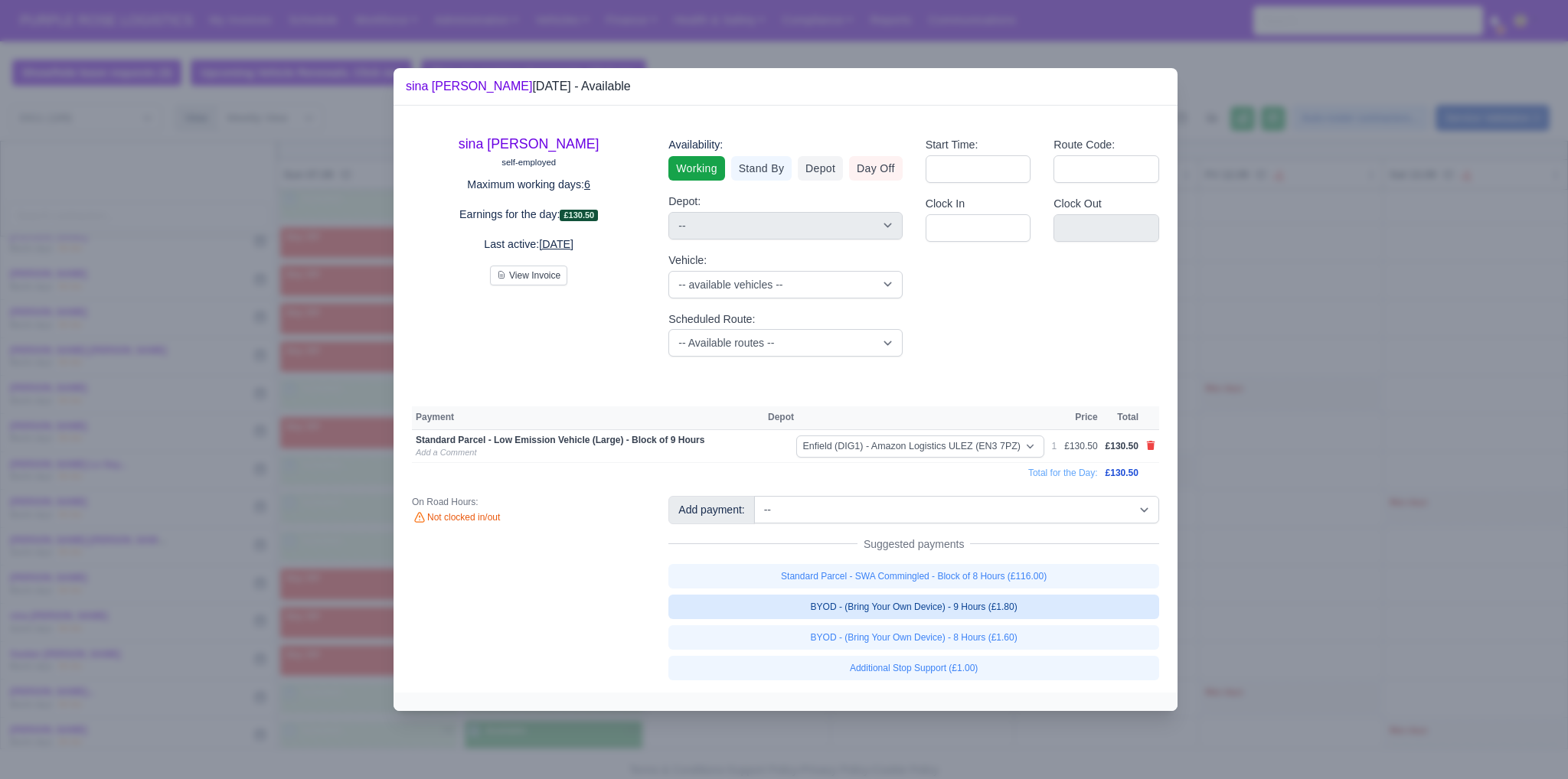
click at [771, 601] on link "BYOD - (Bring Your Own Device) - 9 Hours (£1.80)" at bounding box center [913, 606] width 491 height 24
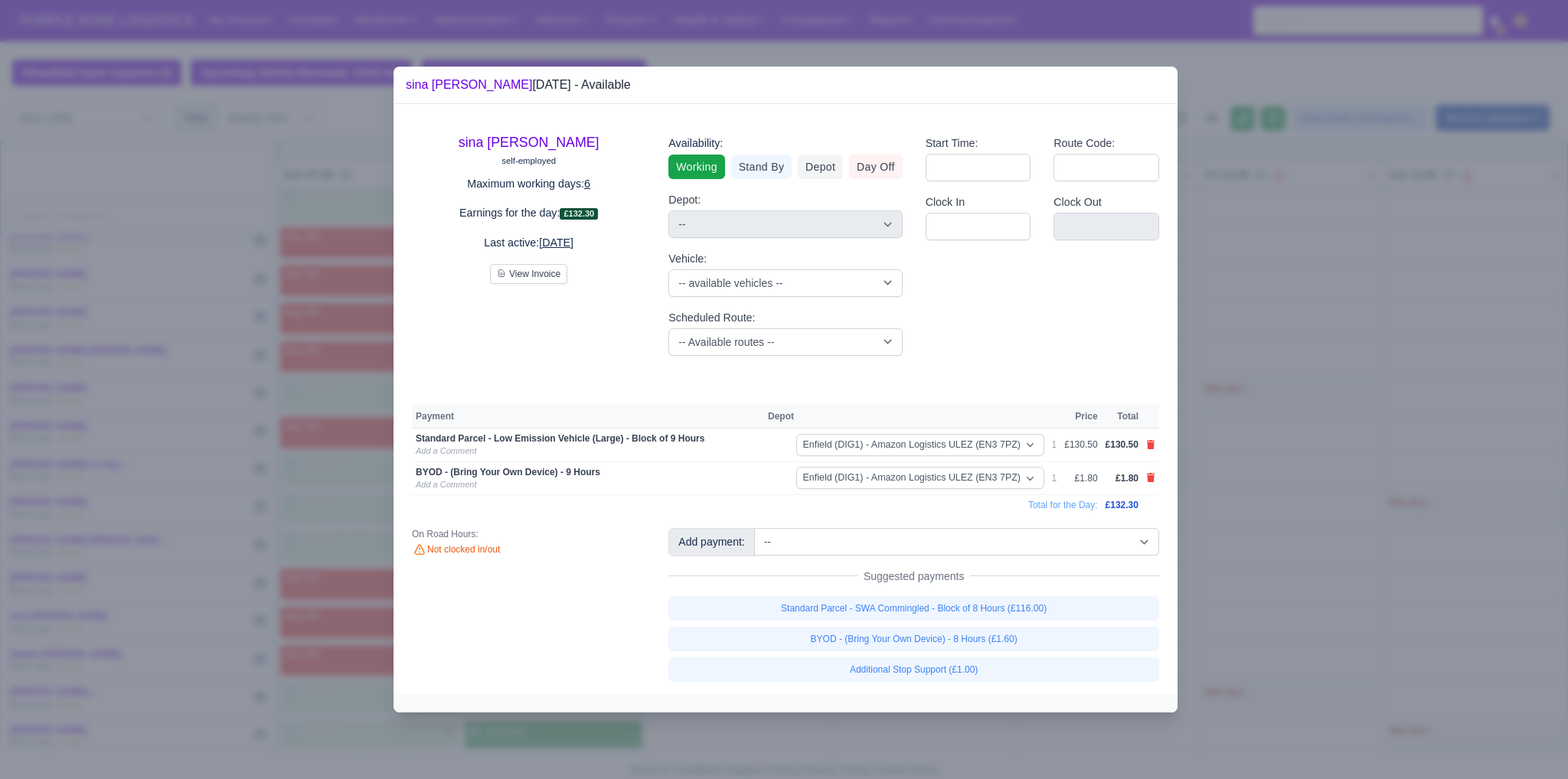
click at [771, 542] on div at bounding box center [784, 390] width 1568 height 779
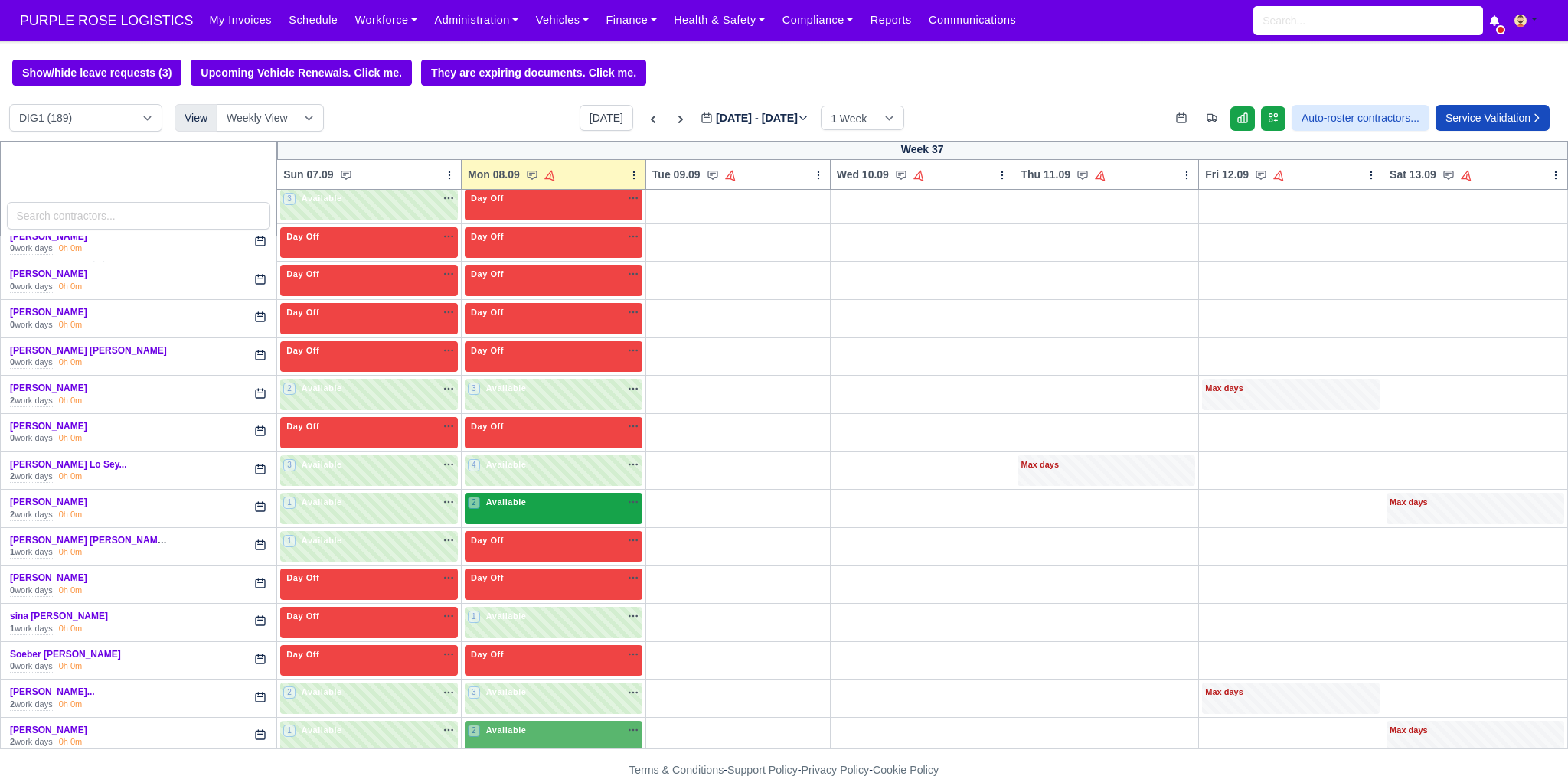
click at [580, 496] on div "2 Available na" at bounding box center [553, 502] width 171 height 13
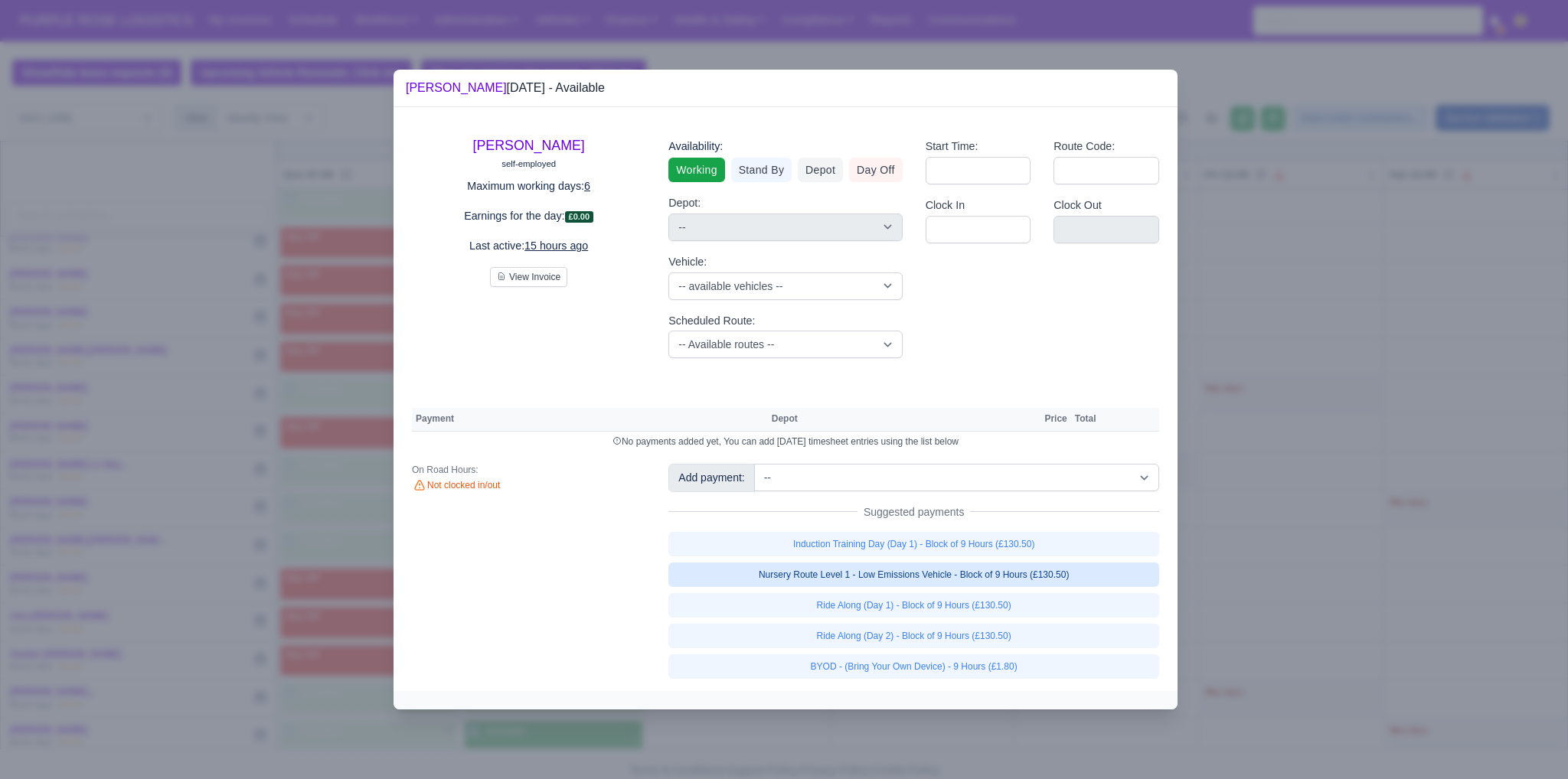
click at [771, 571] on link "Nursery Route Level 1 - Low Emissions Vehicle - Block of 9 Hours (£130.50)" at bounding box center [913, 574] width 491 height 24
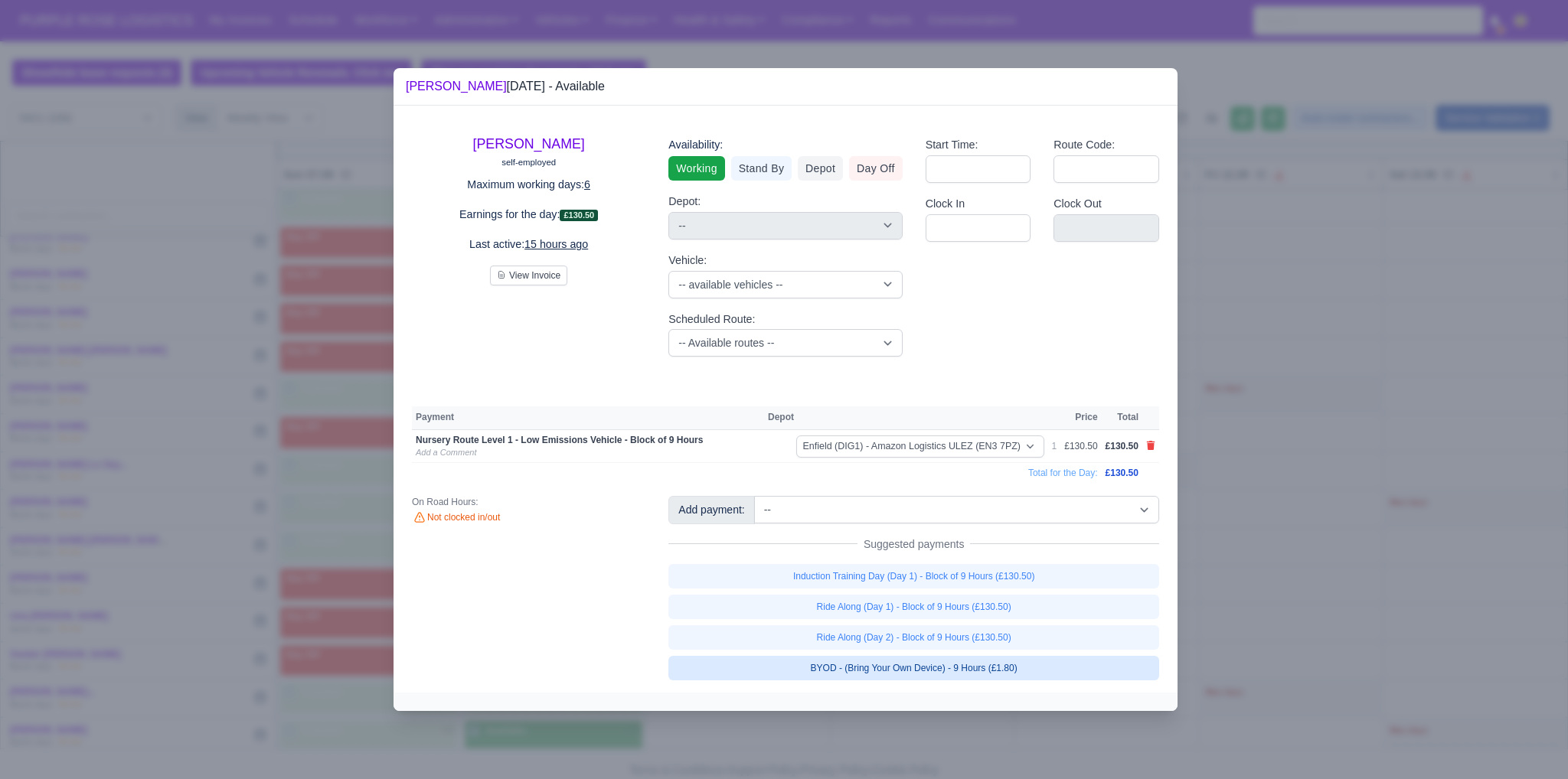
click at [771, 665] on link "BYOD - (Bring Your Own Device) - 9 Hours (£1.80)" at bounding box center [913, 668] width 491 height 24
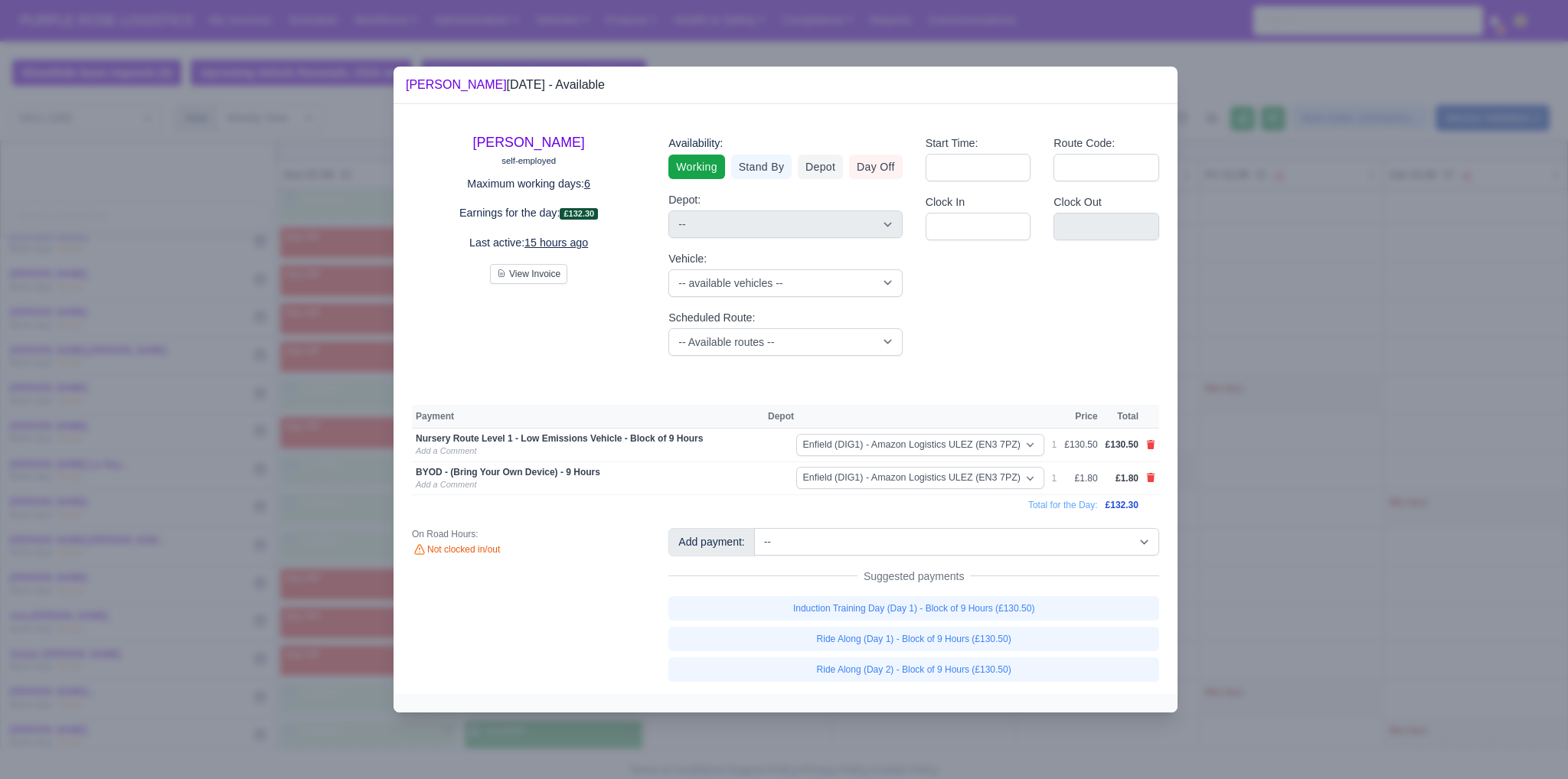
click at [771, 545] on div at bounding box center [784, 390] width 1568 height 779
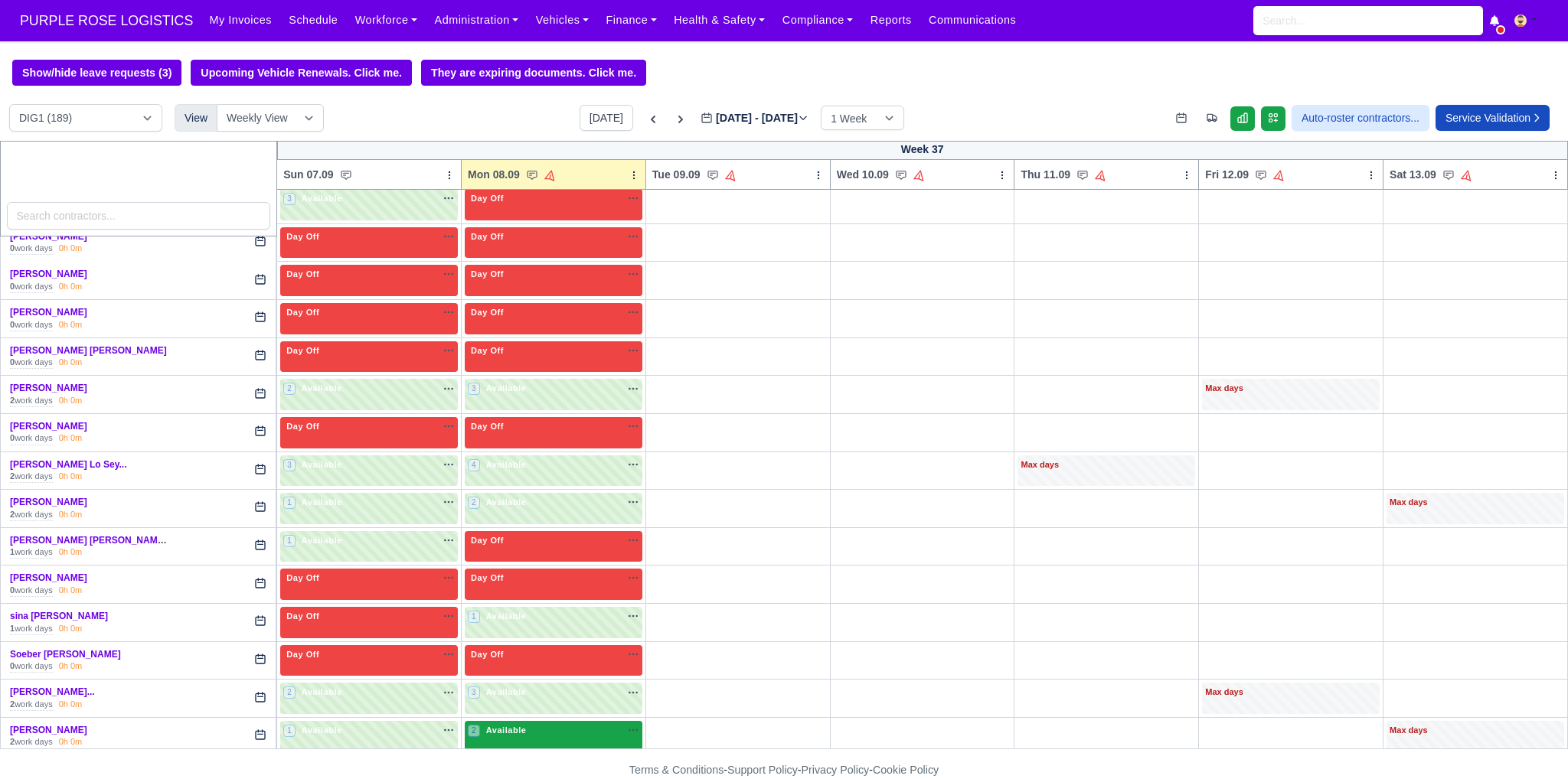
click at [568, 724] on div "2 Available na" at bounding box center [553, 730] width 171 height 13
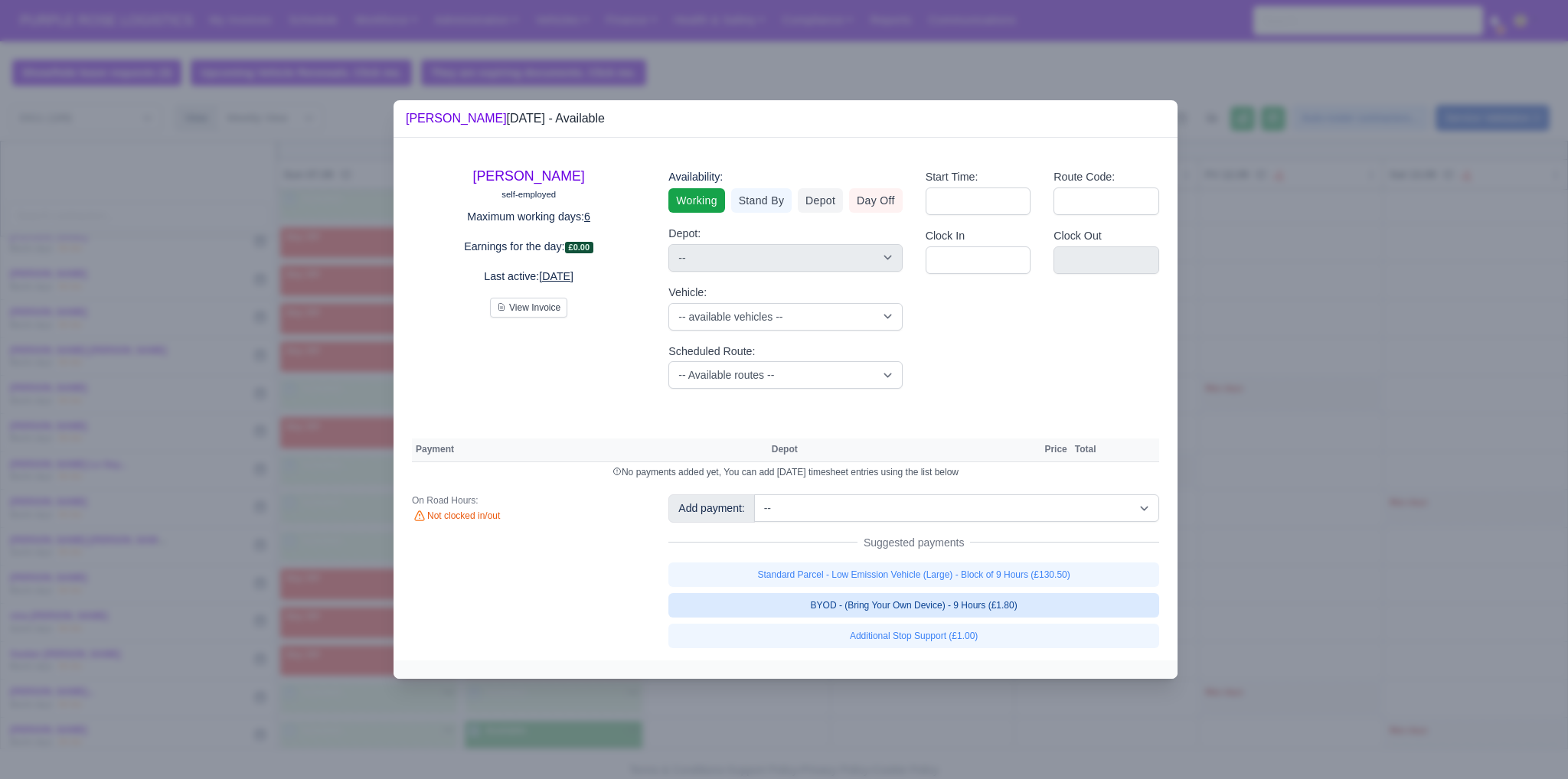
click at [771, 603] on link "BYOD - (Bring Your Own Device) - 9 Hours (£1.80)" at bounding box center [913, 604] width 491 height 24
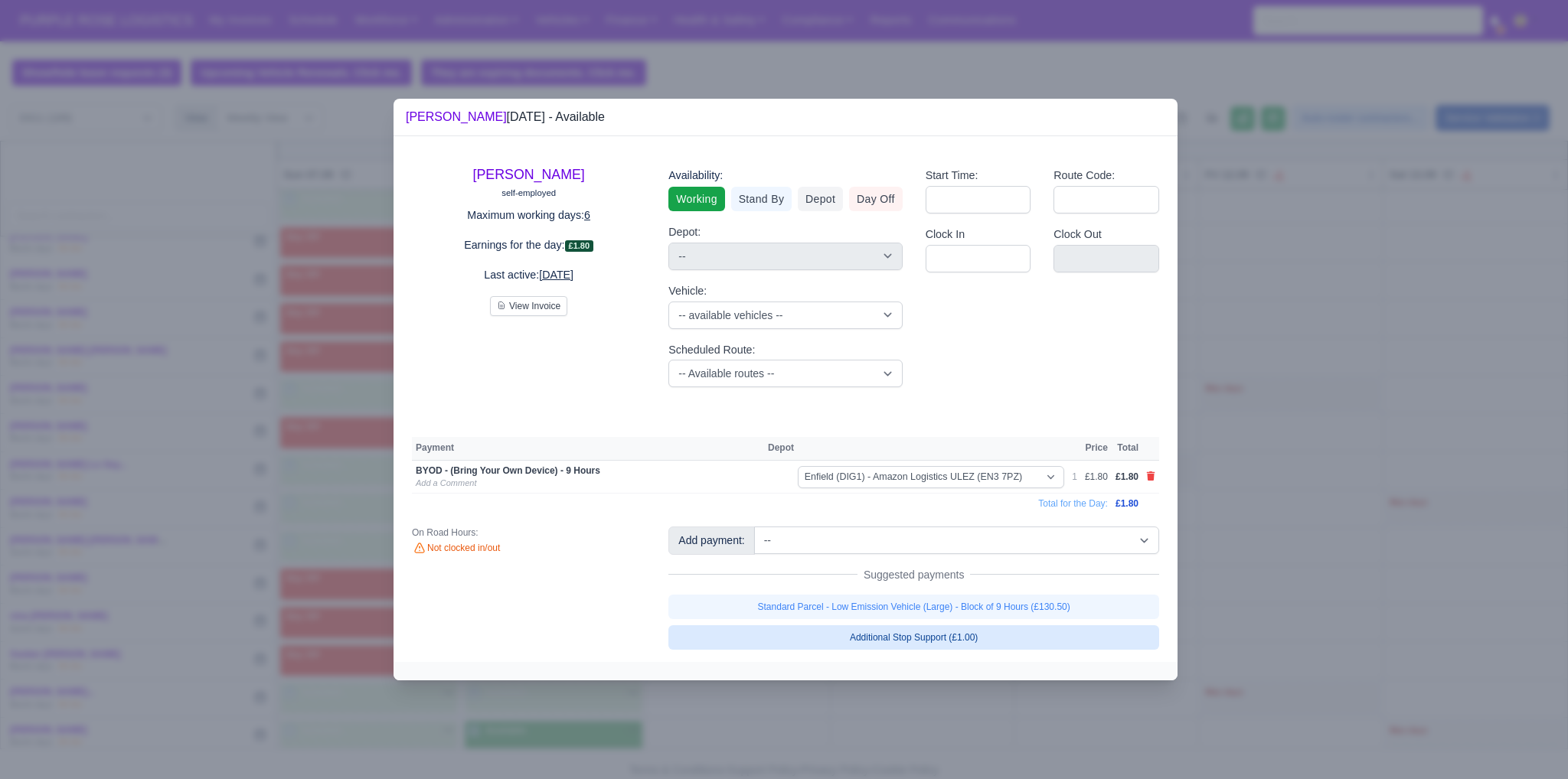
click at [771, 603] on link "Standard Parcel - Low Emission Vehicle (Large) - Block of 9 Hours (£130.50)" at bounding box center [913, 606] width 491 height 24
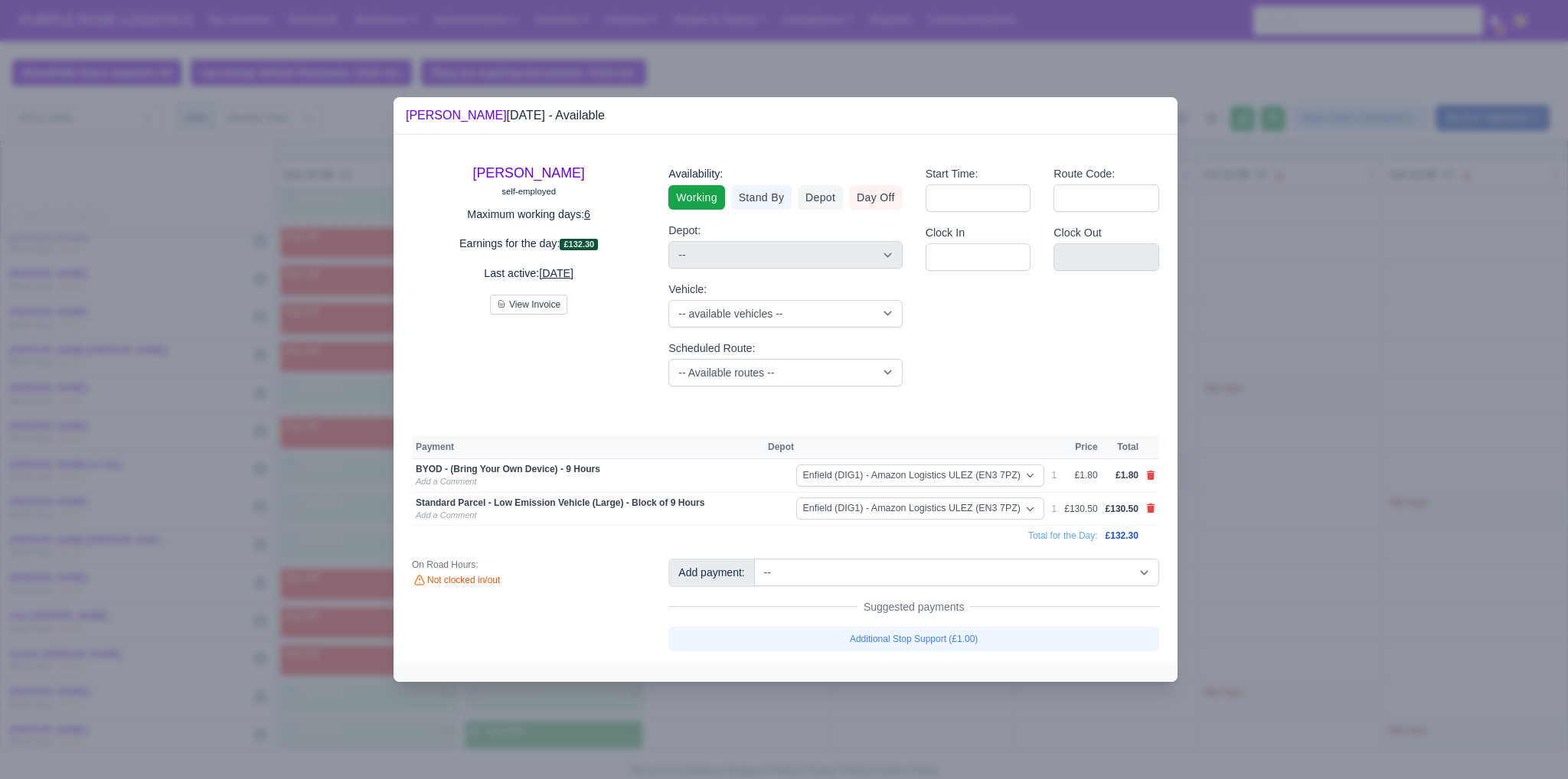
click at [771, 575] on div at bounding box center [784, 390] width 1568 height 779
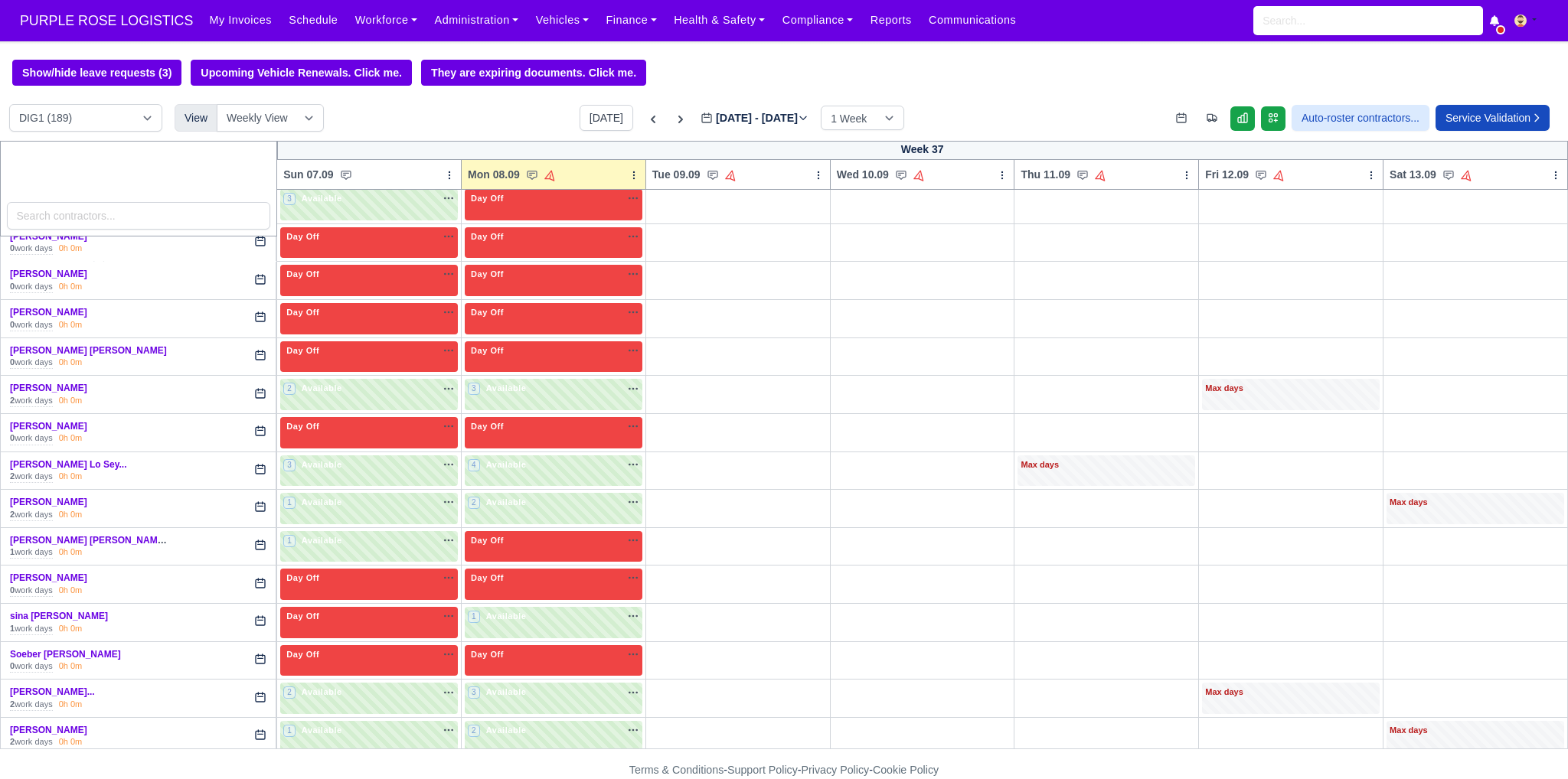
scroll to position [3647, 0]
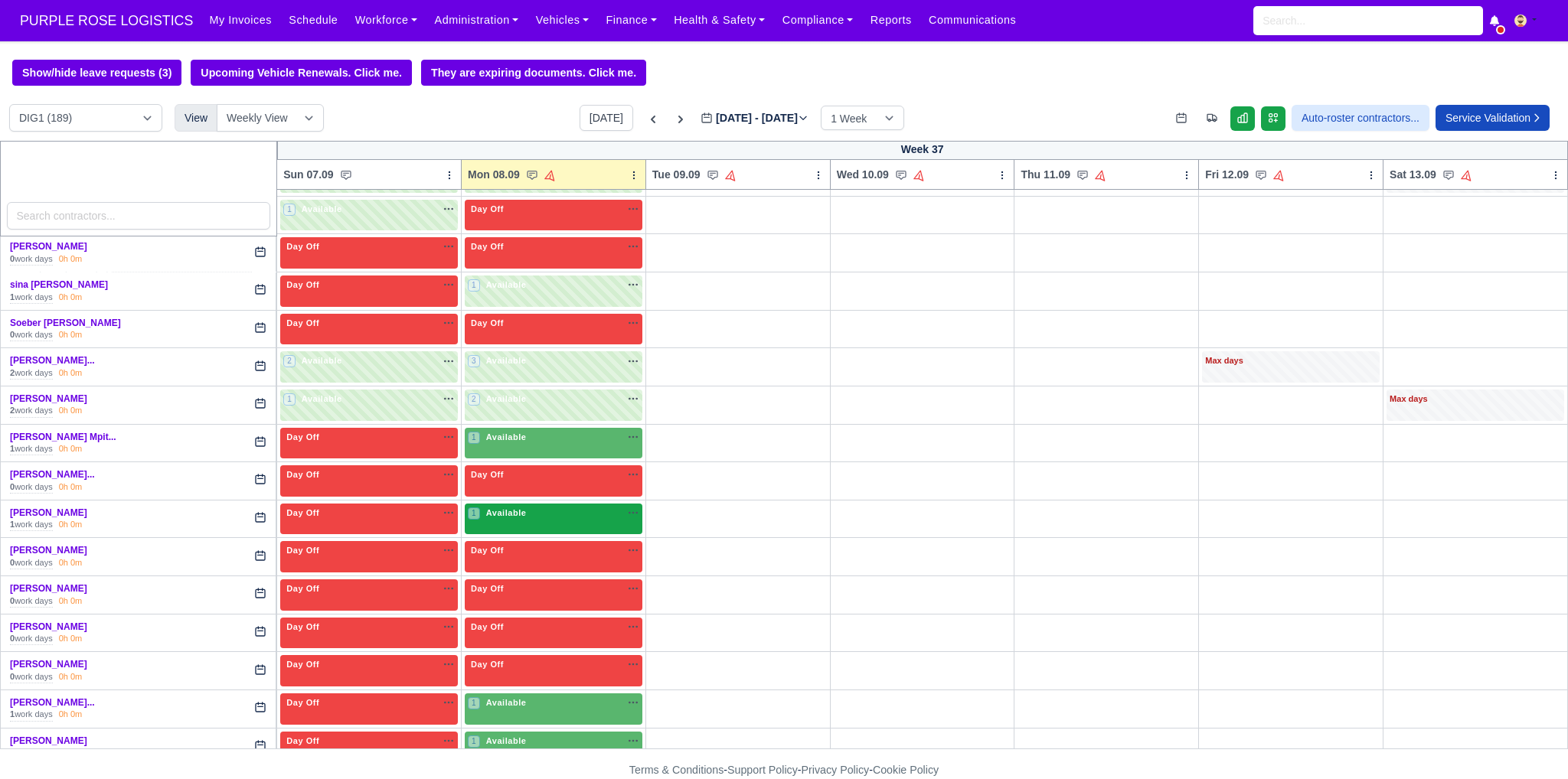
click at [571, 507] on div "1 Available na" at bounding box center [553, 514] width 171 height 16
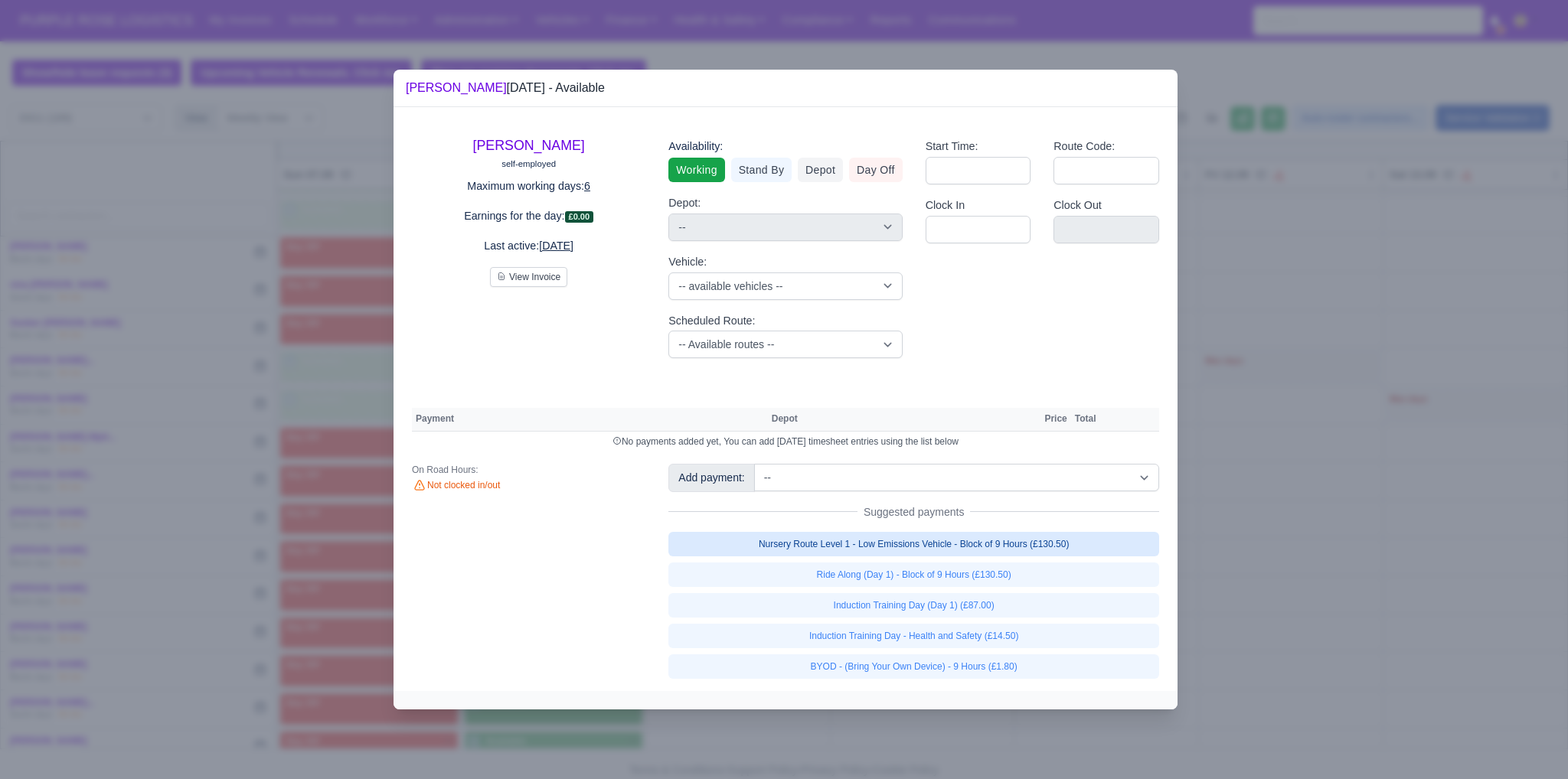
click at [771, 551] on link "Nursery Route Level 1 - Low Emissions Vehicle - Block of 9 Hours (£130.50)" at bounding box center [913, 544] width 491 height 24
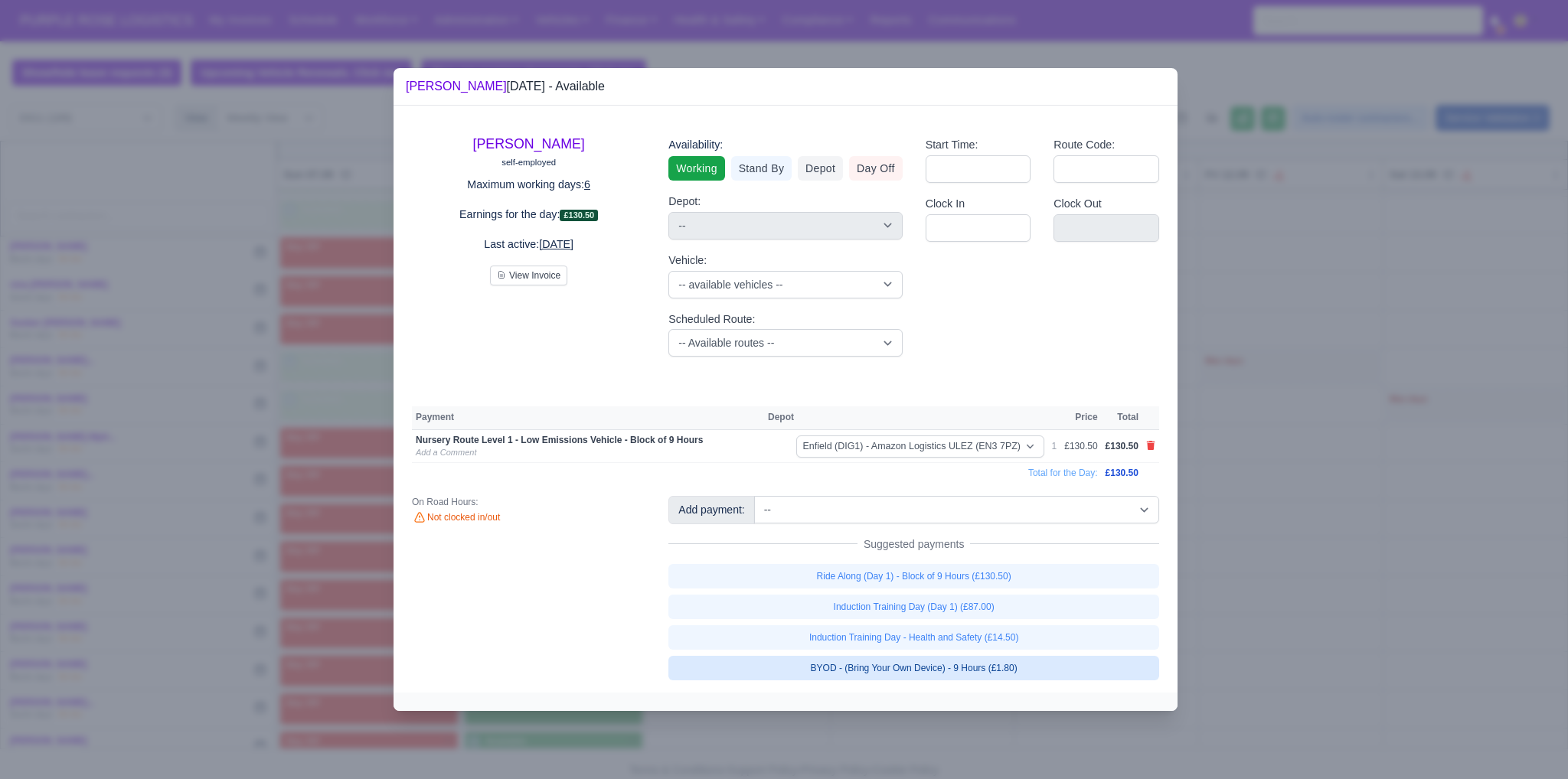
click at [771, 658] on link "BYOD - (Bring Your Own Device) - 9 Hours (£1.80)" at bounding box center [913, 668] width 491 height 24
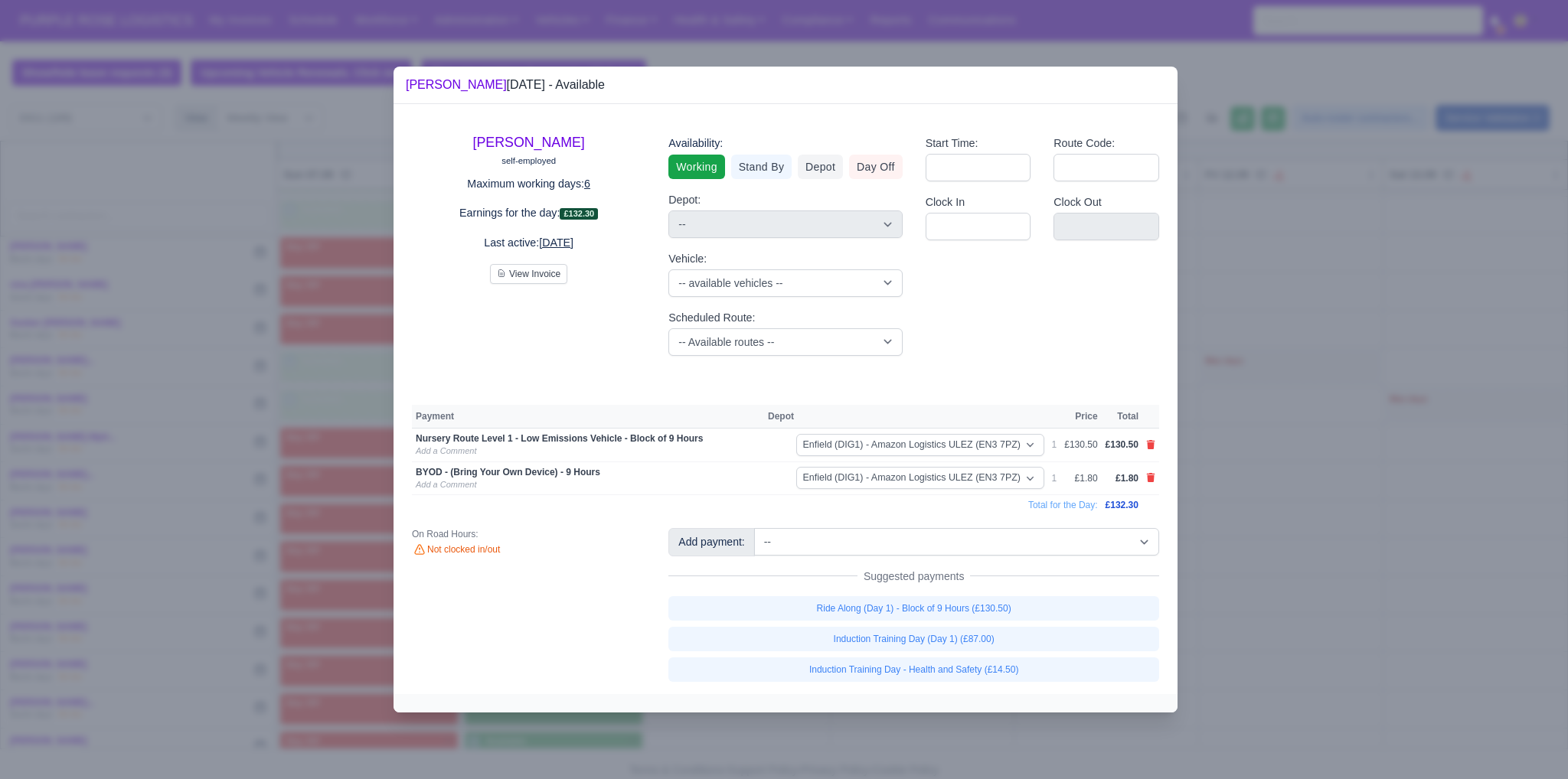
click at [771, 593] on div at bounding box center [784, 390] width 1568 height 779
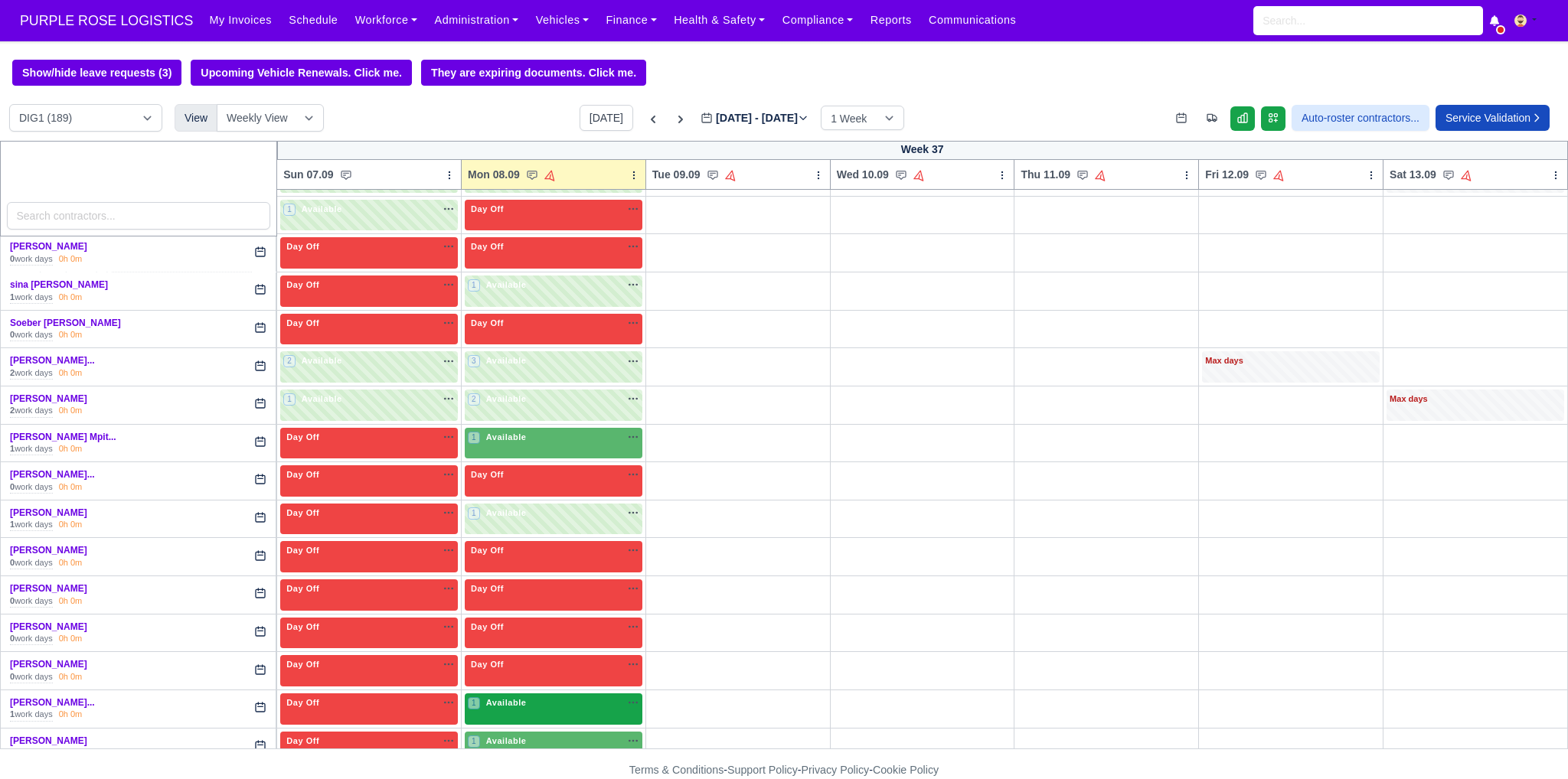
click at [588, 693] on div "1 Available" at bounding box center [553, 708] width 178 height 31
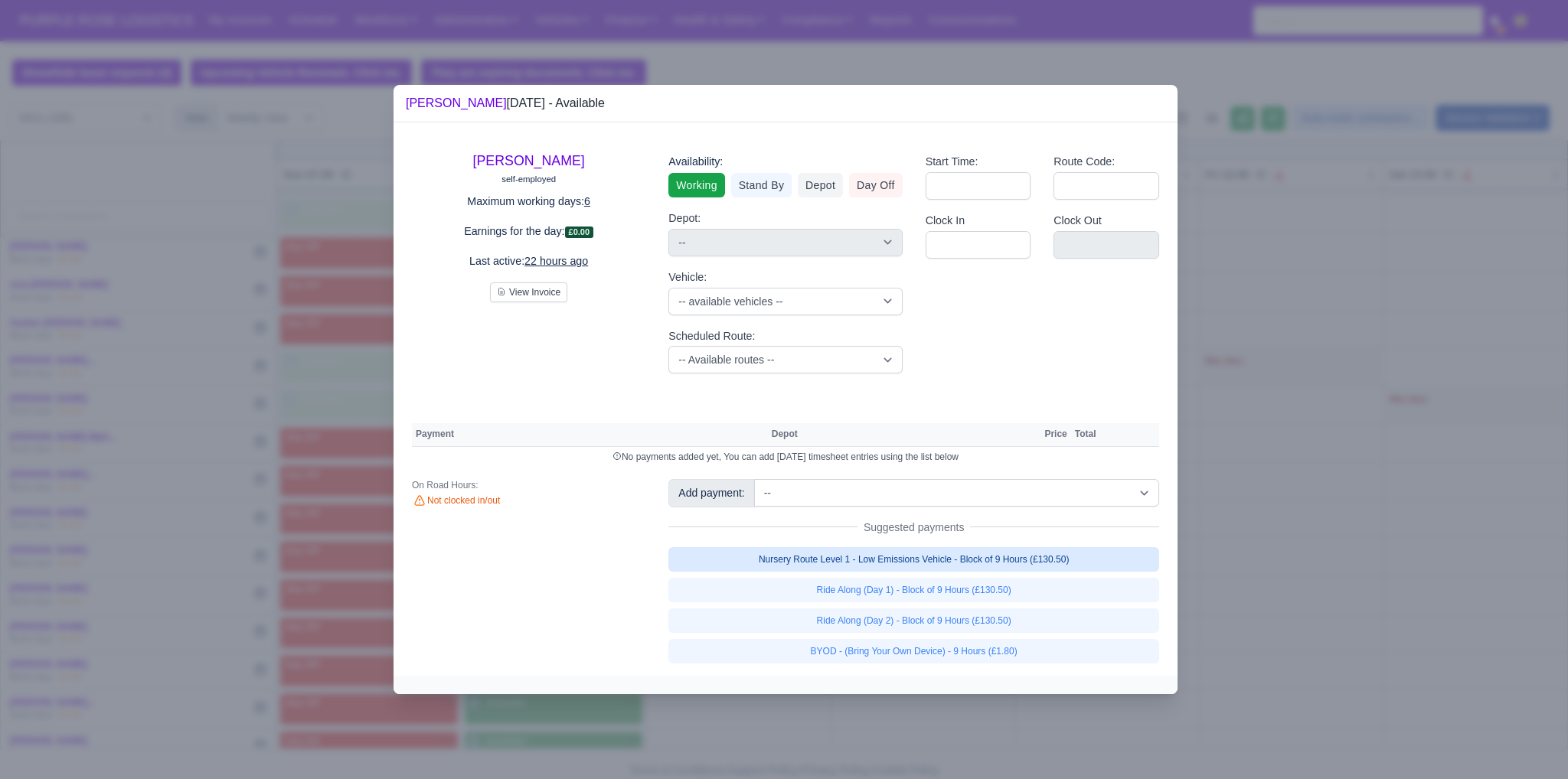
click at [771, 563] on link "Nursery Route Level 1 - Low Emissions Vehicle - Block of 9 Hours (£130.50)" at bounding box center [913, 559] width 491 height 24
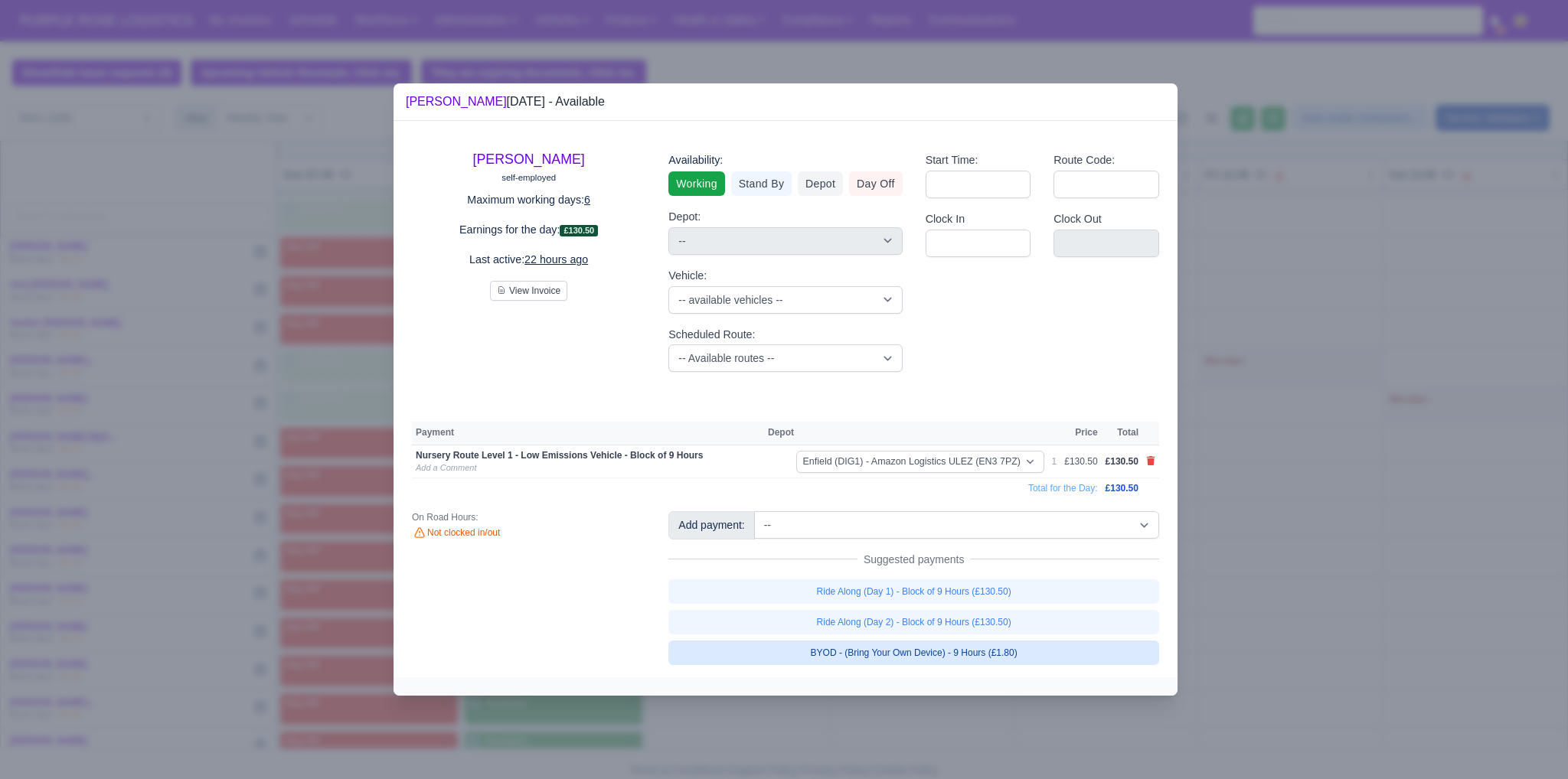
click at [771, 646] on link "BYOD - (Bring Your Own Device) - 9 Hours (£1.80)" at bounding box center [913, 653] width 491 height 24
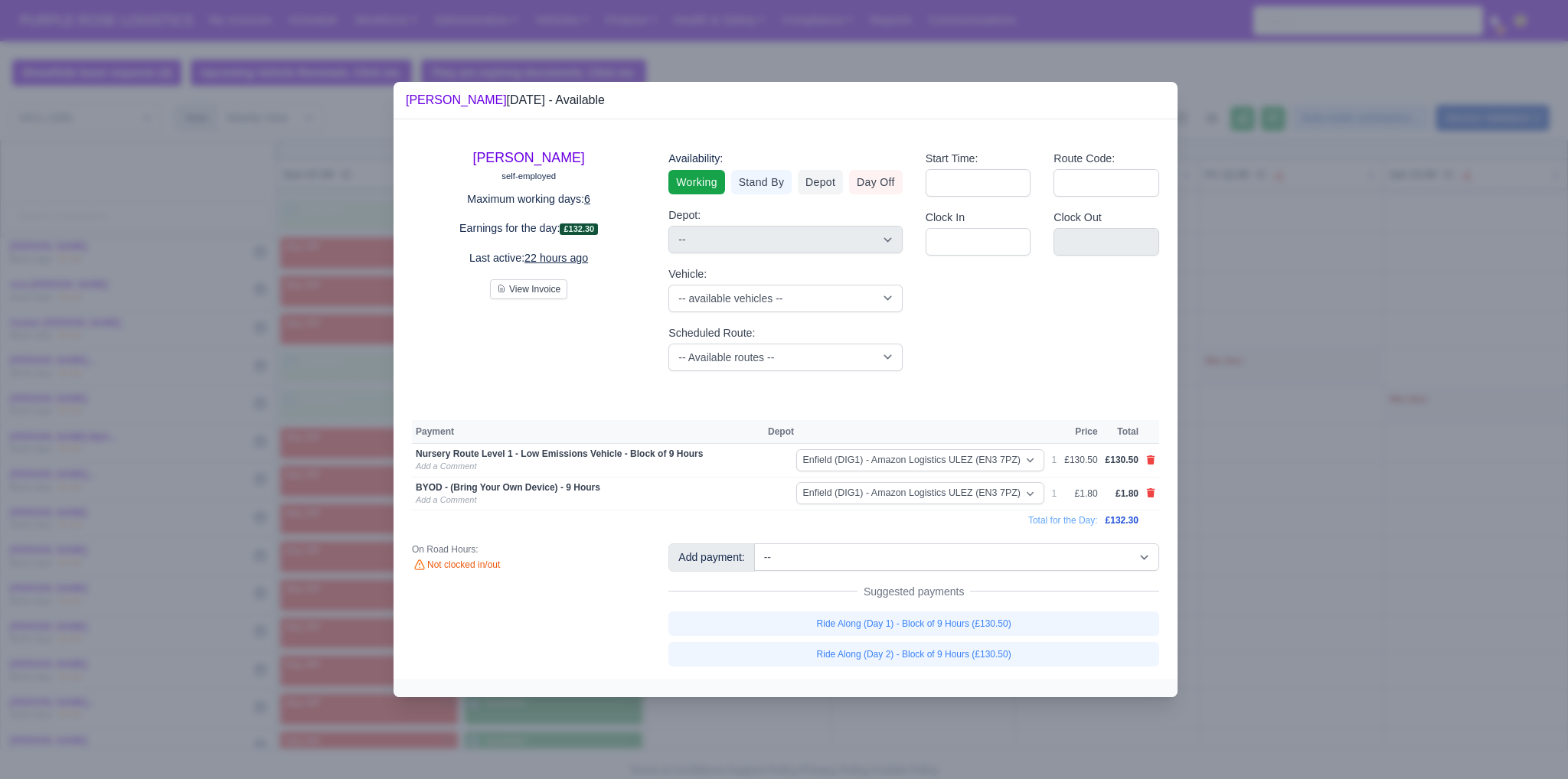
click at [771, 577] on div at bounding box center [784, 390] width 1568 height 779
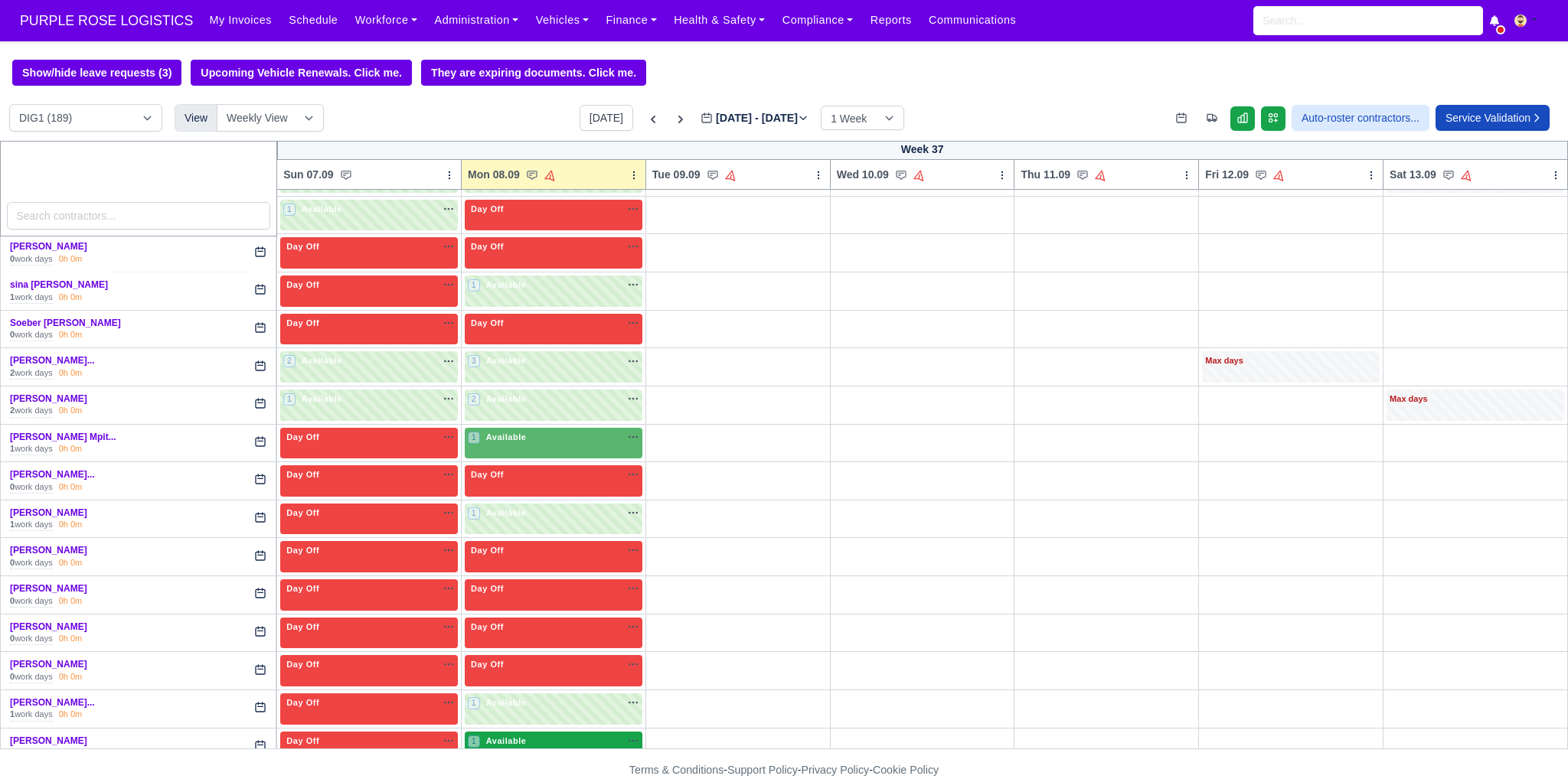
click at [574, 734] on div "1 Available na" at bounding box center [553, 740] width 171 height 13
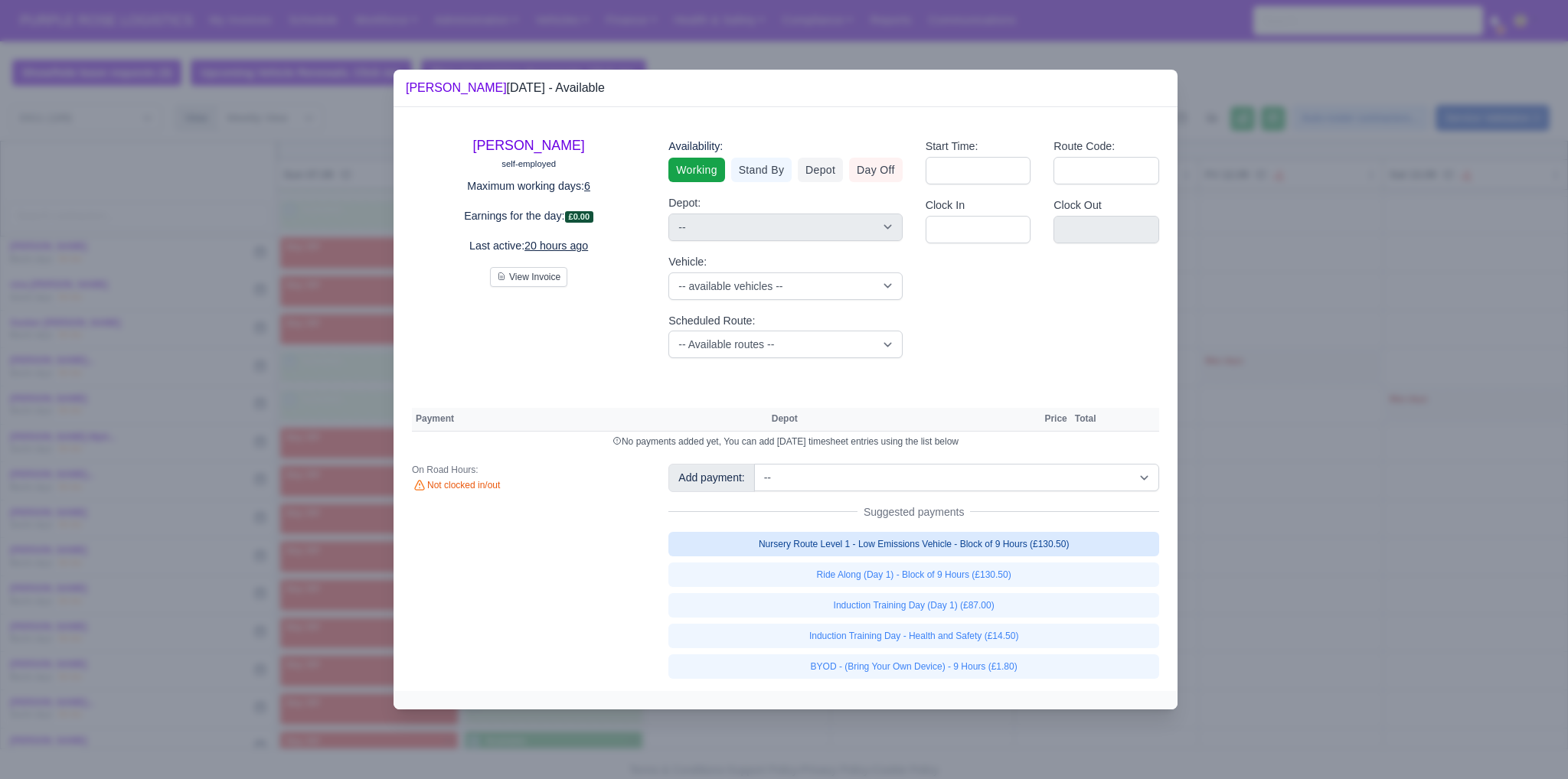
click at [771, 551] on link "Nursery Route Level 1 - Low Emissions Vehicle - Block of 9 Hours (£130.50)" at bounding box center [913, 544] width 491 height 24
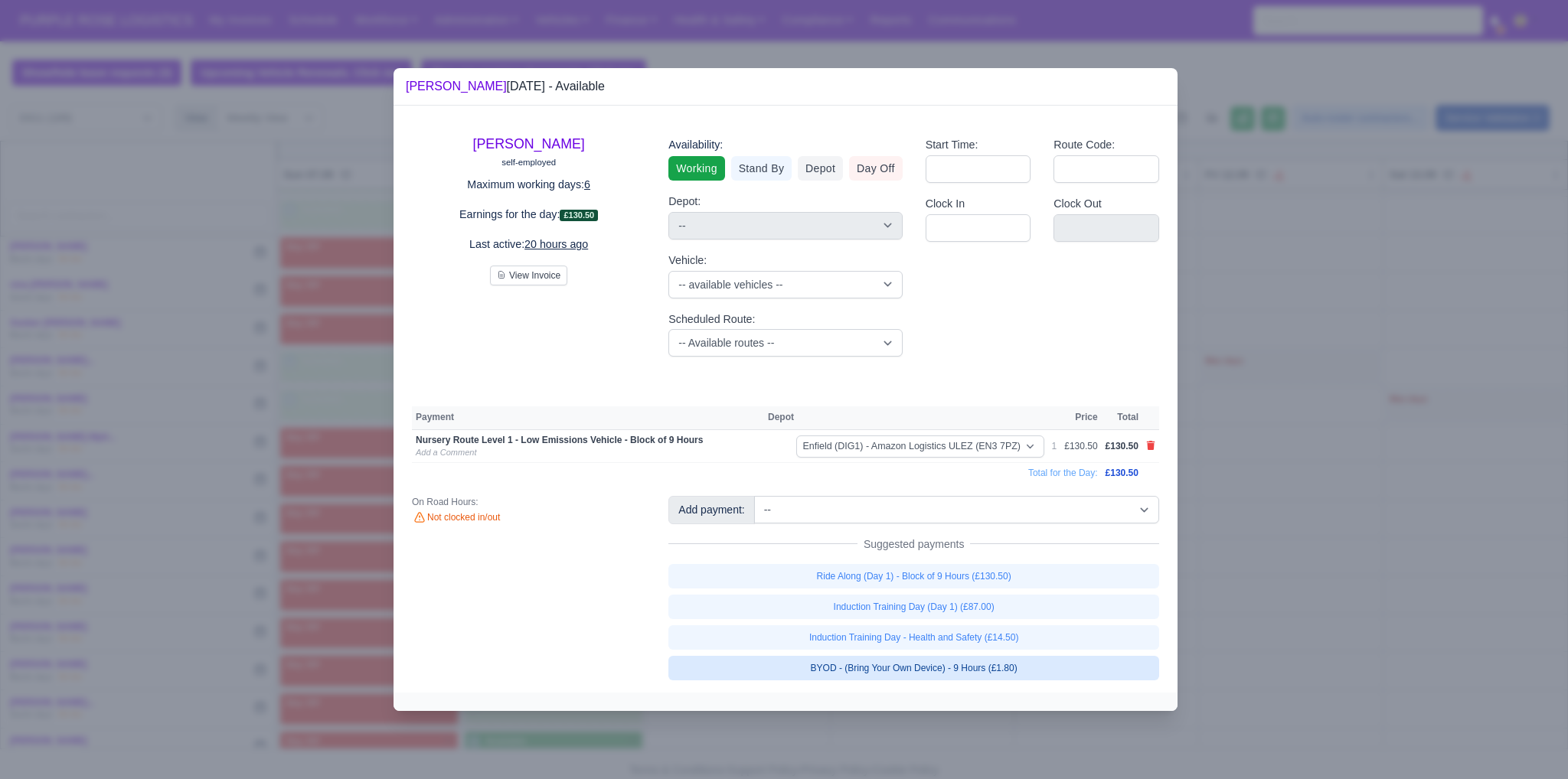
click at [771, 667] on link "BYOD - (Bring Your Own Device) - 9 Hours (£1.80)" at bounding box center [913, 668] width 491 height 24
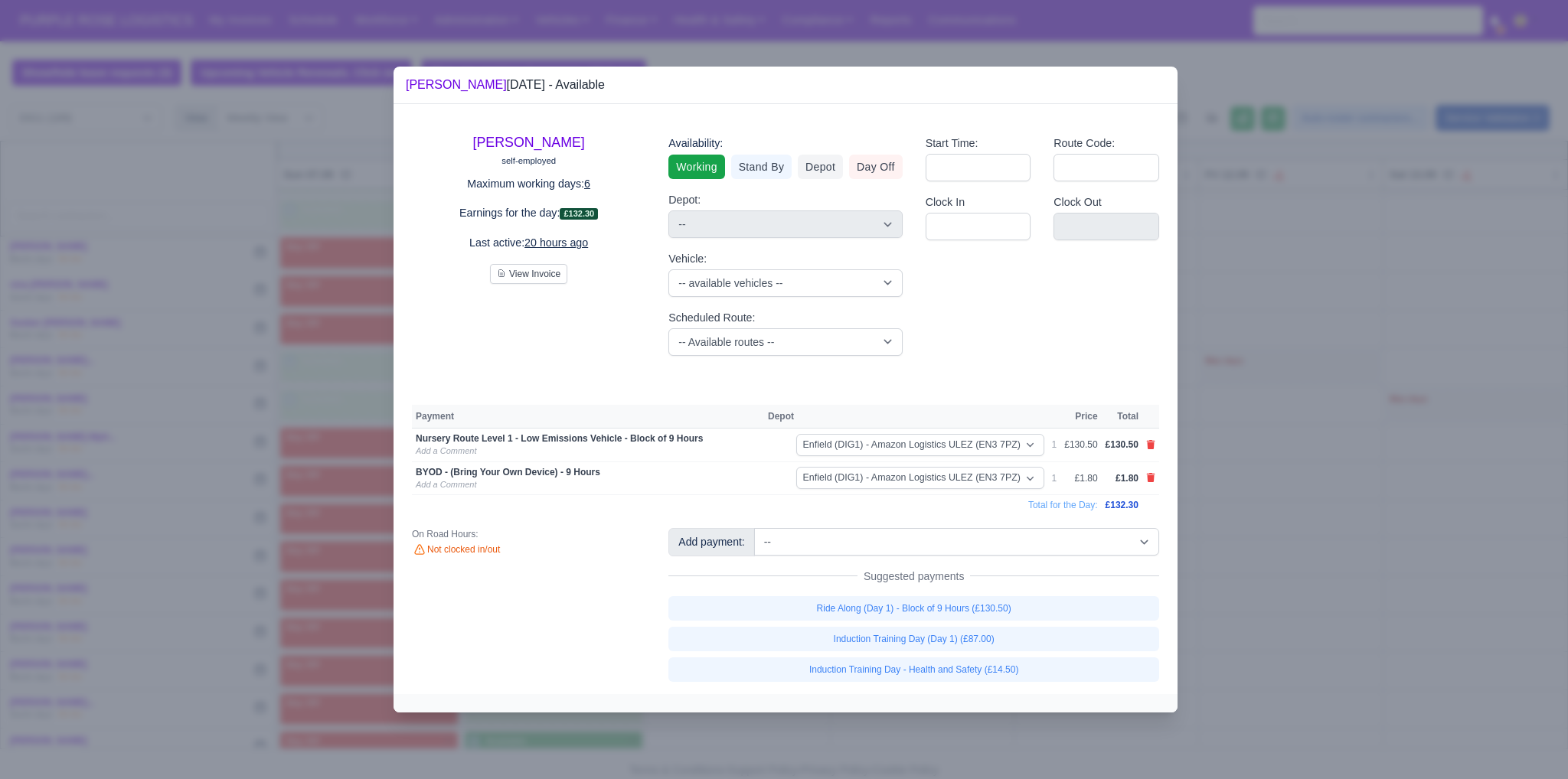
click at [771, 580] on div at bounding box center [784, 390] width 1568 height 779
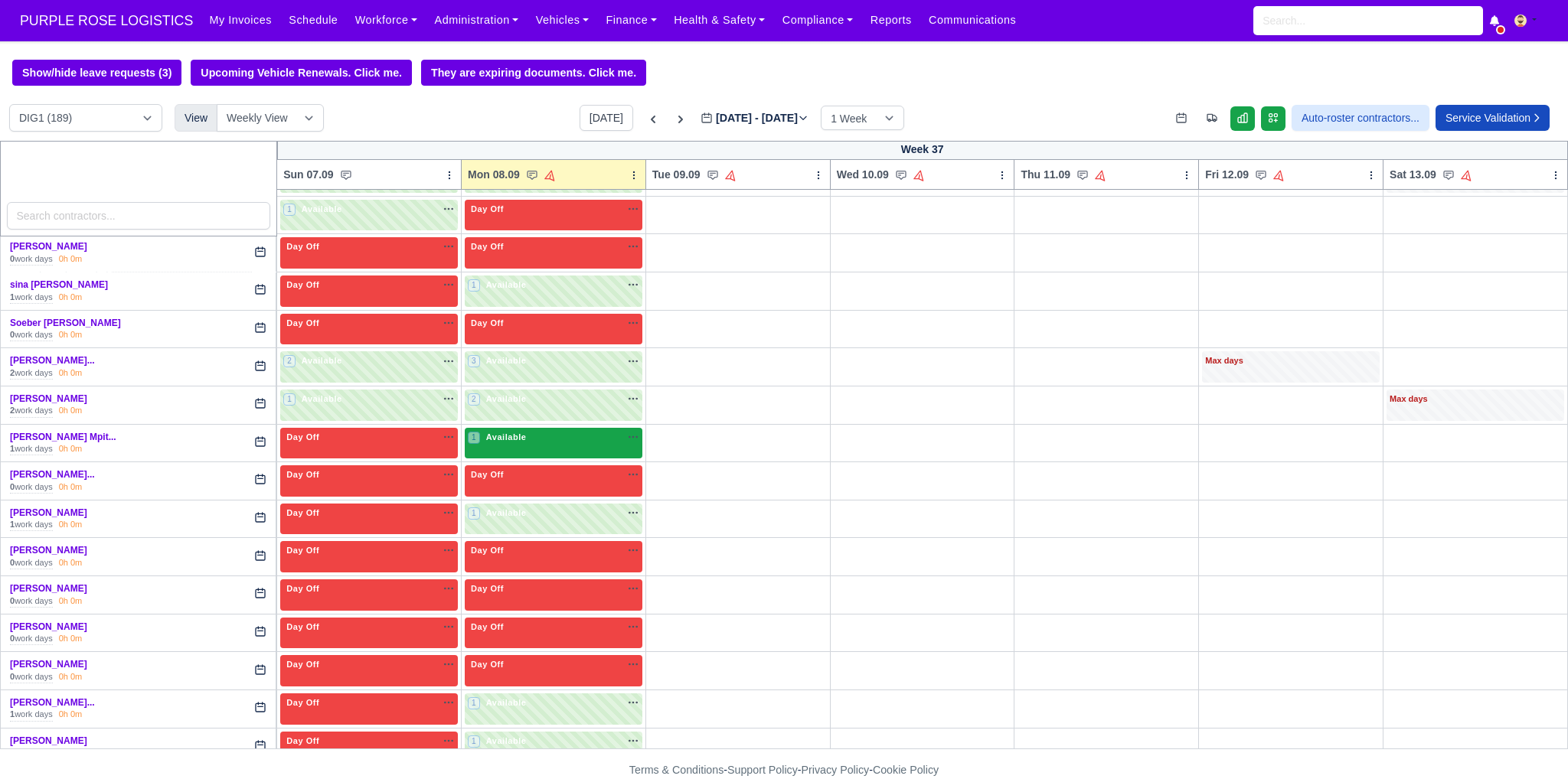
click at [552, 431] on div "1 Available na" at bounding box center [553, 437] width 171 height 13
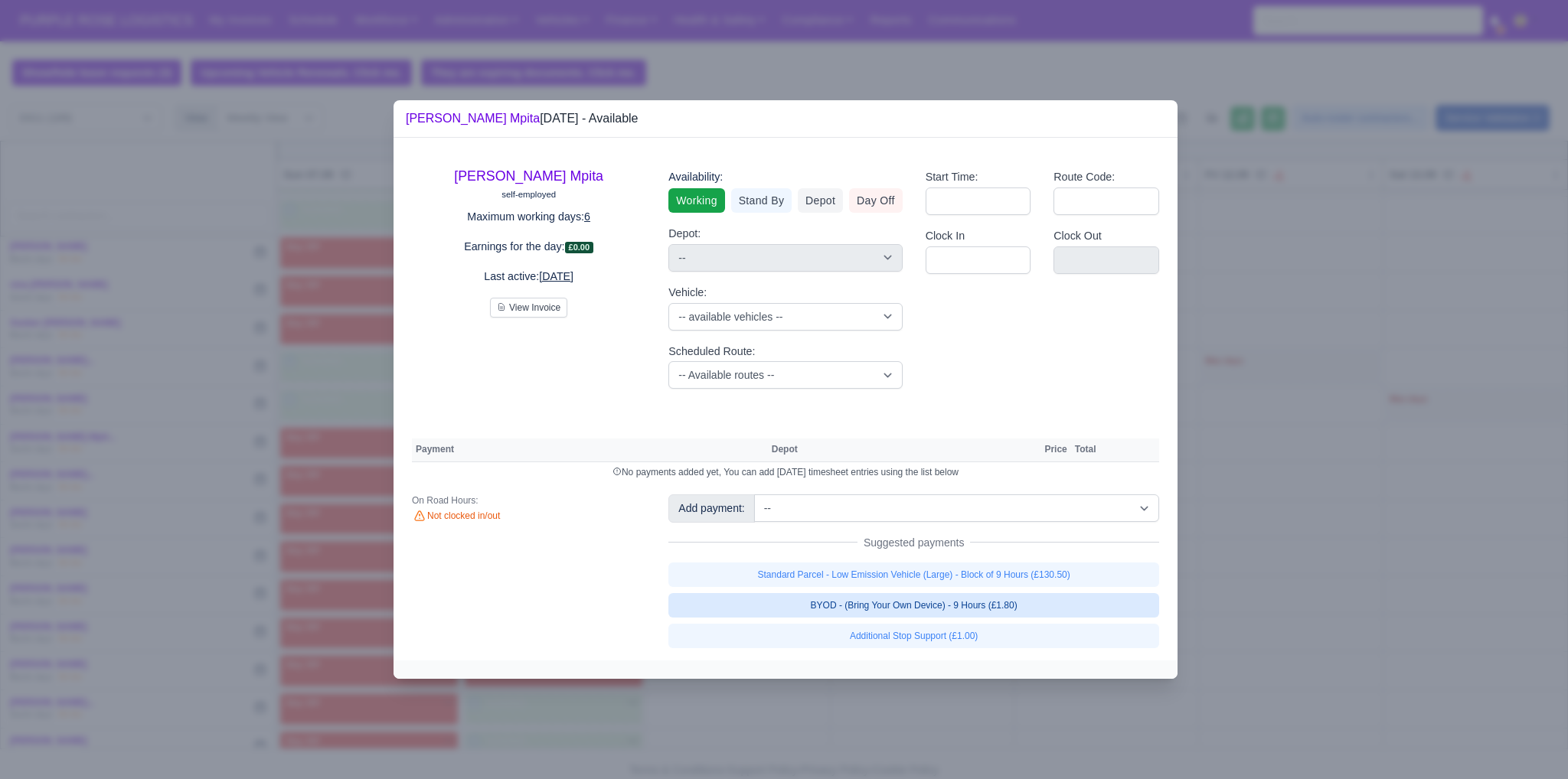
click at [771, 601] on link "BYOD - (Bring Your Own Device) - 9 Hours (£1.80)" at bounding box center [913, 604] width 491 height 24
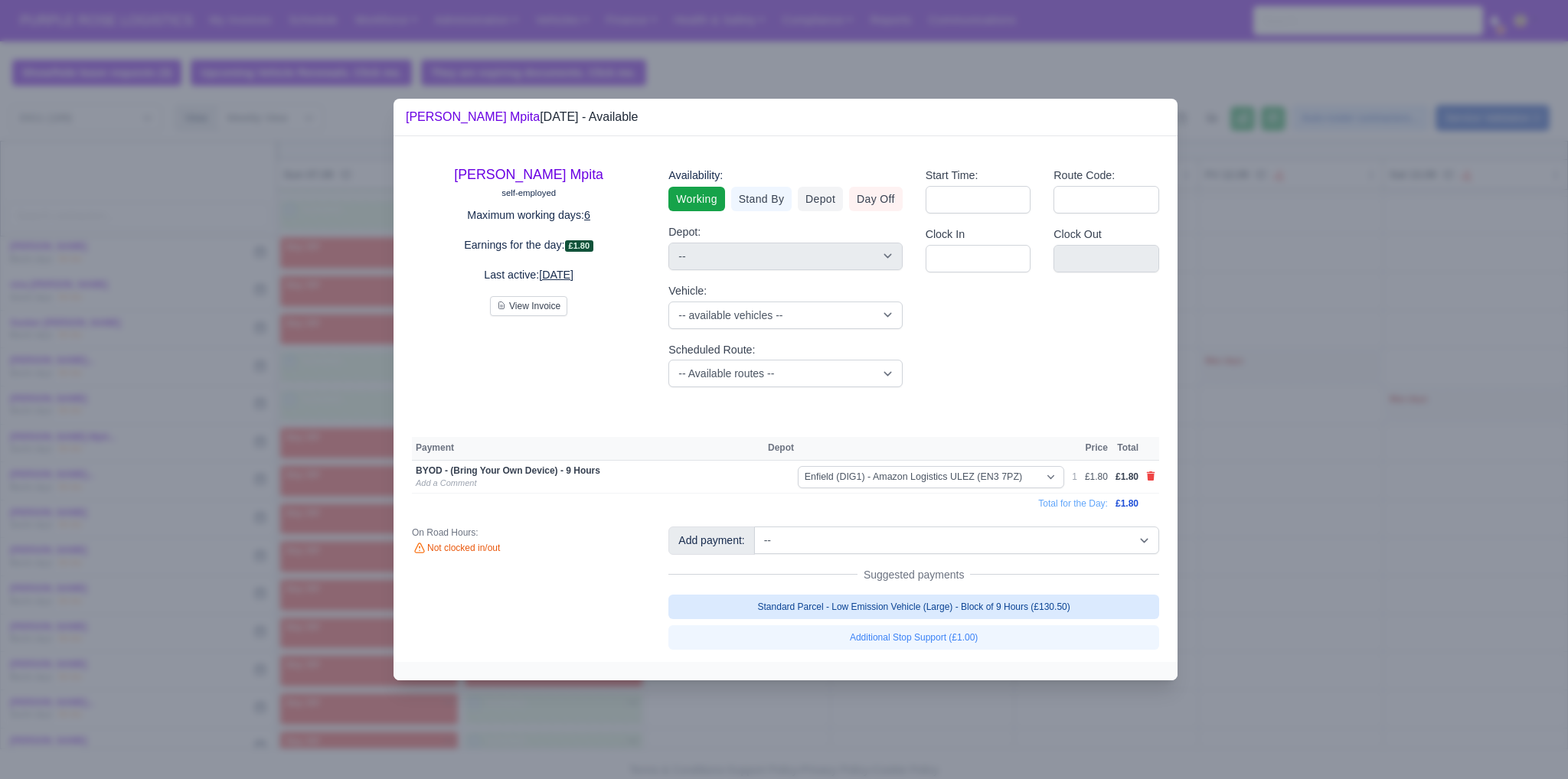
click at [771, 578] on span "Suggested payments" at bounding box center [914, 575] width 113 height 15
click at [771, 607] on link "Standard Parcel - Low Emission Vehicle (Large) - Block of 9 Hours (£130.50)" at bounding box center [913, 606] width 491 height 24
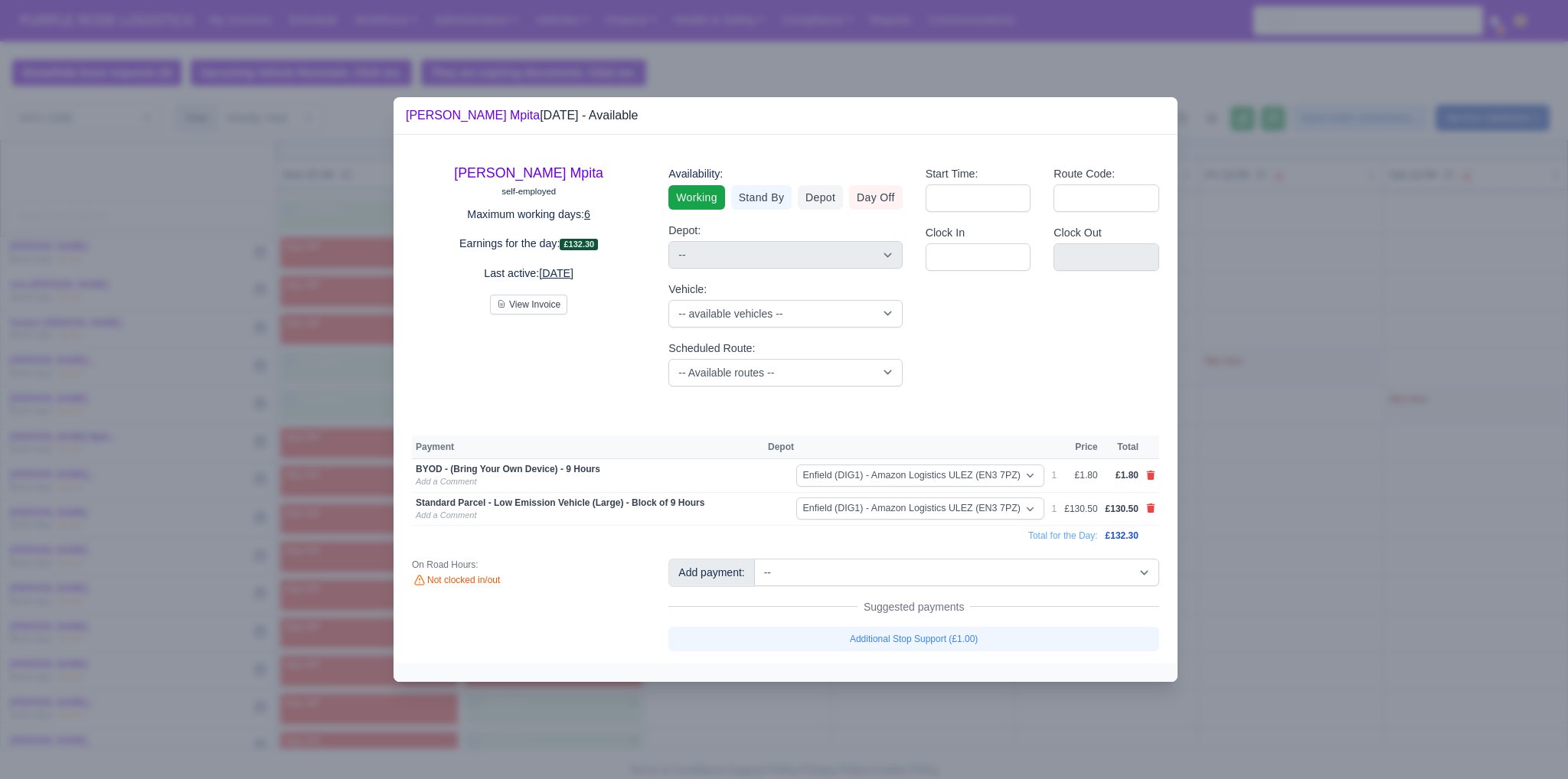
click at [771, 696] on div at bounding box center [784, 390] width 1568 height 779
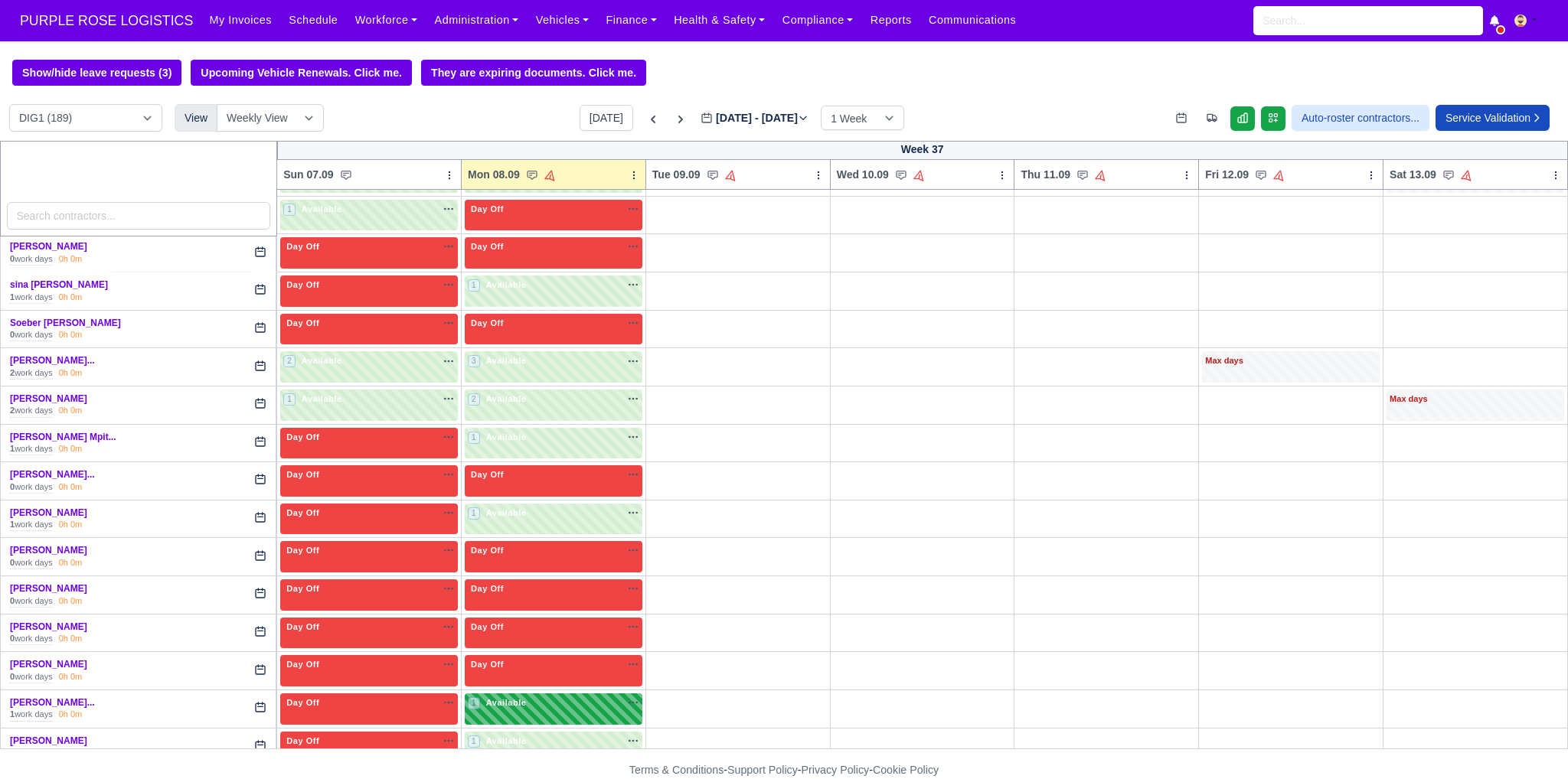
scroll to position [3708, 0]
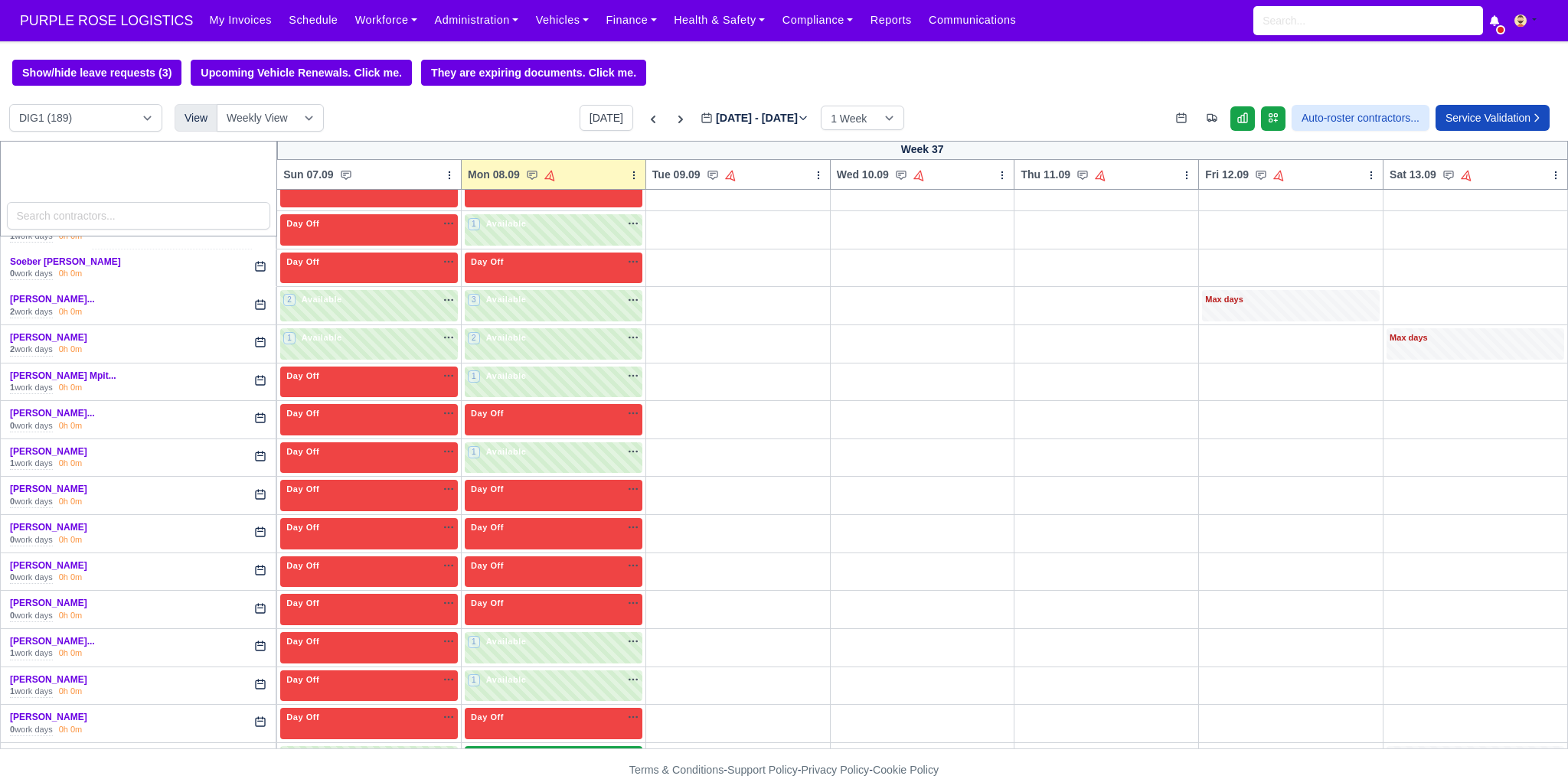
click at [540, 749] on div "2 Available na" at bounding box center [553, 755] width 171 height 13
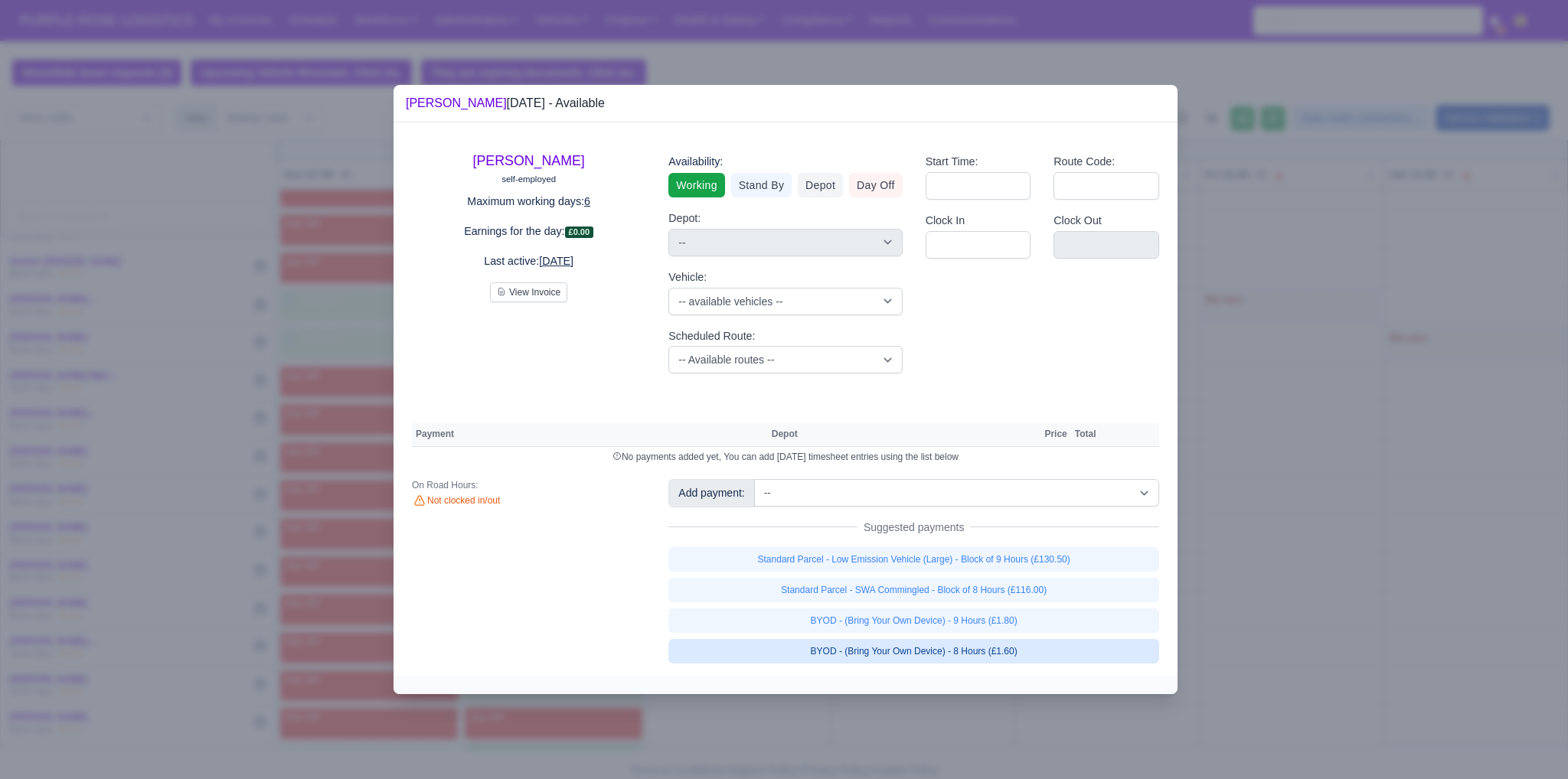
click at [771, 656] on link "BYOD - (Bring Your Own Device) - 8 Hours (£1.60)" at bounding box center [913, 651] width 491 height 24
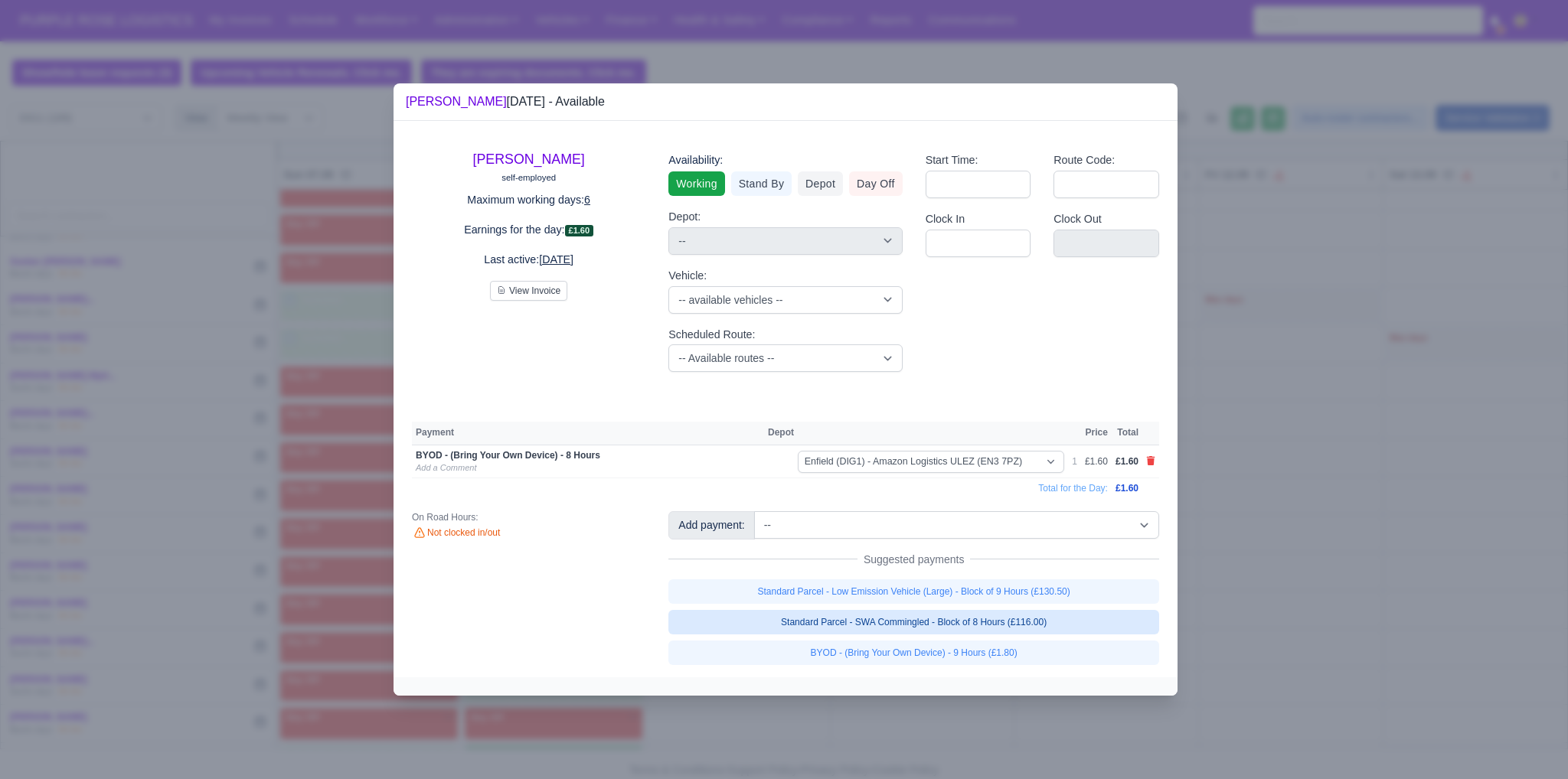
click at [771, 622] on link "Standard Parcel - SWA Commingled - Block of 8 Hours (£116.00)" at bounding box center [913, 621] width 491 height 24
click at [771, 559] on div at bounding box center [784, 390] width 1568 height 779
